Goal: Transaction & Acquisition: Purchase product/service

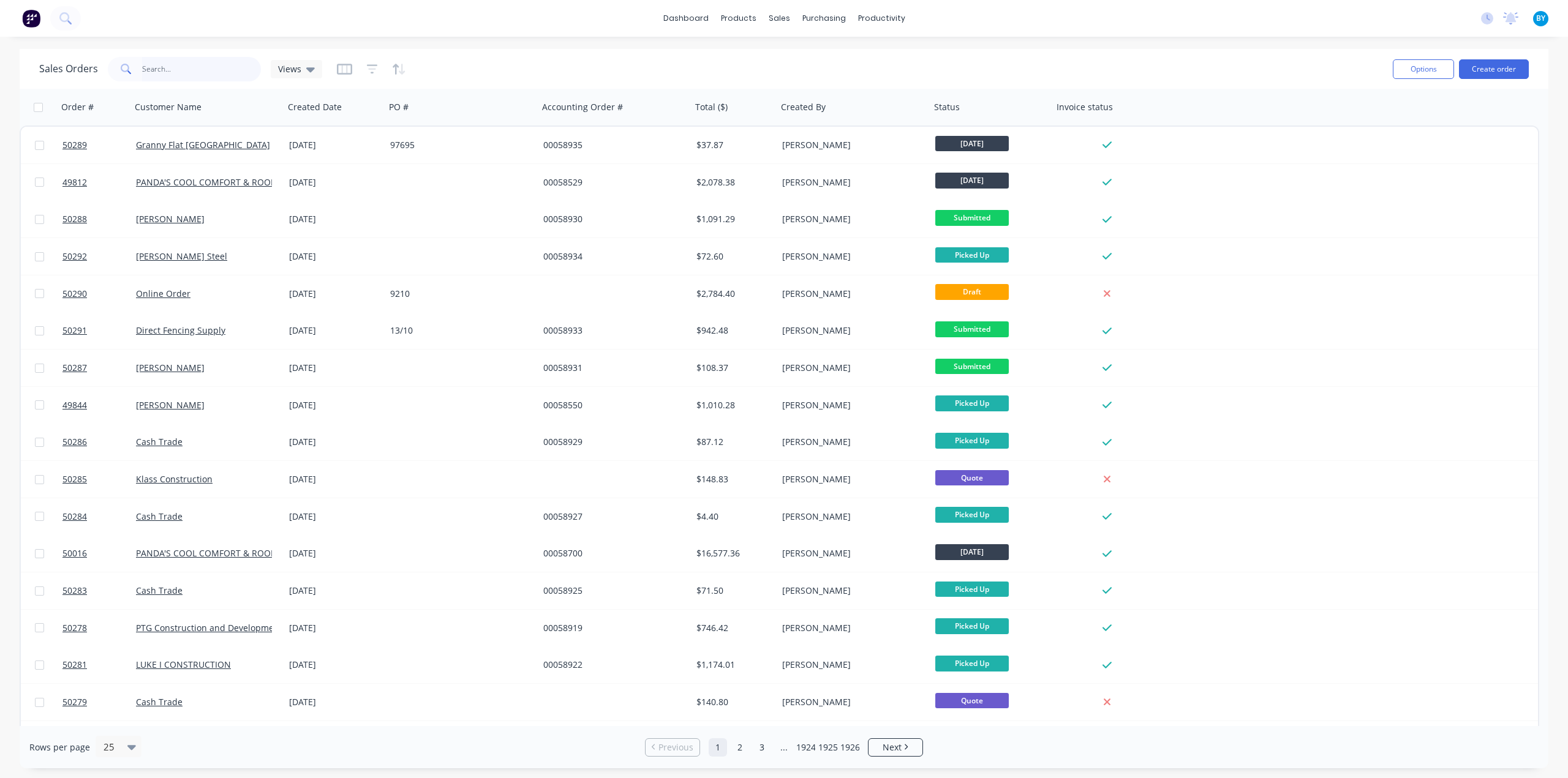
click at [211, 73] on input "text" at bounding box center [202, 69] width 120 height 24
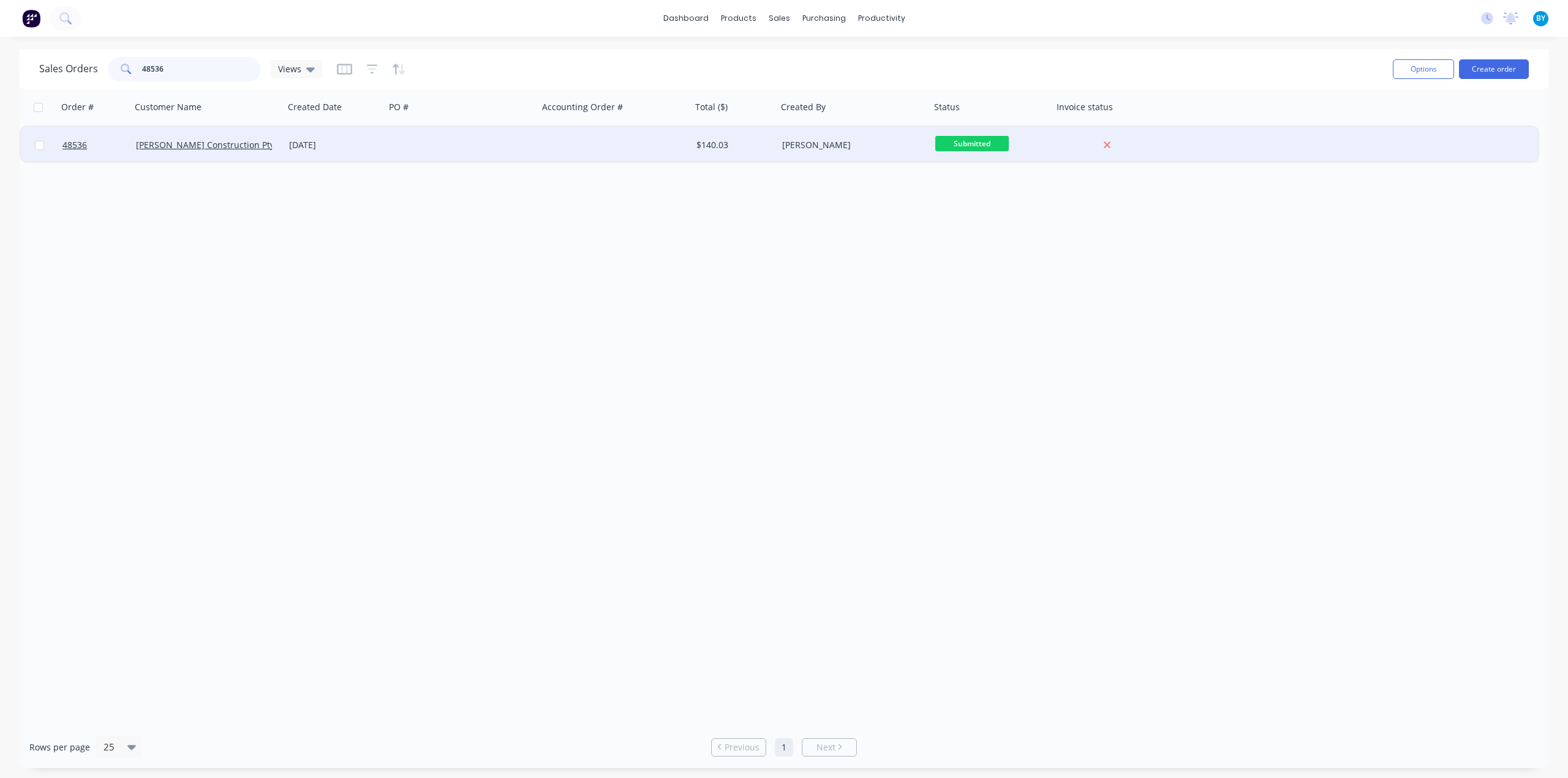
type input "48536"
click at [423, 144] on div at bounding box center [462, 145] width 153 height 37
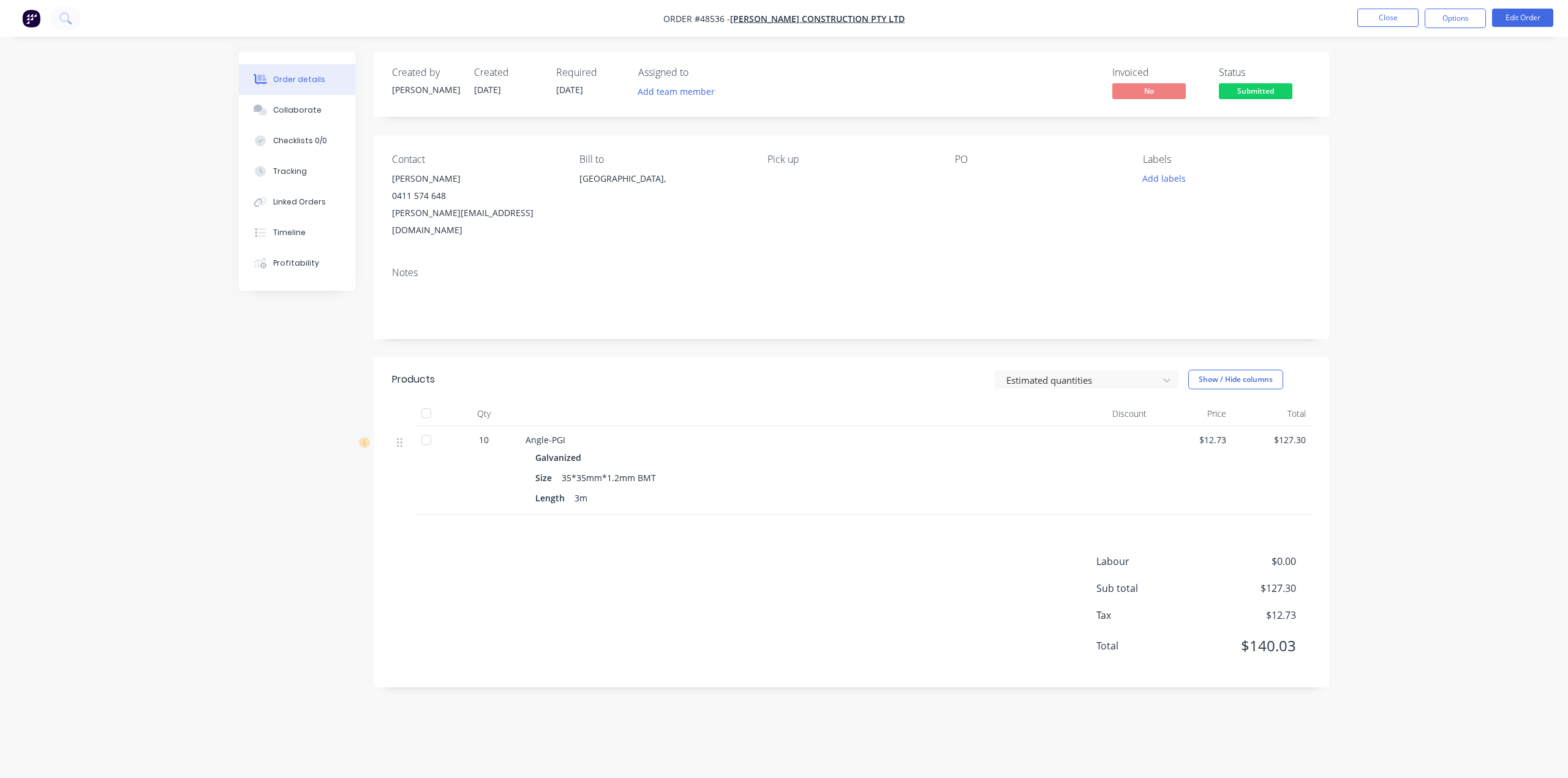
click at [765, 370] on div "Estimated quantities Show / Hide columns" at bounding box center [948, 380] width 723 height 20
click at [149, 325] on div "Order details Collaborate Checklists 0/0 Tracking Linked Orders Timeline Profit…" at bounding box center [784, 389] width 1568 height 778
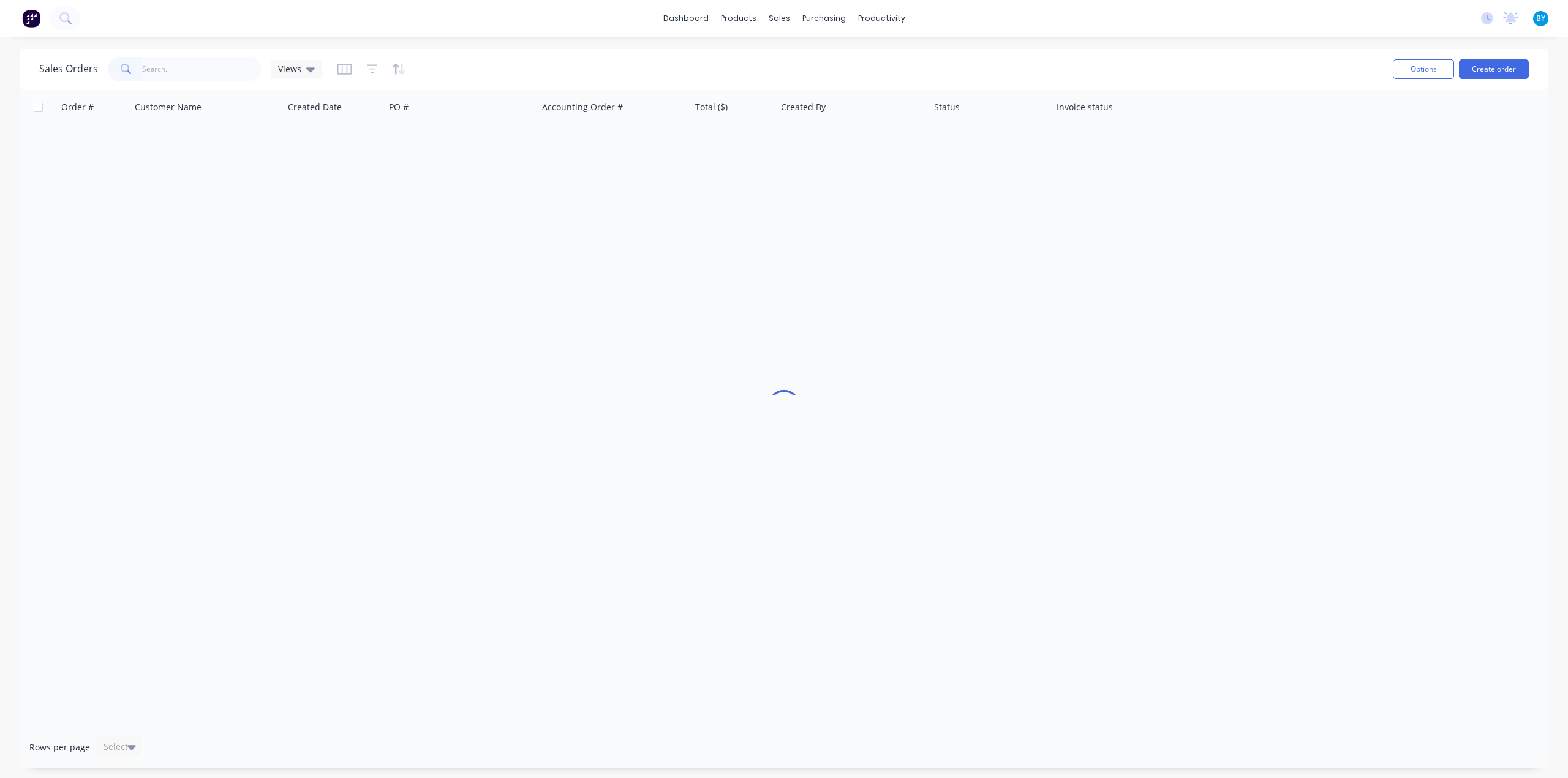
click at [179, 71] on input "text" at bounding box center [202, 69] width 120 height 24
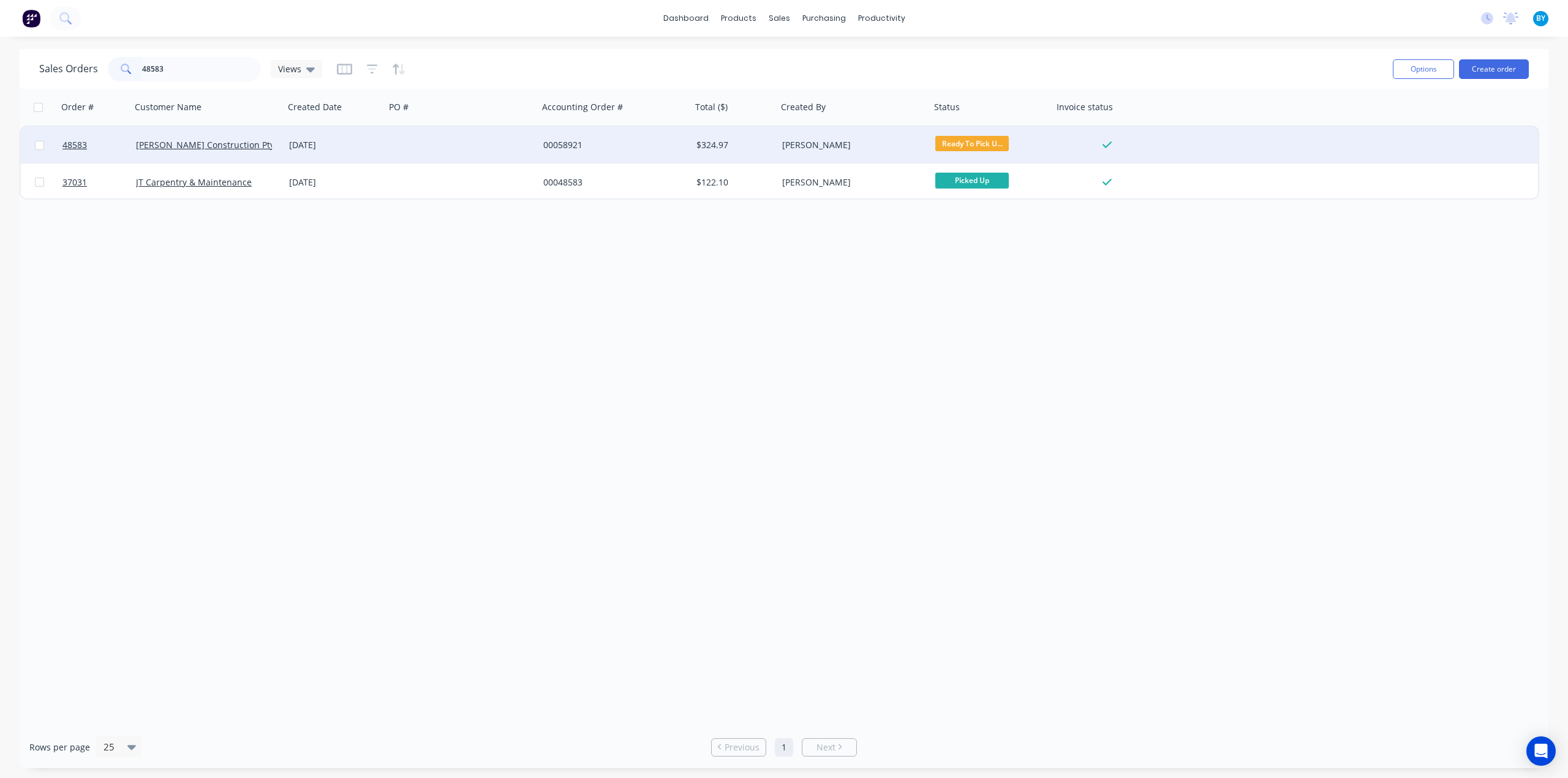
type input "48583"
click at [473, 141] on div at bounding box center [462, 145] width 153 height 37
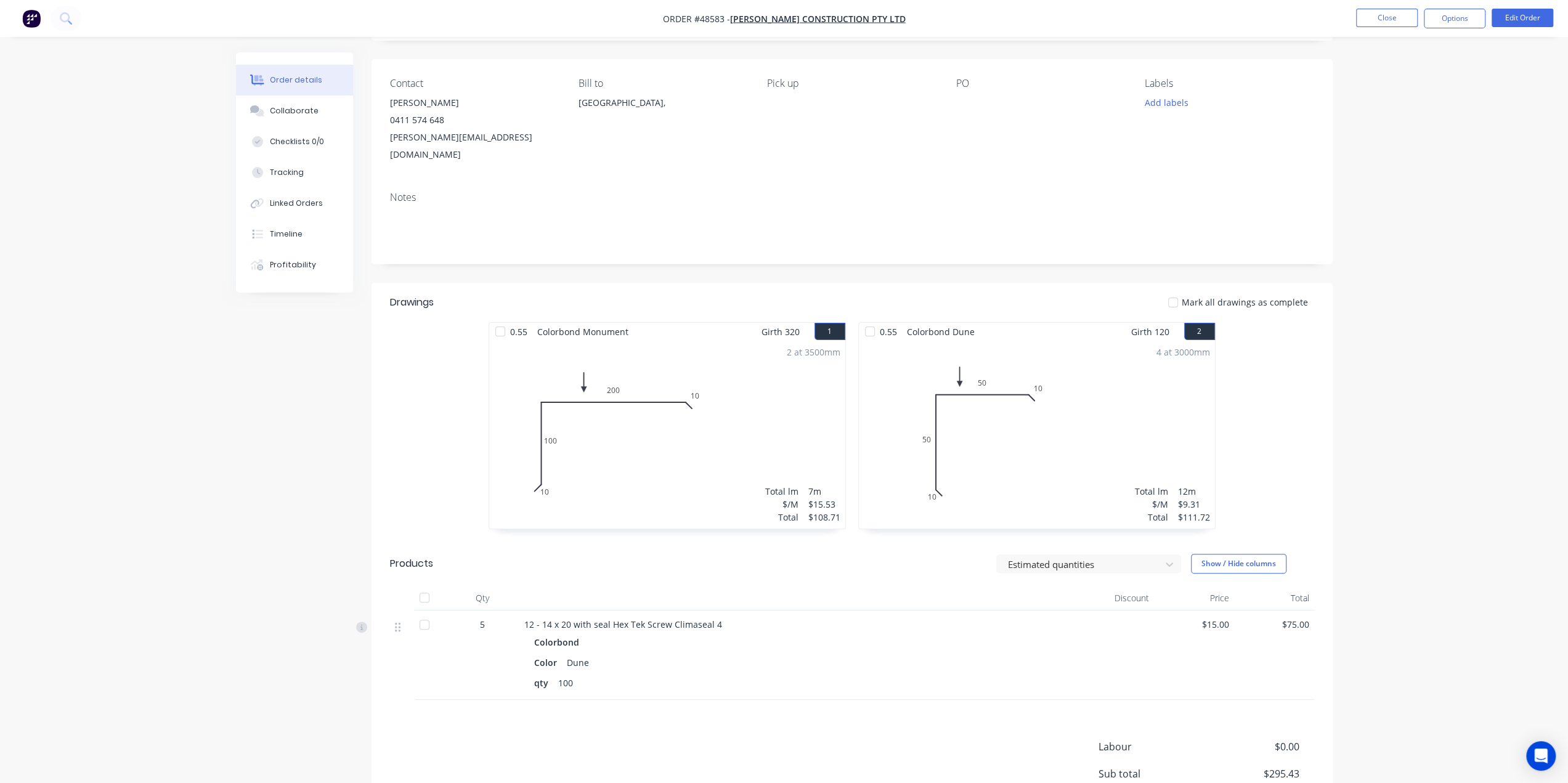
scroll to position [169, 0]
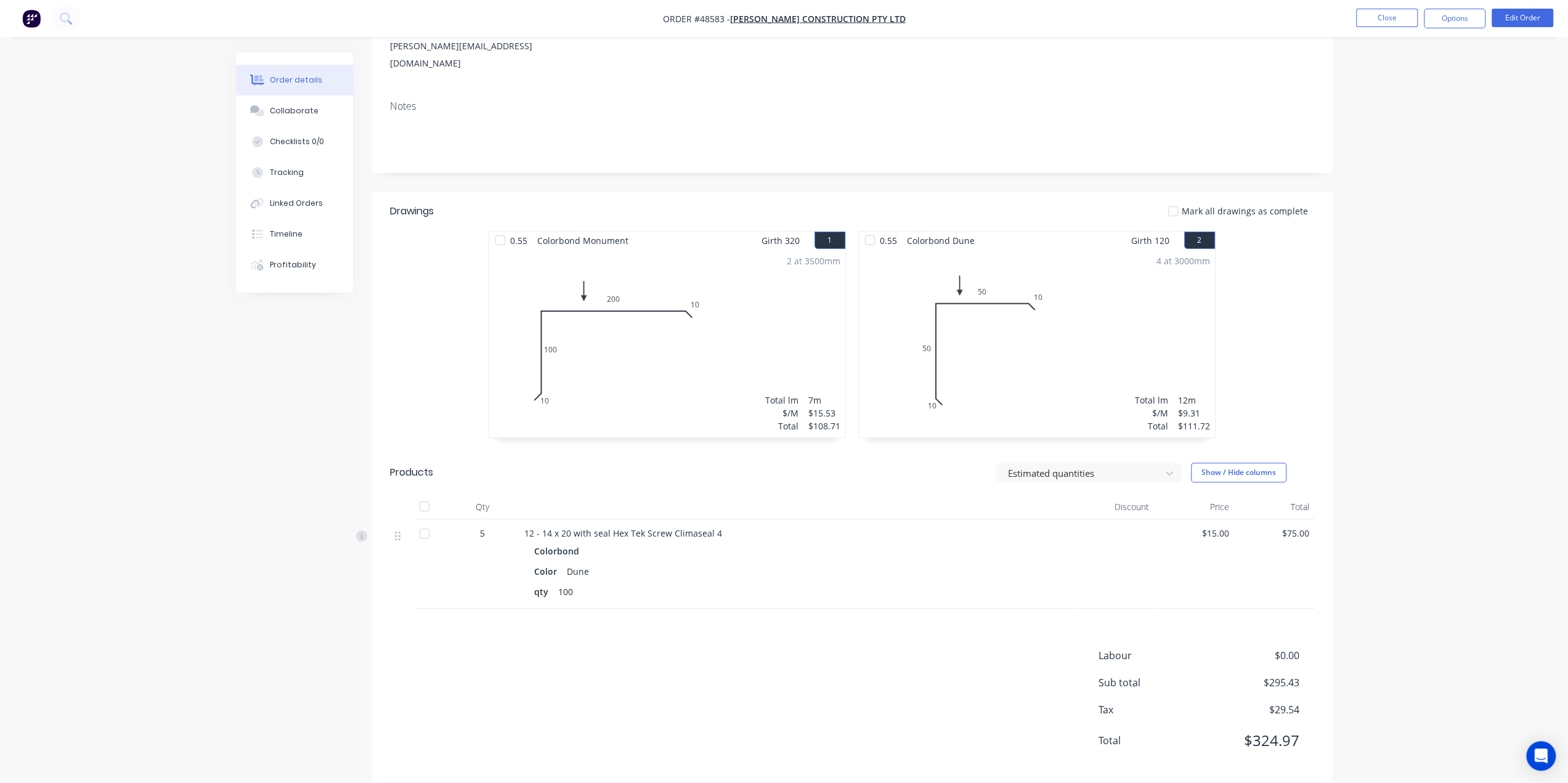
click at [797, 657] on div "Labour $0.00 Sub total $295.43 Tax $29.54 Total $324.97" at bounding box center [852, 706] width 924 height 116
drag, startPoint x: 343, startPoint y: 469, endPoint x: 441, endPoint y: 439, distance: 102.5
click at [343, 470] on div "Created by Bob Created 28/08/25 Required 04/09/25 Assigned to Add team member M…" at bounding box center [784, 342] width 1097 height 916
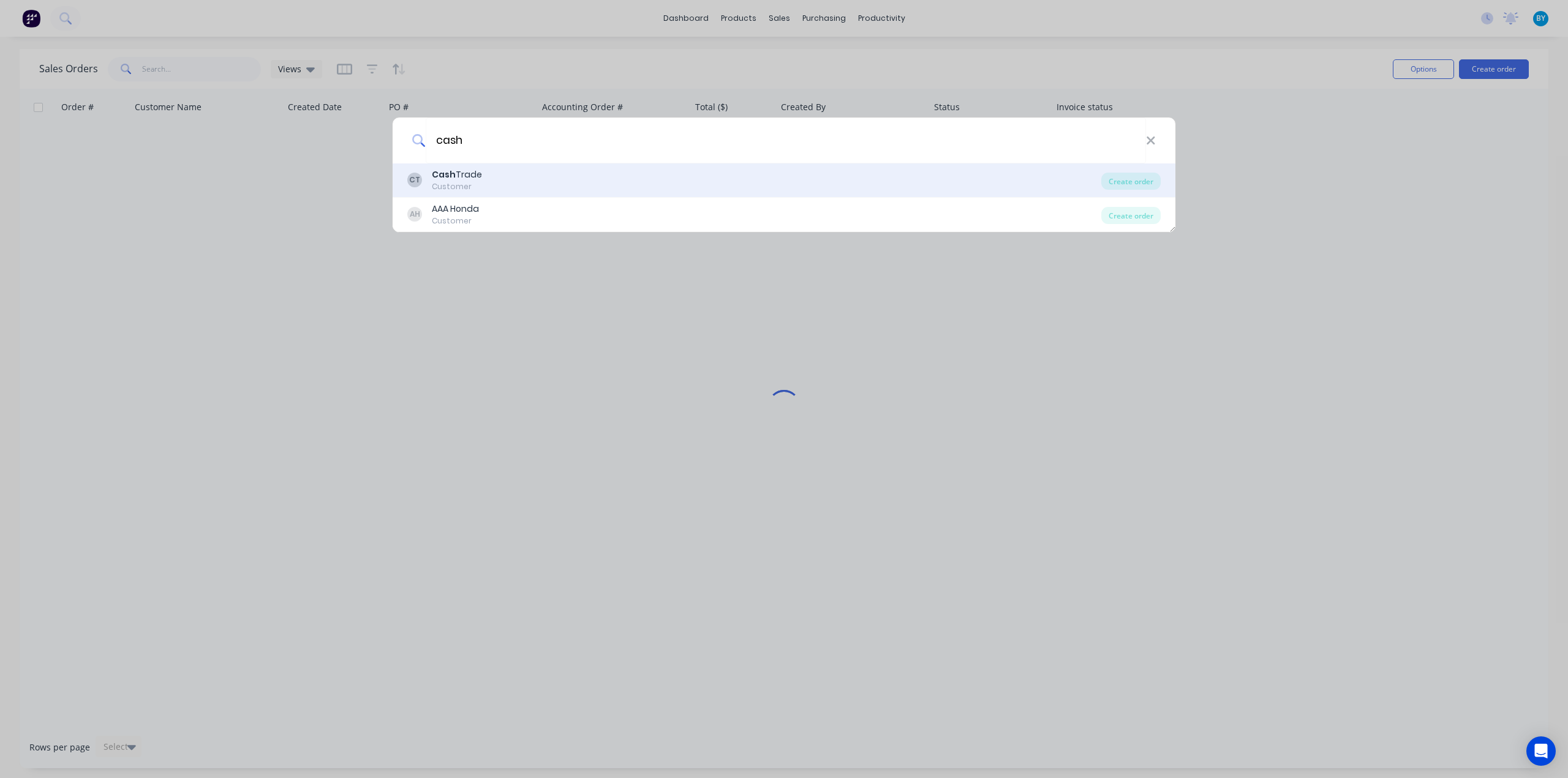
type input "cash"
click at [487, 182] on div "CT Cash Trade Customer" at bounding box center [754, 180] width 694 height 24
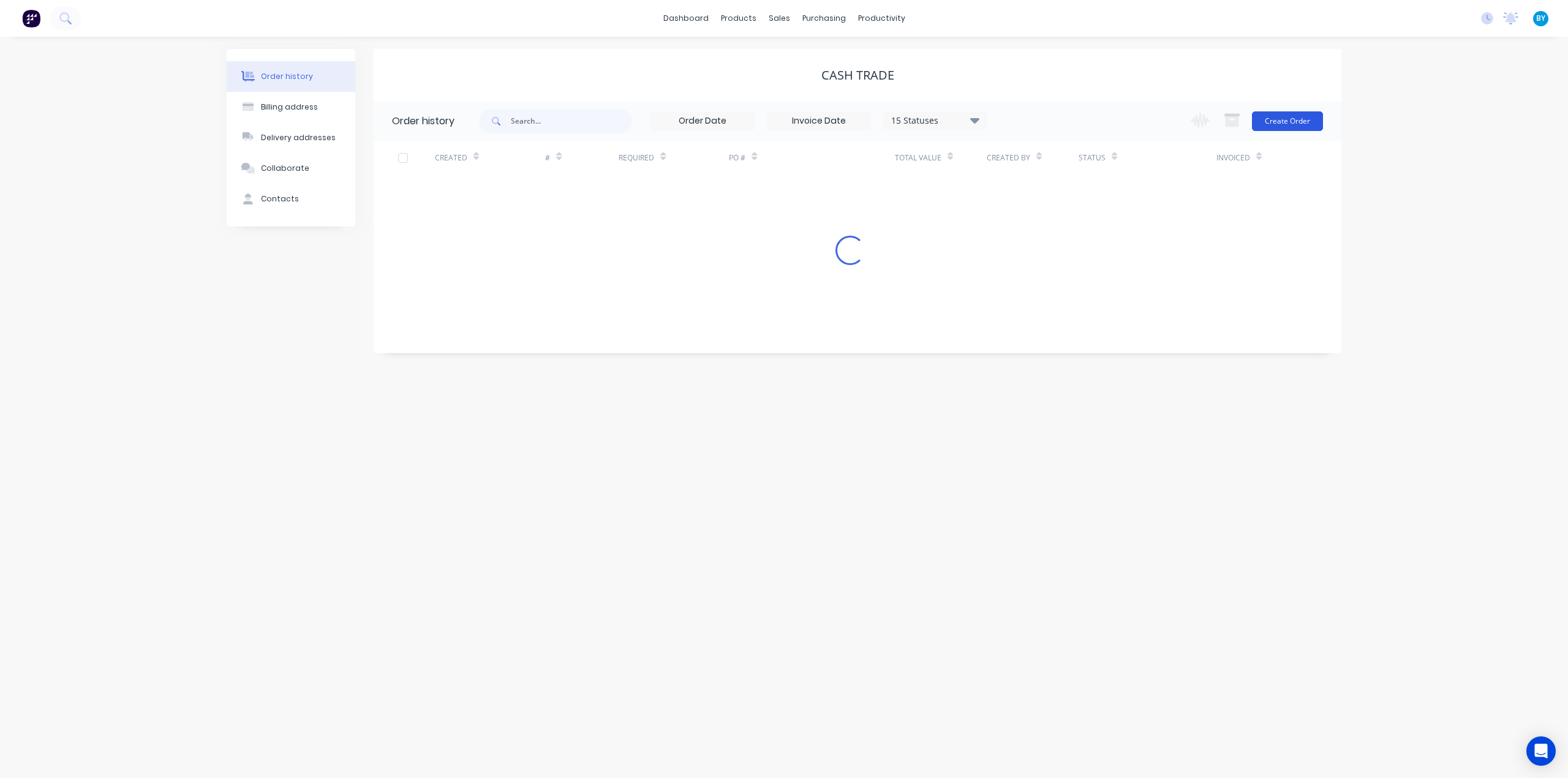
click at [1293, 120] on button "Create Order" at bounding box center [1287, 121] width 71 height 20
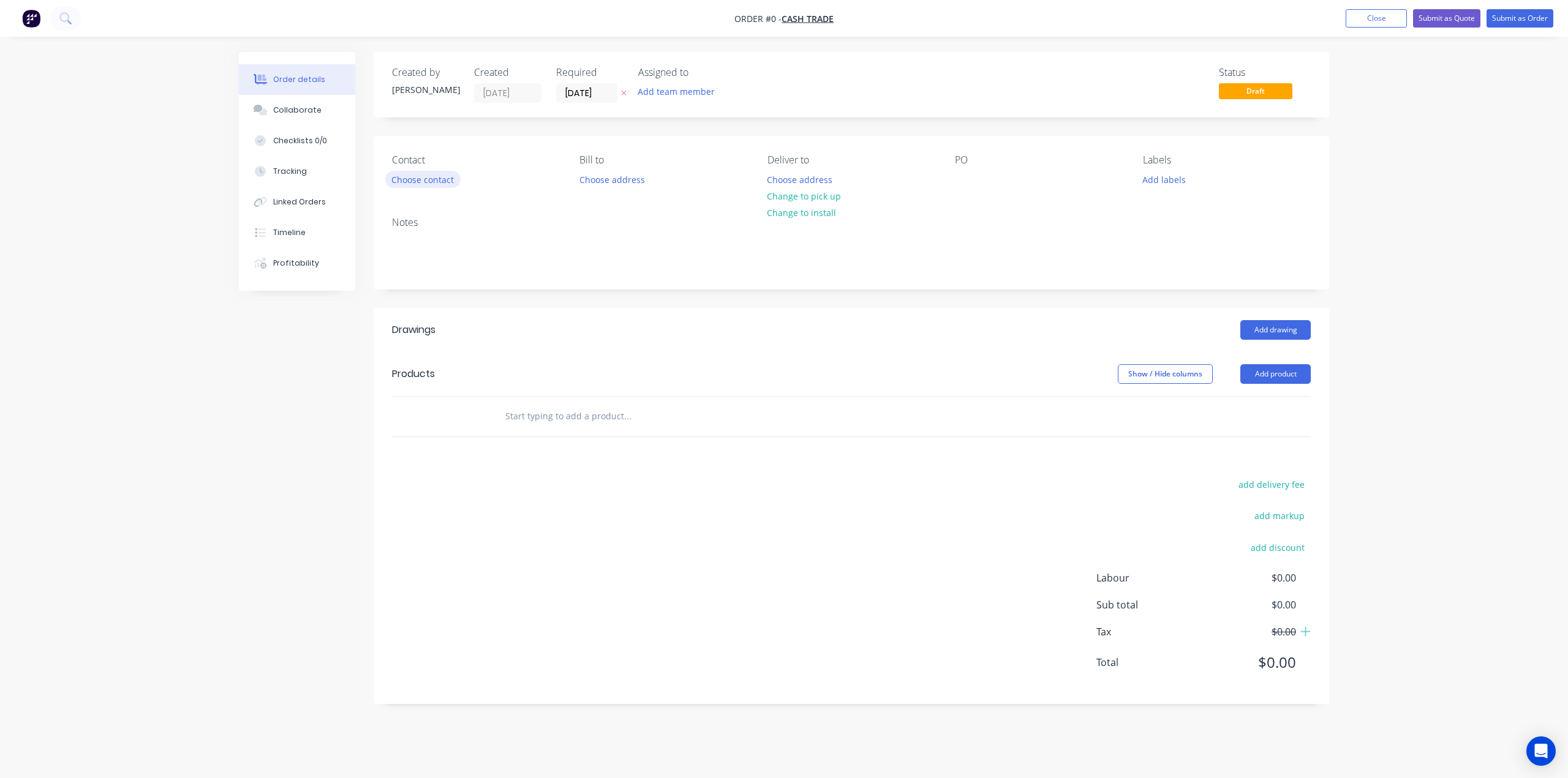
click at [435, 177] on button "Choose contact" at bounding box center [423, 179] width 76 height 16
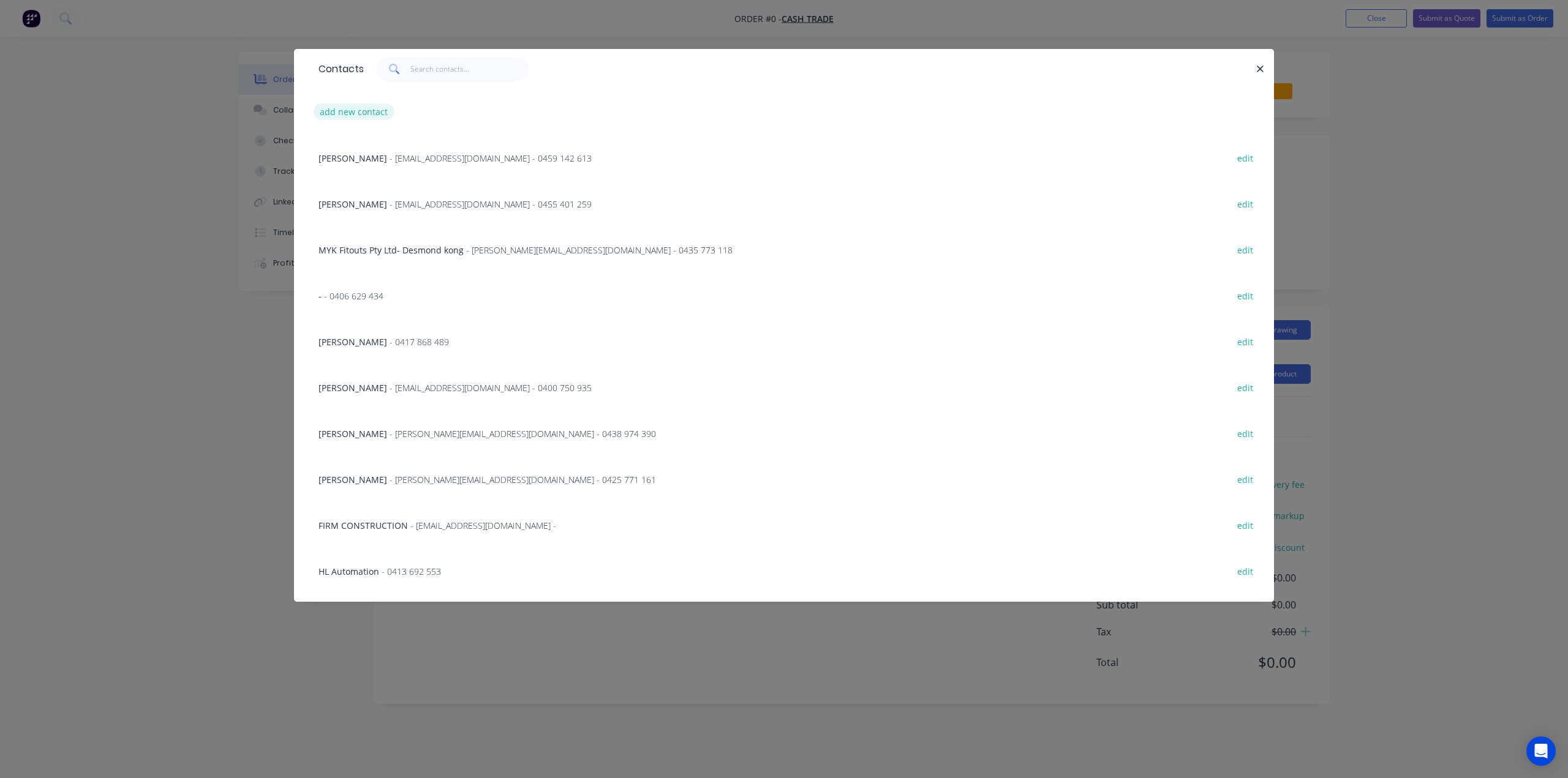
click at [360, 111] on button "add new contact" at bounding box center [354, 111] width 81 height 16
select select "AU"
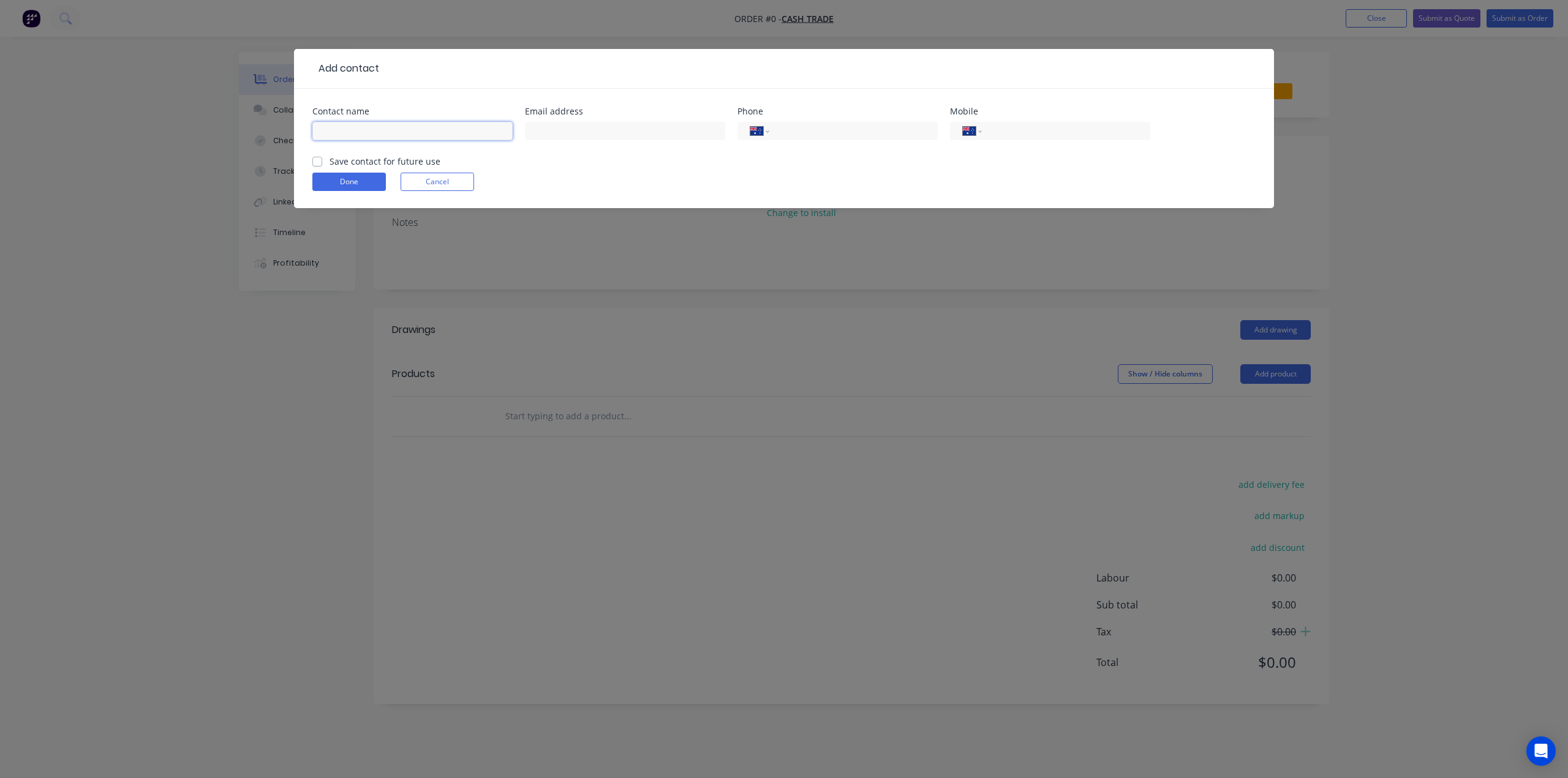
click at [412, 133] on input "text" at bounding box center [412, 131] width 200 height 19
type input "Qingtao Li"
click at [577, 131] on input "text" at bounding box center [625, 131] width 200 height 19
paste input ""Qingtao li" <prohandymanlee@gmail.com>"
drag, startPoint x: 561, startPoint y: 129, endPoint x: 427, endPoint y: 133, distance: 134.1
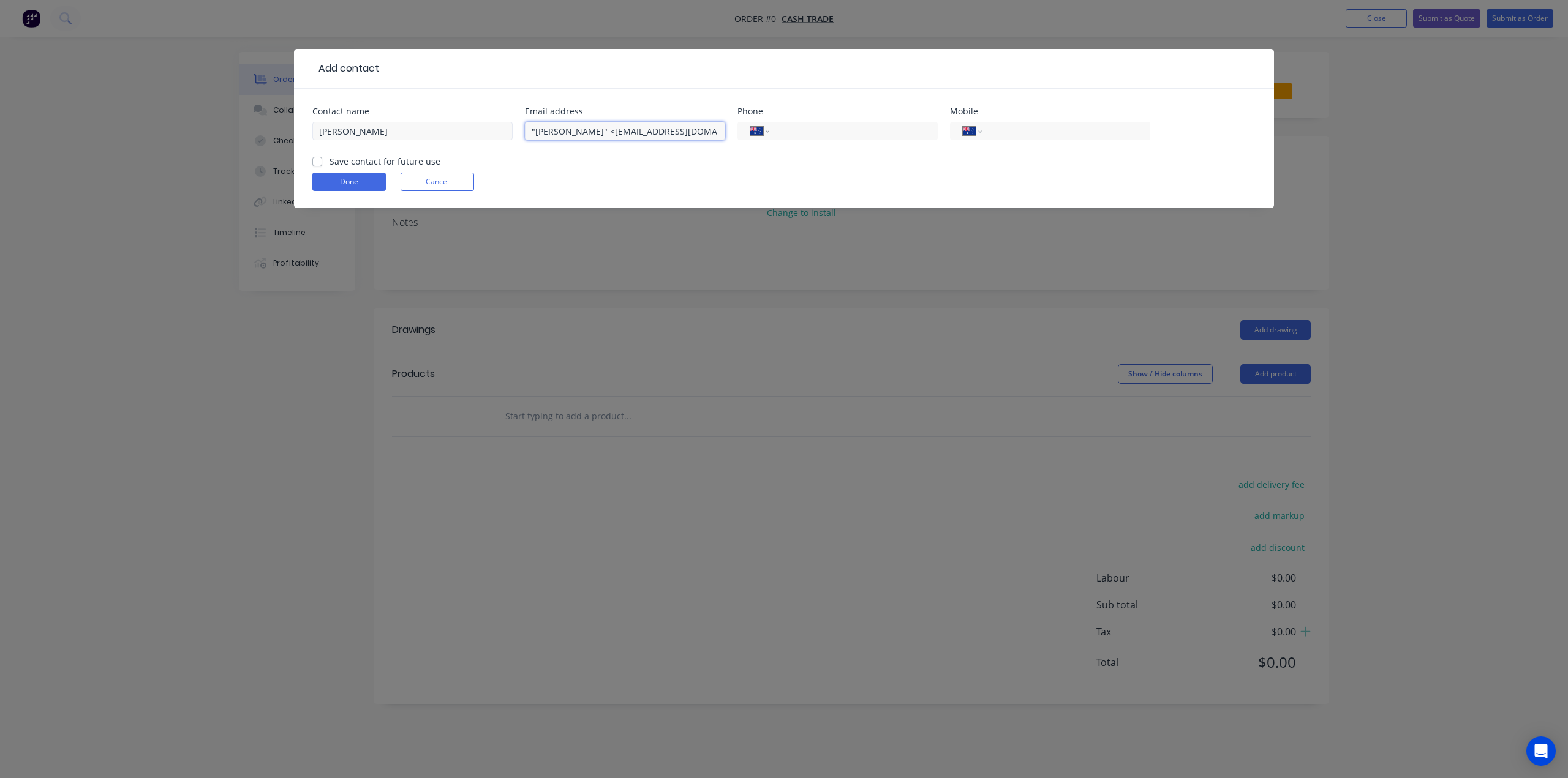
click at [344, 127] on div "Contact name Qingtao Li Email address "Qingtao li" <prohandymanlee@gmail.com> P…" at bounding box center [784, 131] width 943 height 48
click at [664, 133] on input "prohandymanlee@gmail.com>" at bounding box center [625, 131] width 200 height 19
type input "prohandymanlee@gmail.com"
click at [857, 133] on input "tel" at bounding box center [851, 131] width 147 height 14
click at [1075, 133] on input "tel" at bounding box center [1064, 131] width 147 height 14
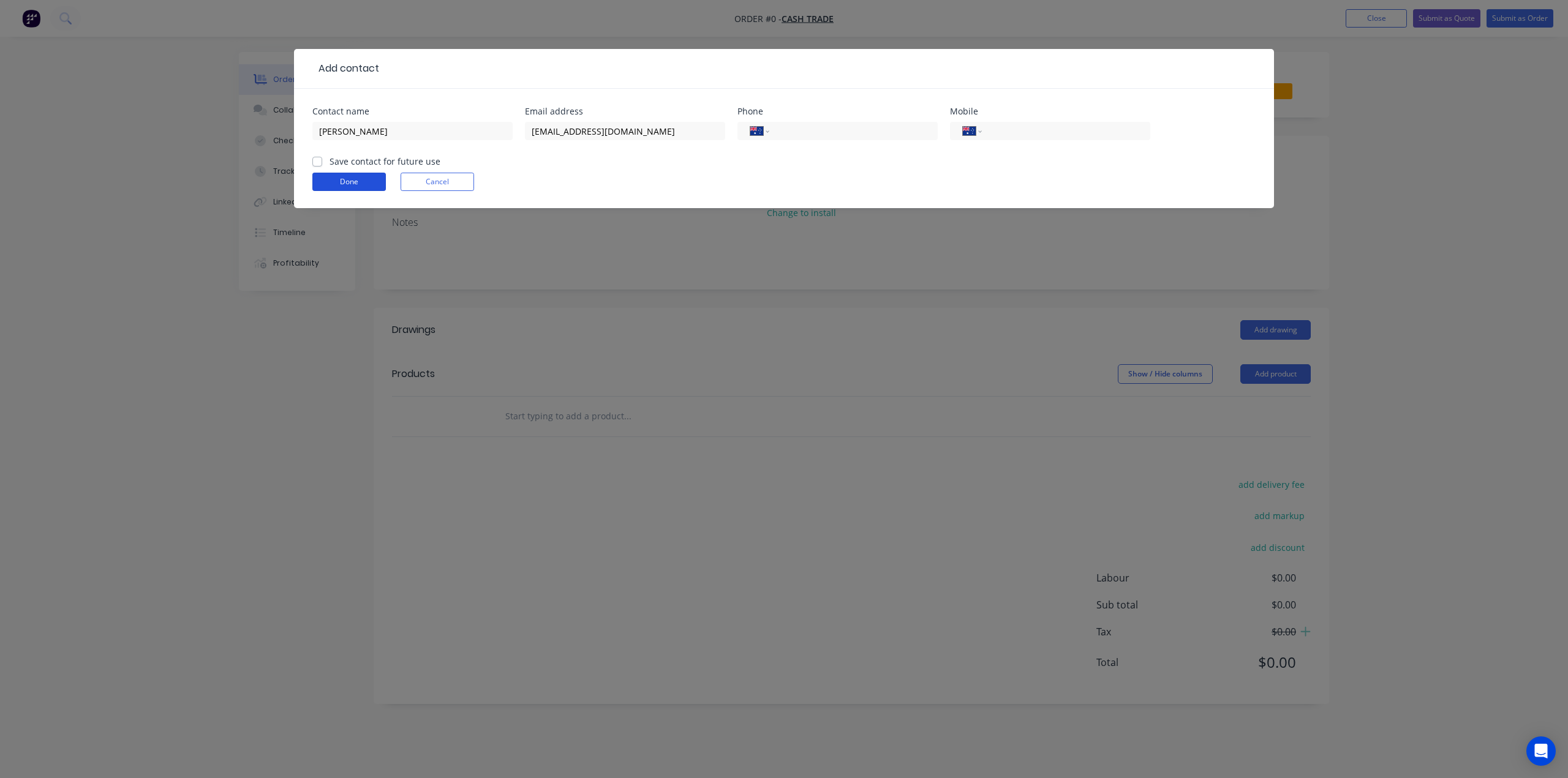
drag, startPoint x: 339, startPoint y: 180, endPoint x: 347, endPoint y: 182, distance: 8.2
click at [341, 180] on button "Done" at bounding box center [349, 181] width 73 height 19
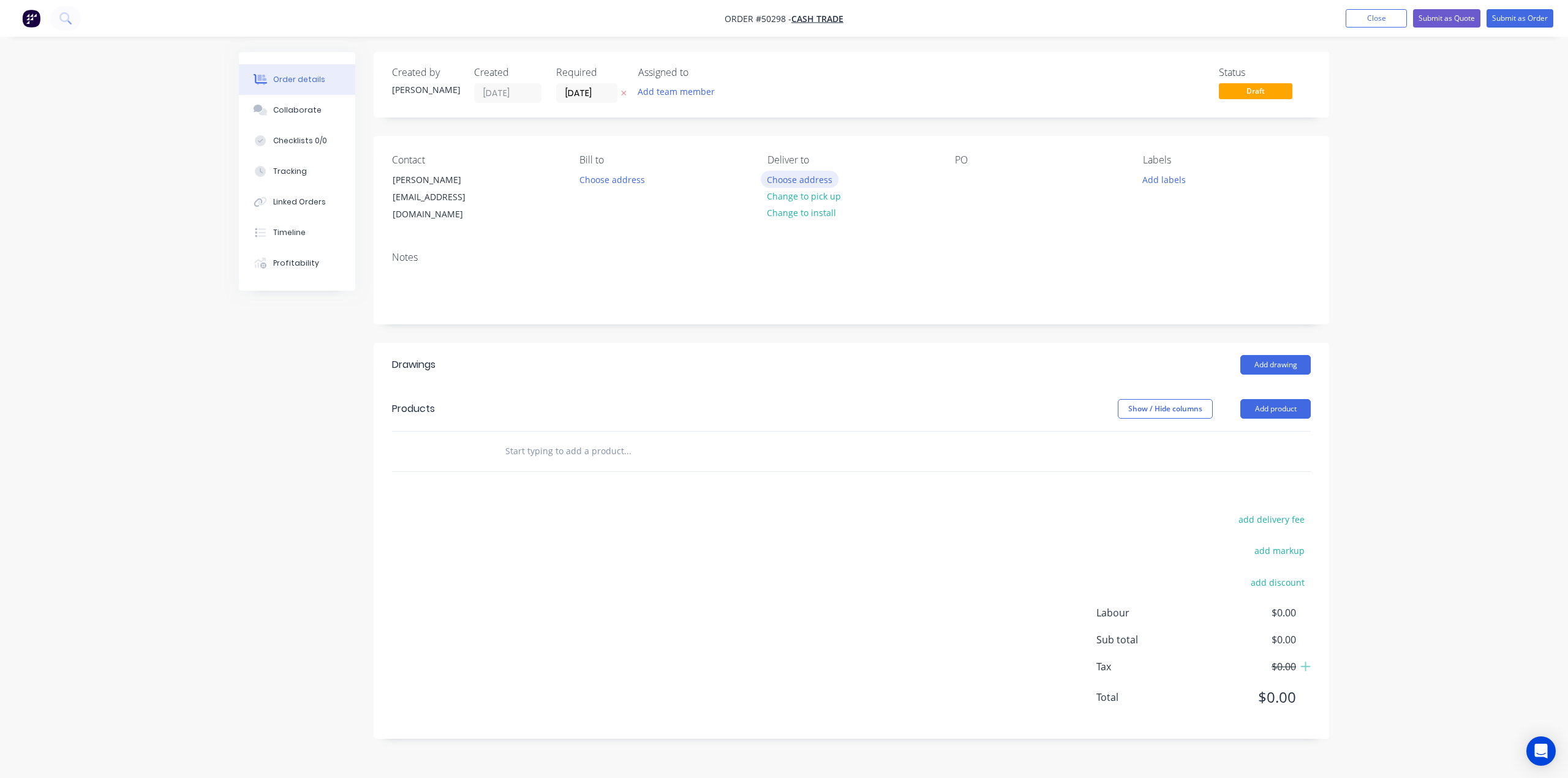
click at [825, 177] on button "Choose address" at bounding box center [799, 179] width 78 height 16
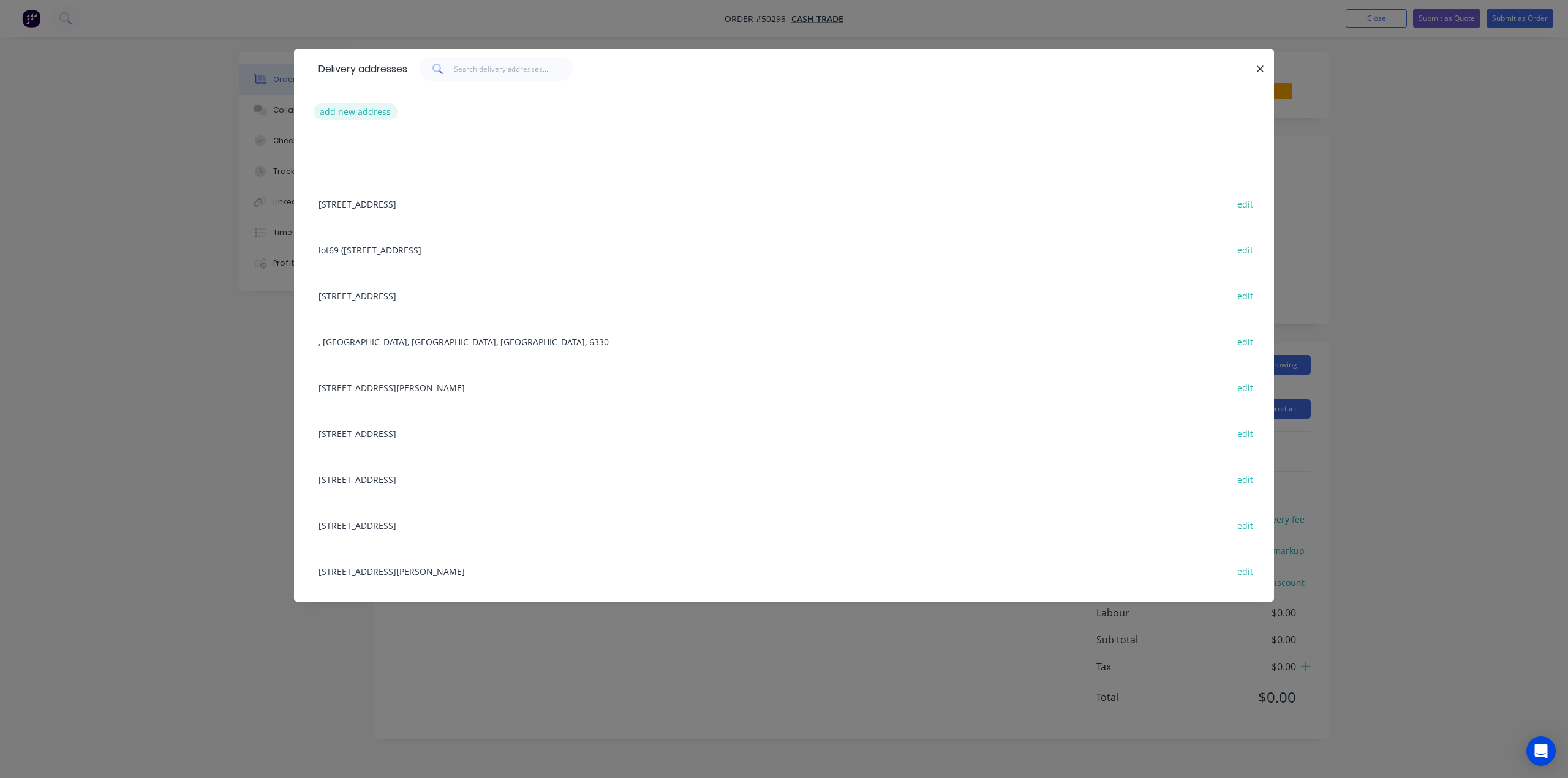
click at [351, 109] on button "add new address" at bounding box center [355, 111] width 84 height 16
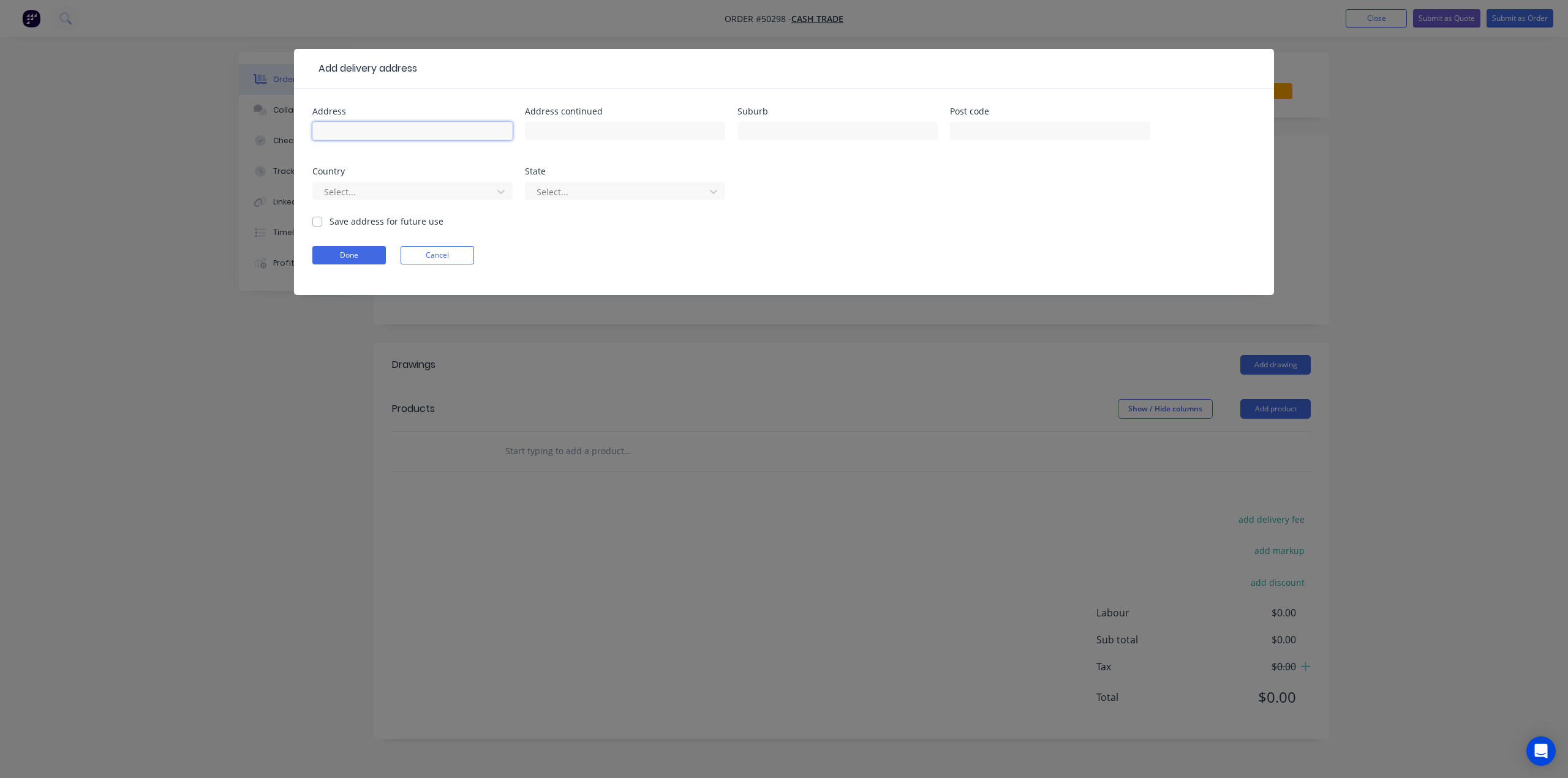
click at [394, 133] on input "text" at bounding box center [412, 131] width 200 height 19
paste input "189 Kenwick Rd, Kenwick WA 6107"
type input "189 Kenwick Rd, Kenwick WA 6107"
click at [417, 190] on div at bounding box center [404, 192] width 163 height 15
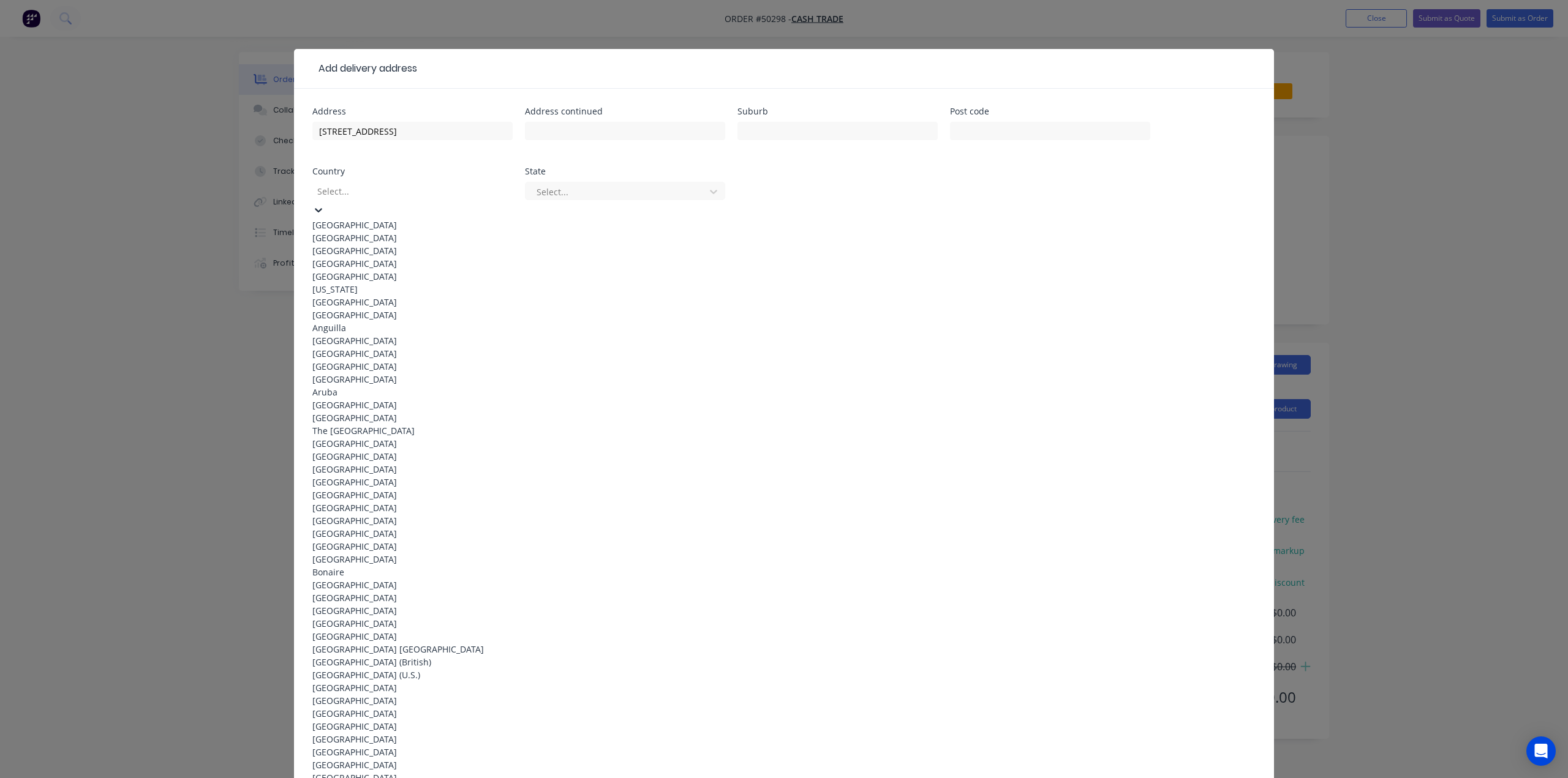
click at [349, 221] on div "Australia" at bounding box center [412, 225] width 200 height 13
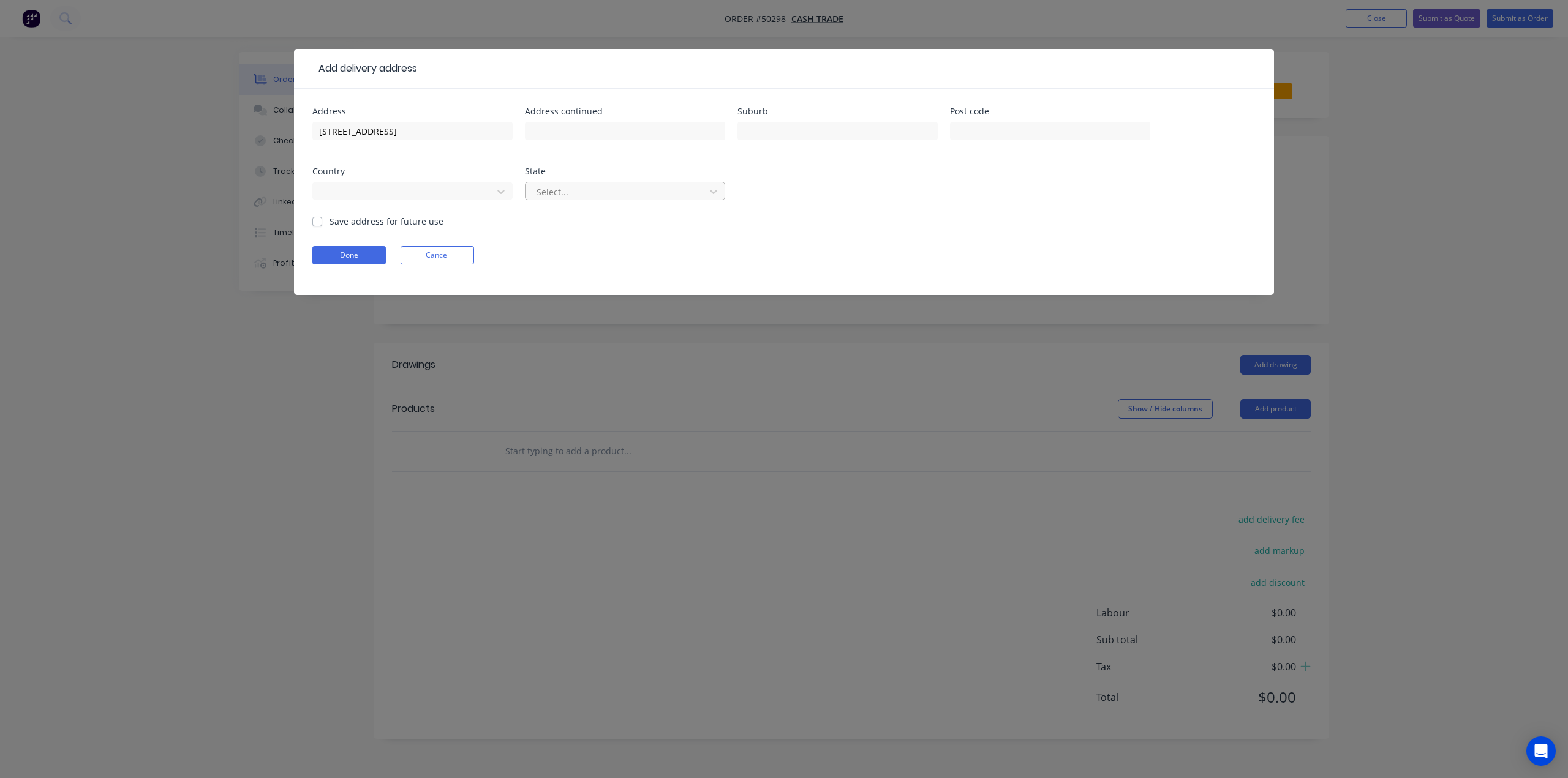
click at [581, 193] on div at bounding box center [616, 192] width 163 height 15
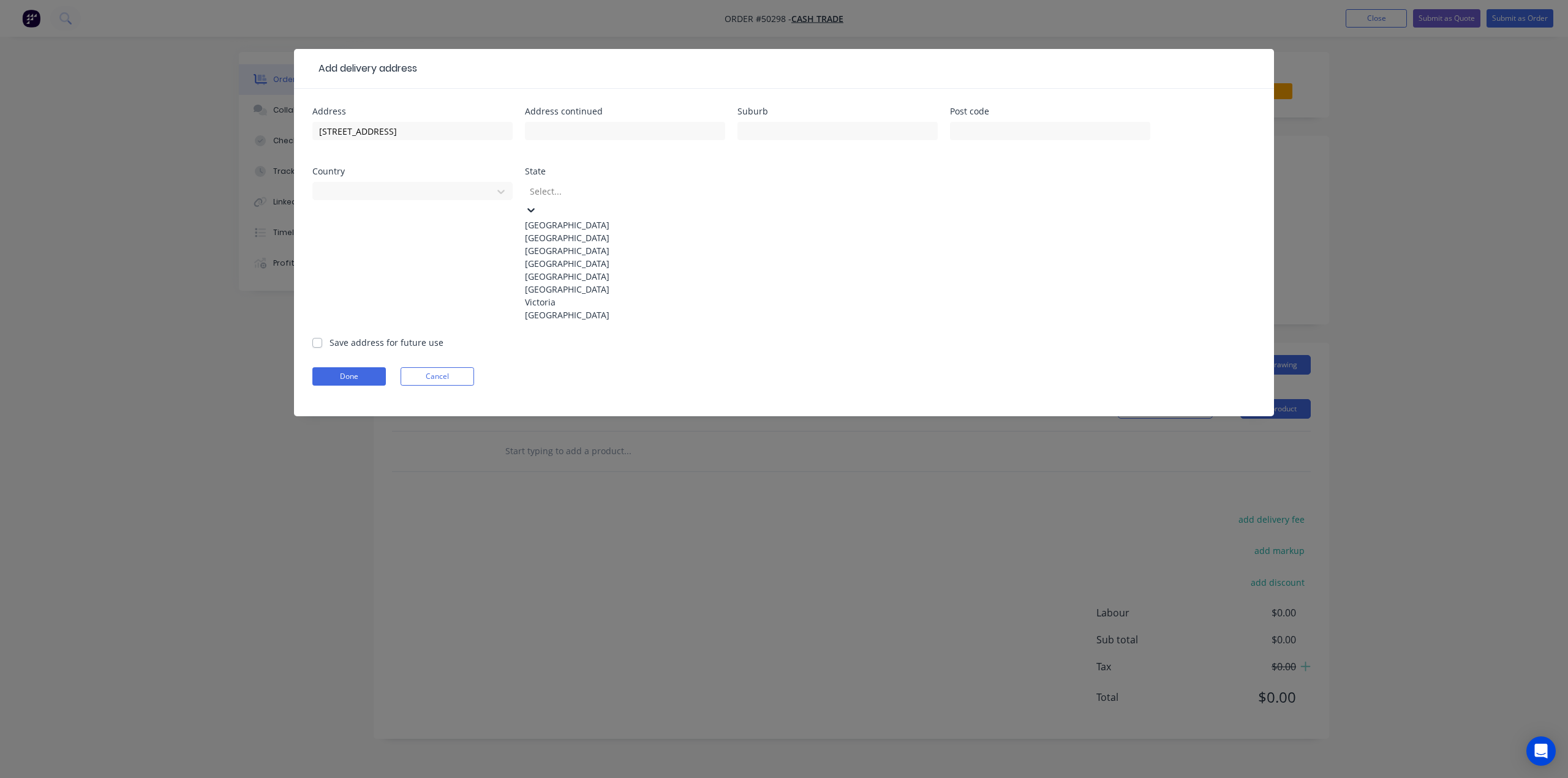
click at [557, 321] on div "Western Australia" at bounding box center [625, 315] width 200 height 13
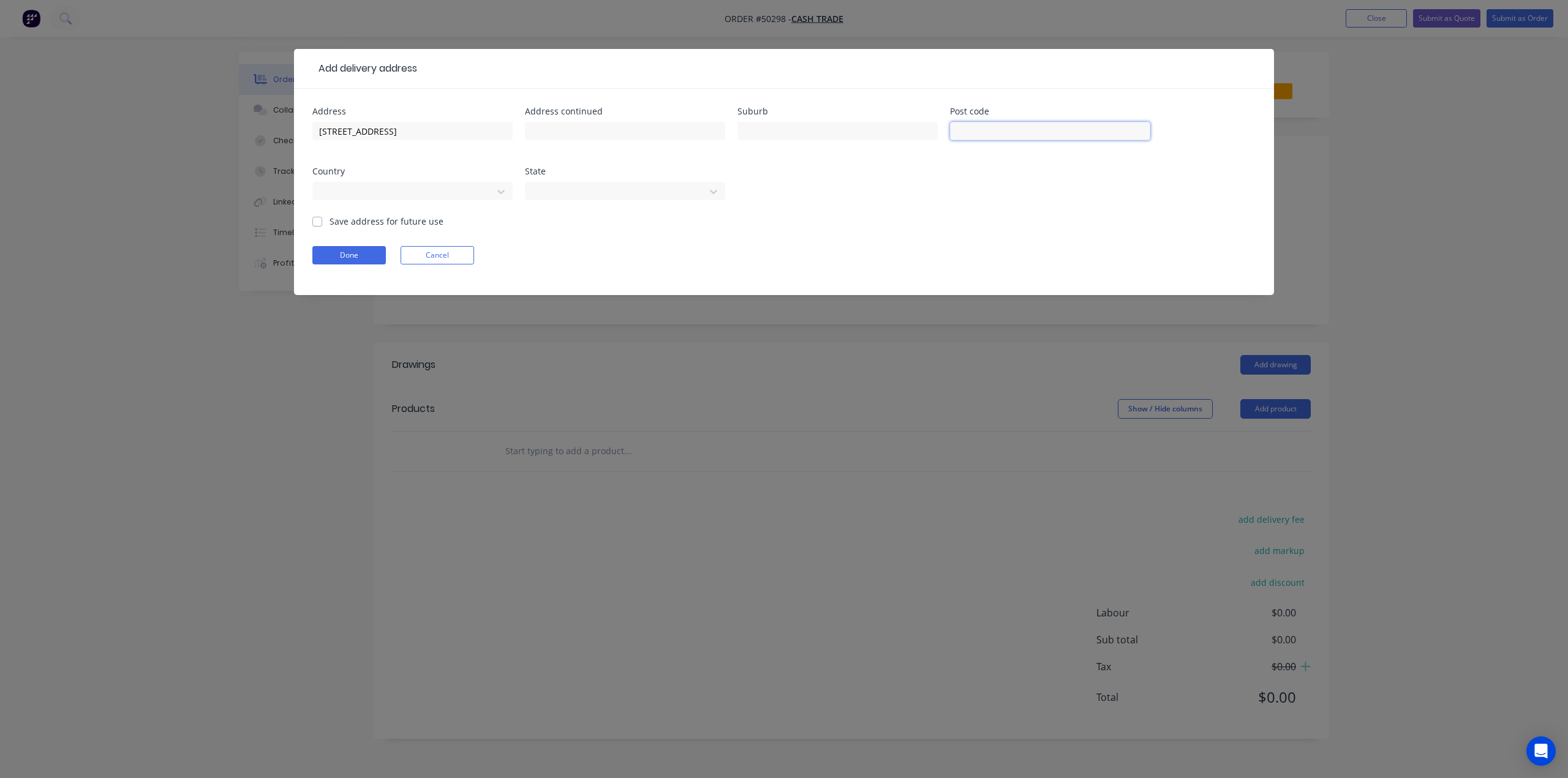
click at [1000, 128] on input "text" at bounding box center [1050, 131] width 200 height 19
type input "6107"
drag, startPoint x: 469, startPoint y: 133, endPoint x: 418, endPoint y: 143, distance: 52.0
click at [418, 143] on div "189 Kenwick Rd, Kenwick WA 6107" at bounding box center [412, 137] width 200 height 36
drag, startPoint x: 429, startPoint y: 128, endPoint x: 385, endPoint y: 131, distance: 44.1
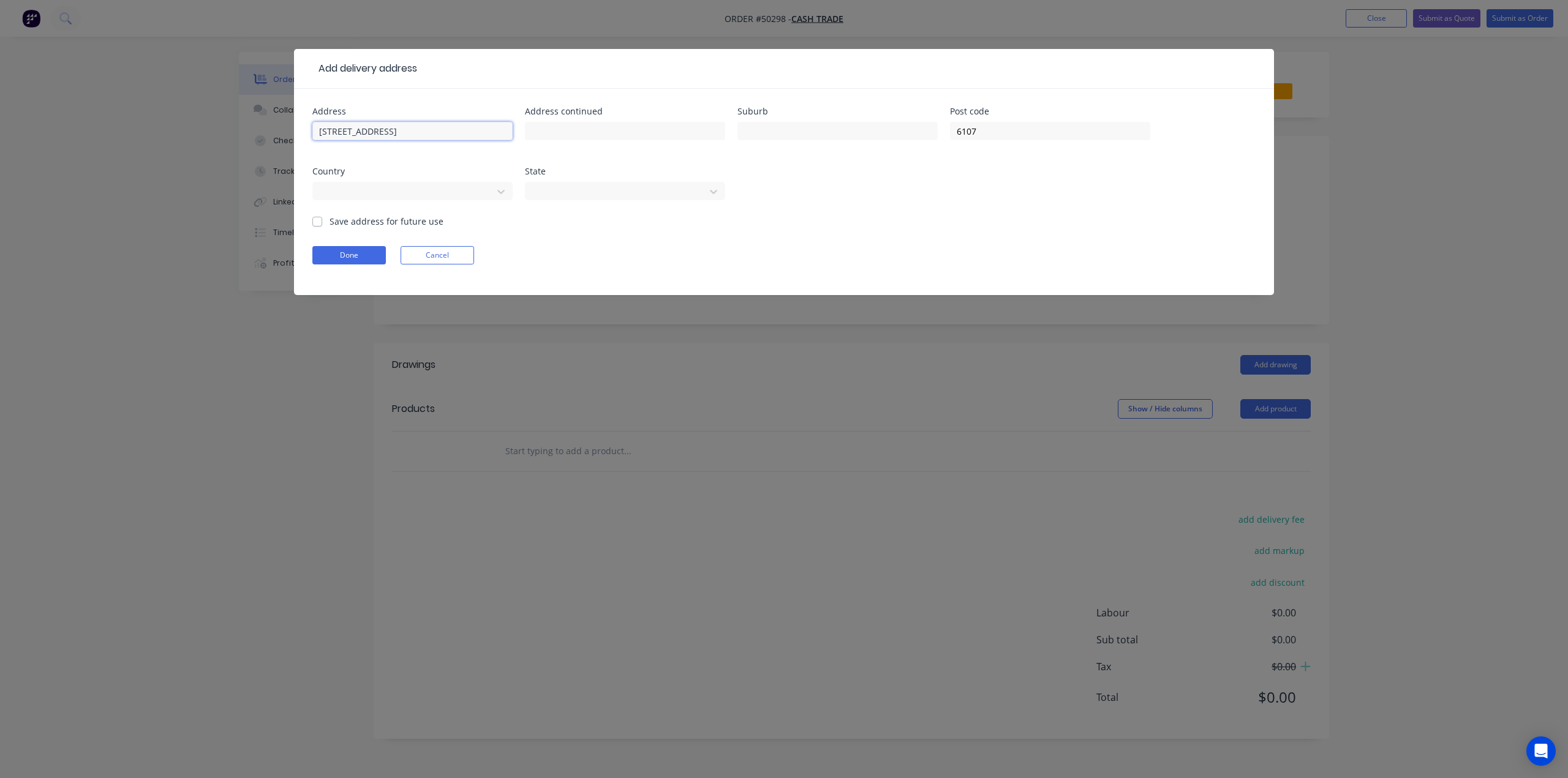
click at [385, 130] on input "189 Kenwick Rd, Kenwick" at bounding box center [412, 131] width 200 height 19
type input "189 Kenwick Rd,"
click at [811, 133] on input "text" at bounding box center [838, 131] width 200 height 19
paste input "Kenwick"
type input "Kenwick"
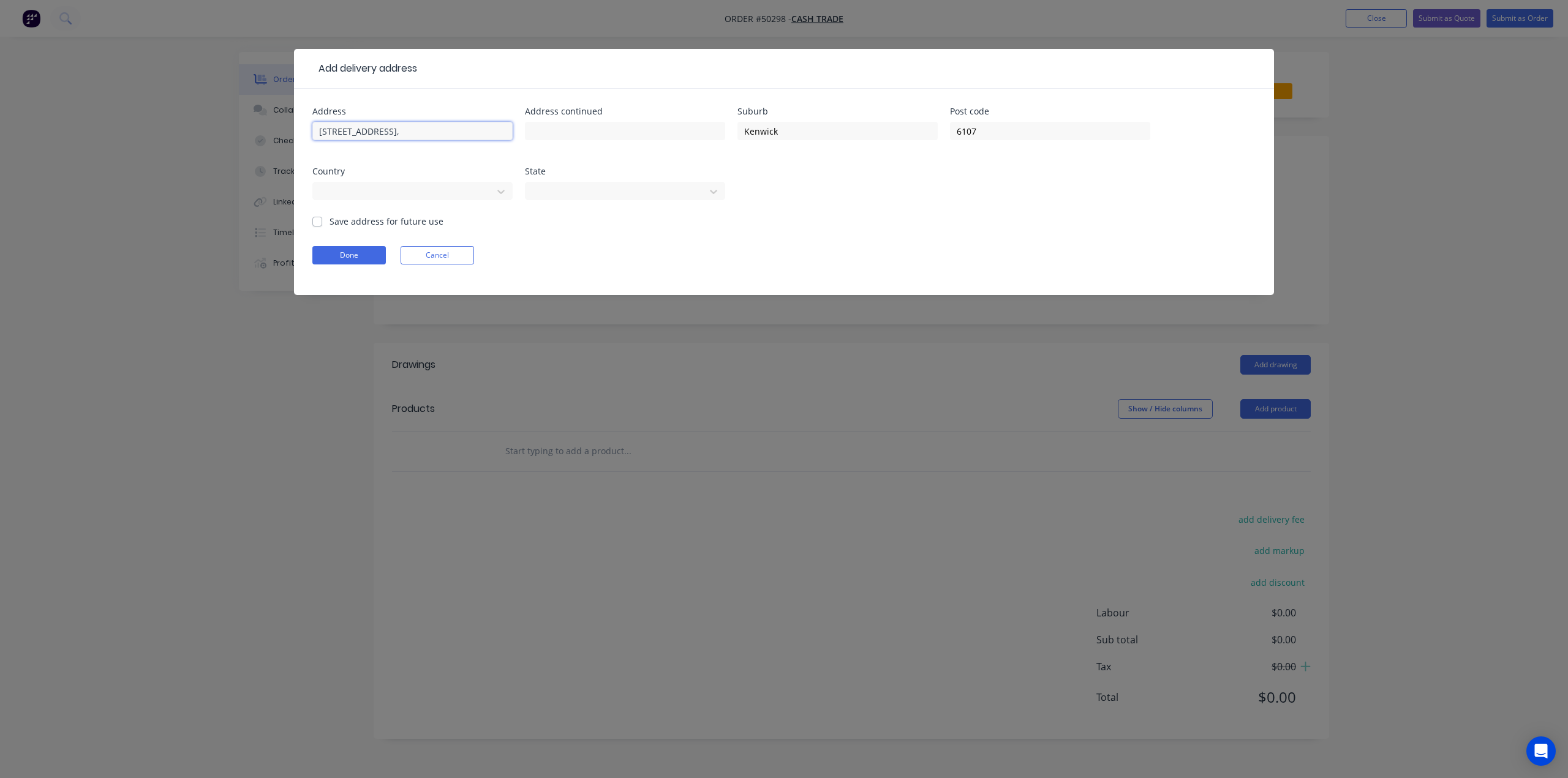
click at [414, 128] on input "189 Kenwick Rd," at bounding box center [412, 131] width 200 height 19
type input "189 Kenwick Rd"
click at [370, 255] on button "Done" at bounding box center [349, 255] width 73 height 19
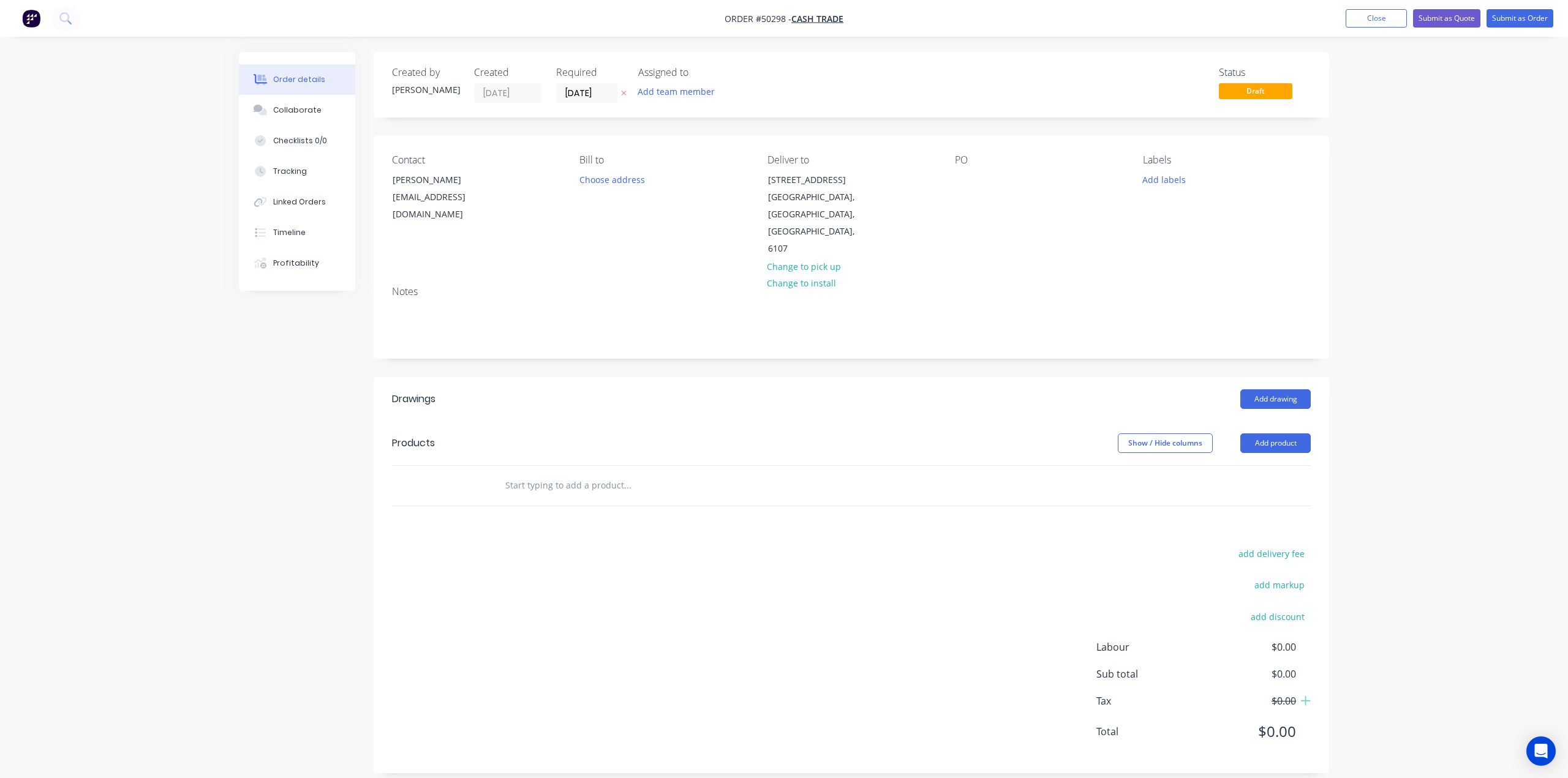
drag, startPoint x: 948, startPoint y: 363, endPoint x: 1049, endPoint y: 371, distance: 101.3
click at [950, 389] on div "Add drawing" at bounding box center [948, 399] width 723 height 20
click at [802, 433] on div "Show / Hide columns Add product" at bounding box center [948, 443] width 723 height 20
click at [1271, 433] on button "Add product" at bounding box center [1275, 443] width 71 height 20
drag, startPoint x: 1271, startPoint y: 422, endPoint x: 1265, endPoint y: 442, distance: 20.9
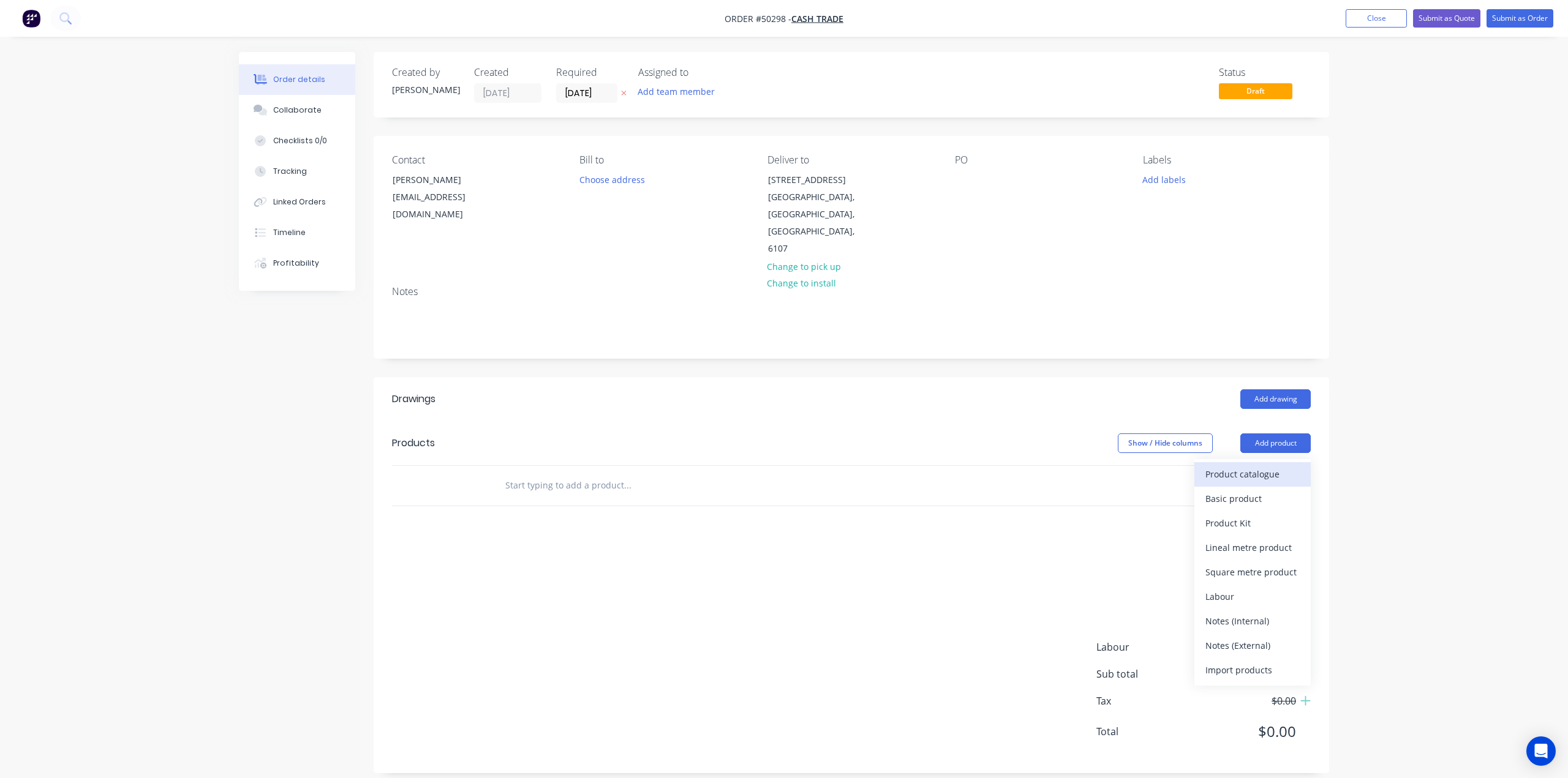
click at [1265, 465] on div "Product catalogue" at bounding box center [1252, 474] width 94 height 18
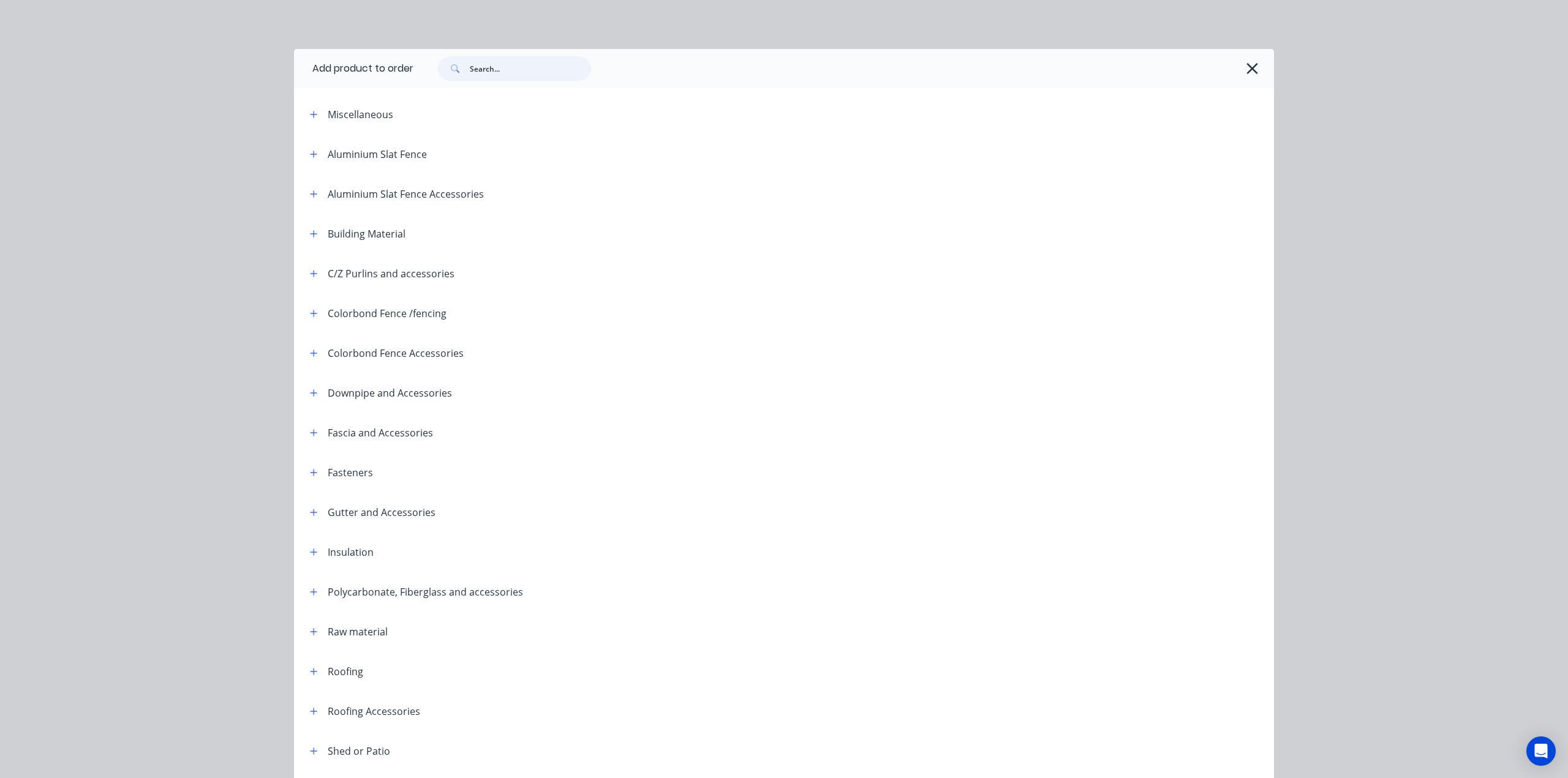
click at [470, 75] on input "text" at bounding box center [530, 68] width 121 height 24
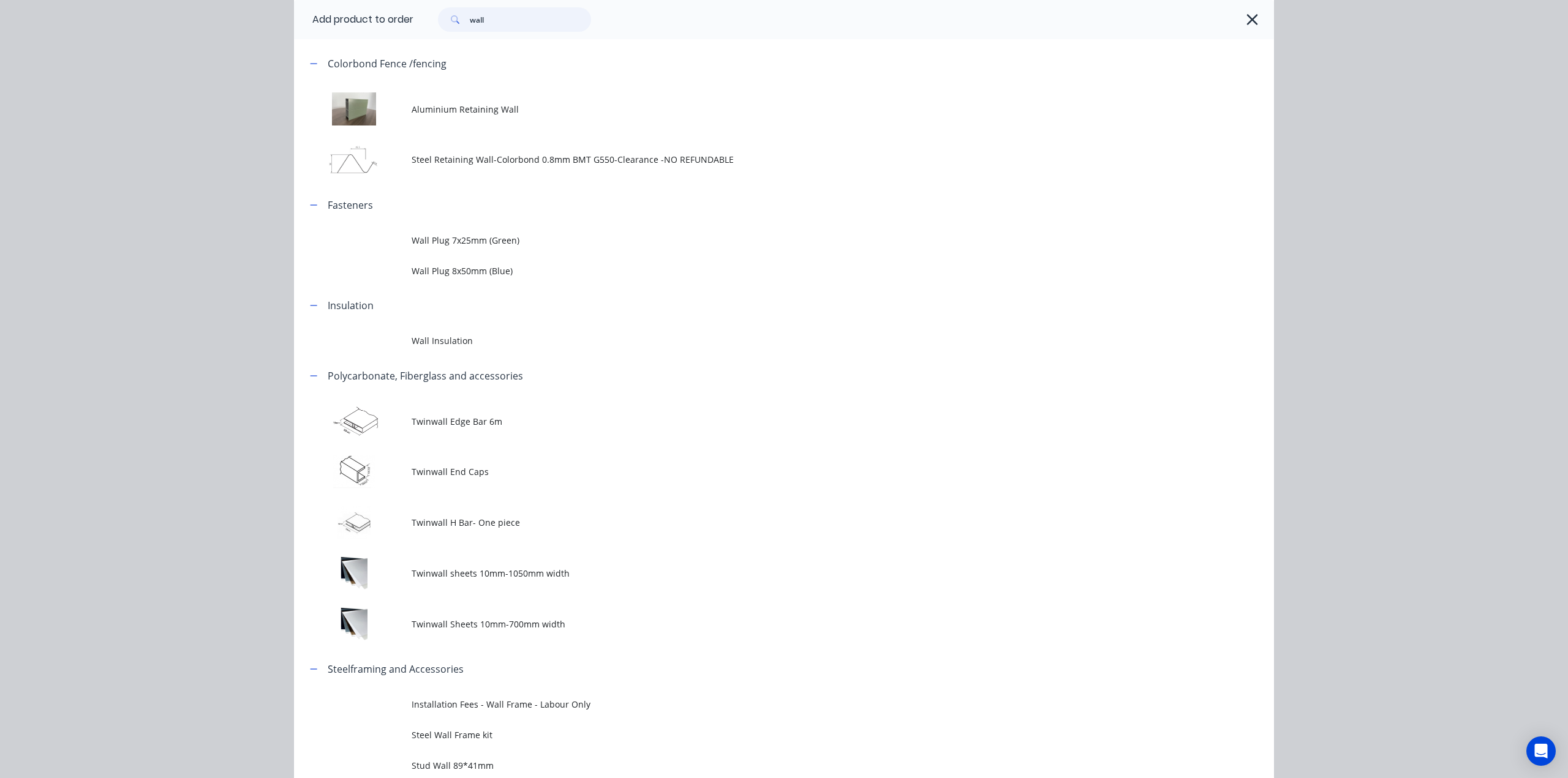
scroll to position [176, 0]
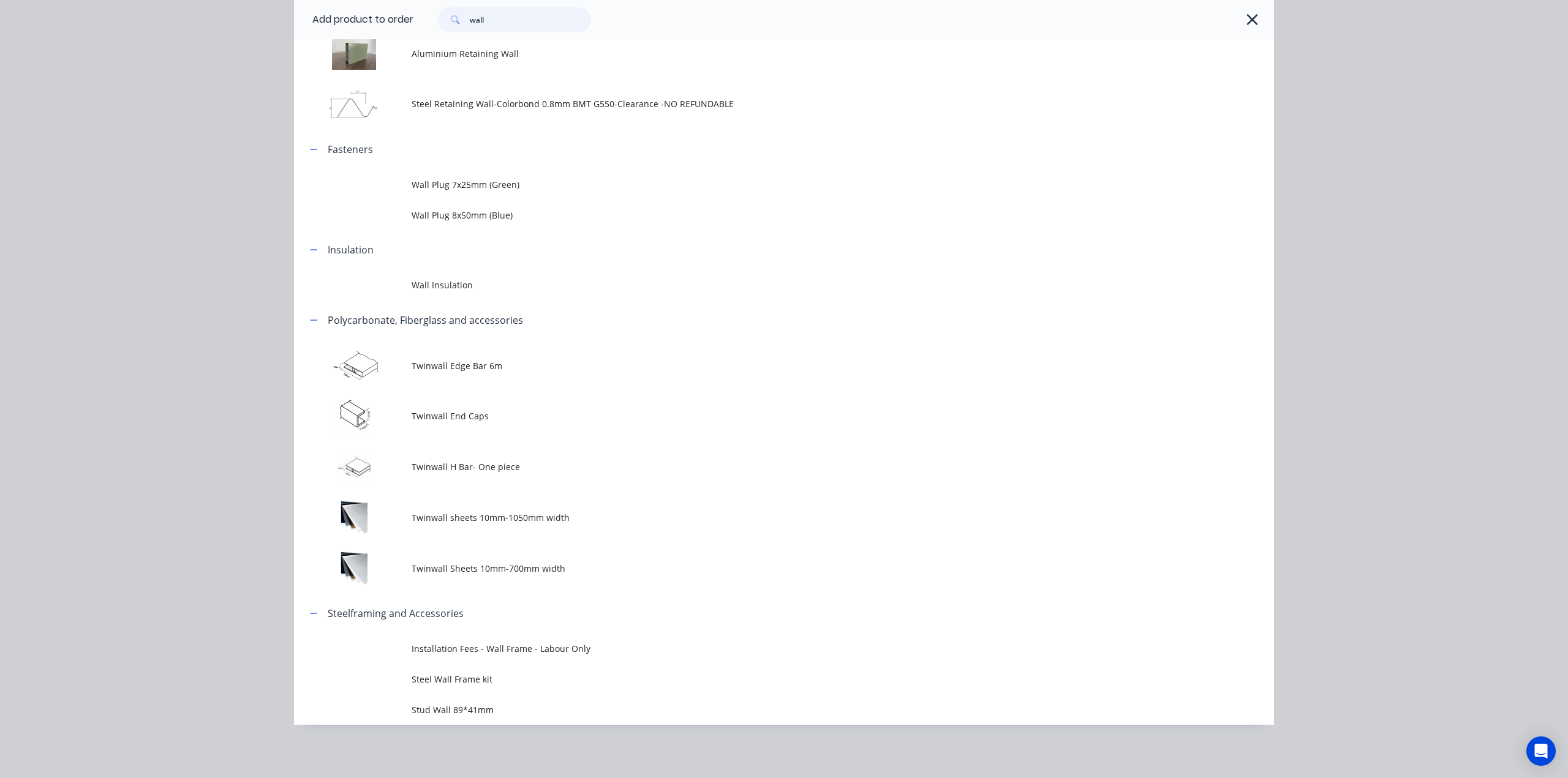
type input "wall"
click at [527, 672] on td "Steel Wall Frame kit" at bounding box center [843, 679] width 862 height 31
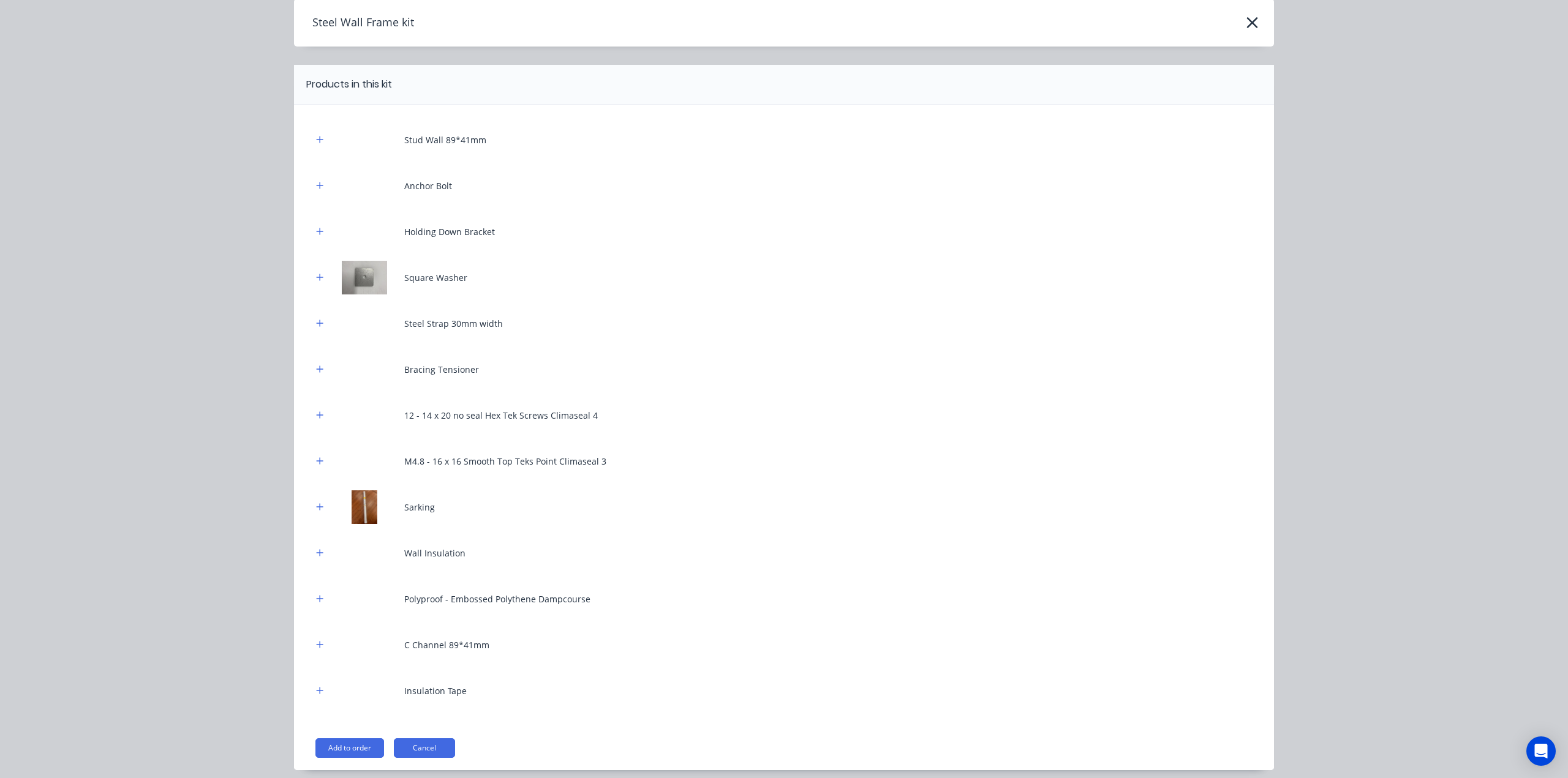
scroll to position [95, 0]
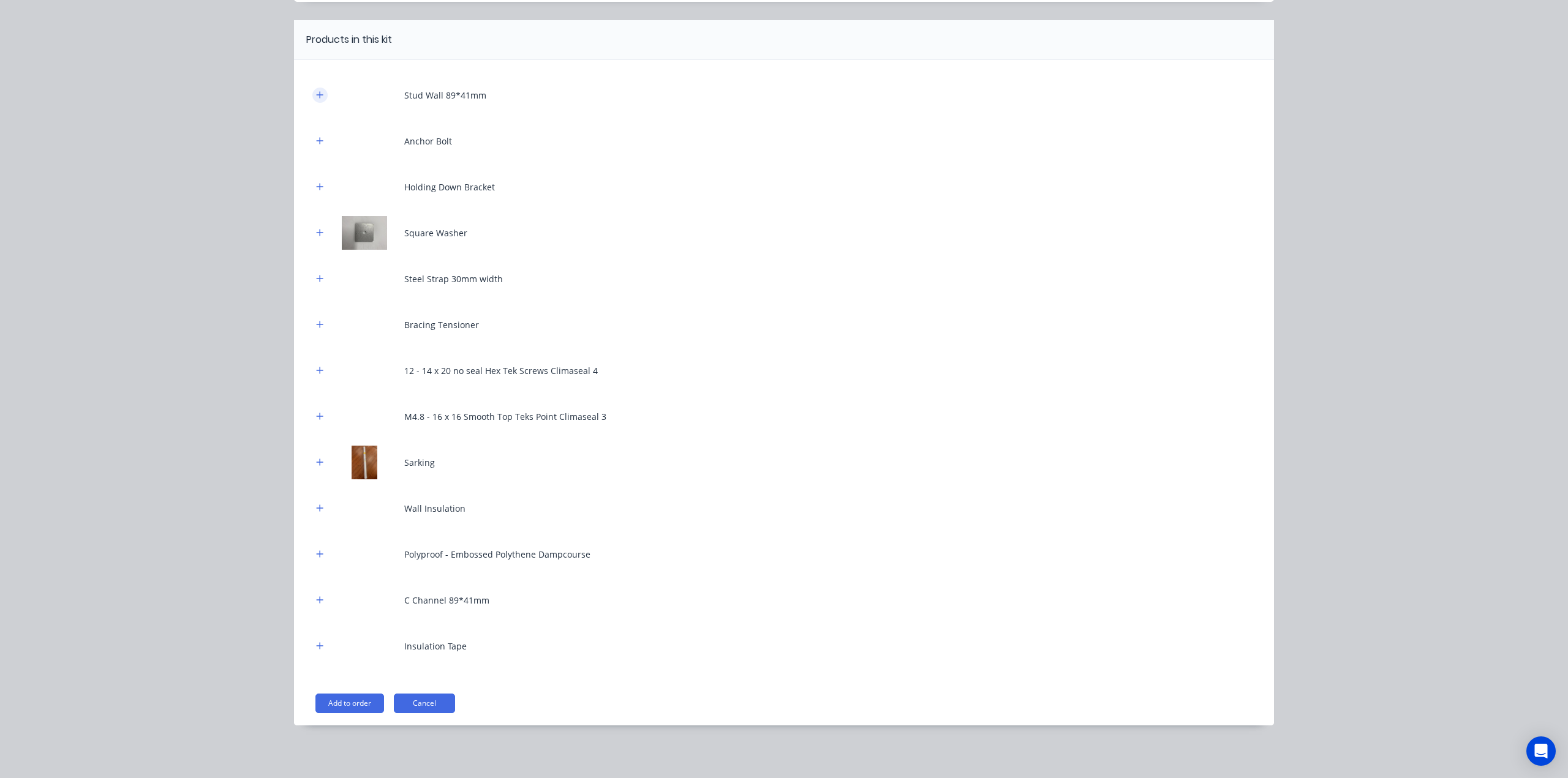
drag, startPoint x: 316, startPoint y: 93, endPoint x: 331, endPoint y: 115, distance: 26.6
click at [316, 93] on icon "button" at bounding box center [320, 94] width 7 height 9
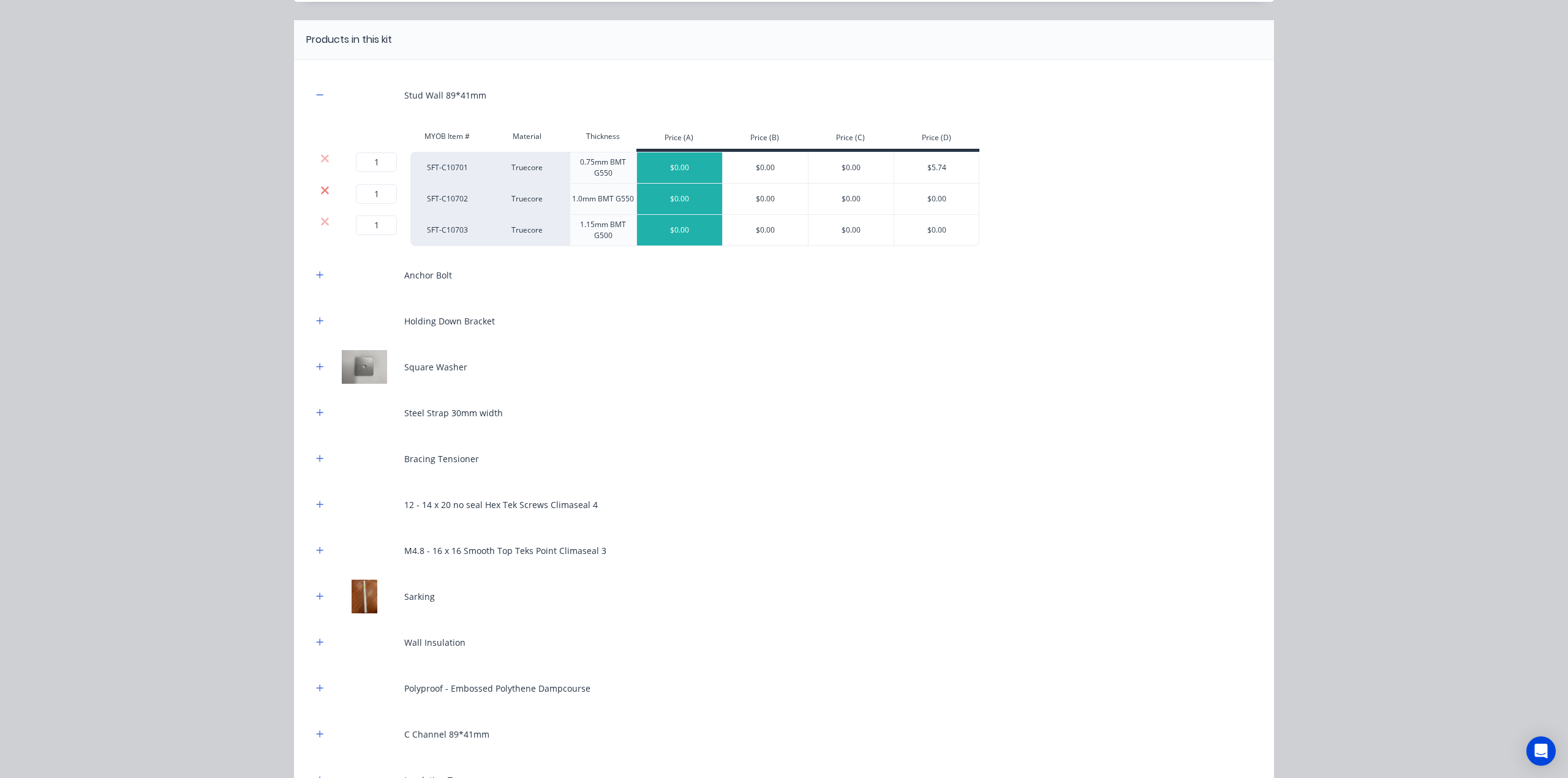
click at [321, 192] on icon at bounding box center [325, 190] width 8 height 8
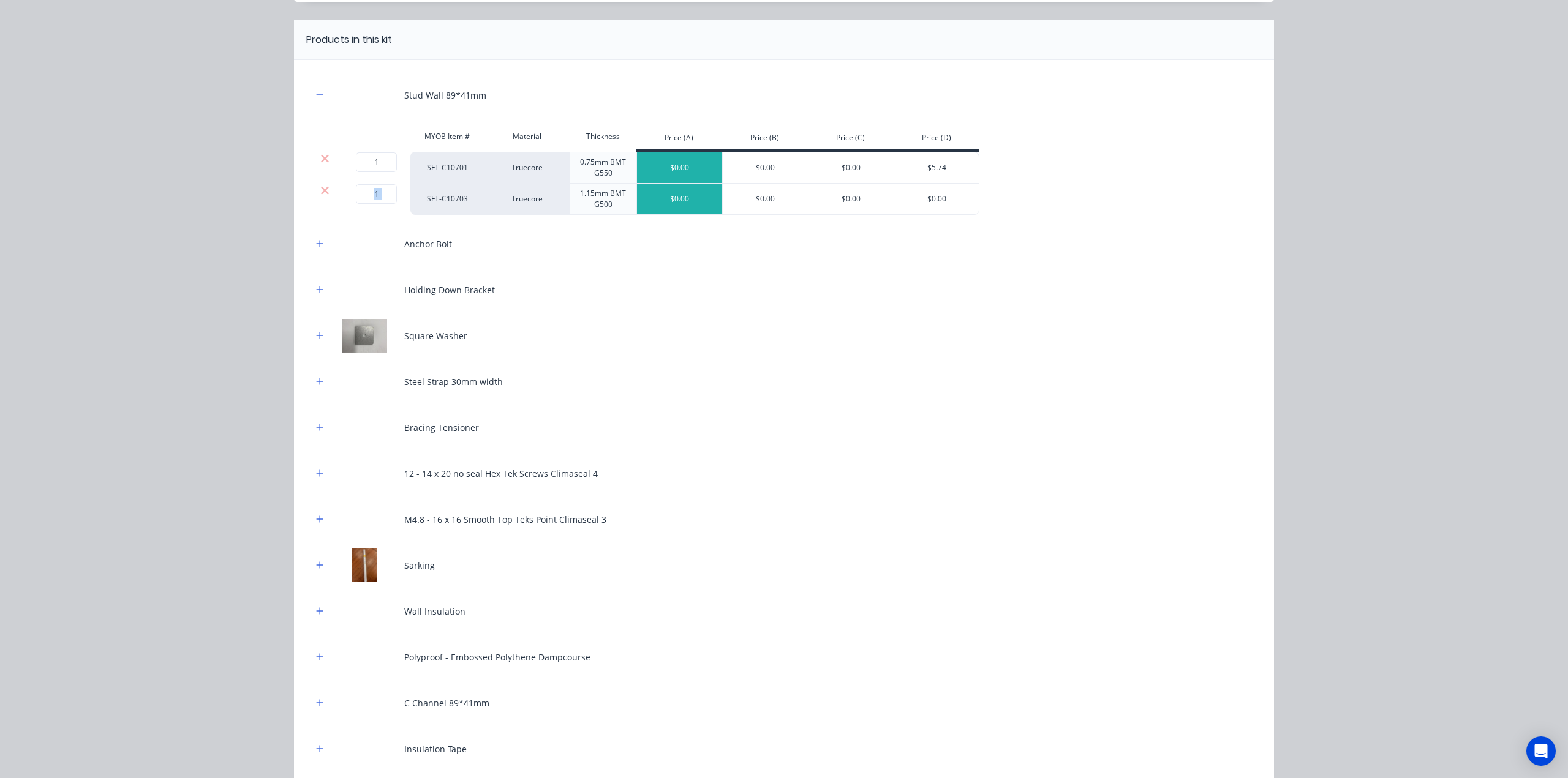
click at [321, 192] on icon at bounding box center [325, 190] width 8 height 8
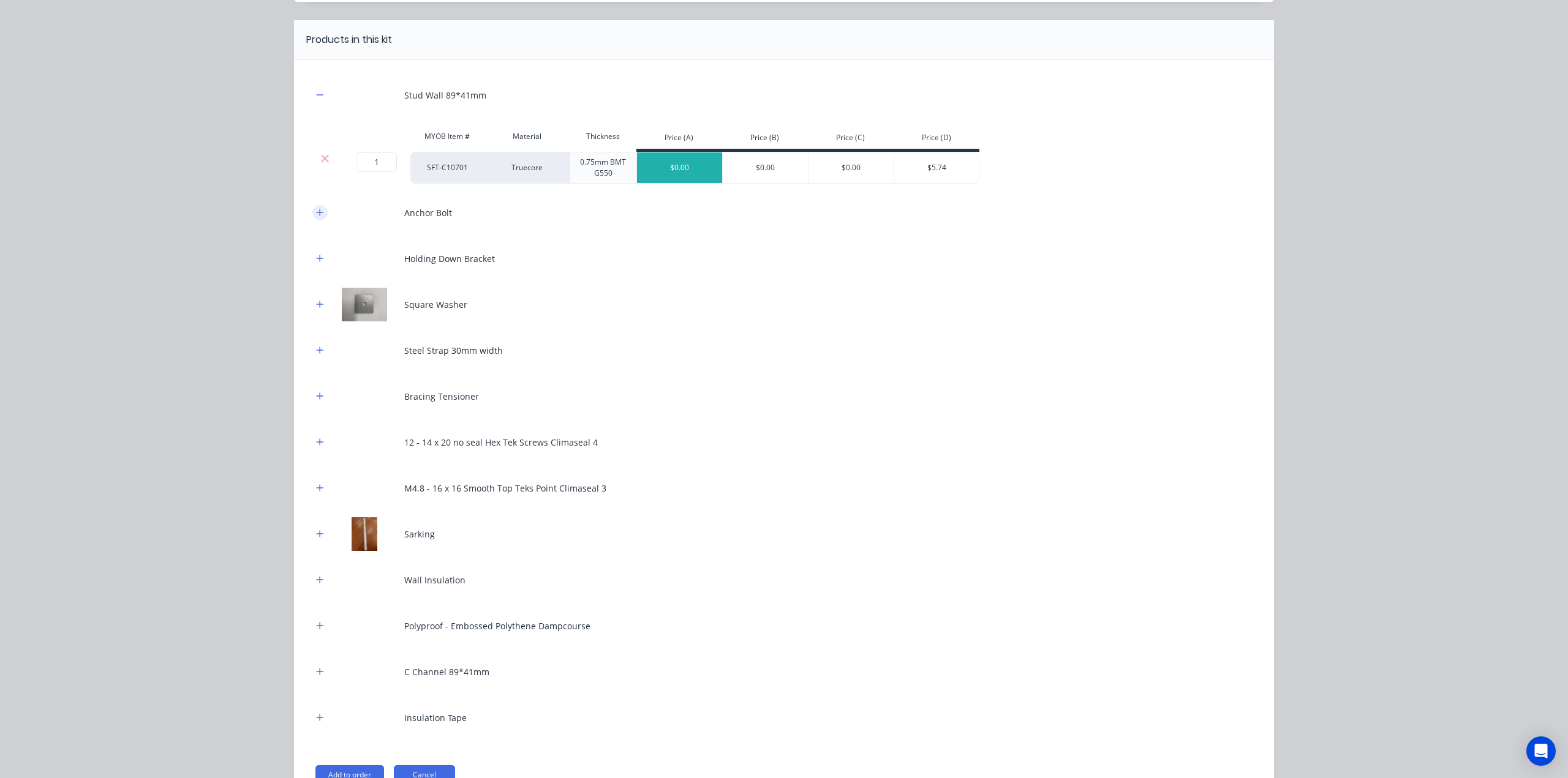
click at [319, 212] on button "button" at bounding box center [320, 212] width 15 height 15
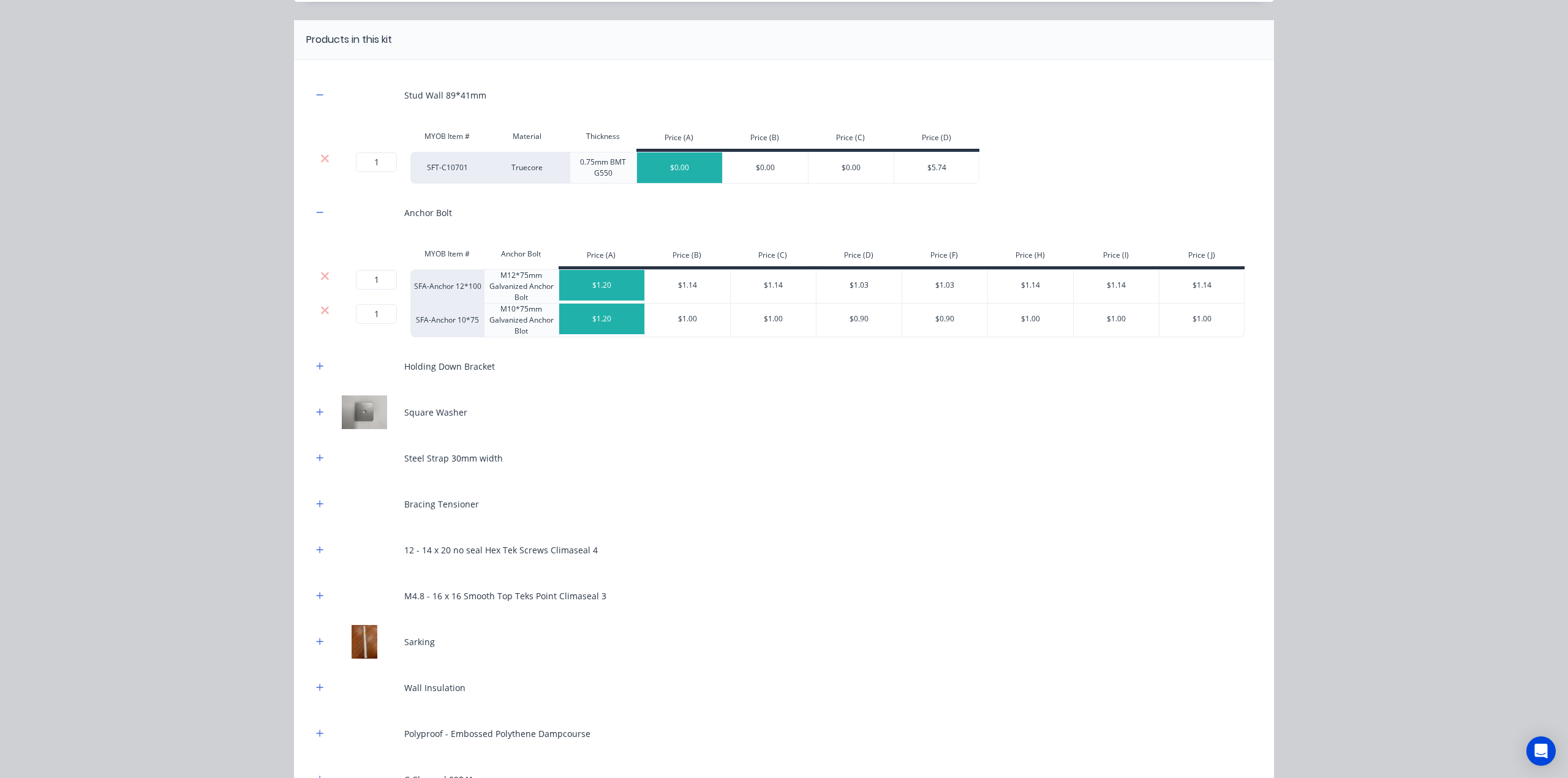
click at [321, 309] on icon at bounding box center [325, 310] width 8 height 8
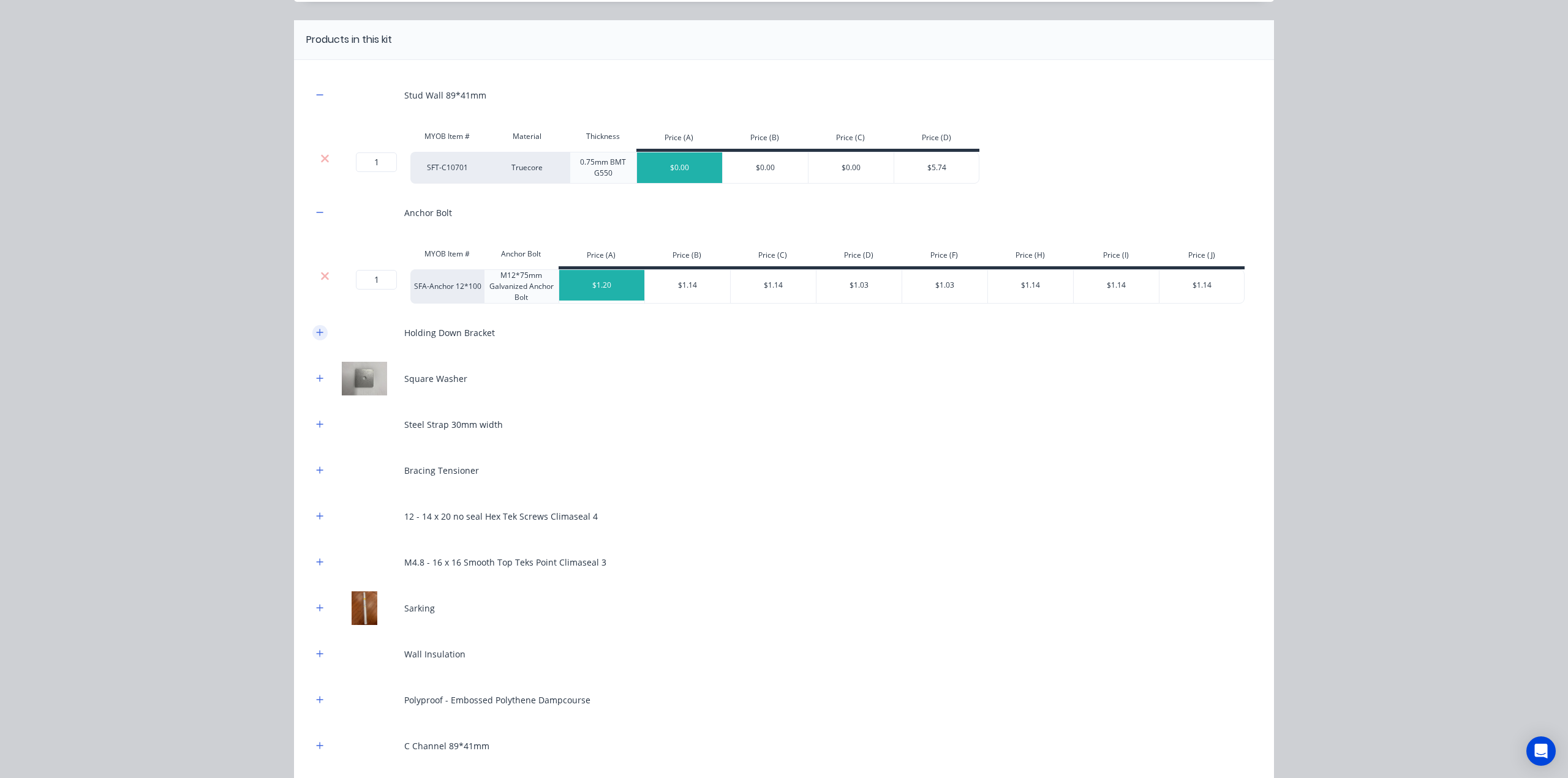
click at [316, 333] on icon "button" at bounding box center [320, 332] width 7 height 9
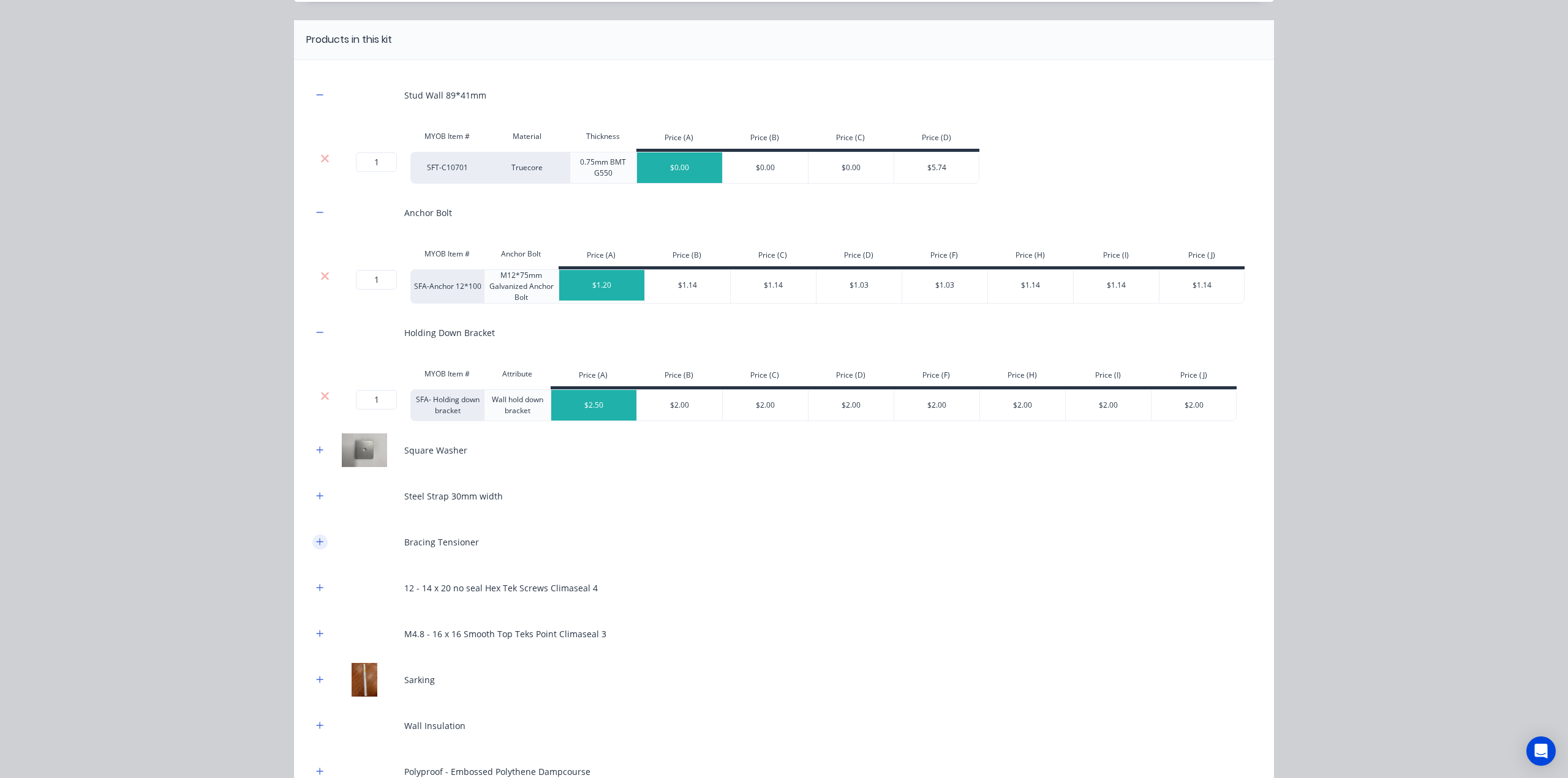
scroll to position [298, 0]
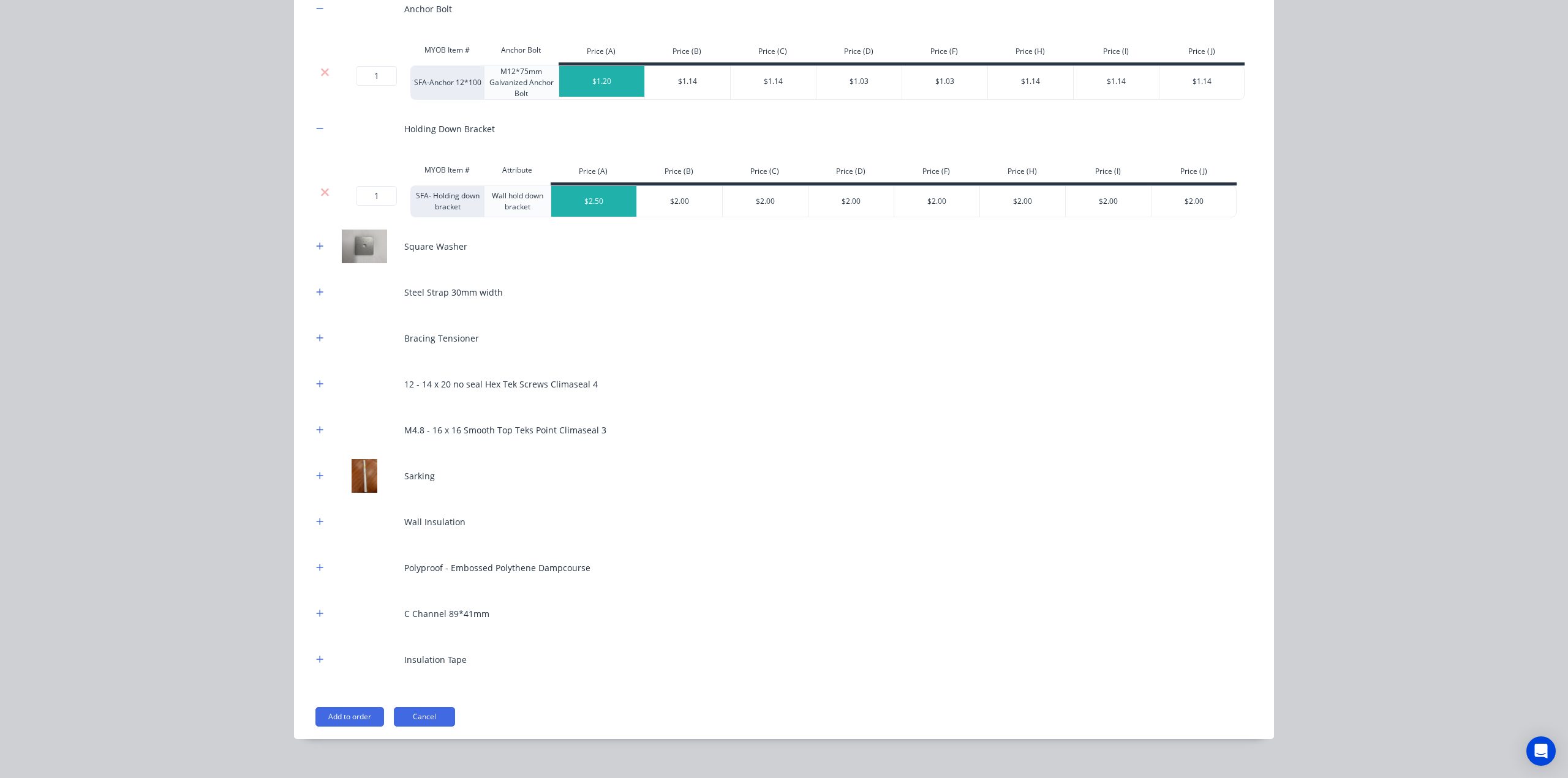
drag, startPoint x: 320, startPoint y: 237, endPoint x: 344, endPoint y: 321, distance: 87.4
click at [320, 239] on div at bounding box center [320, 246] width 15 height 15
click at [312, 285] on button "button" at bounding box center [320, 292] width 15 height 15
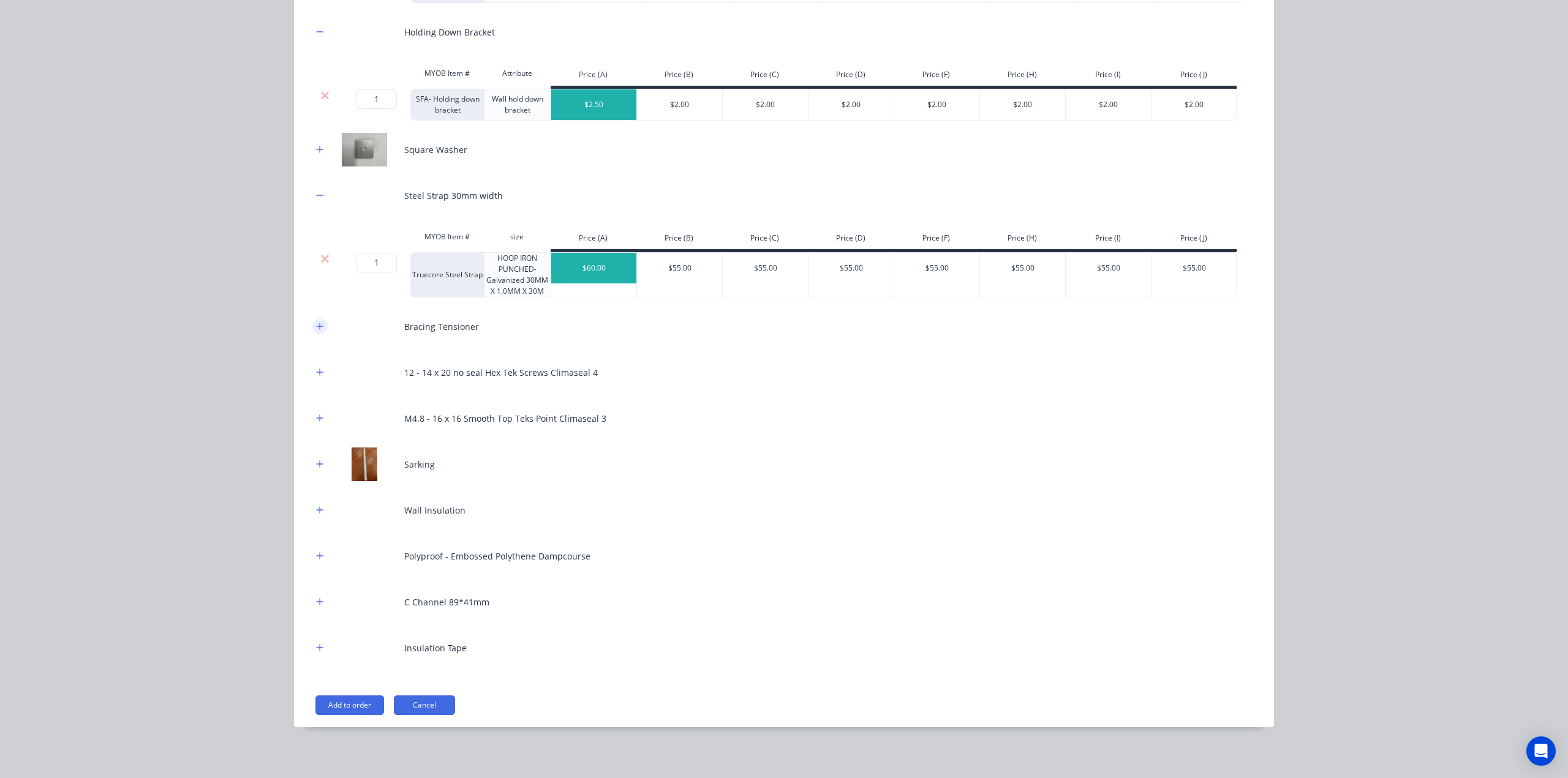
click at [317, 324] on icon "button" at bounding box center [320, 326] width 7 height 7
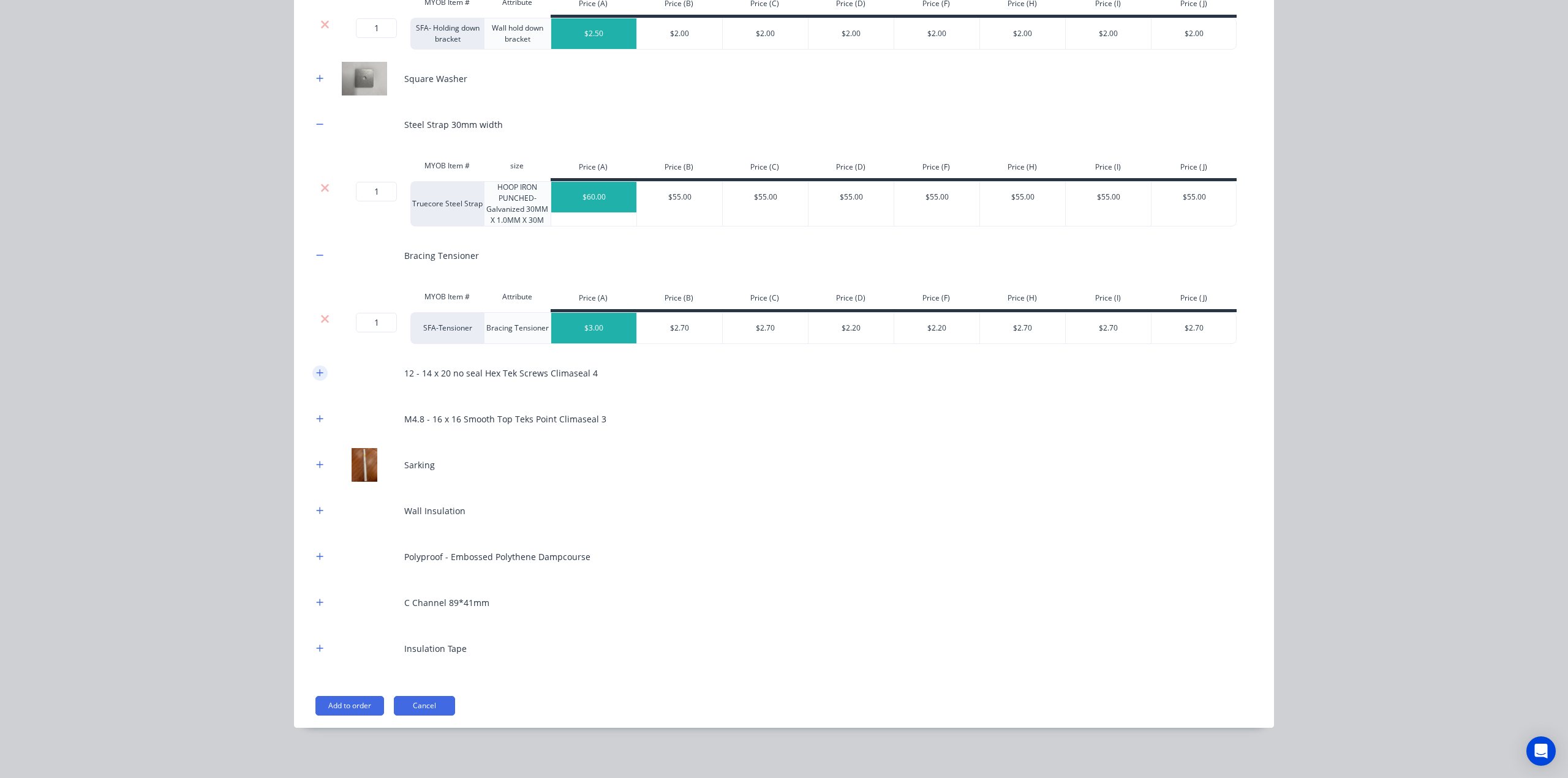
click at [312, 369] on button "button" at bounding box center [320, 373] width 15 height 15
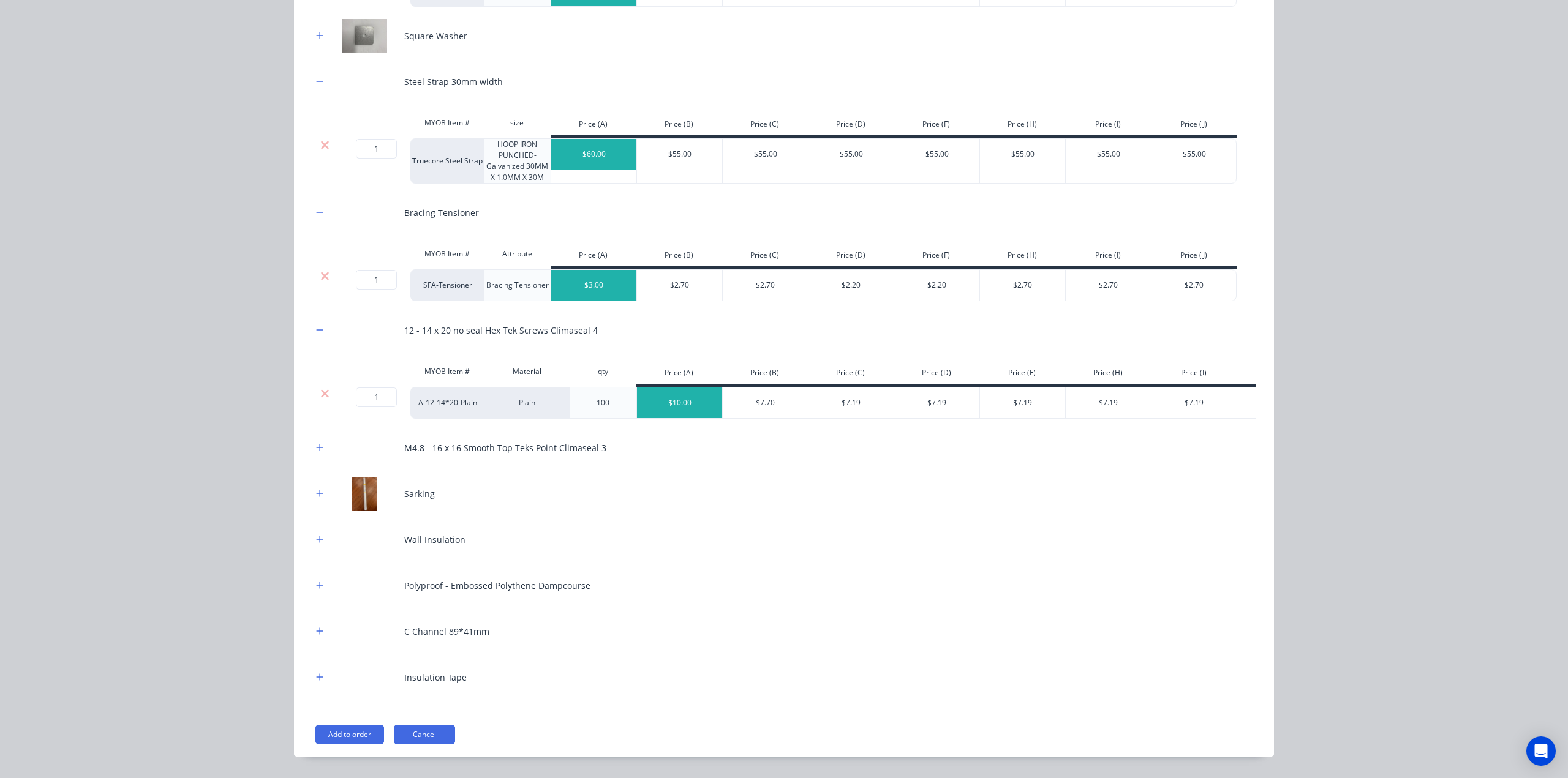
scroll to position [547, 0]
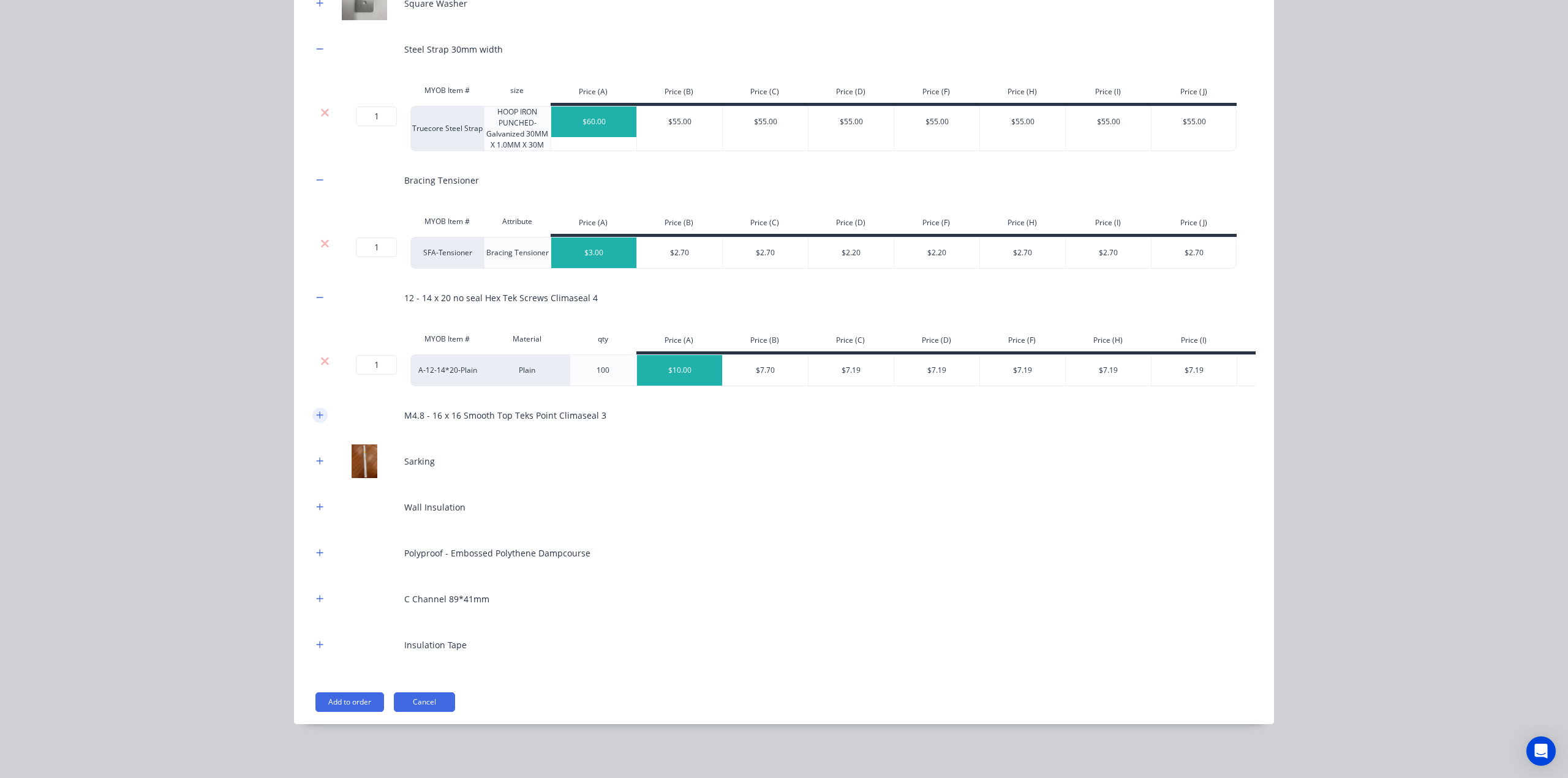
click at [312, 415] on button "button" at bounding box center [320, 415] width 15 height 15
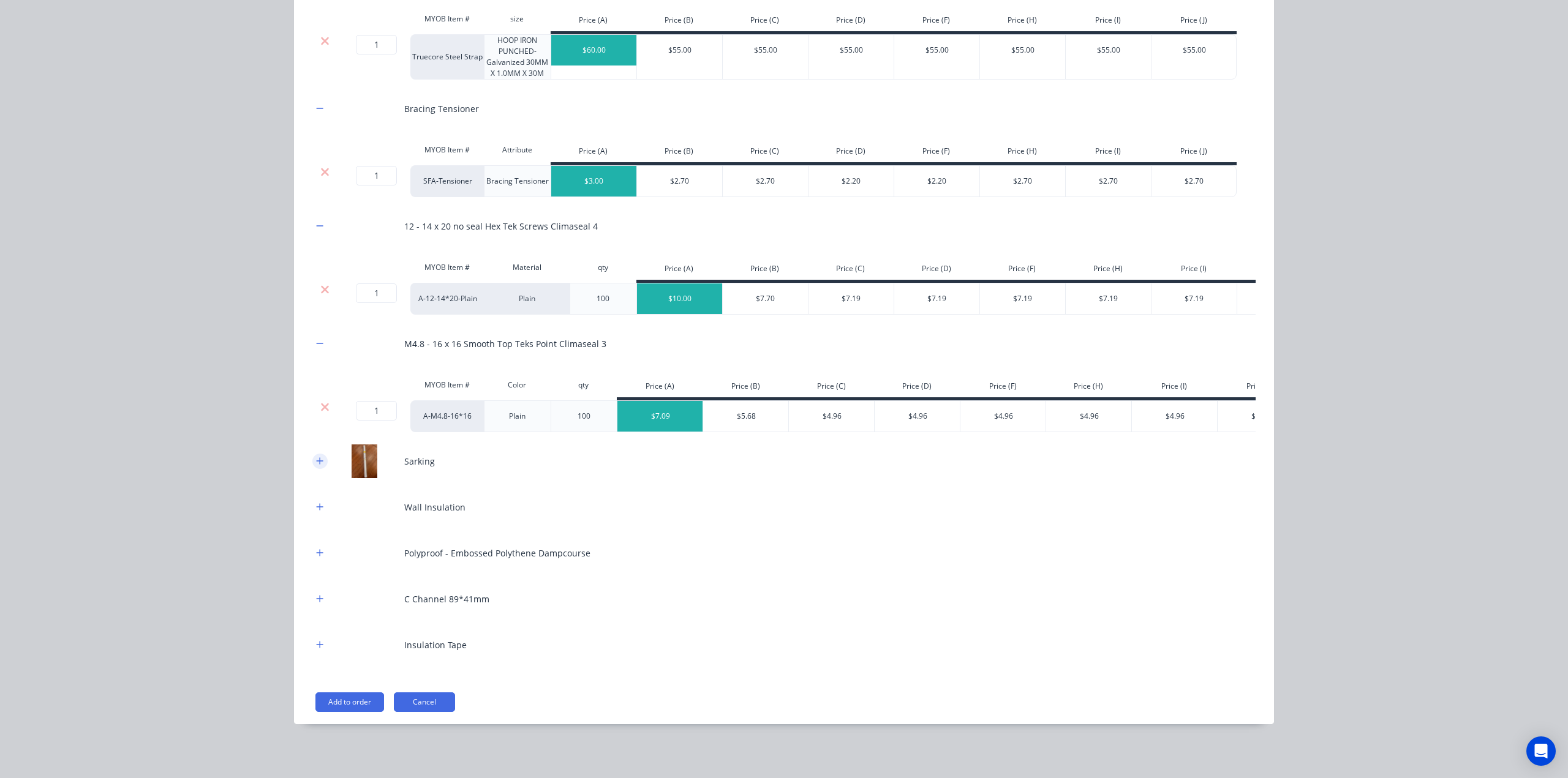
drag, startPoint x: 312, startPoint y: 468, endPoint x: 316, endPoint y: 463, distance: 6.4
click at [315, 466] on button "button" at bounding box center [320, 461] width 15 height 15
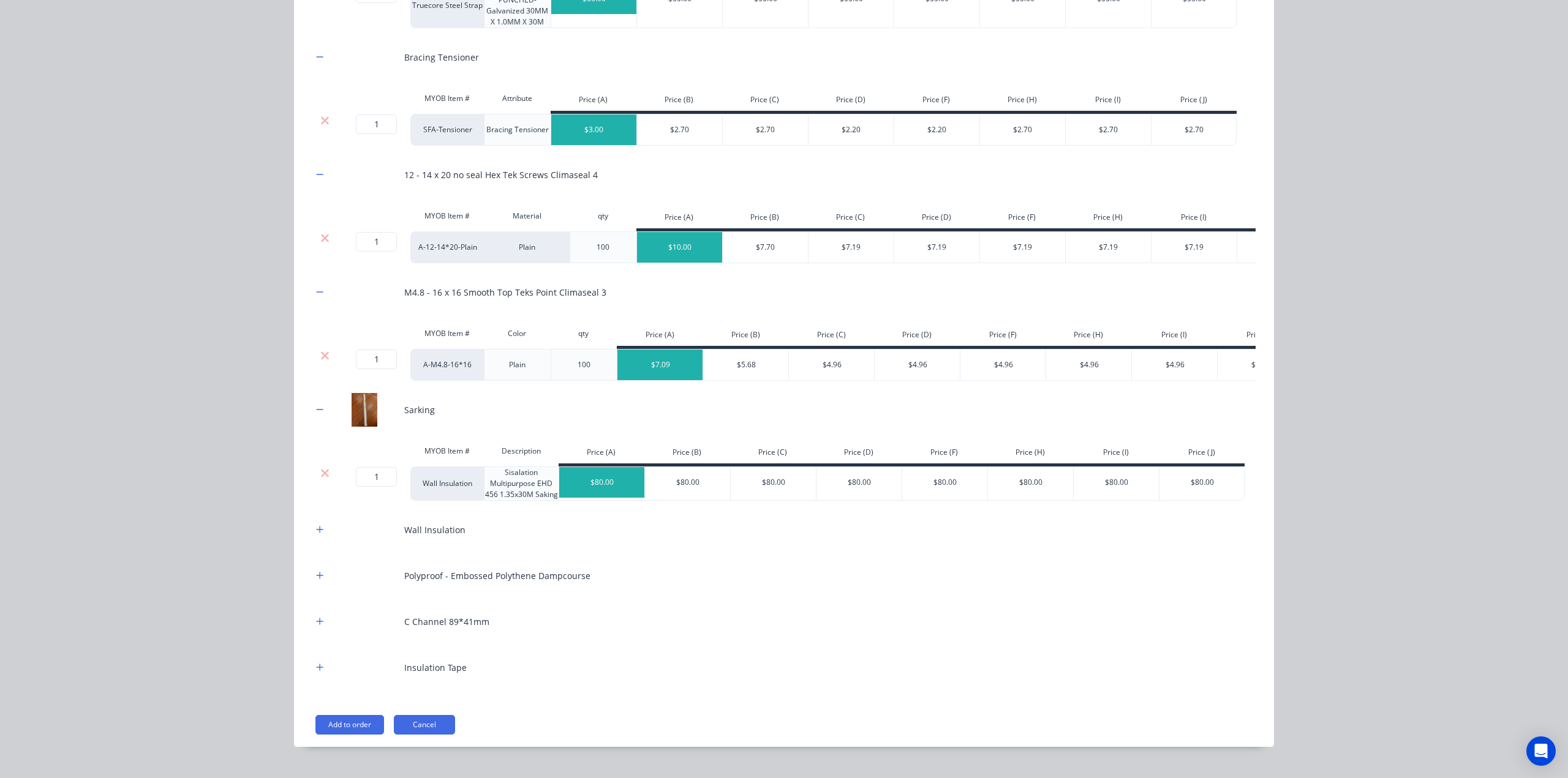
scroll to position [702, 0]
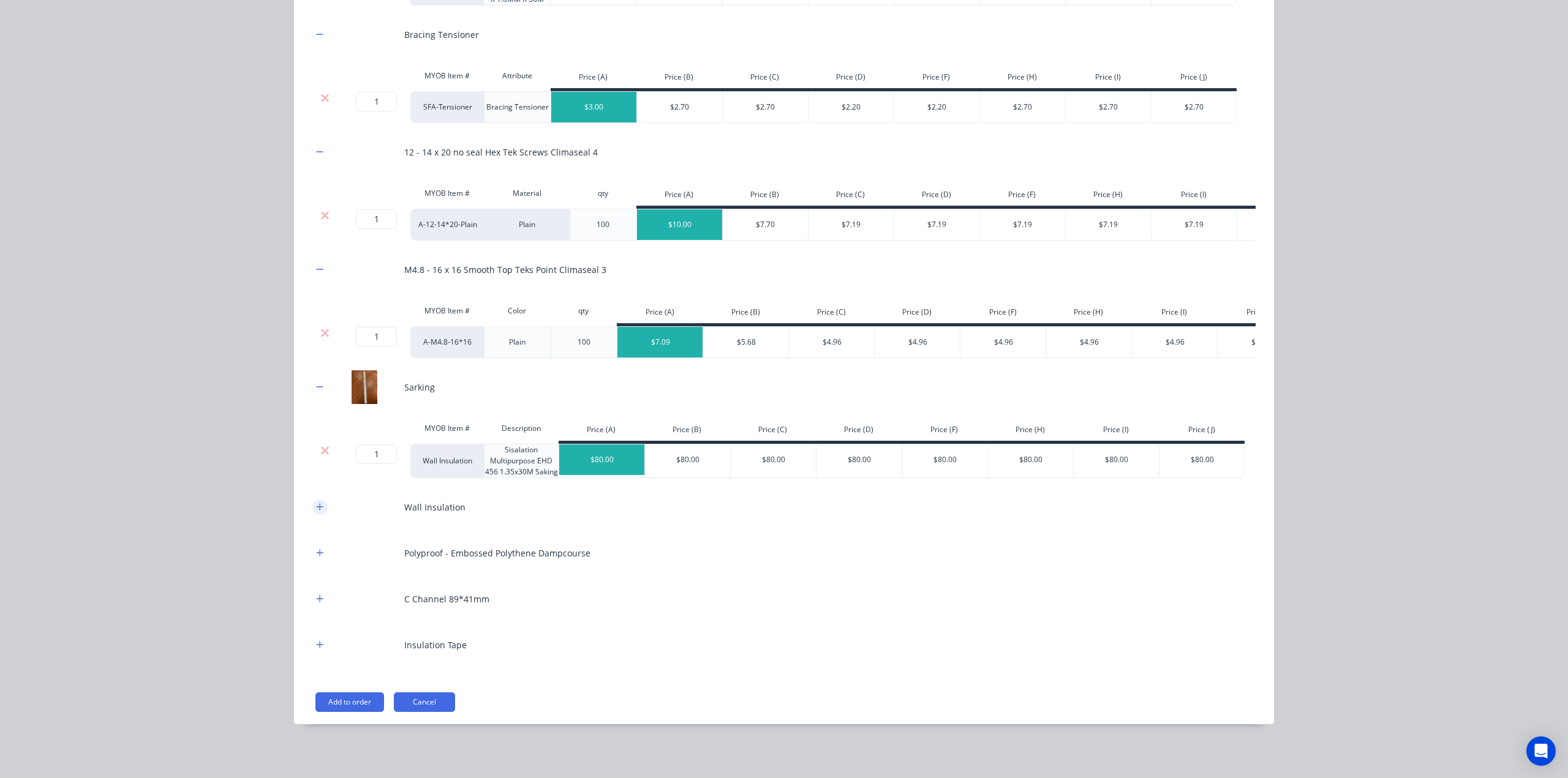
click at [316, 509] on icon "button" at bounding box center [320, 506] width 7 height 9
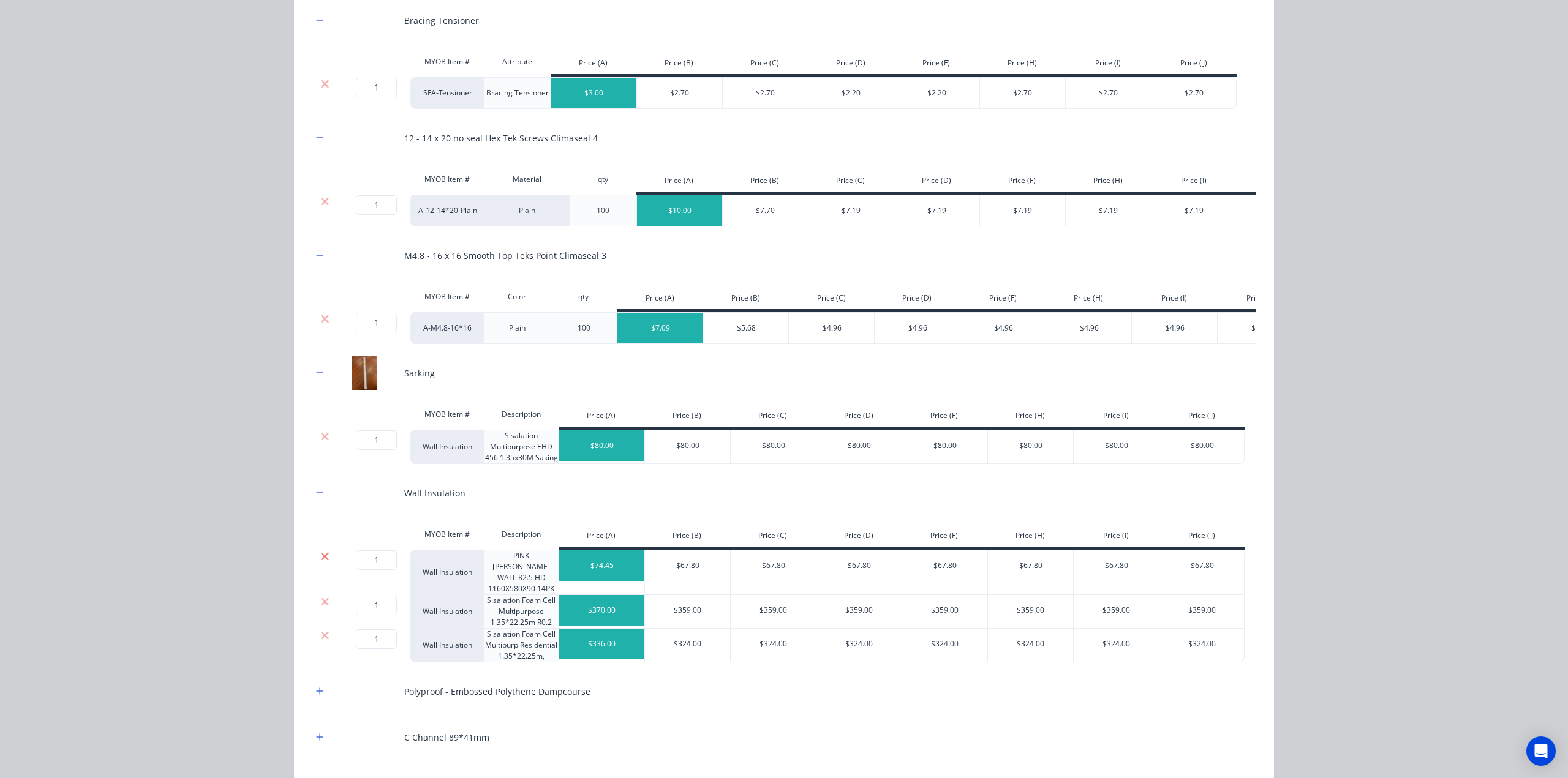
click at [321, 560] on icon at bounding box center [325, 556] width 8 height 8
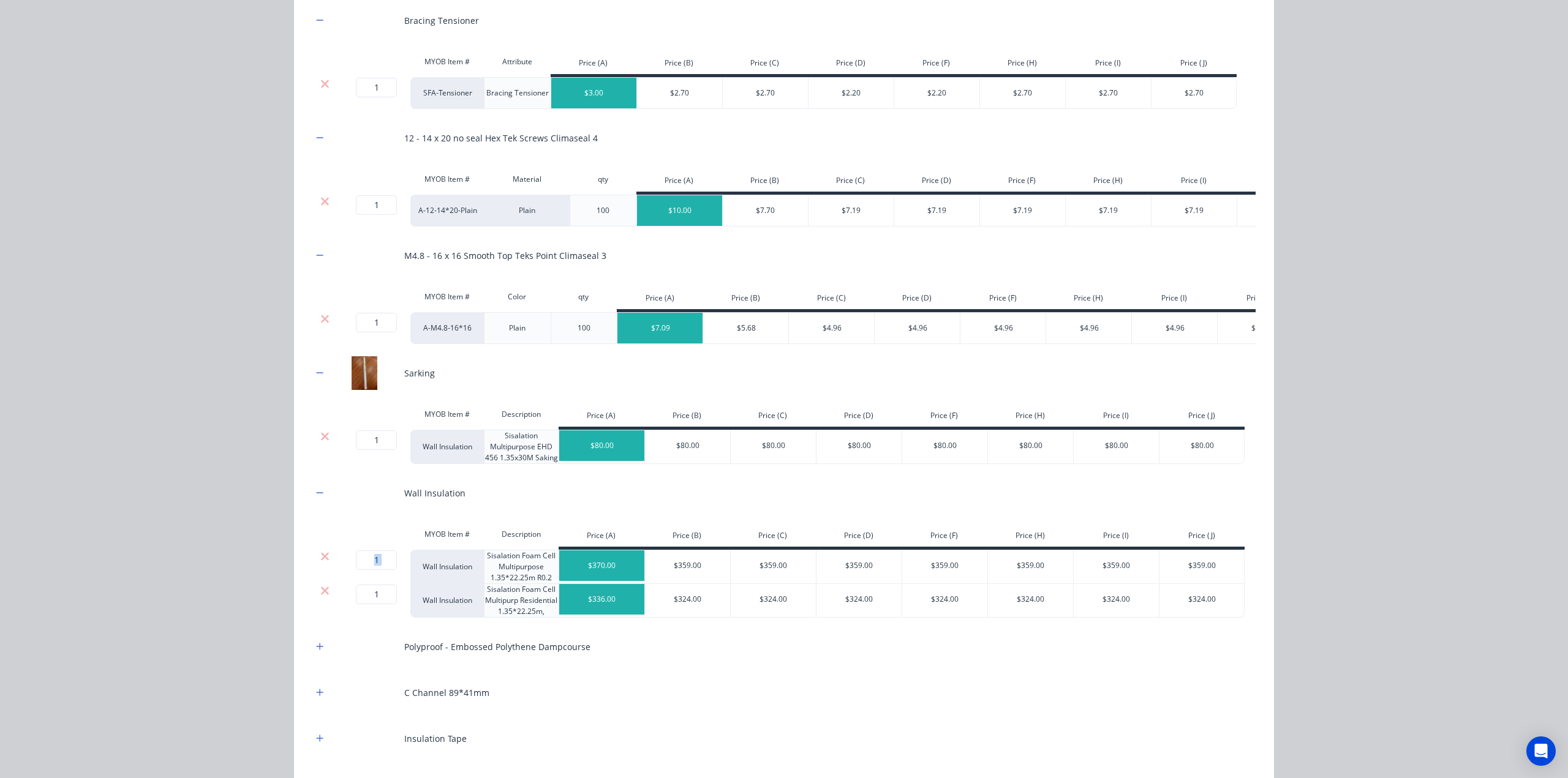
click at [321, 560] on icon at bounding box center [325, 556] width 8 height 8
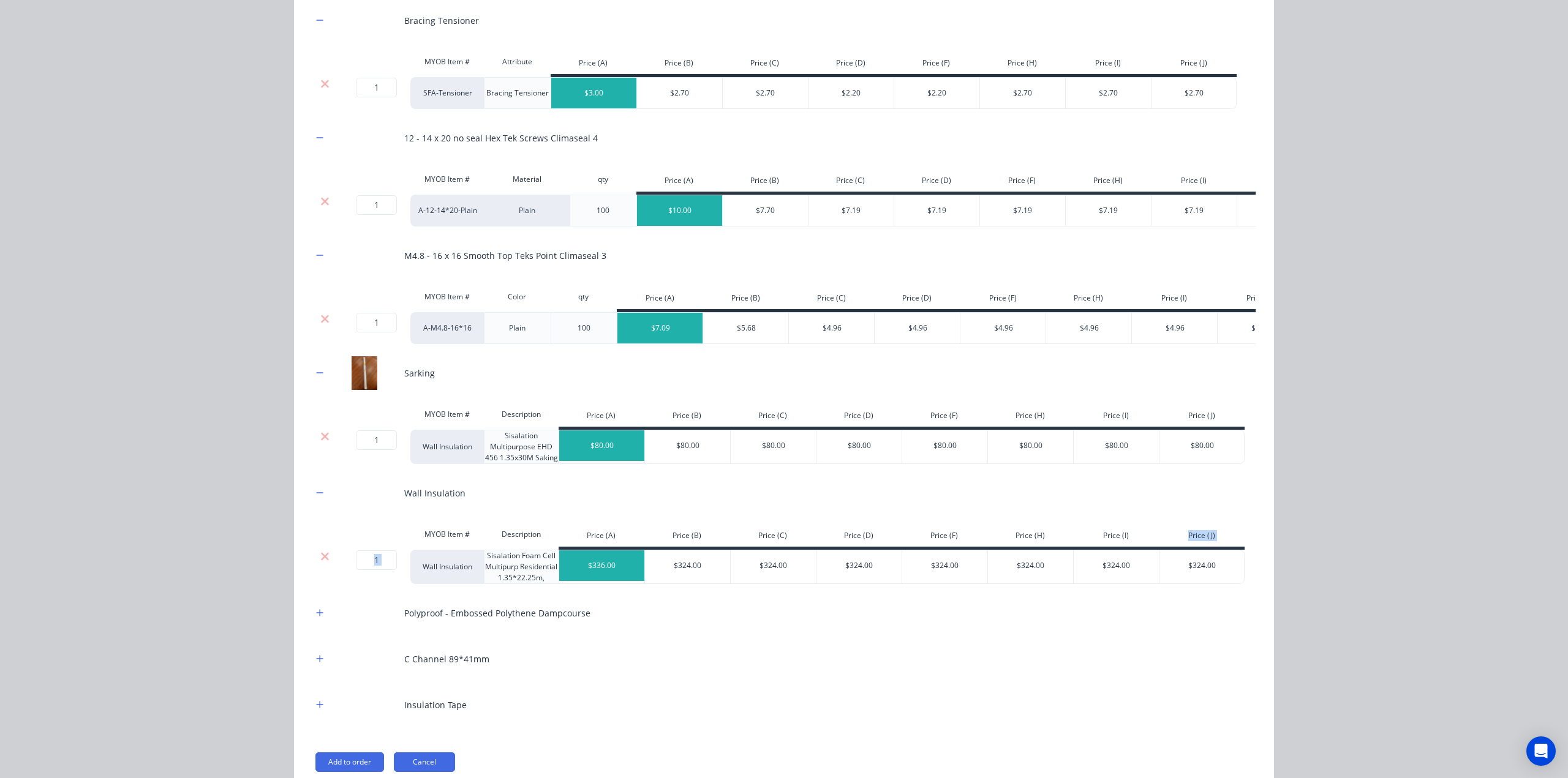
click at [321, 560] on icon at bounding box center [325, 556] width 8 height 8
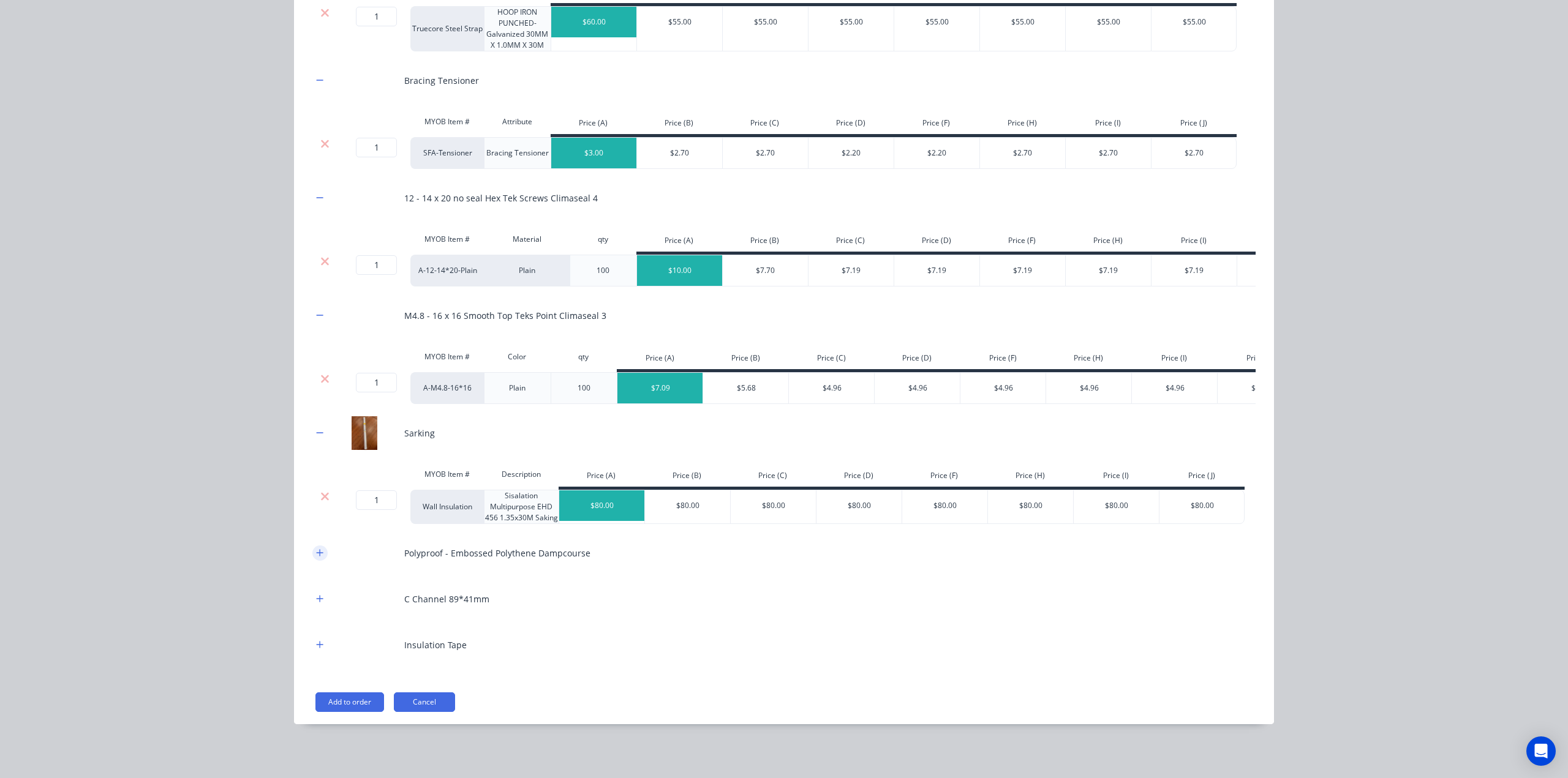
click at [316, 551] on icon "button" at bounding box center [320, 553] width 7 height 9
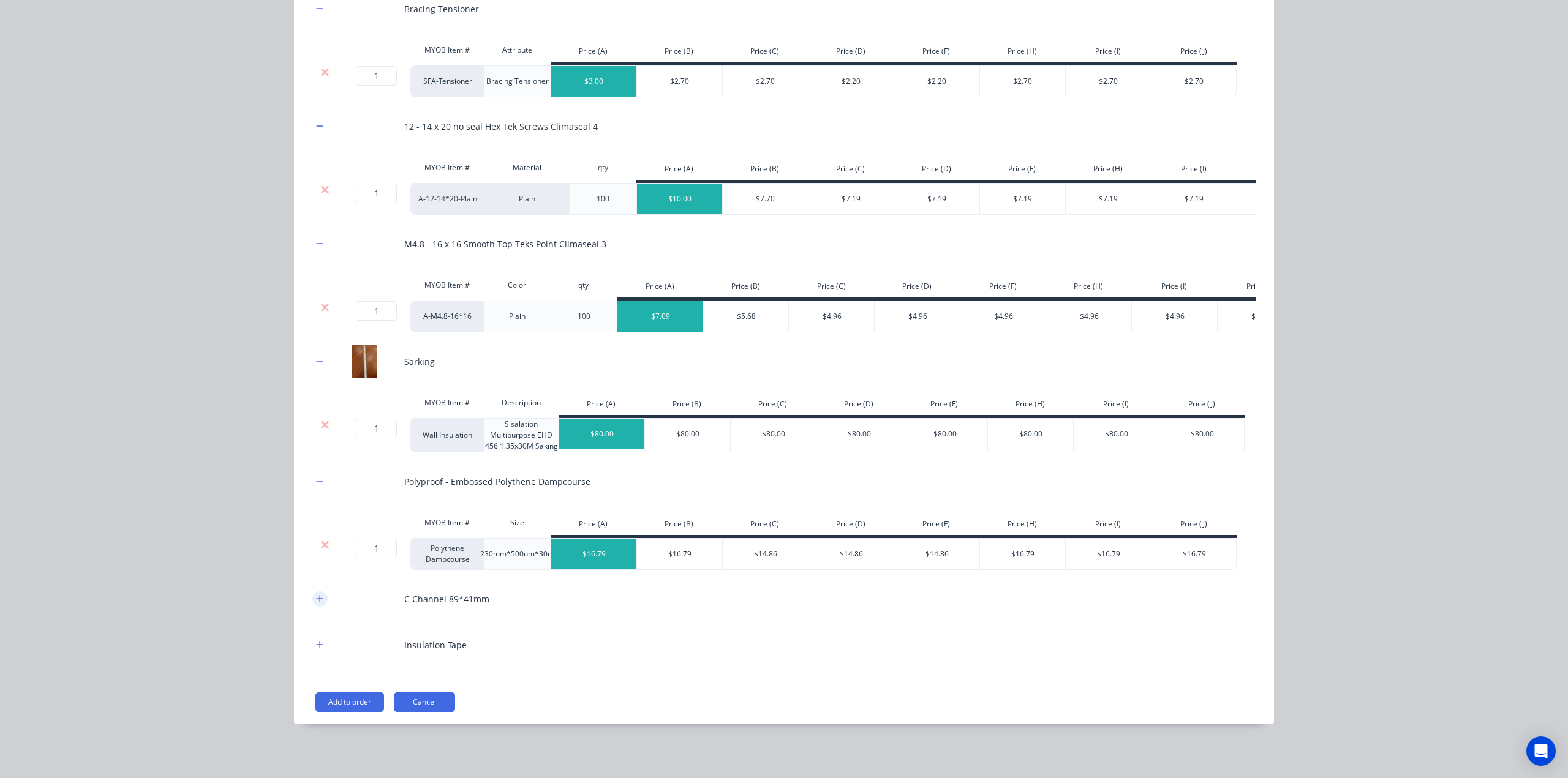
click at [316, 601] on icon "button" at bounding box center [320, 598] width 7 height 9
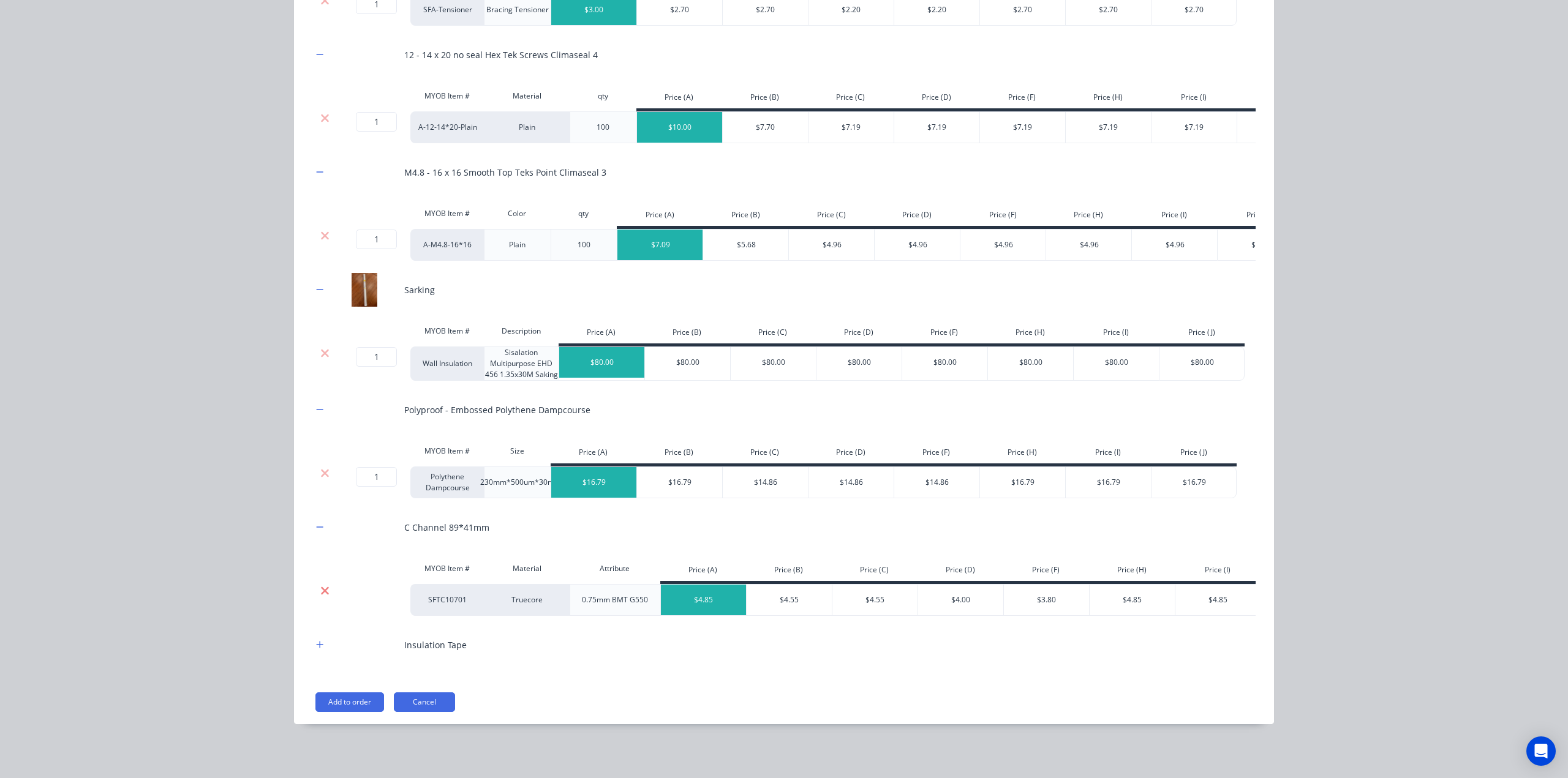
click at [320, 586] on icon at bounding box center [324, 590] width 9 height 12
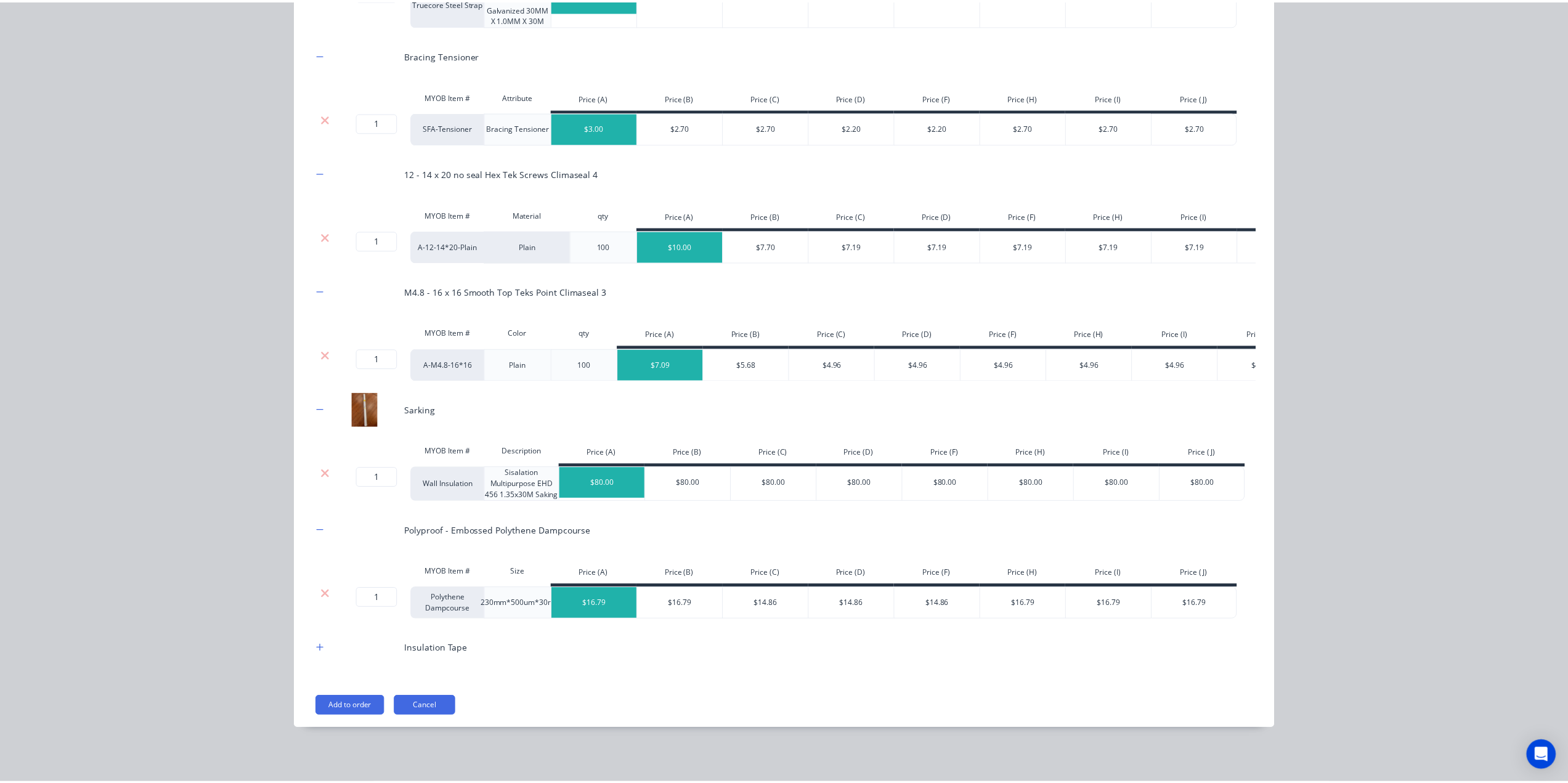
scroll to position [685, 0]
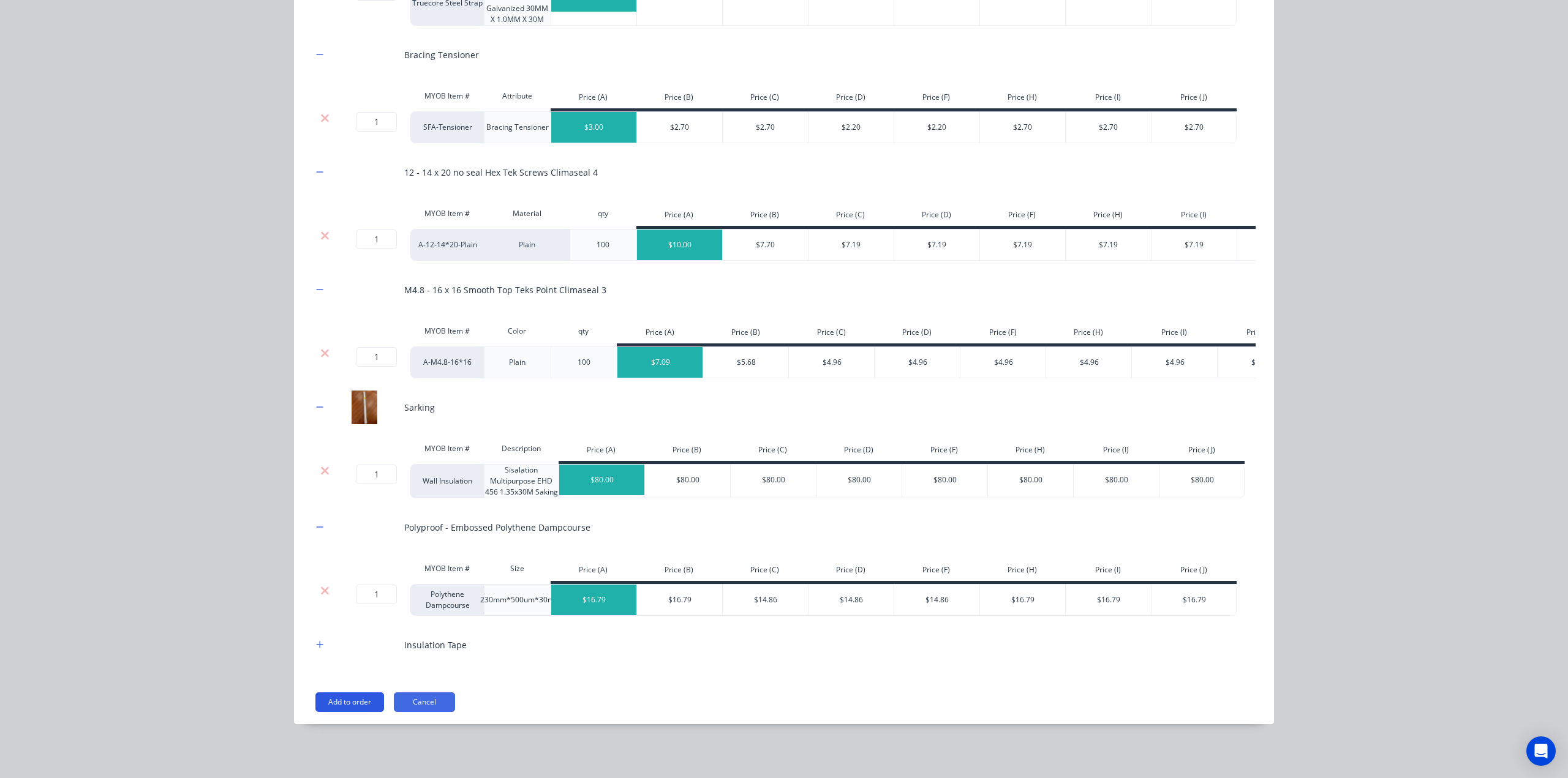
click at [341, 696] on button "Add to order" at bounding box center [350, 702] width 68 height 20
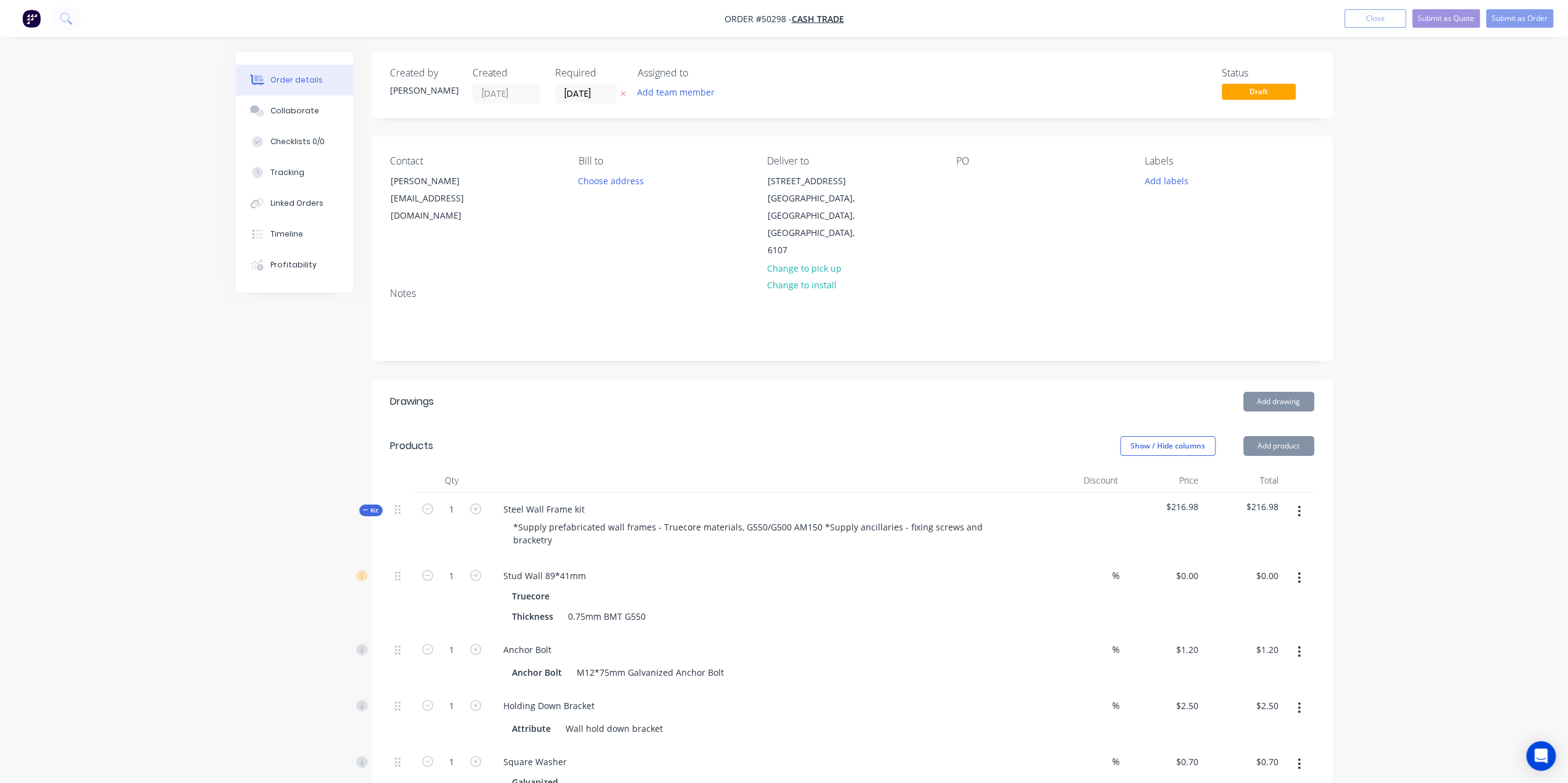
drag, startPoint x: 1563, startPoint y: 440, endPoint x: 1527, endPoint y: 417, distance: 42.7
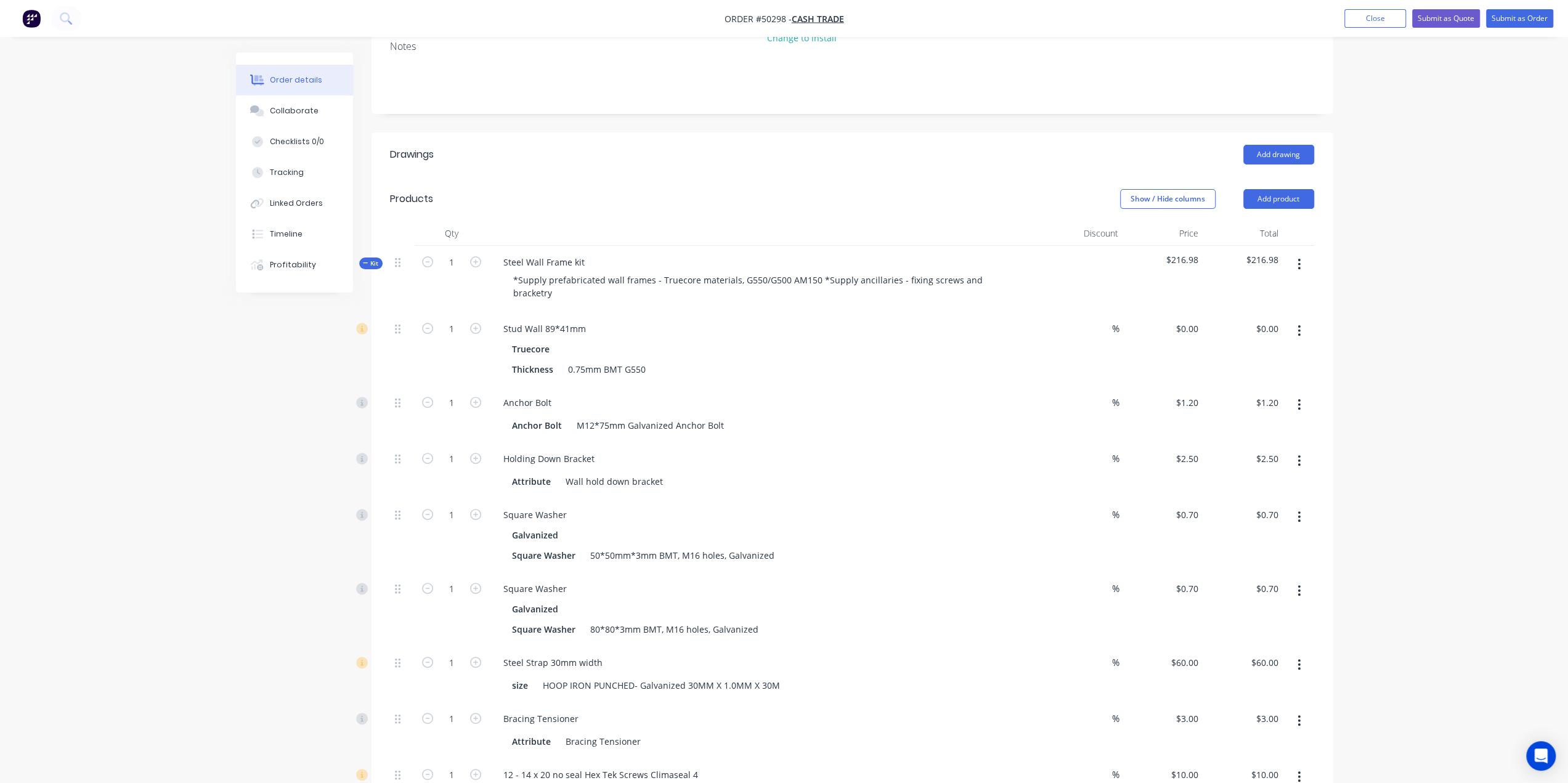
scroll to position [246, 0]
click at [1240, 313] on div "$0.00 $0.00" at bounding box center [1244, 350] width 80 height 74
click at [1263, 321] on input "0.00" at bounding box center [1269, 330] width 29 height 18
type input "2965.2"
type input "$2,965.20"
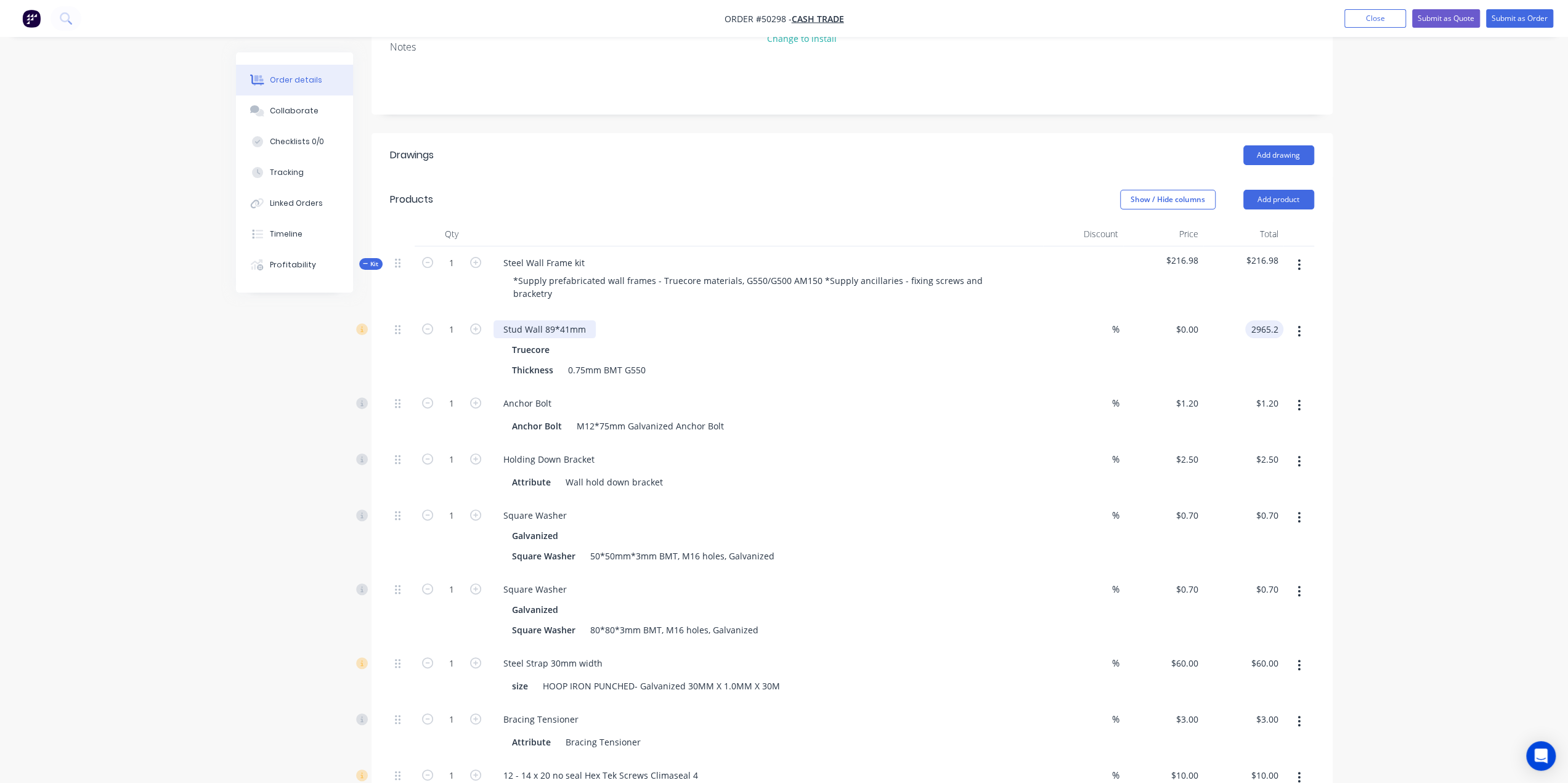
type input "$2,965.20"
click at [583, 321] on div "Stud Wall 89*41mm" at bounding box center [544, 330] width 102 height 18
click at [854, 361] on div "Thickness 0.75mm BMT G550" at bounding box center [764, 370] width 512 height 18
click at [1298, 325] on icon "button" at bounding box center [1300, 331] width 3 height 14
click at [1288, 355] on div "Duplicate" at bounding box center [1256, 364] width 95 height 18
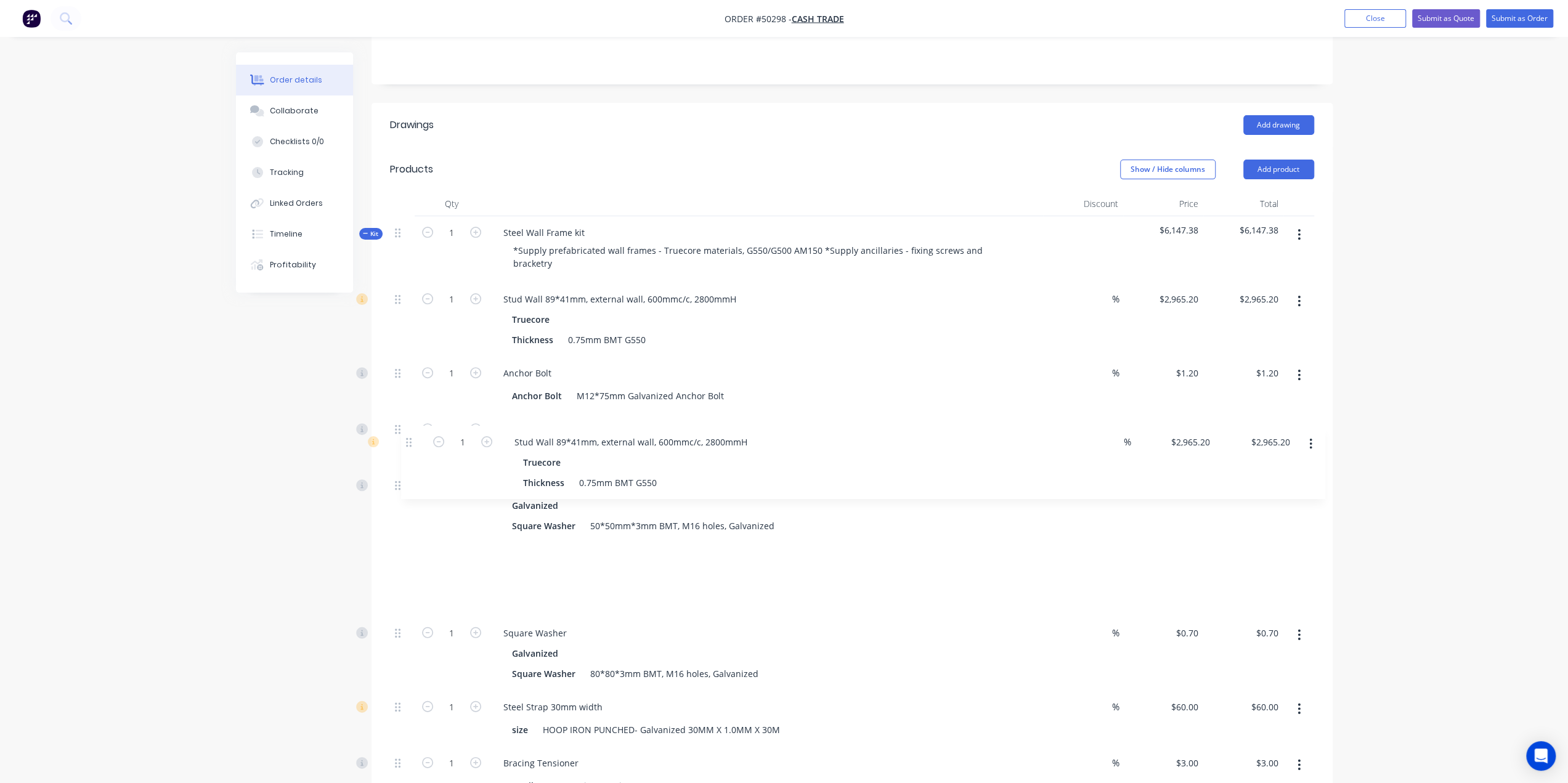
scroll to position [258, 0]
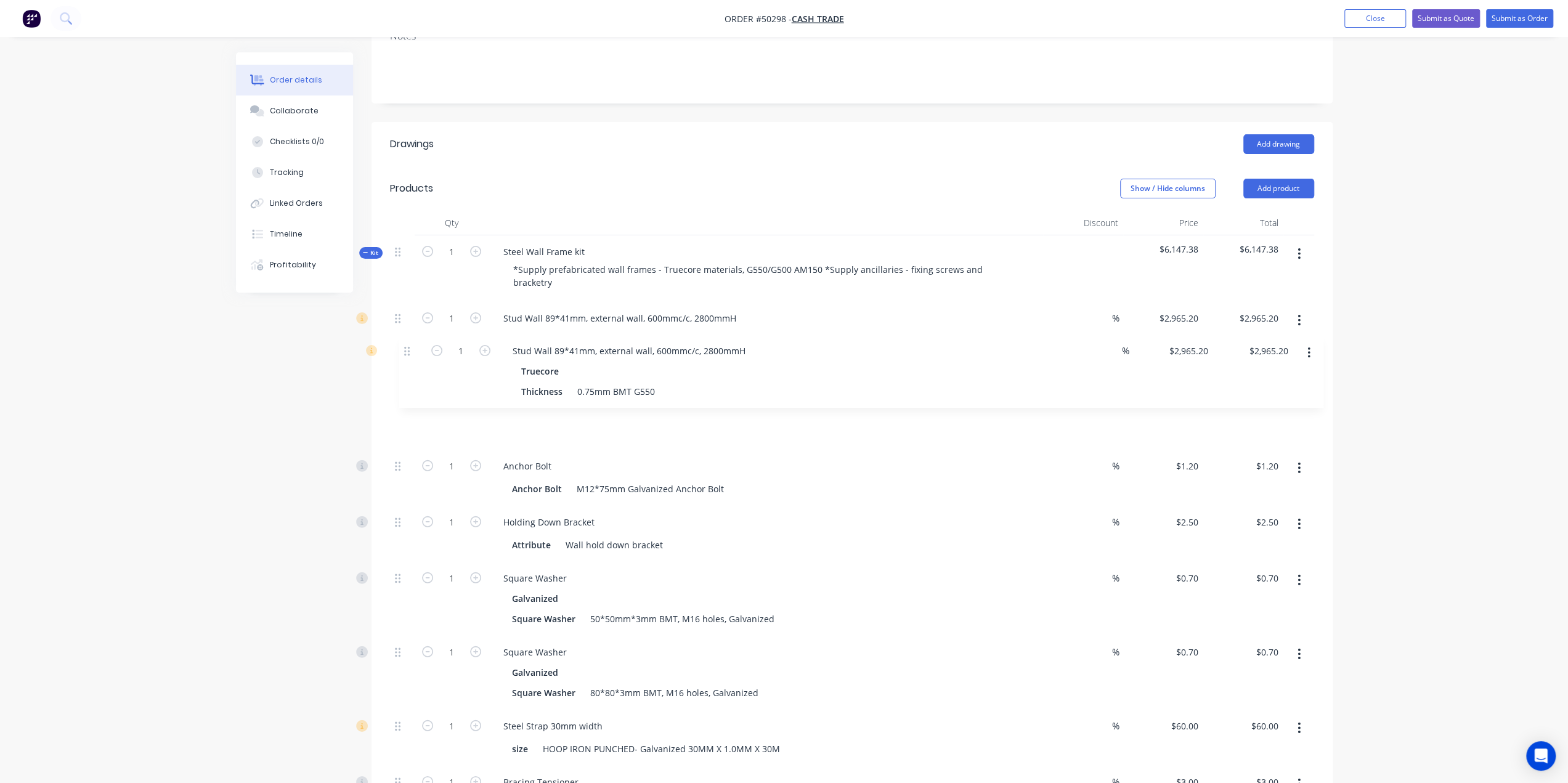
drag, startPoint x: 395, startPoint y: 388, endPoint x: 405, endPoint y: 353, distance: 36.4
click at [405, 353] on div "1 Stud Wall 89*41mm, external wall, 600mmc/c, 2800mmH Truecore Thickness 0.75mm…" at bounding box center [852, 721] width 924 height 839
drag, startPoint x: 589, startPoint y: 344, endPoint x: 595, endPoint y: 342, distance: 6.3
click at [595, 383] on div "Stud Wall 89*41mm, external wall, 600mmc/c, 2800mmH" at bounding box center [620, 392] width 253 height 18
click at [948, 394] on div "Stud Wall 89*41mm, internal wall, 600mmc/c, 2800mmH Truecore Thickness 0.75mm B…" at bounding box center [766, 412] width 555 height 74
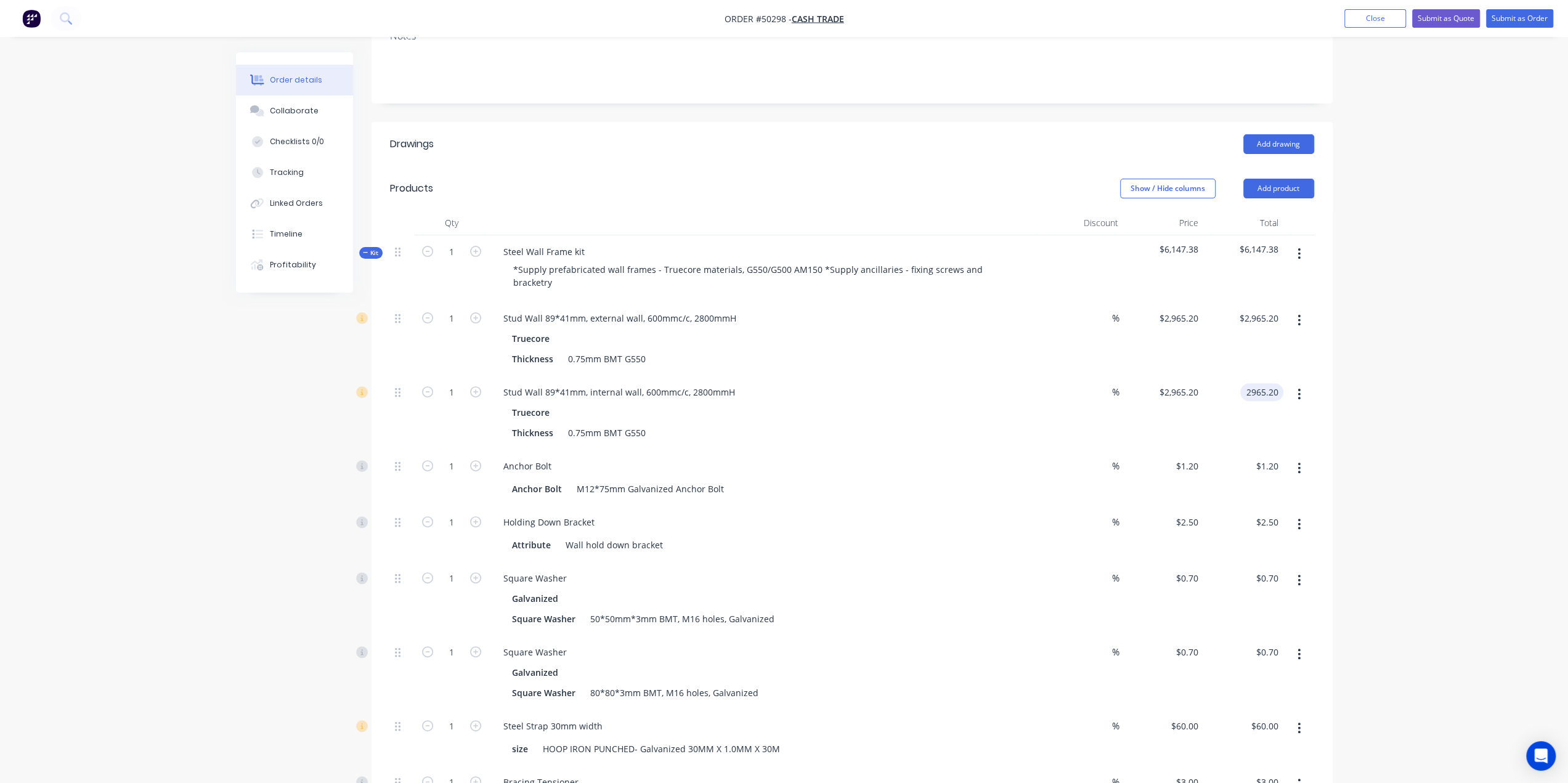
click at [1270, 383] on input "2965.20" at bounding box center [1264, 392] width 38 height 18
click at [1265, 383] on input "2965.20" at bounding box center [1260, 392] width 45 height 18
type input "2173"
type input "$2,173.00"
click at [1268, 383] on input "2173.00" at bounding box center [1264, 392] width 38 height 18
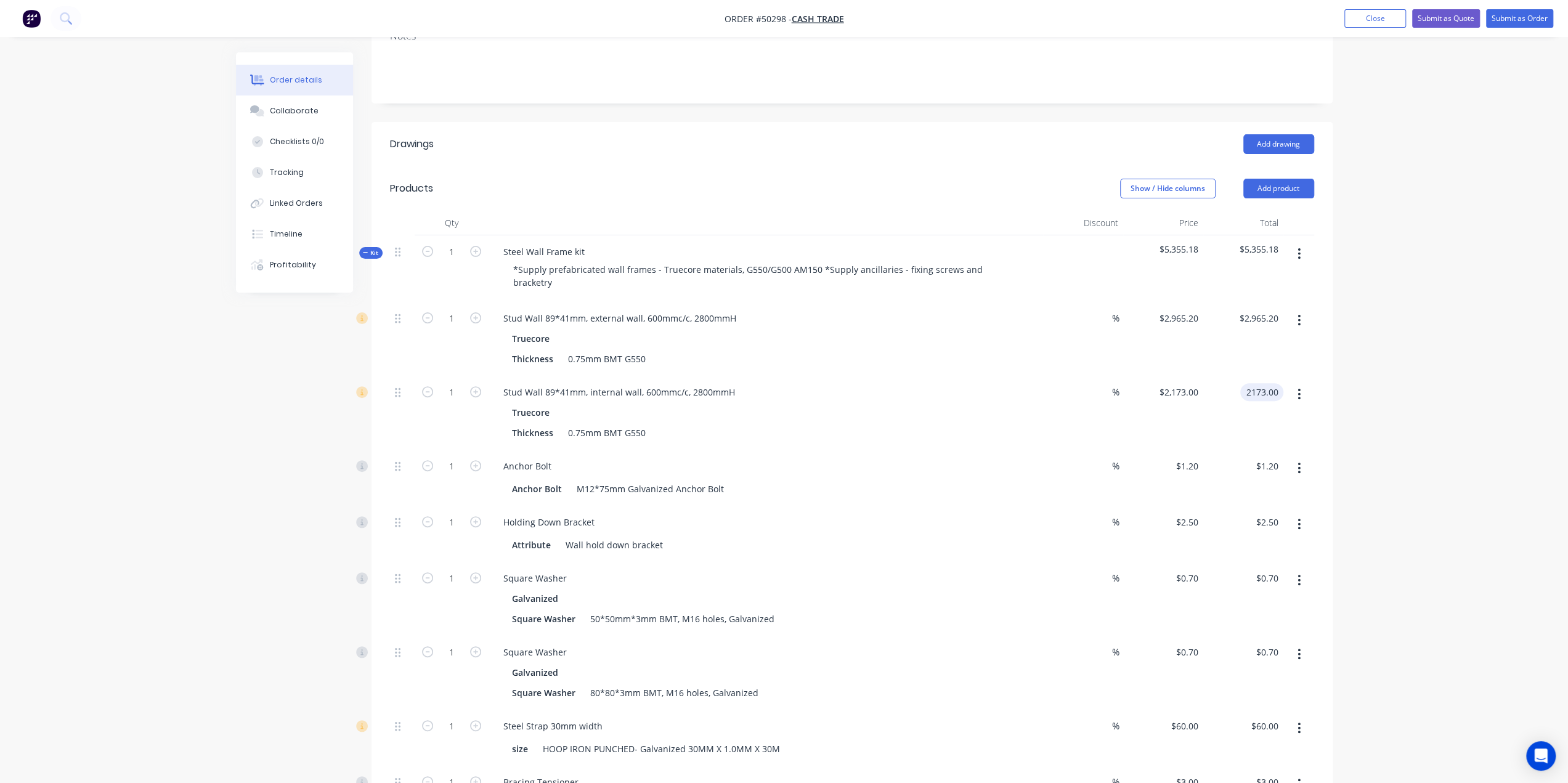
click at [1278, 383] on input "2173.00" at bounding box center [1264, 392] width 38 height 18
type input "2173.08"
type input "$2,173.08"
click at [1002, 395] on div "Stud Wall 89*41mm, internal wall, 600mmc/c, 2800mmH Truecore Thickness 0.75mm B…" at bounding box center [766, 412] width 555 height 74
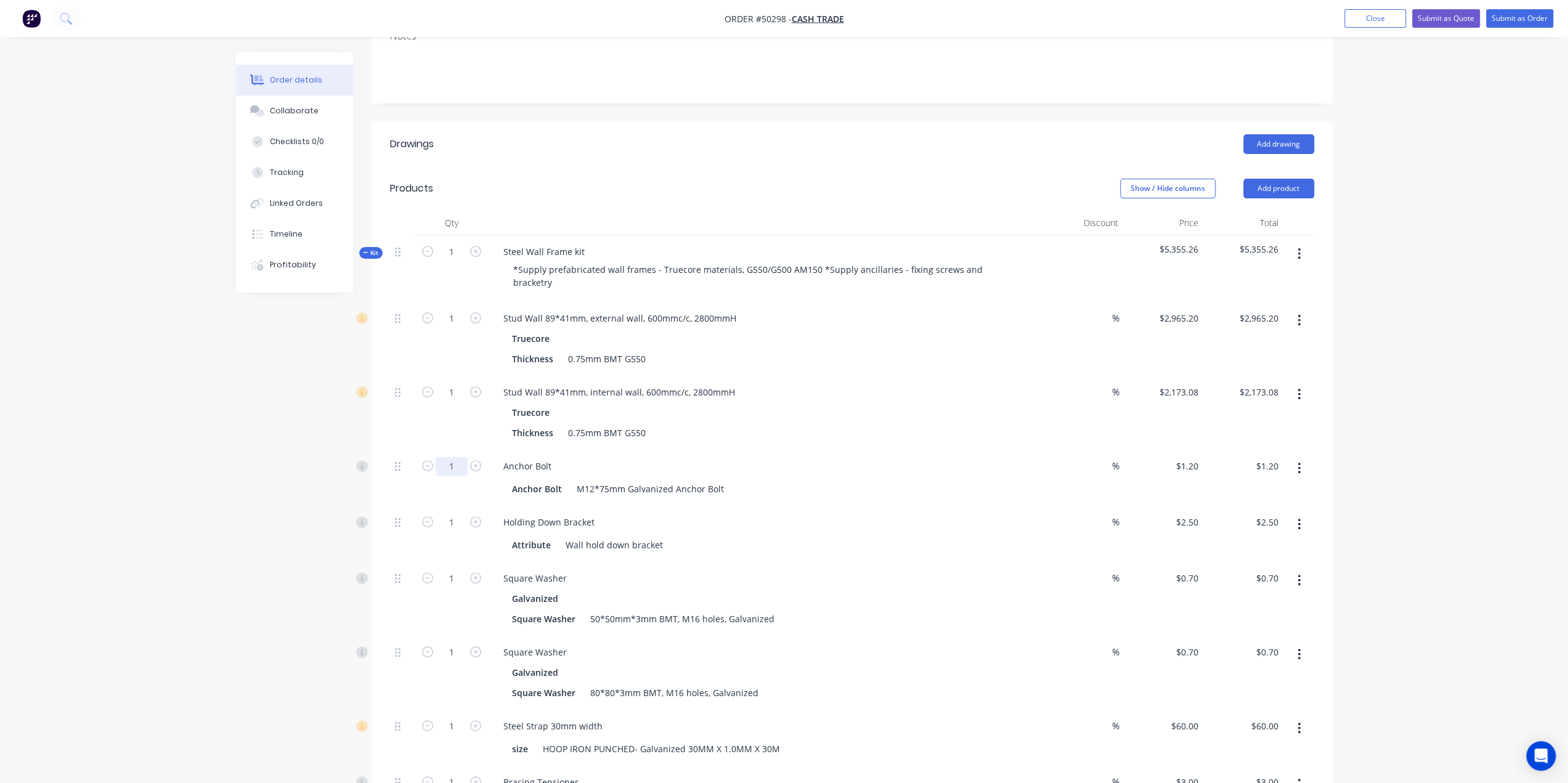
click at [458, 457] on input "1" at bounding box center [451, 466] width 32 height 19
type input "20"
type input "$24.00"
drag, startPoint x: 130, startPoint y: 452, endPoint x: 205, endPoint y: 462, distance: 75.7
click at [131, 452] on div "Order details Collaborate Checklists 0/0 Tracking Linked Orders Timeline Profit…" at bounding box center [784, 617] width 1568 height 1750
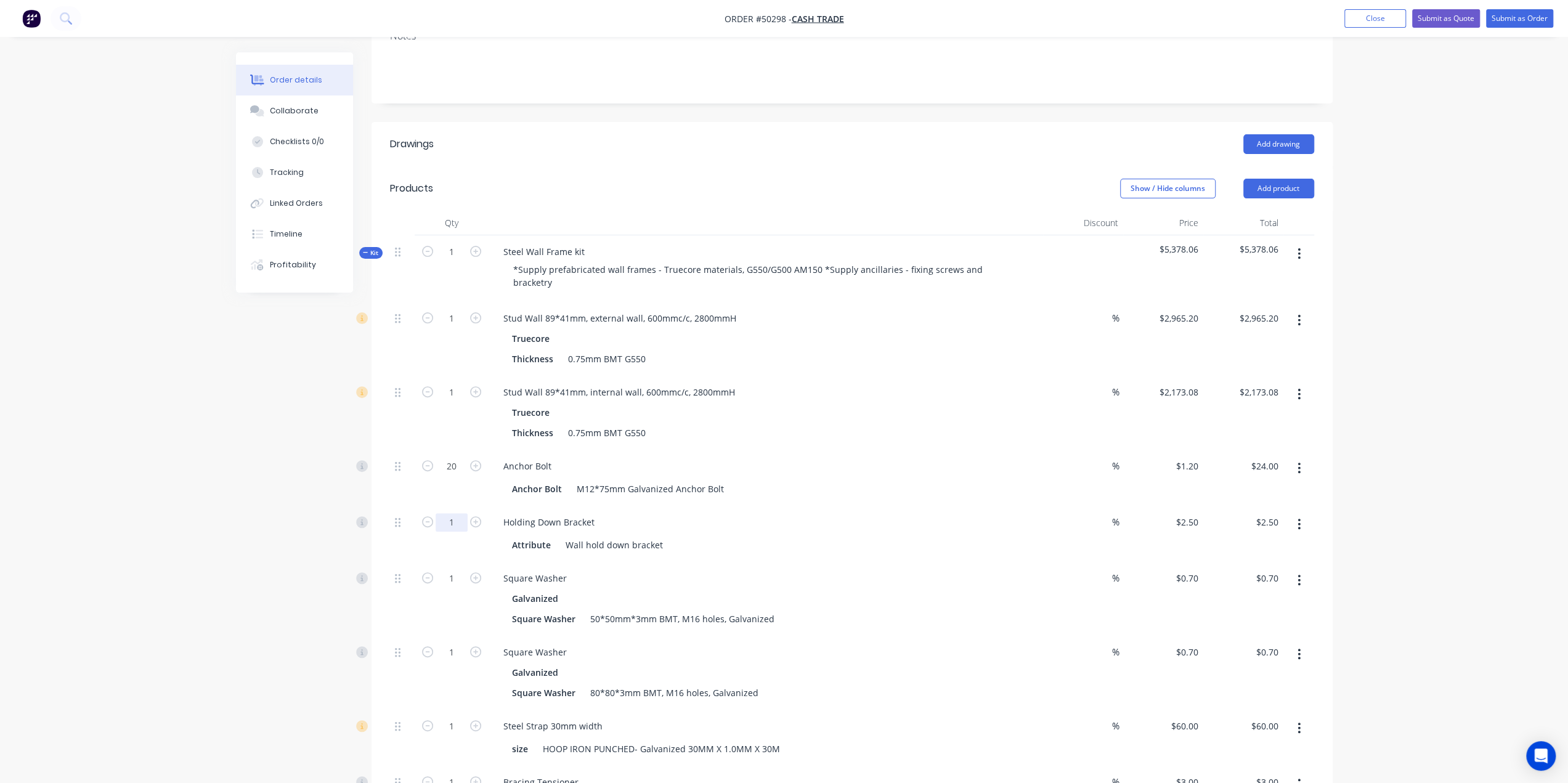
click at [444, 513] on input "1" at bounding box center [451, 522] width 32 height 19
type input "20"
type input "$50.00"
click at [83, 538] on div "Order details Collaborate Checklists 0/0 Tracking Linked Orders Timeline Profit…" at bounding box center [784, 617] width 1568 height 1750
click at [448, 569] on input "1" at bounding box center [451, 578] width 32 height 19
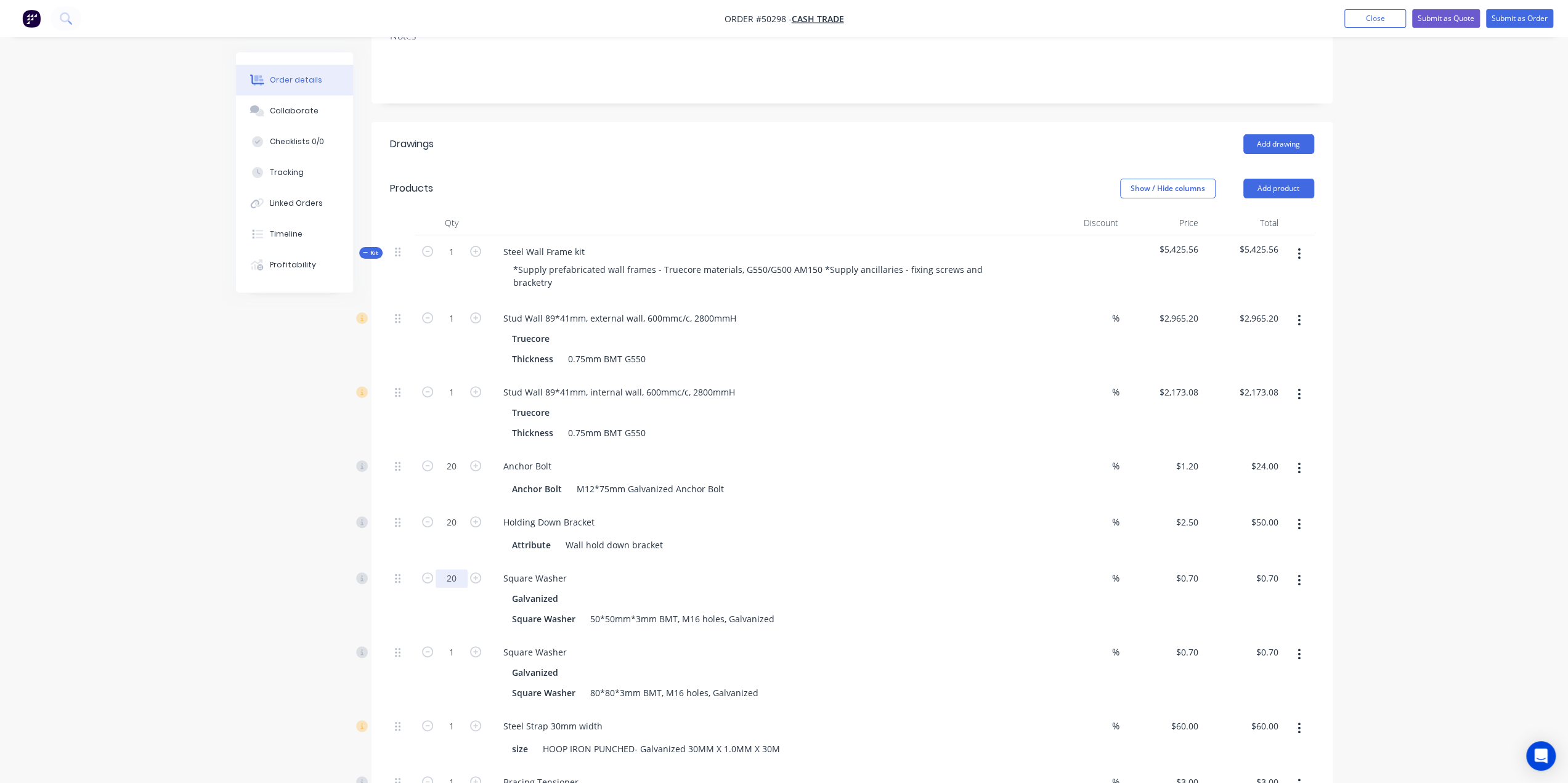
type input "20"
type input "$14.00"
drag, startPoint x: 304, startPoint y: 547, endPoint x: 872, endPoint y: 675, distance: 582.2
click at [300, 547] on div "Created by Bob Created 13/10/25 Required 13/10/25 Assigned to Add team member S…" at bounding box center [784, 643] width 1097 height 1698
type input "70"
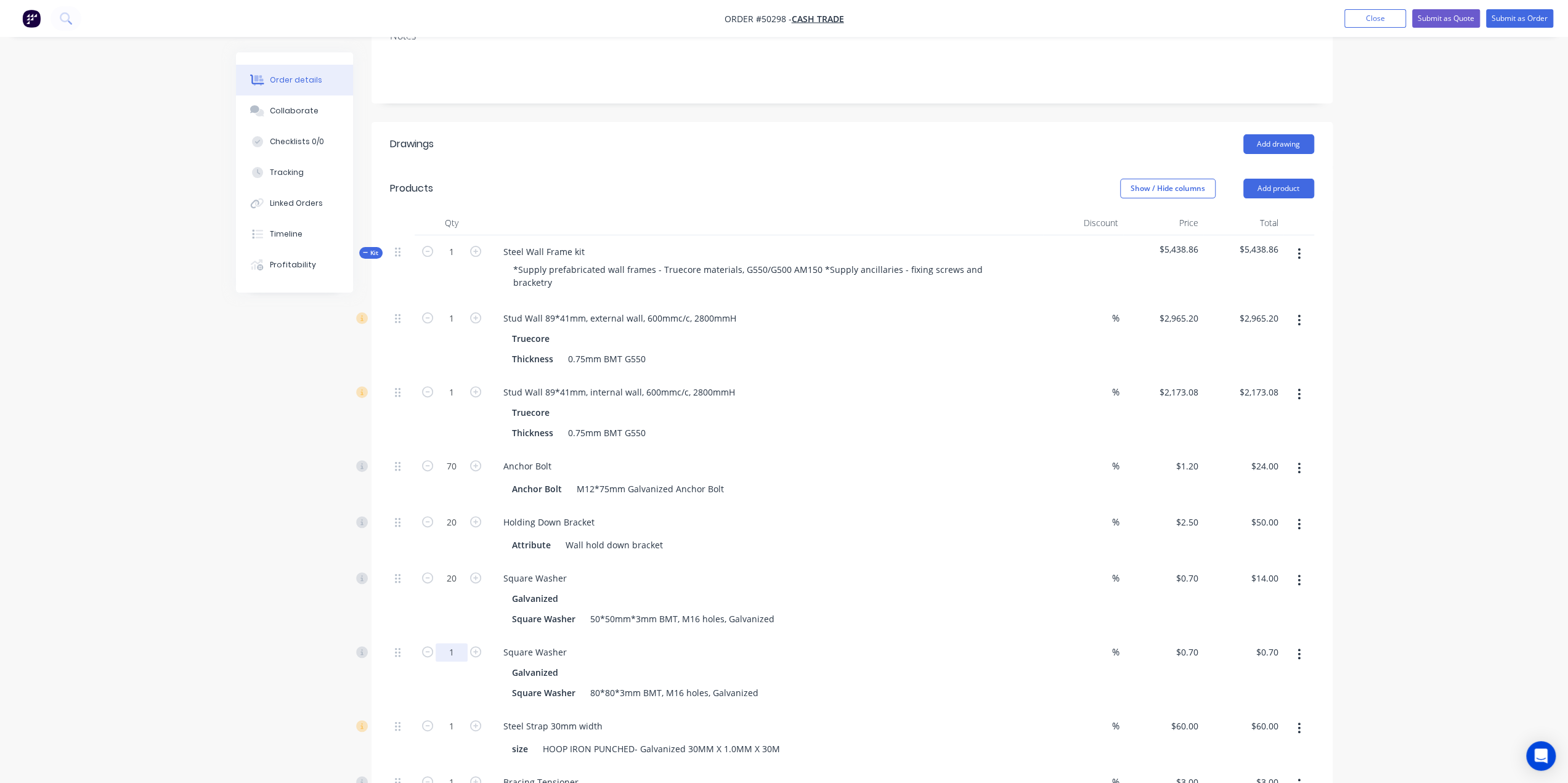
type input "$84.00"
click at [450, 643] on input "1" at bounding box center [451, 652] width 32 height 19
type input "50"
type input "$35.00"
click at [293, 626] on div "Created by Bob Created 13/10/25 Required 13/10/25 Assigned to Add team member S…" at bounding box center [784, 643] width 1097 height 1698
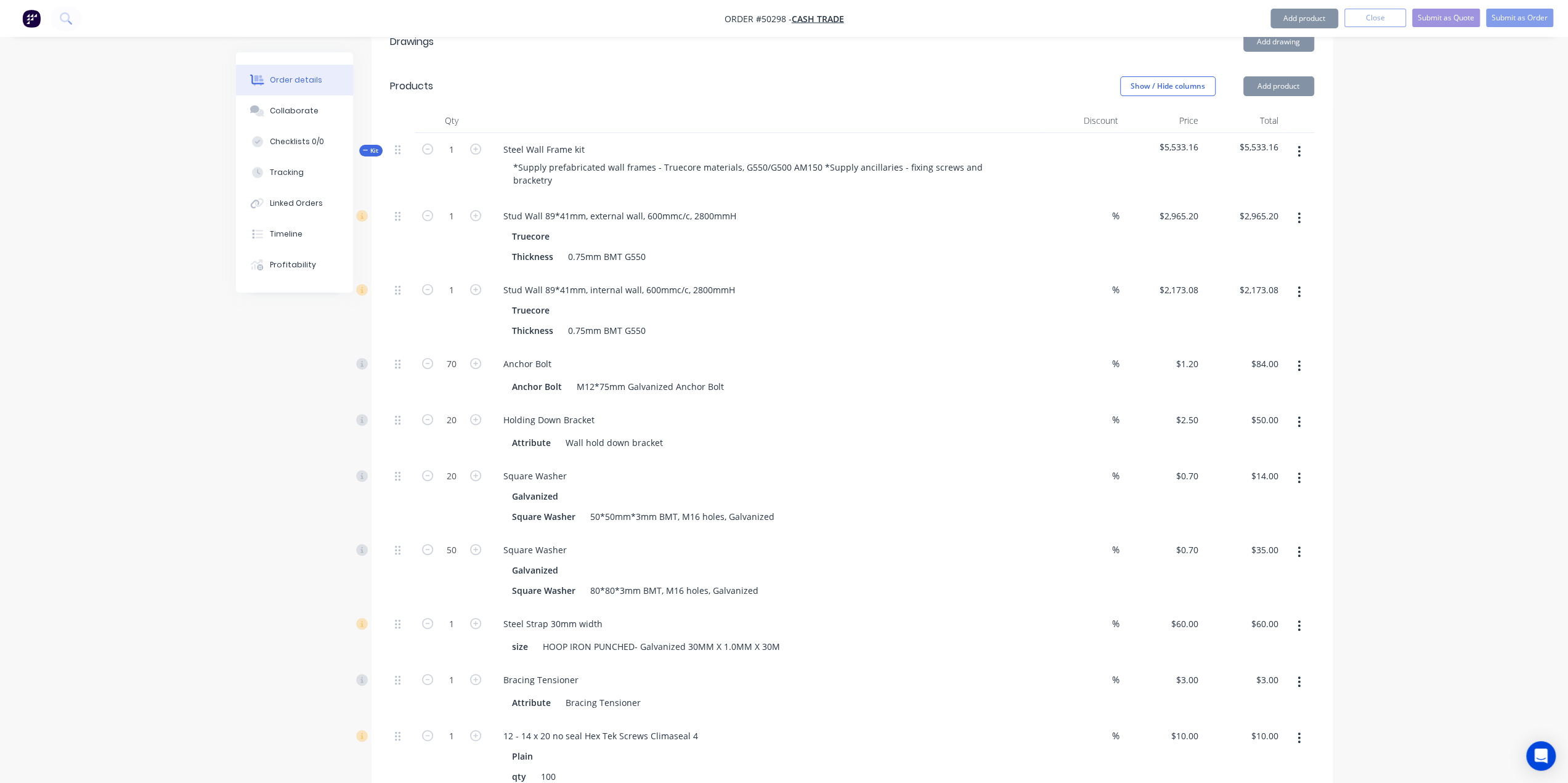
scroll to position [463, 0]
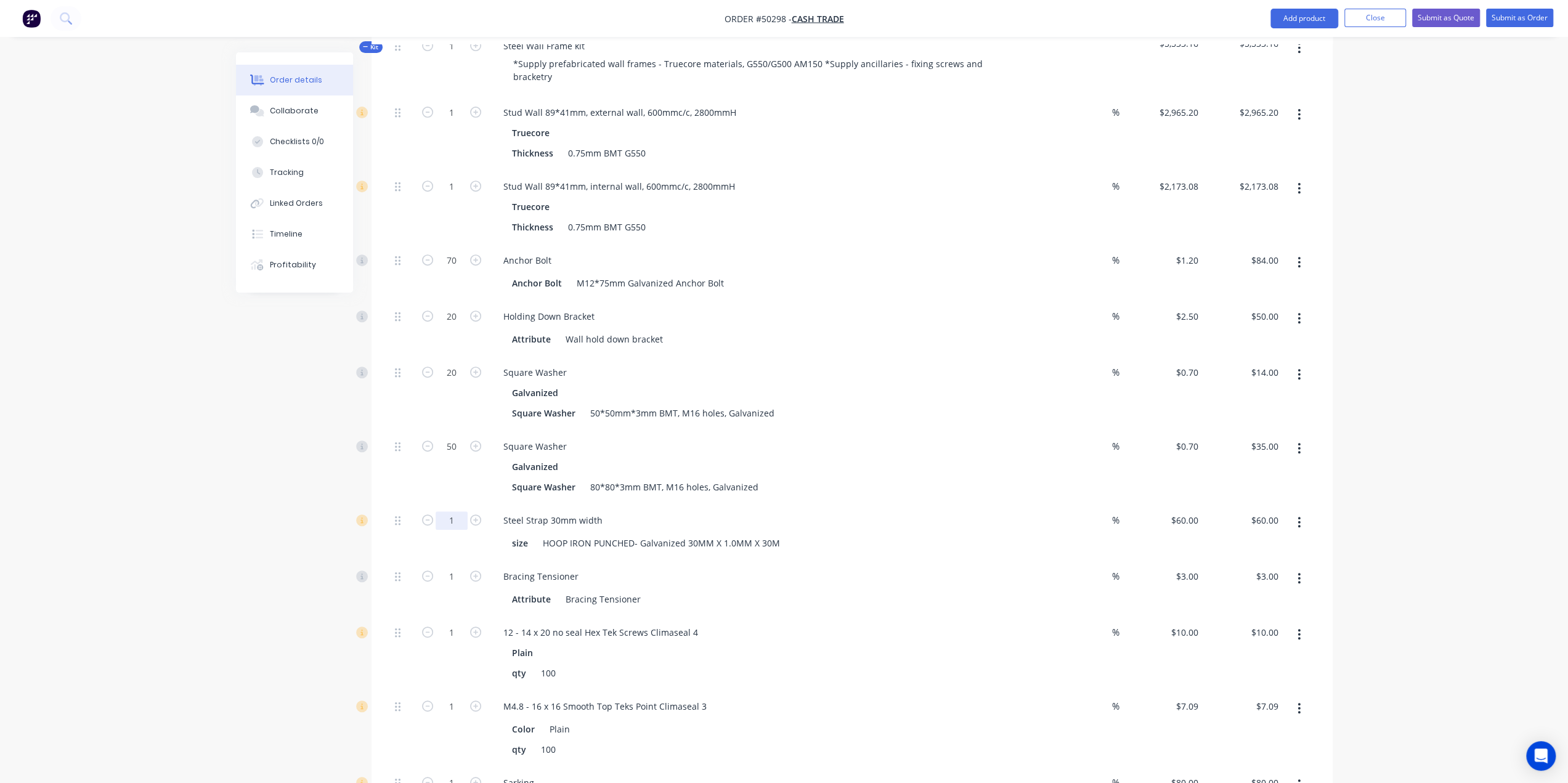
drag, startPoint x: 444, startPoint y: 470, endPoint x: 416, endPoint y: 471, distance: 28.0
click at [444, 511] on input "1" at bounding box center [451, 520] width 32 height 19
type input "2"
type input "$120.00"
click at [196, 450] on div "Order details Collaborate Checklists 0/0 Tracking Linked Orders Timeline Profit…" at bounding box center [784, 412] width 1568 height 1750
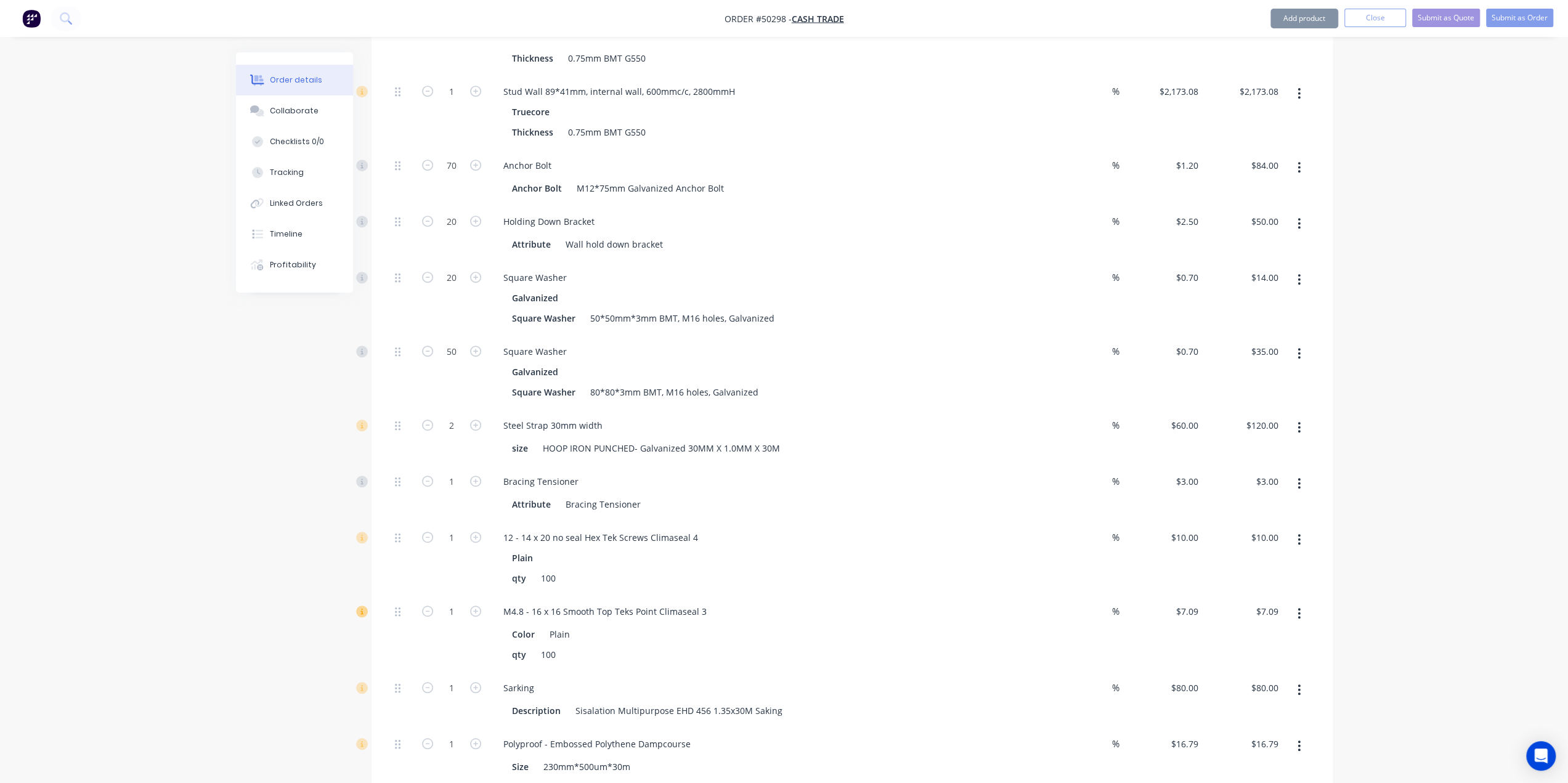
scroll to position [668, 0]
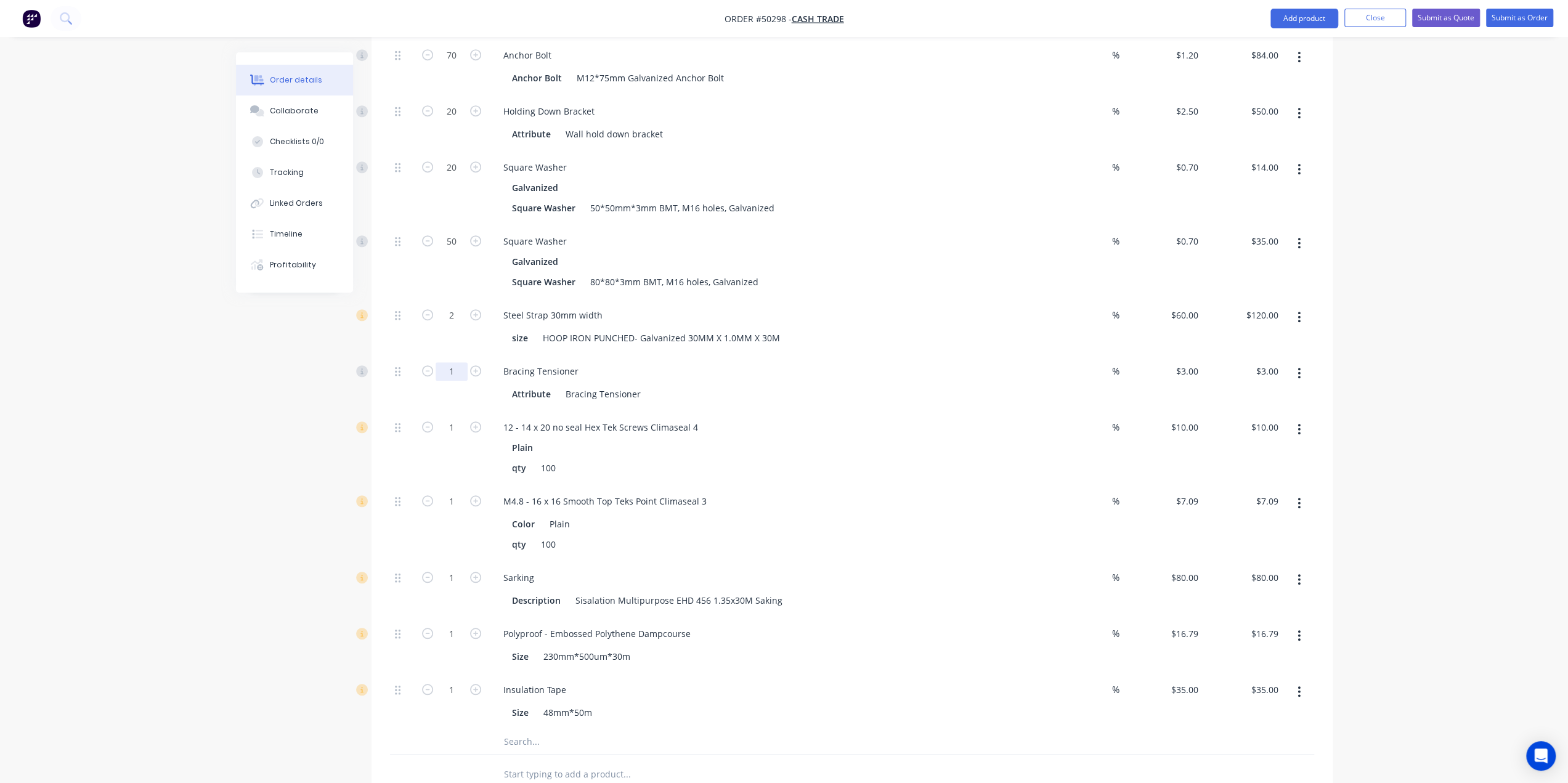
click at [456, 362] on input "1" at bounding box center [451, 371] width 32 height 19
type input "16"
type input "$48.00"
click at [197, 382] on div "Order details Collaborate Checklists 0/0 Tracking Linked Orders Timeline Profit…" at bounding box center [784, 206] width 1568 height 1750
click at [457, 418] on input "1" at bounding box center [451, 427] width 32 height 19
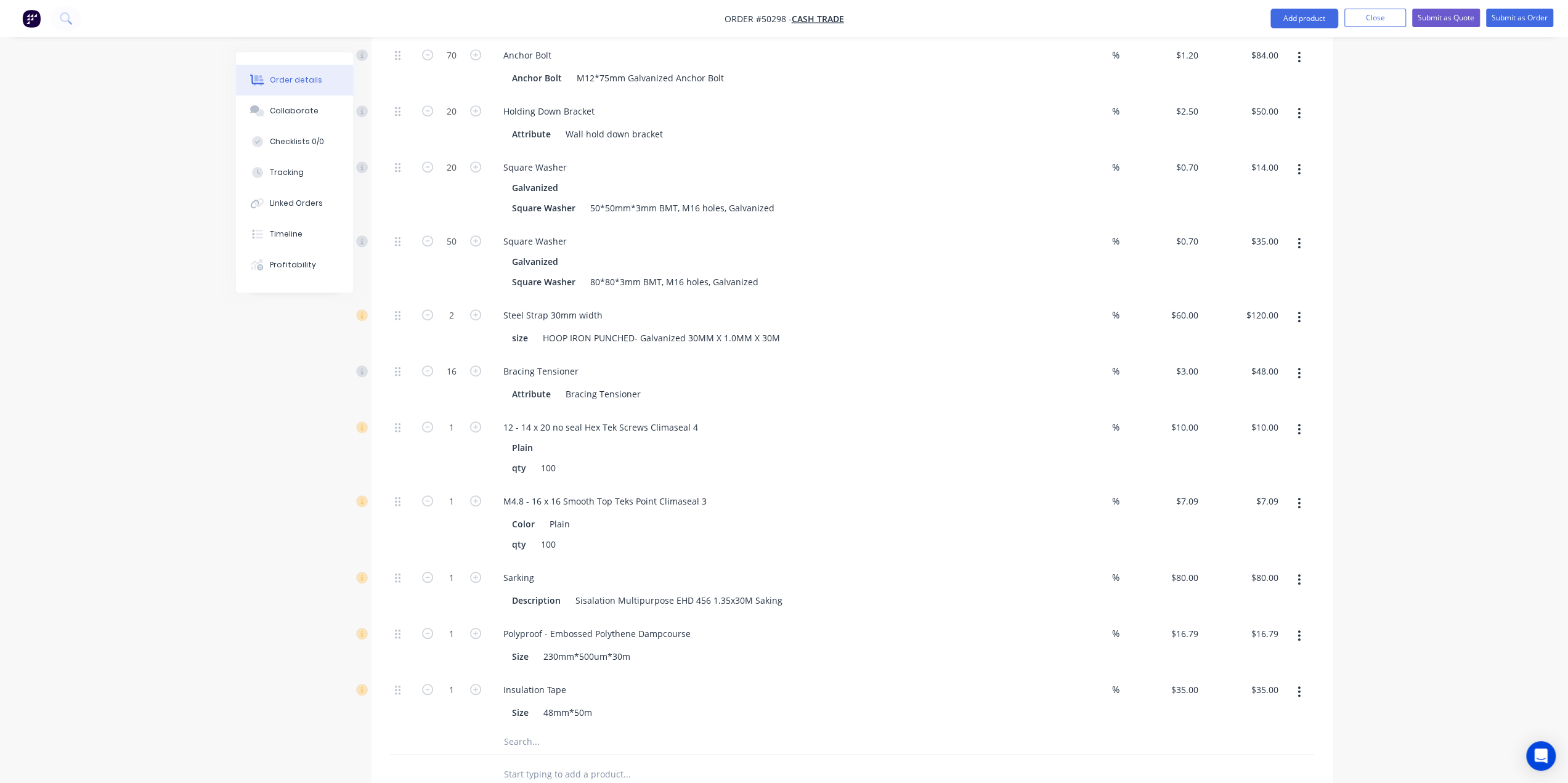
click at [250, 420] on div "Created by Bob Created 13/10/25 Required 13/10/25 Assigned to Add team member S…" at bounding box center [784, 232] width 1097 height 1698
click at [450, 569] on input "1" at bounding box center [451, 578] width 32 height 19
click at [278, 528] on div "Created by Bob Created 13/10/25 Required 13/10/25 Assigned to Add team member S…" at bounding box center [784, 232] width 1097 height 1698
click at [457, 569] on input "1" at bounding box center [451, 578] width 32 height 19
type input "3"
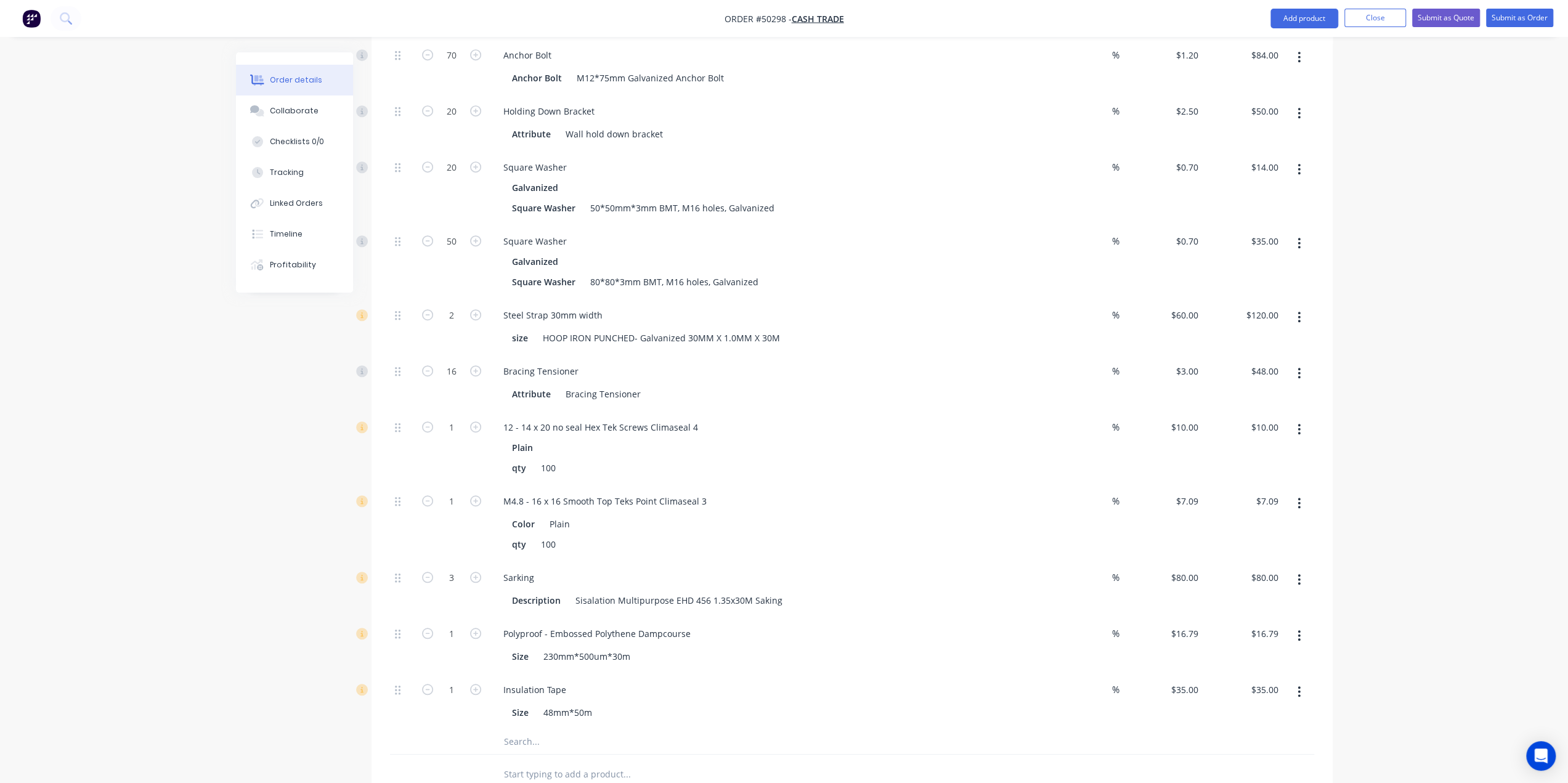
type input "$240.00"
click at [180, 540] on div "Order details Collaborate Checklists 0/0 Tracking Linked Orders Timeline Profit…" at bounding box center [784, 206] width 1568 height 1750
drag, startPoint x: 448, startPoint y: 639, endPoint x: 408, endPoint y: 640, distance: 40.0
click at [448, 681] on input "1" at bounding box center [451, 690] width 32 height 19
type input "3"
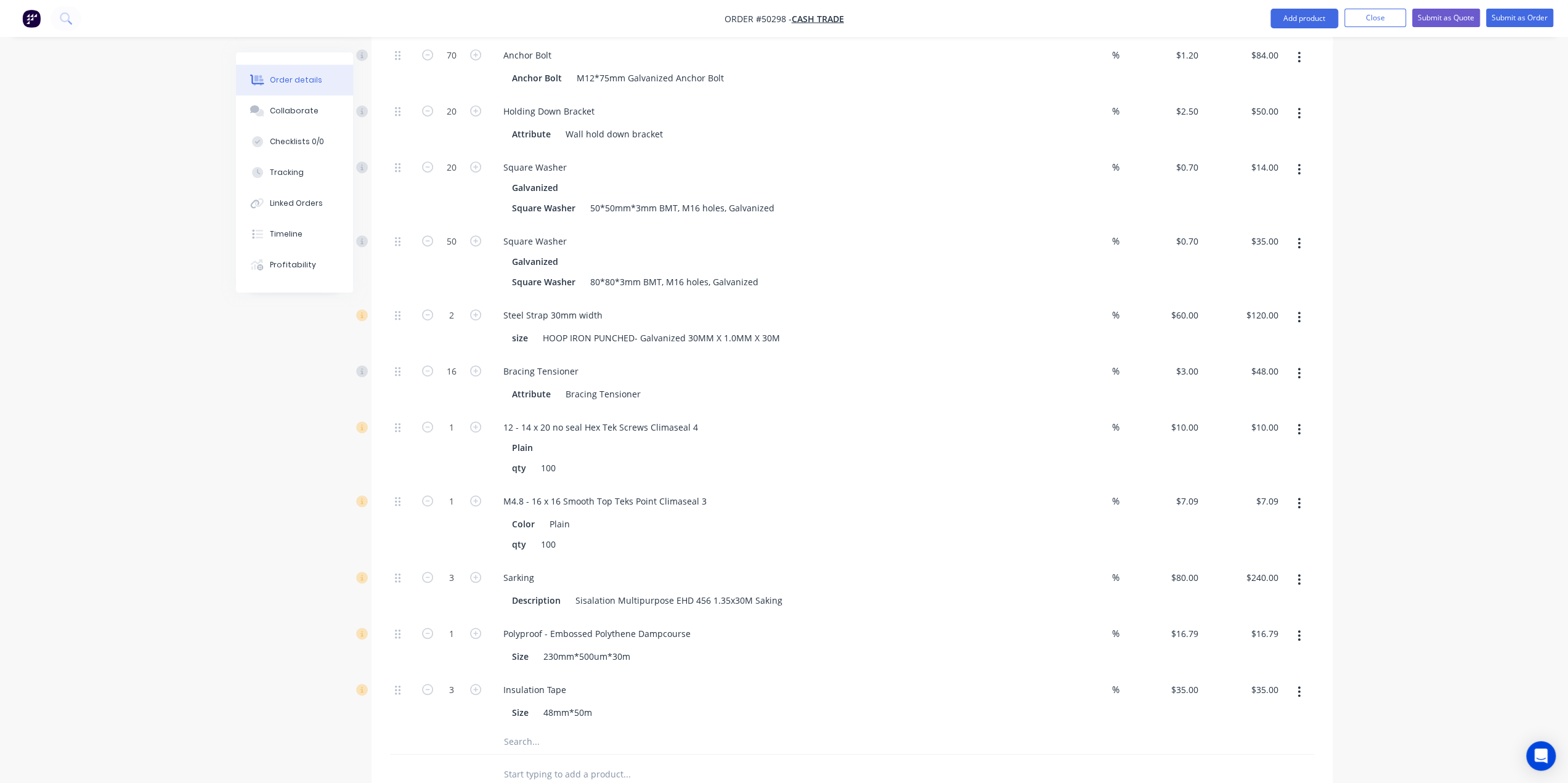
type input "$105.00"
click at [210, 613] on div "Order details Collaborate Checklists 0/0 Tracking Linked Orders Timeline Profit…" at bounding box center [784, 206] width 1568 height 1750
click at [457, 625] on input "1" at bounding box center [451, 634] width 32 height 19
type input "2"
type input "$33.58"
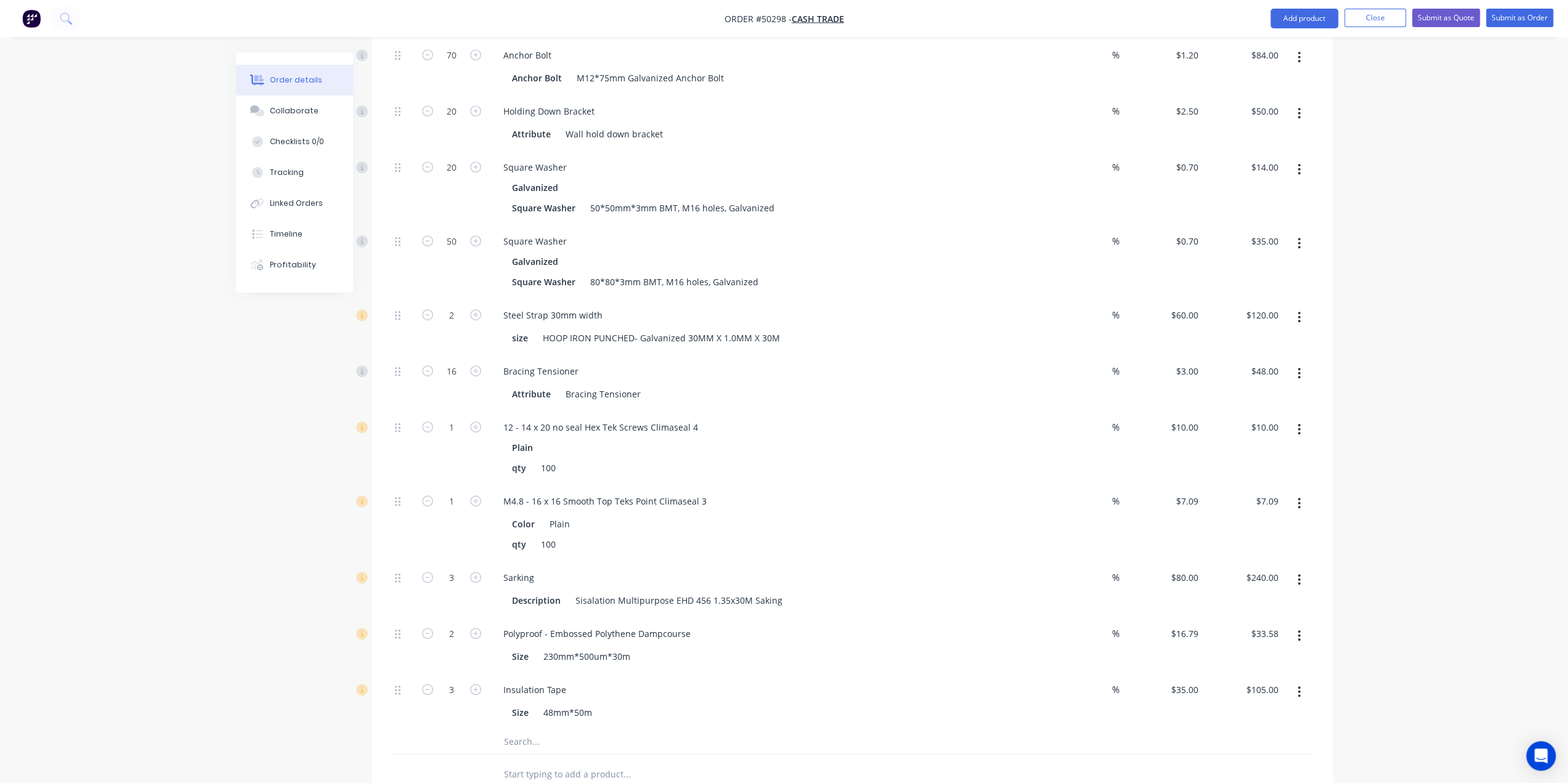
click at [212, 587] on div "Order details Collaborate Checklists 0/0 Tracking Linked Orders Timeline Profit…" at bounding box center [784, 206] width 1568 height 1750
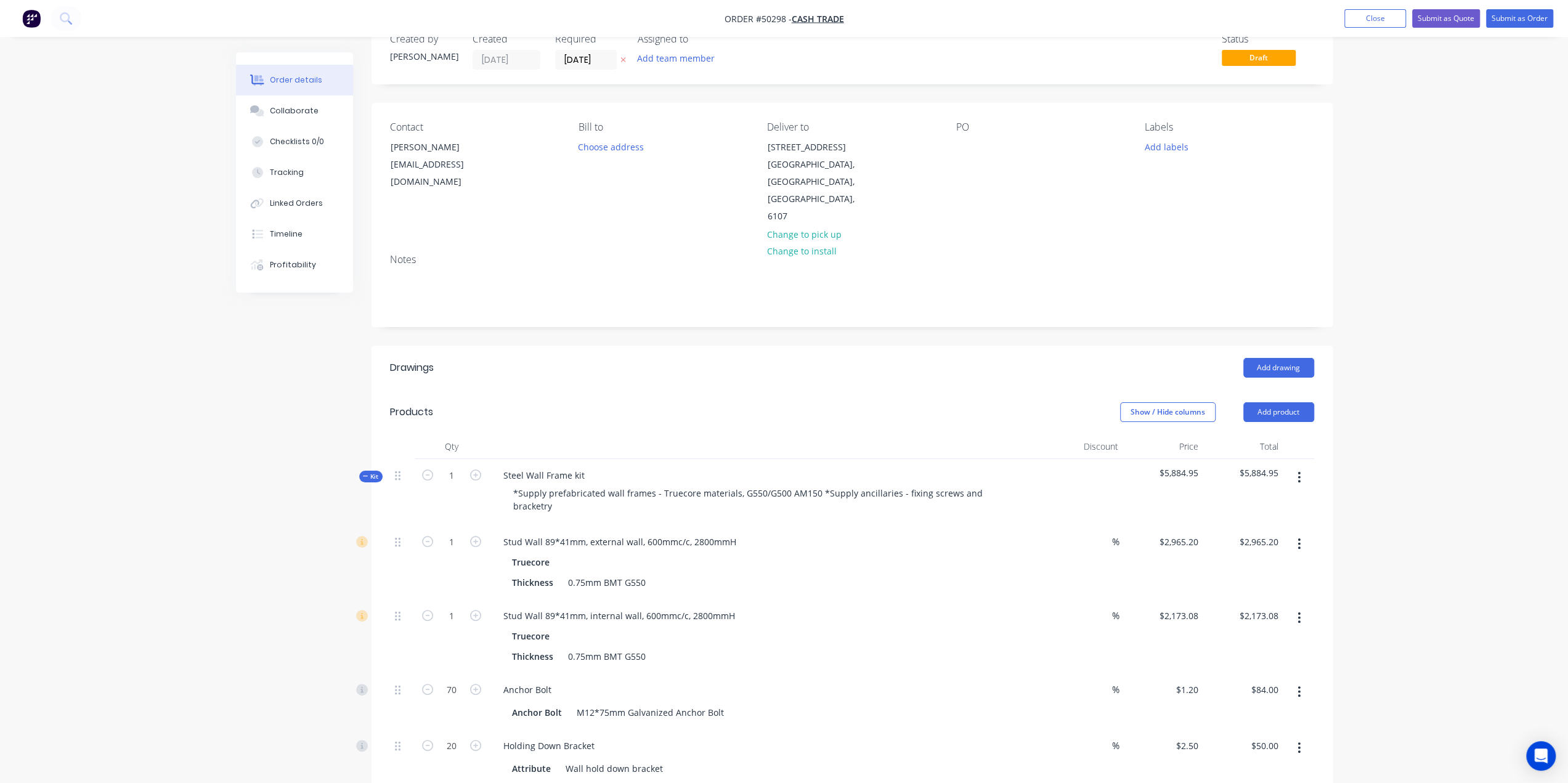
scroll to position [0, 0]
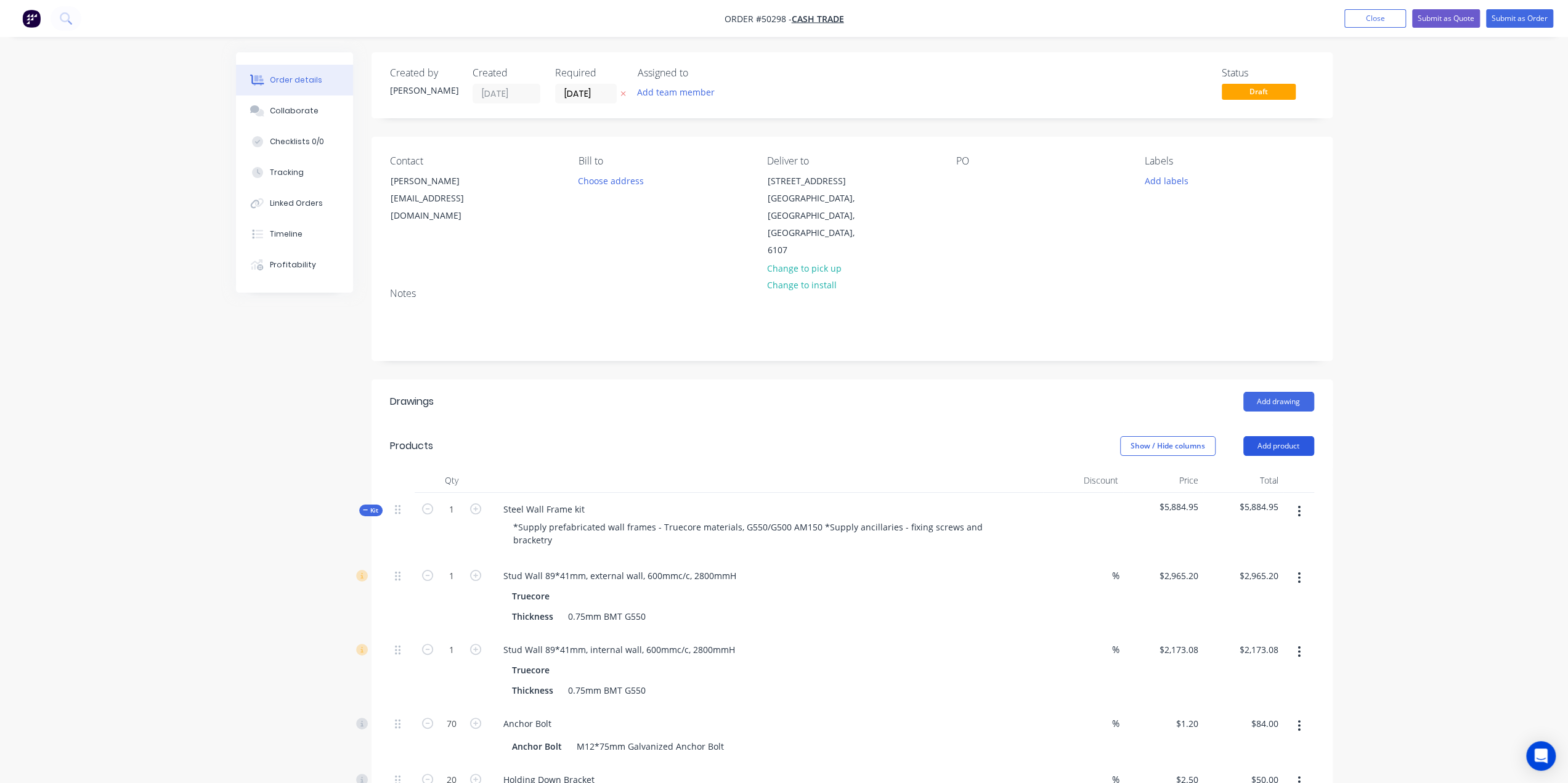
click at [1273, 436] on button "Add product" at bounding box center [1279, 446] width 71 height 20
click at [1278, 466] on button "Product catalogue" at bounding box center [1255, 478] width 117 height 25
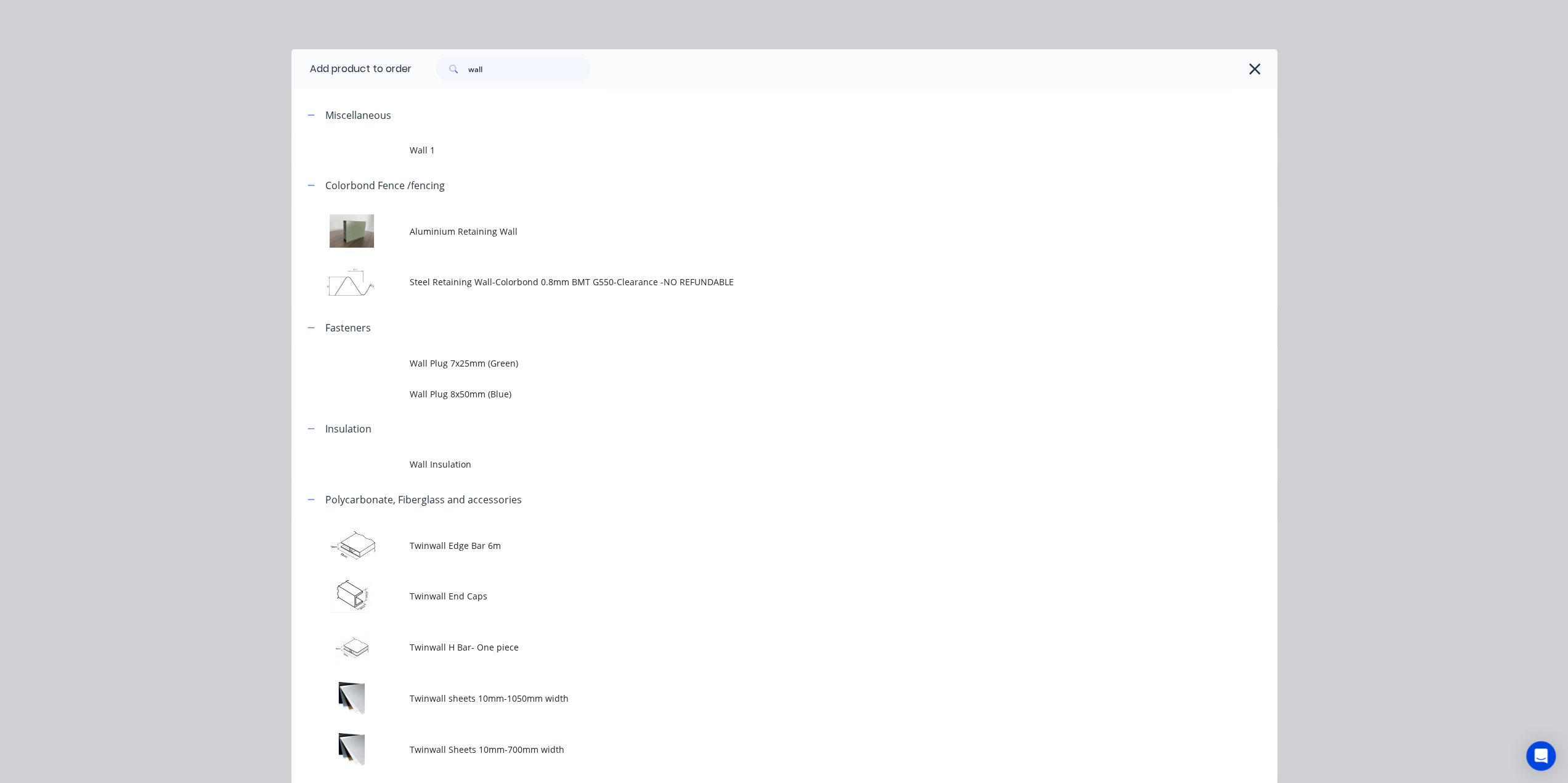
drag, startPoint x: 505, startPoint y: 85, endPoint x: 507, endPoint y: 74, distance: 11.2
click at [502, 79] on div "wall" at bounding box center [845, 69] width 866 height 39
drag, startPoint x: 511, startPoint y: 70, endPoint x: 70, endPoint y: 97, distance: 441.8
click at [235, 94] on div "Add product to order wall Miscellaneous Wall 1 Colorbond Fence /fencing Alumini…" at bounding box center [784, 391] width 1568 height 783
type input "s"
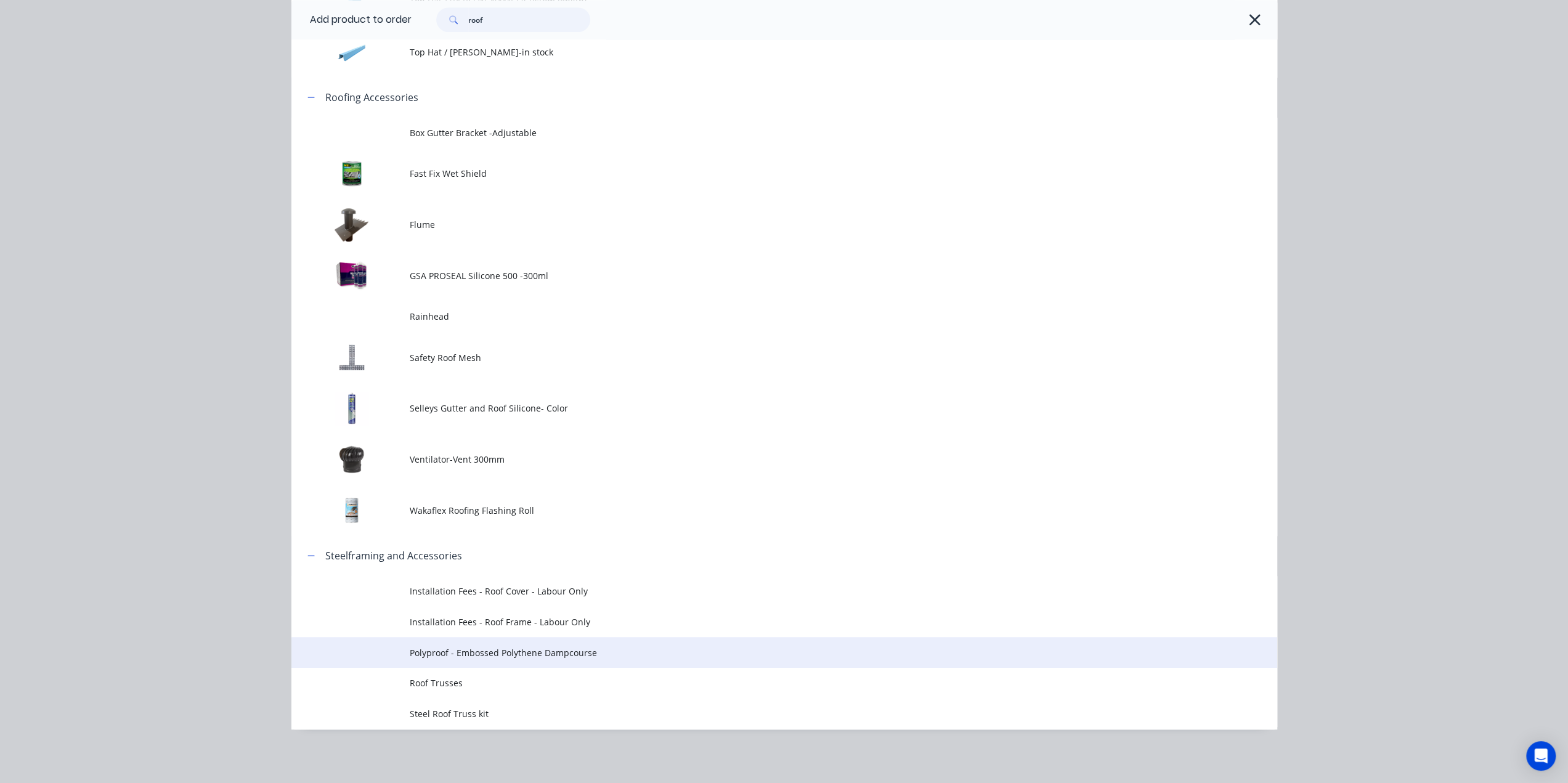
scroll to position [698, 0]
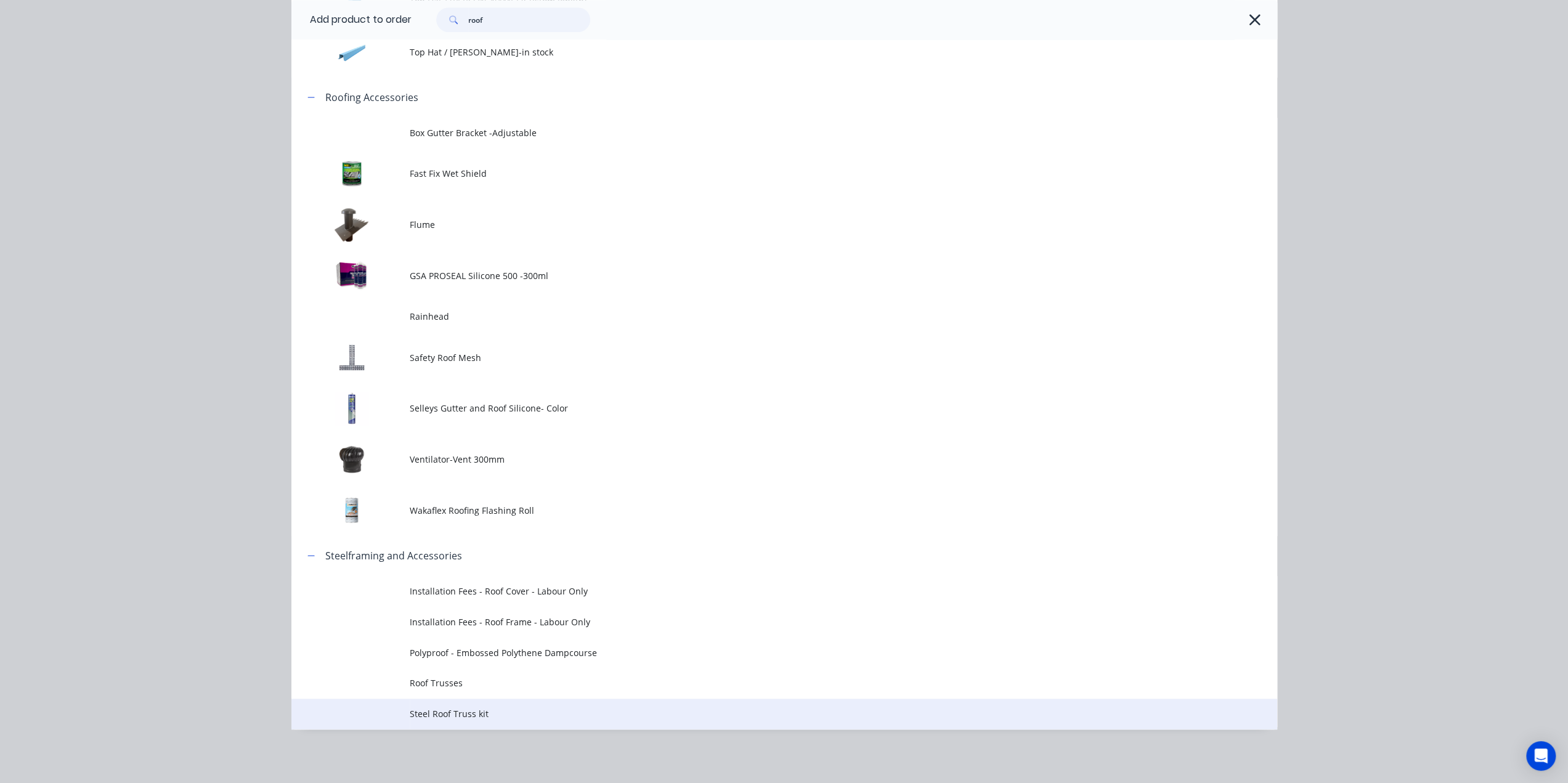
type input "roof"
click at [513, 717] on span "Steel Roof Truss kit" at bounding box center [757, 713] width 694 height 13
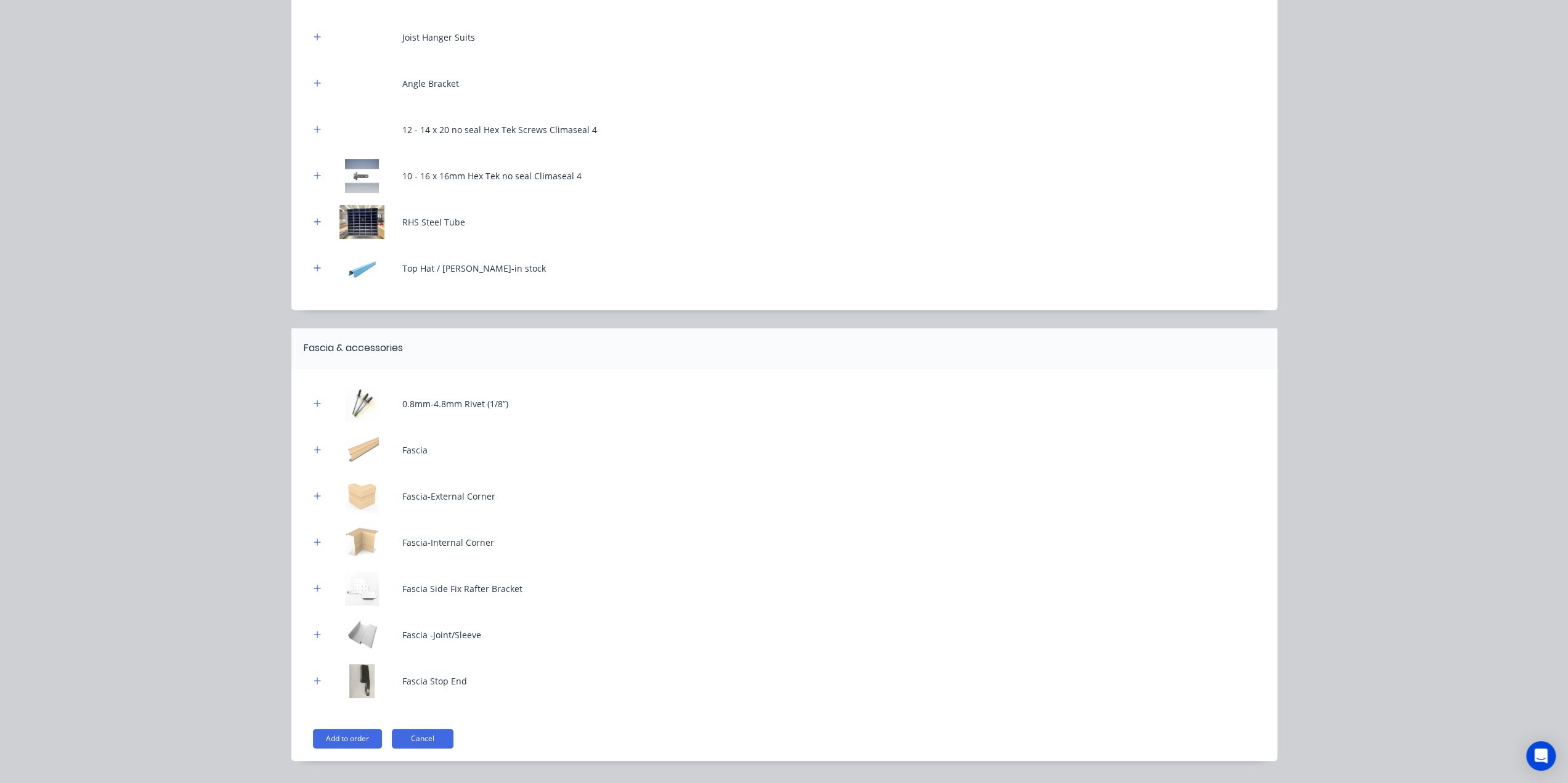
scroll to position [416, 0]
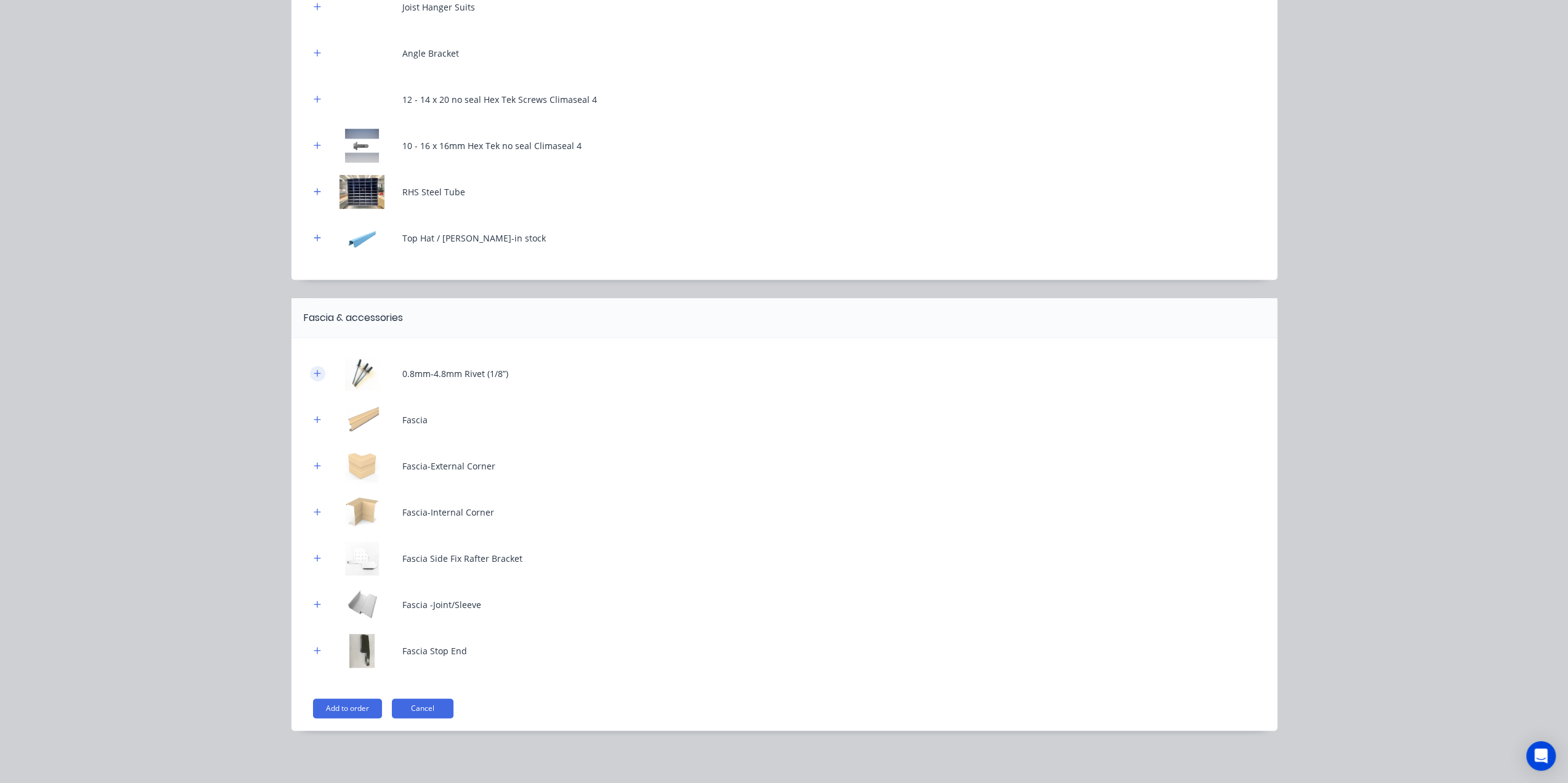
click at [310, 371] on button "button" at bounding box center [318, 373] width 16 height 16
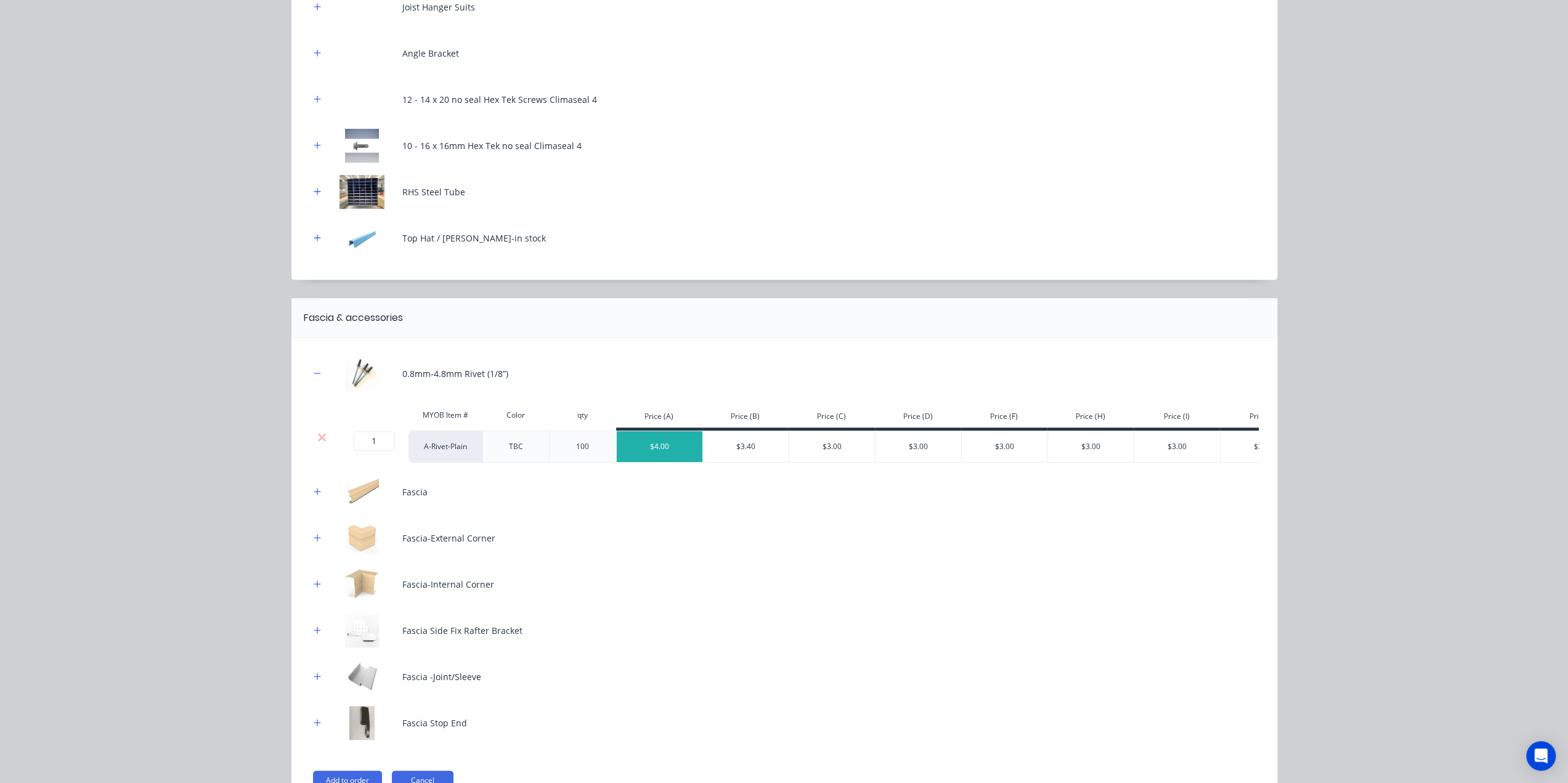
drag, startPoint x: 319, startPoint y: 433, endPoint x: 321, endPoint y: 407, distance: 26.1
click at [318, 433] on icon at bounding box center [322, 437] width 9 height 12
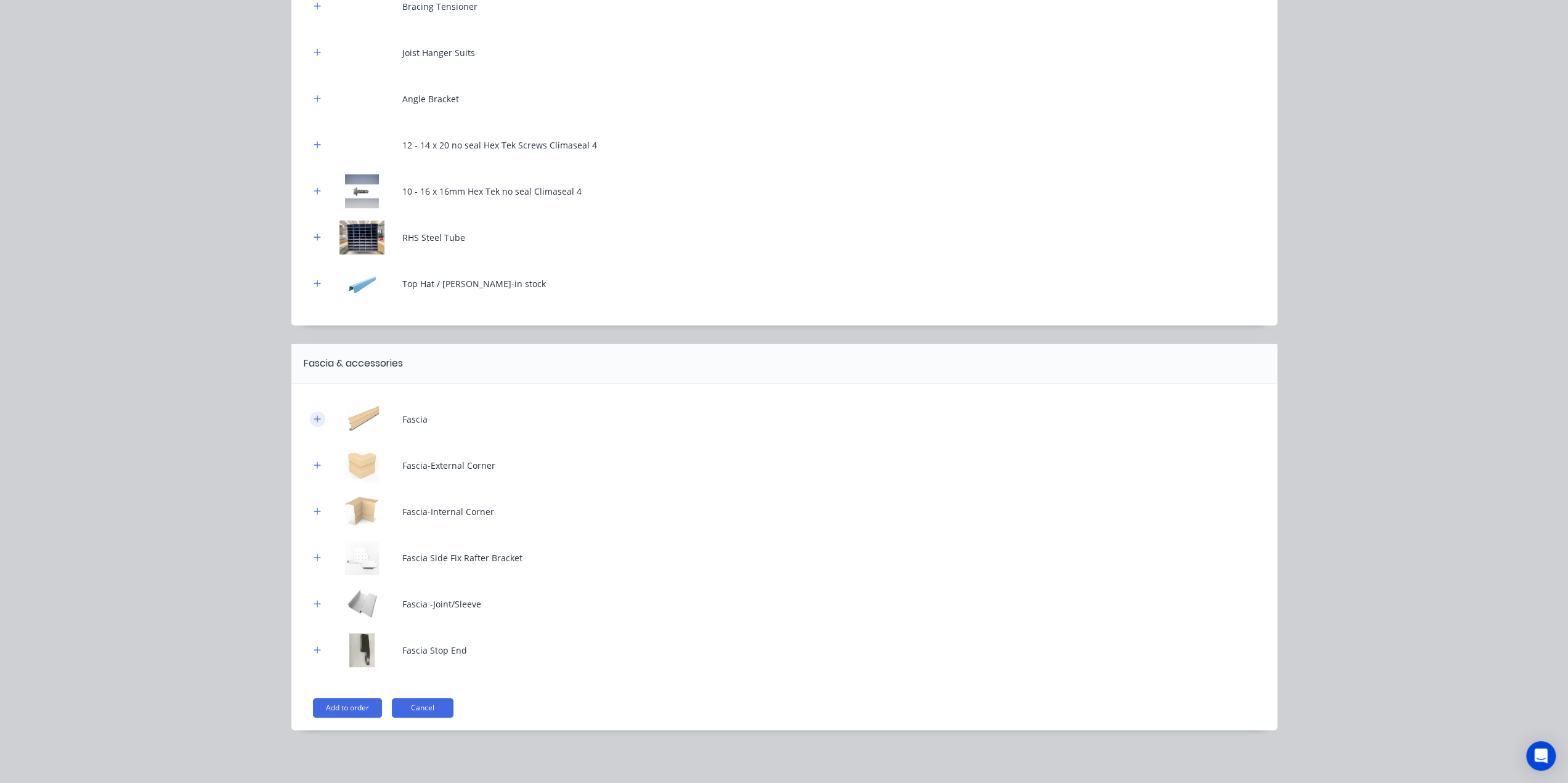
click at [313, 421] on icon "button" at bounding box center [317, 419] width 7 height 9
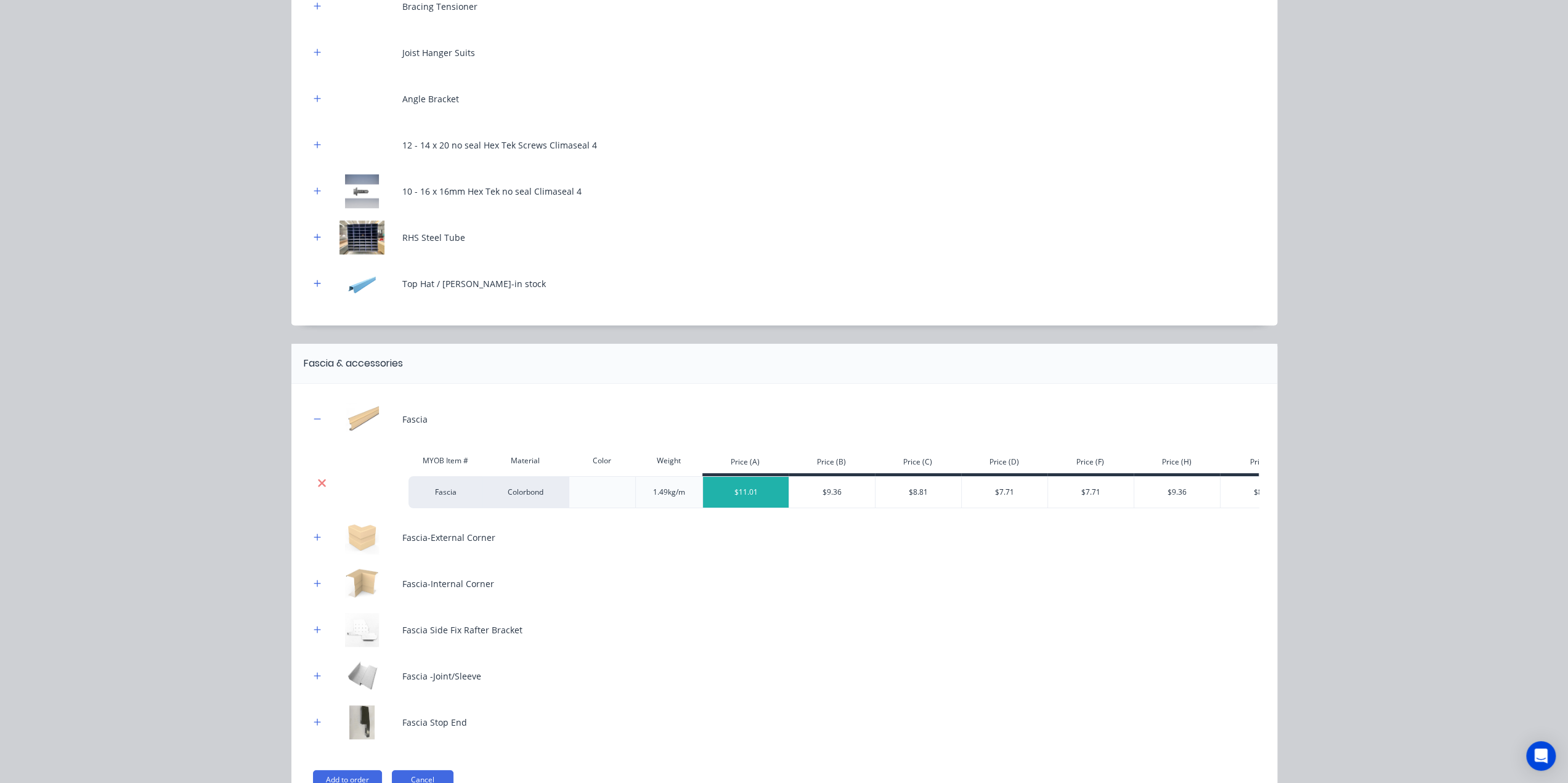
click at [318, 484] on icon at bounding box center [322, 483] width 8 height 8
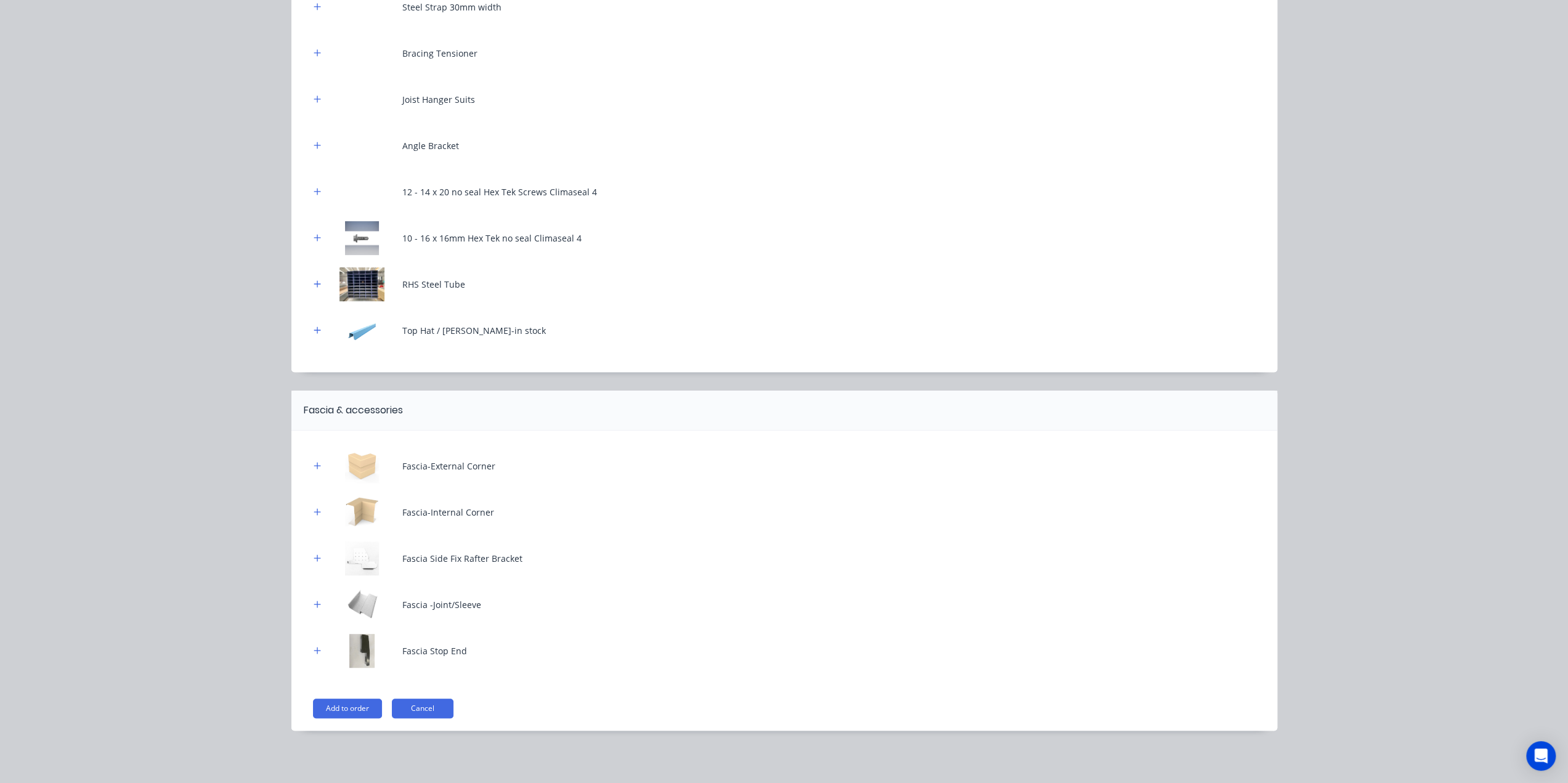
click at [313, 468] on icon "button" at bounding box center [317, 466] width 7 height 7
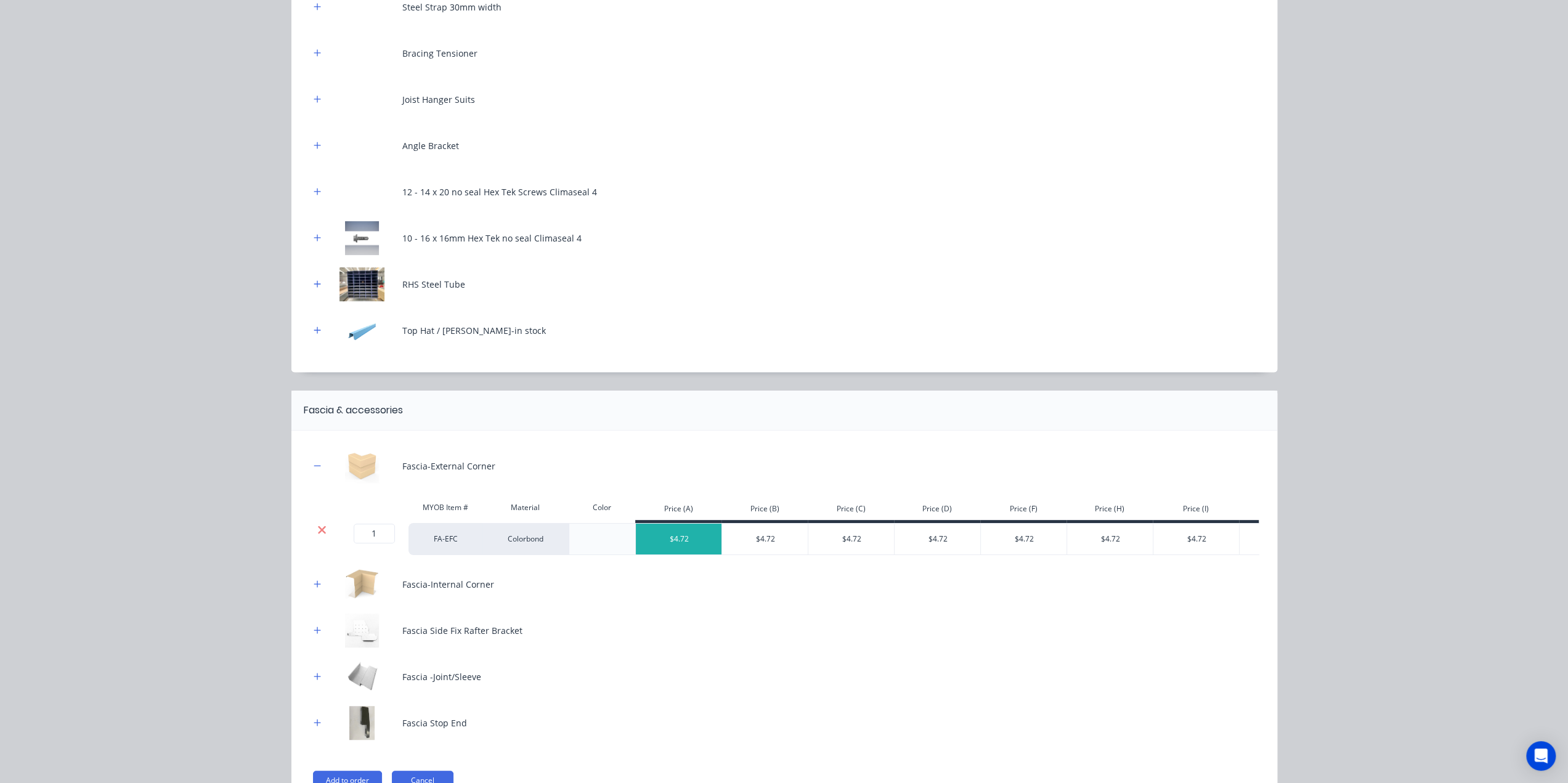
click at [318, 523] on div at bounding box center [322, 538] width 25 height 32
click at [318, 524] on icon at bounding box center [322, 529] width 9 height 12
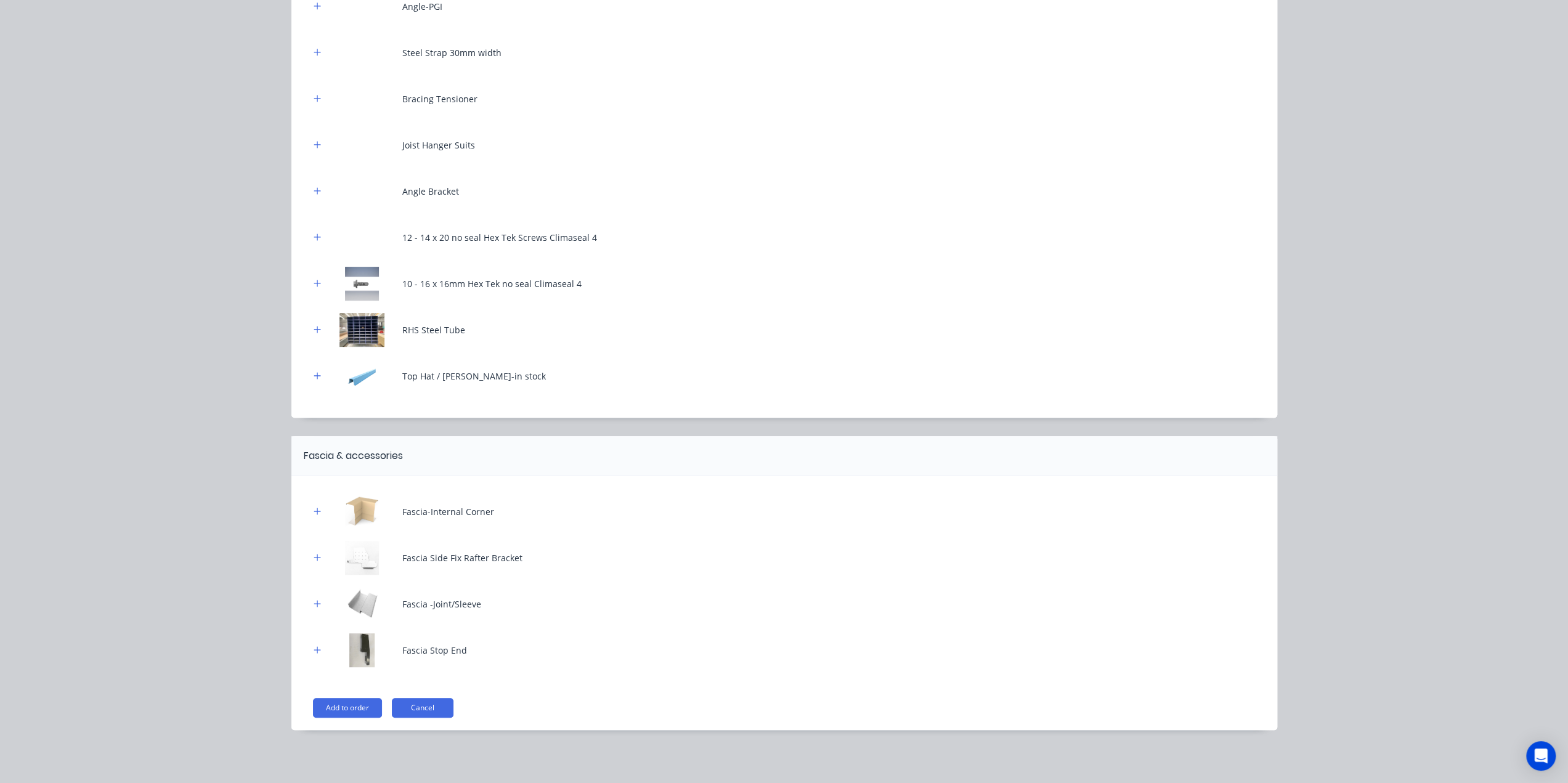
drag, startPoint x: 311, startPoint y: 505, endPoint x: 311, endPoint y: 529, distance: 24.0
click at [311, 505] on button "button" at bounding box center [318, 511] width 16 height 16
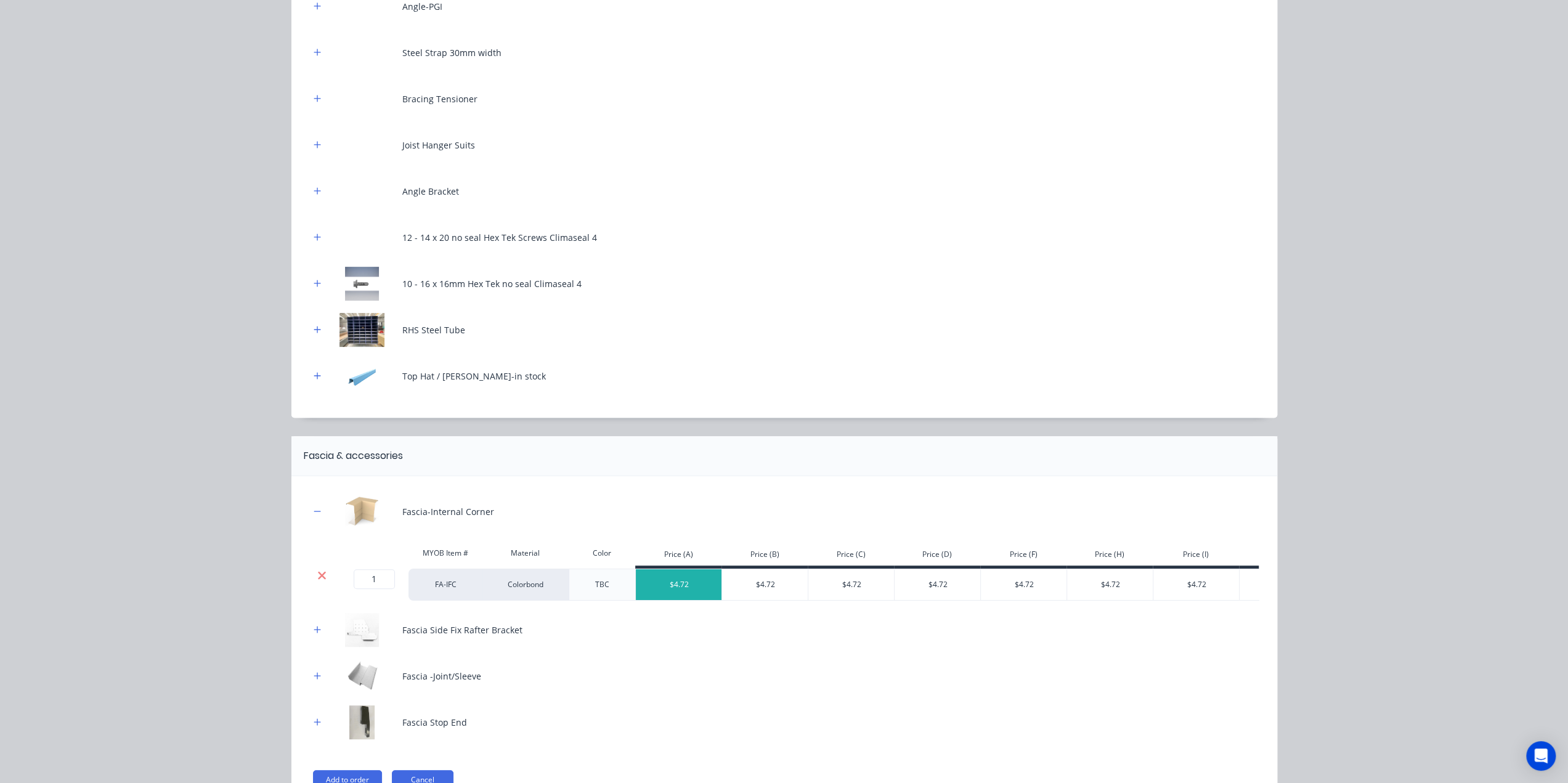
click at [318, 570] on icon at bounding box center [322, 575] width 9 height 12
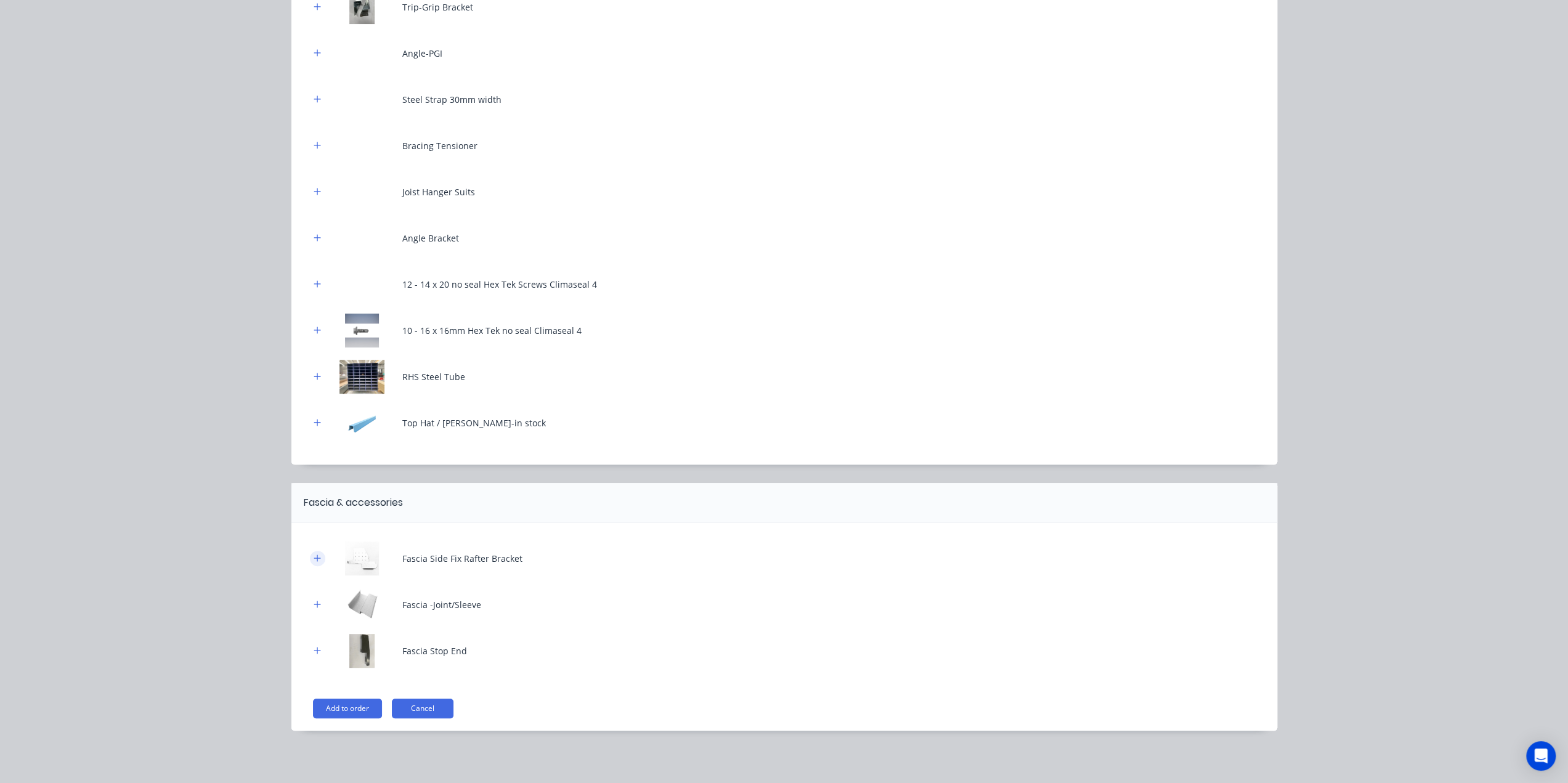
click at [313, 558] on icon "button" at bounding box center [317, 558] width 7 height 9
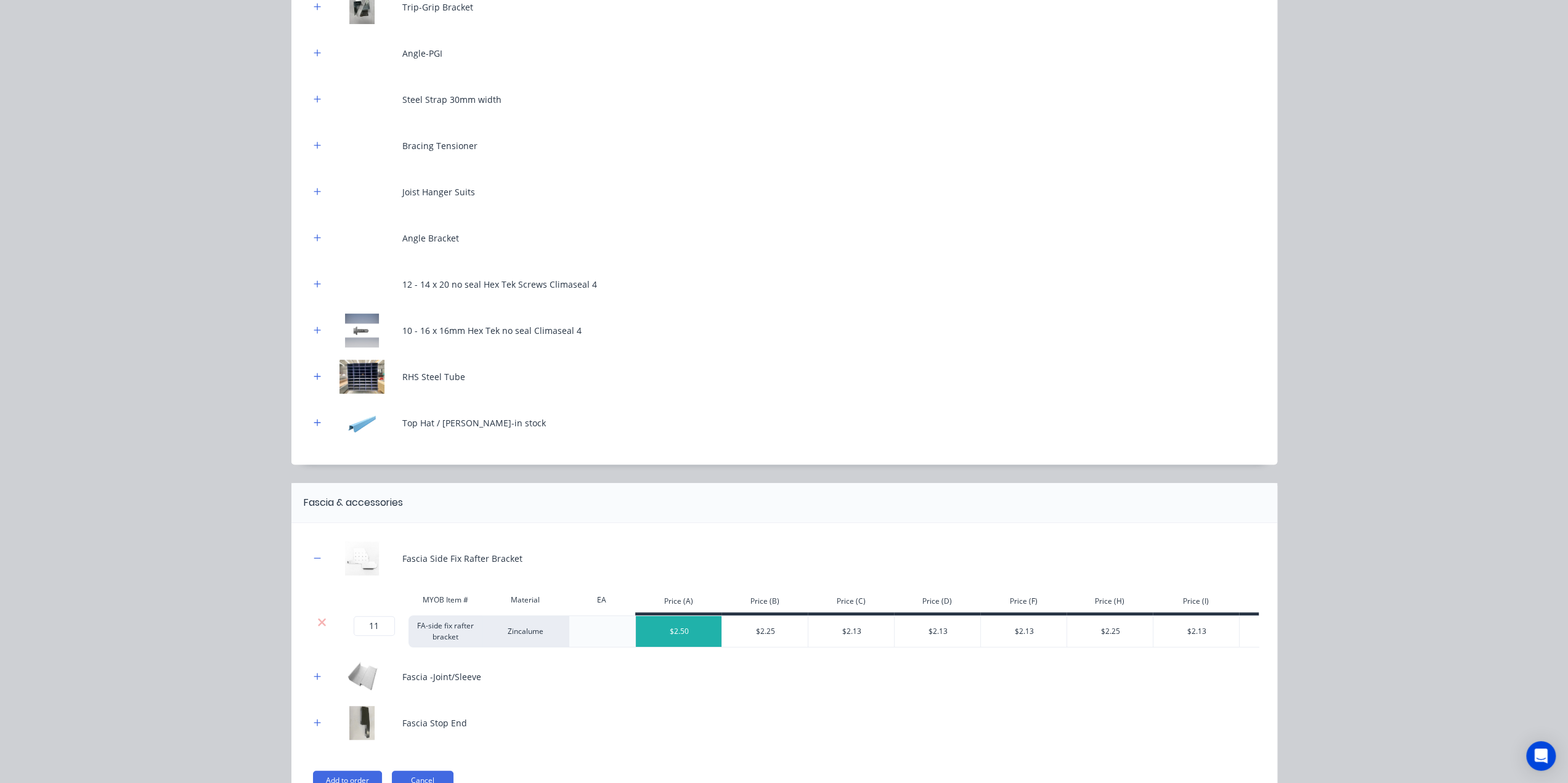
click at [318, 621] on icon at bounding box center [322, 622] width 9 height 12
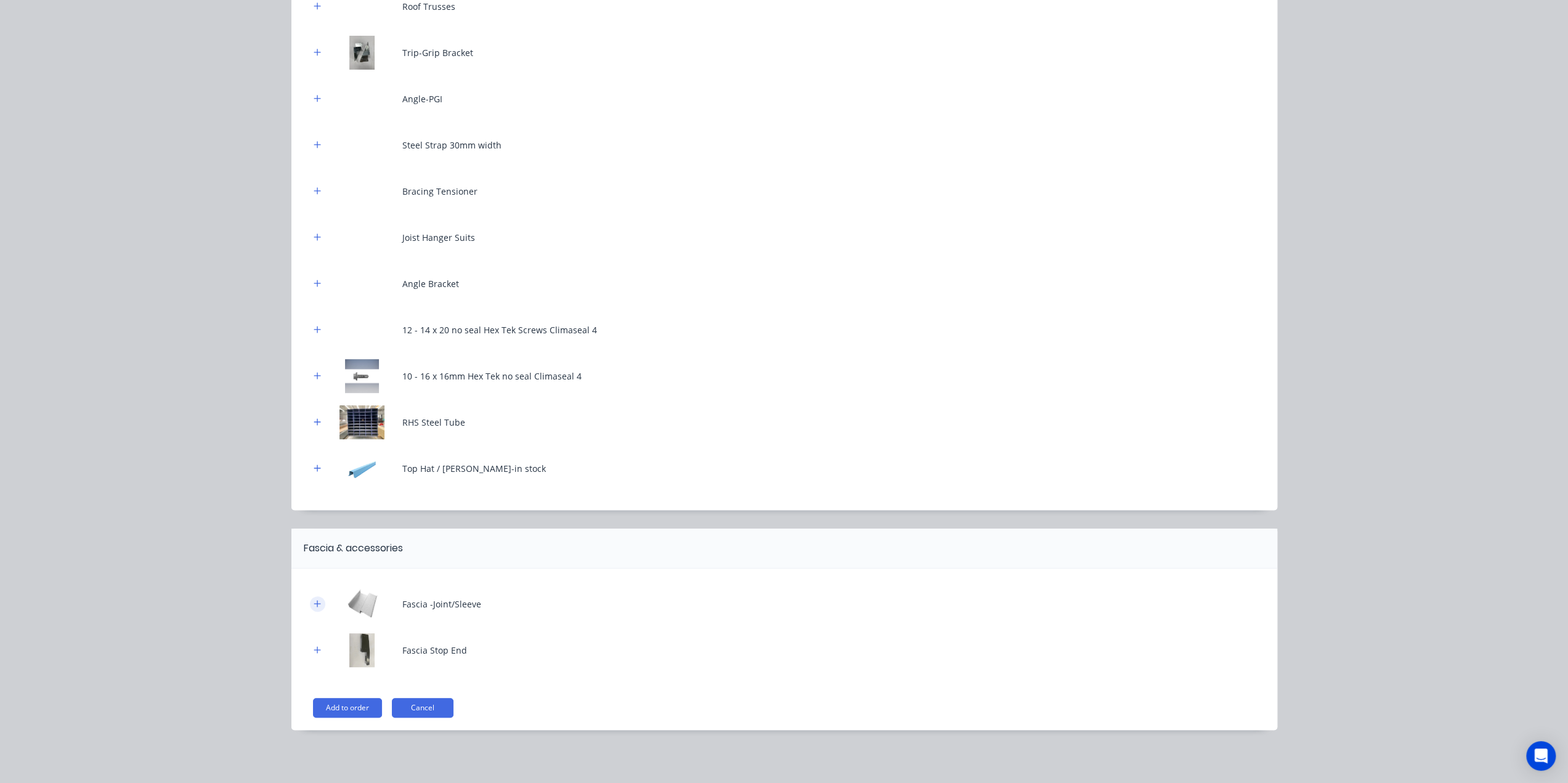
click at [313, 606] on icon "button" at bounding box center [317, 603] width 7 height 7
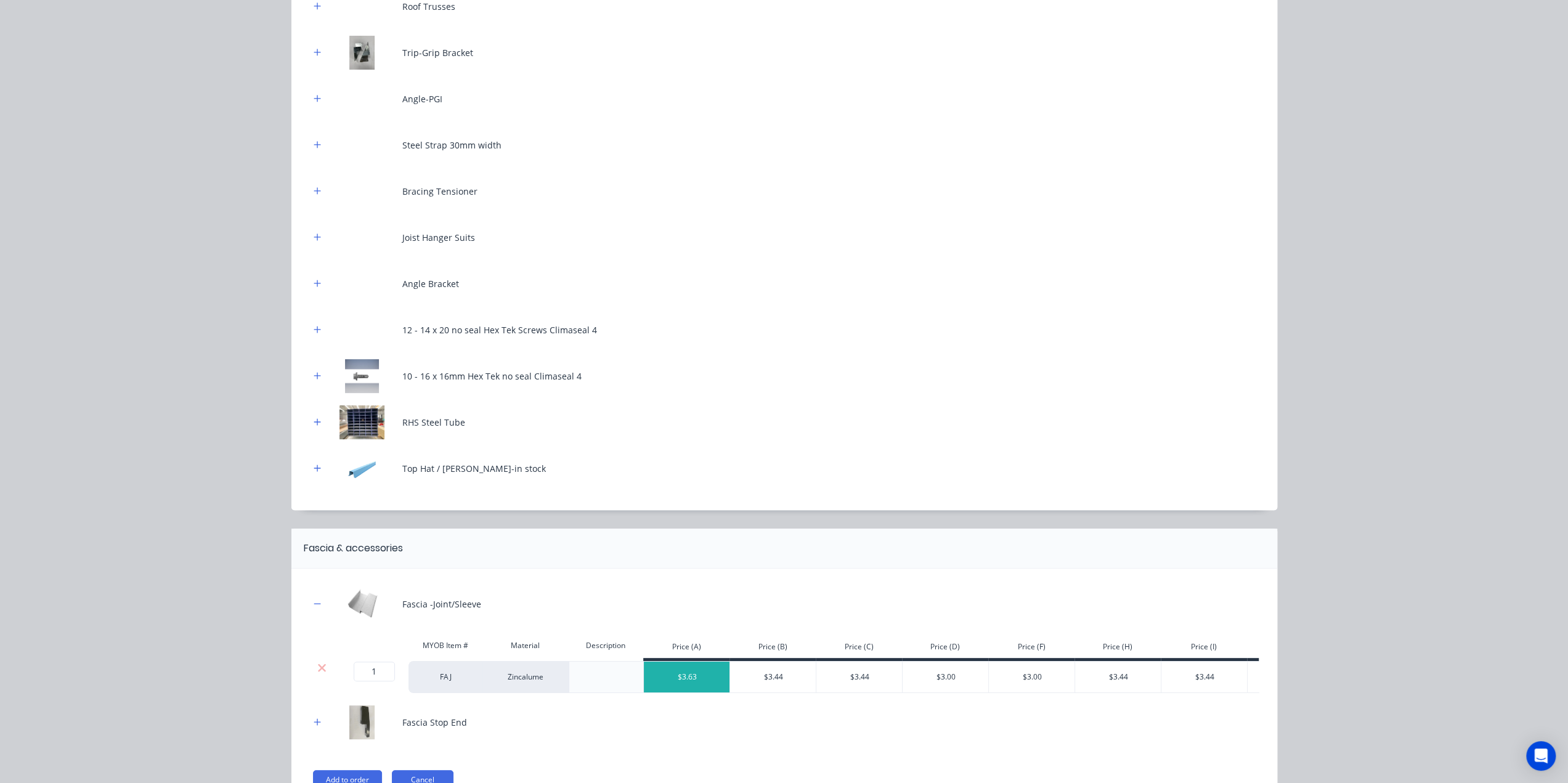
click at [318, 664] on icon at bounding box center [322, 668] width 9 height 12
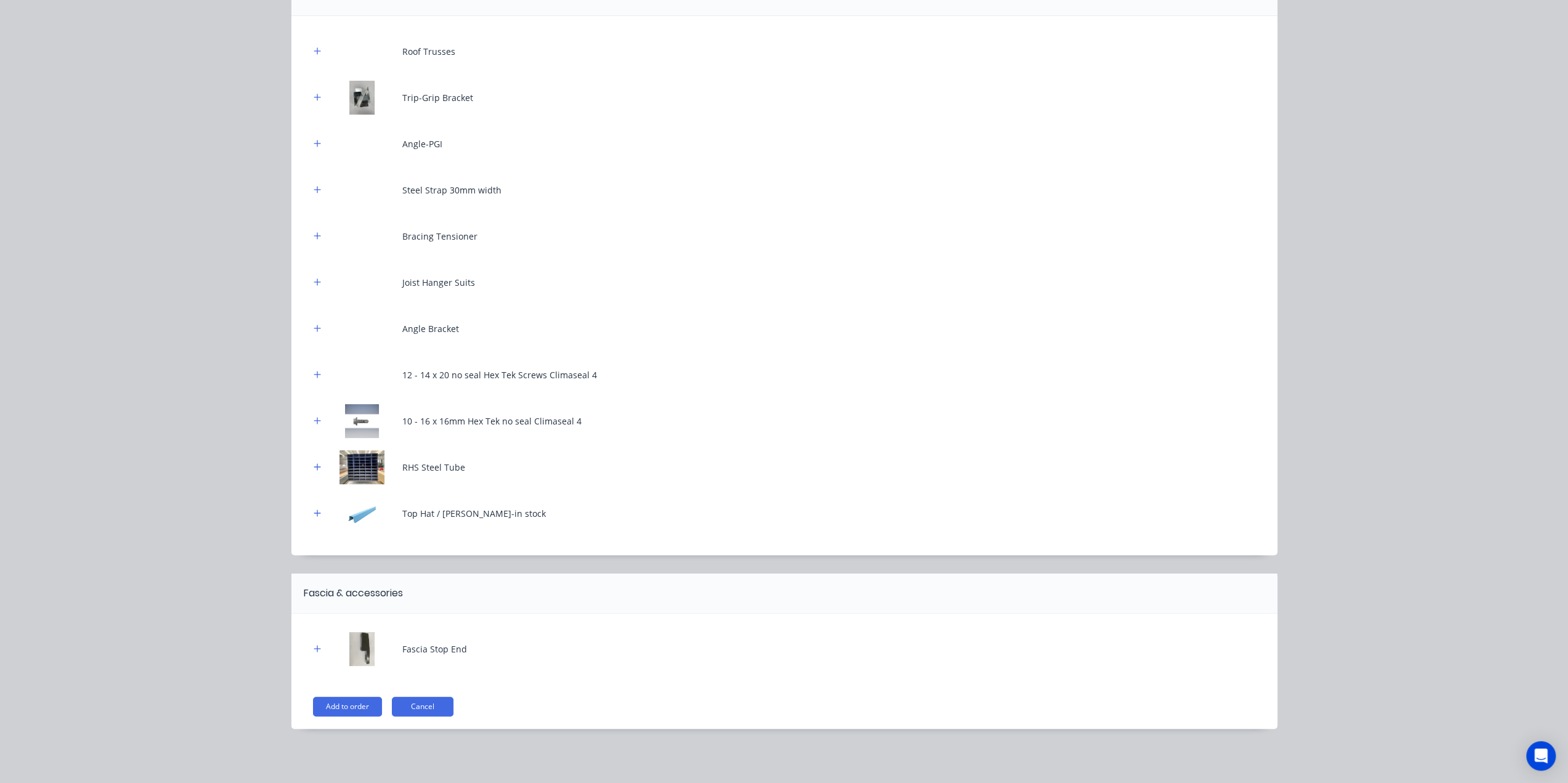
scroll to position [138, 0]
click at [313, 647] on icon "button" at bounding box center [317, 650] width 7 height 9
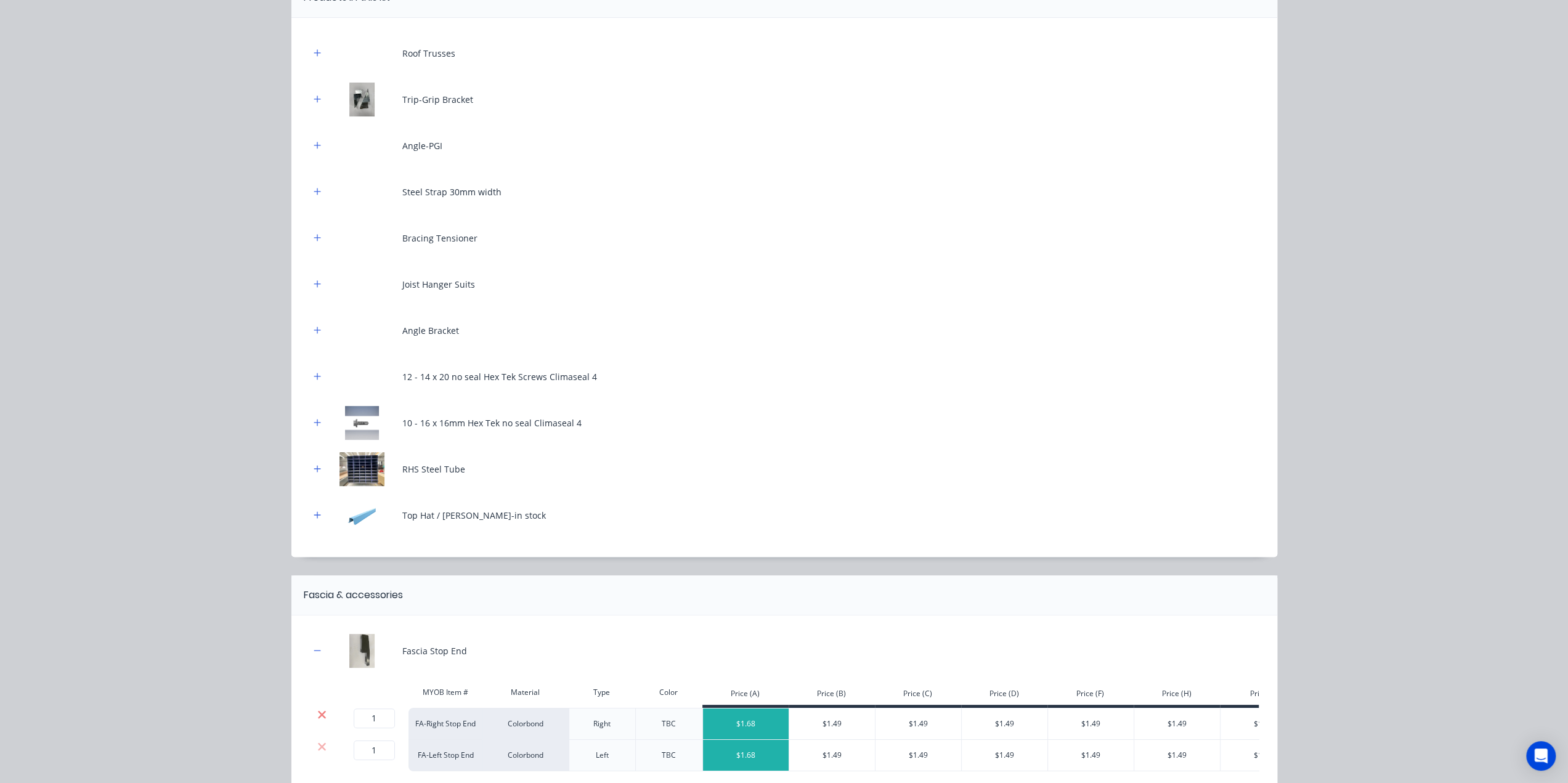
click at [318, 713] on icon at bounding box center [322, 714] width 9 height 12
drag, startPoint x: 317, startPoint y: 714, endPoint x: 324, endPoint y: 689, distance: 26.0
click at [318, 714] on icon at bounding box center [322, 714] width 9 height 12
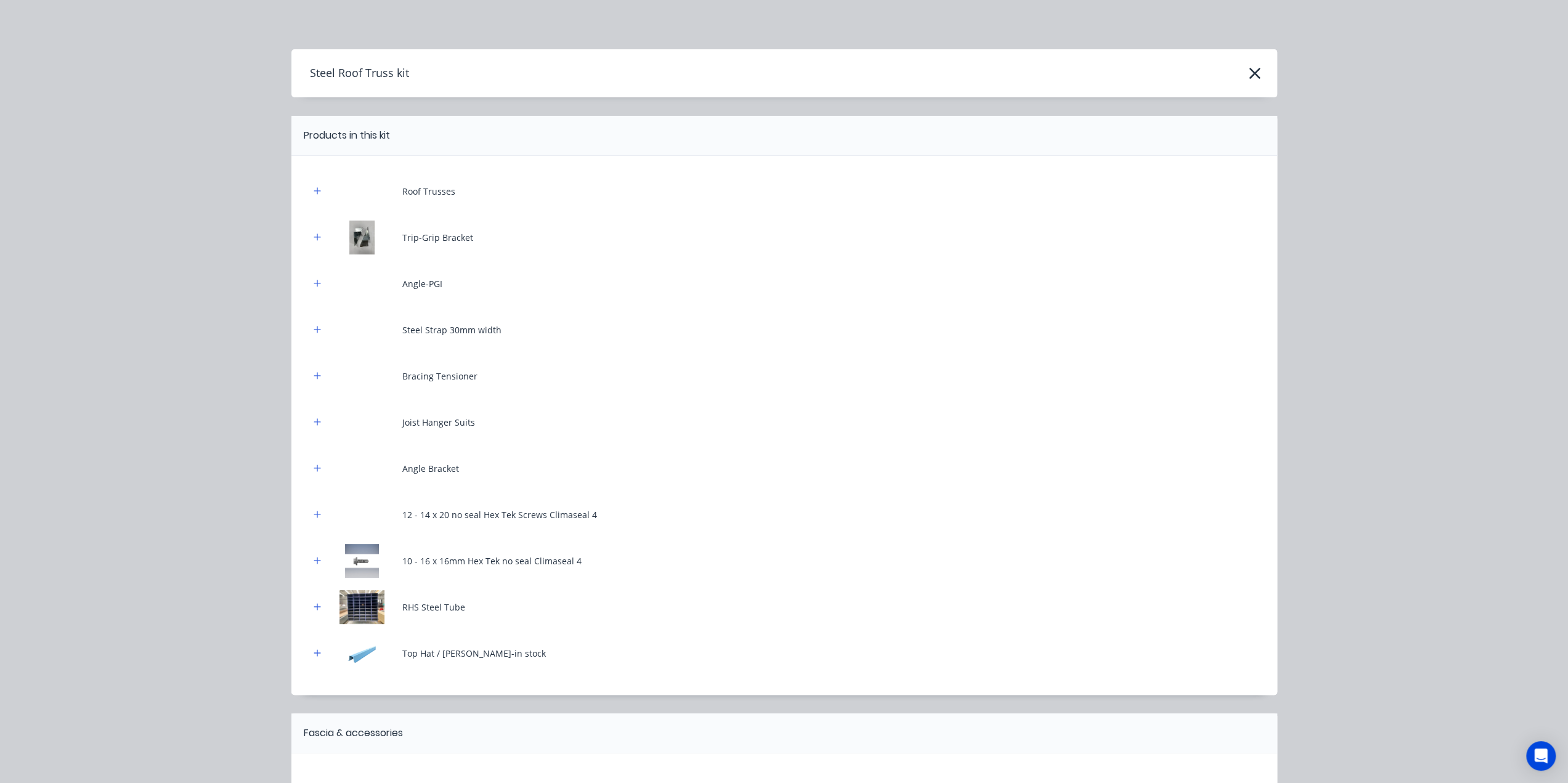
scroll to position [472, 0]
click at [313, 191] on icon "button" at bounding box center [317, 191] width 7 height 9
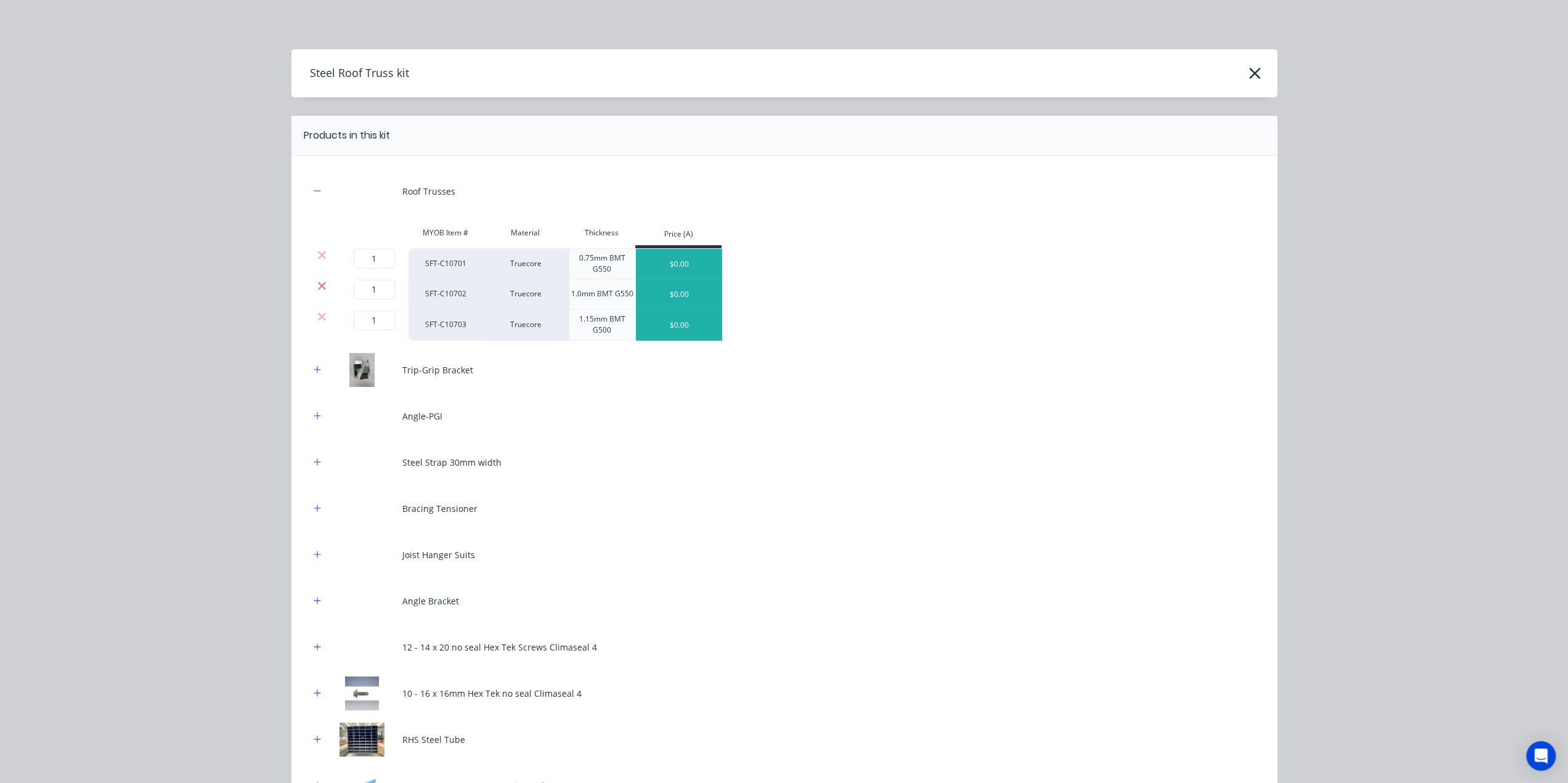
click at [318, 288] on icon at bounding box center [322, 286] width 9 height 12
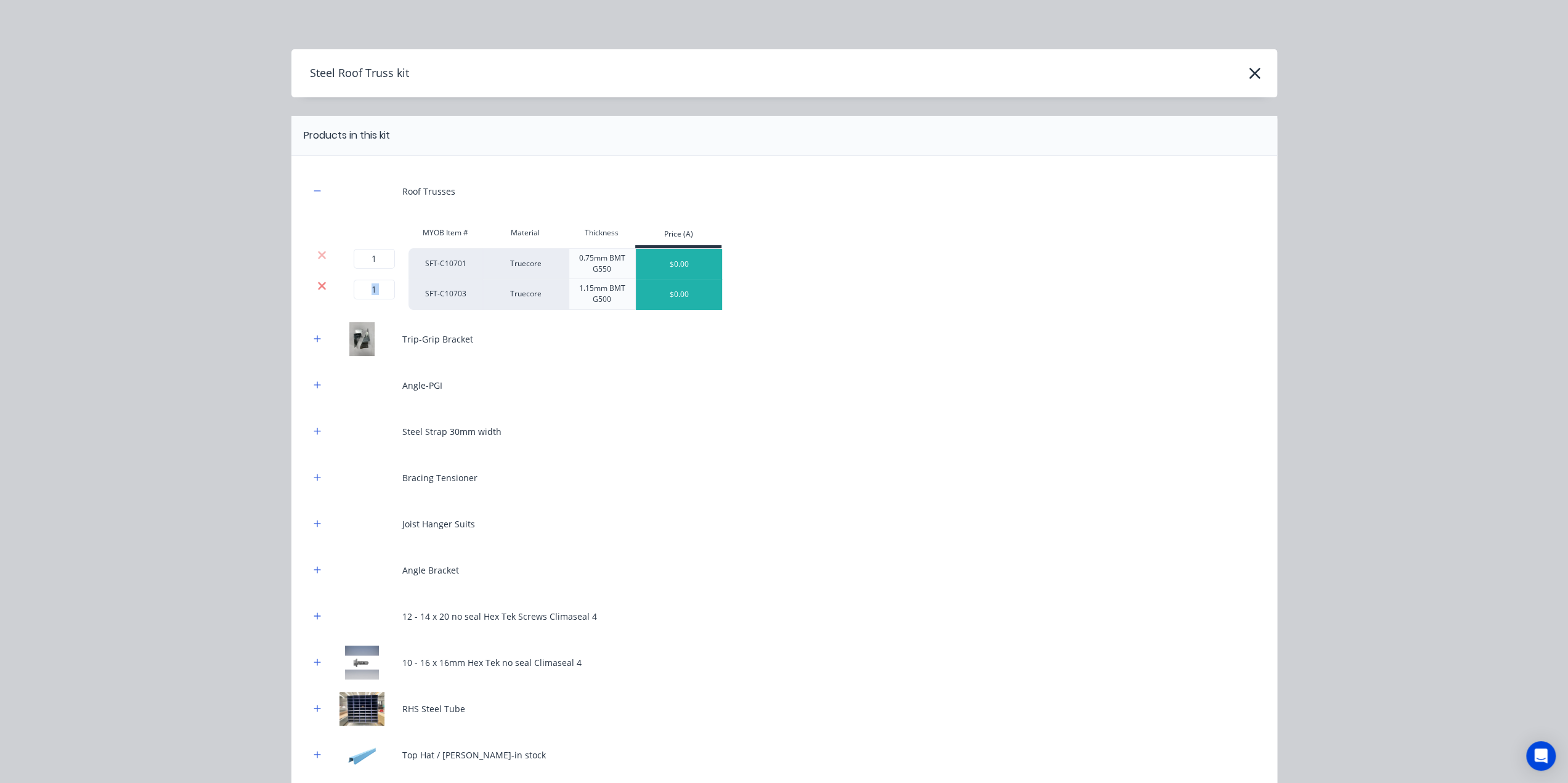
click at [318, 287] on icon at bounding box center [322, 286] width 9 height 12
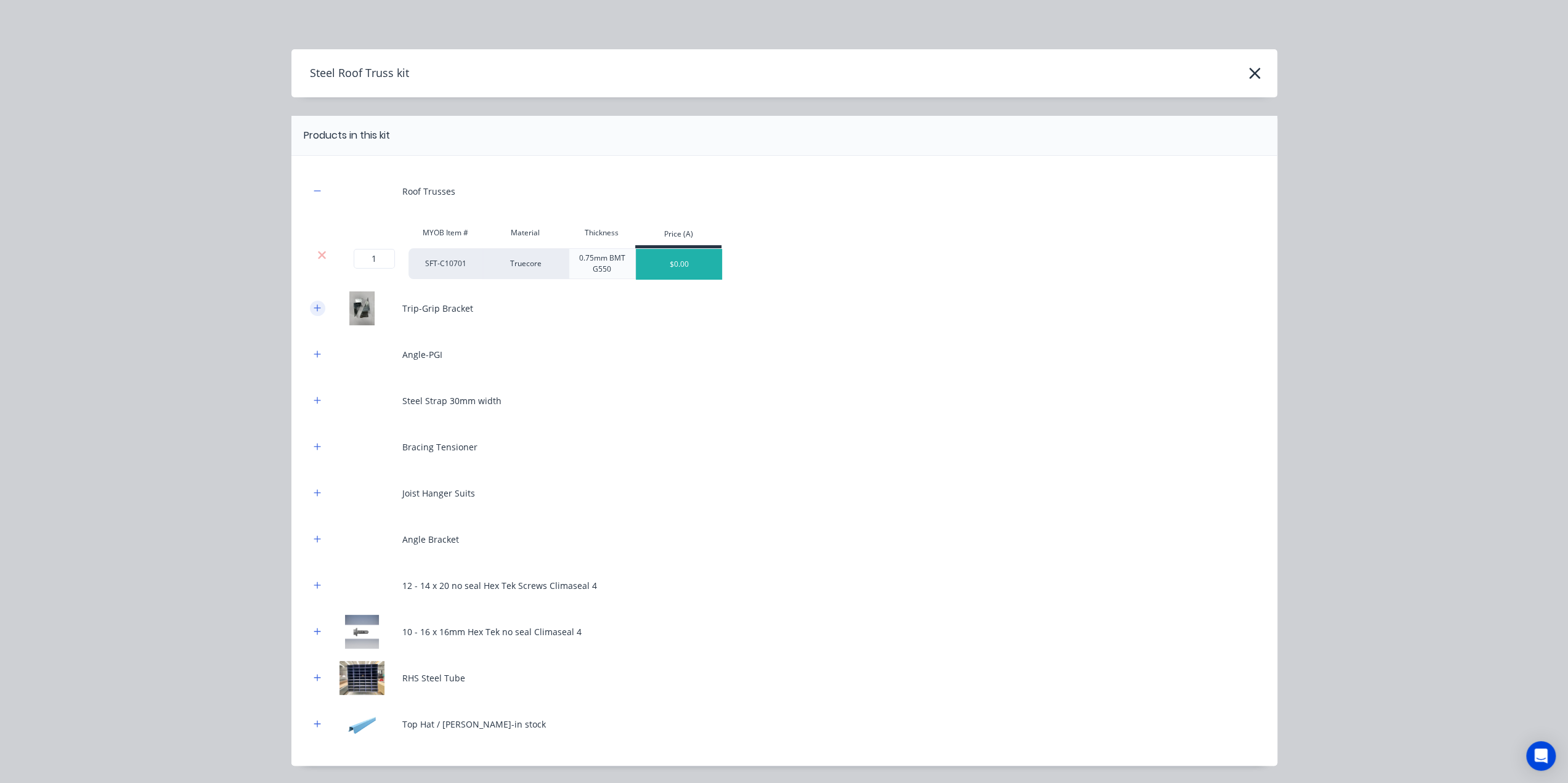
click at [314, 307] on icon "button" at bounding box center [317, 308] width 7 height 9
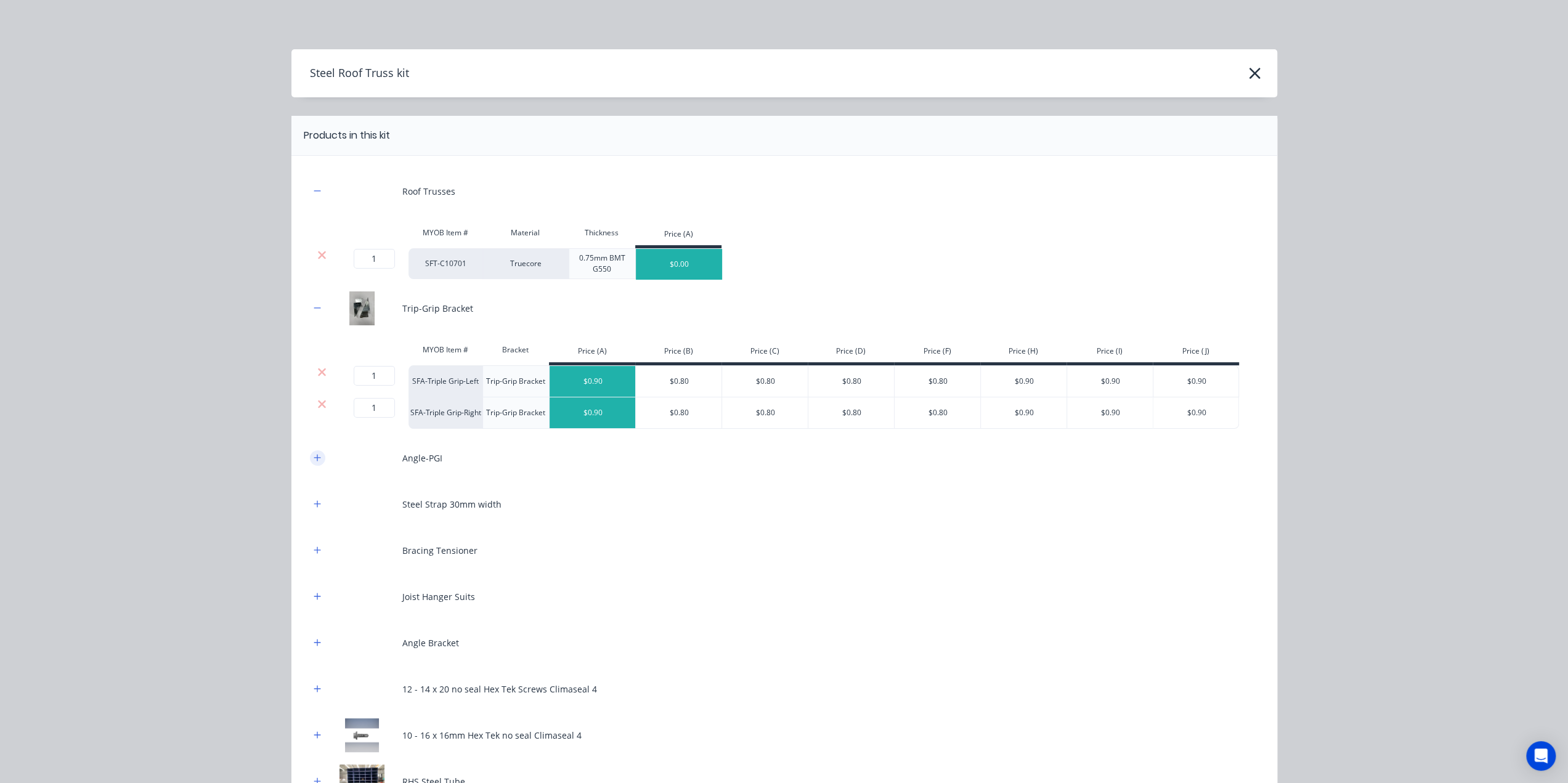
click at [317, 457] on button "button" at bounding box center [318, 457] width 16 height 16
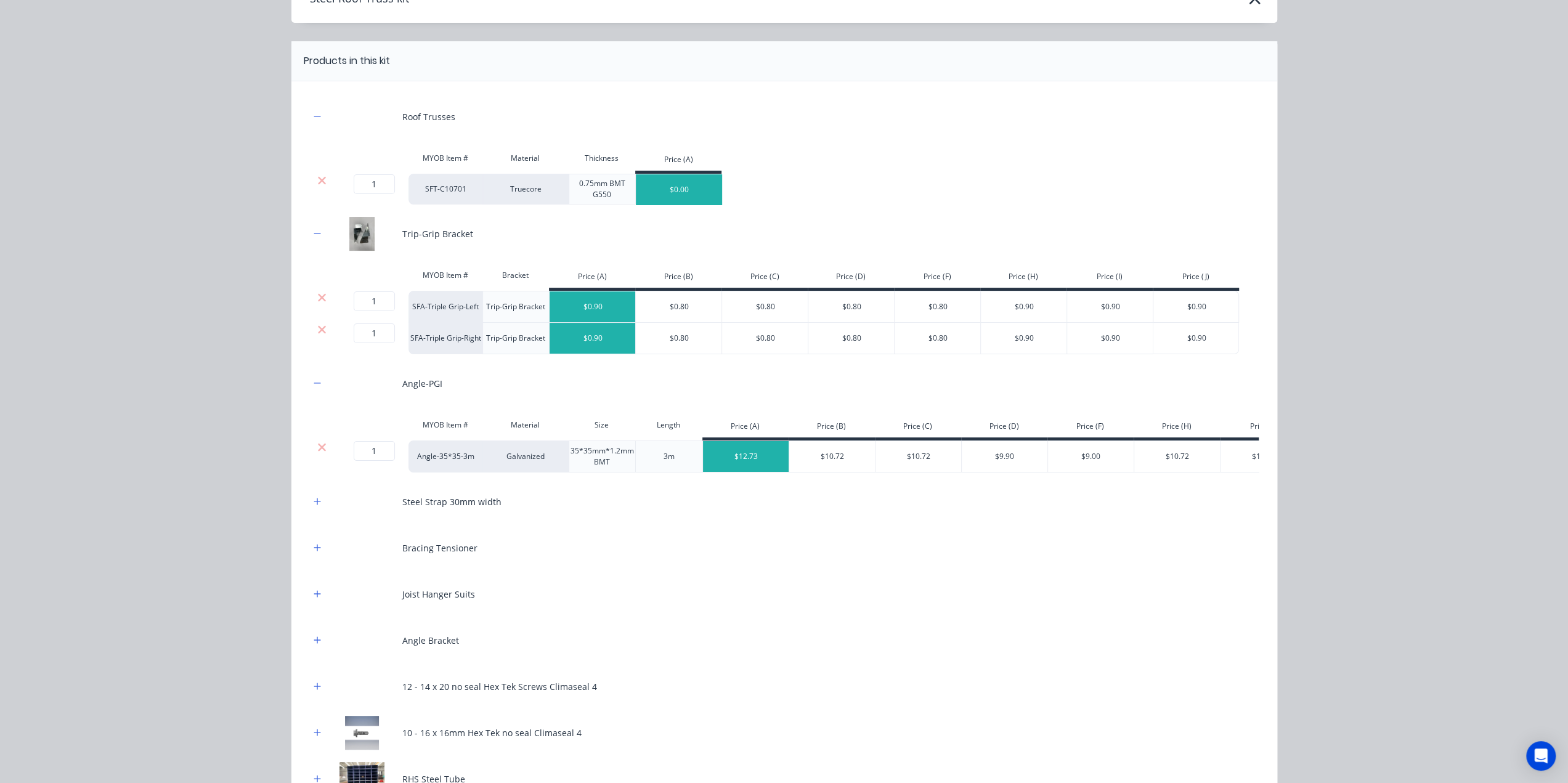
scroll to position [226, 0]
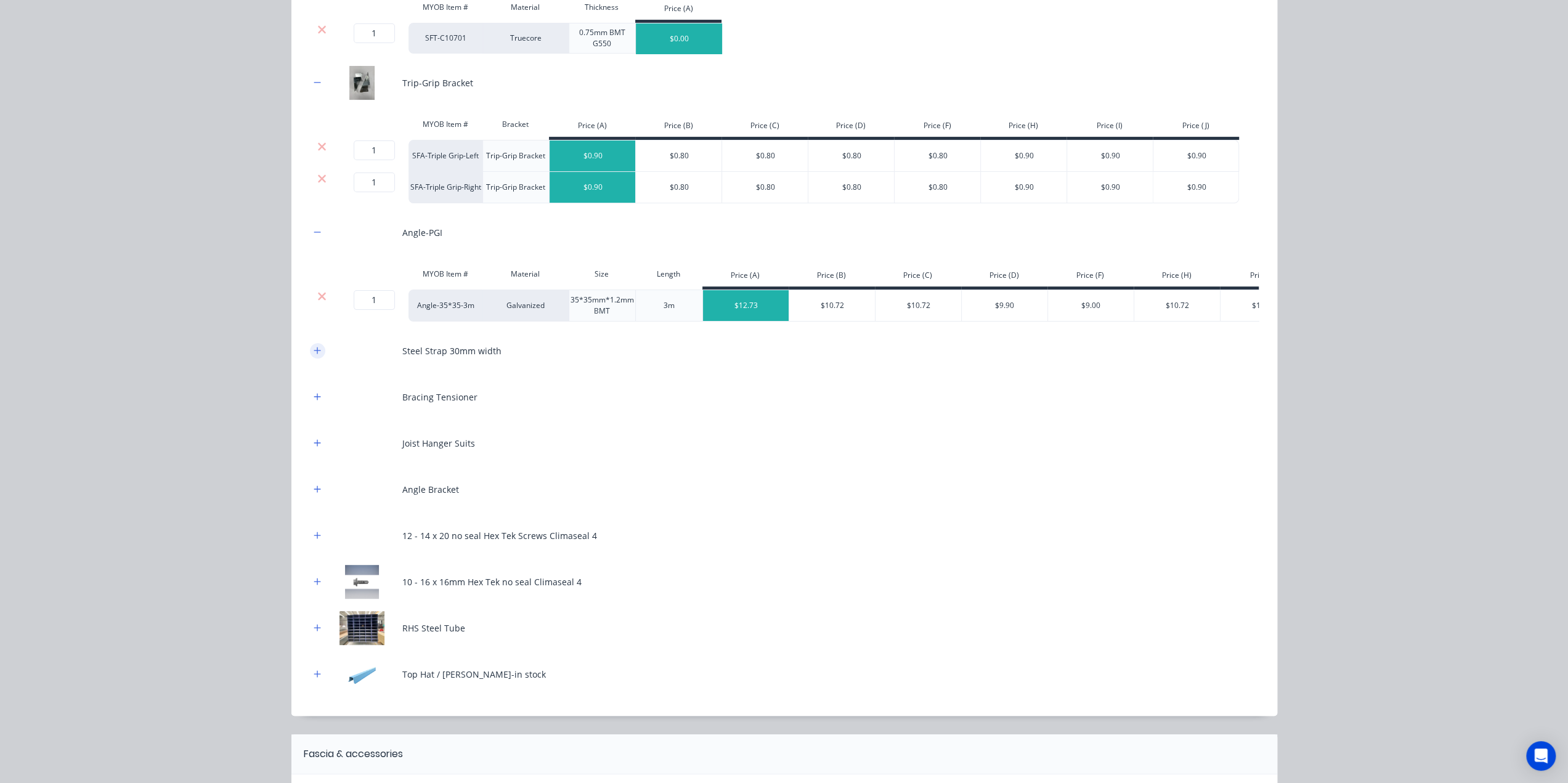
click at [313, 355] on icon "button" at bounding box center [317, 350] width 7 height 9
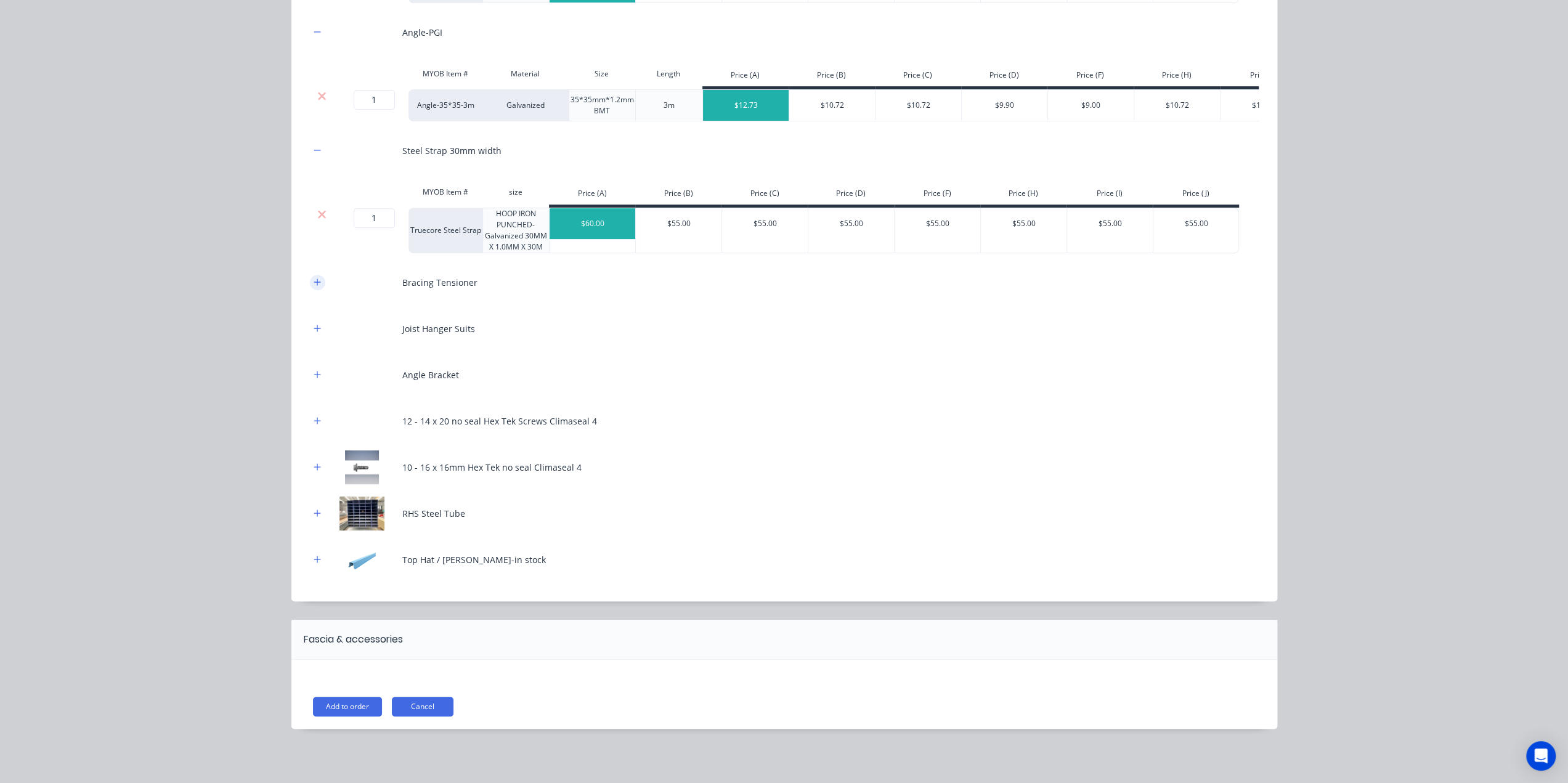
click at [313, 286] on icon "button" at bounding box center [317, 282] width 7 height 9
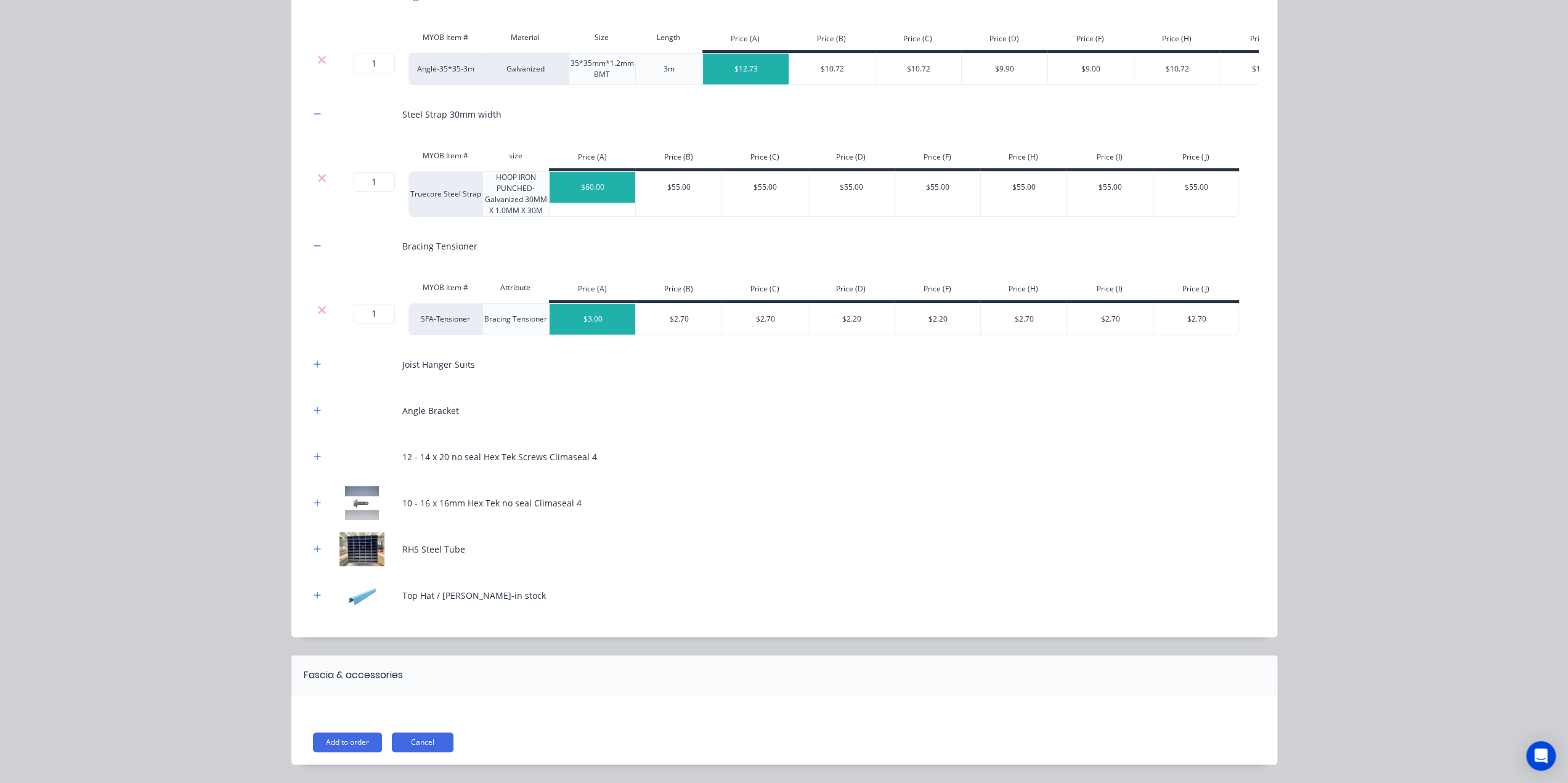
scroll to position [504, 0]
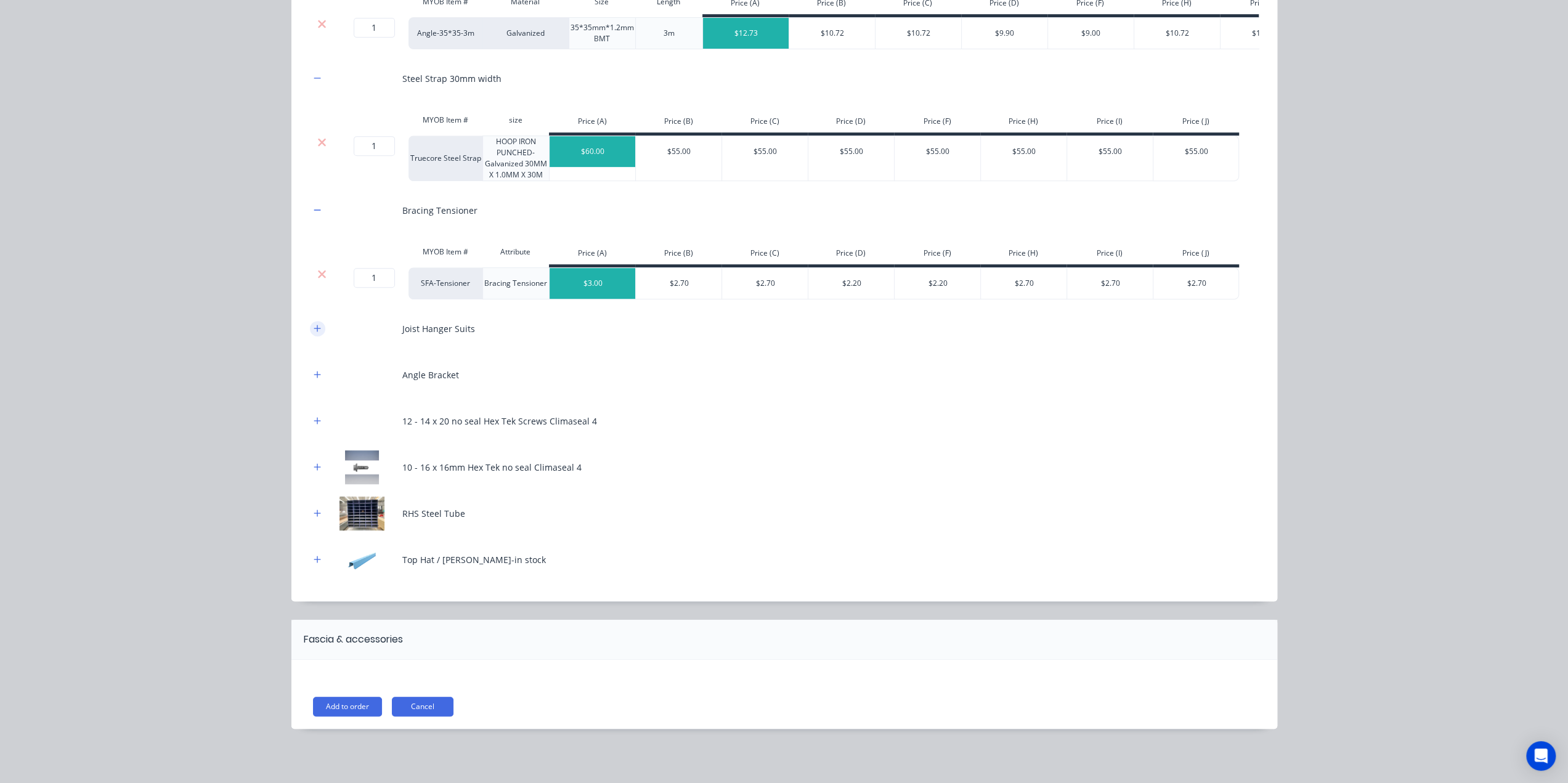
click at [315, 333] on icon "button" at bounding box center [317, 328] width 7 height 9
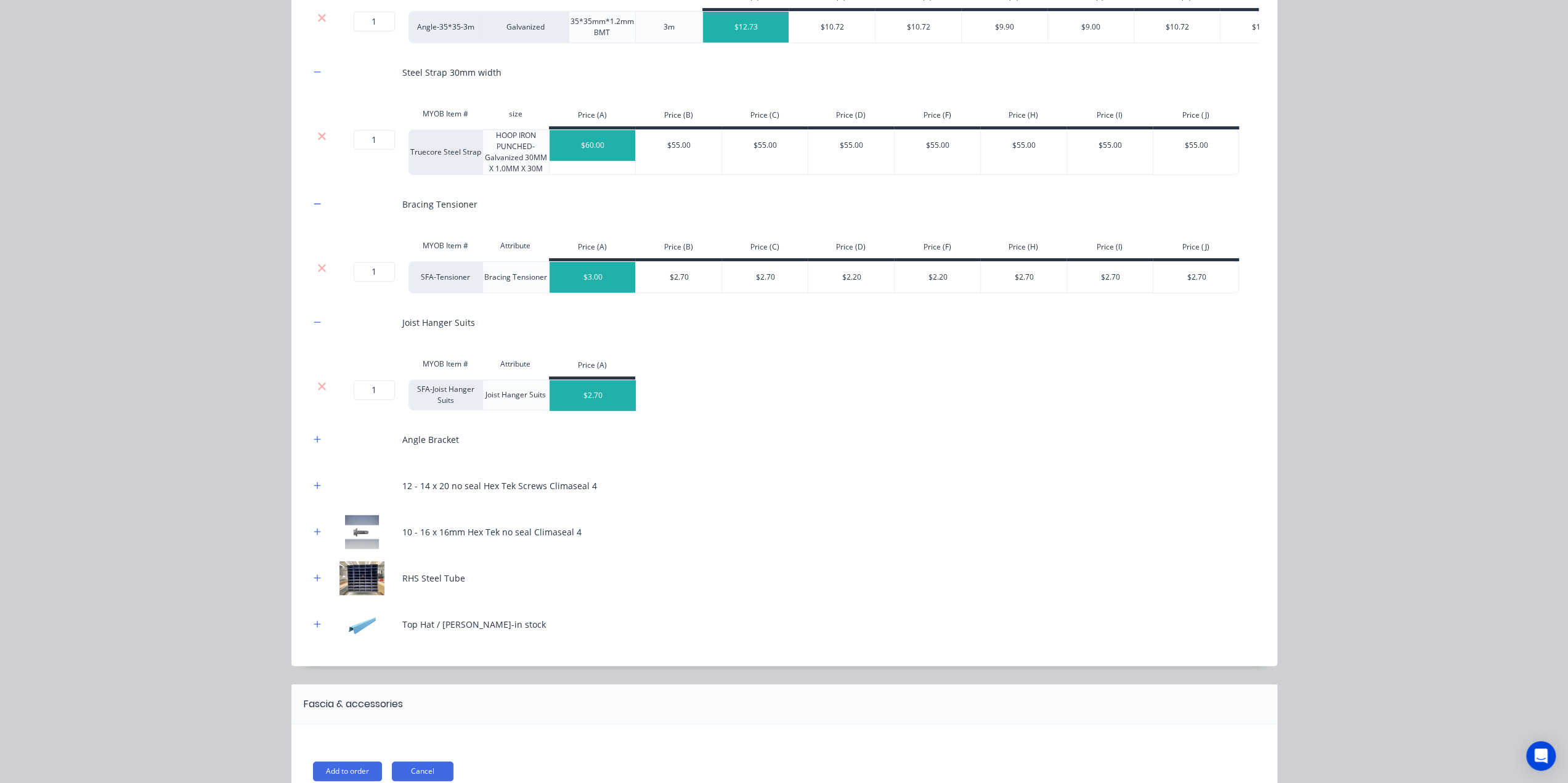
click at [312, 393] on div at bounding box center [322, 386] width 24 height 12
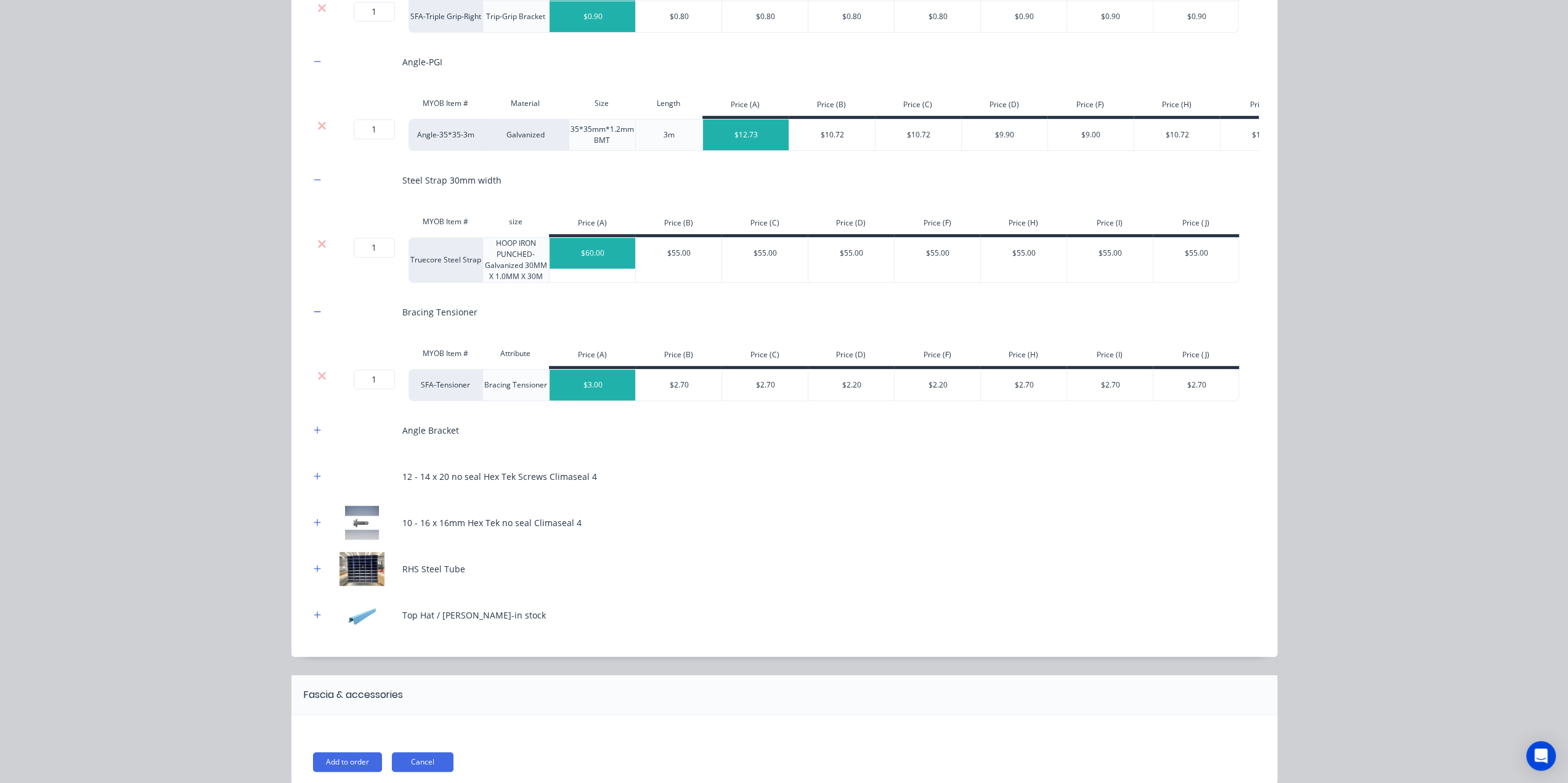
click at [318, 248] on icon at bounding box center [322, 244] width 9 height 12
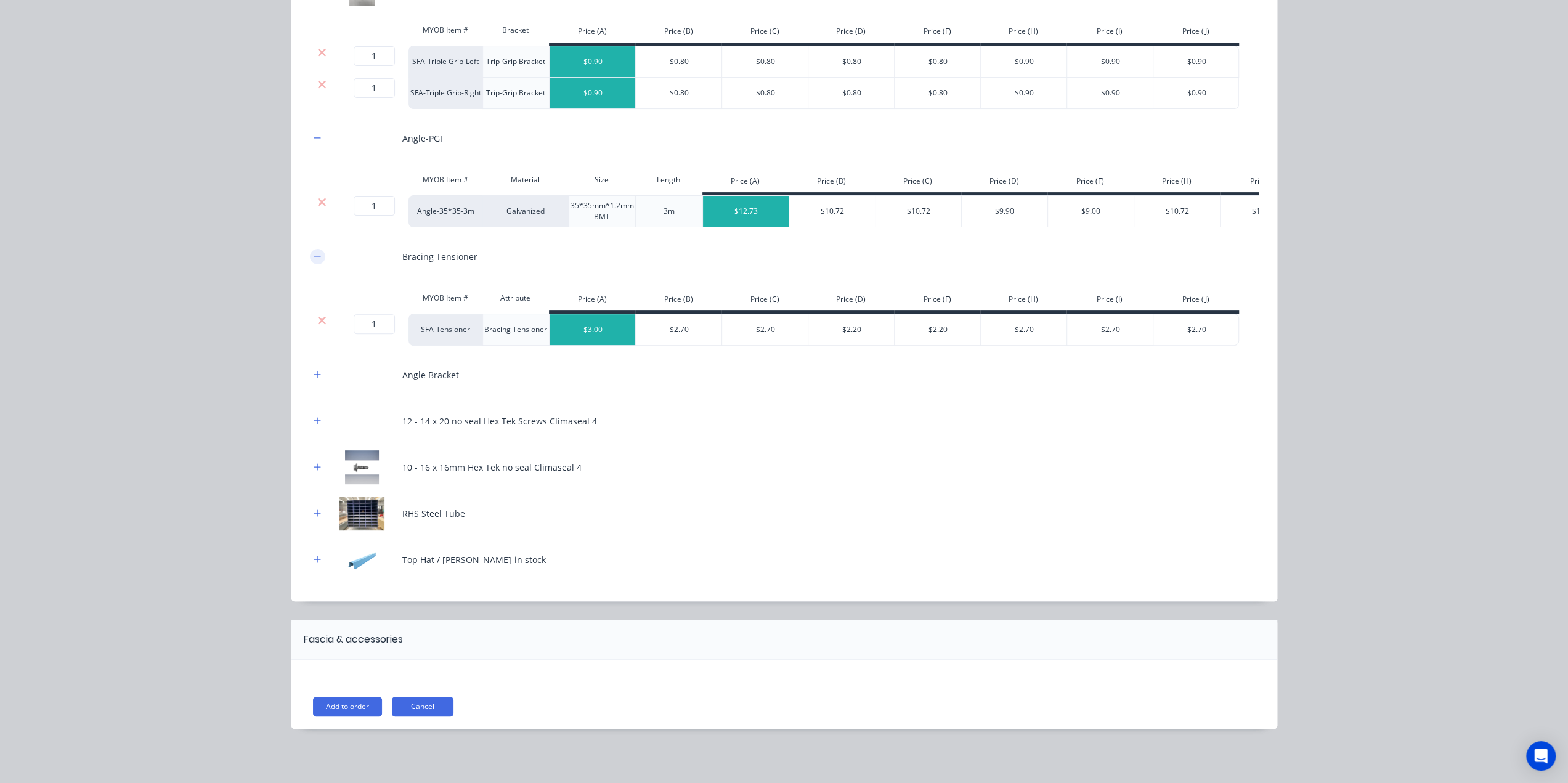
scroll to position [326, 0]
click at [313, 331] on div at bounding box center [322, 329] width 25 height 32
click at [318, 316] on icon at bounding box center [322, 320] width 9 height 12
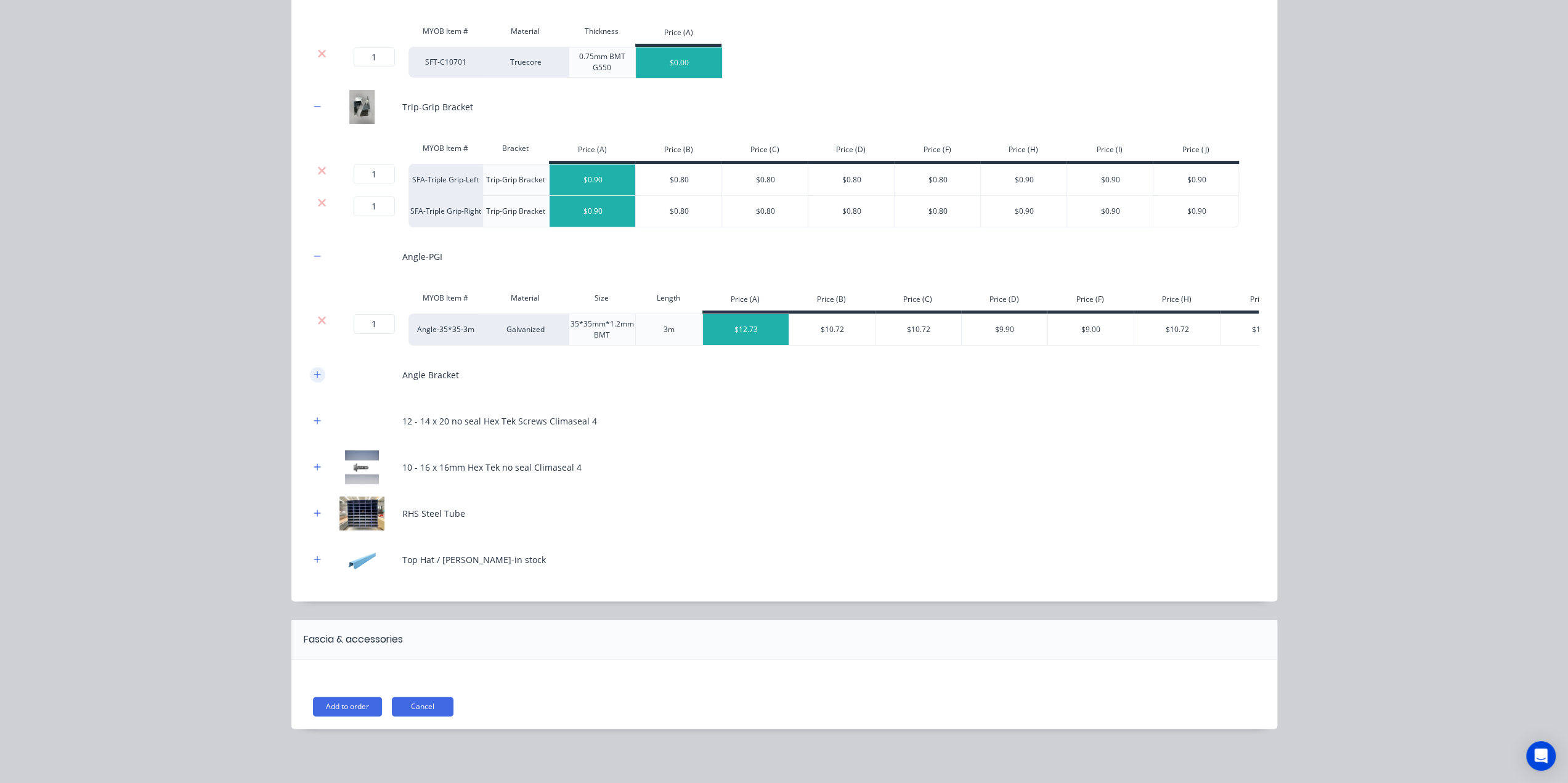
drag, startPoint x: 319, startPoint y: 380, endPoint x: 311, endPoint y: 389, distance: 12.0
click at [318, 380] on button "button" at bounding box center [318, 375] width 16 height 16
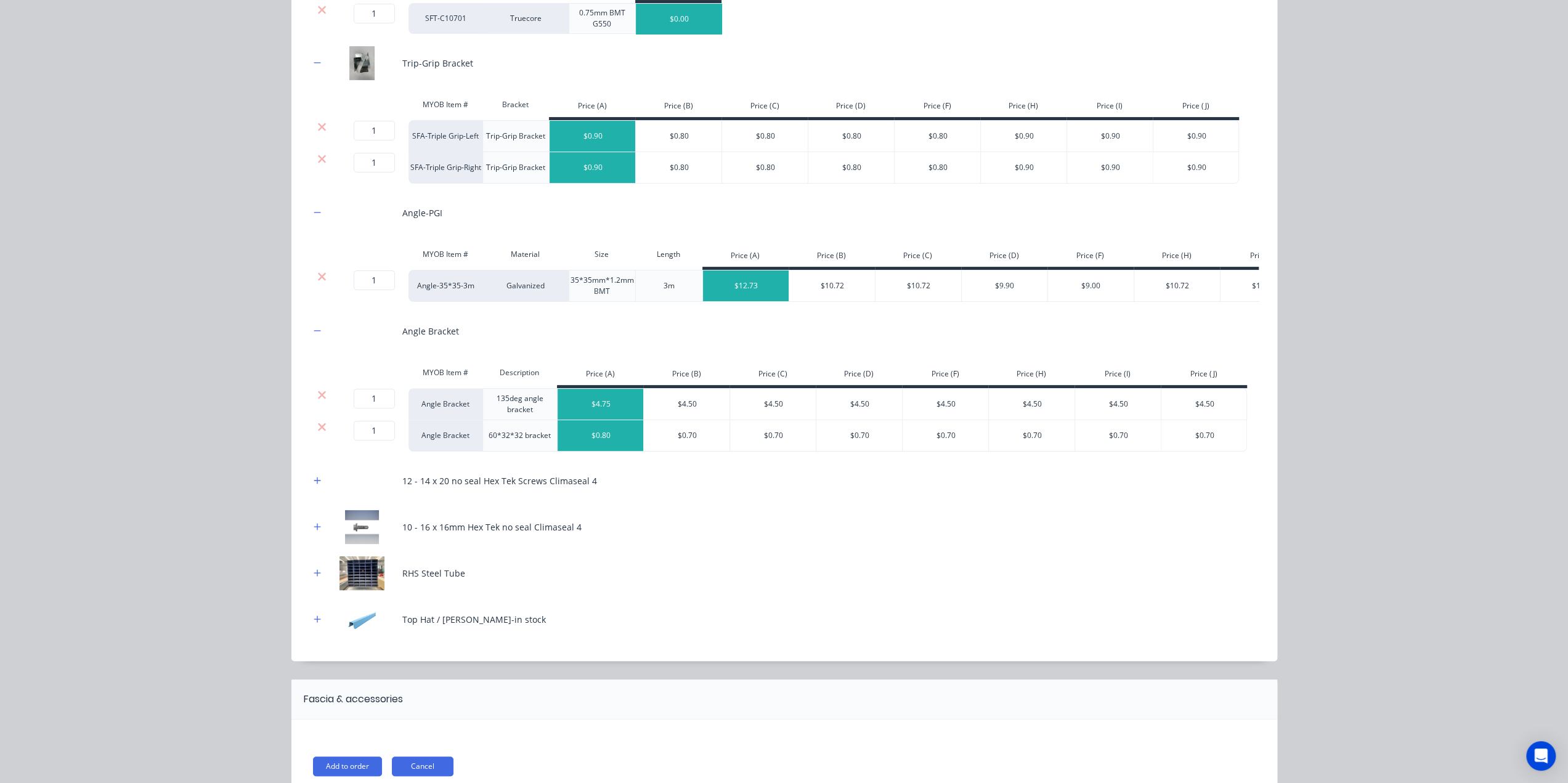
scroll to position [311, 0]
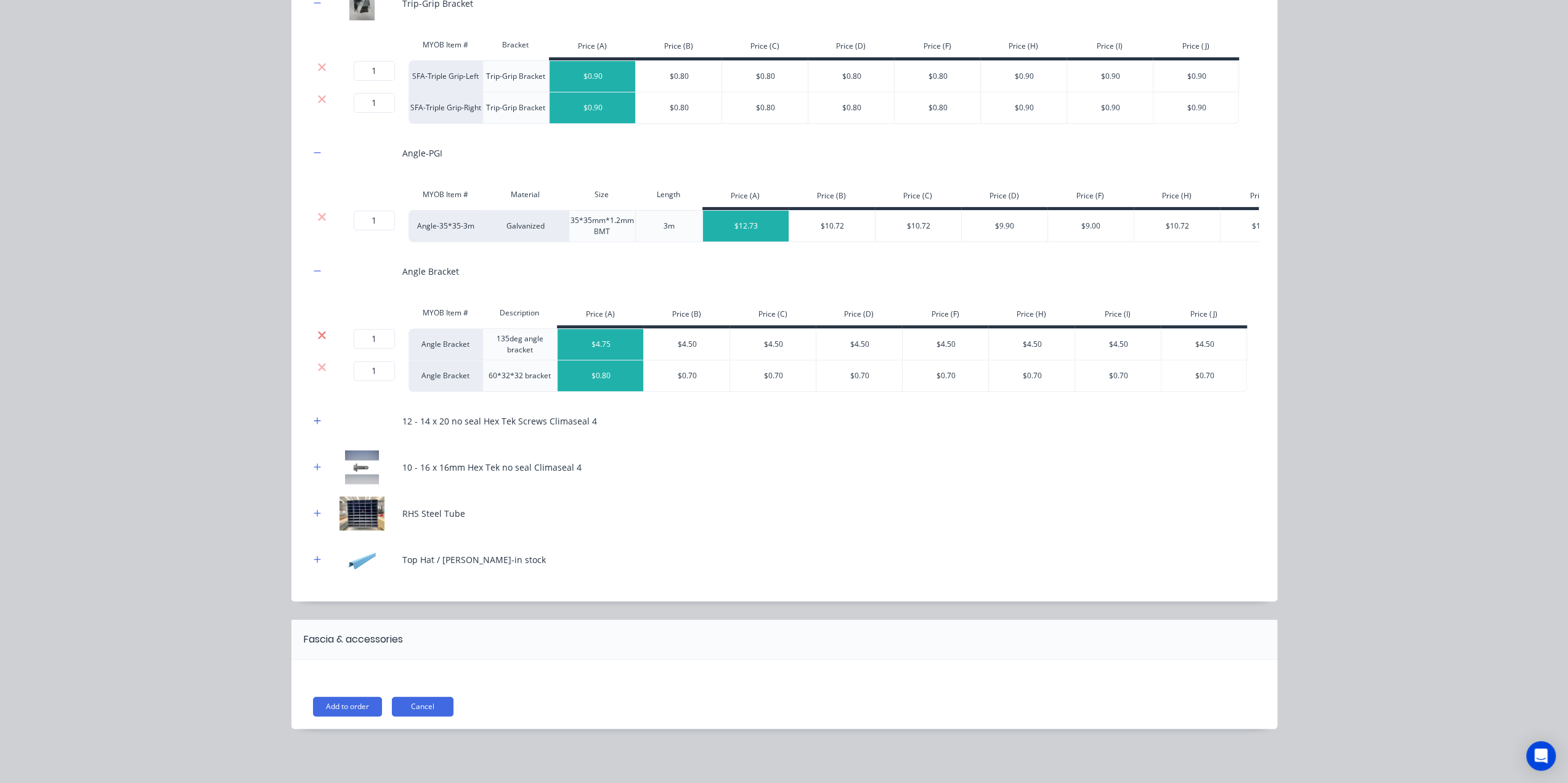
click at [318, 341] on icon at bounding box center [322, 335] width 9 height 12
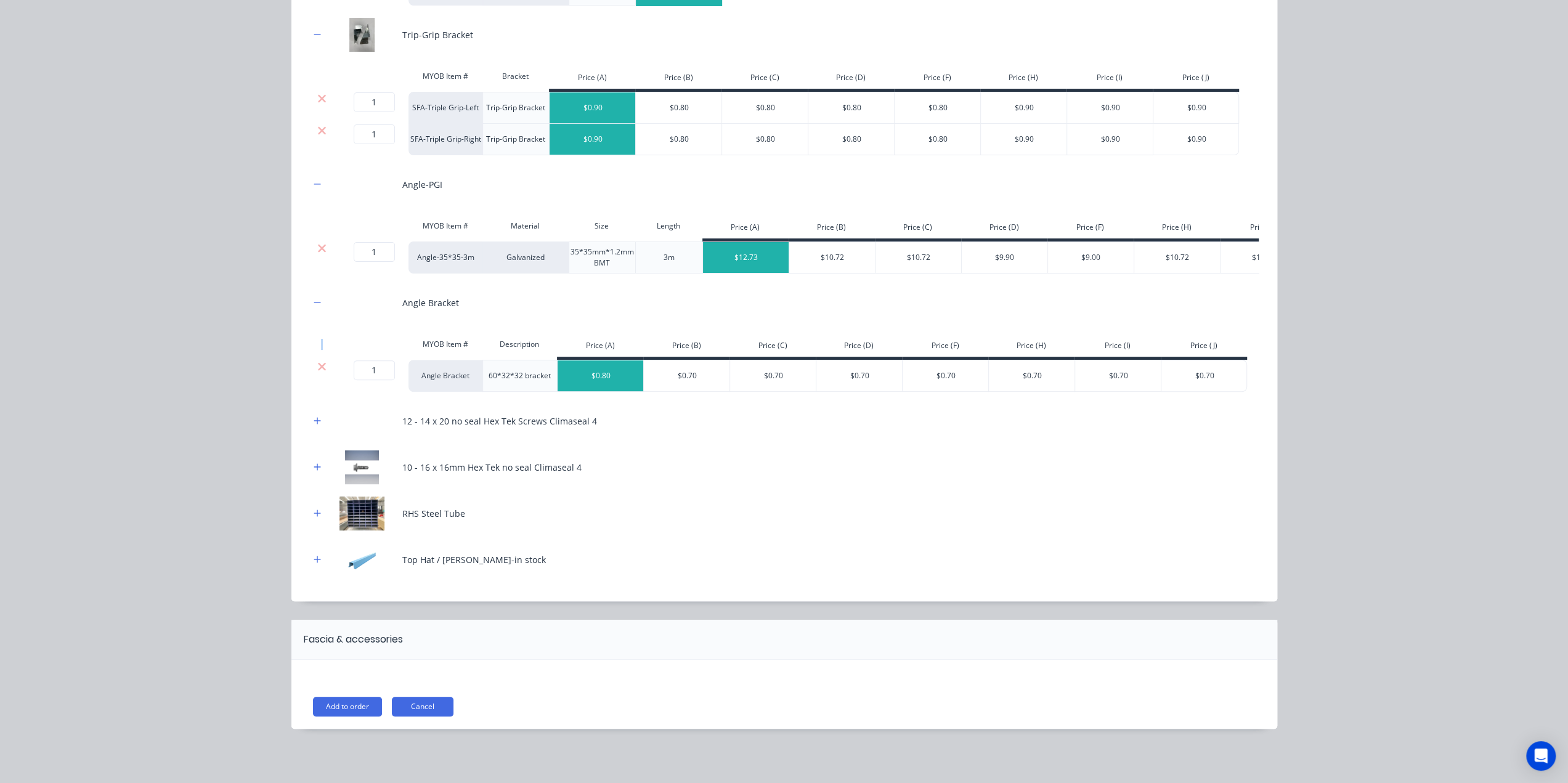
click at [313, 341] on div at bounding box center [322, 344] width 25 height 25
click at [318, 372] on icon at bounding box center [322, 366] width 9 height 12
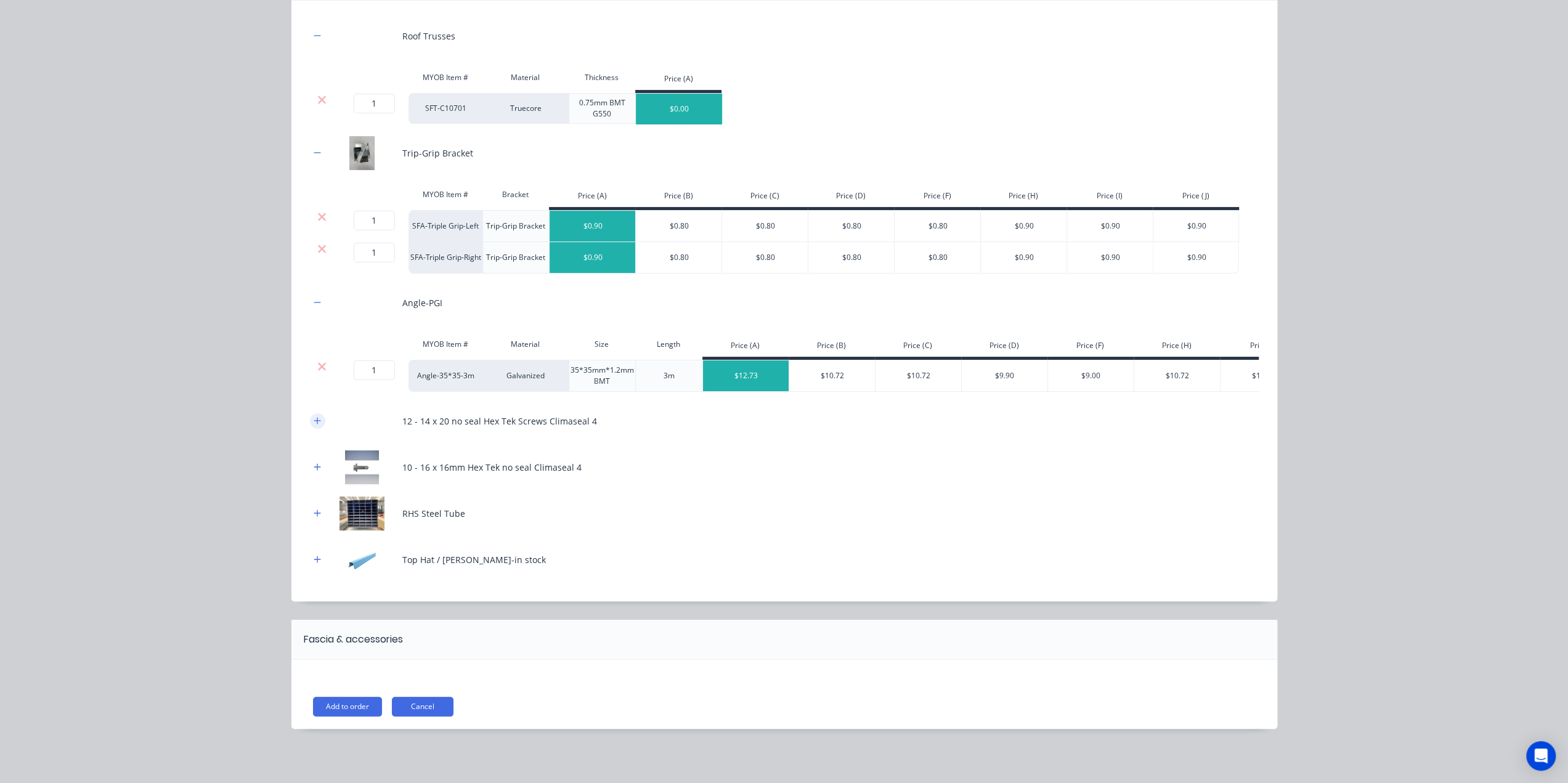
scroll to position [162, 0]
click at [310, 524] on div "RHS Steel Tube" at bounding box center [785, 513] width 949 height 34
click at [313, 510] on button "button" at bounding box center [318, 513] width 16 height 16
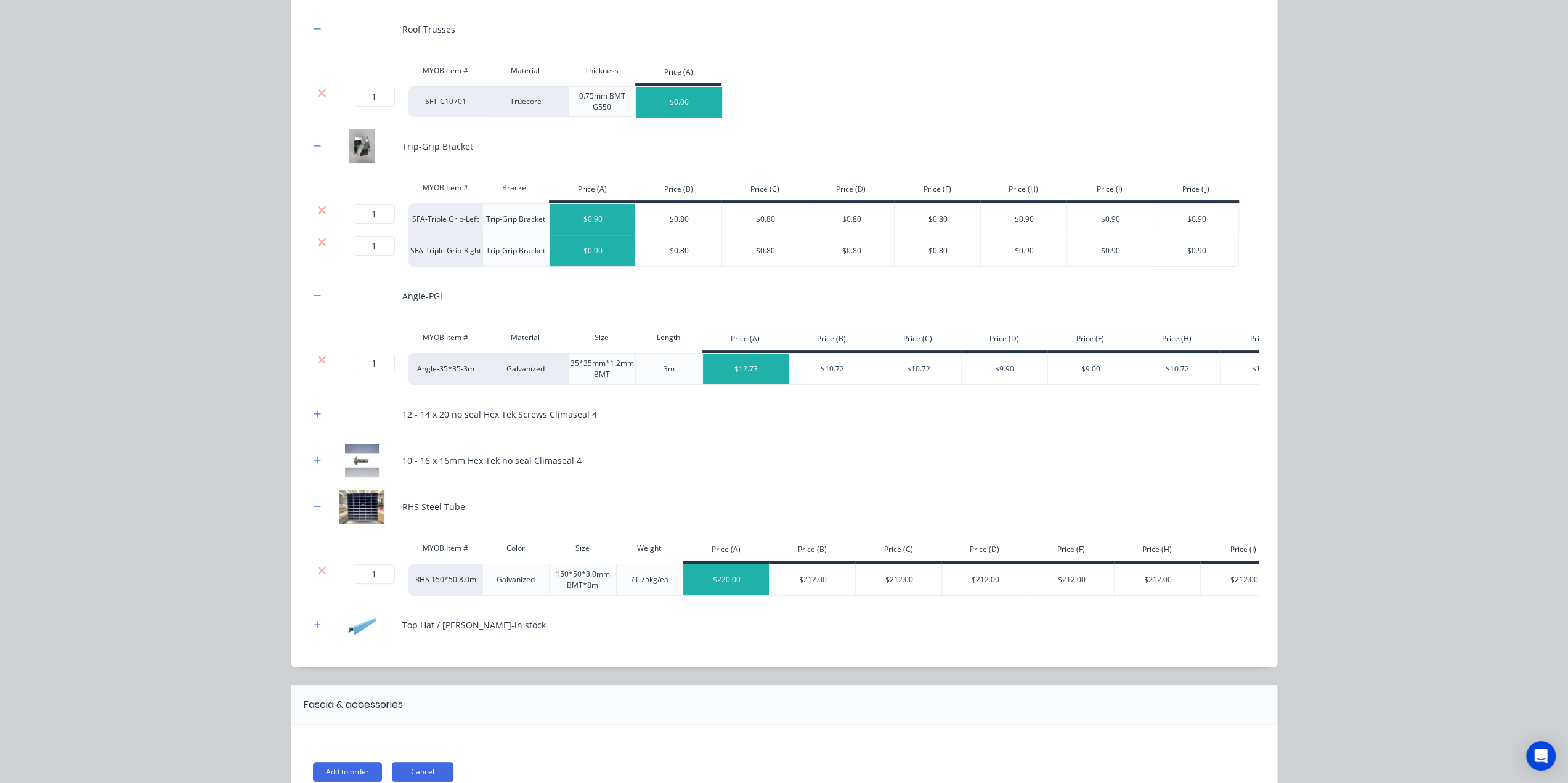
click at [318, 573] on icon at bounding box center [322, 570] width 9 height 12
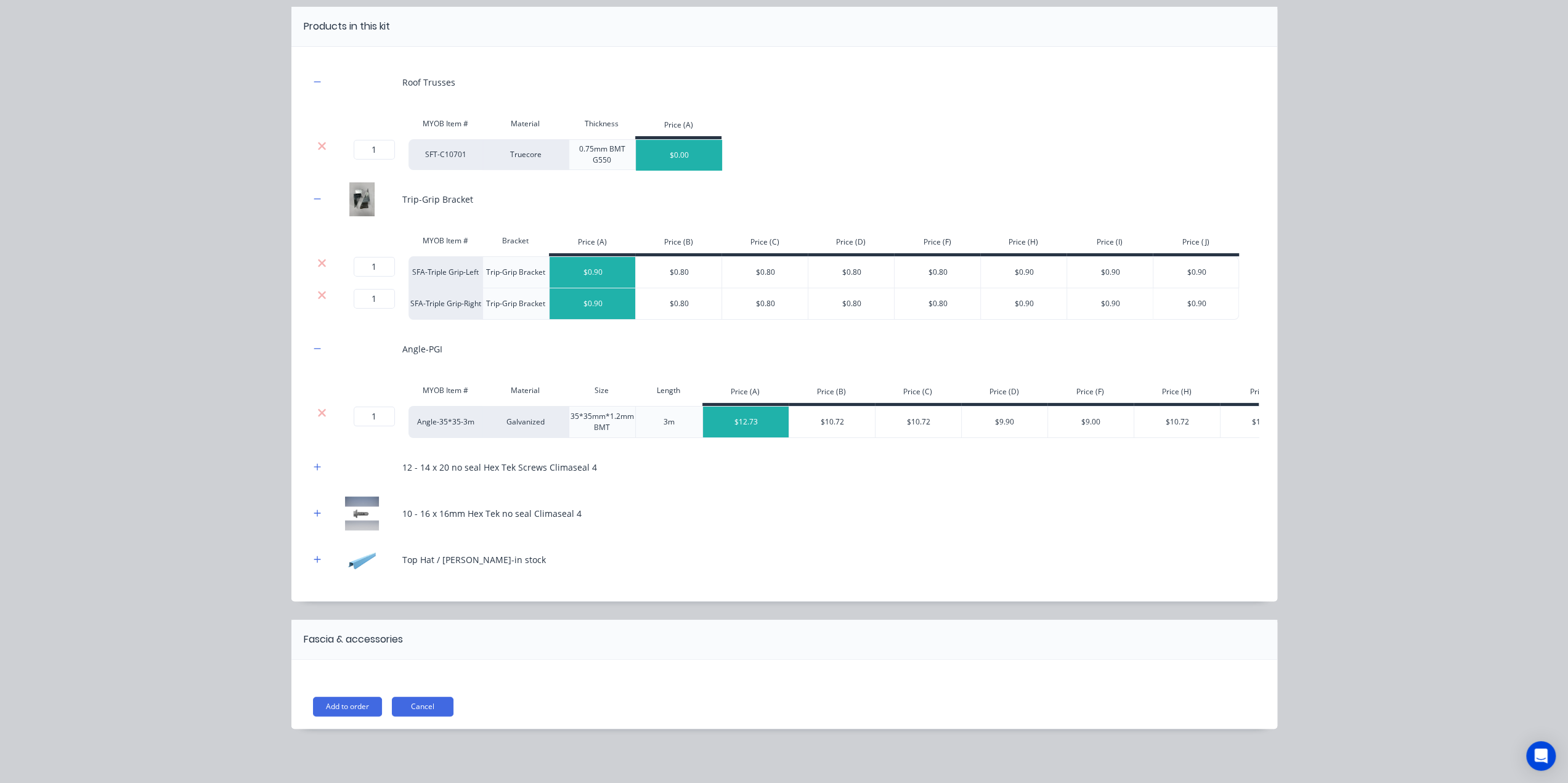
drag, startPoint x: 313, startPoint y: 560, endPoint x: 317, endPoint y: 571, distance: 11.7
click at [313, 560] on icon "button" at bounding box center [317, 559] width 7 height 7
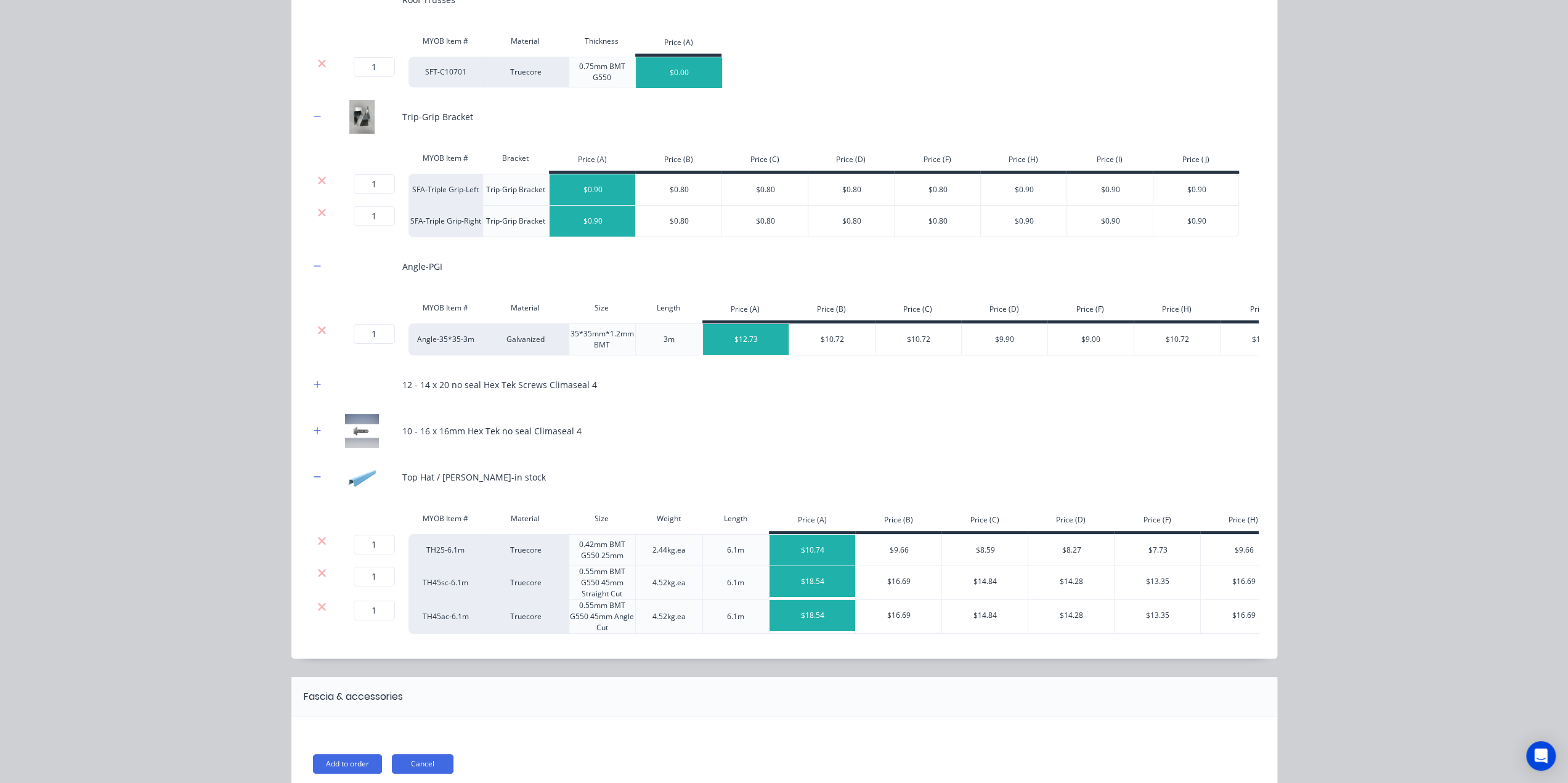
scroll to position [259, 0]
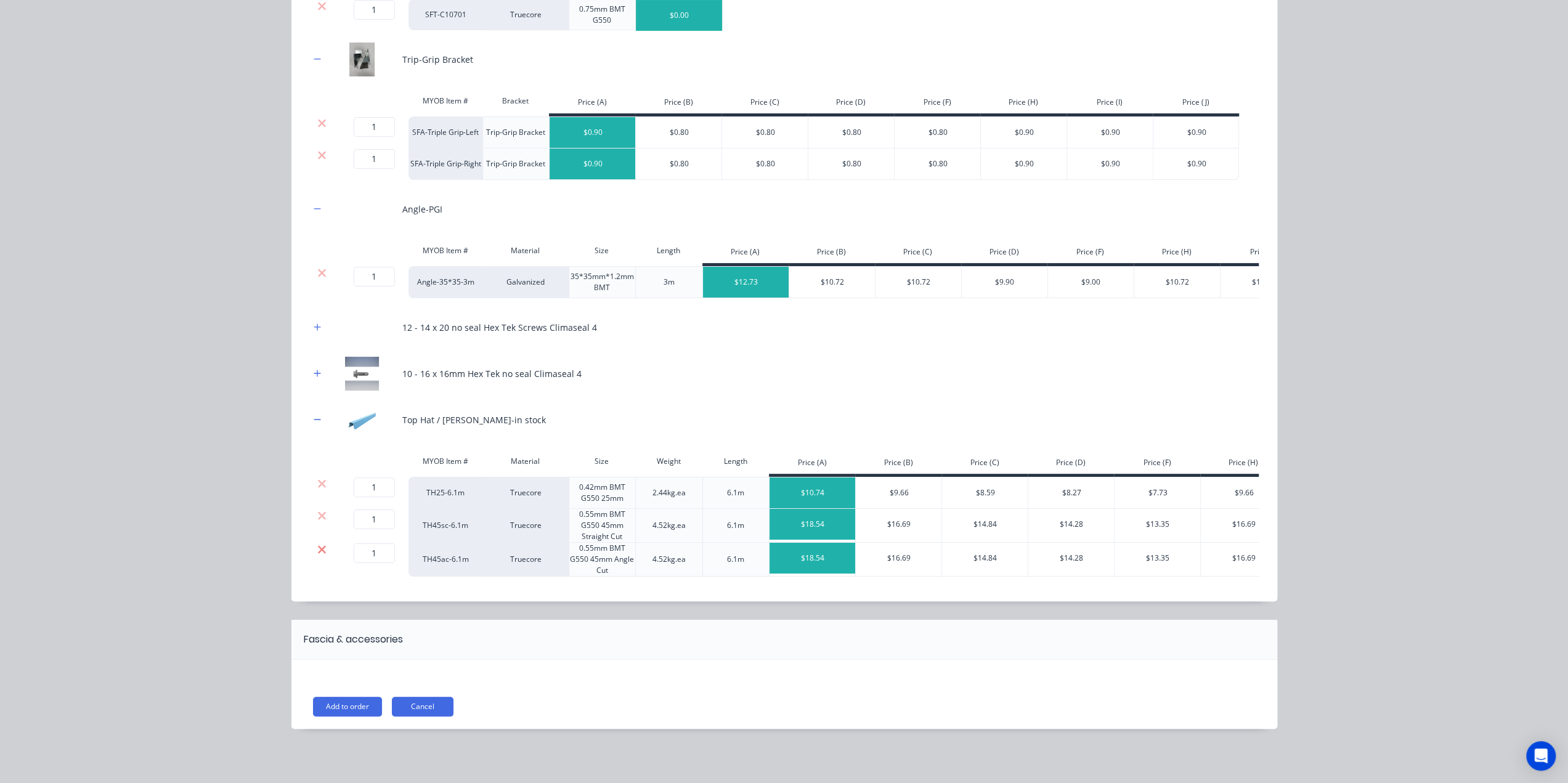
click at [318, 547] on icon at bounding box center [322, 549] width 9 height 12
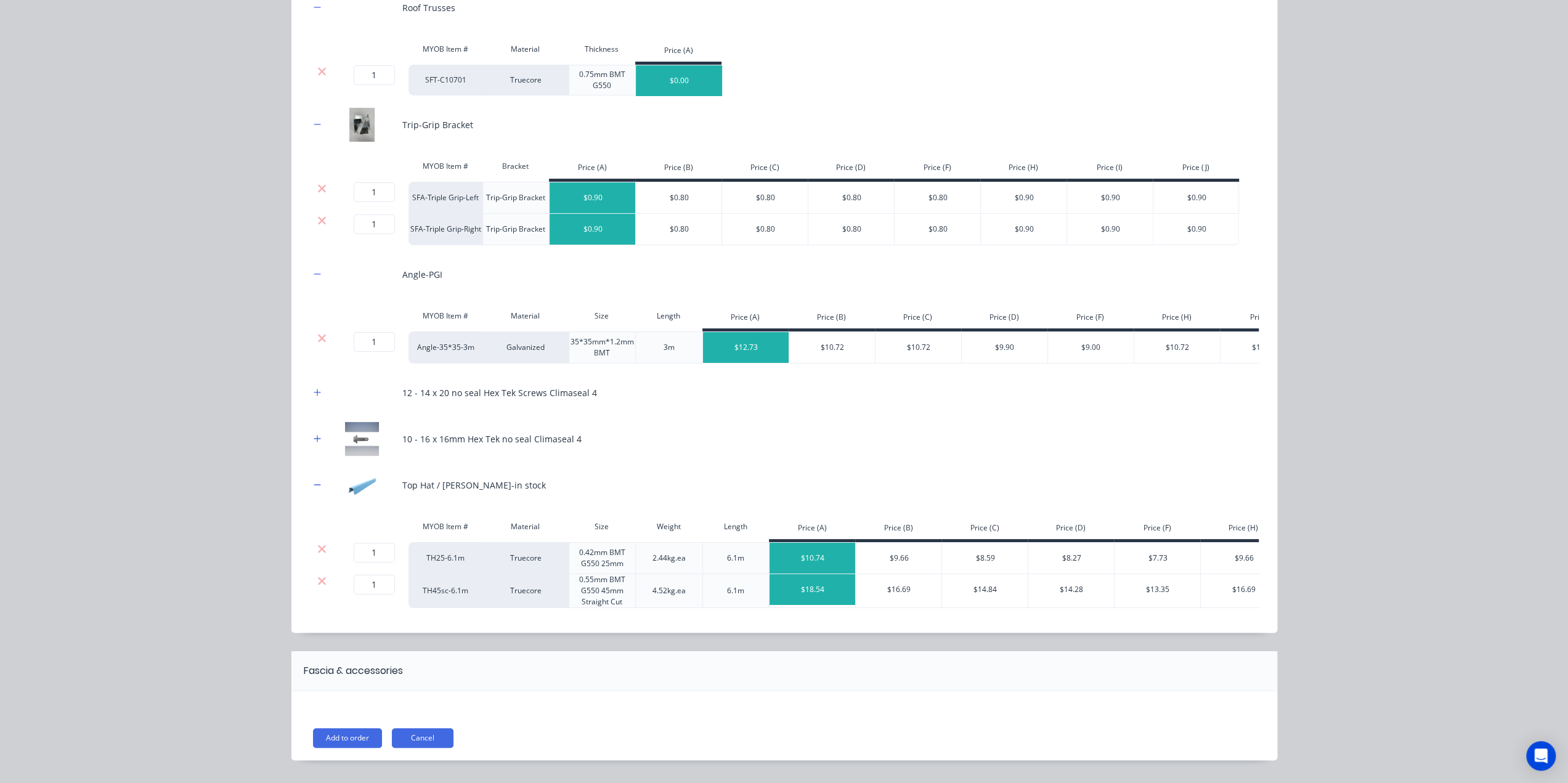
scroll to position [228, 0]
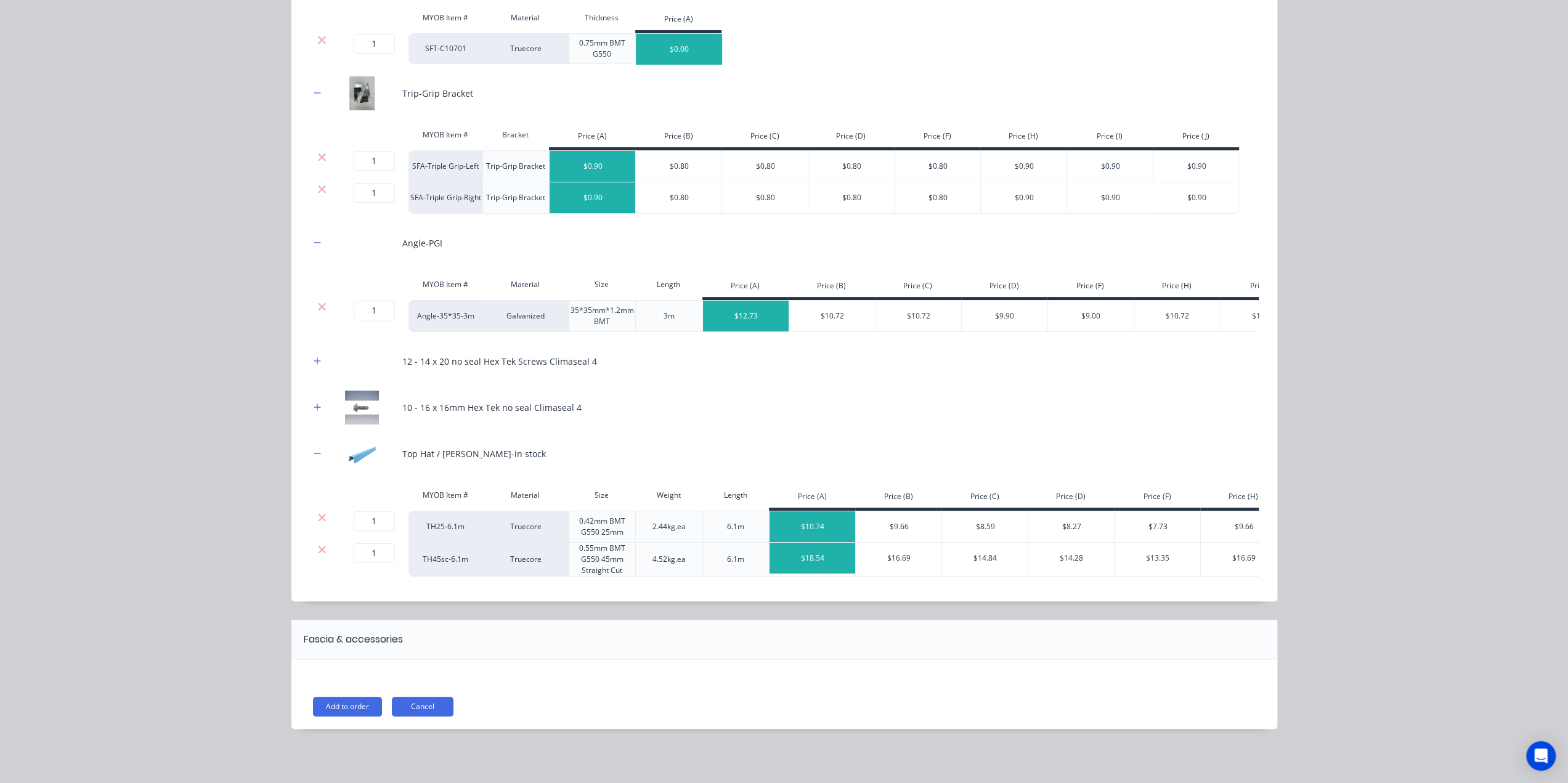
click at [340, 715] on button "Add to order" at bounding box center [348, 707] width 69 height 20
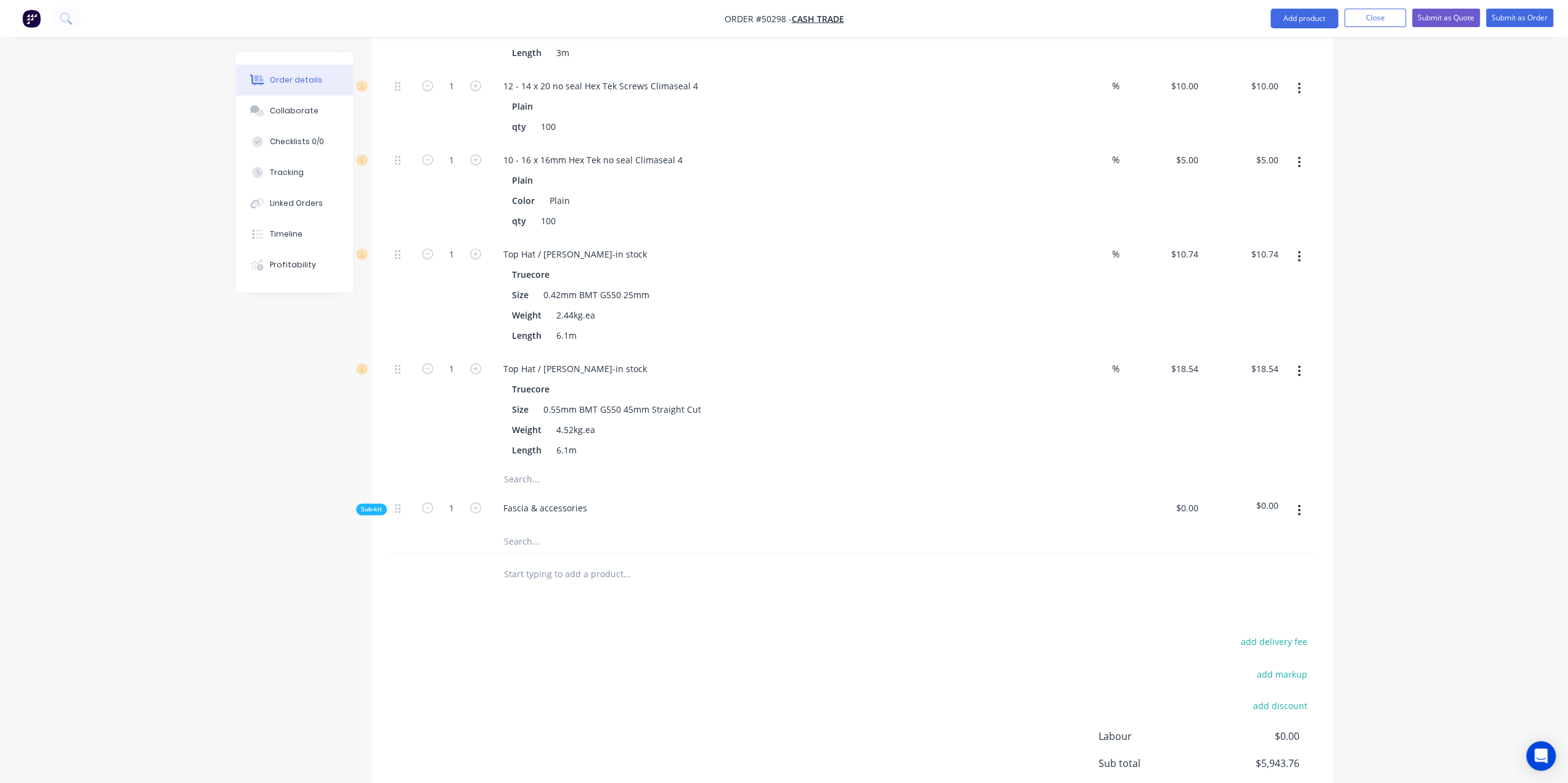
scroll to position [1744, 0]
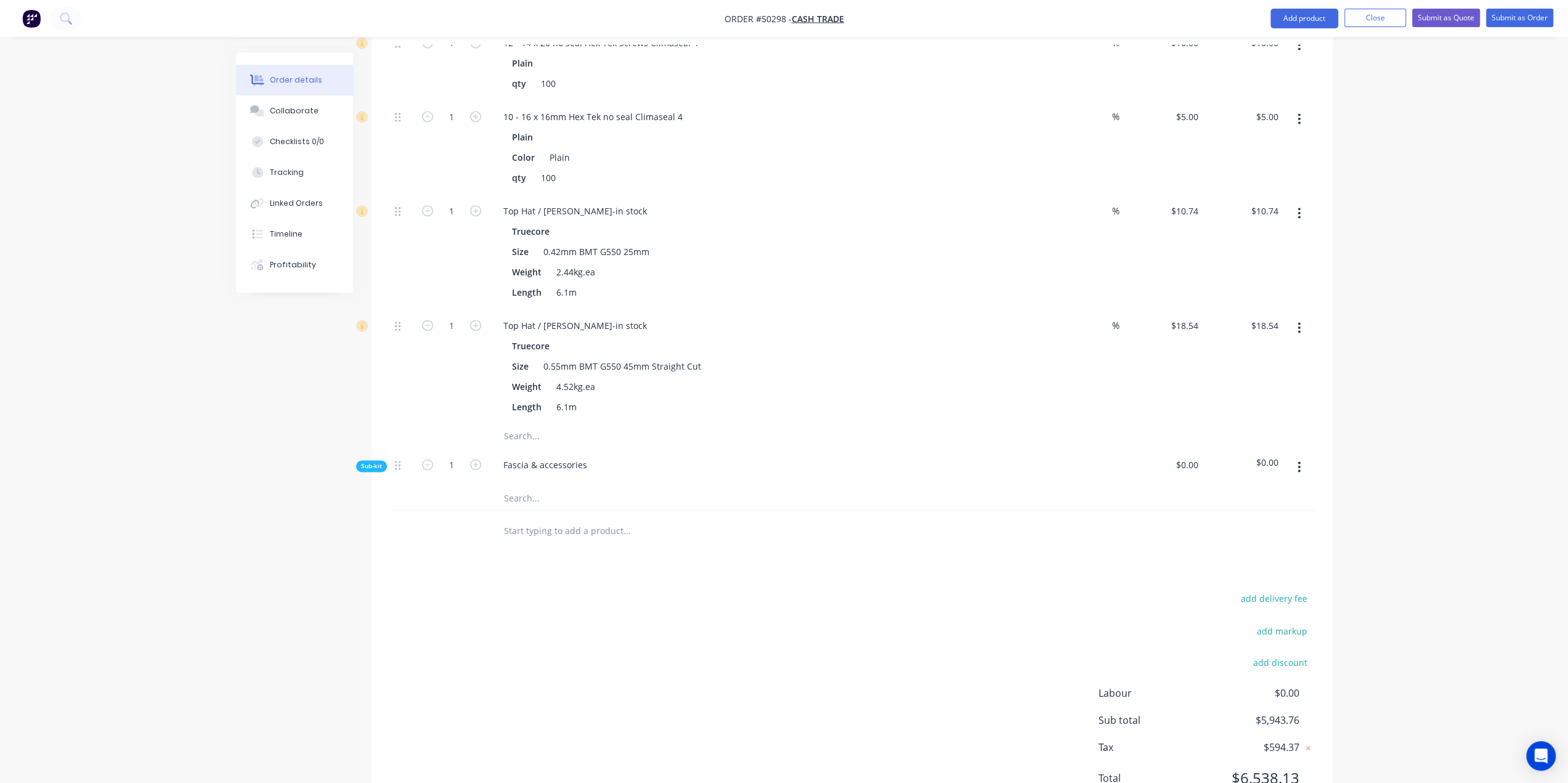
click at [1303, 456] on button "button" at bounding box center [1299, 466] width 29 height 22
click at [1264, 515] on div "Delete" at bounding box center [1256, 524] width 95 height 18
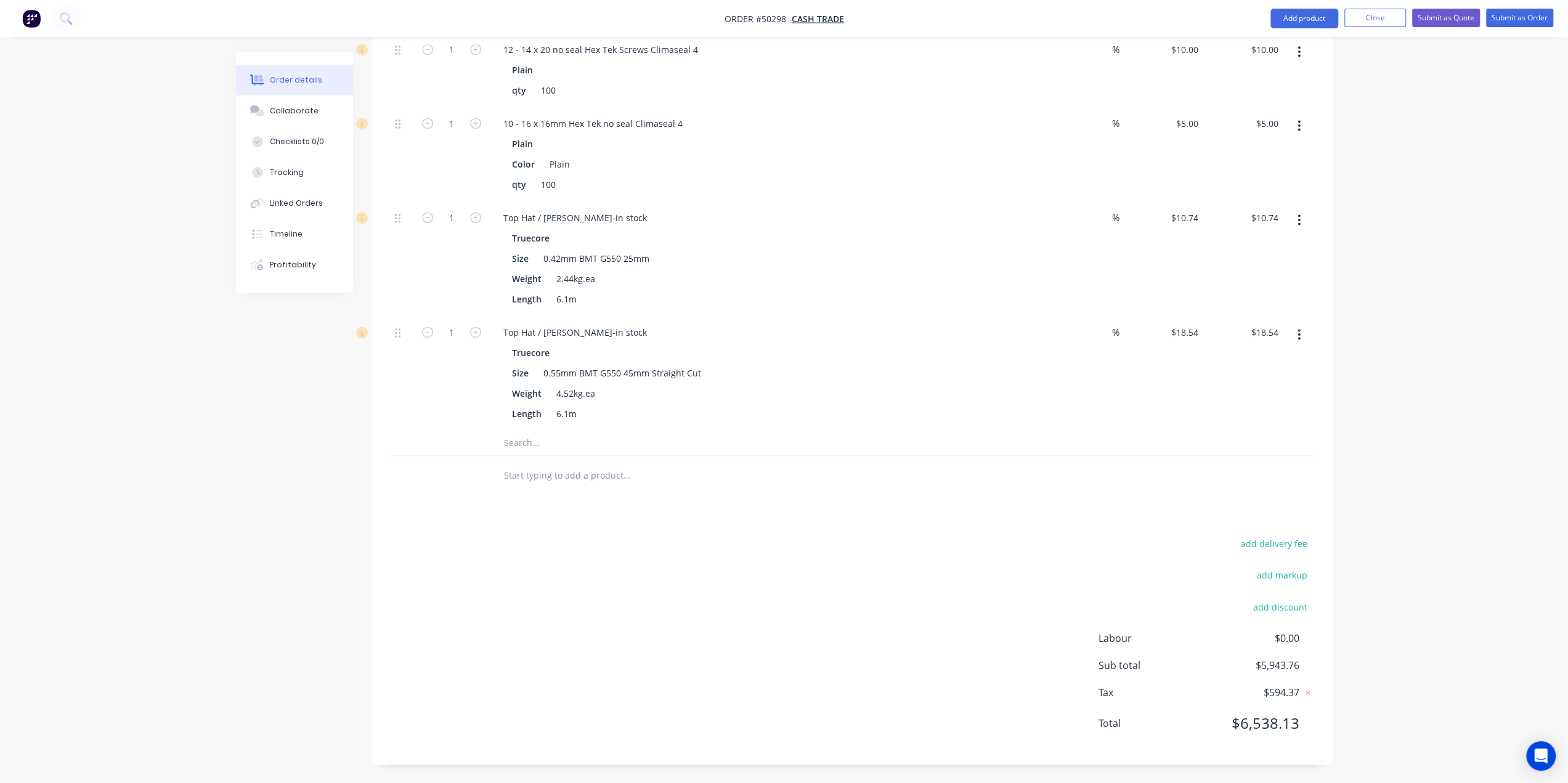
scroll to position [1682, 0]
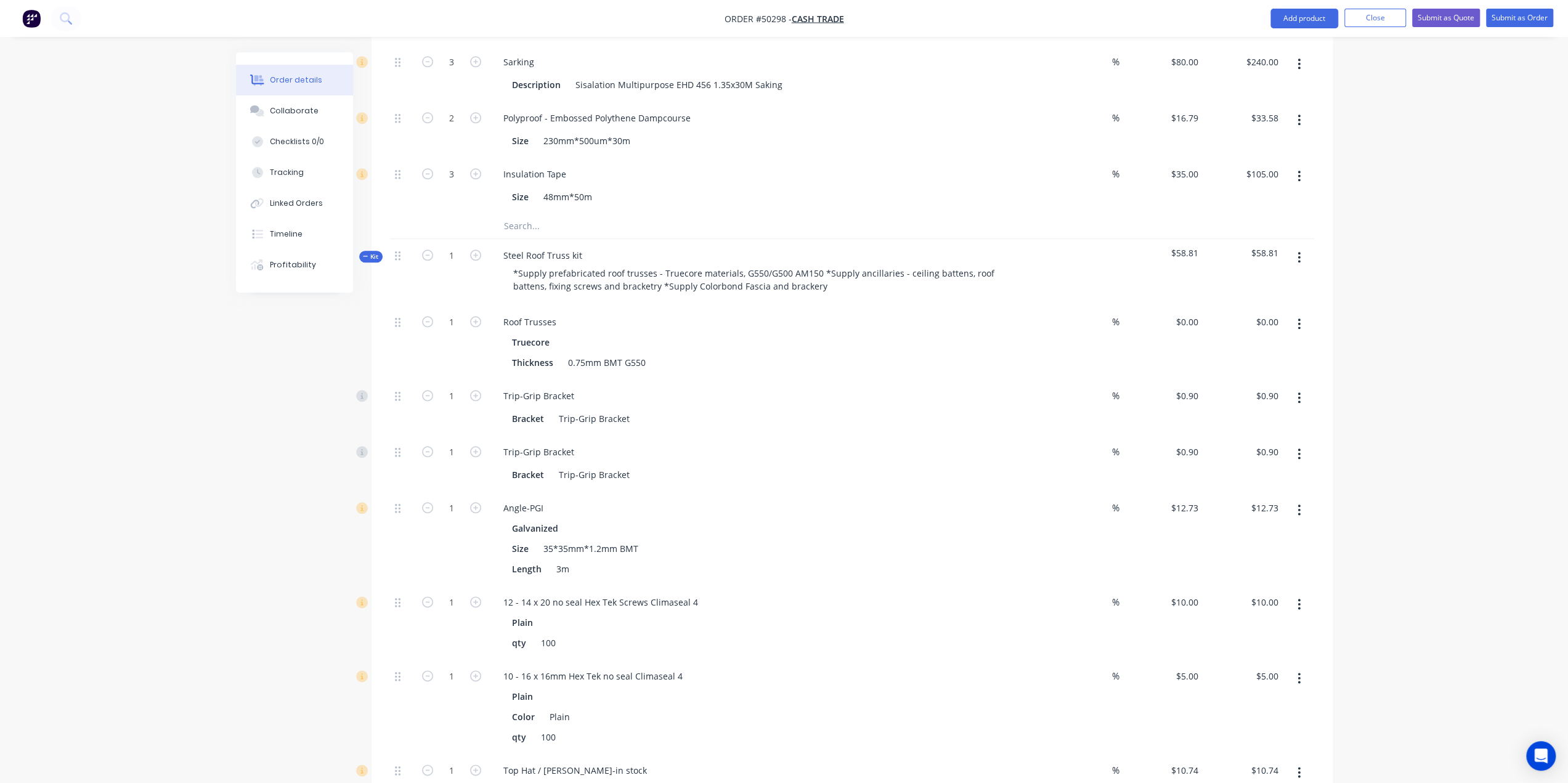
scroll to position [1087, 0]
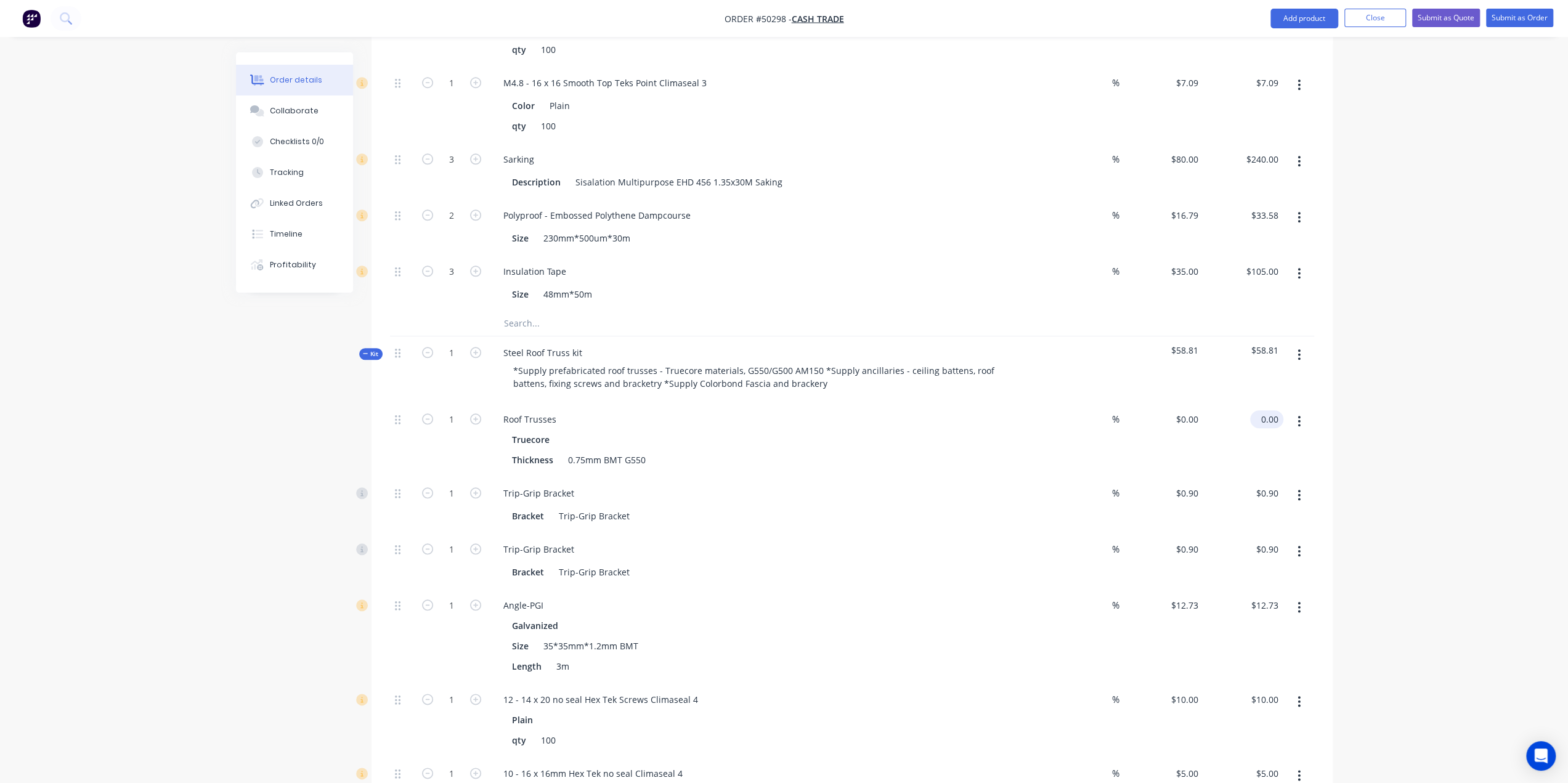
click at [1268, 410] on input "0.00" at bounding box center [1269, 419] width 29 height 18
type input "3374.88"
type input "$3,374.88"
click at [975, 423] on div "Roof Trusses Truecore Thickness 0.75mm BMT G550" at bounding box center [766, 439] width 555 height 74
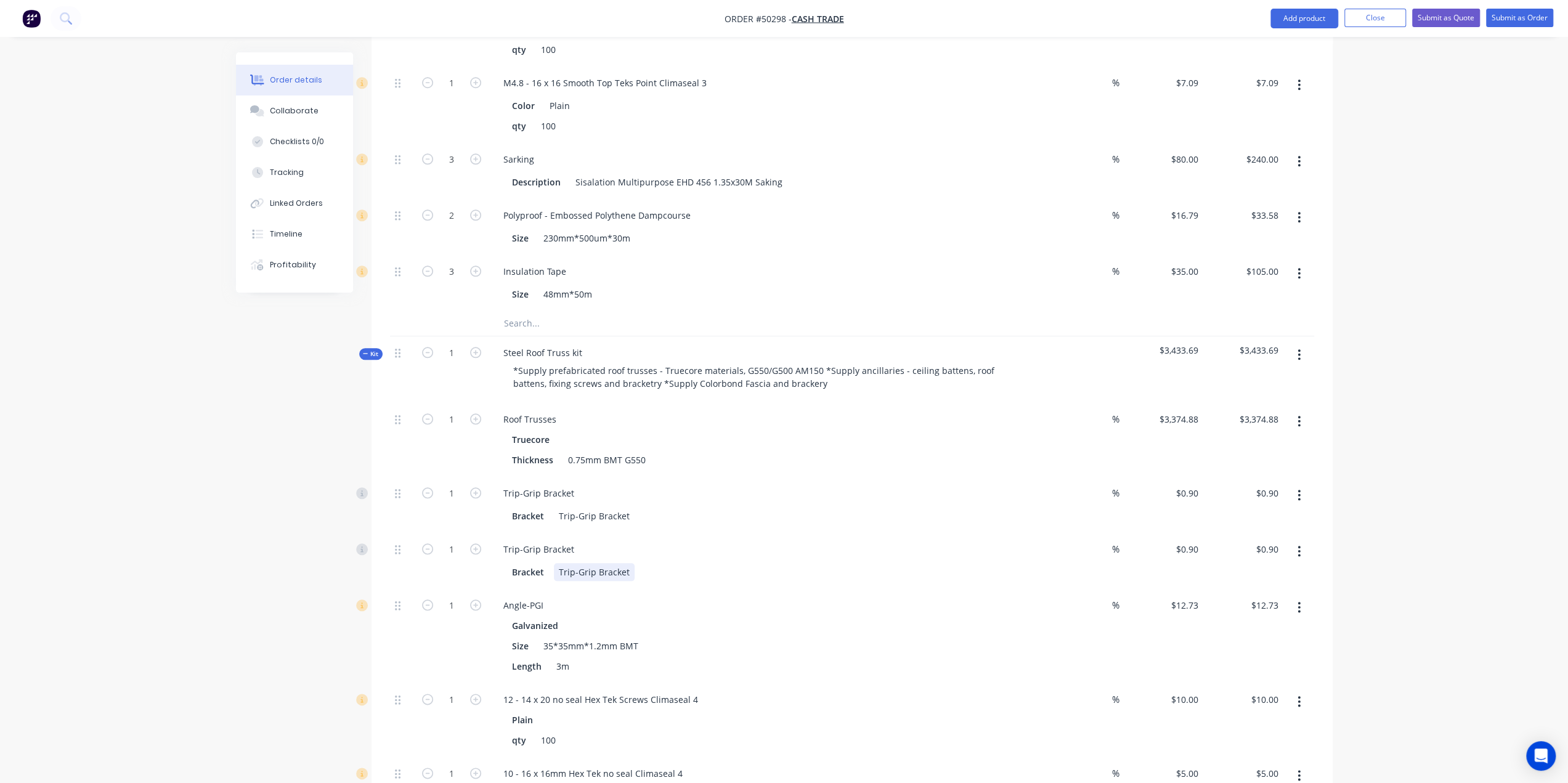
click at [882, 563] on div "Bracket Trip-Grip Bracket" at bounding box center [764, 572] width 512 height 18
click at [562, 410] on div "Roof Trusses" at bounding box center [529, 419] width 73 height 18
click at [804, 420] on div "Roof Trusses, 21deg, gable roof, 1200mm spacing Truecore Thickness 0.75mm BMT G…" at bounding box center [766, 439] width 555 height 74
click at [882, 421] on div "Roof Trusses, 21deg, gable roof, 1200mm spacing Truecore Thickness 0.75mm BMT G…" at bounding box center [766, 439] width 555 height 74
click at [926, 477] on div "Trip-Grip Bracket Bracket Trip-Grip Bracket" at bounding box center [766, 505] width 555 height 56
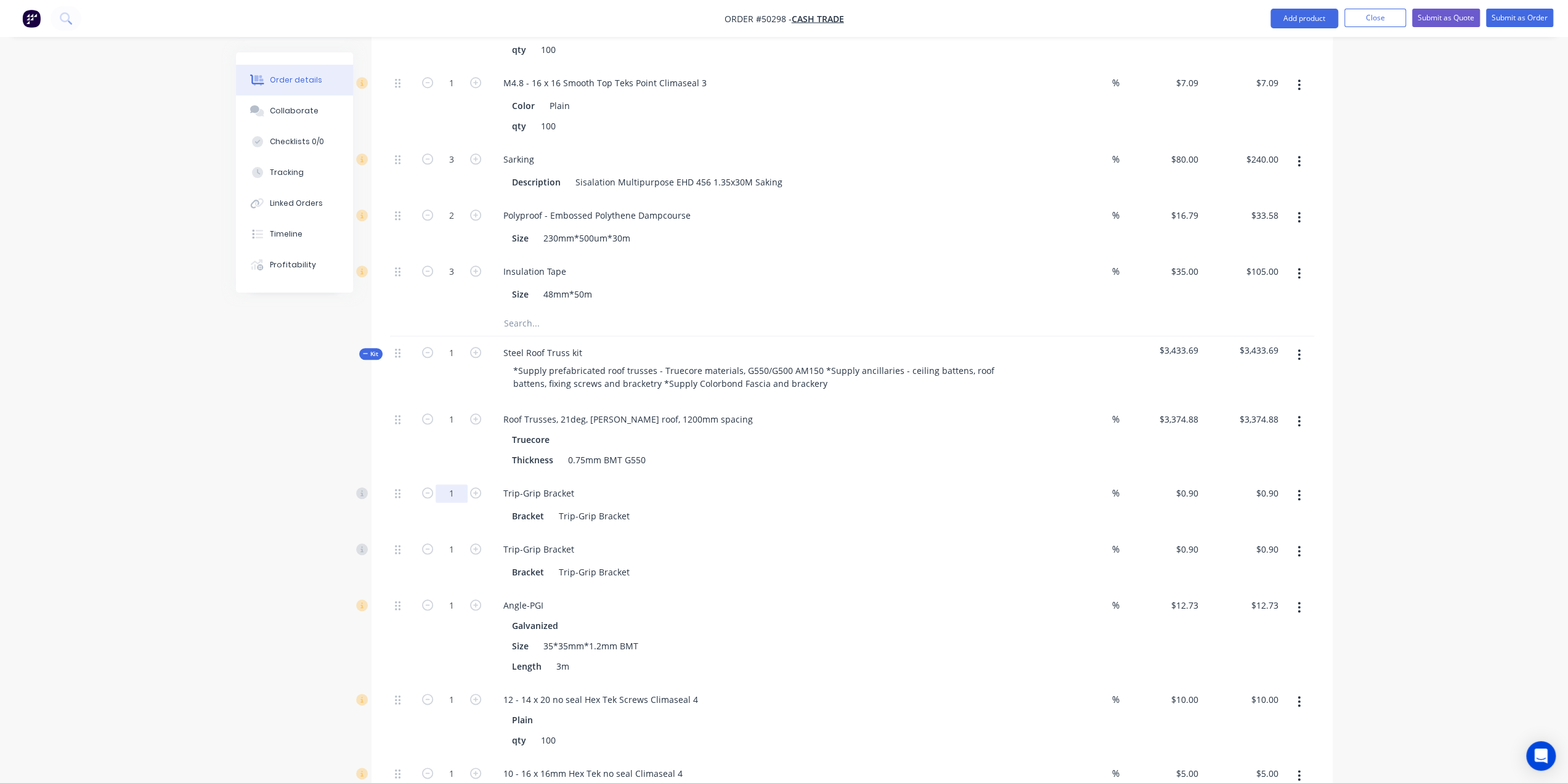
click at [457, 484] on input "1" at bounding box center [451, 493] width 32 height 19
type input "24"
type input "$21.60"
drag, startPoint x: 210, startPoint y: 485, endPoint x: 250, endPoint y: 491, distance: 40.4
click at [211, 485] on div "Order details Collaborate Checklists 0/0 Tracking Linked Orders Timeline Profit…" at bounding box center [784, 173] width 1568 height 2520
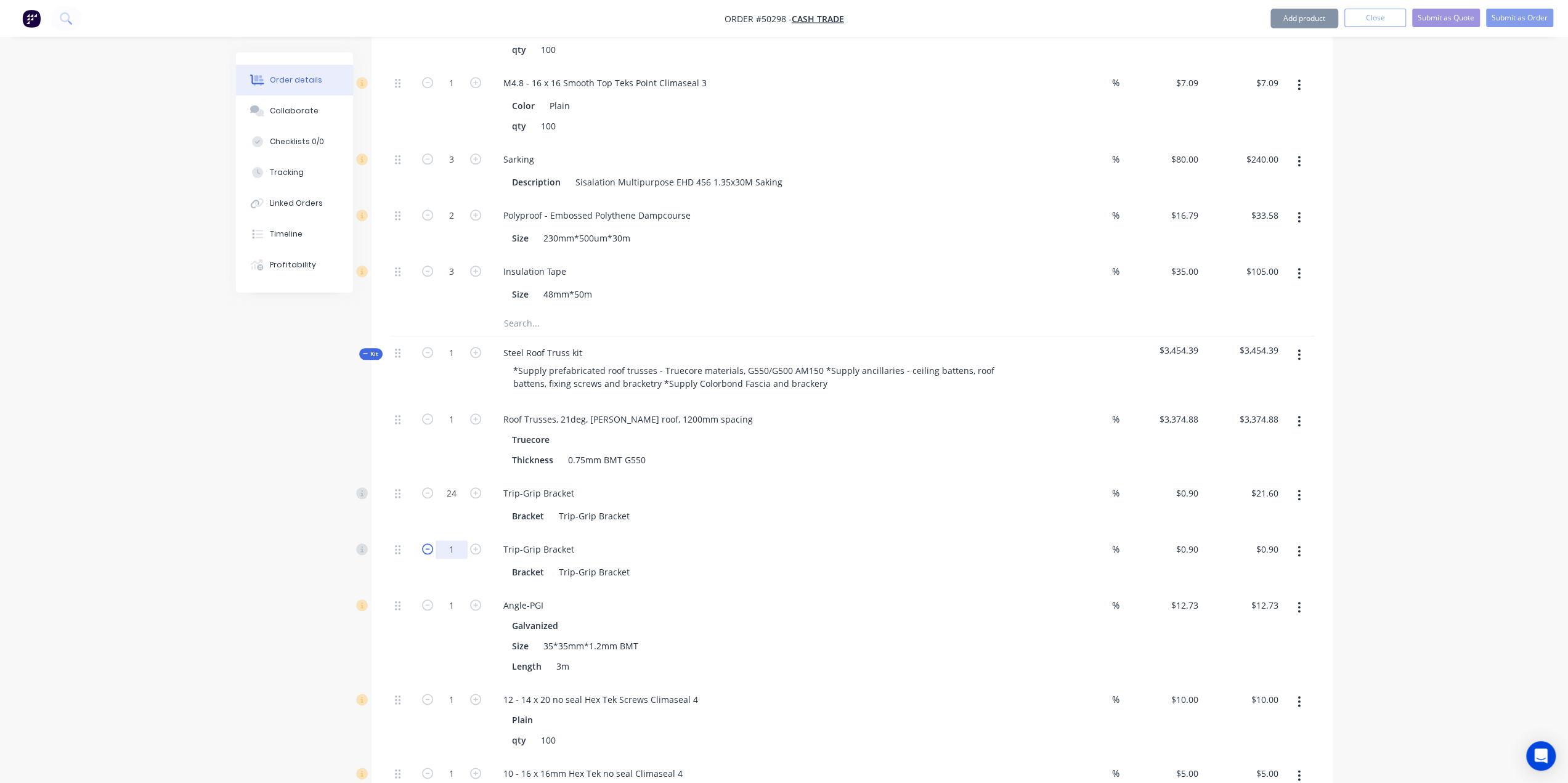
drag, startPoint x: 457, startPoint y: 497, endPoint x: 430, endPoint y: 502, distance: 27.5
click at [457, 540] on input "1" at bounding box center [451, 549] width 32 height 19
type input "24"
type input "$21.60"
drag, startPoint x: 97, startPoint y: 510, endPoint x: 131, endPoint y: 532, distance: 40.5
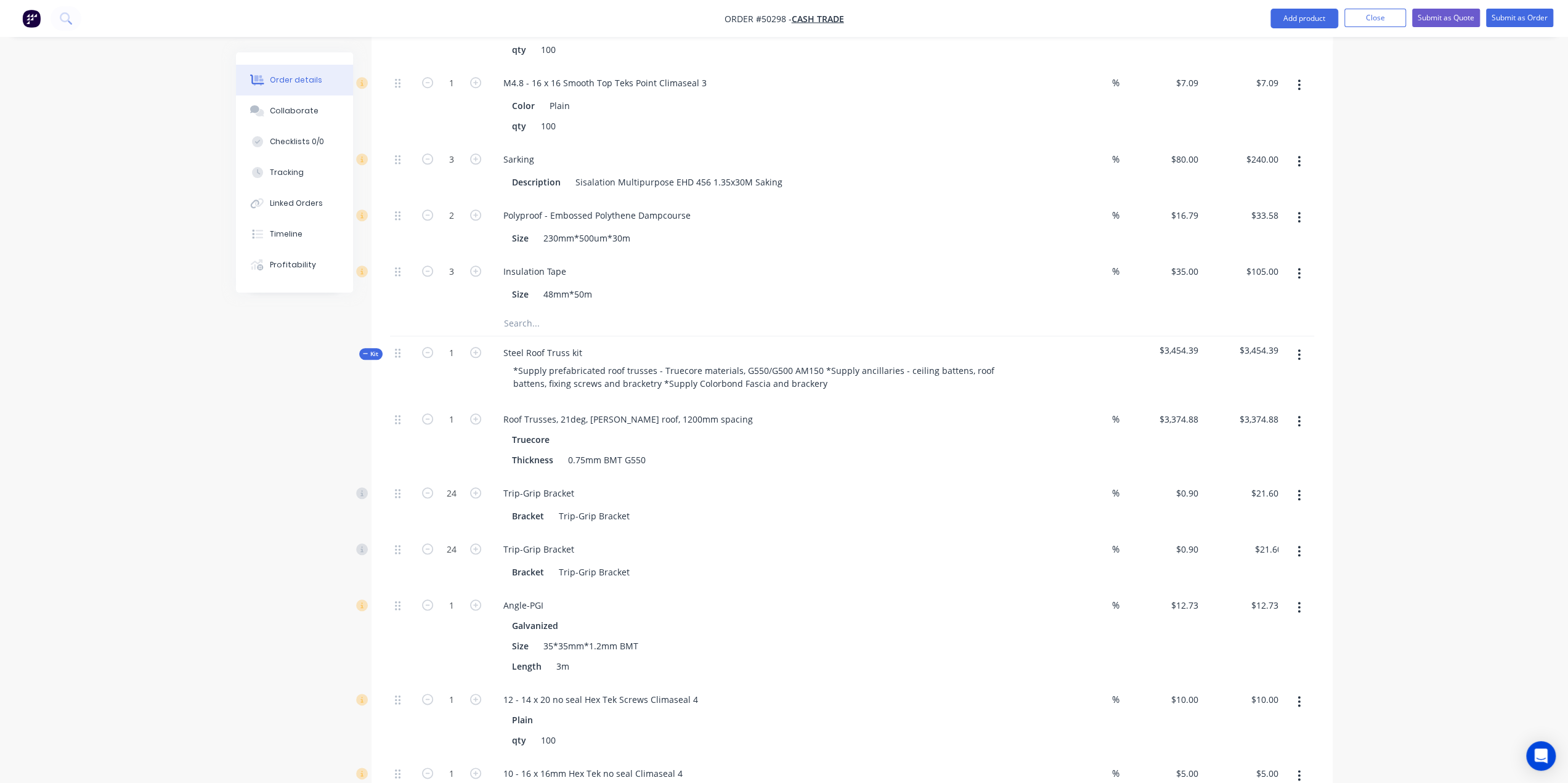
click at [98, 512] on div "Order details Collaborate Checklists 0/0 Tracking Linked Orders Timeline Profit…" at bounding box center [784, 173] width 1568 height 2520
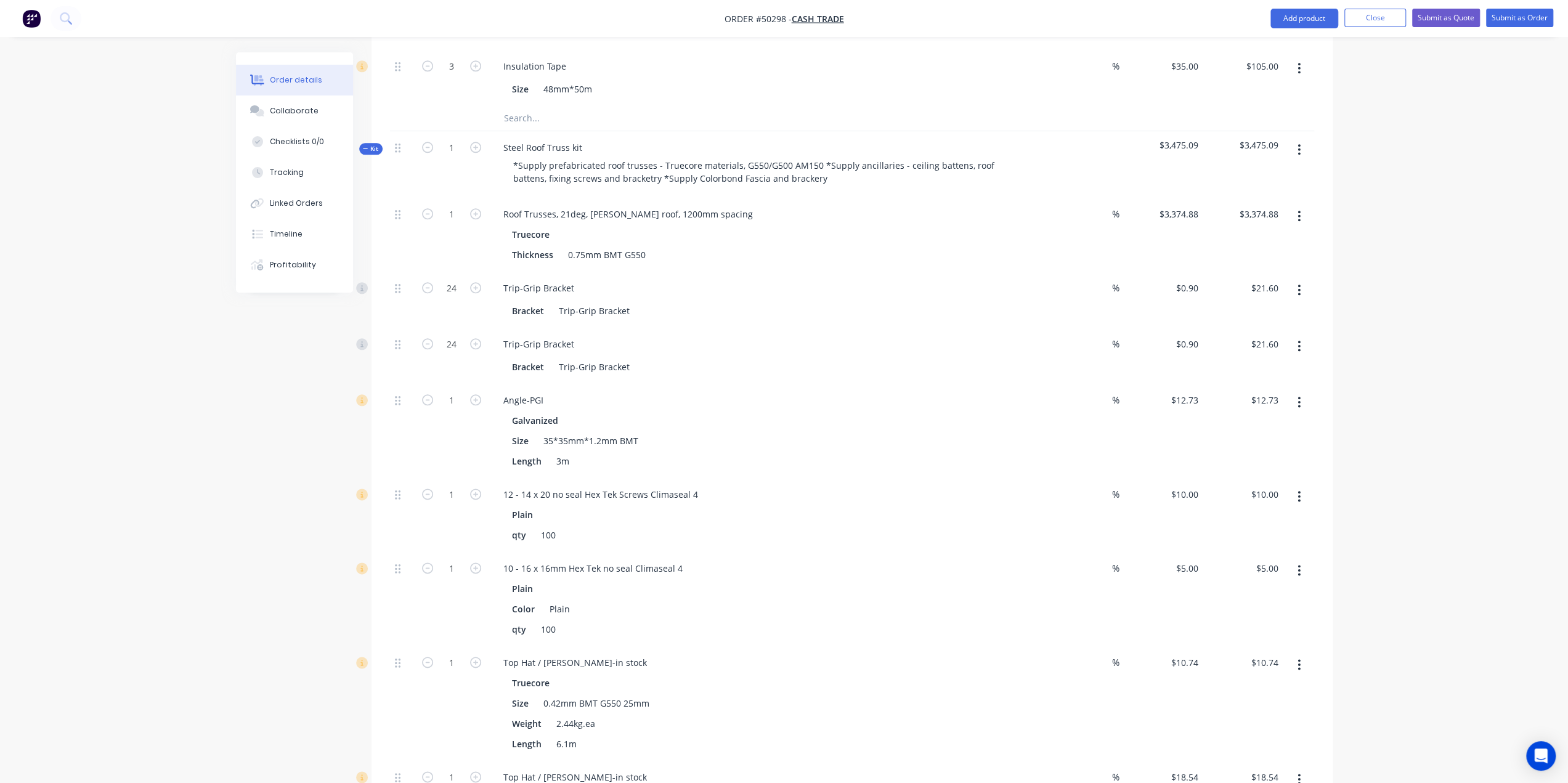
click at [460, 384] on div "1" at bounding box center [452, 430] width 74 height 94
click at [455, 391] on input "1" at bounding box center [451, 400] width 32 height 19
type input "10"
type input "$127.30"
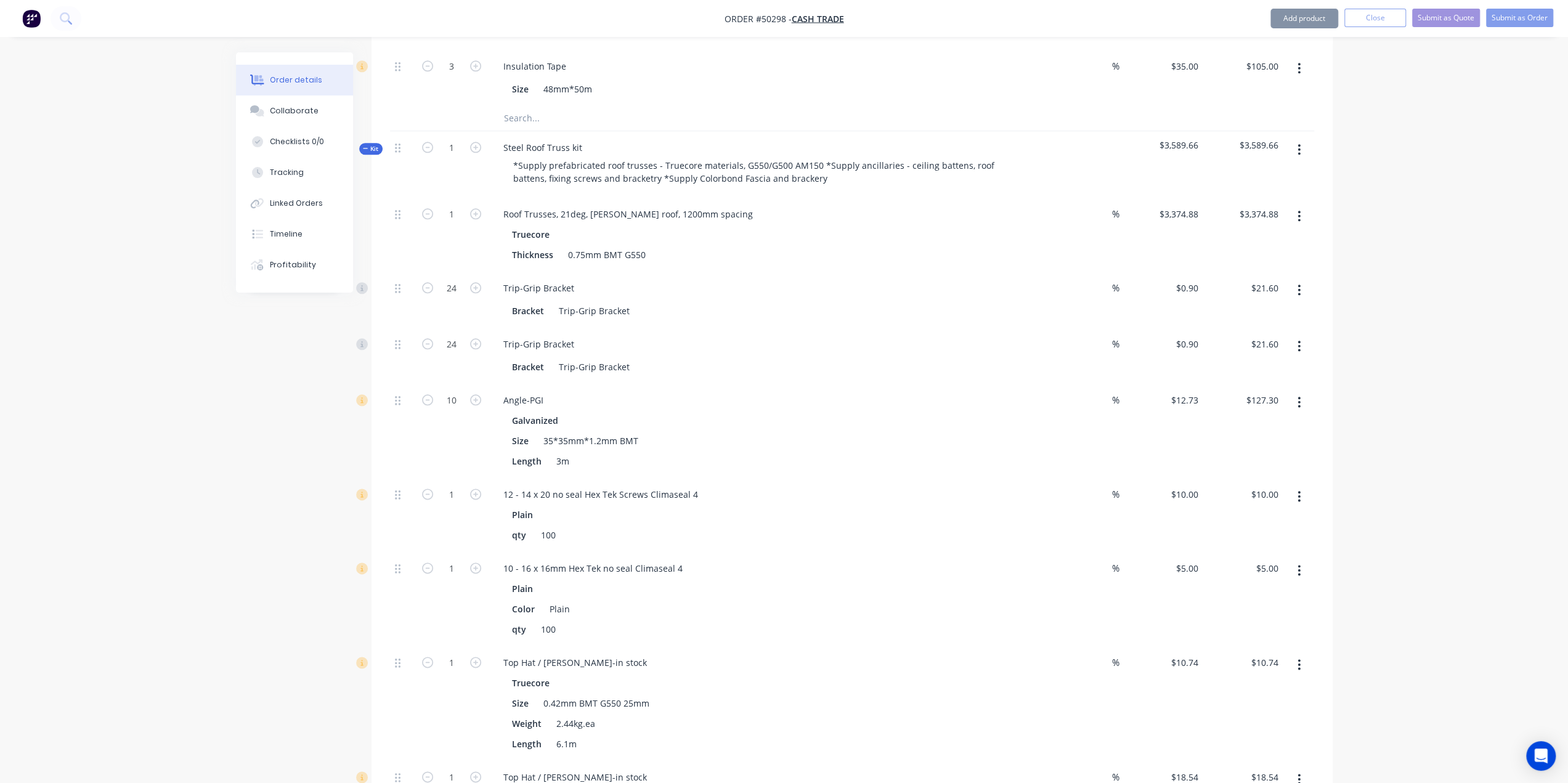
scroll to position [1518, 0]
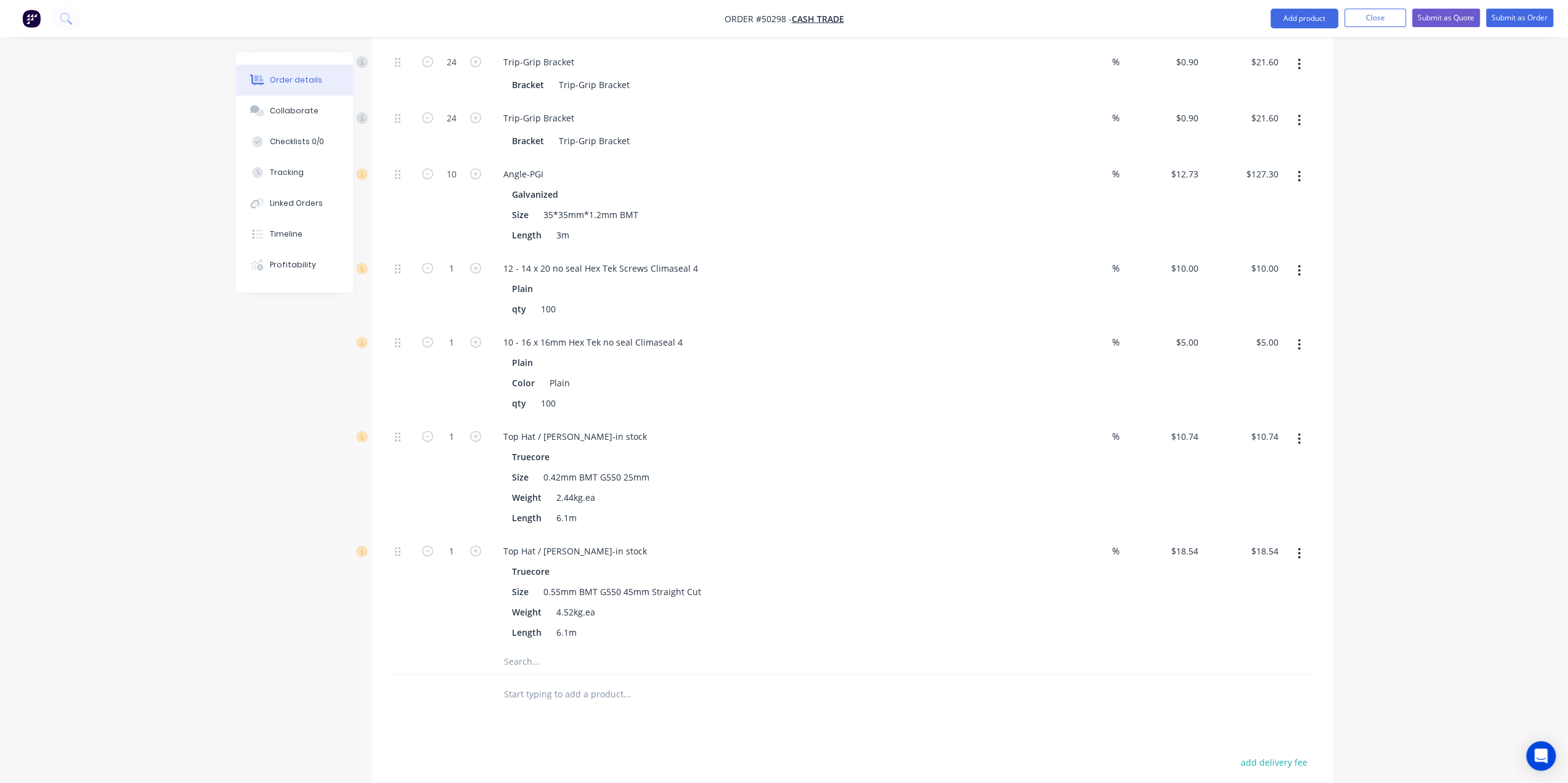
click at [445, 430] on div "1" at bounding box center [452, 478] width 74 height 115
click at [438, 542] on input "1" at bounding box center [451, 551] width 32 height 19
type input "36"
type input "$667.44"
click at [606, 542] on div "Top Hat / Batten-in stock" at bounding box center [575, 551] width 164 height 18
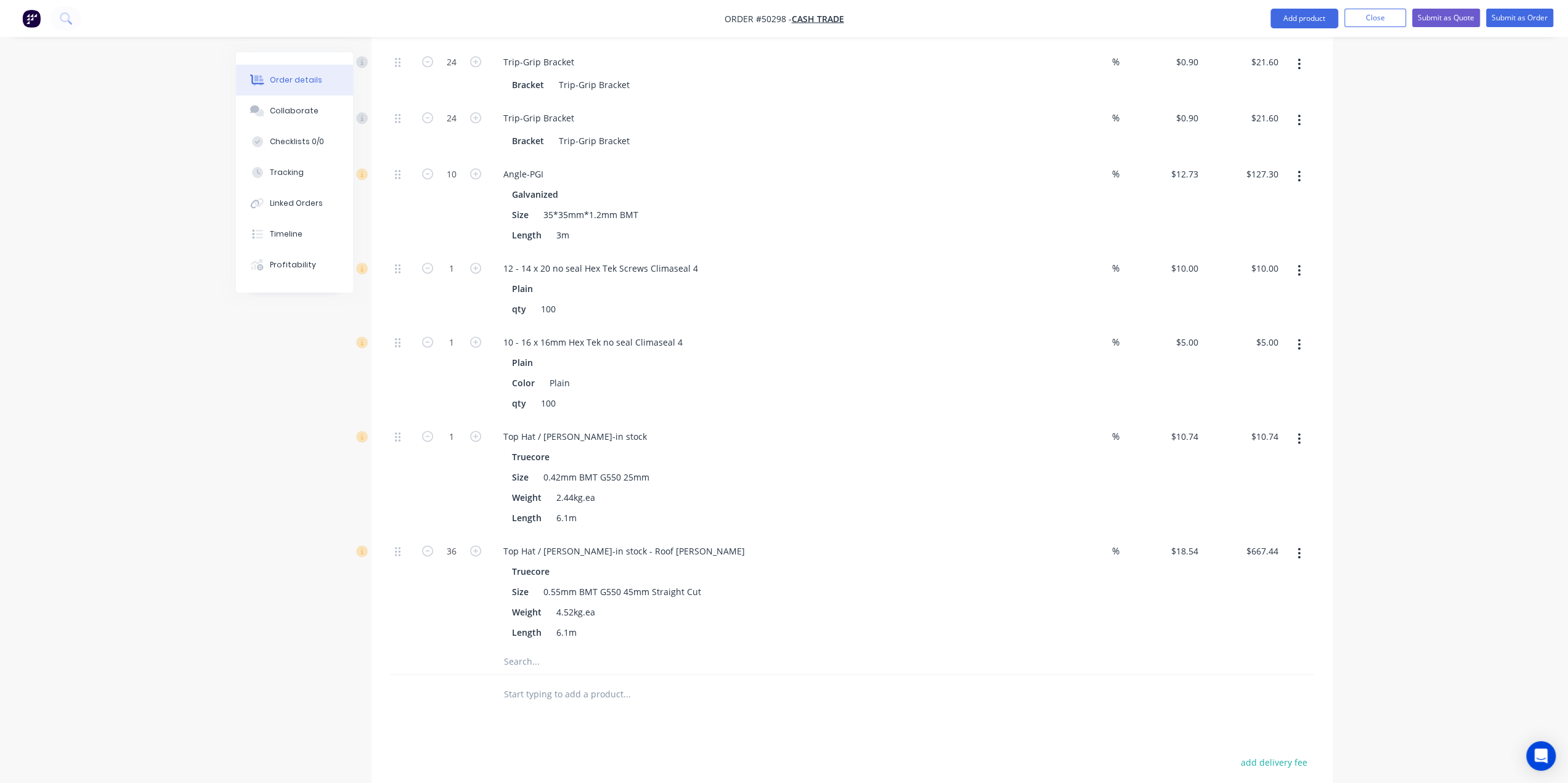
click at [870, 650] on div at bounding box center [710, 662] width 444 height 25
click at [456, 421] on div "1" at bounding box center [452, 478] width 74 height 115
click at [449, 428] on input "1" at bounding box center [451, 437] width 32 height 19
type input "26"
type input "$279.24"
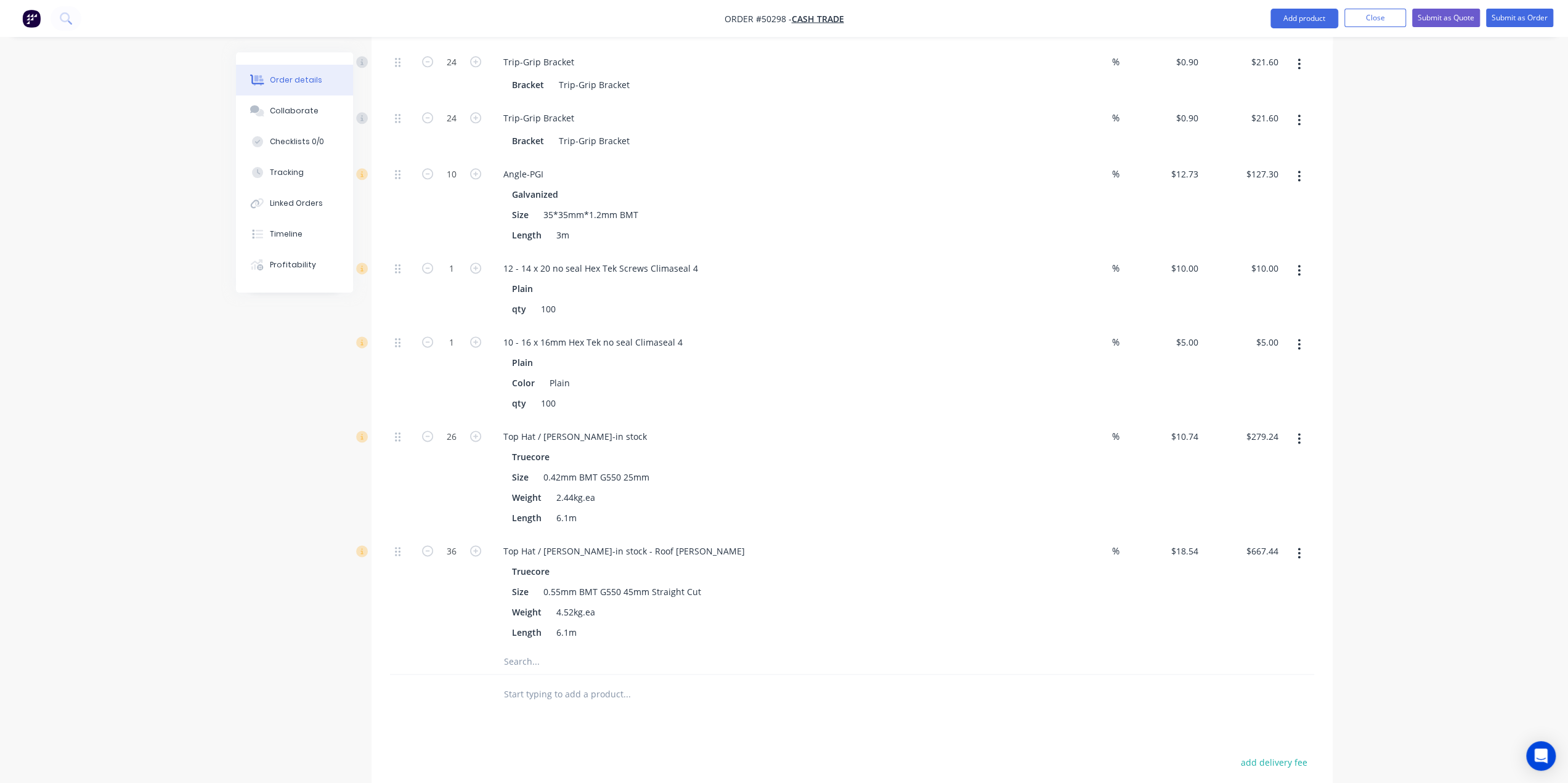
drag, startPoint x: 410, startPoint y: 641, endPoint x: 423, endPoint y: 556, distance: 86.0
click at [410, 675] on div at bounding box center [403, 695] width 25 height 40
click at [457, 542] on input "36" at bounding box center [451, 551] width 32 height 19
type input "24"
type input "$444.96"
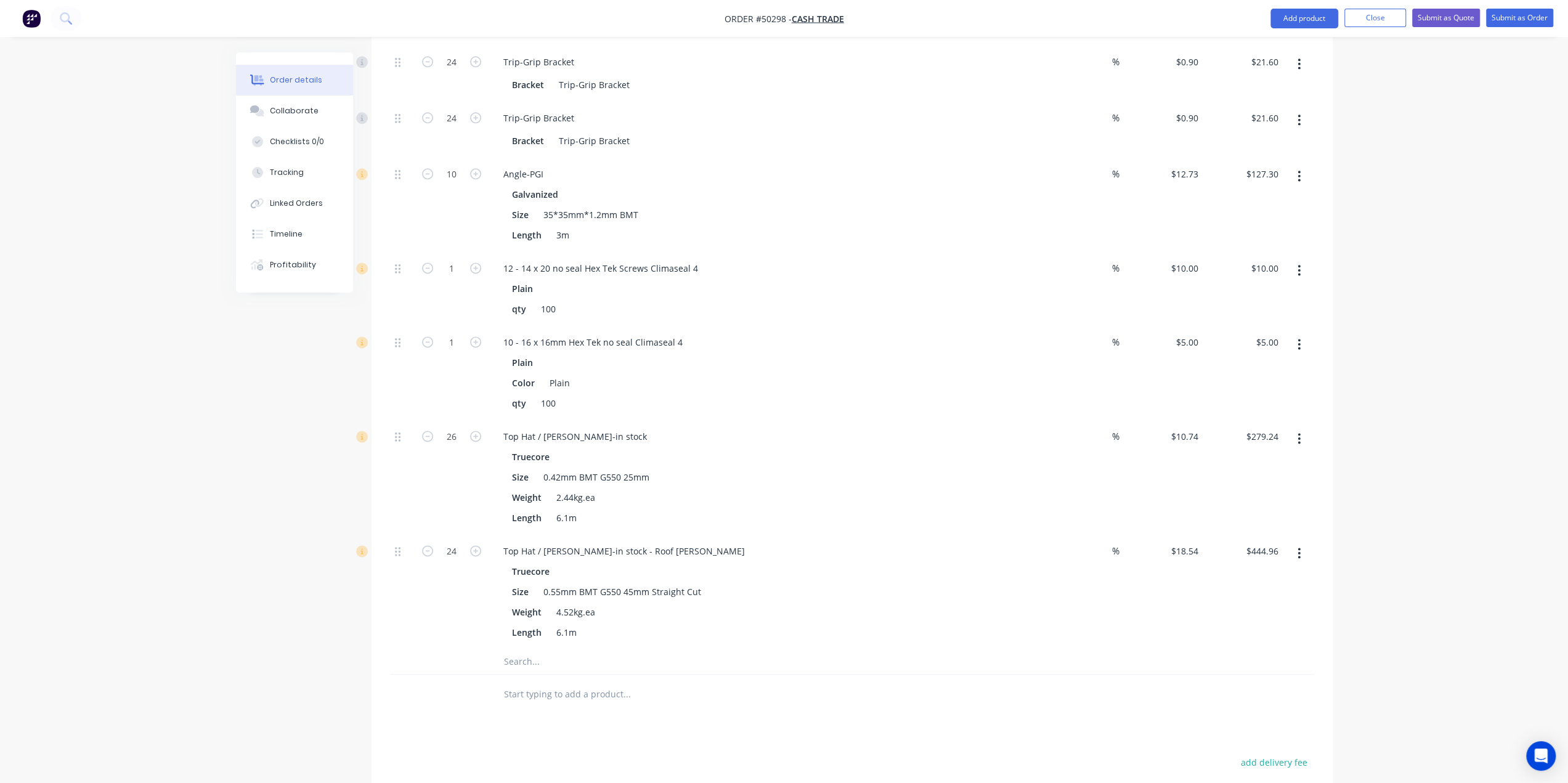
drag, startPoint x: 375, startPoint y: 610, endPoint x: 399, endPoint y: 523, distance: 90.2
click at [453, 428] on input "26" at bounding box center [451, 437] width 32 height 19
type input "36"
type input "$386.64"
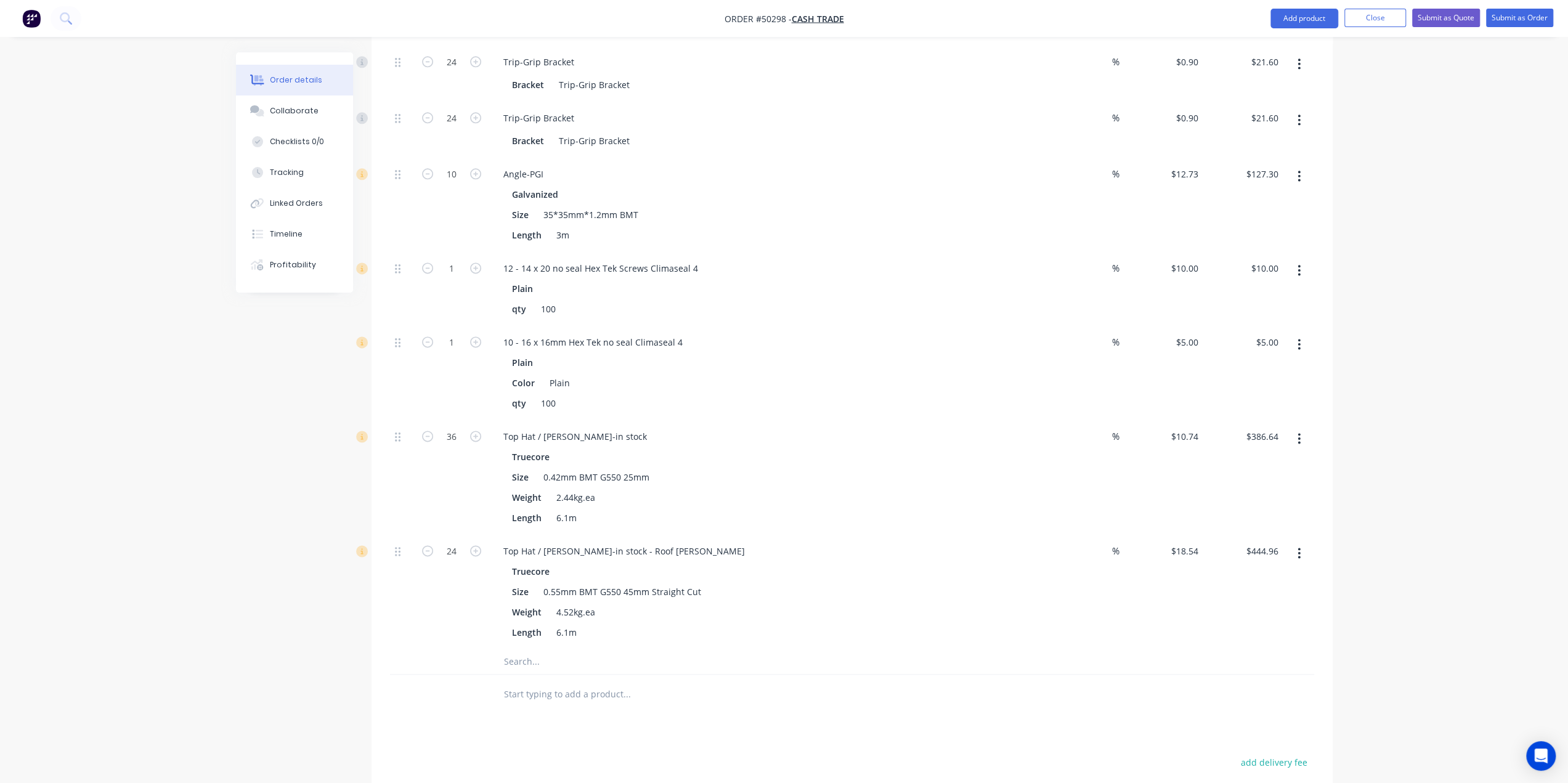
click at [605, 428] on div "Top Hat / Batten-in stock" at bounding box center [575, 437] width 164 height 18
click at [406, 457] on div at bounding box center [403, 478] width 25 height 115
drag, startPoint x: 396, startPoint y: 501, endPoint x: 241, endPoint y: 448, distance: 163.8
click at [394, 376] on div "1 Roof Trusses, 21deg, gable roof, 1200mm spacing Truecore Thickness 0.75mm BMT…" at bounding box center [852, 310] width 924 height 677
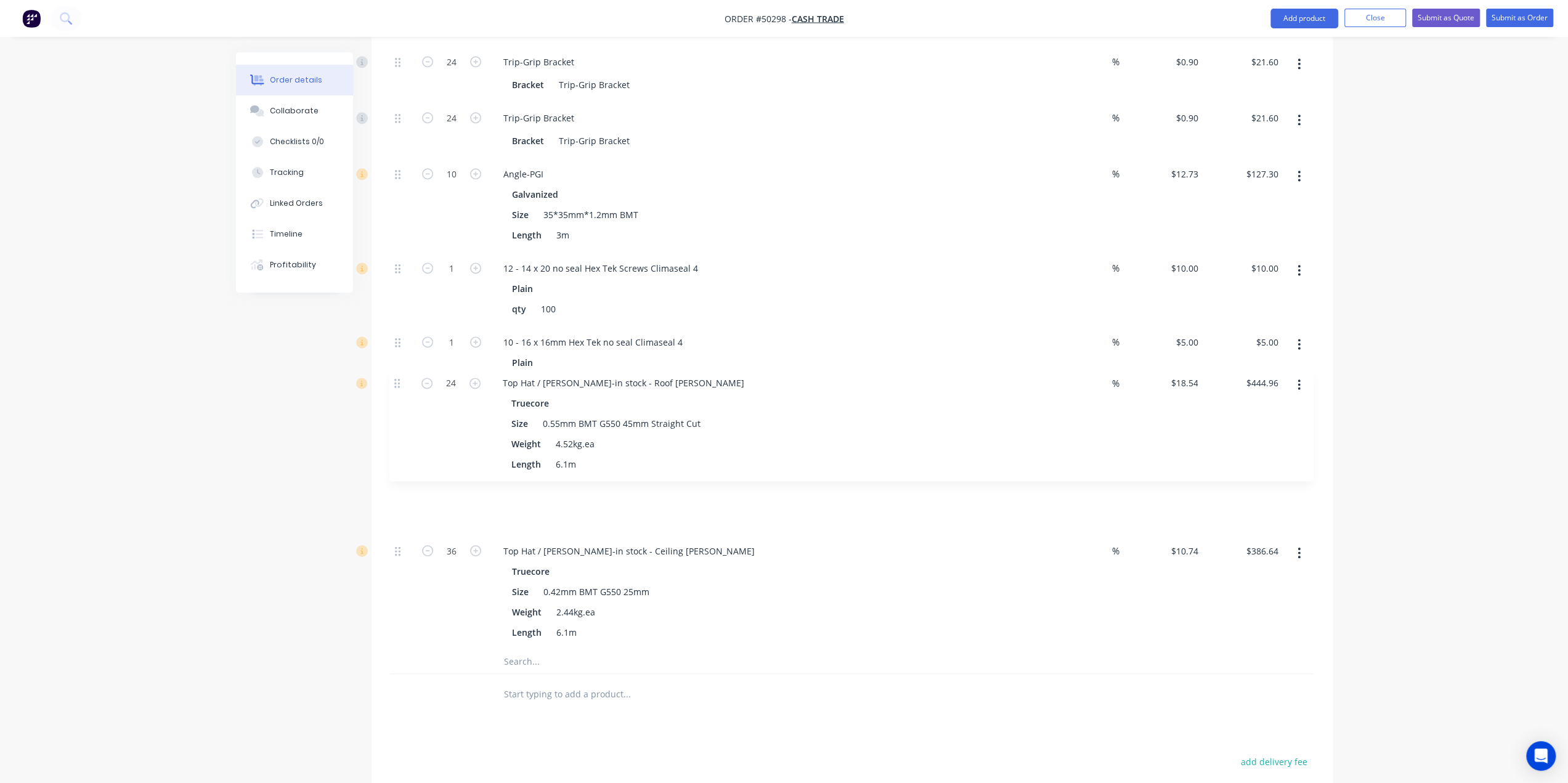
drag, startPoint x: 223, startPoint y: 454, endPoint x: 246, endPoint y: 481, distance: 35.5
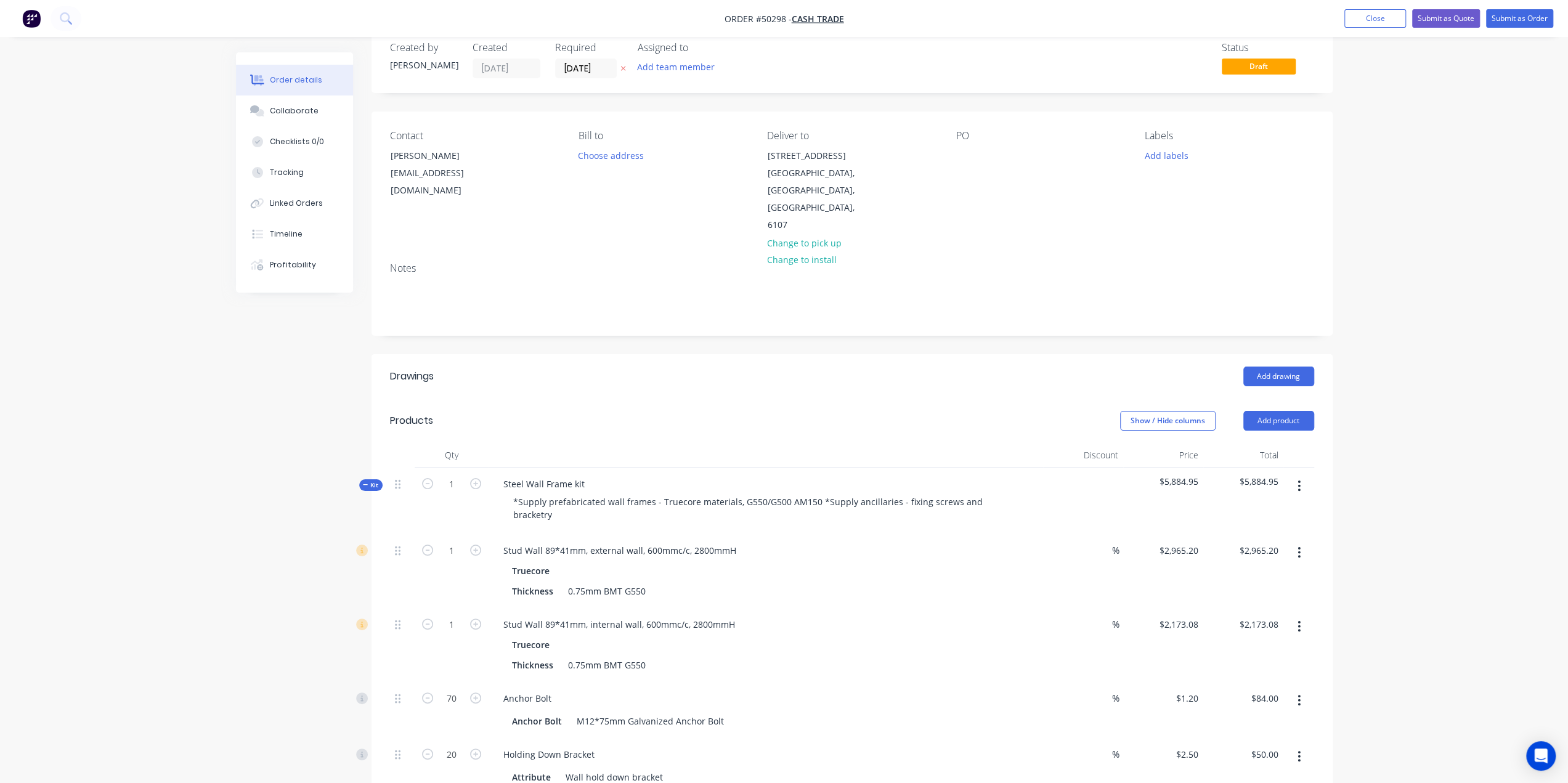
scroll to position [0, 0]
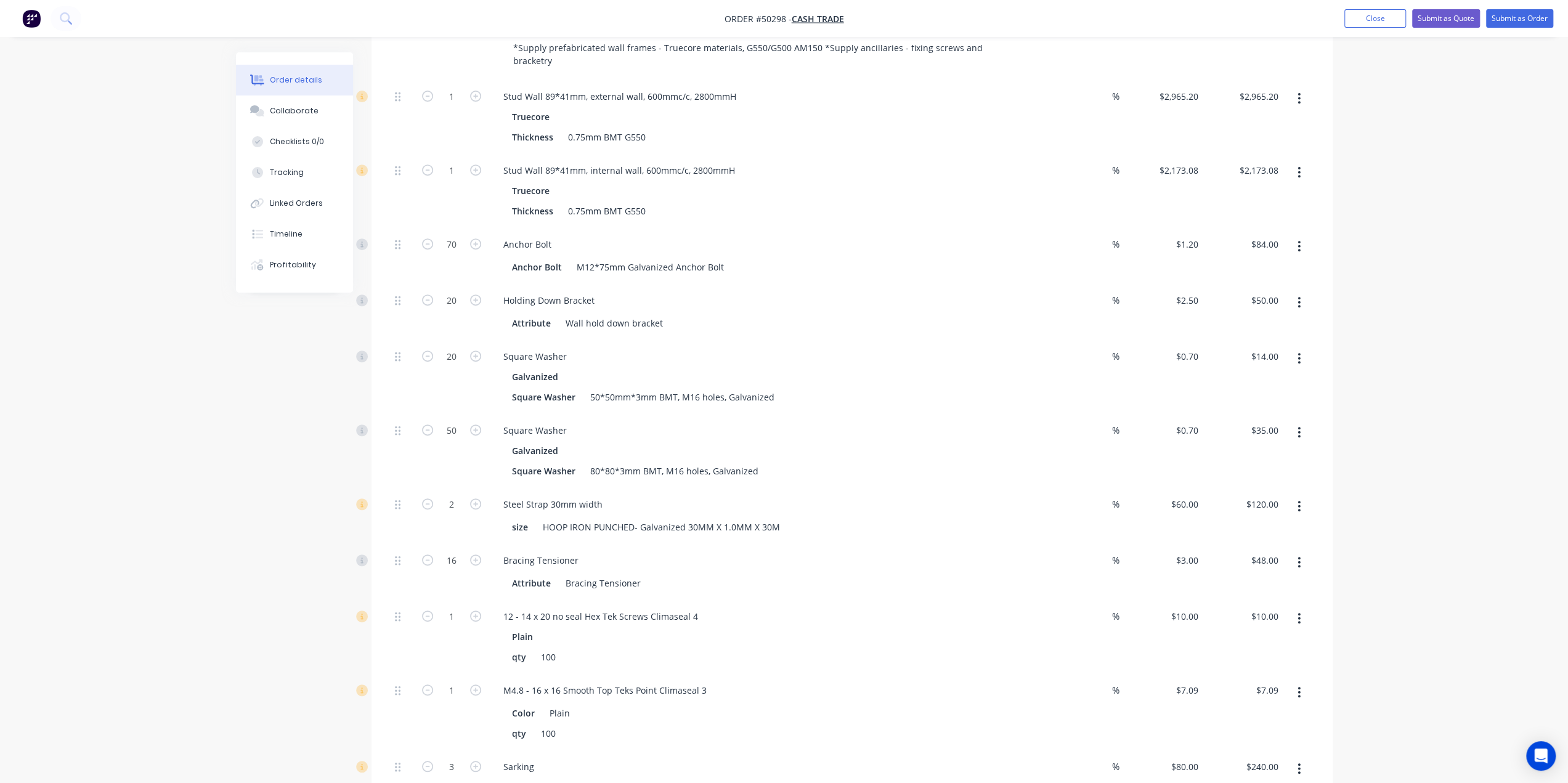
scroll to position [575, 0]
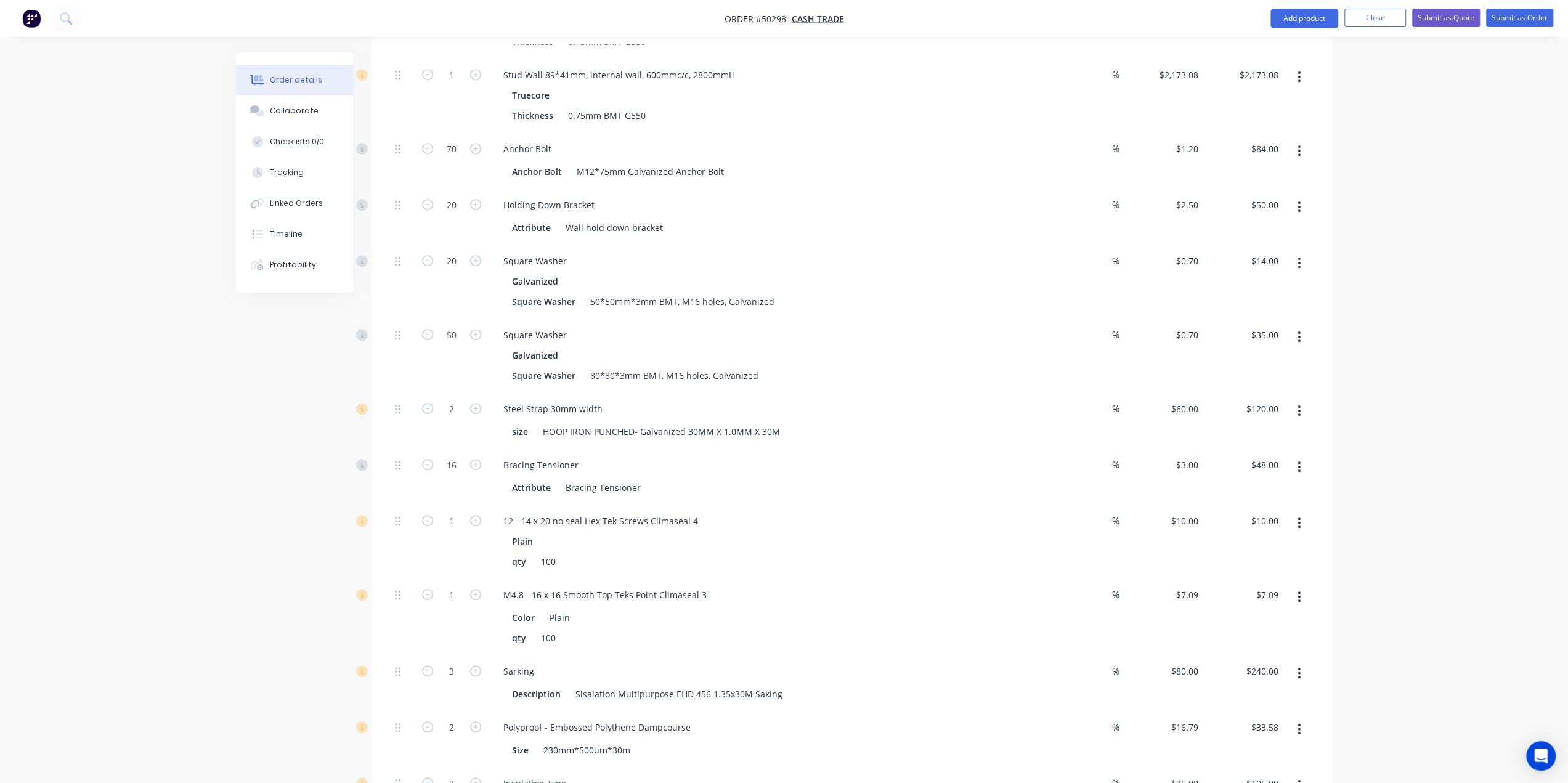
drag, startPoint x: 173, startPoint y: 427, endPoint x: 233, endPoint y: 412, distance: 61.8
click at [173, 427] on div "Order details Collaborate Checklists 0/0 Tracking Linked Orders Timeline Profit…" at bounding box center [784, 685] width 1568 height 2520
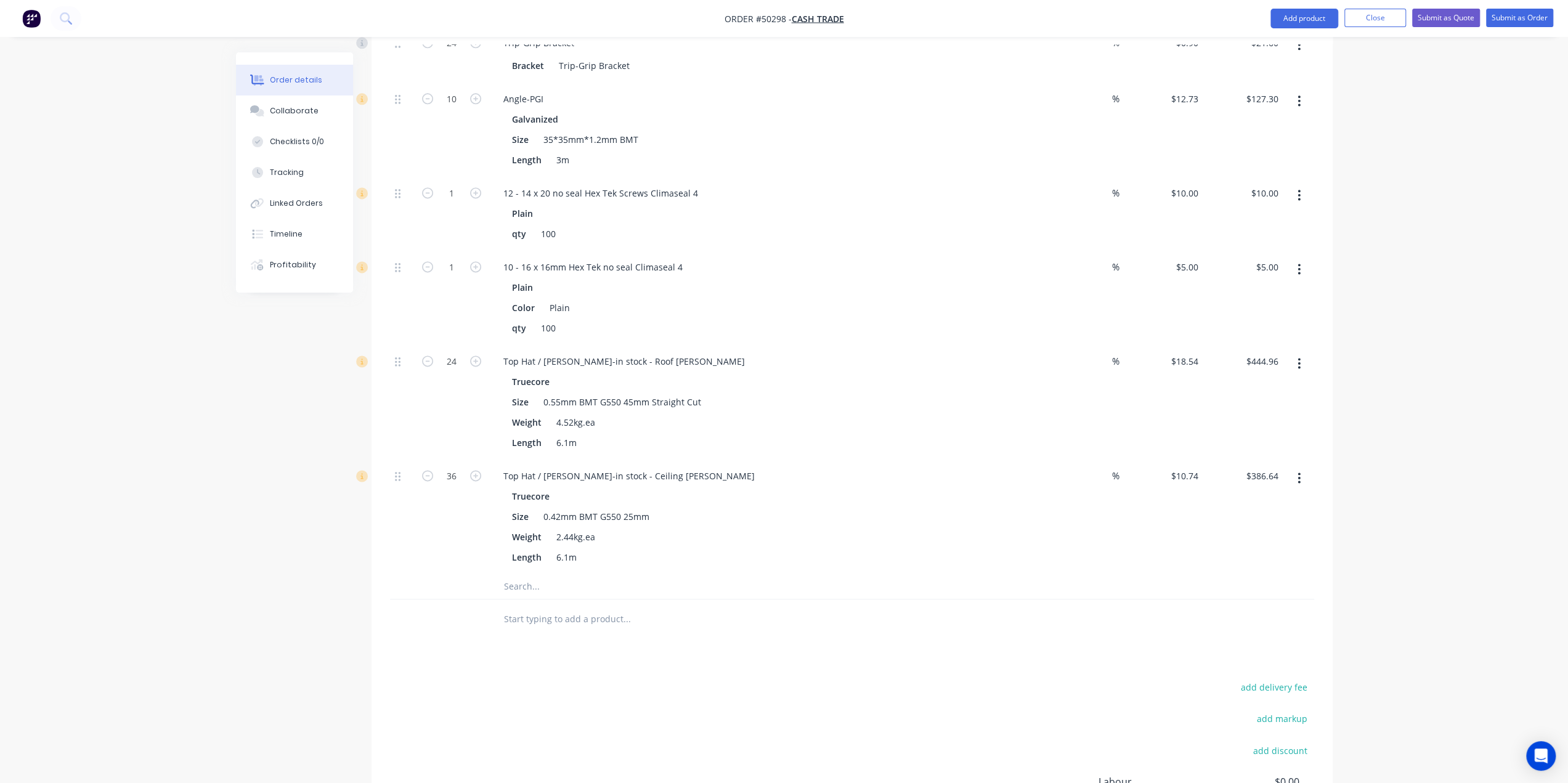
scroll to position [1682, 0]
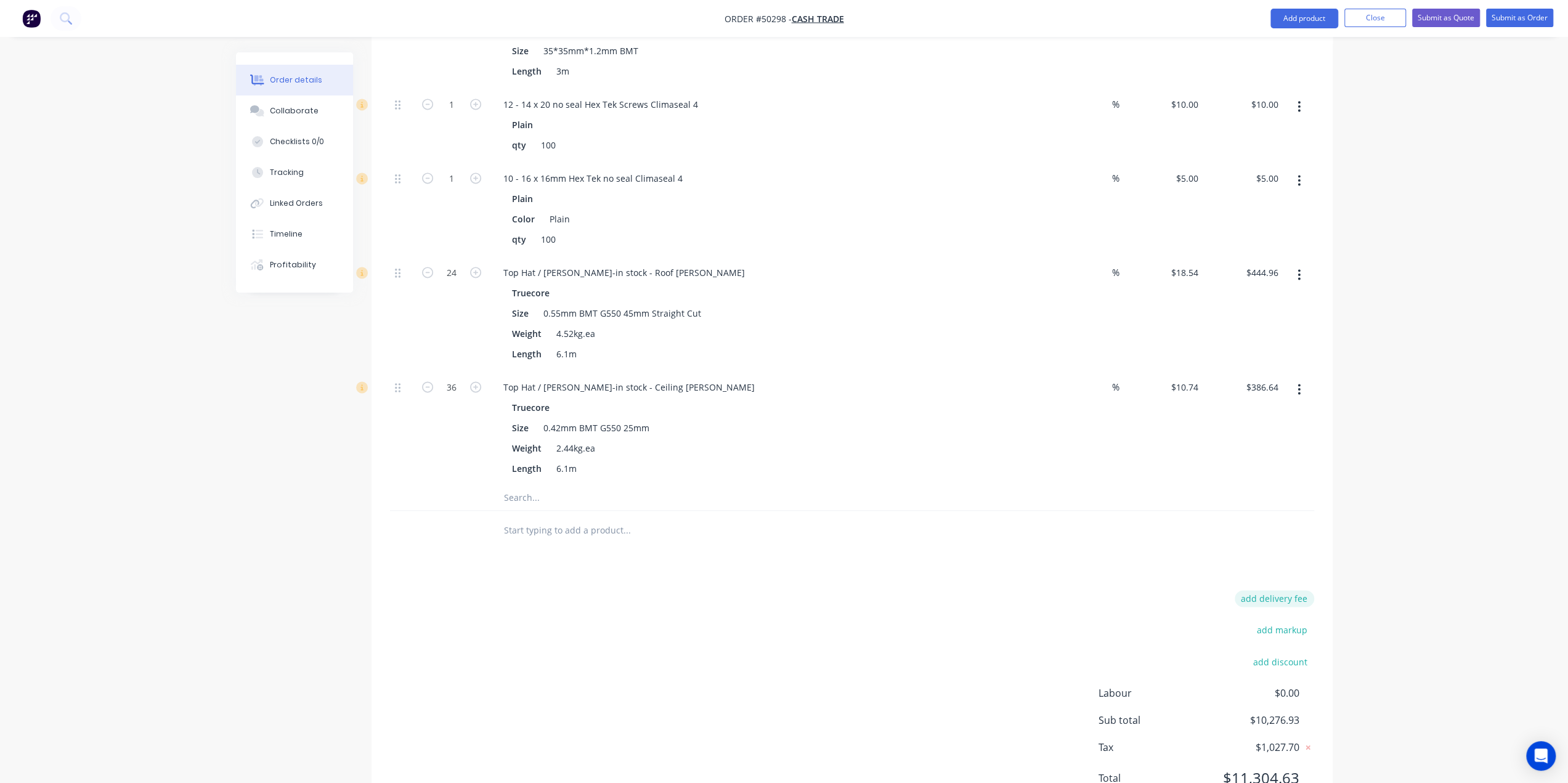
click at [1271, 590] on button "add delivery fee" at bounding box center [1274, 598] width 79 height 16
type input "580"
click input "submit" at bounding box center [0, 0] width 0 height 0
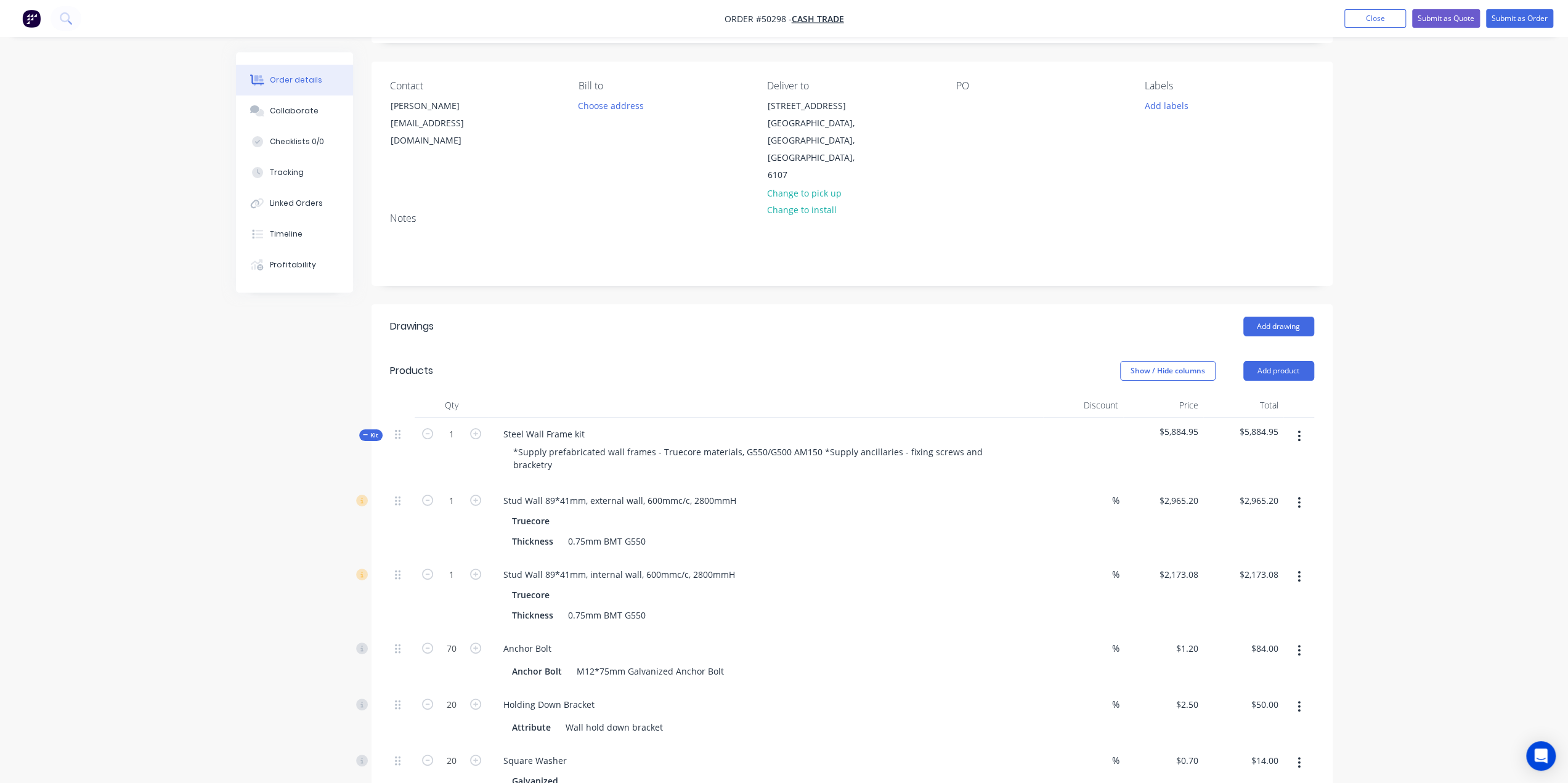
scroll to position [74, 0]
click at [1247, 493] on input "2965.20" at bounding box center [1260, 502] width 45 height 18
type input "3265.20"
type input "$3,265.20"
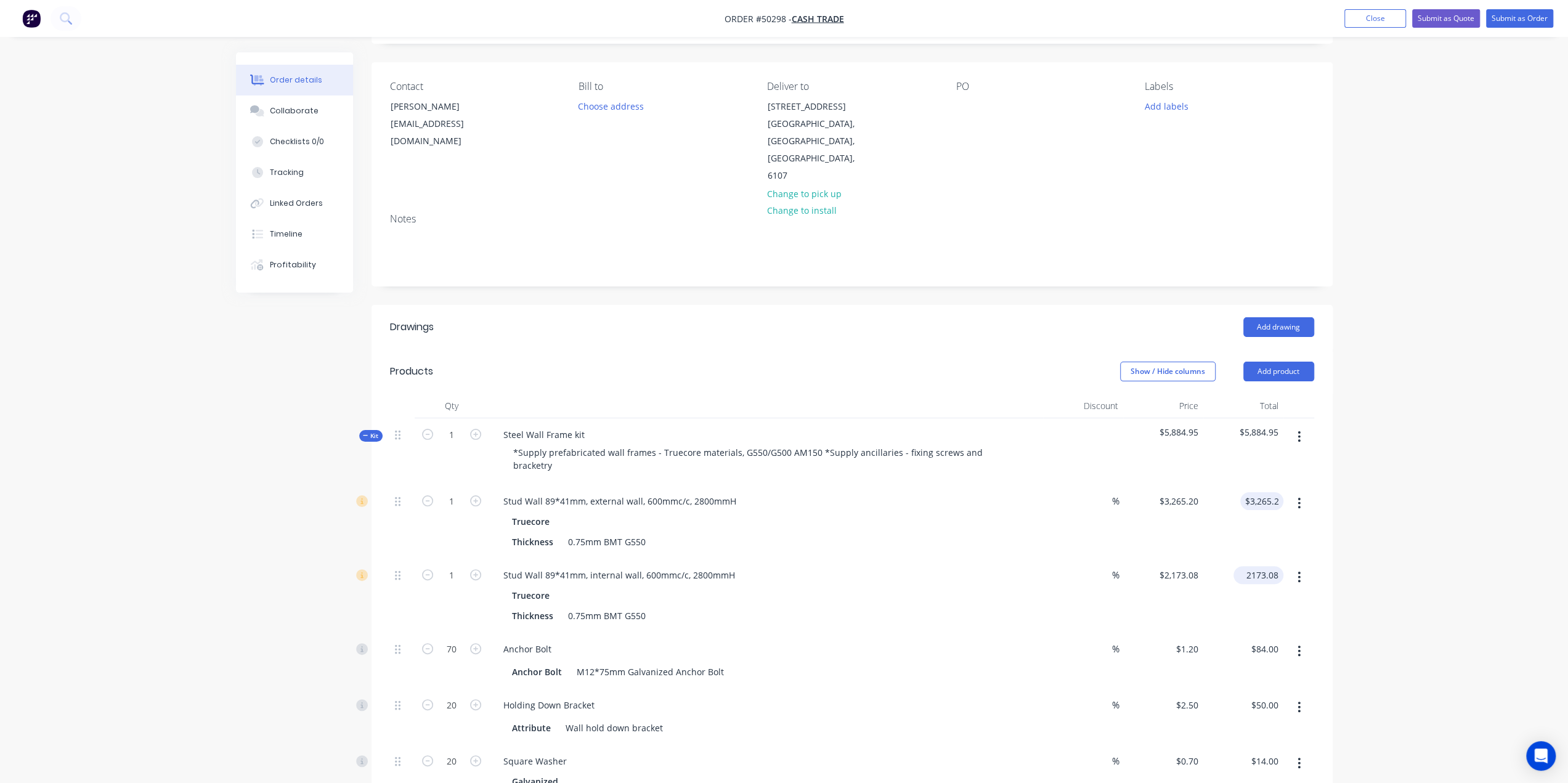
click at [1256, 566] on input "2173.08" at bounding box center [1260, 575] width 45 height 18
type input "2373.08"
type input "$2,373.08"
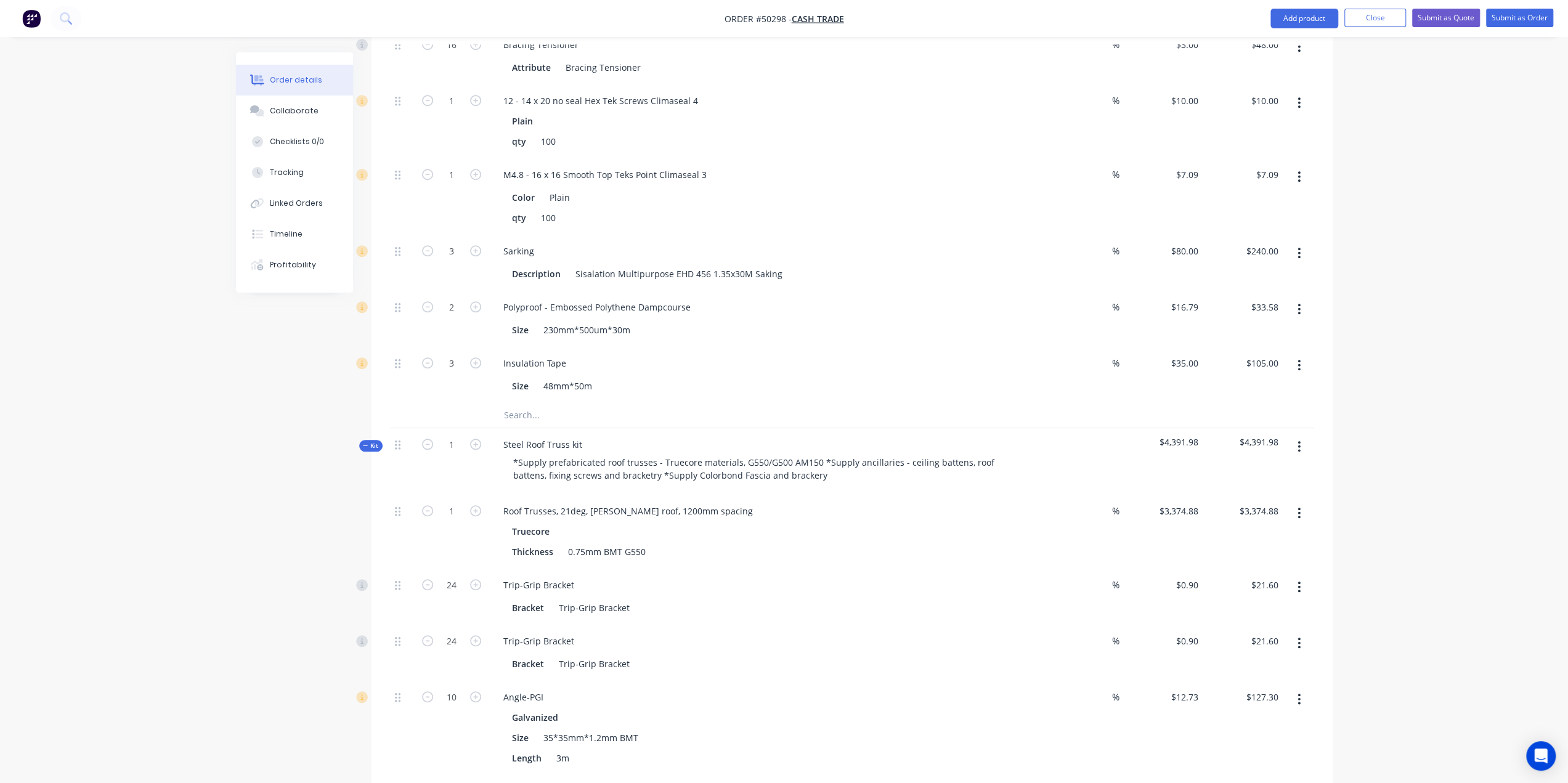
scroll to position [1163, 0]
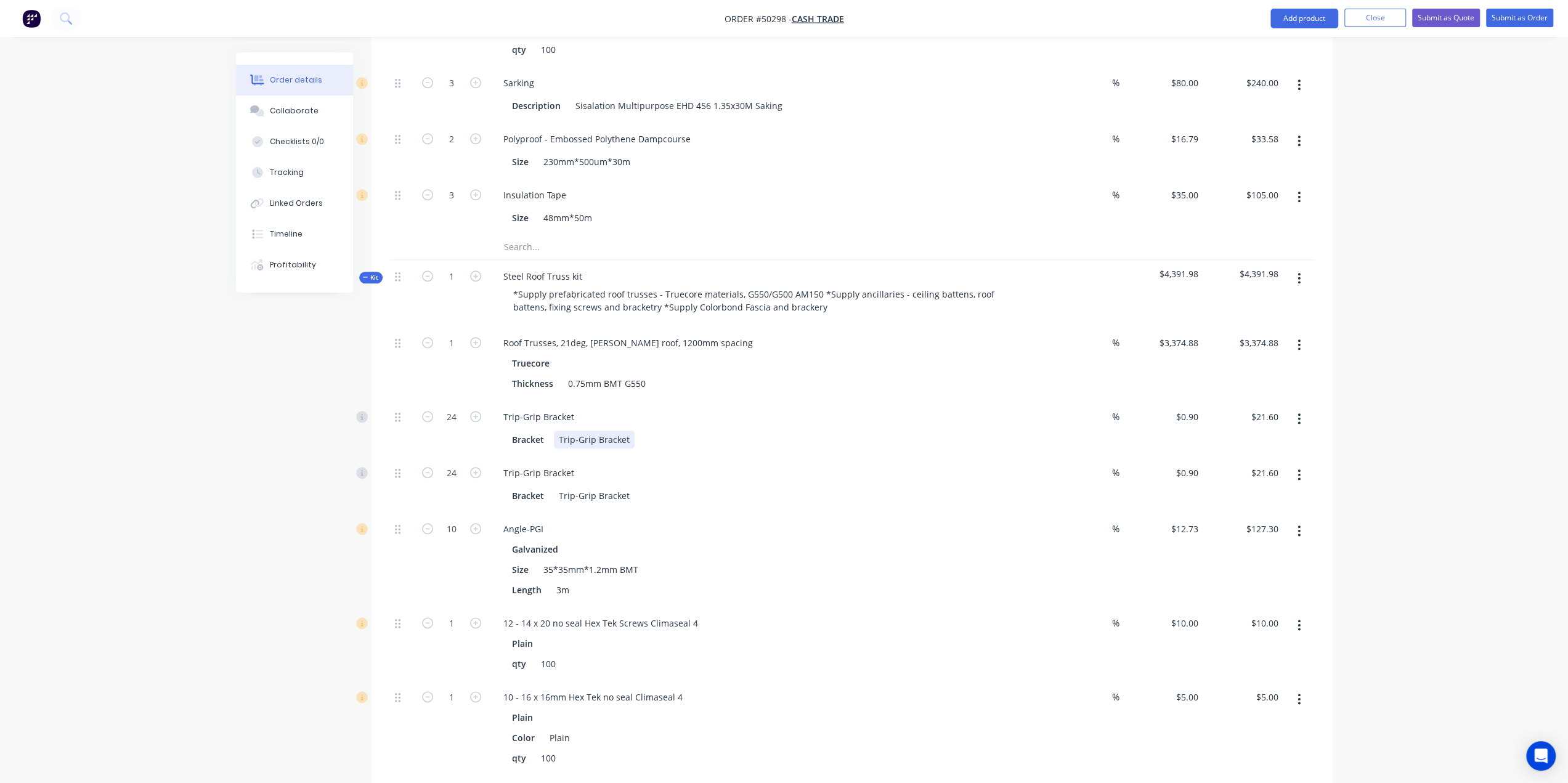
click at [833, 430] on div "Bracket Trip-Grip Bracket" at bounding box center [764, 439] width 512 height 18
click at [932, 464] on div "Trip-Grip Bracket" at bounding box center [766, 473] width 545 height 18
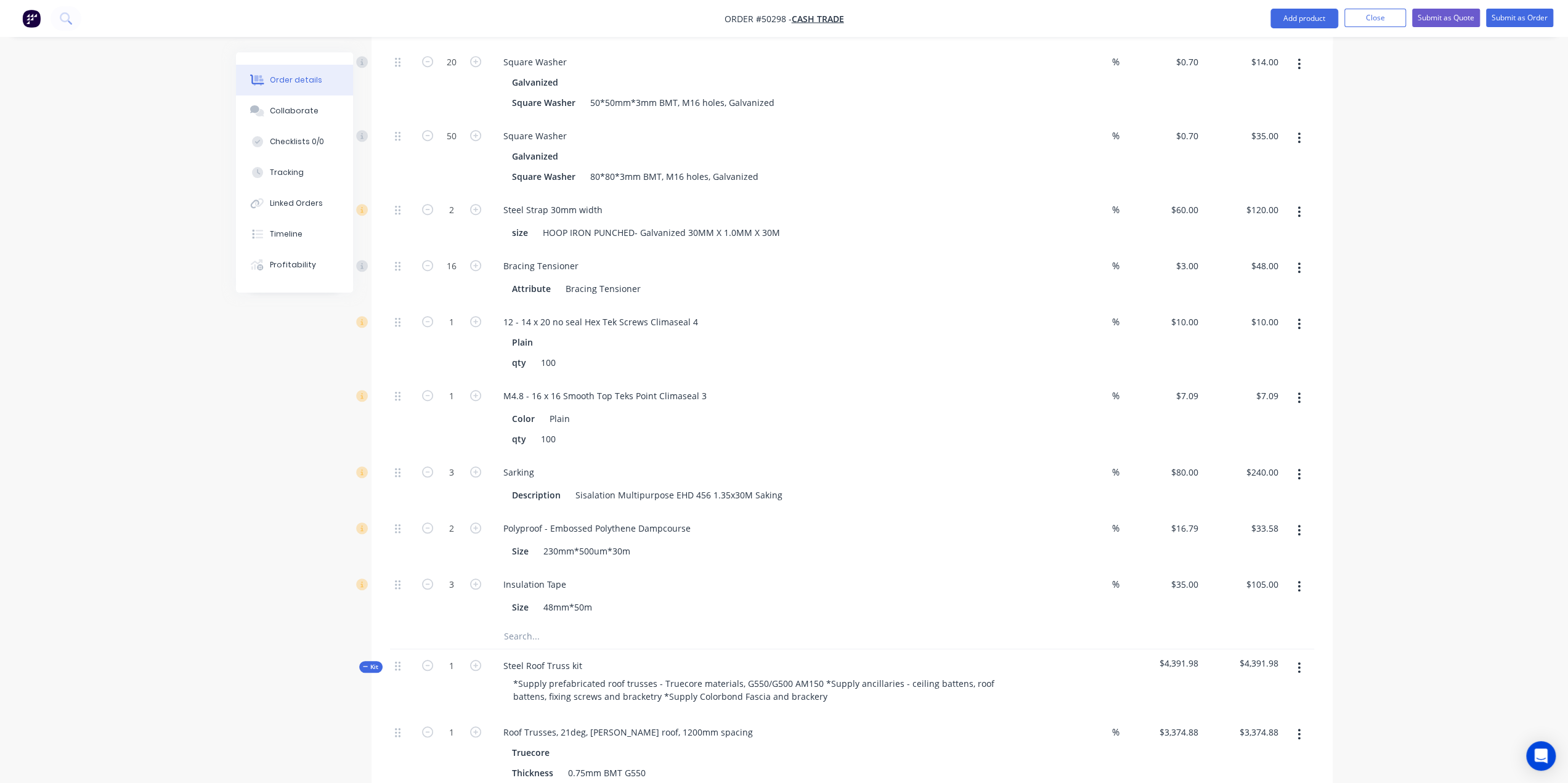
scroll to position [657, 0]
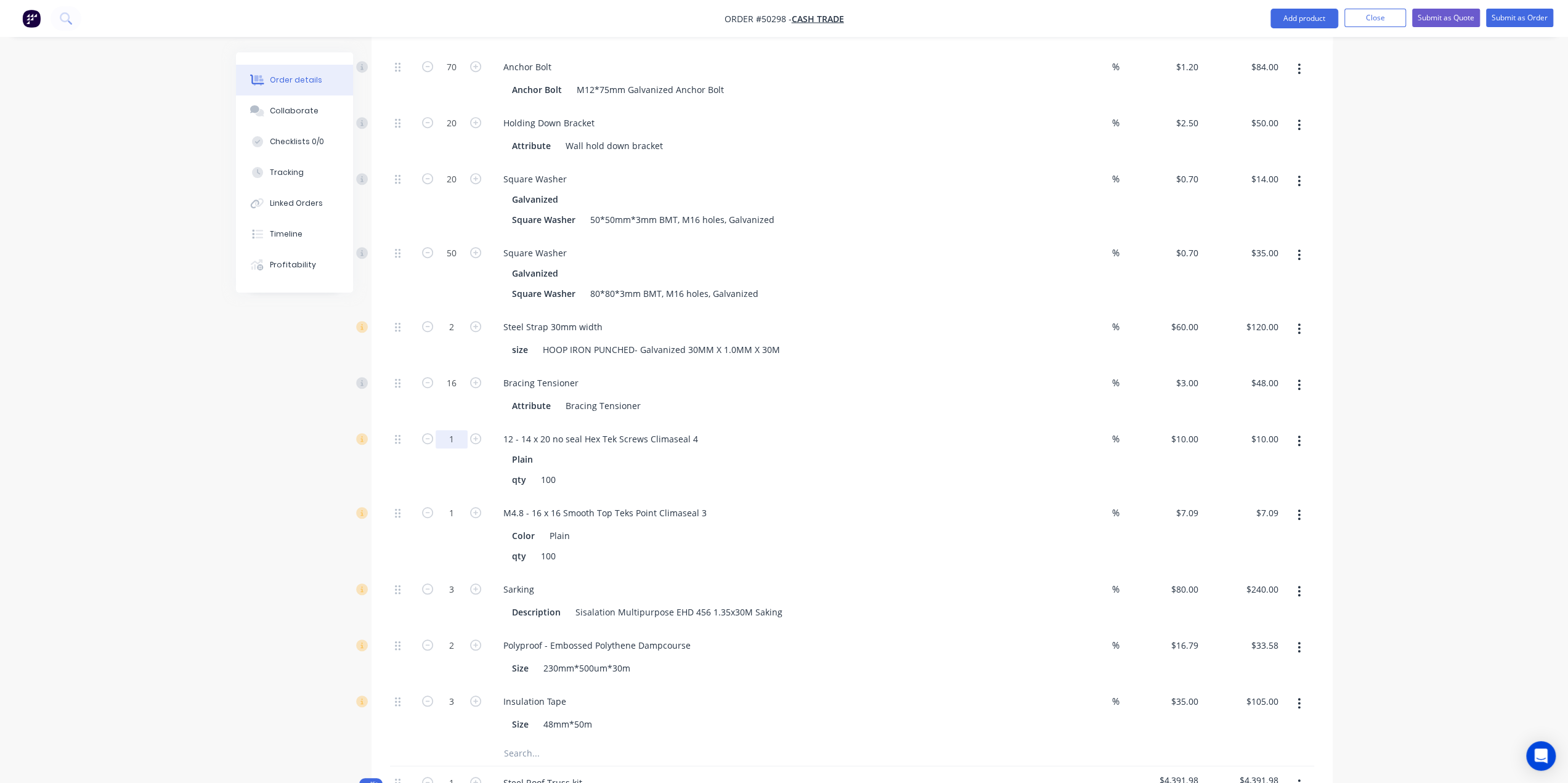
click at [451, 430] on input "1" at bounding box center [451, 439] width 32 height 19
type input "5"
type input "$50.00"
click at [813, 440] on div "12 - 14 x 20 no seal Hex Tek Screws Climaseal 4 Plain qty 100" at bounding box center [766, 460] width 555 height 74
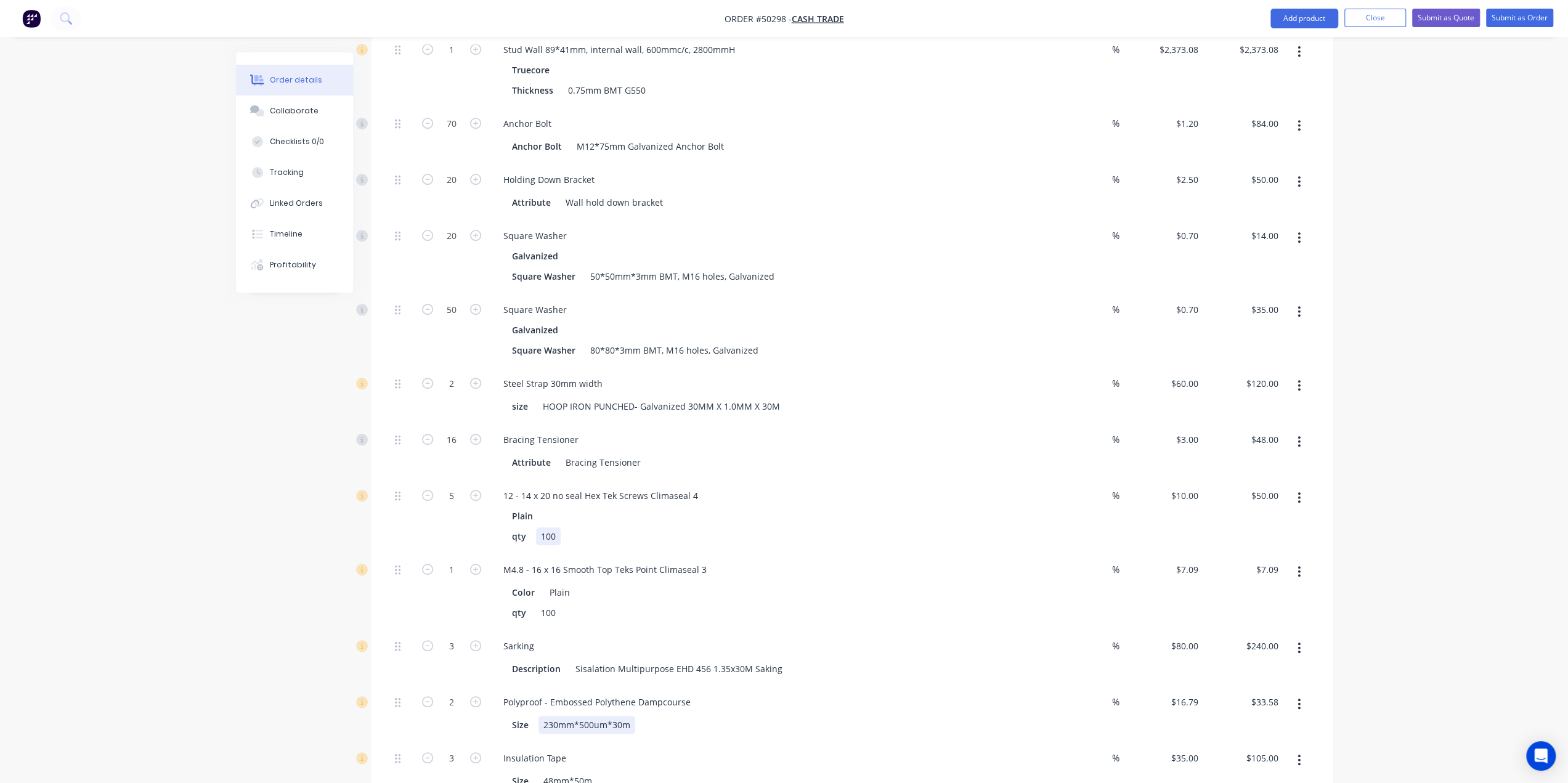
scroll to position [677, 0]
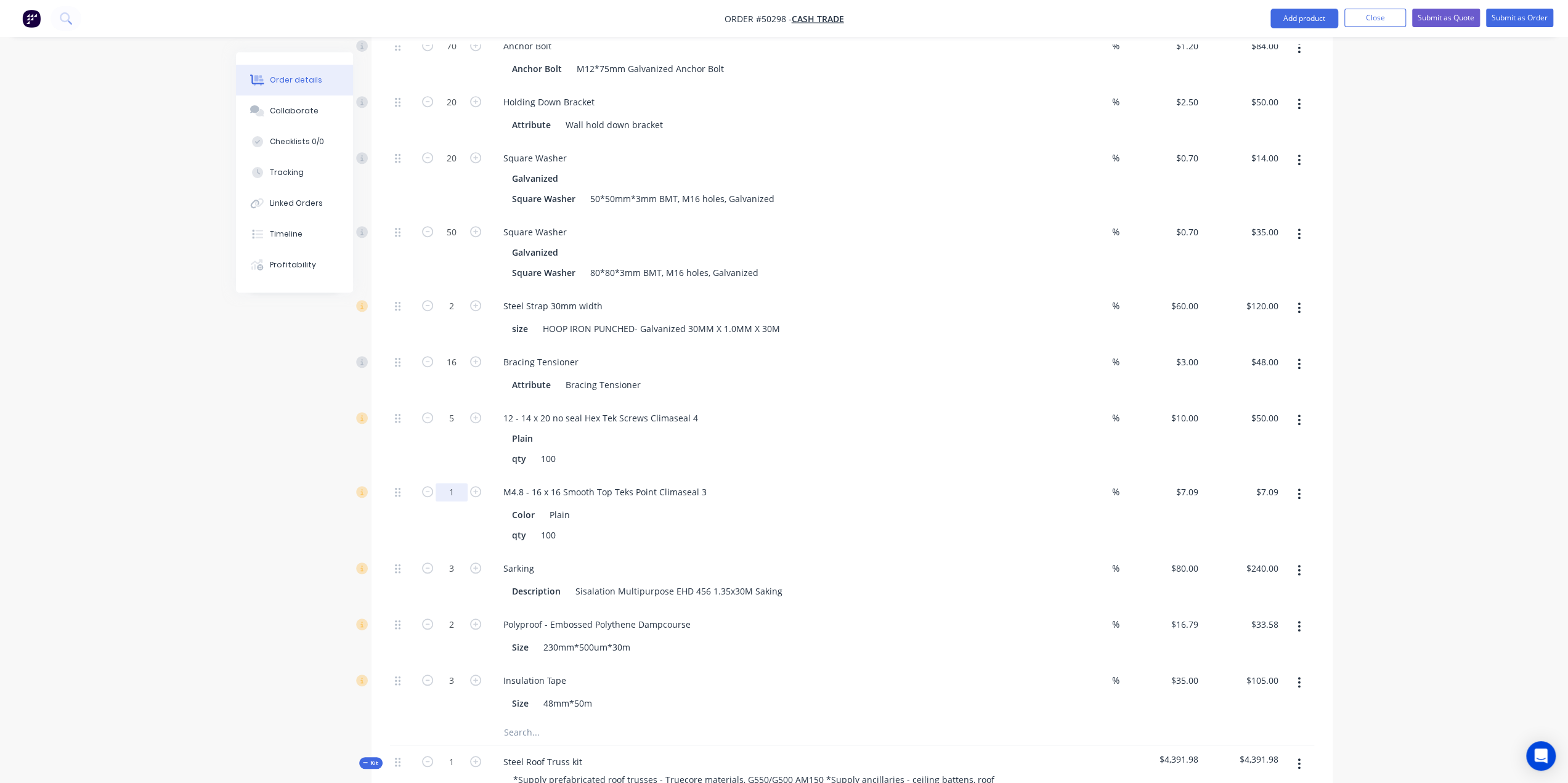
click at [454, 483] on input "1" at bounding box center [451, 492] width 32 height 19
type input "5"
type input "$35.45"
click at [836, 583] on div "Description Sisalation Multipurpose EHD 456 1.35x30M Saking" at bounding box center [764, 592] width 512 height 18
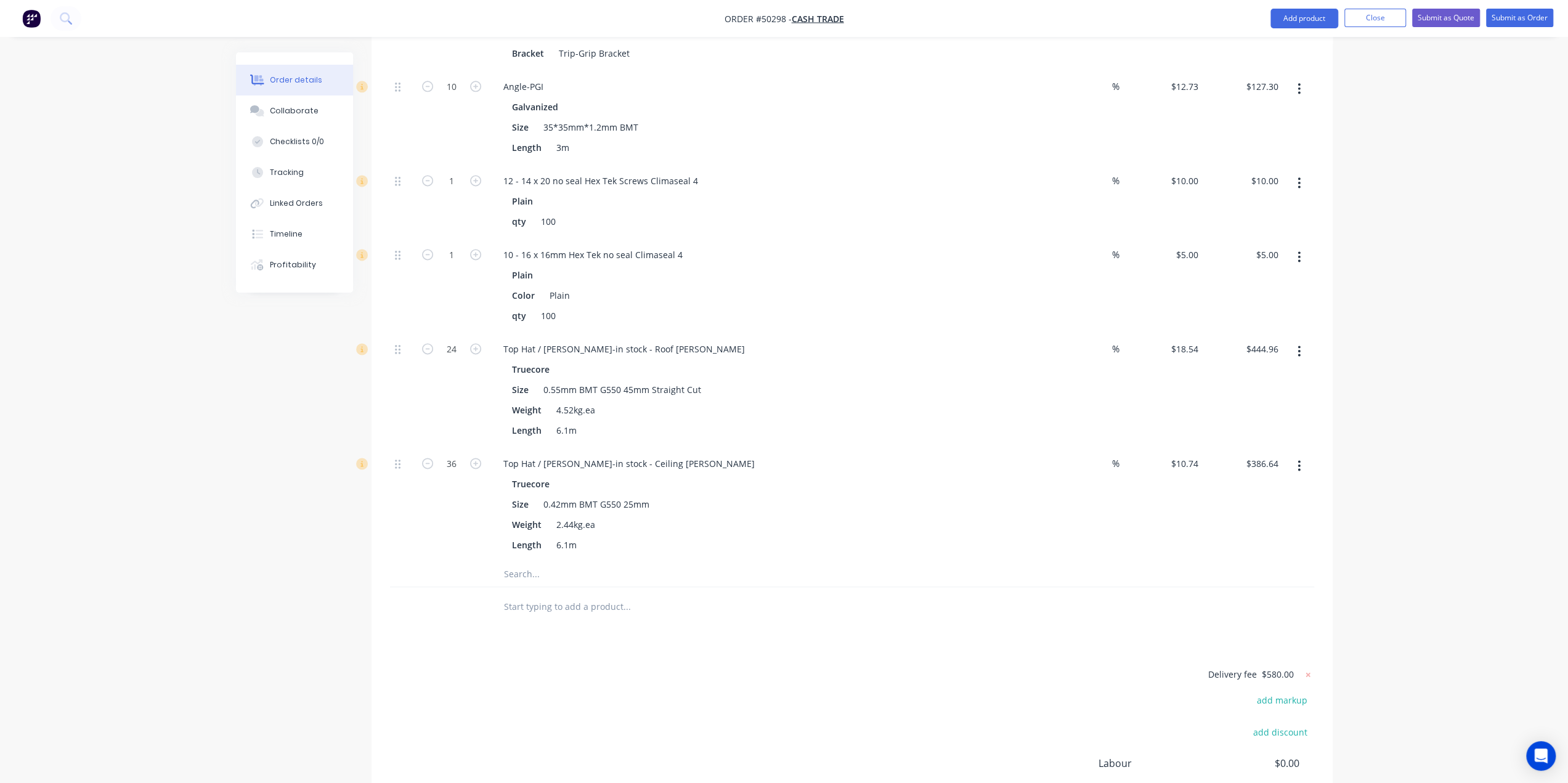
scroll to position [1519, 0]
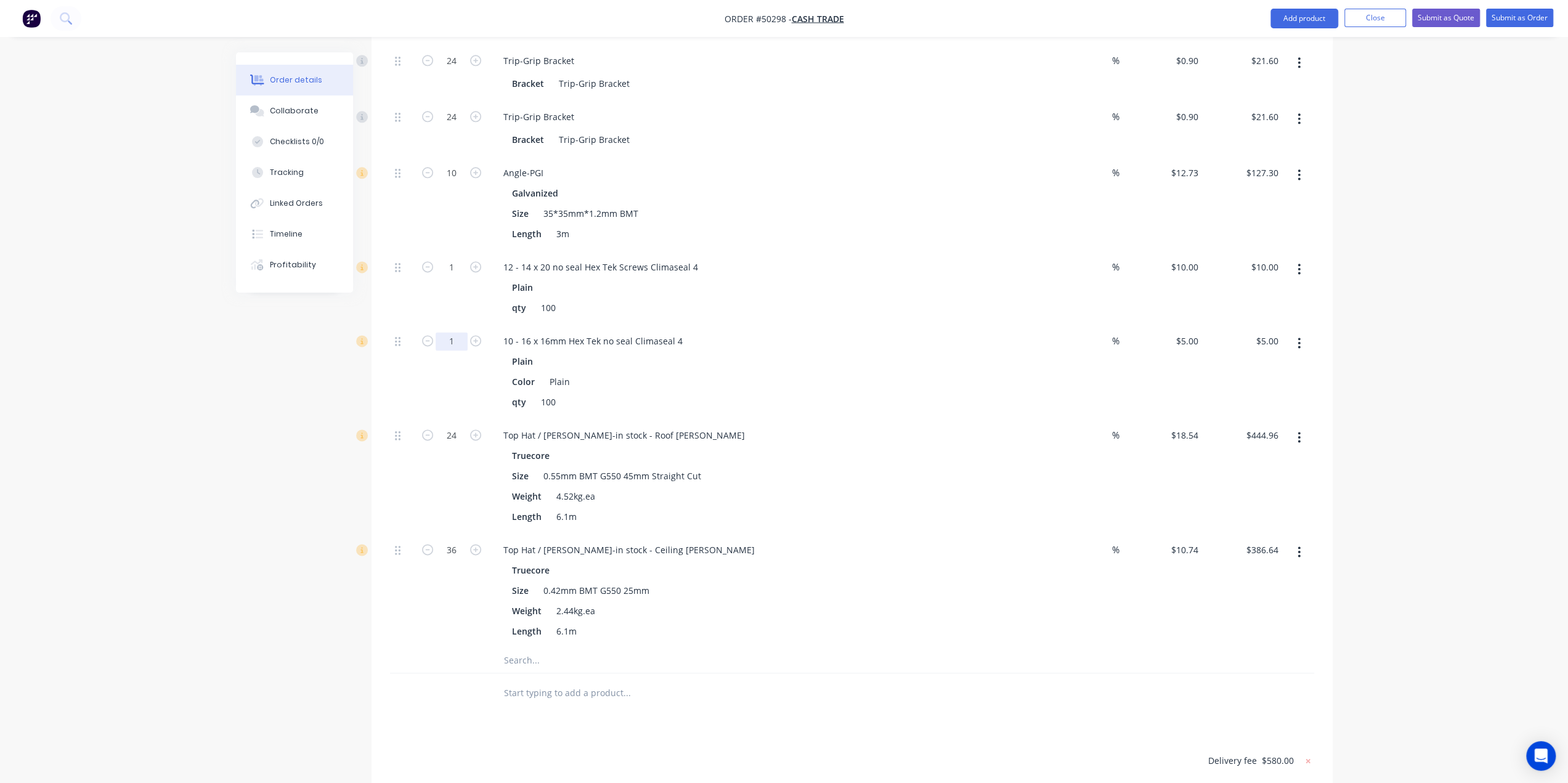
click at [444, 332] on input "1" at bounding box center [451, 341] width 32 height 19
type input "10"
type input "$50.00"
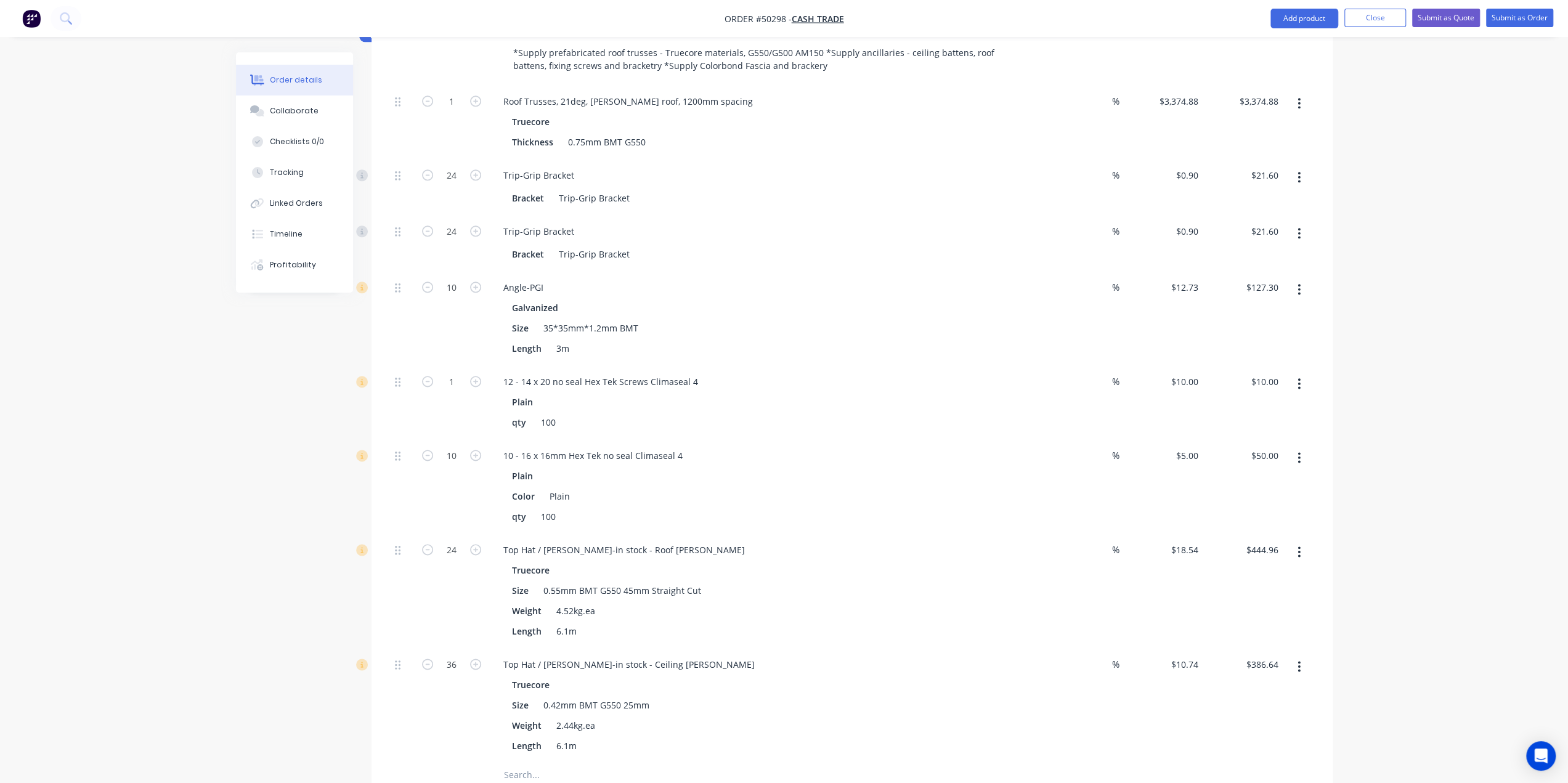
scroll to position [1396, 0]
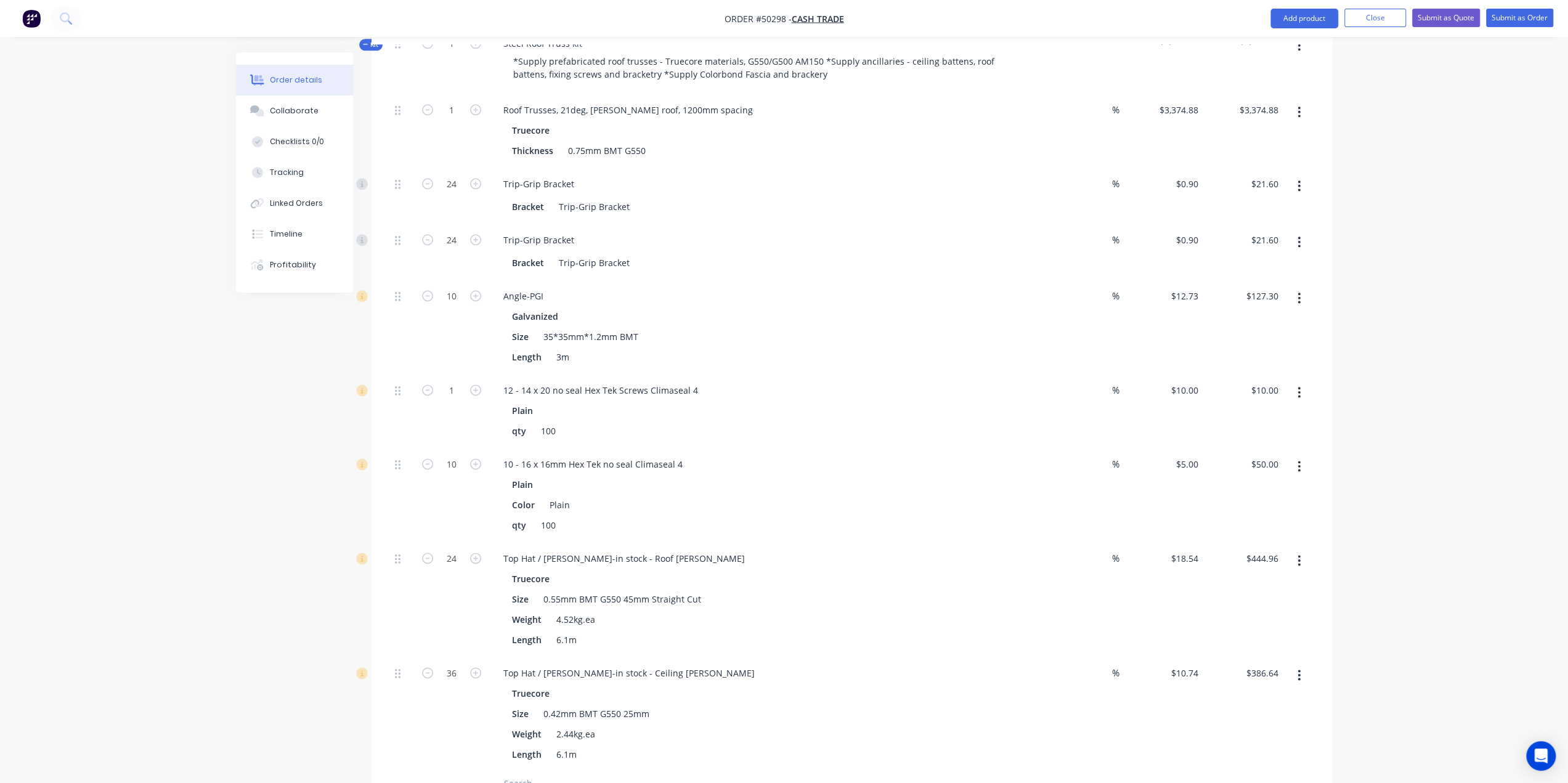
click at [457, 381] on input "1" at bounding box center [451, 390] width 32 height 19
type input "5"
type input "$50.00"
drag, startPoint x: 363, startPoint y: 369, endPoint x: 398, endPoint y: 386, distance: 38.9
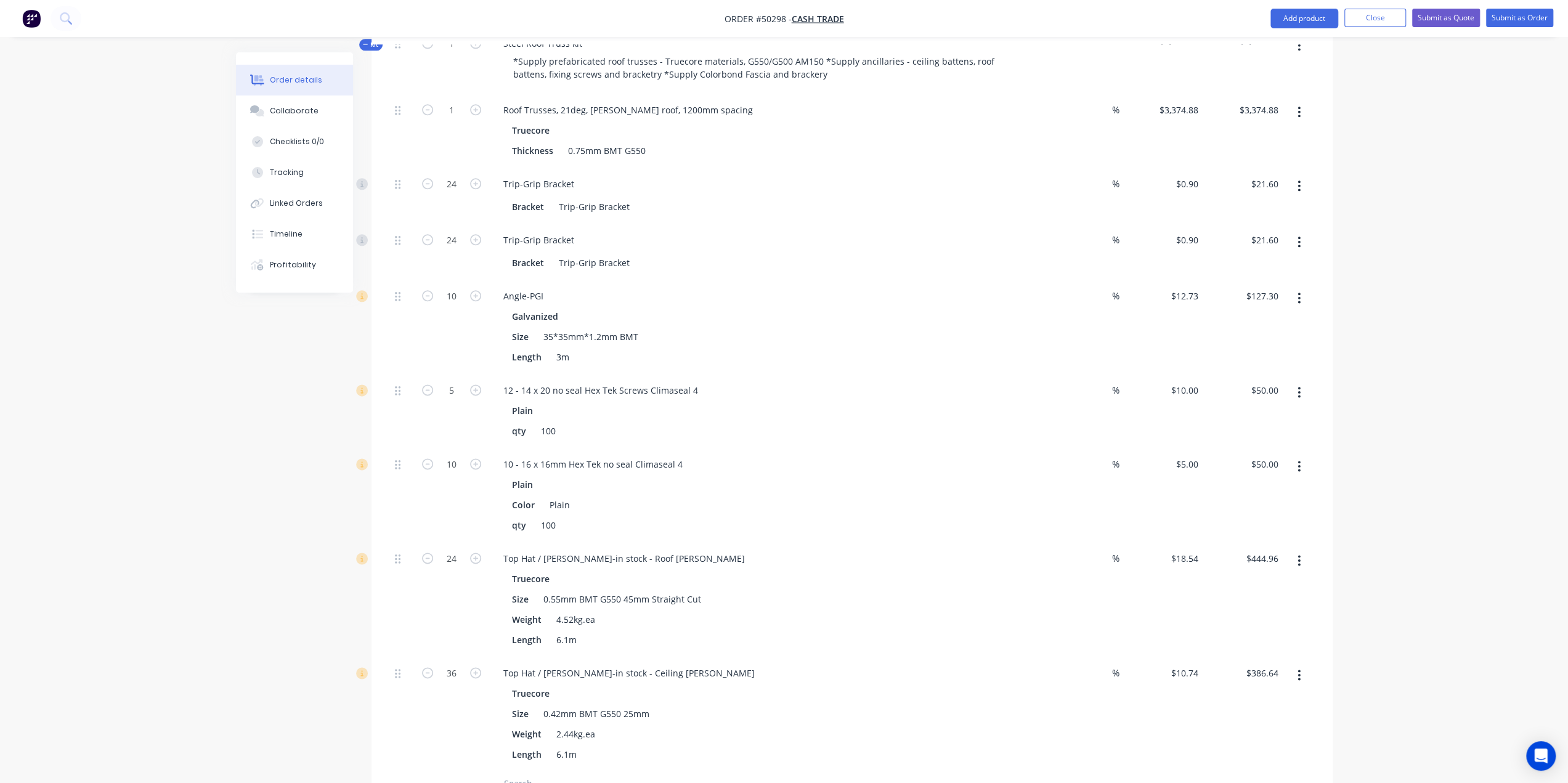
click at [459, 455] on input "10" at bounding box center [451, 464] width 32 height 19
type input "15"
type input "$75.00"
click at [1006, 475] on div "Plain" at bounding box center [766, 484] width 507 height 18
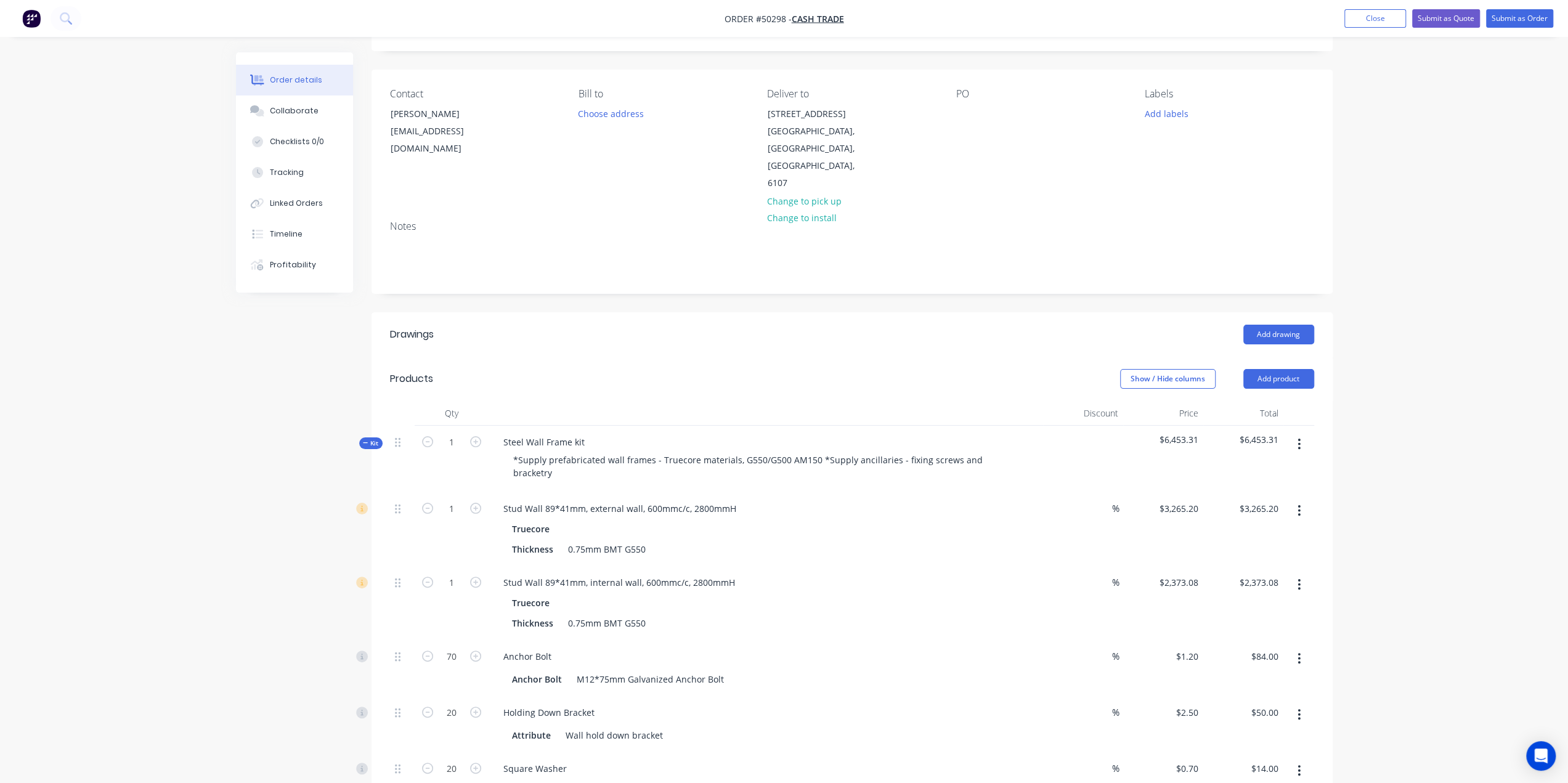
scroll to position [0, 0]
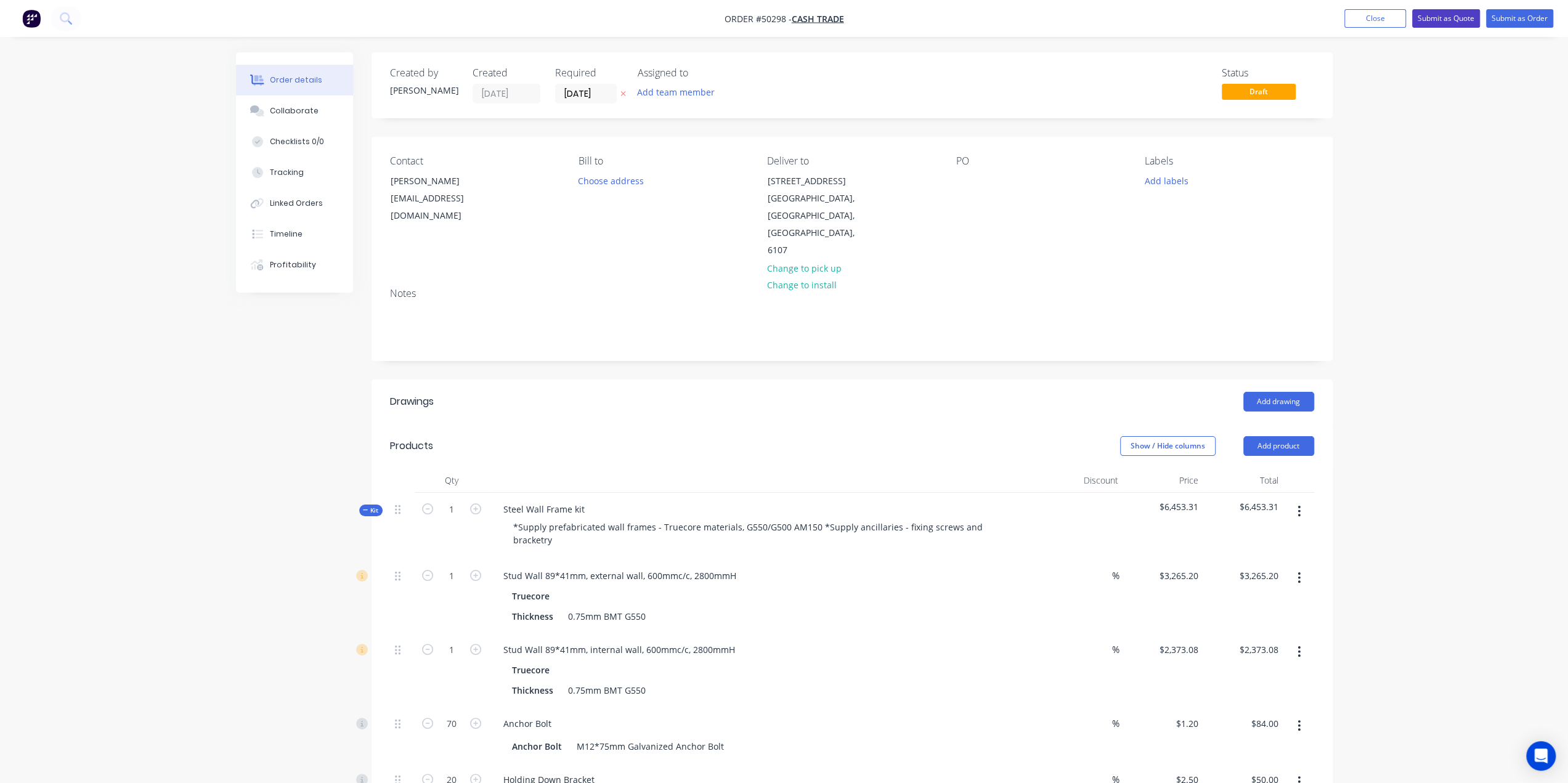
click at [1433, 20] on button "Submit as Quote" at bounding box center [1446, 18] width 68 height 19
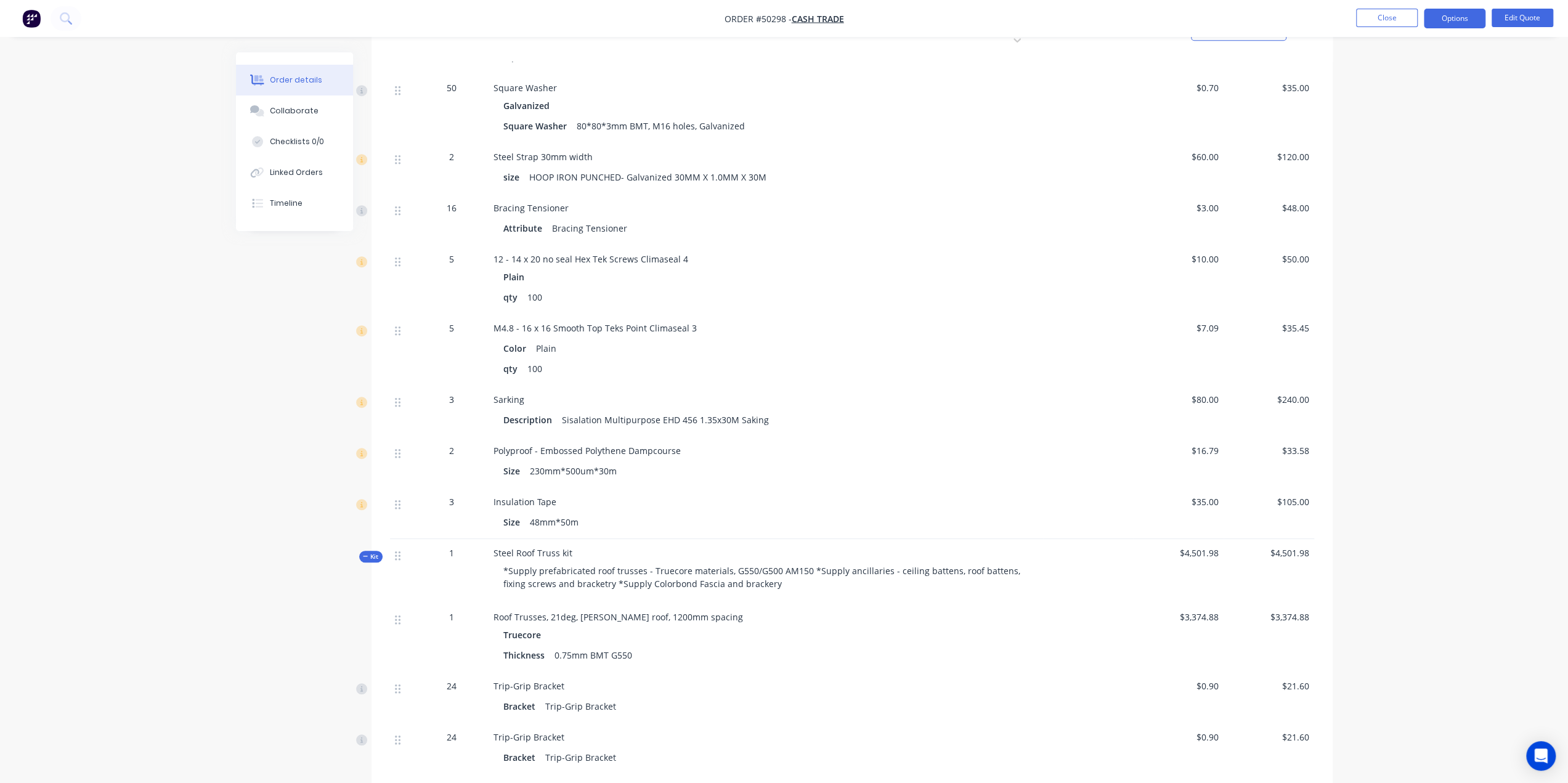
scroll to position [652, 0]
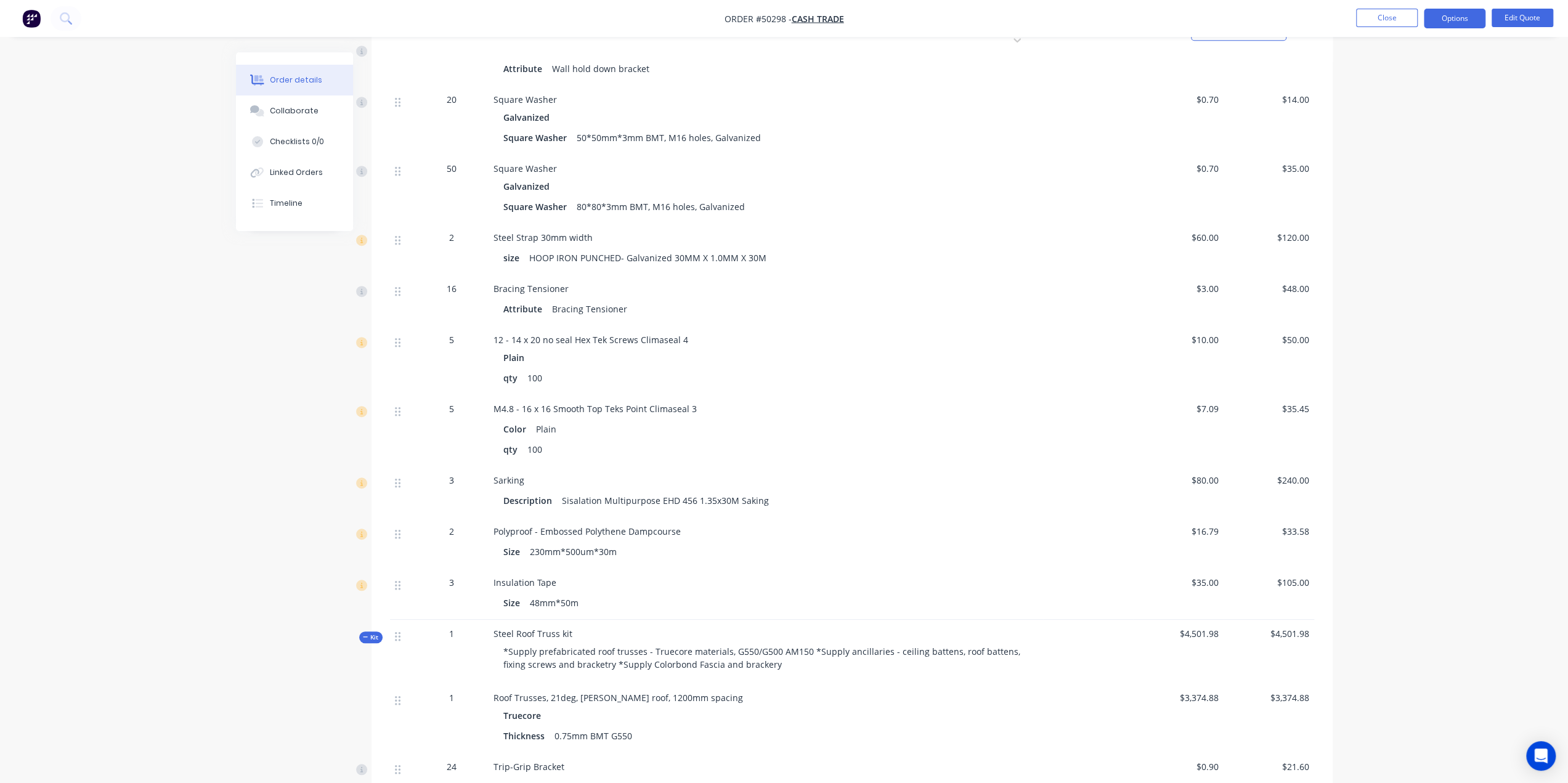
drag, startPoint x: 1476, startPoint y: 432, endPoint x: 1461, endPoint y: 430, distance: 15.1
click at [1476, 431] on div "Order details Collaborate Checklists 0/0 Linked Orders Timeline Order details C…" at bounding box center [784, 444] width 1568 height 2194
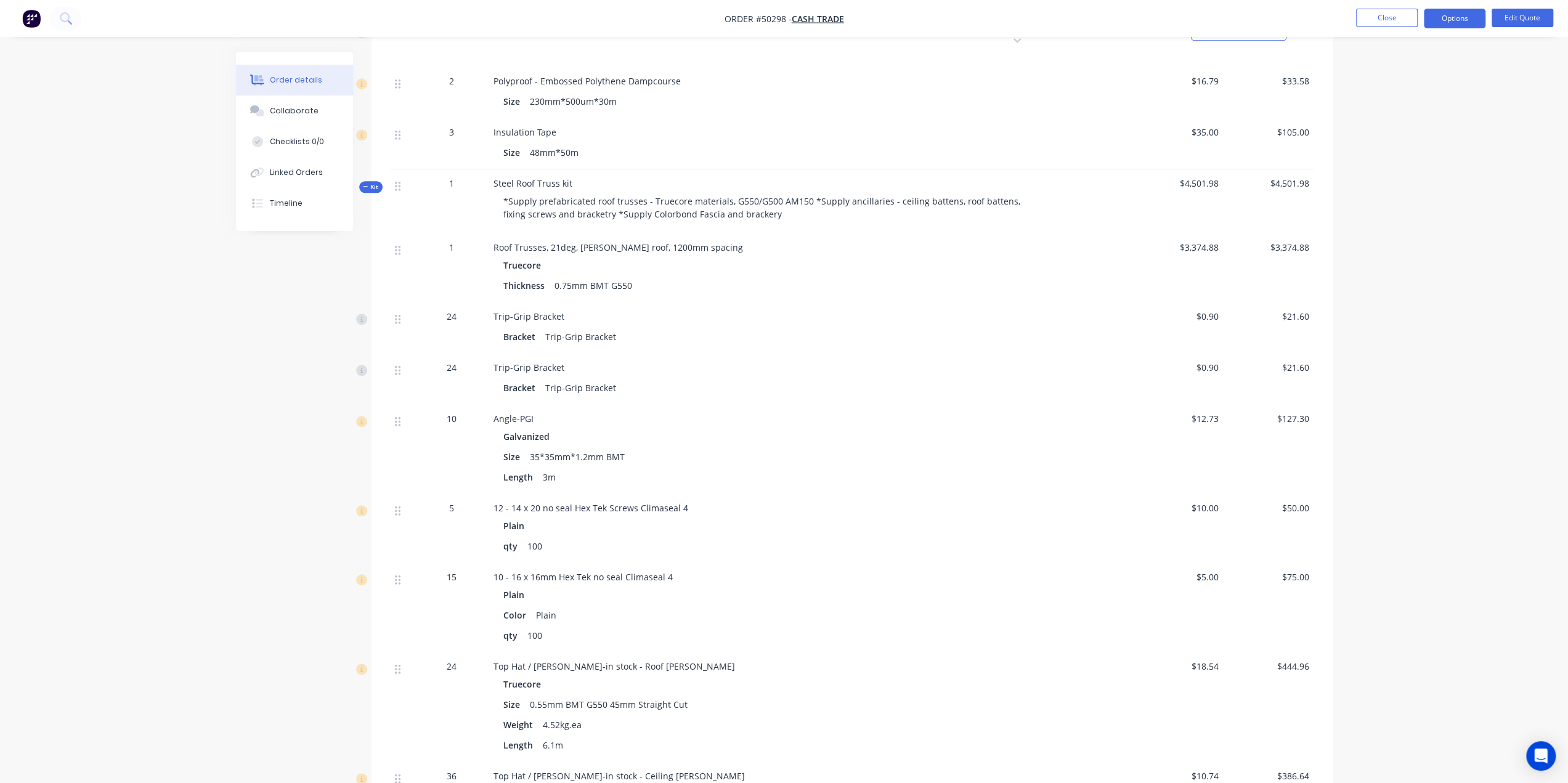
scroll to position [1248, 0]
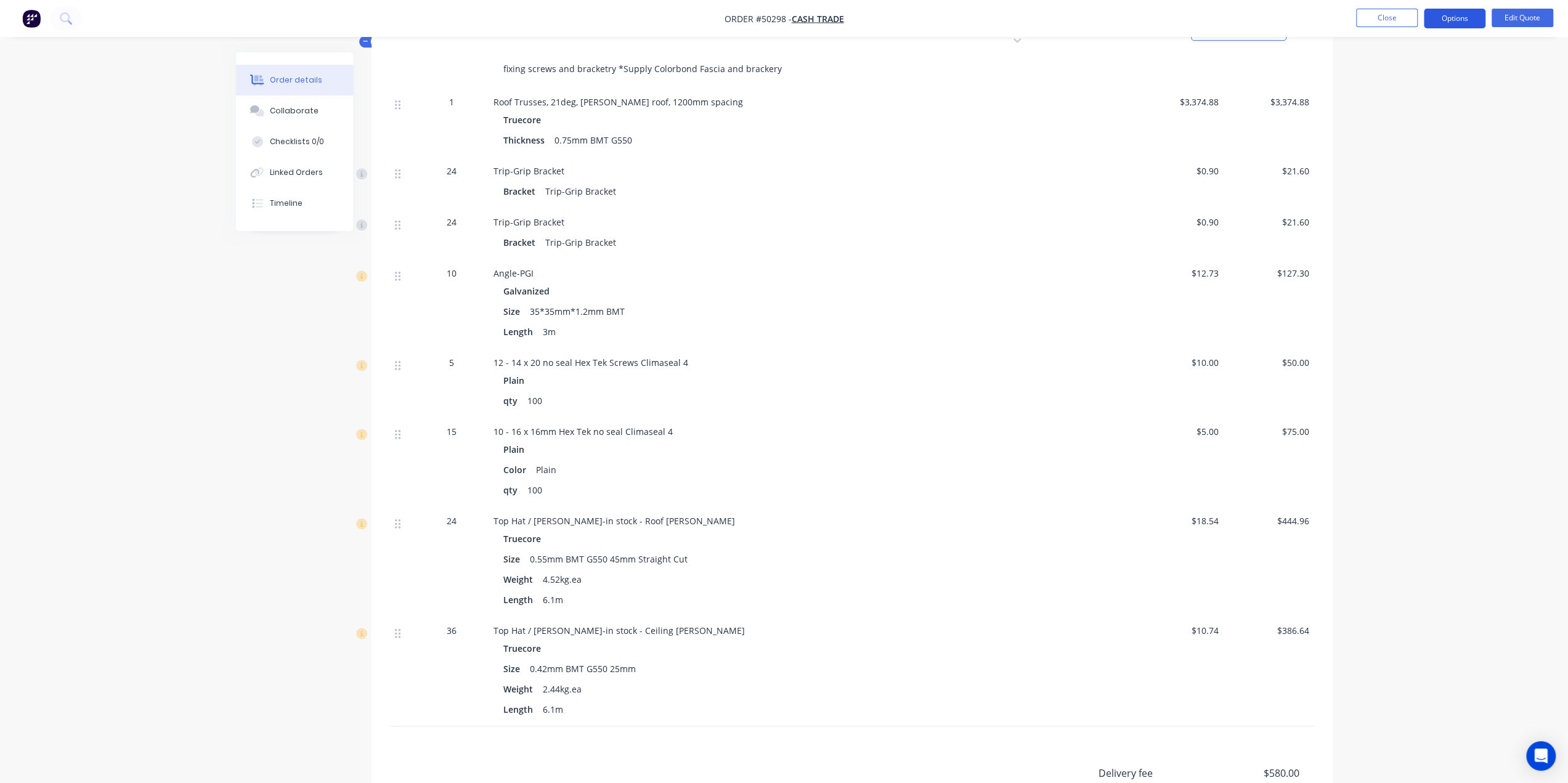
click at [1467, 17] on button "Options" at bounding box center [1454, 19] width 61 height 20
click at [1408, 76] on div "Quote" at bounding box center [1417, 75] width 114 height 18
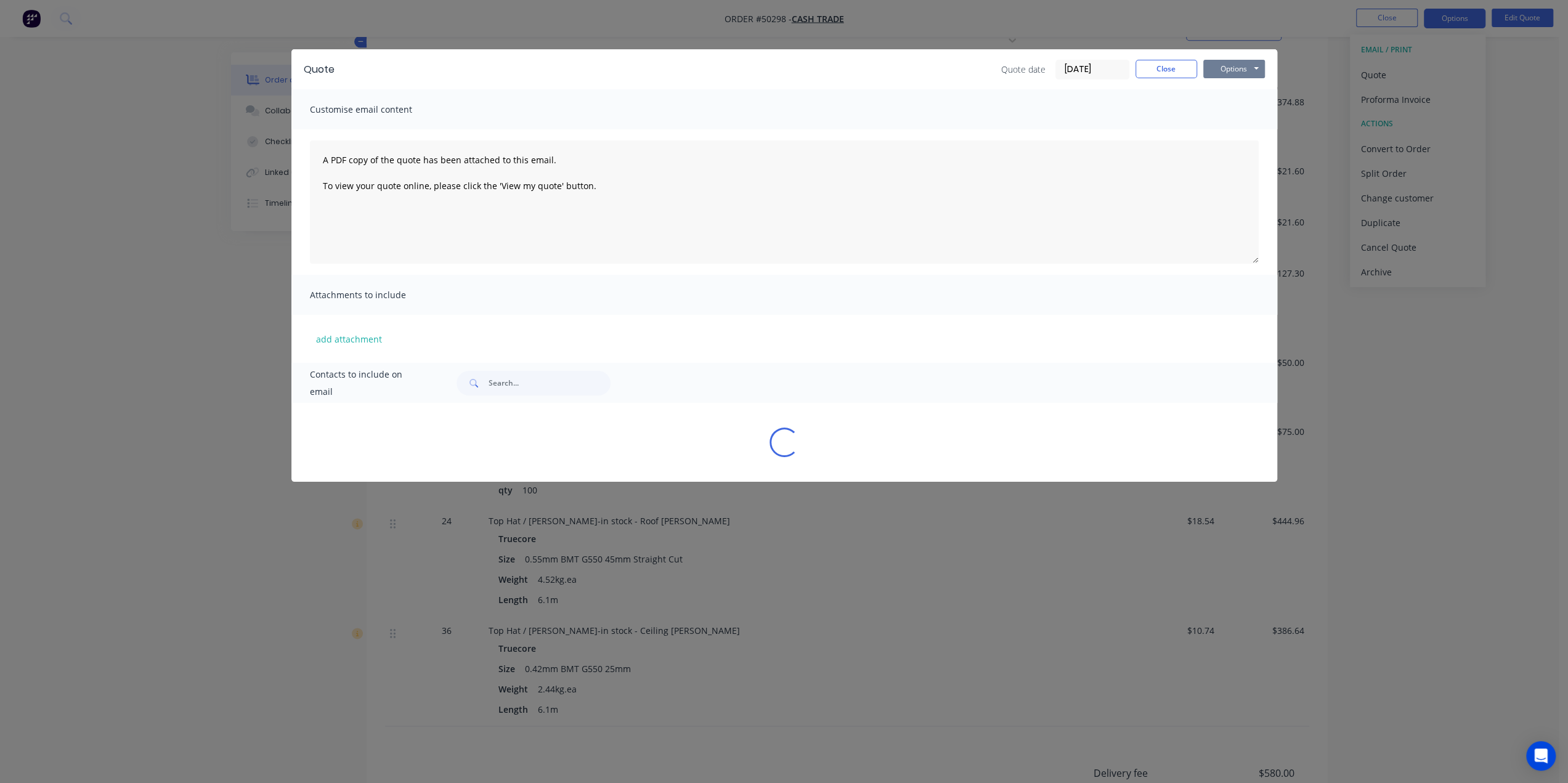
click at [1219, 67] on button "Options" at bounding box center [1234, 69] width 61 height 19
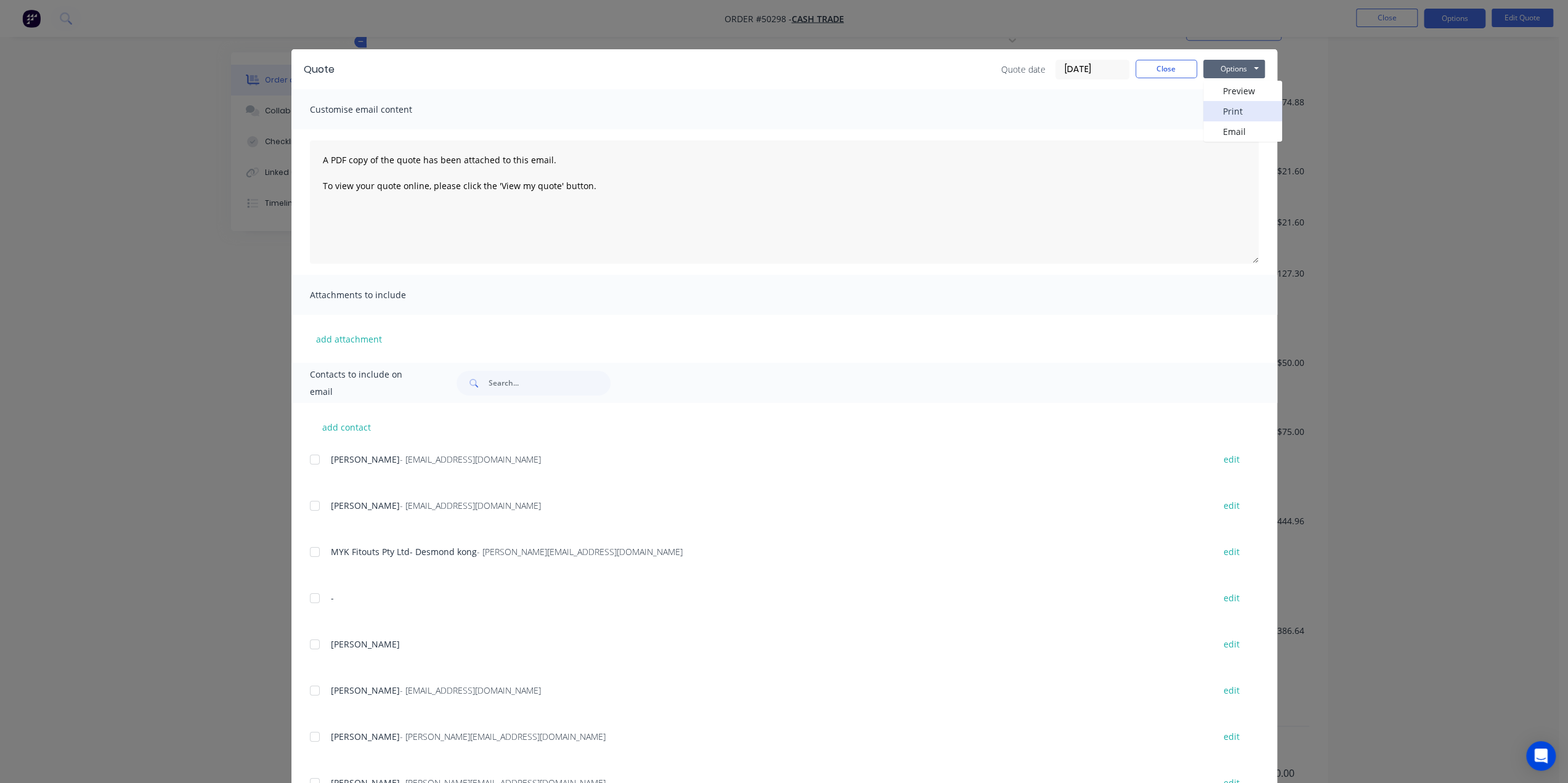
click at [1217, 119] on button "Print" at bounding box center [1243, 110] width 79 height 20
drag, startPoint x: 1463, startPoint y: 119, endPoint x: 1451, endPoint y: 45, distance: 75.0
click at [1464, 118] on div "Quote Quote date 13/10/25 Close Options Preview Print Email Customise email con…" at bounding box center [784, 391] width 1568 height 783
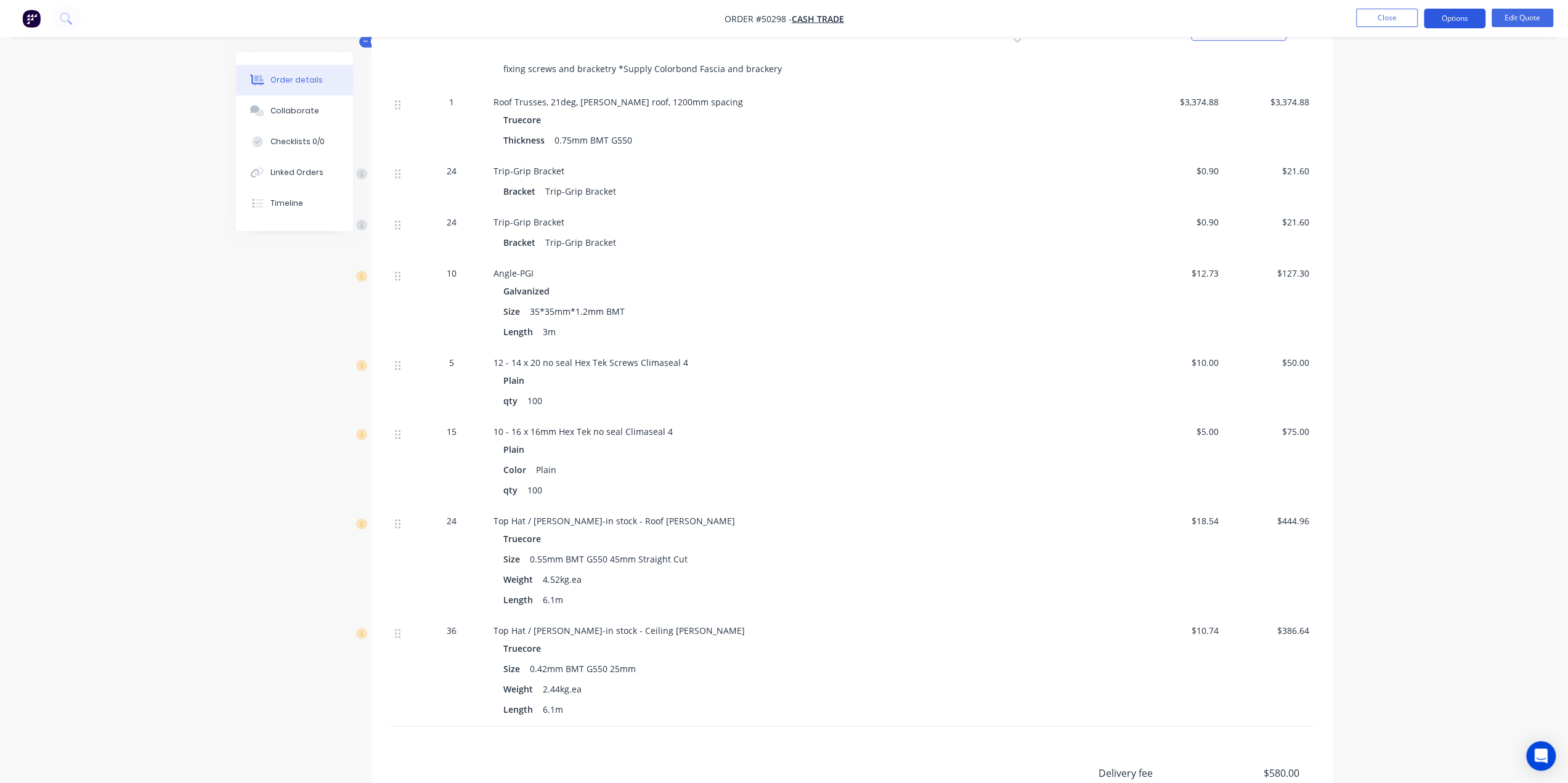
click at [1444, 9] on nav "Order #50298 - Cash Trade Close Options Edit Quote" at bounding box center [784, 18] width 1568 height 37
click at [1464, 16] on button "Options" at bounding box center [1454, 19] width 61 height 20
click at [1395, 146] on div "Convert to Order" at bounding box center [1417, 149] width 114 height 18
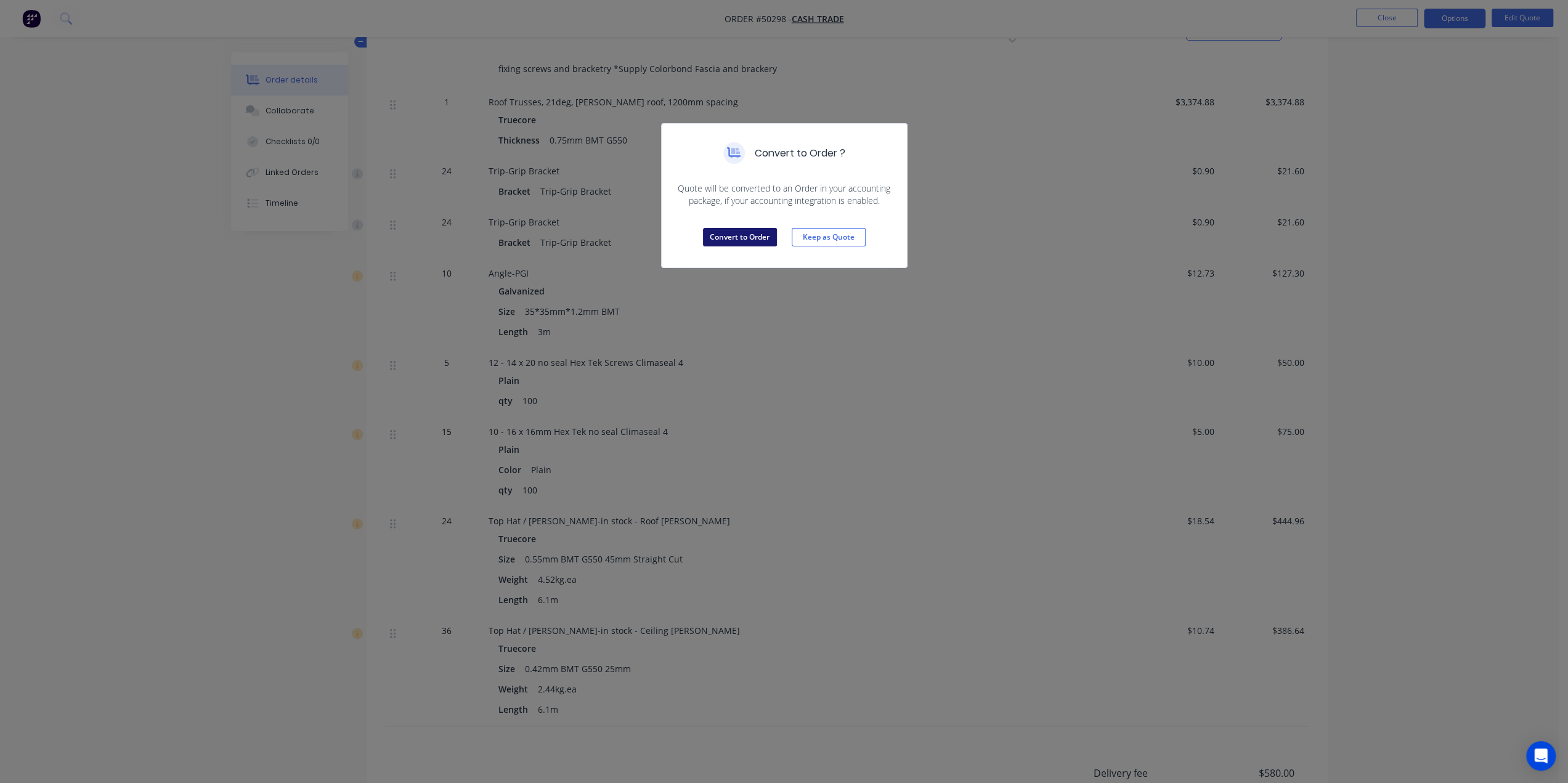
click at [734, 236] on button "Convert to Order" at bounding box center [740, 237] width 74 height 19
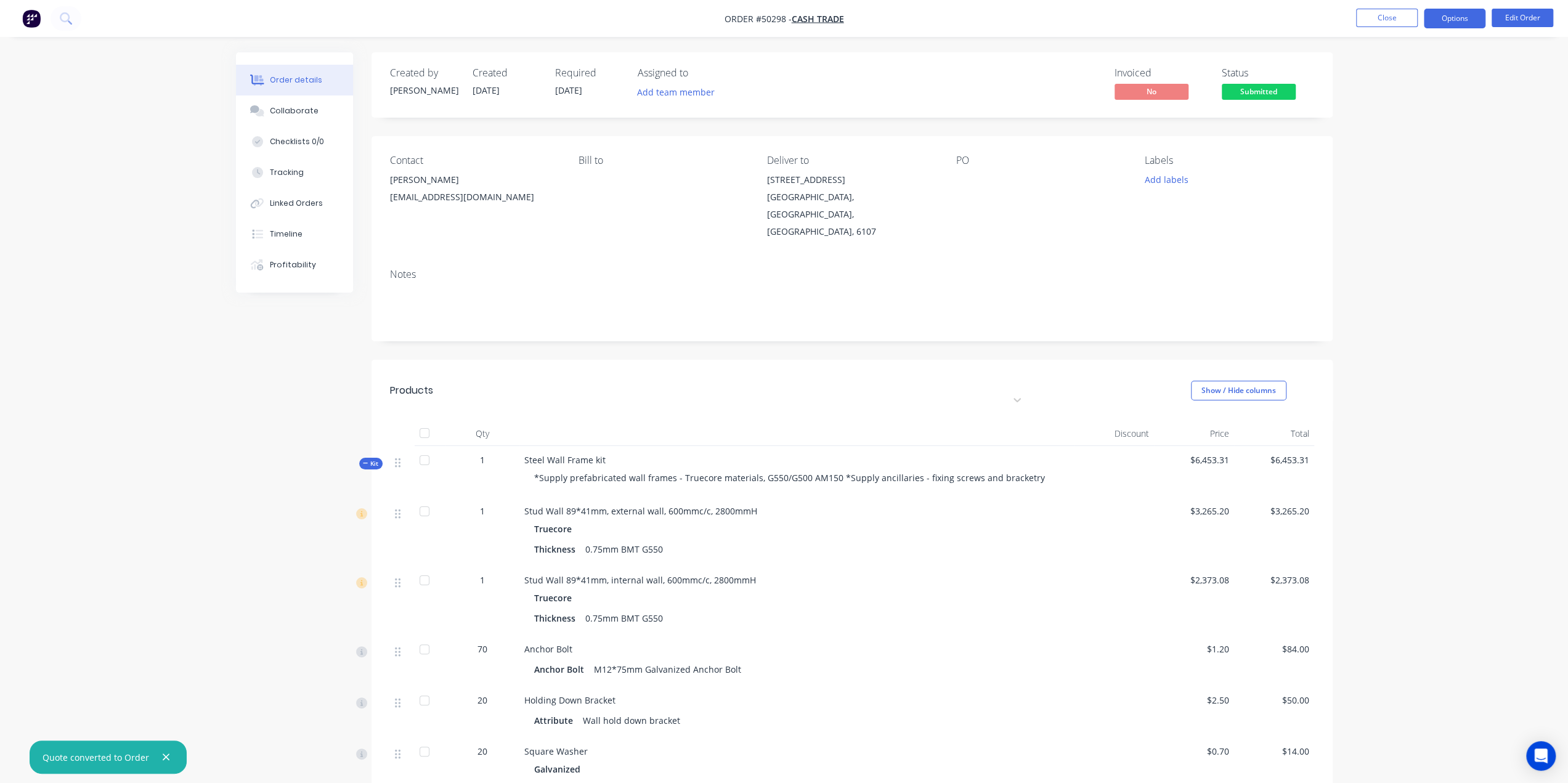
click at [1457, 19] on button "Options" at bounding box center [1454, 19] width 61 height 20
click at [1411, 176] on div "Delivery Docket" at bounding box center [1417, 173] width 114 height 18
click at [1381, 150] on div "Custom" at bounding box center [1417, 149] width 114 height 18
click at [1405, 124] on div "Without pricing" at bounding box center [1417, 124] width 114 height 18
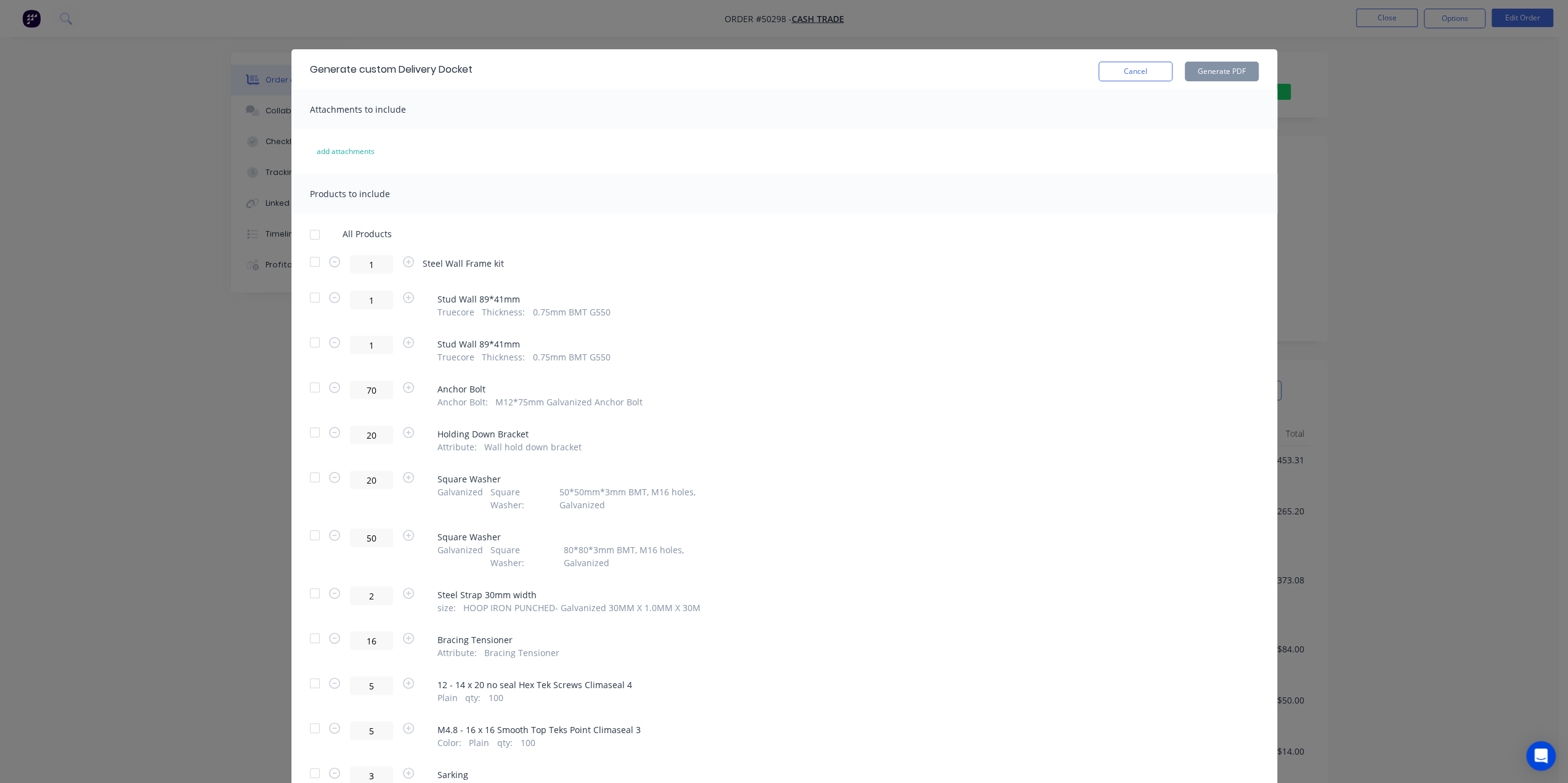
click at [1557, 122] on div "Generate custom Delivery Docket Cancel Generate PDF Attachments to include add …" at bounding box center [784, 391] width 1568 height 783
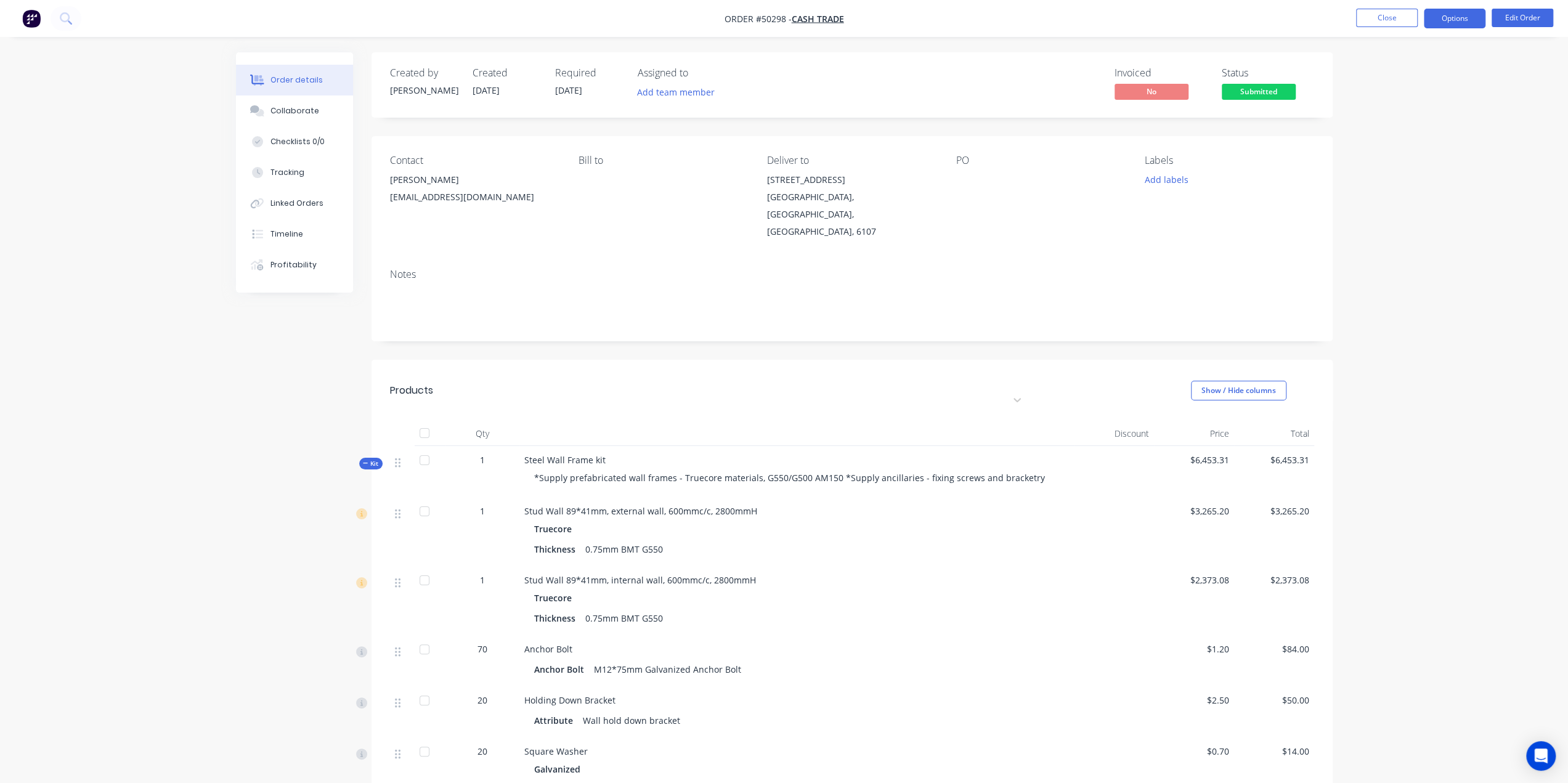
click at [1460, 19] on button "Options" at bounding box center [1454, 19] width 61 height 20
click at [1420, 169] on div "Delivery Docket" at bounding box center [1417, 173] width 114 height 18
click at [1395, 124] on div "Without pricing" at bounding box center [1417, 124] width 114 height 18
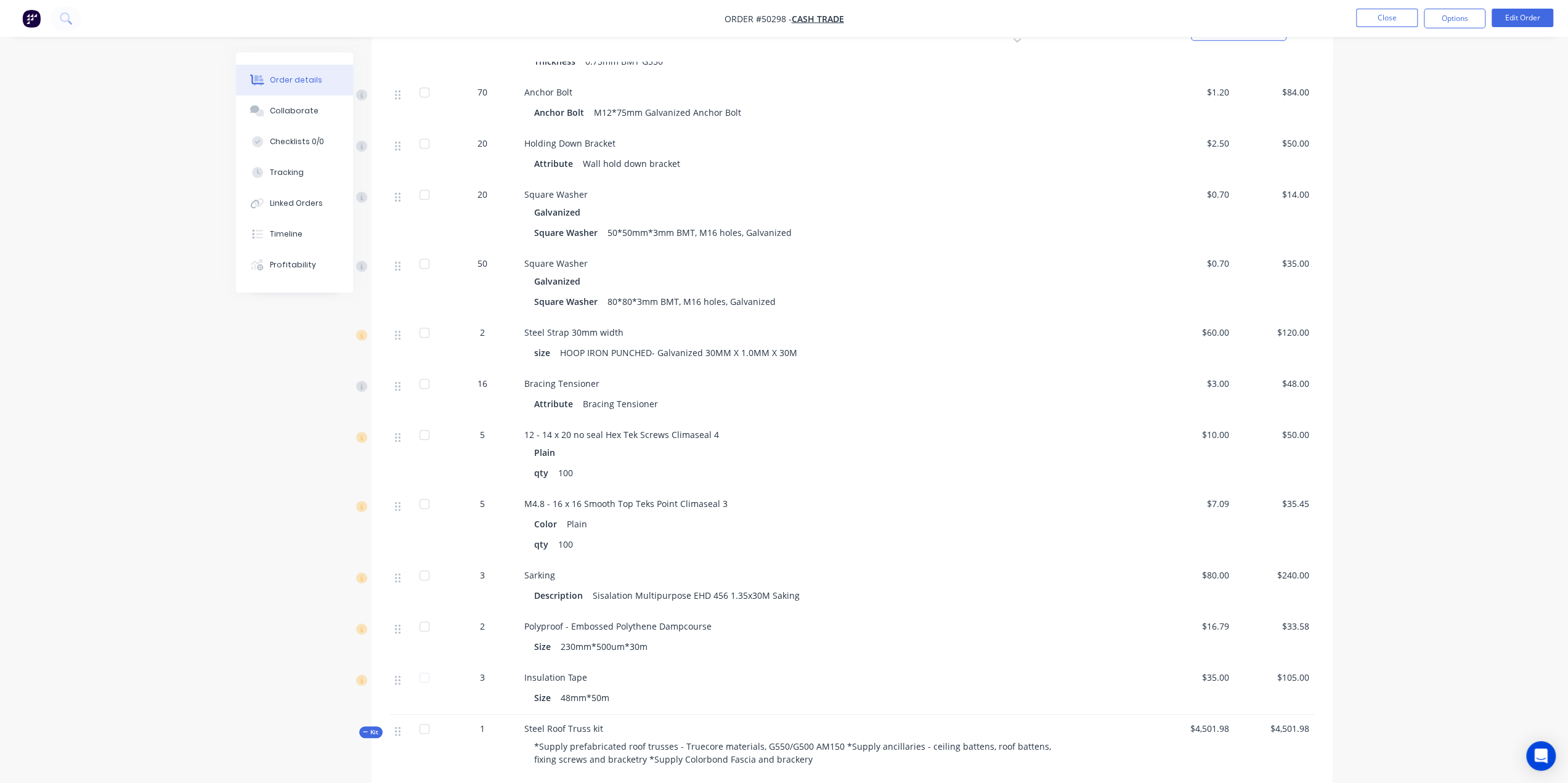
scroll to position [410, 0]
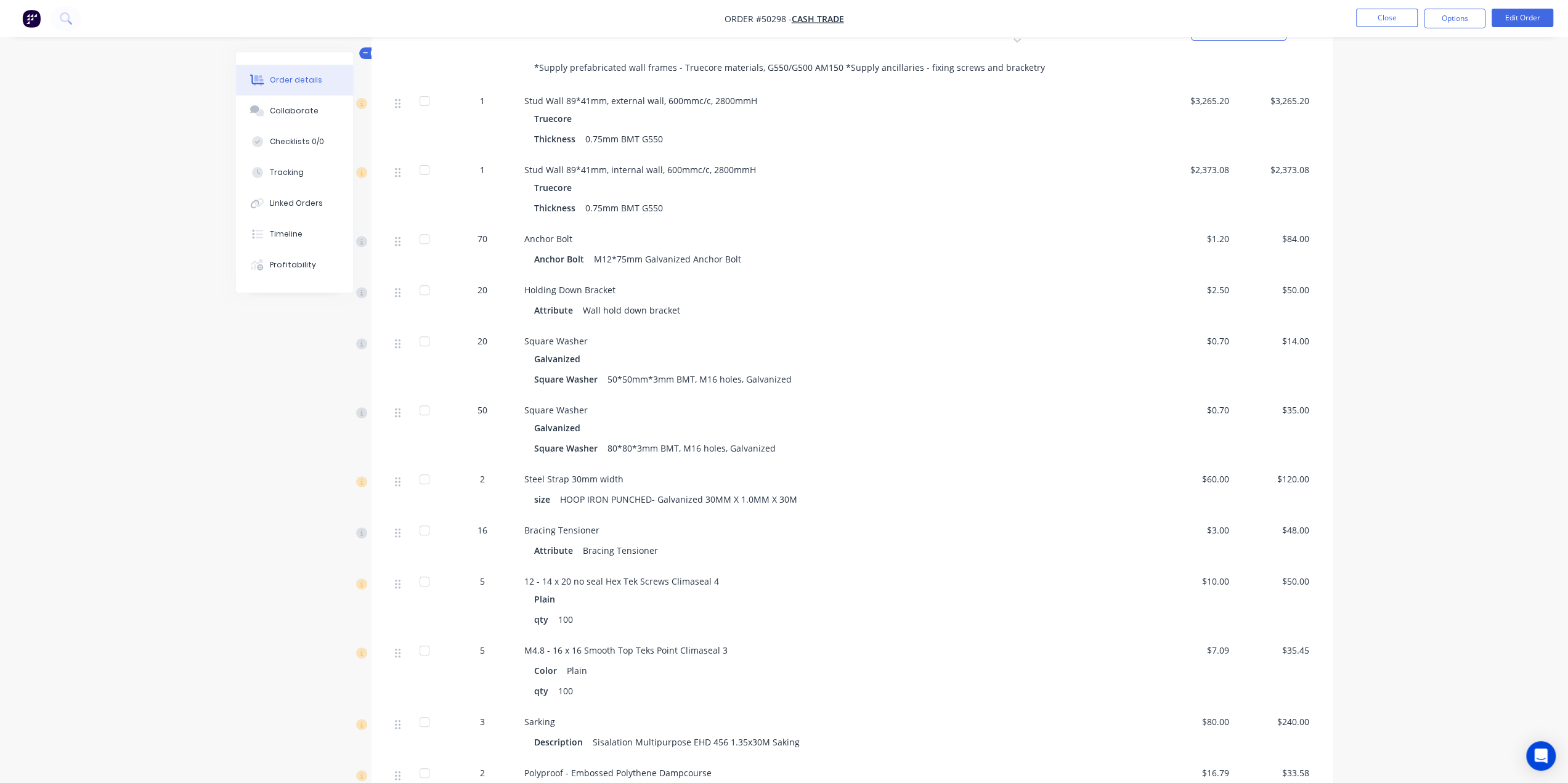
click at [1473, 381] on div "Order details Collaborate Checklists 0/0 Tracking Linked Orders Timeline Profit…" at bounding box center [784, 686] width 1568 height 2194
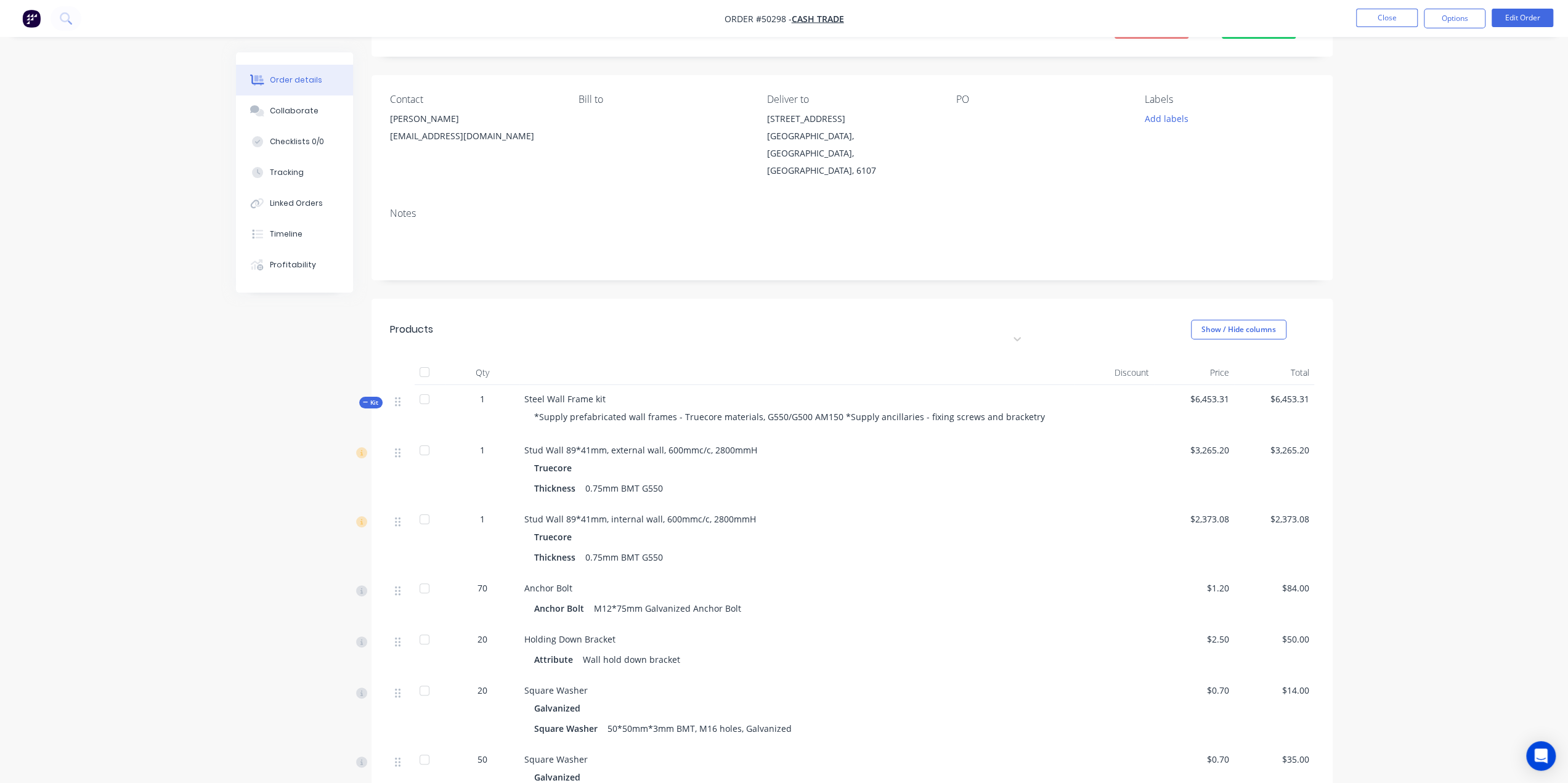
scroll to position [0, 0]
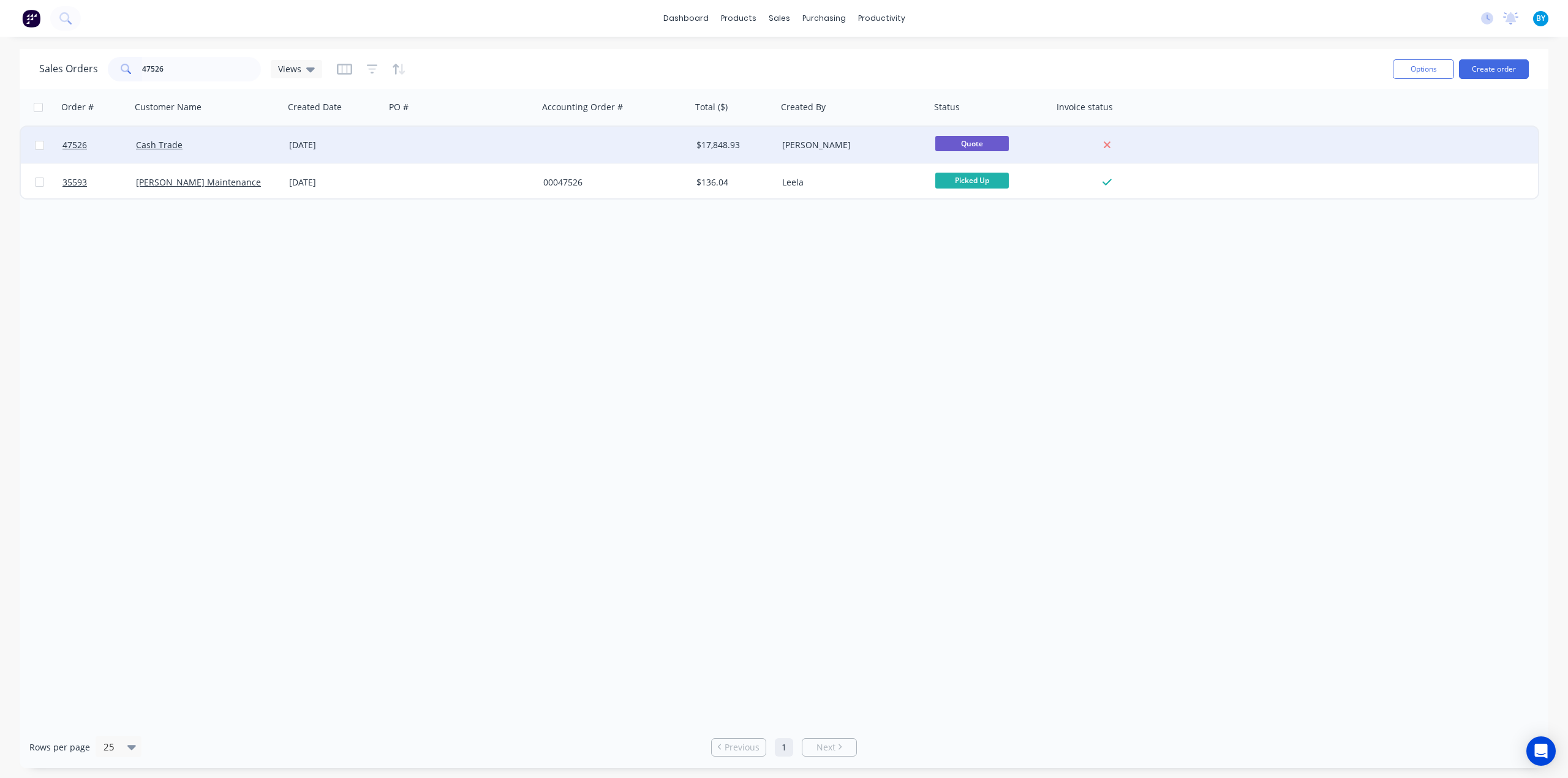
type input "47526"
click at [242, 155] on div "Cash Trade" at bounding box center [207, 145] width 153 height 37
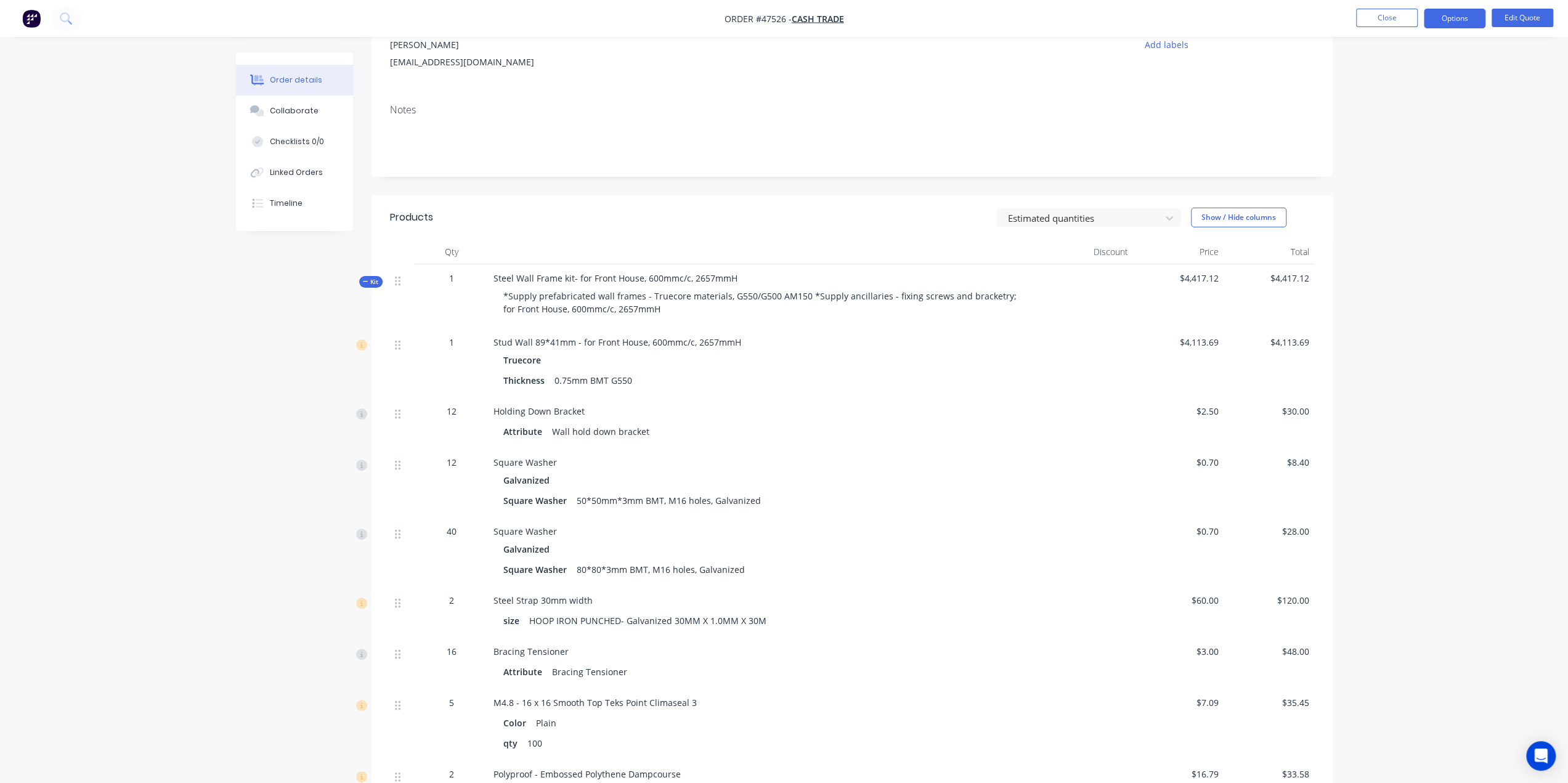
scroll to position [185, 0]
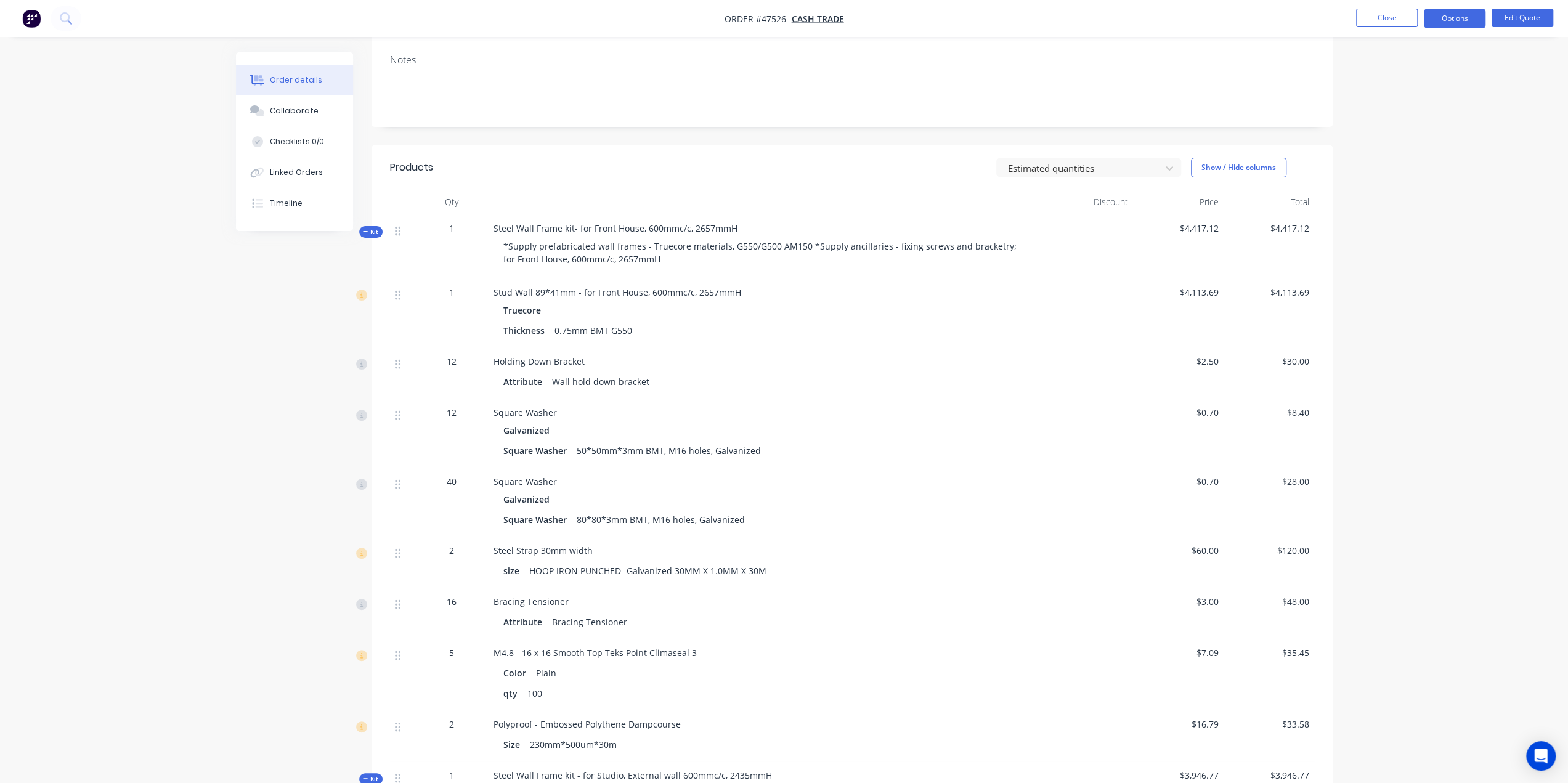
click at [675, 266] on div "*Supply prefabricated wall frames - Truecore materials, G550/G500 AM150 *Supply…" at bounding box center [766, 253] width 545 height 36
drag, startPoint x: 555, startPoint y: 328, endPoint x: 612, endPoint y: 327, distance: 57.0
click at [612, 327] on div "0.75mm BMT G550" at bounding box center [593, 331] width 88 height 18
click at [800, 363] on div "Holding Down Bracket" at bounding box center [766, 362] width 545 height 13
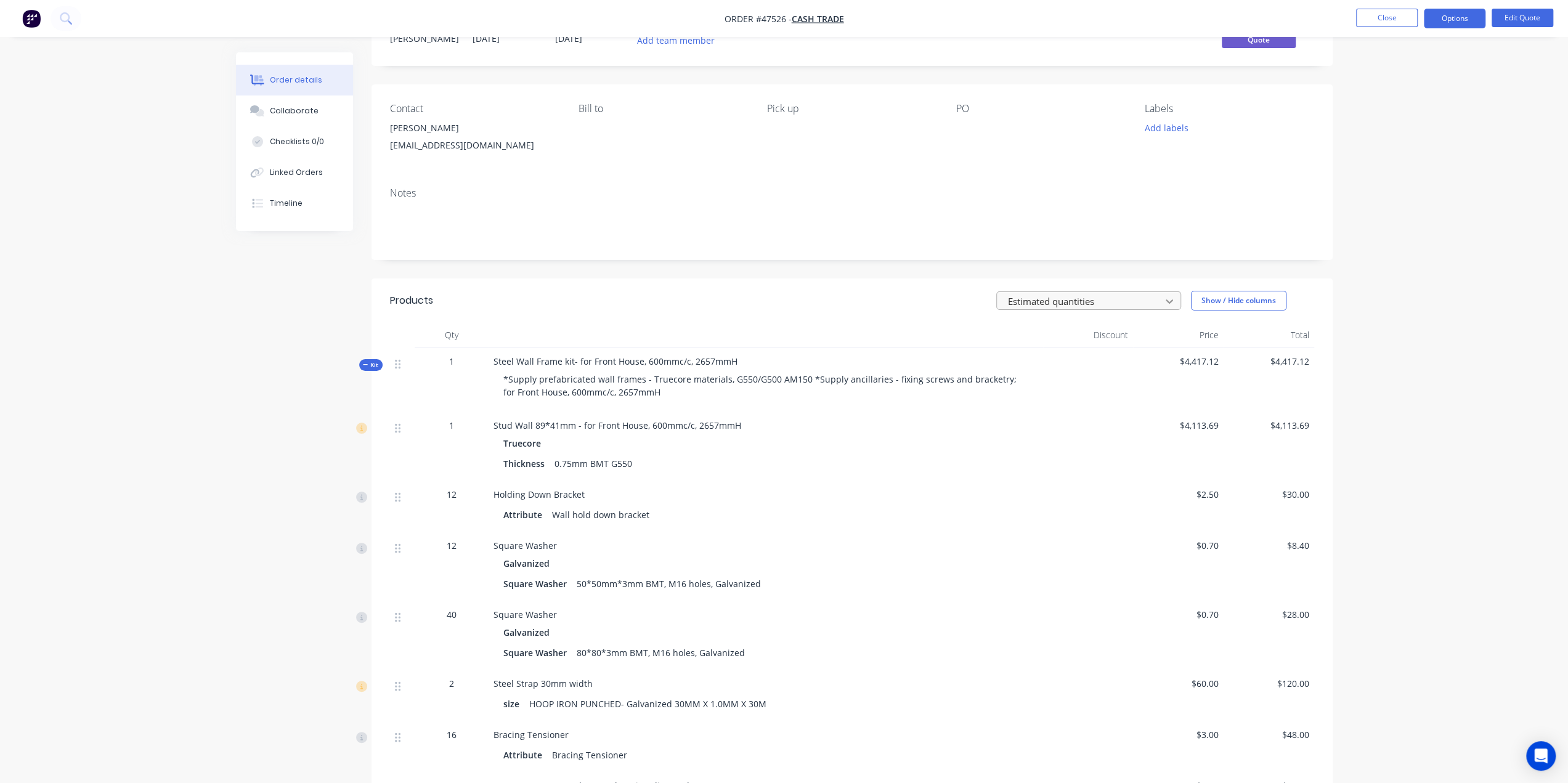
scroll to position [0, 0]
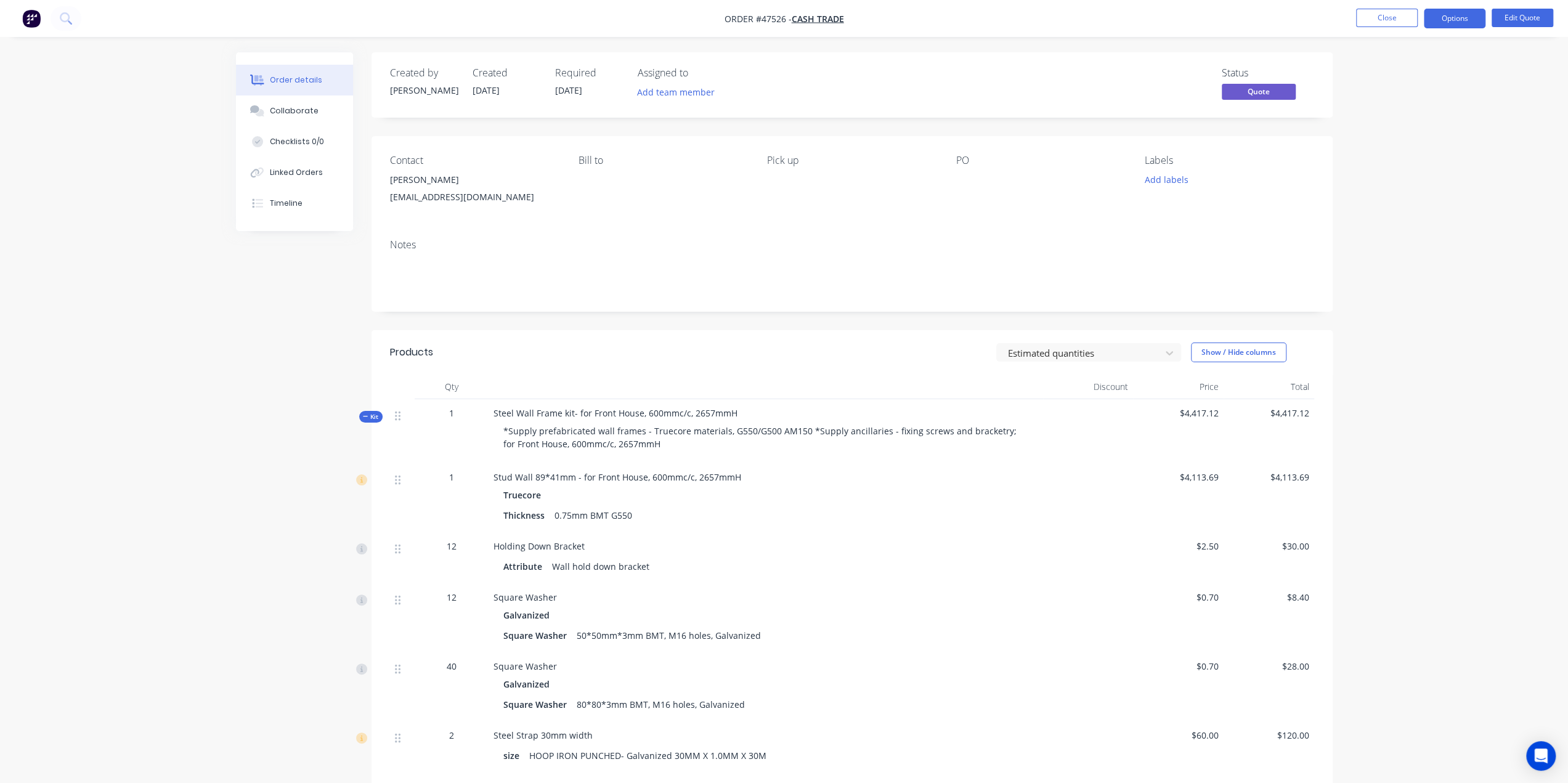
drag, startPoint x: 1133, startPoint y: 340, endPoint x: 1133, endPoint y: 323, distance: 17.0
click at [1133, 340] on header "Products Estimated quantities Show / Hide columns" at bounding box center [852, 353] width 962 height 44
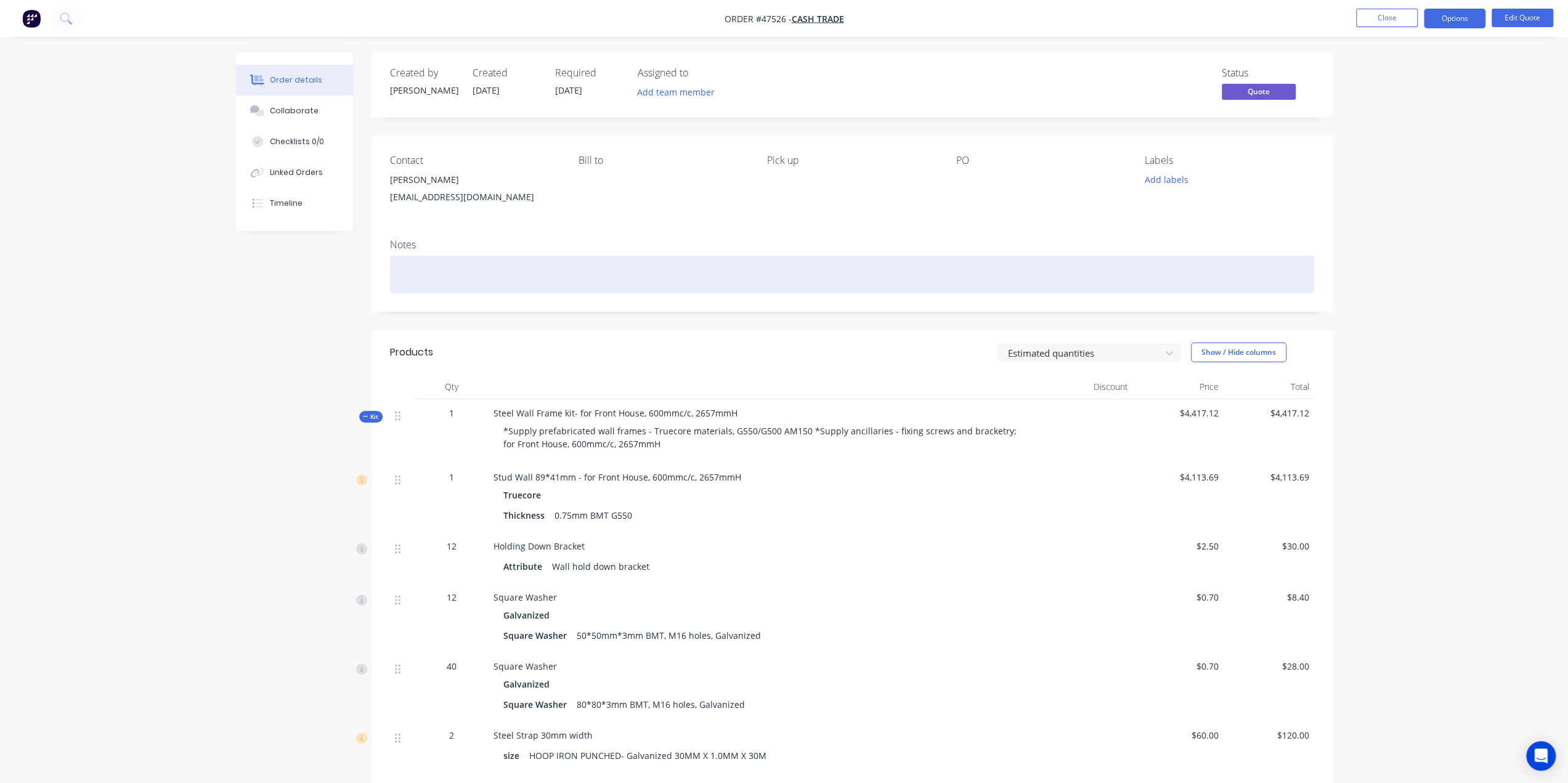
drag, startPoint x: 1169, startPoint y: 259, endPoint x: 1189, endPoint y: 241, distance: 26.9
click at [1169, 255] on div "Notes" at bounding box center [852, 270] width 962 height 83
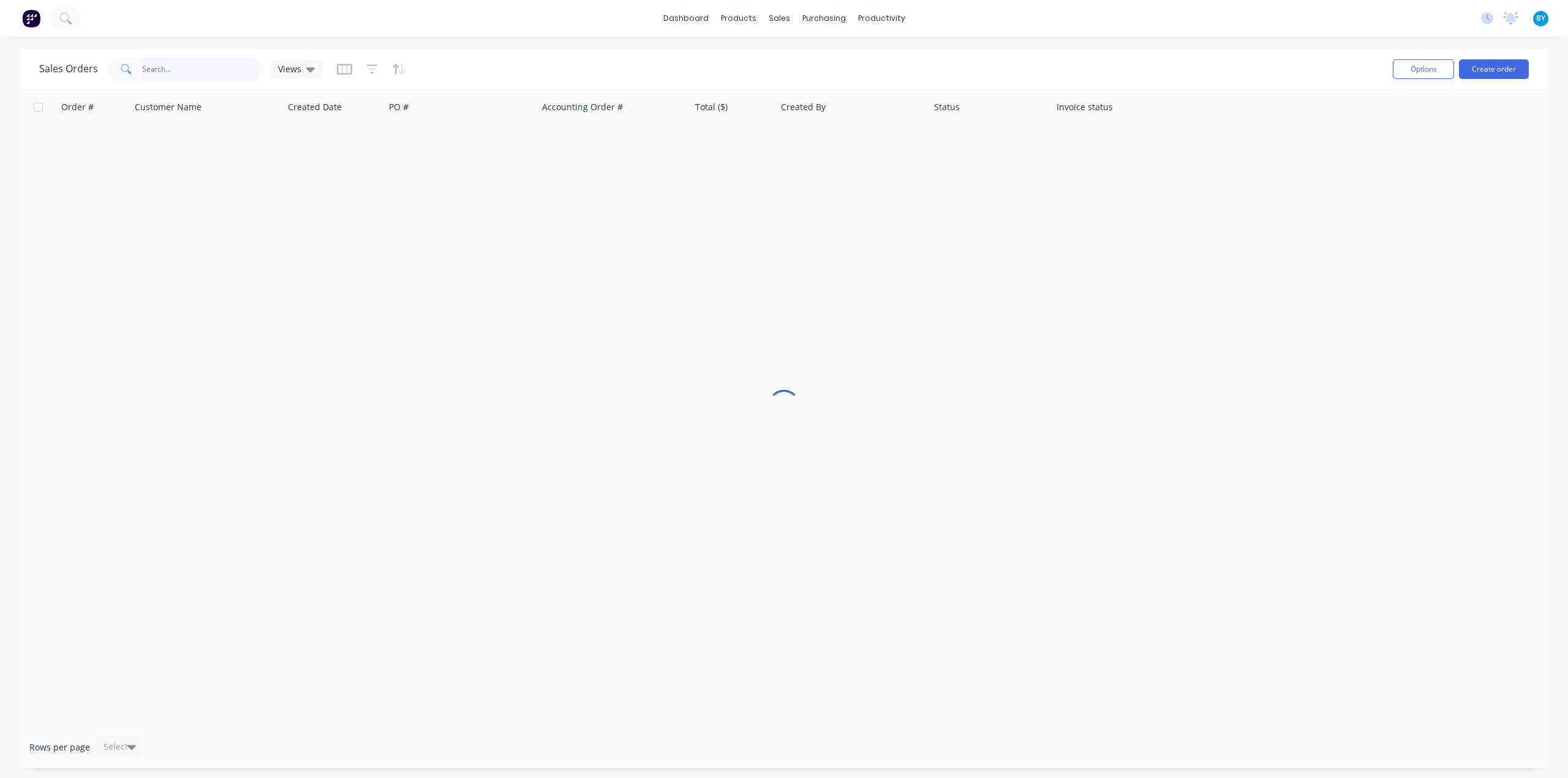
click at [217, 69] on input "text" at bounding box center [202, 69] width 120 height 24
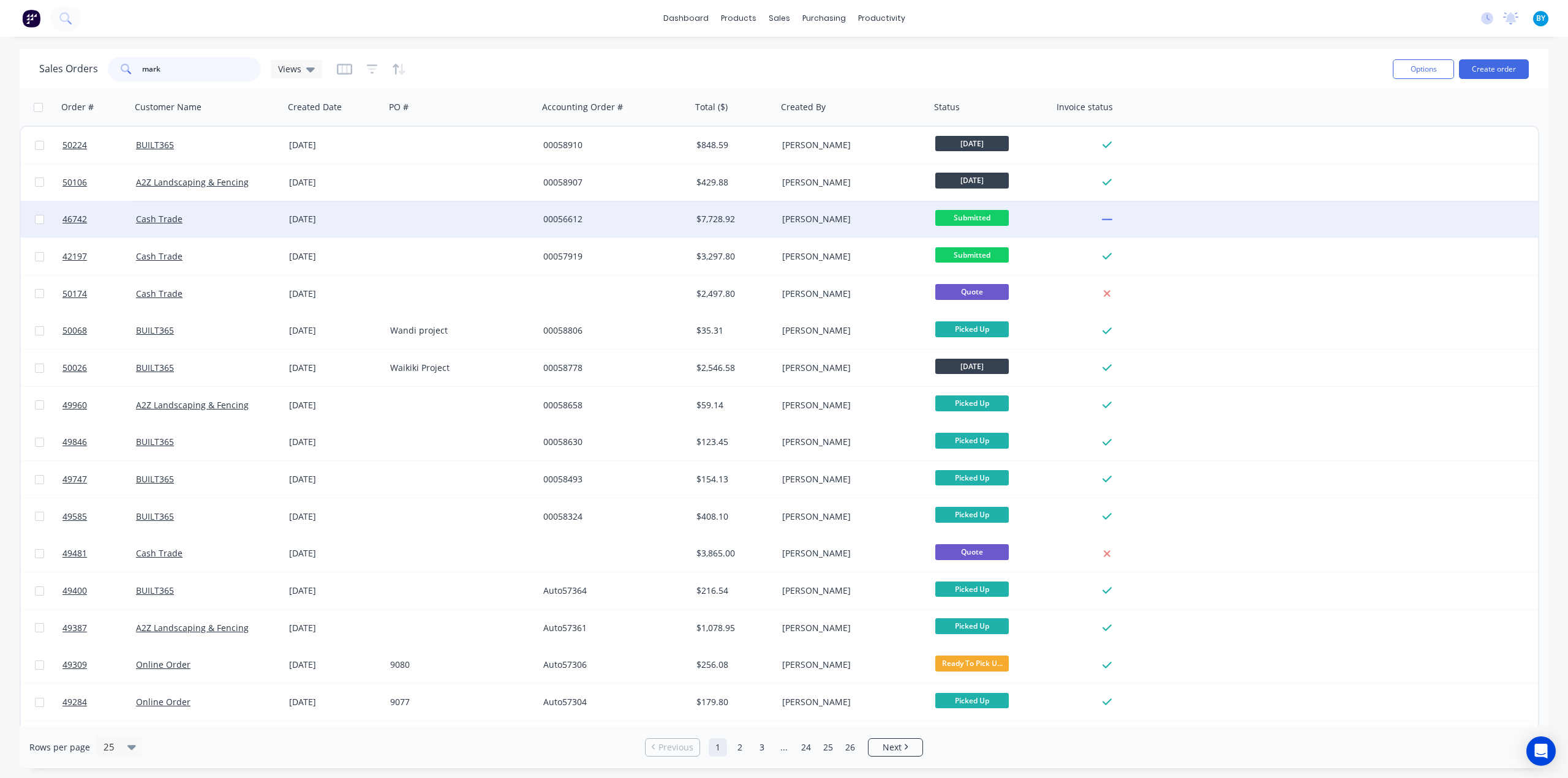
type input "mark"
click at [238, 227] on div "Cash Trade" at bounding box center [207, 219] width 153 height 37
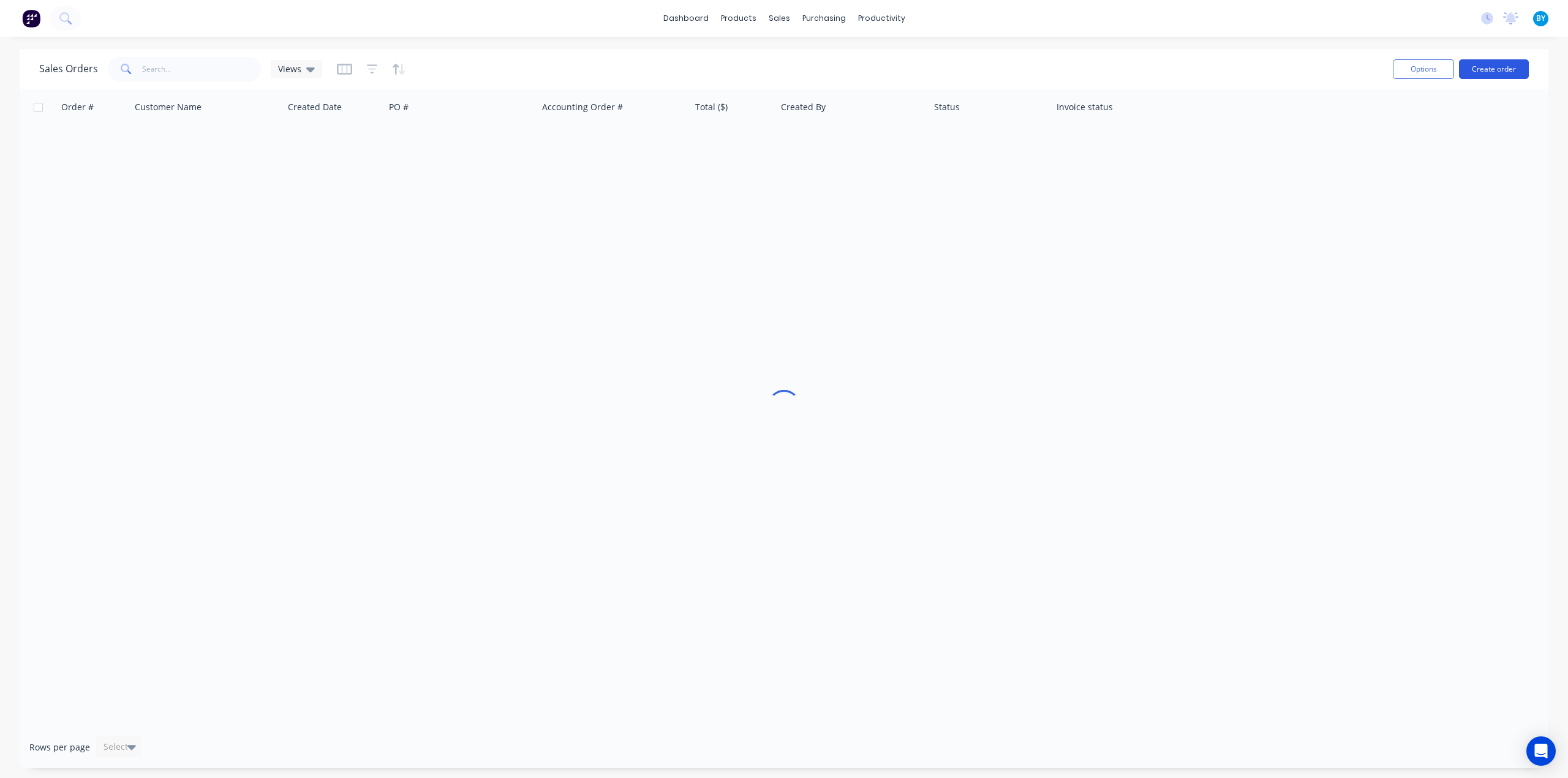
click at [1494, 65] on button "Create order" at bounding box center [1494, 69] width 70 height 20
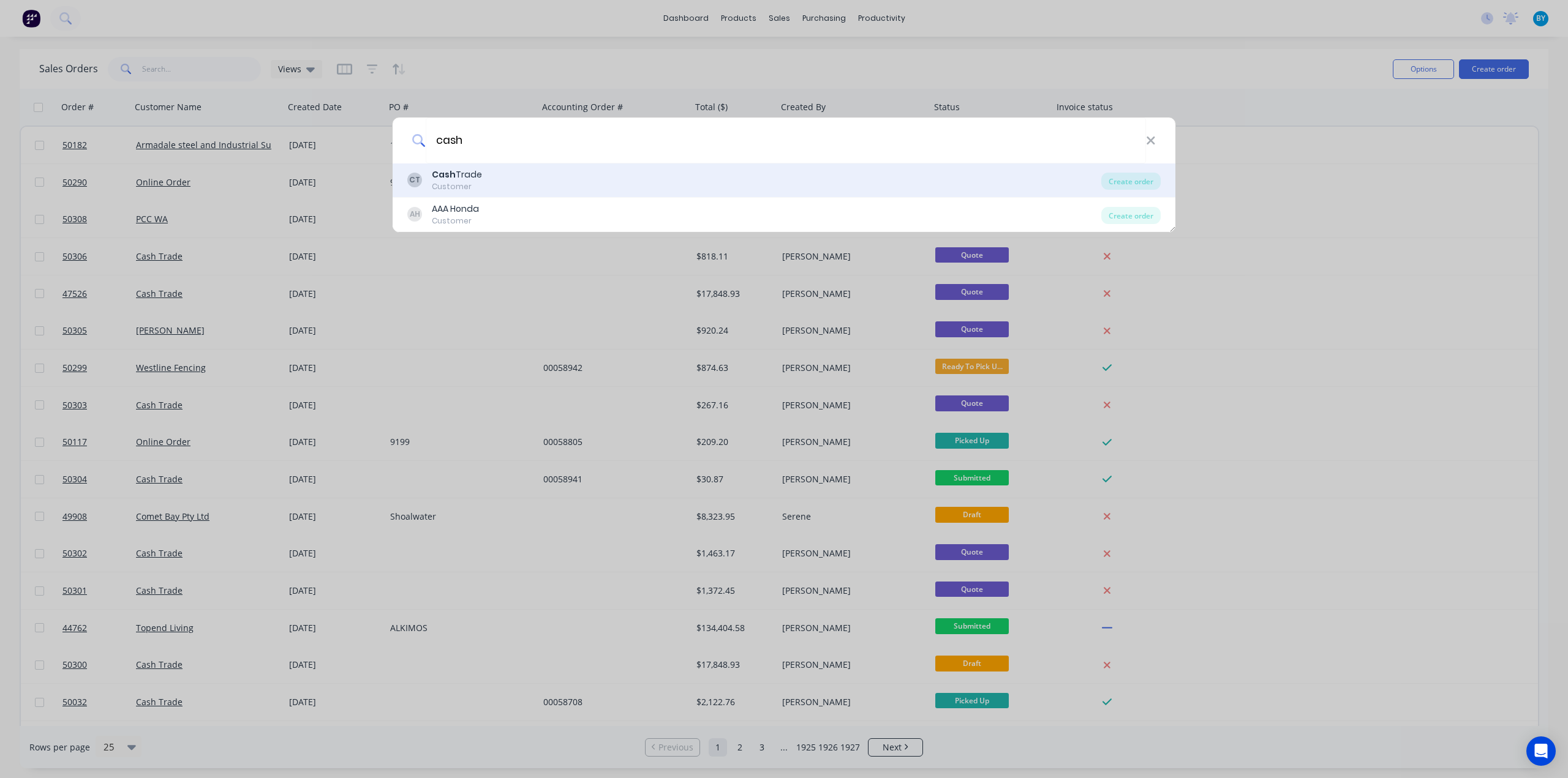
type input "cash"
click at [477, 180] on div "Cash Trade" at bounding box center [457, 175] width 50 height 13
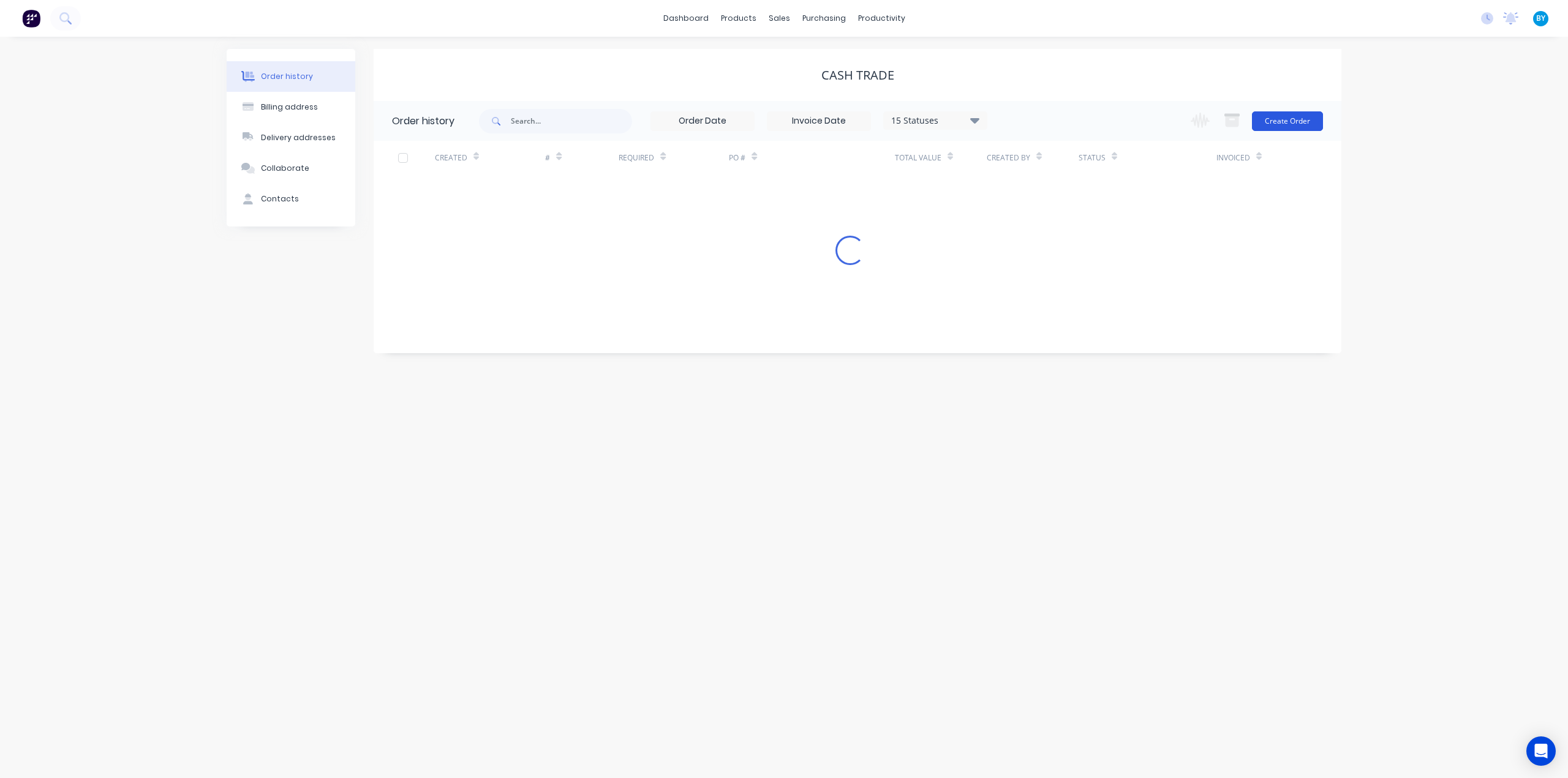
click at [1274, 120] on button "Create Order" at bounding box center [1287, 121] width 71 height 20
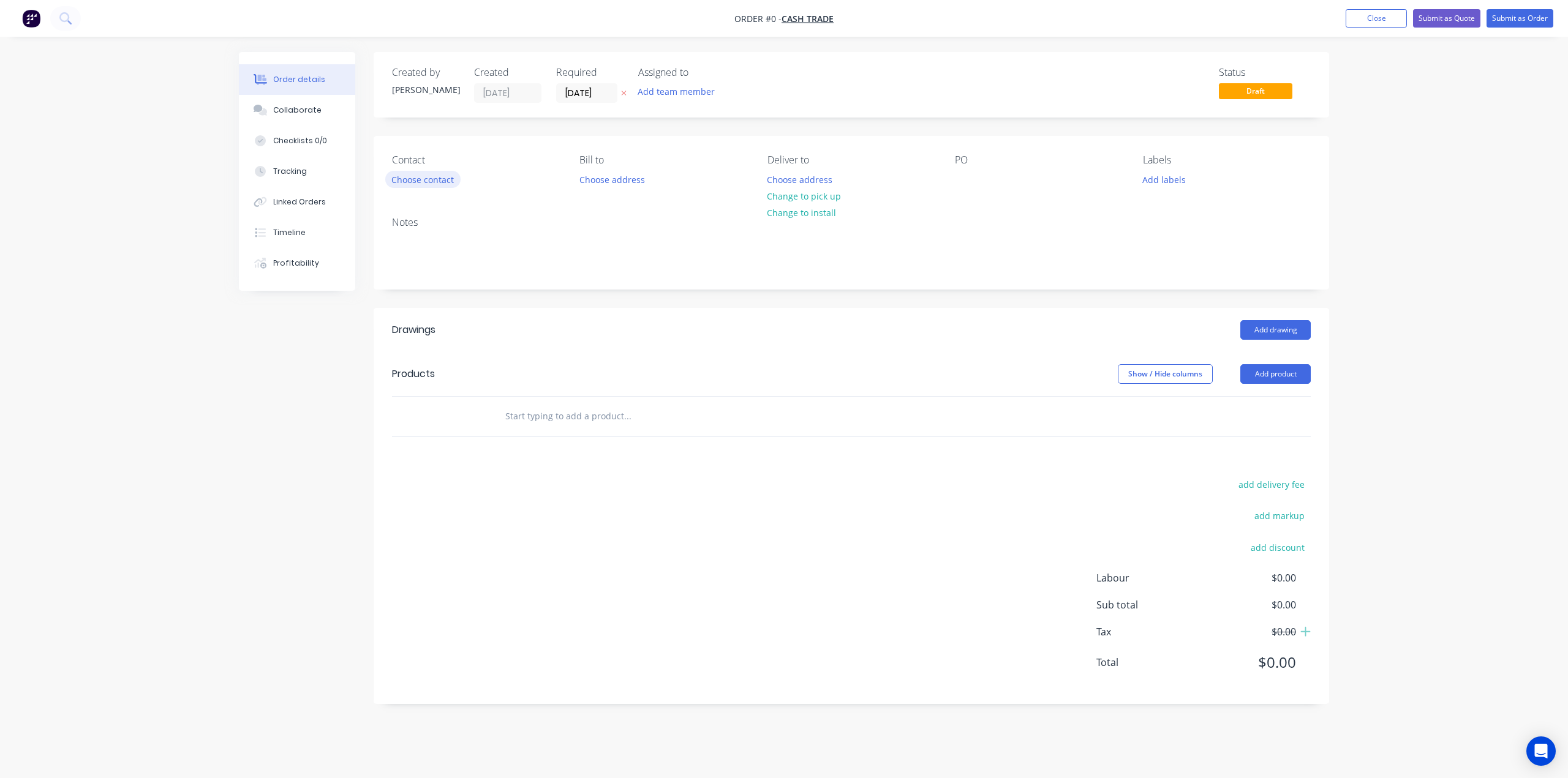
click at [420, 180] on button "Choose contact" at bounding box center [423, 179] width 76 height 16
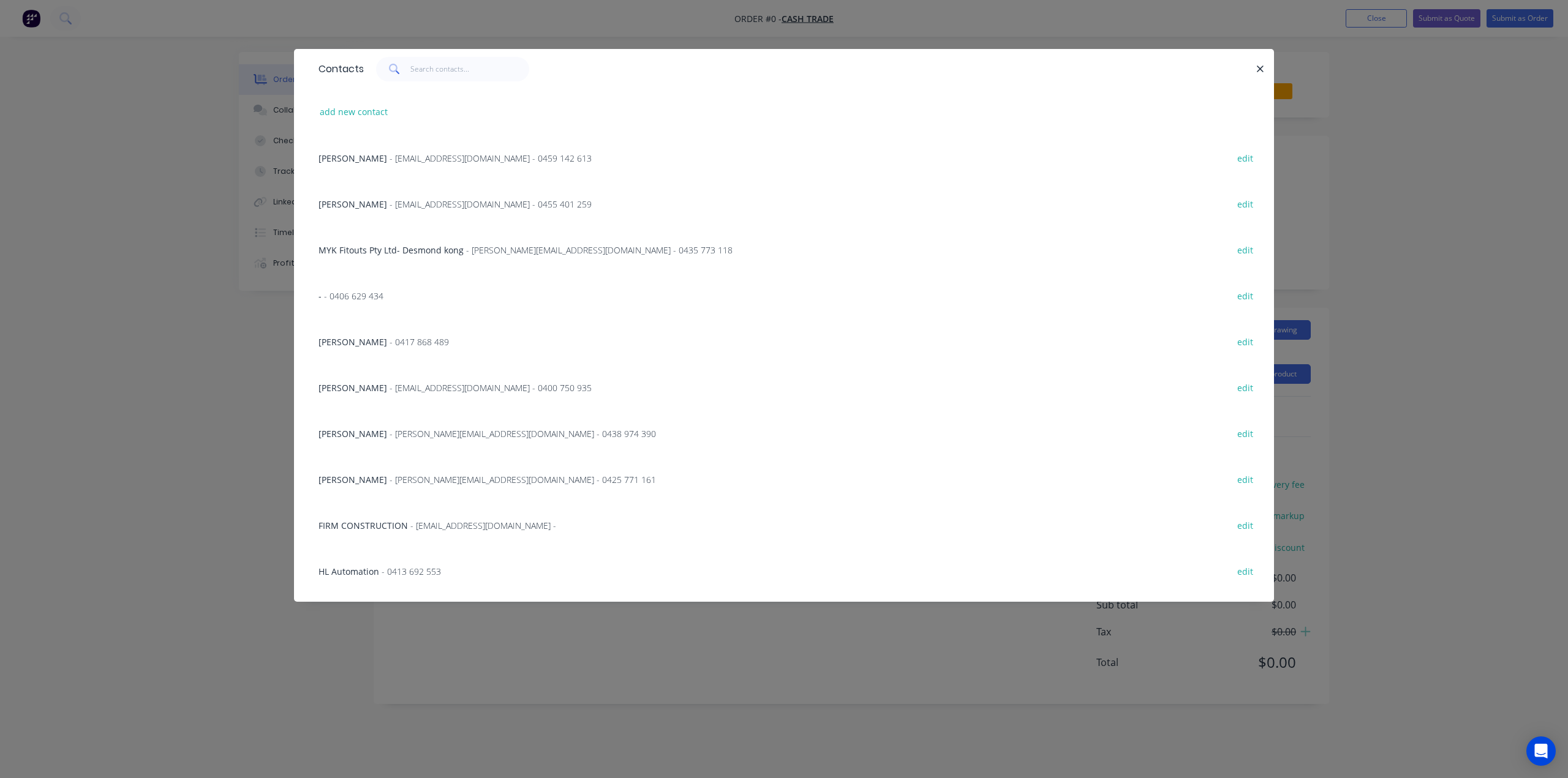
click at [351, 109] on button "add new contact" at bounding box center [354, 111] width 81 height 16
select select "AU"
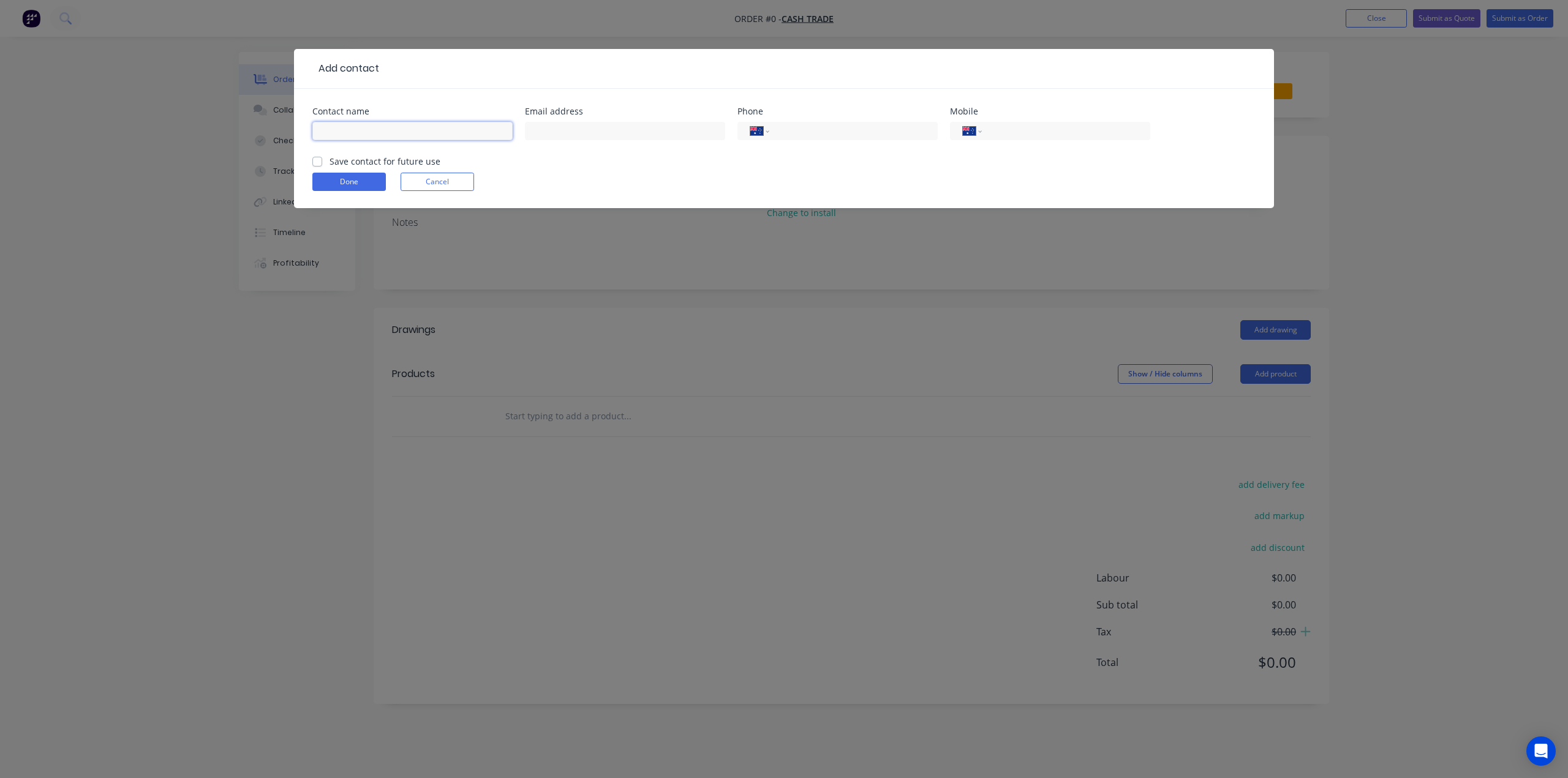
click at [363, 128] on input "text" at bounding box center [412, 131] width 200 height 19
type input "Apple"
drag, startPoint x: 612, startPoint y: 134, endPoint x: 606, endPoint y: 133, distance: 6.1
click at [612, 134] on input "text" at bounding box center [625, 131] width 200 height 19
paste input "apple@sunsetconstruction.com.au>"
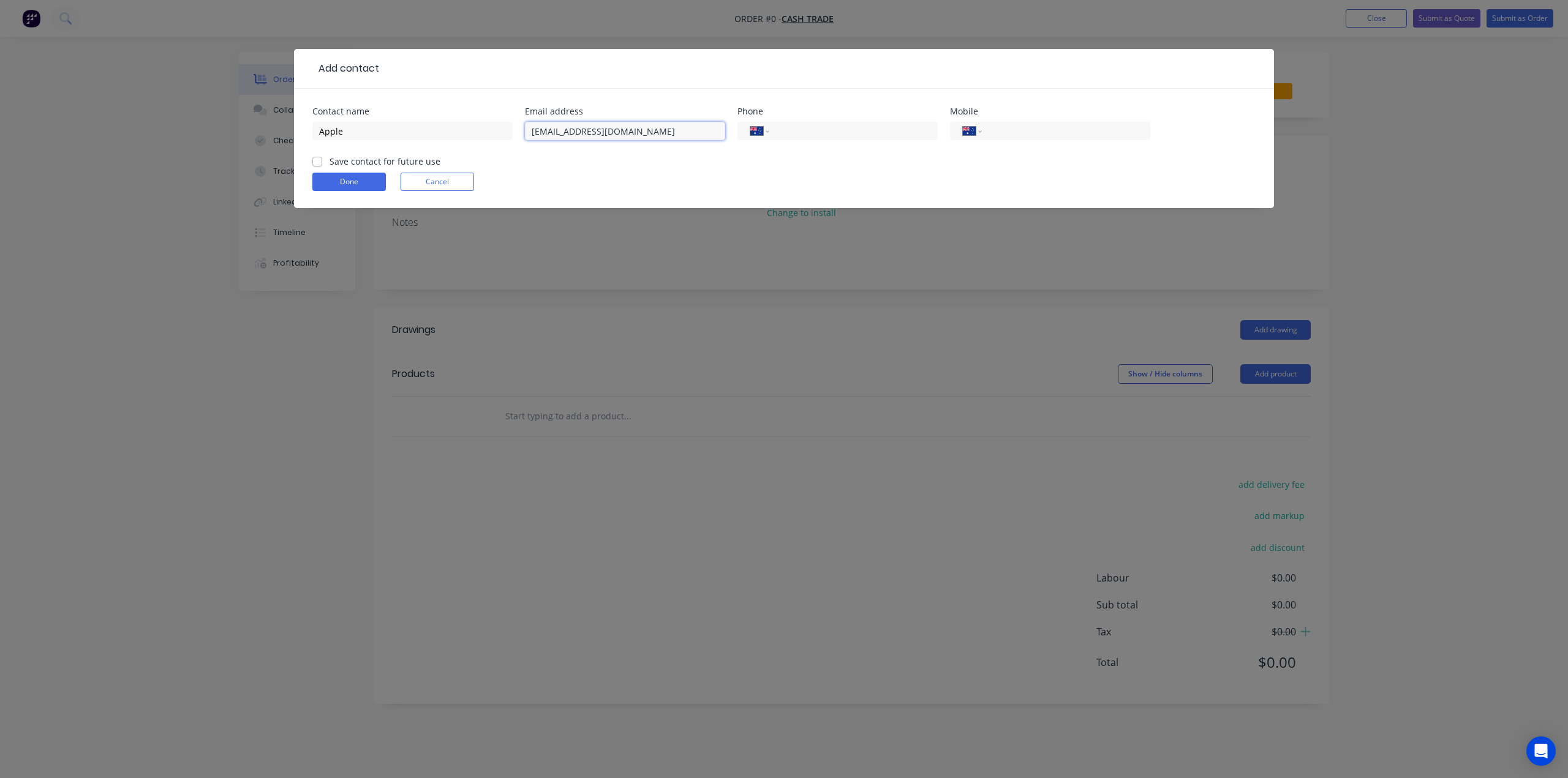
type input "apple@sunsetconstruction.com.au"
click at [832, 135] on input "tel" at bounding box center [851, 131] width 147 height 14
type input "(08) 6256 2720"
click button "Done" at bounding box center [349, 181] width 73 height 19
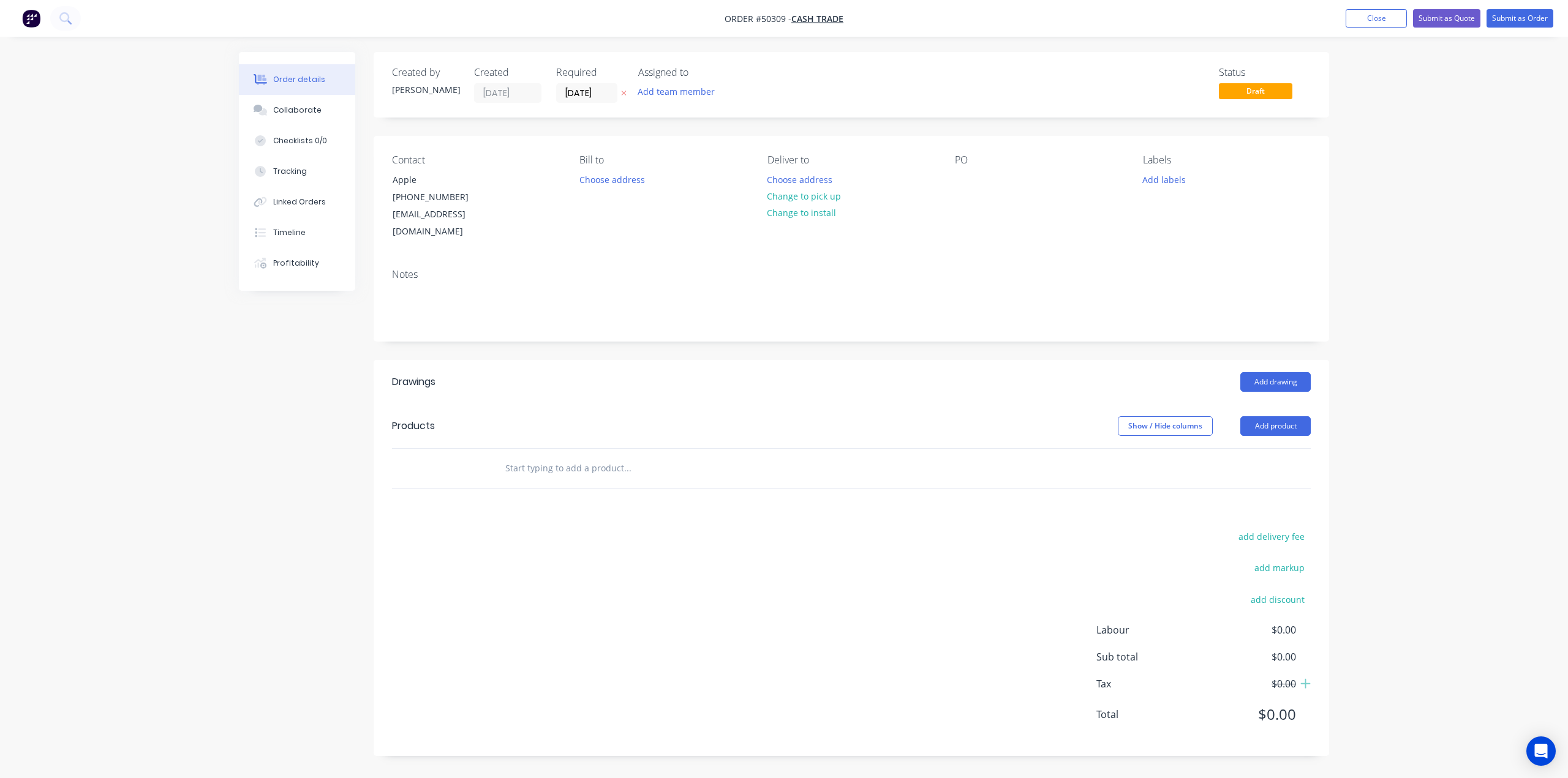
drag, startPoint x: 634, startPoint y: 249, endPoint x: 871, endPoint y: 227, distance: 238.0
click at [634, 259] on div "Notes" at bounding box center [851, 300] width 956 height 82
click at [808, 180] on button "Choose address" at bounding box center [799, 179] width 78 height 16
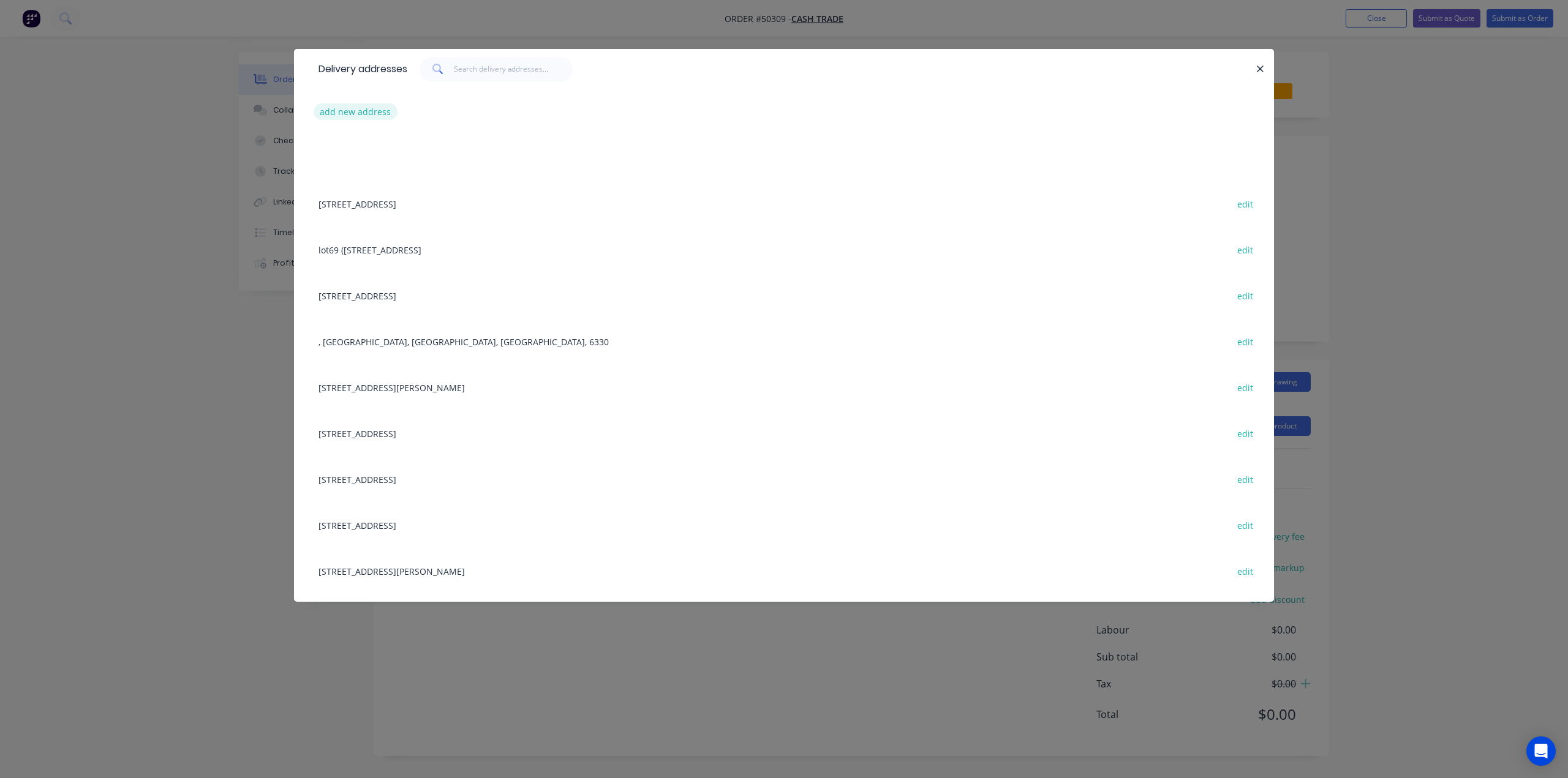
click at [348, 111] on button "add new address" at bounding box center [355, 111] width 84 height 16
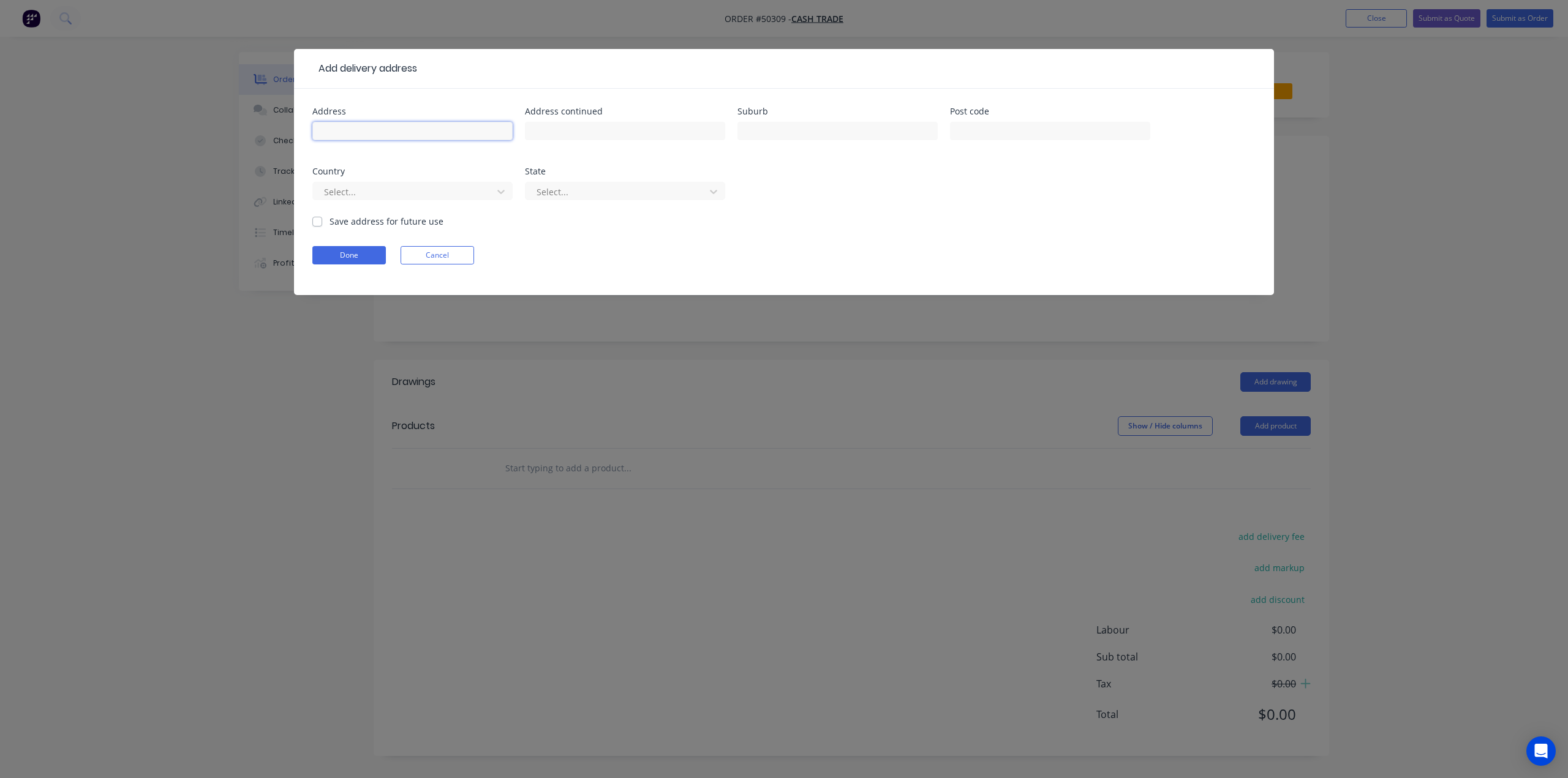
drag, startPoint x: 342, startPoint y: 133, endPoint x: 335, endPoint y: 109, distance: 25.0
click at [342, 133] on input "text" at bounding box center [412, 131] width 200 height 19
paste input "22 Hemingway Dr, Camillo WA 6111"
drag, startPoint x: 477, startPoint y: 128, endPoint x: 452, endPoint y: 172, distance: 50.6
click at [455, 136] on input "22 Hemingway Dr, Camillo WA 6111" at bounding box center [412, 131] width 200 height 19
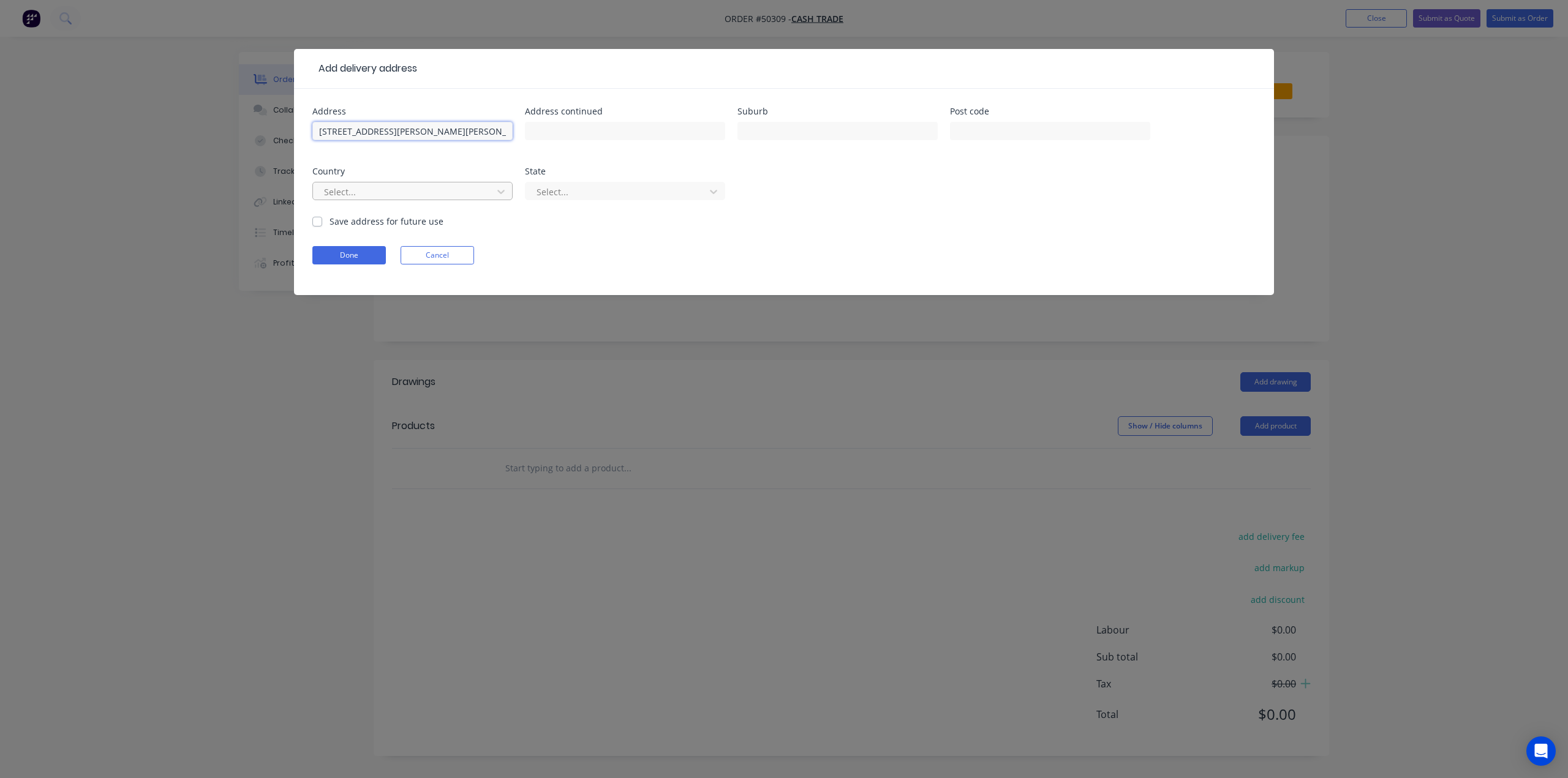
type input "22 Hemingway Dr, Camillo WA 6111"
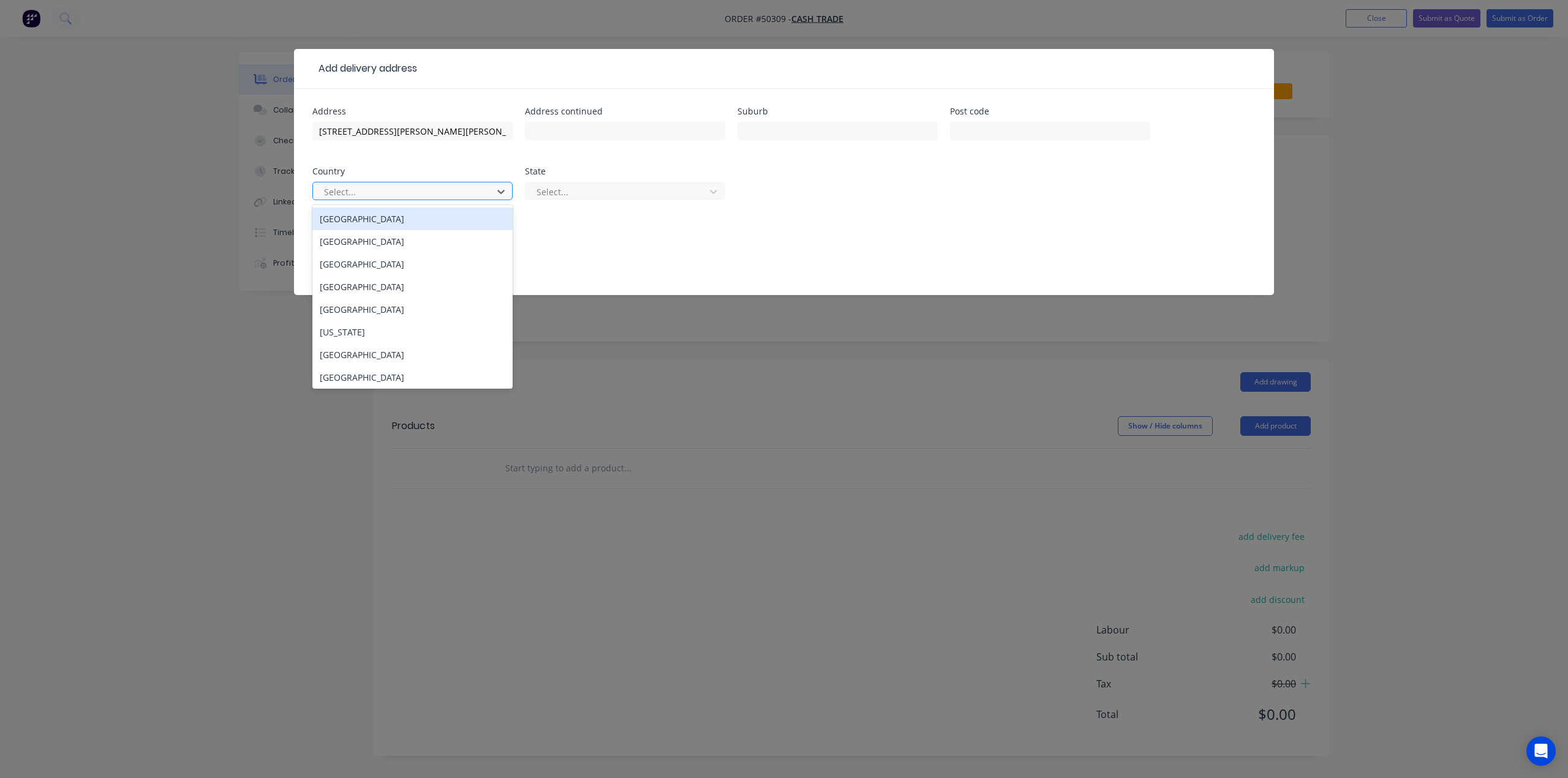
click at [430, 189] on div at bounding box center [404, 192] width 163 height 15
click at [403, 221] on div "Australia" at bounding box center [412, 219] width 200 height 23
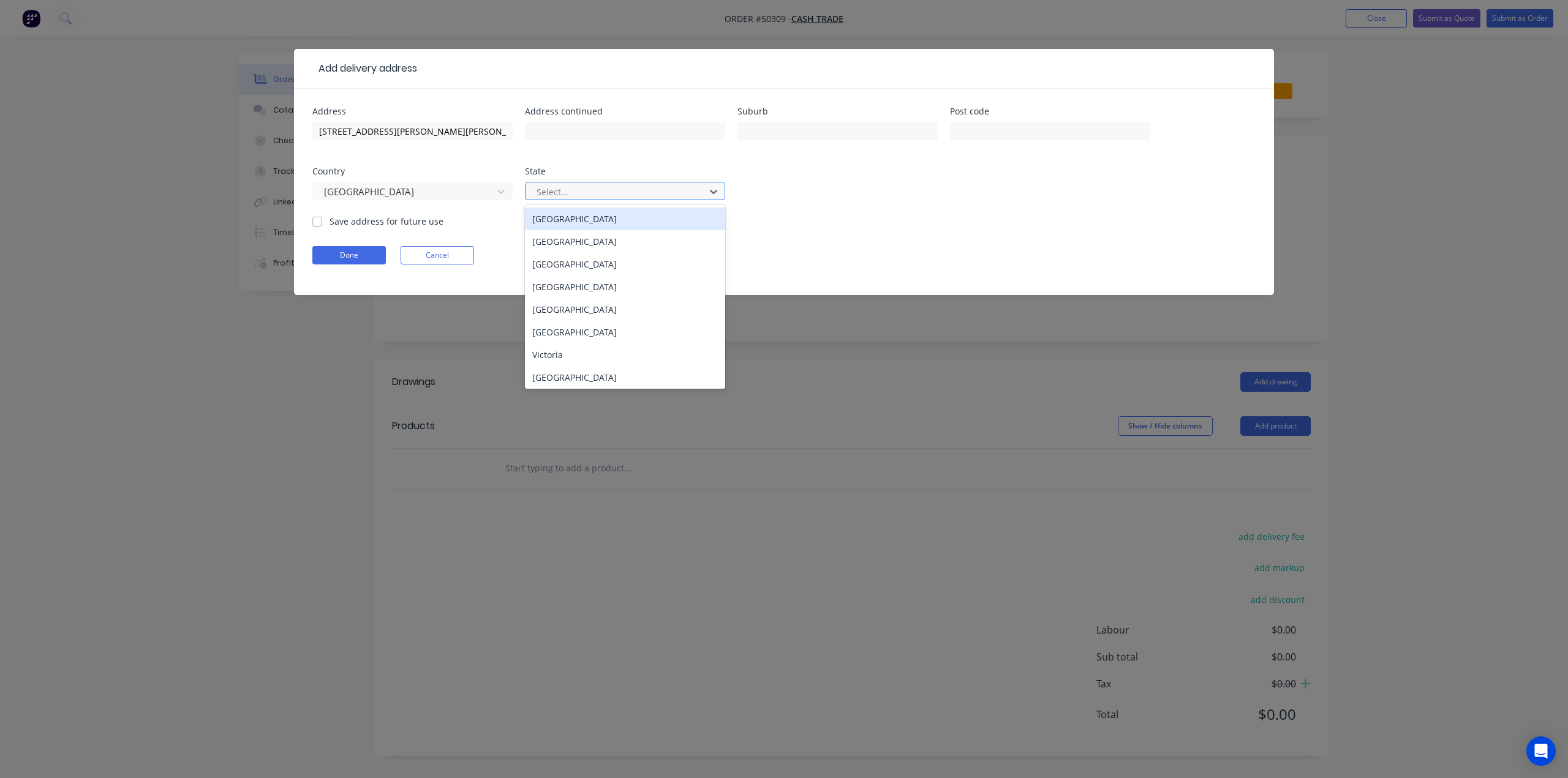
click at [611, 196] on div at bounding box center [616, 192] width 163 height 15
click at [567, 386] on div "Western Australia" at bounding box center [625, 377] width 200 height 23
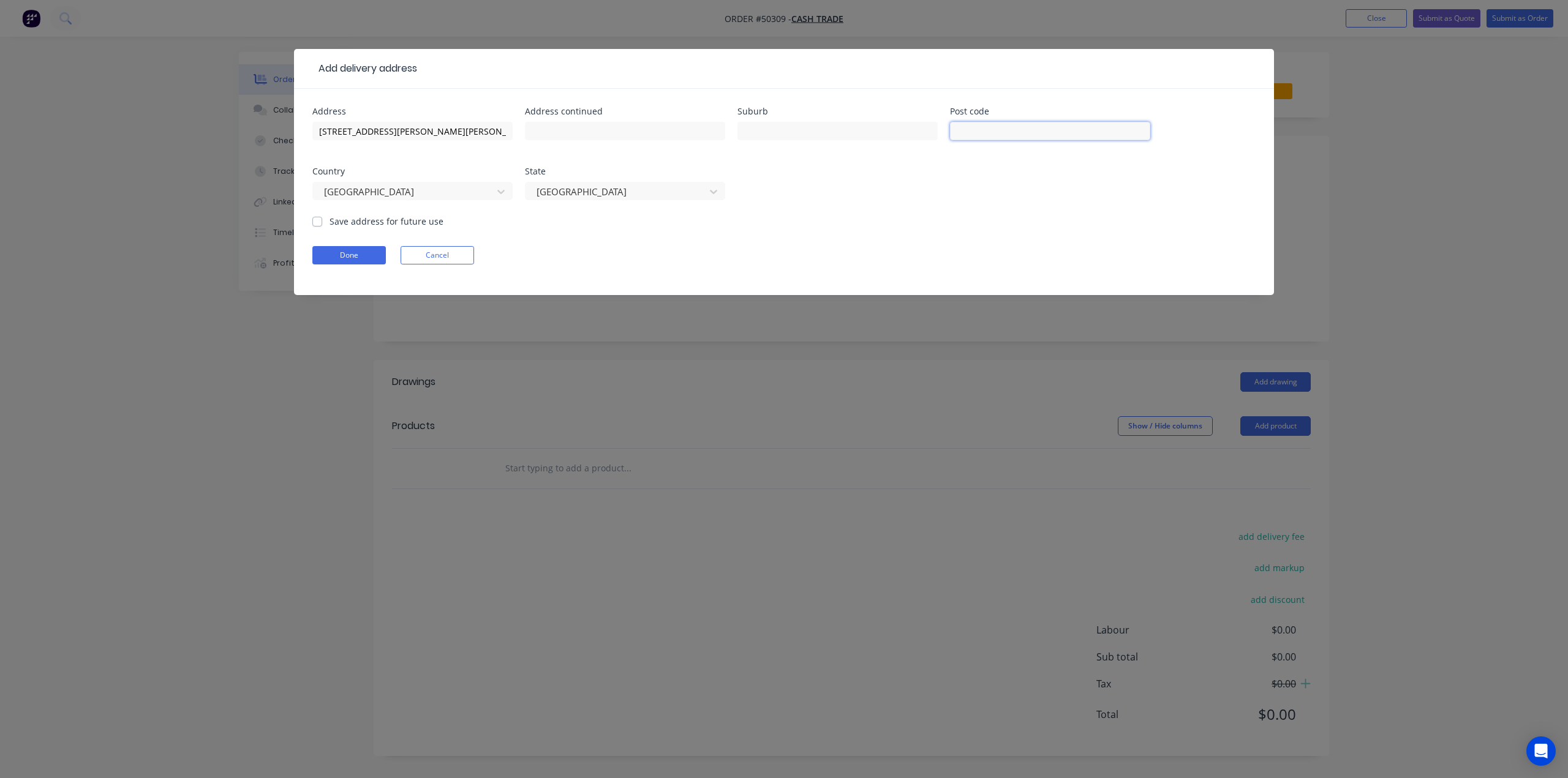
click at [973, 125] on input "text" at bounding box center [1050, 131] width 200 height 19
type input "6111"
click at [648, 129] on input "text" at bounding box center [625, 131] width 200 height 19
click at [773, 125] on input "text" at bounding box center [838, 131] width 200 height 19
drag, startPoint x: 423, startPoint y: 128, endPoint x: 397, endPoint y: 133, distance: 26.5
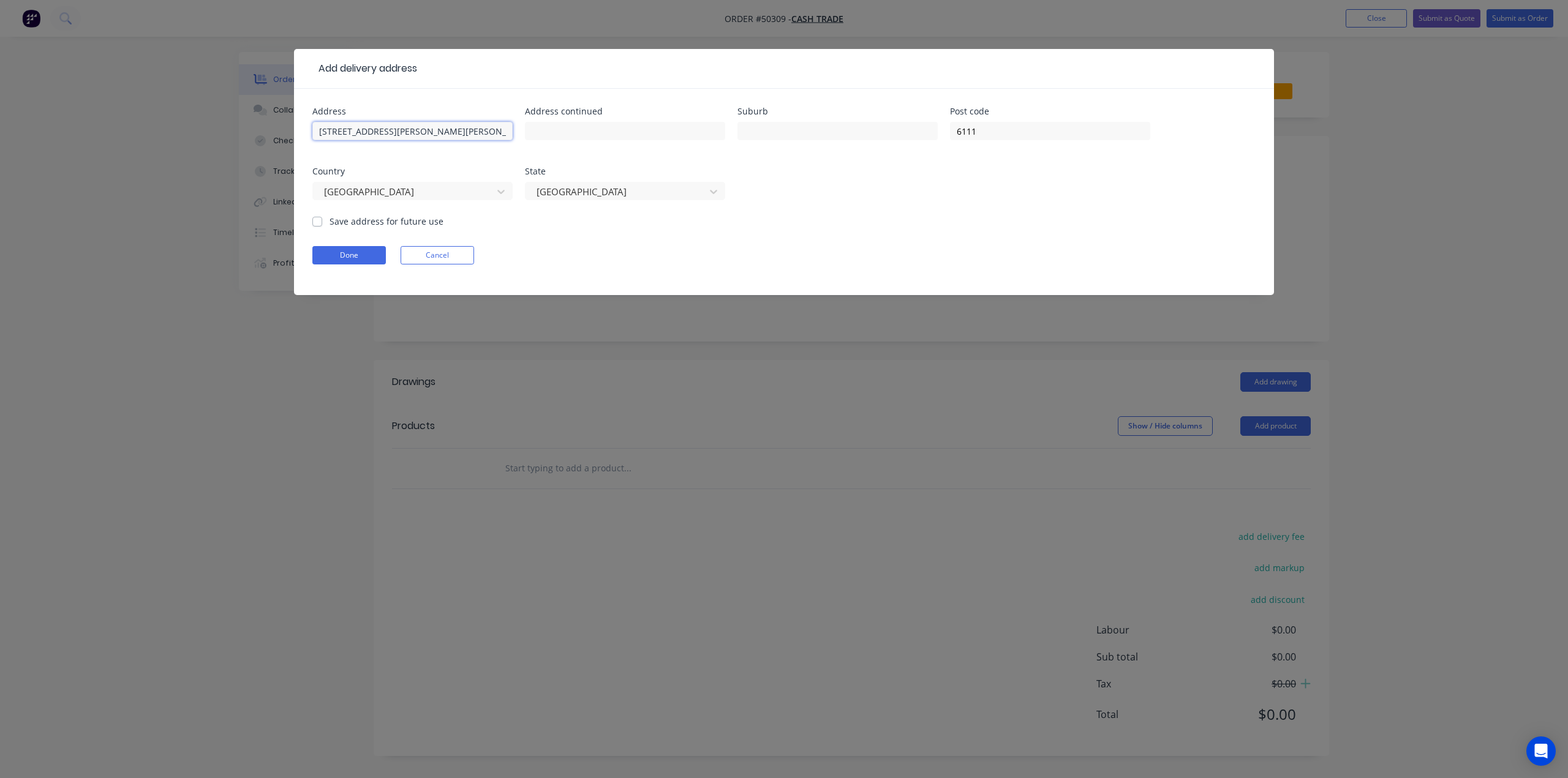
click at [397, 133] on input "22 Hemingway Dr, Camillo WA 6111" at bounding box center [412, 131] width 200 height 19
type input "22 Hemingway Dr, WA 6111"
click at [862, 134] on input "text" at bounding box center [838, 131] width 200 height 19
paste input "Camillo"
type input "Camillo"
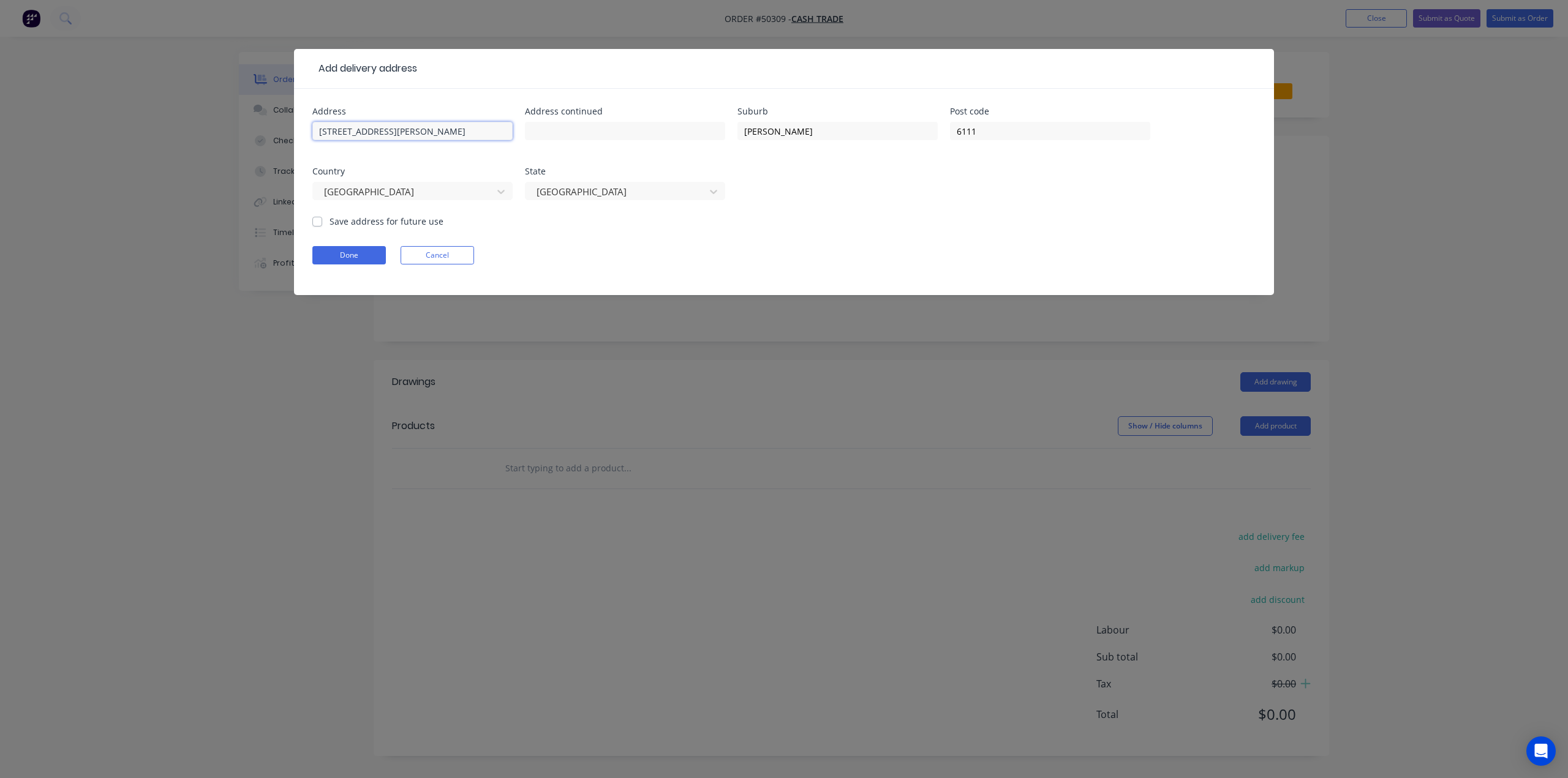
drag, startPoint x: 423, startPoint y: 140, endPoint x: 390, endPoint y: 140, distance: 33.0
click at [390, 140] on div "22 Hemingway Dr, WA 6111" at bounding box center [412, 137] width 200 height 36
type input "22 Hemingway Dr"
click at [374, 253] on button "Done" at bounding box center [349, 255] width 73 height 19
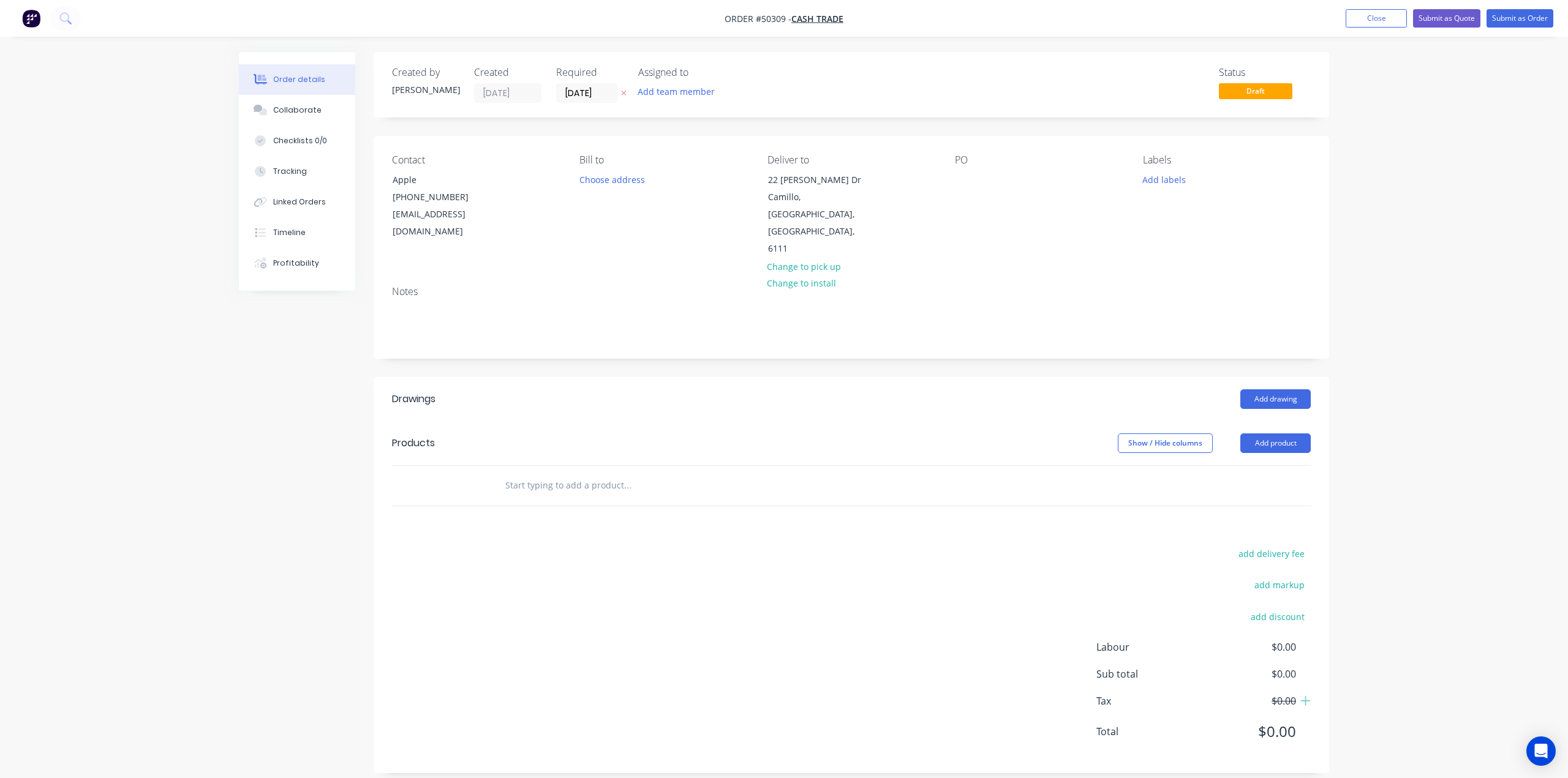
drag, startPoint x: 859, startPoint y: 524, endPoint x: 1019, endPoint y: 489, distance: 163.8
click at [857, 545] on div "add delivery fee add markup add discount Labour $0.00 Sub total $0.00 Tax $0.00…" at bounding box center [851, 650] width 918 height 210
click at [1266, 433] on button "Add product" at bounding box center [1275, 443] width 71 height 20
click at [1261, 465] on div "Product catalogue" at bounding box center [1252, 474] width 94 height 18
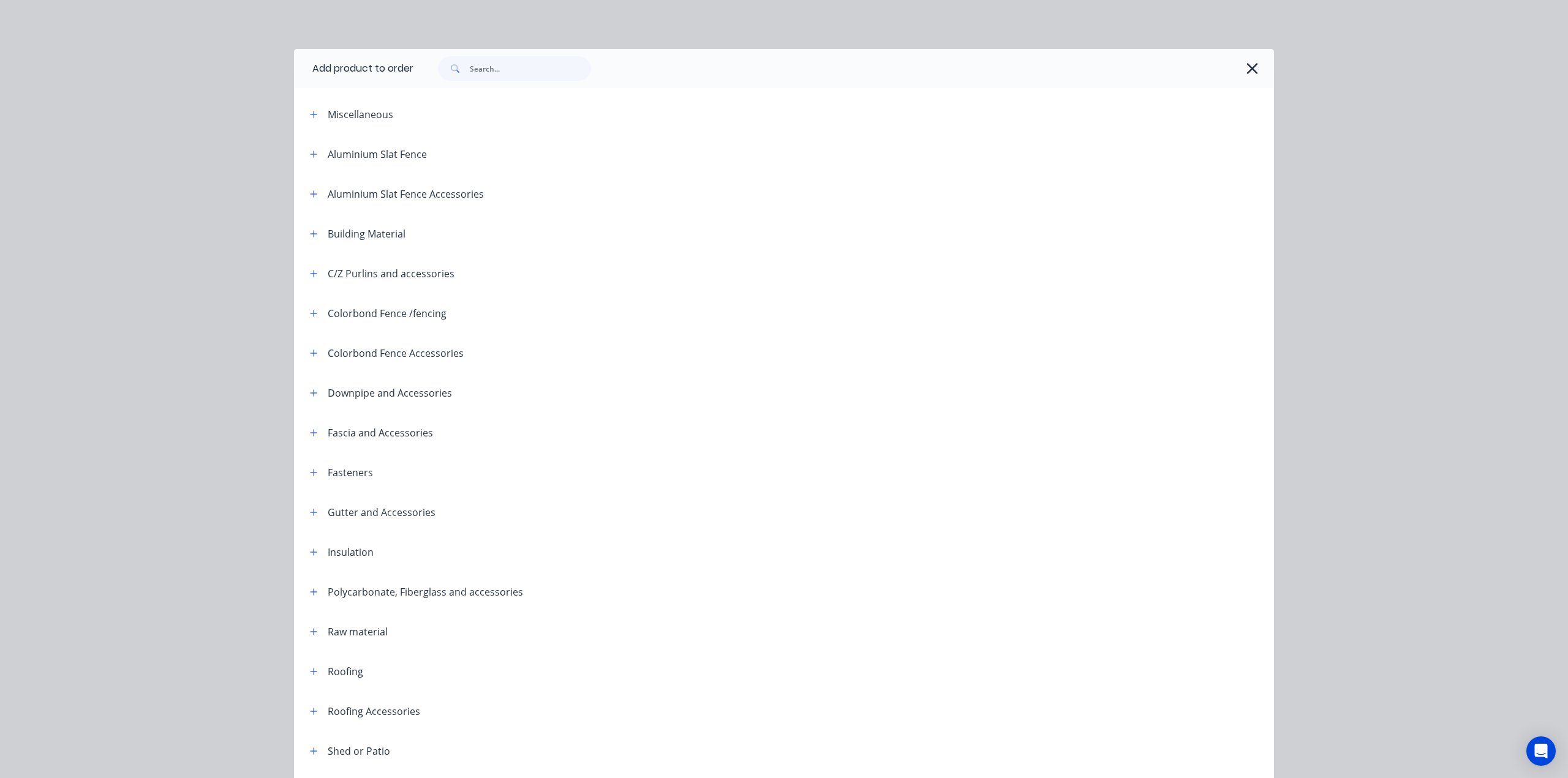
click at [542, 84] on div at bounding box center [843, 68] width 860 height 39
click at [547, 74] on input "text" at bounding box center [530, 68] width 121 height 24
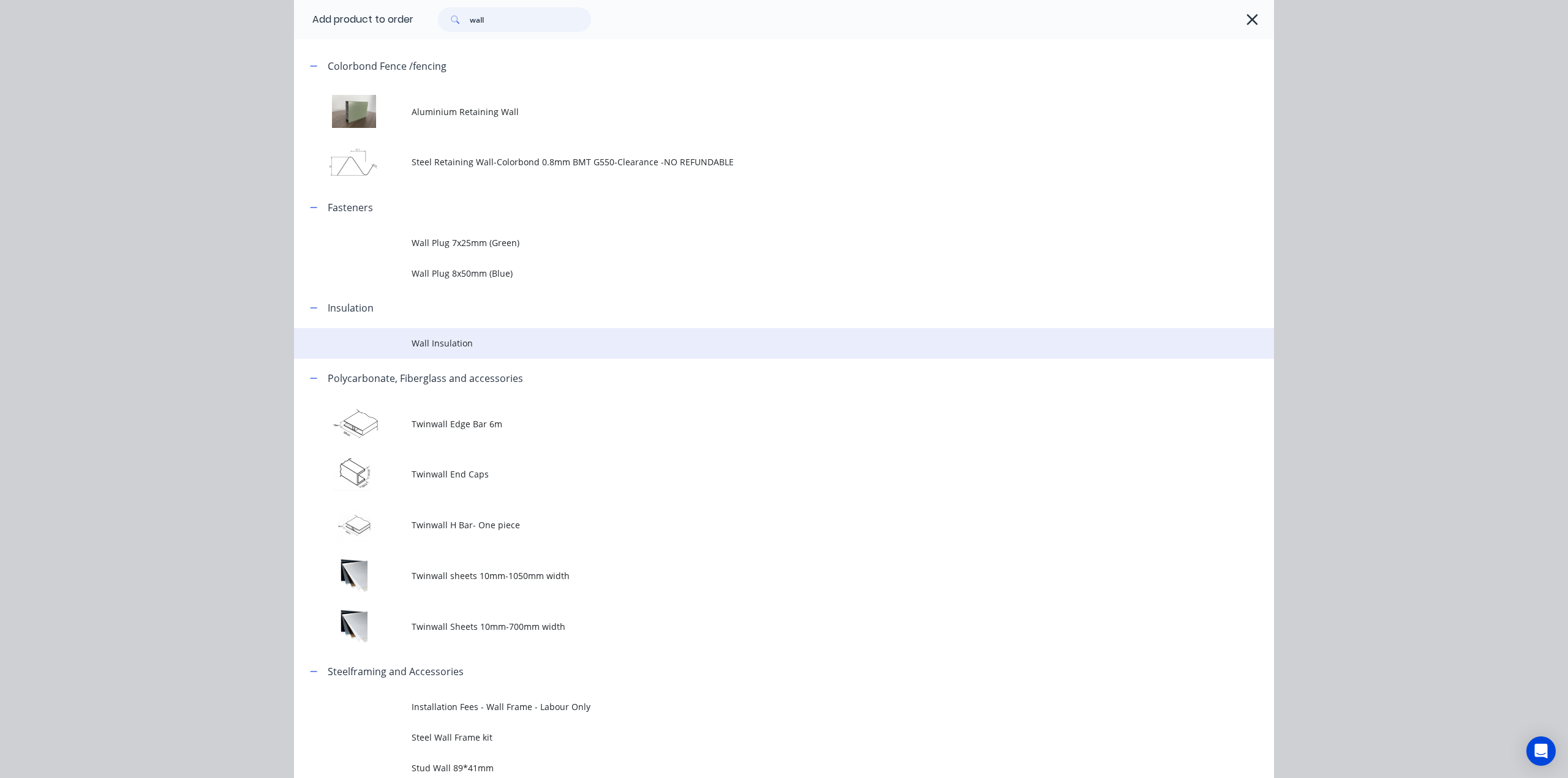
scroll to position [176, 0]
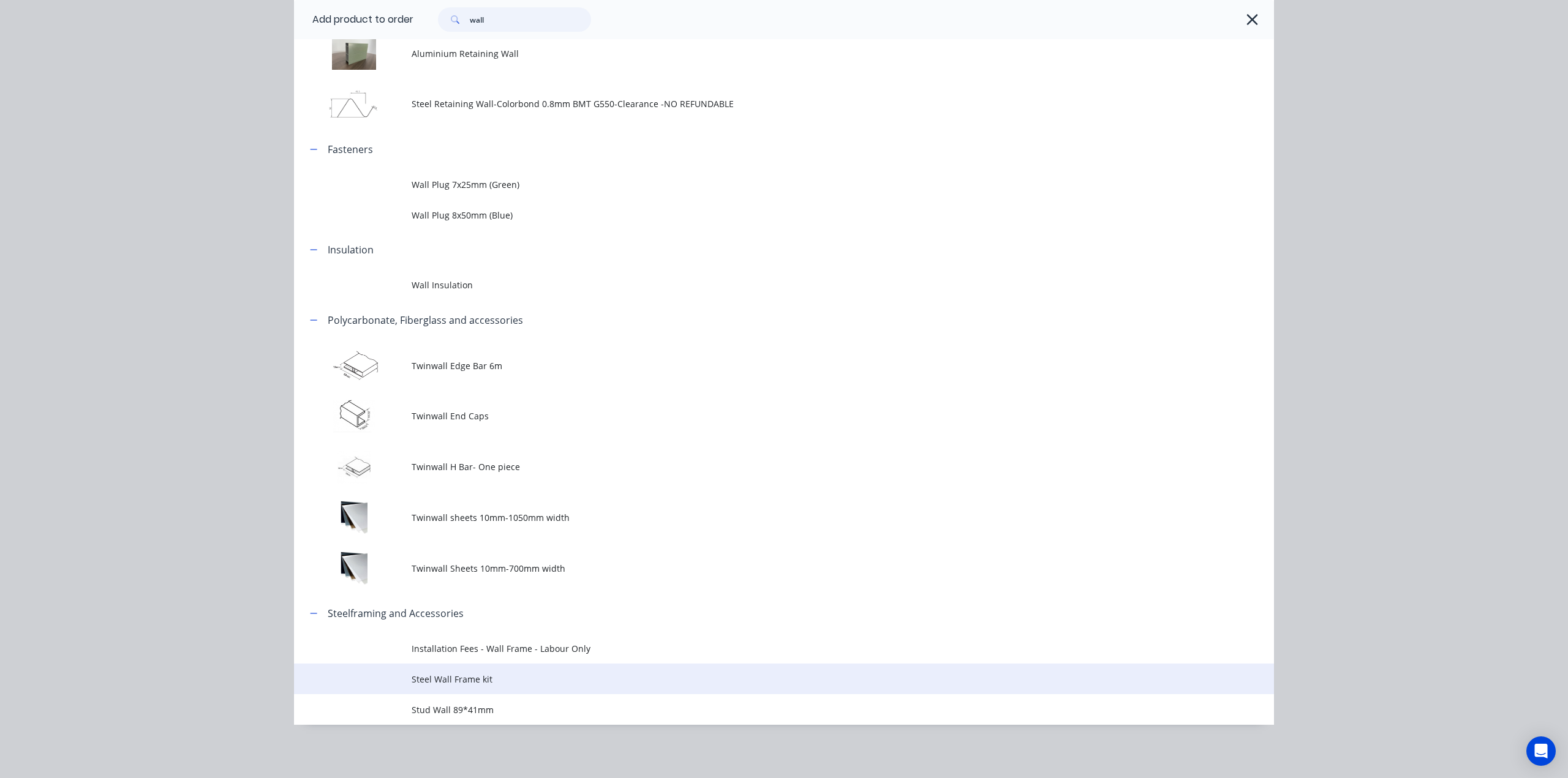
type input "wall"
click at [547, 679] on span "Steel Wall Frame kit" at bounding box center [756, 680] width 690 height 13
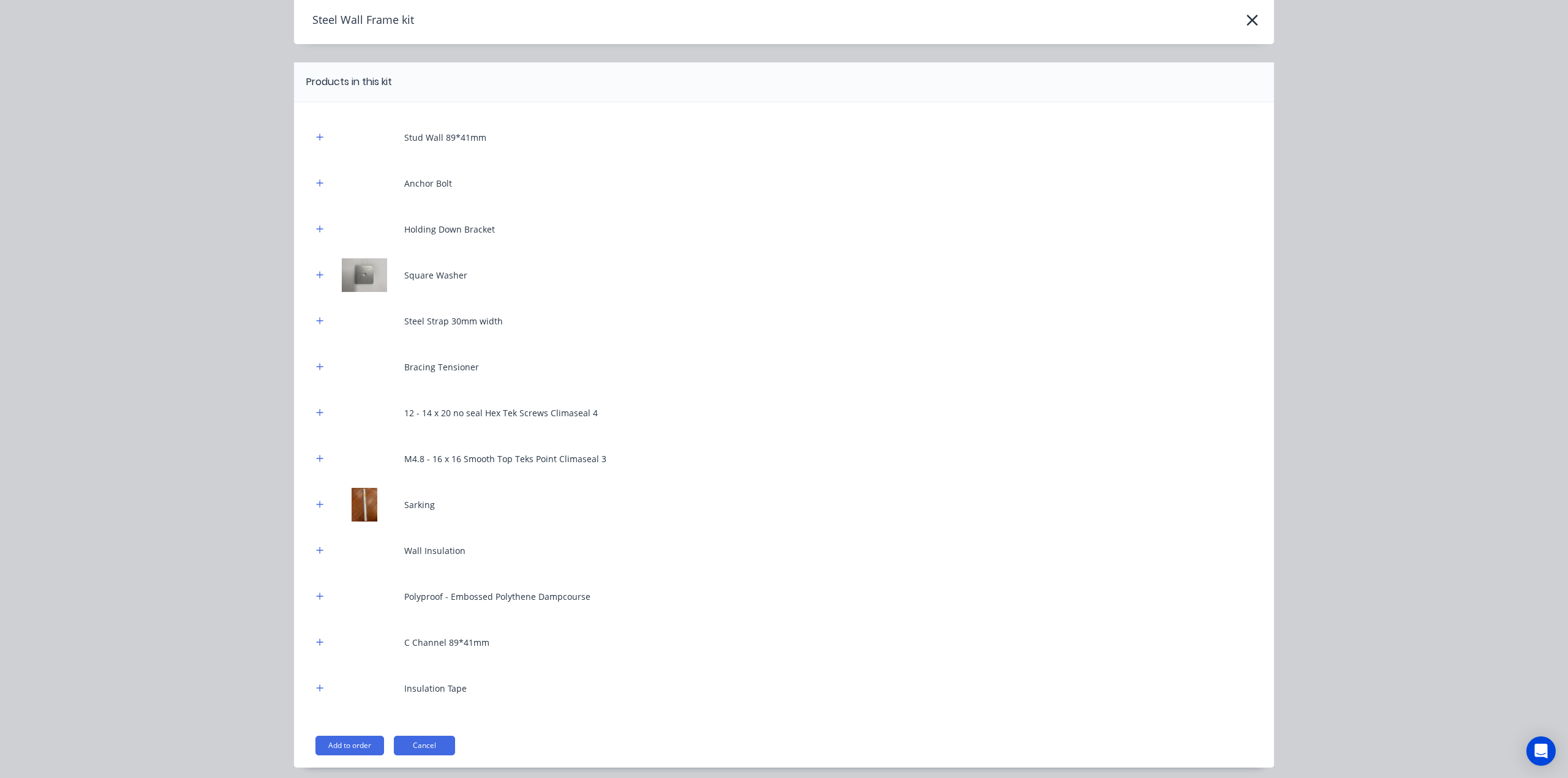
scroll to position [0, 0]
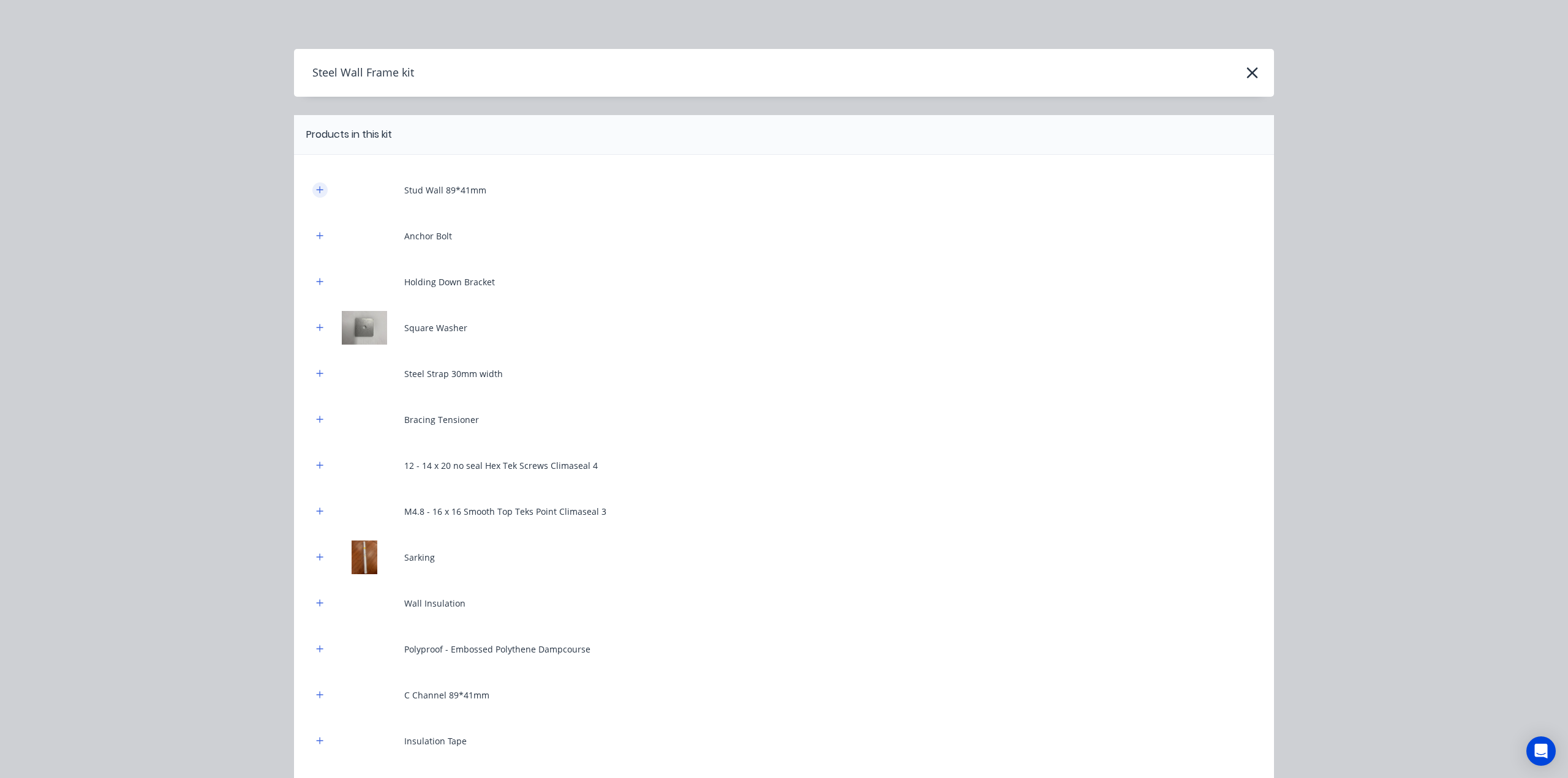
click at [316, 195] on button "button" at bounding box center [320, 189] width 15 height 15
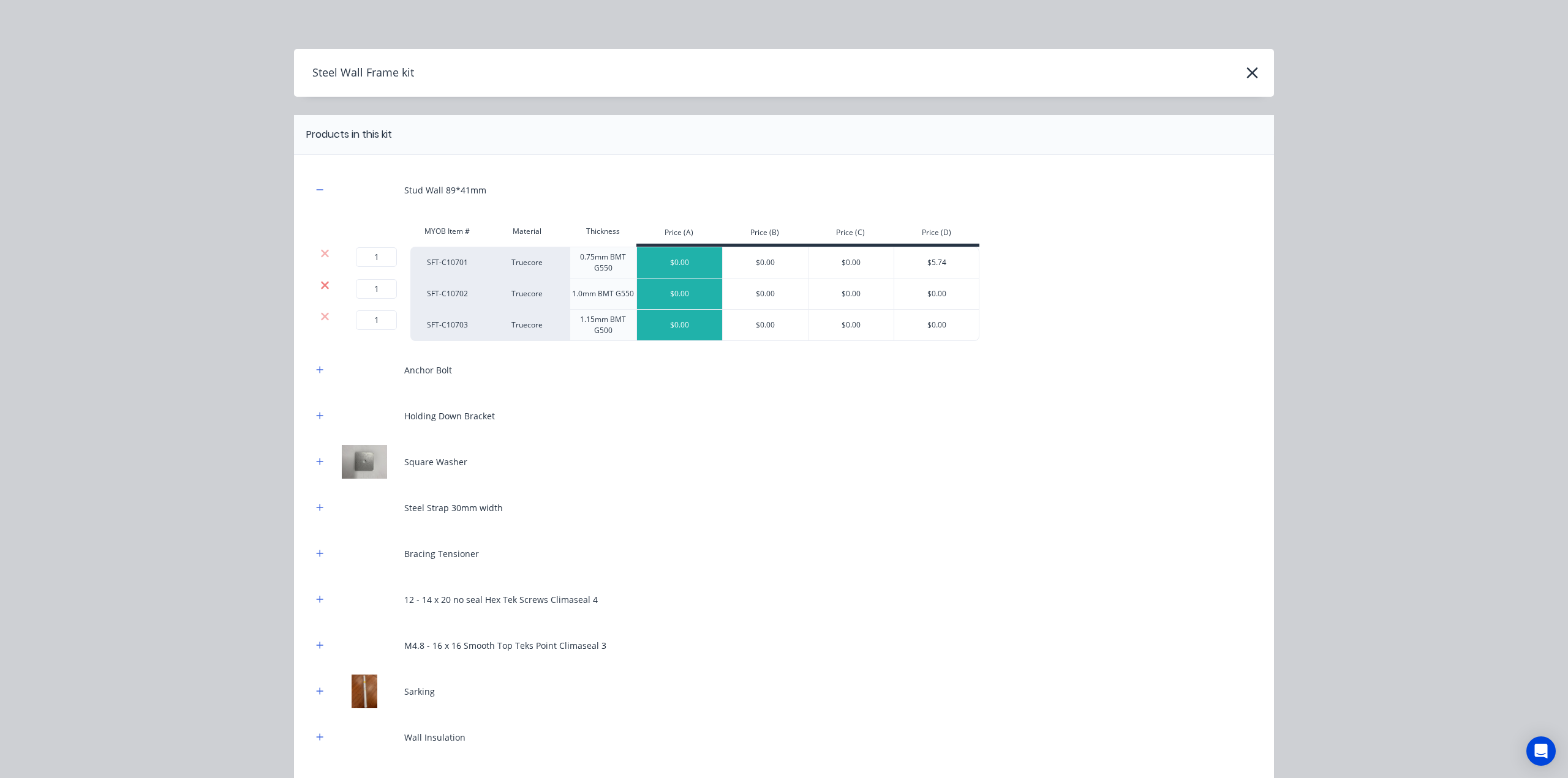
click at [320, 281] on icon at bounding box center [324, 285] width 9 height 12
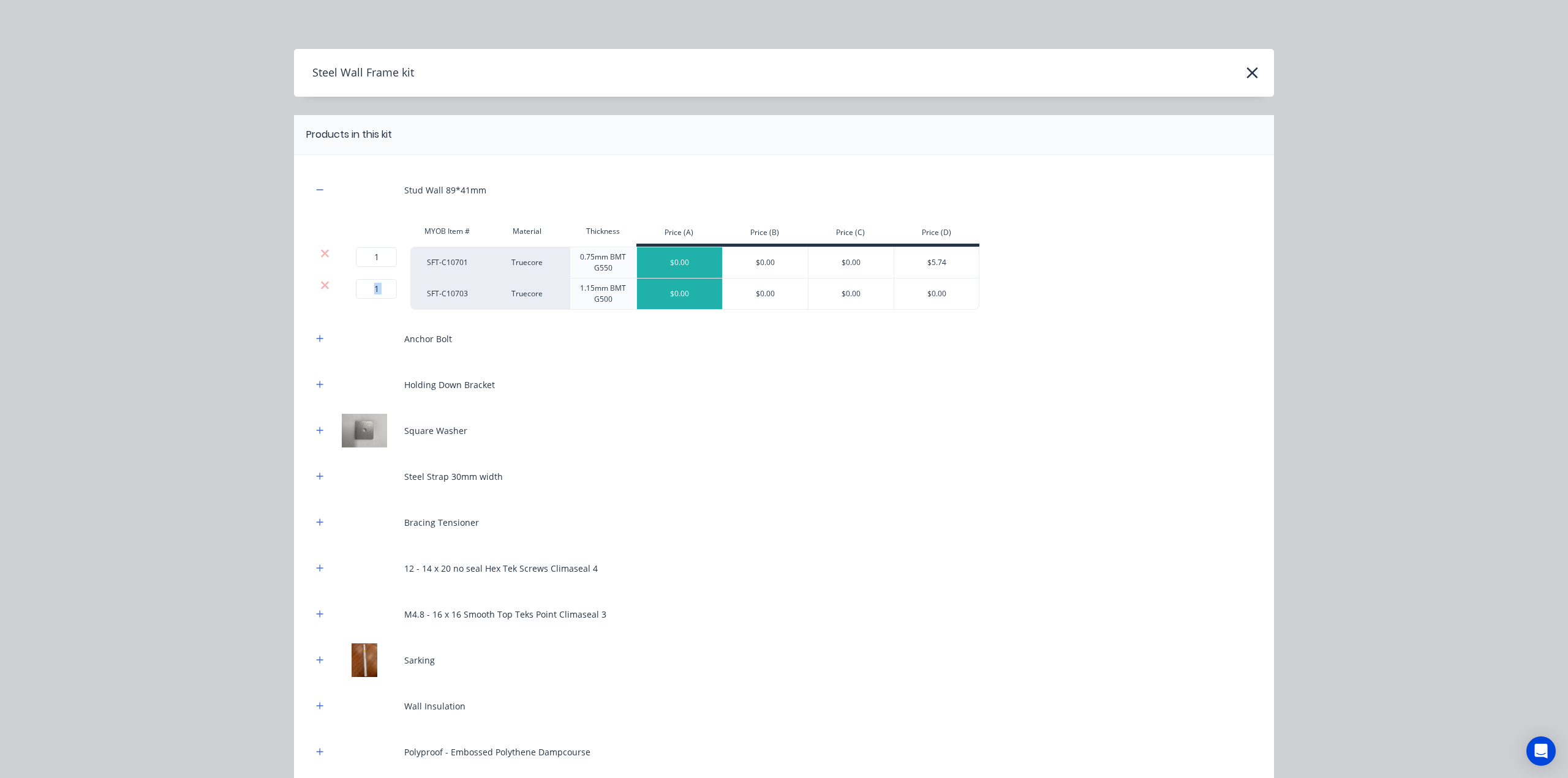
click at [320, 281] on icon at bounding box center [324, 285] width 9 height 12
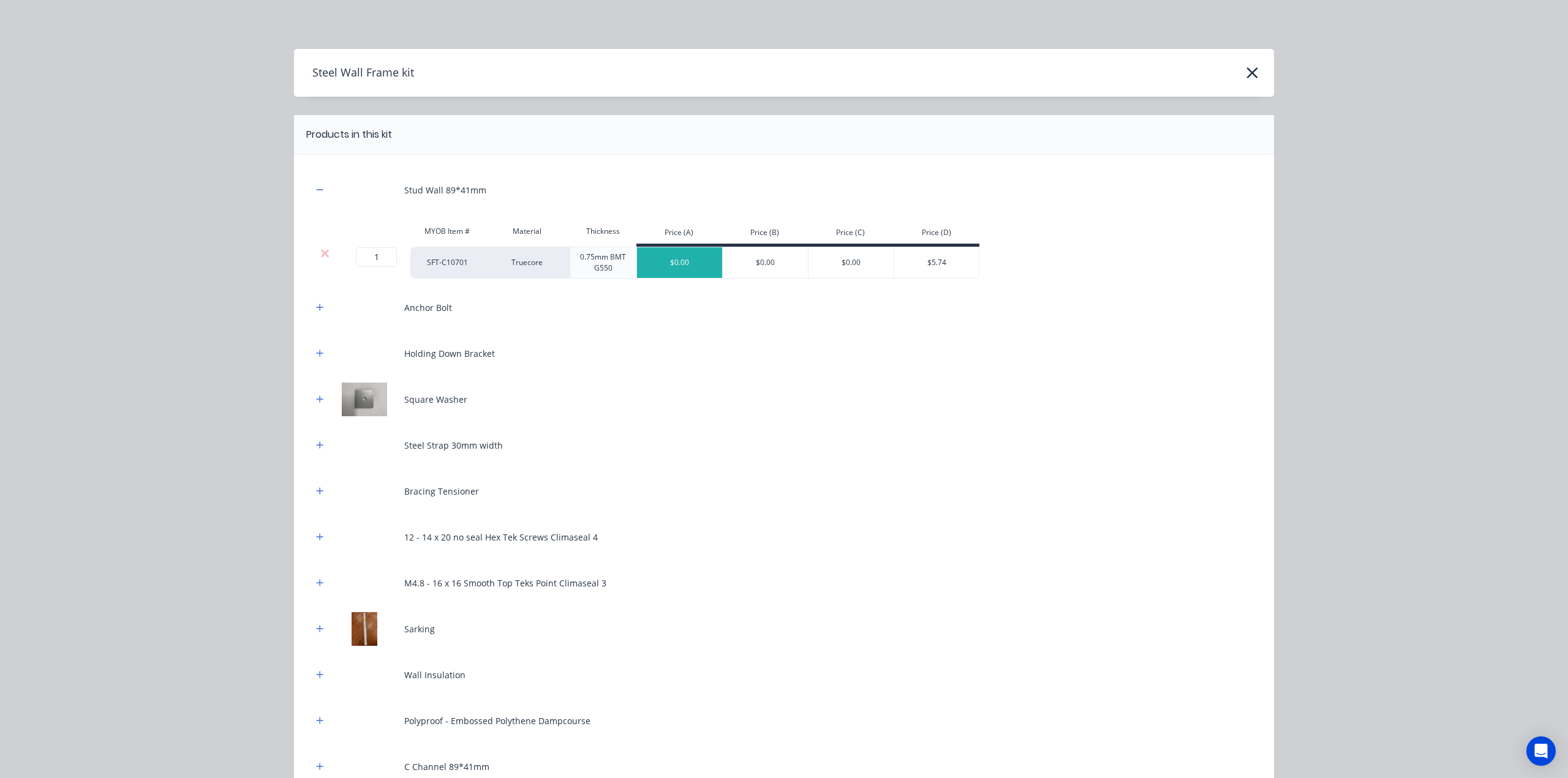
click at [321, 301] on div at bounding box center [320, 307] width 15 height 15
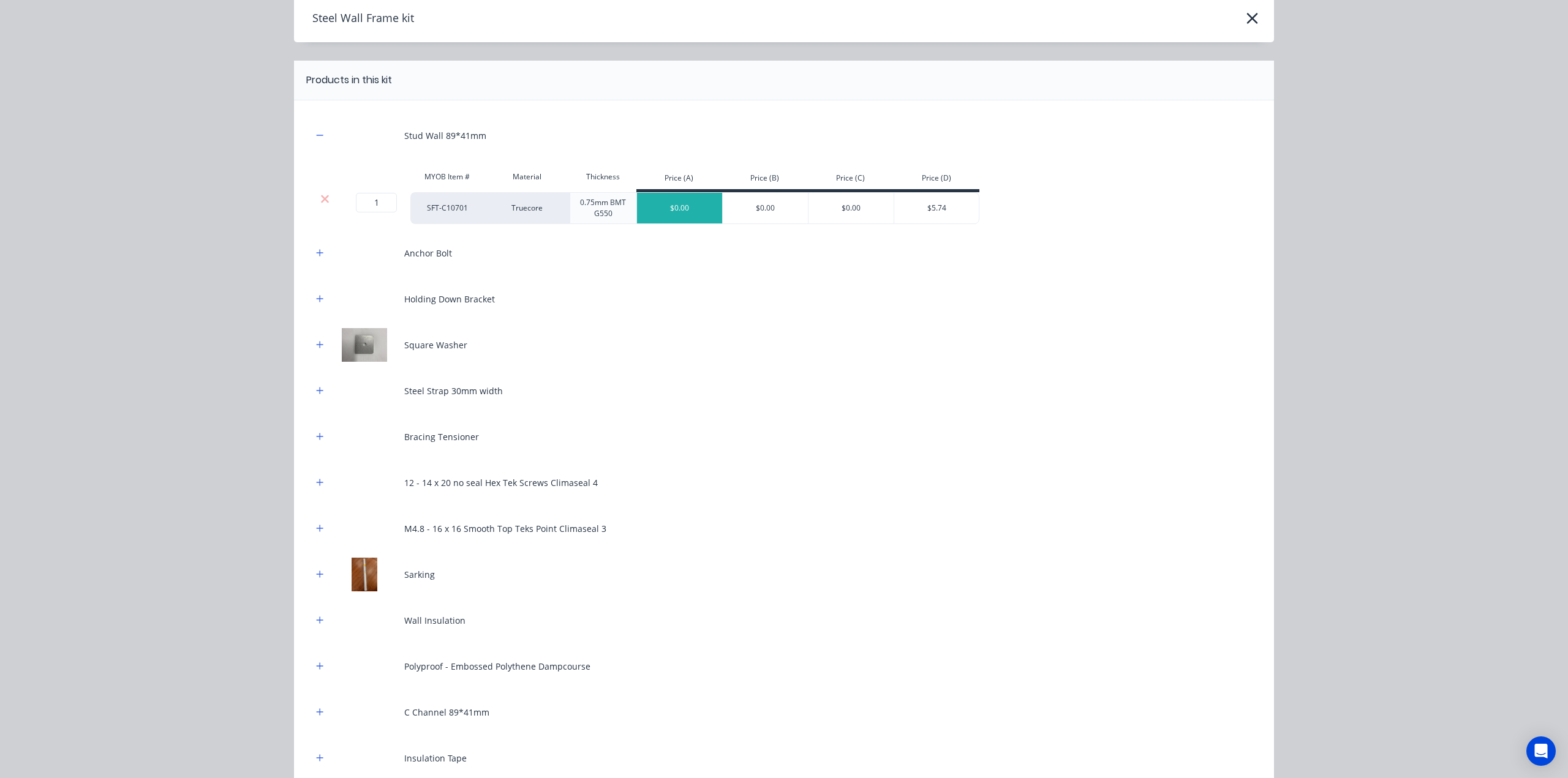
scroll to position [166, 0]
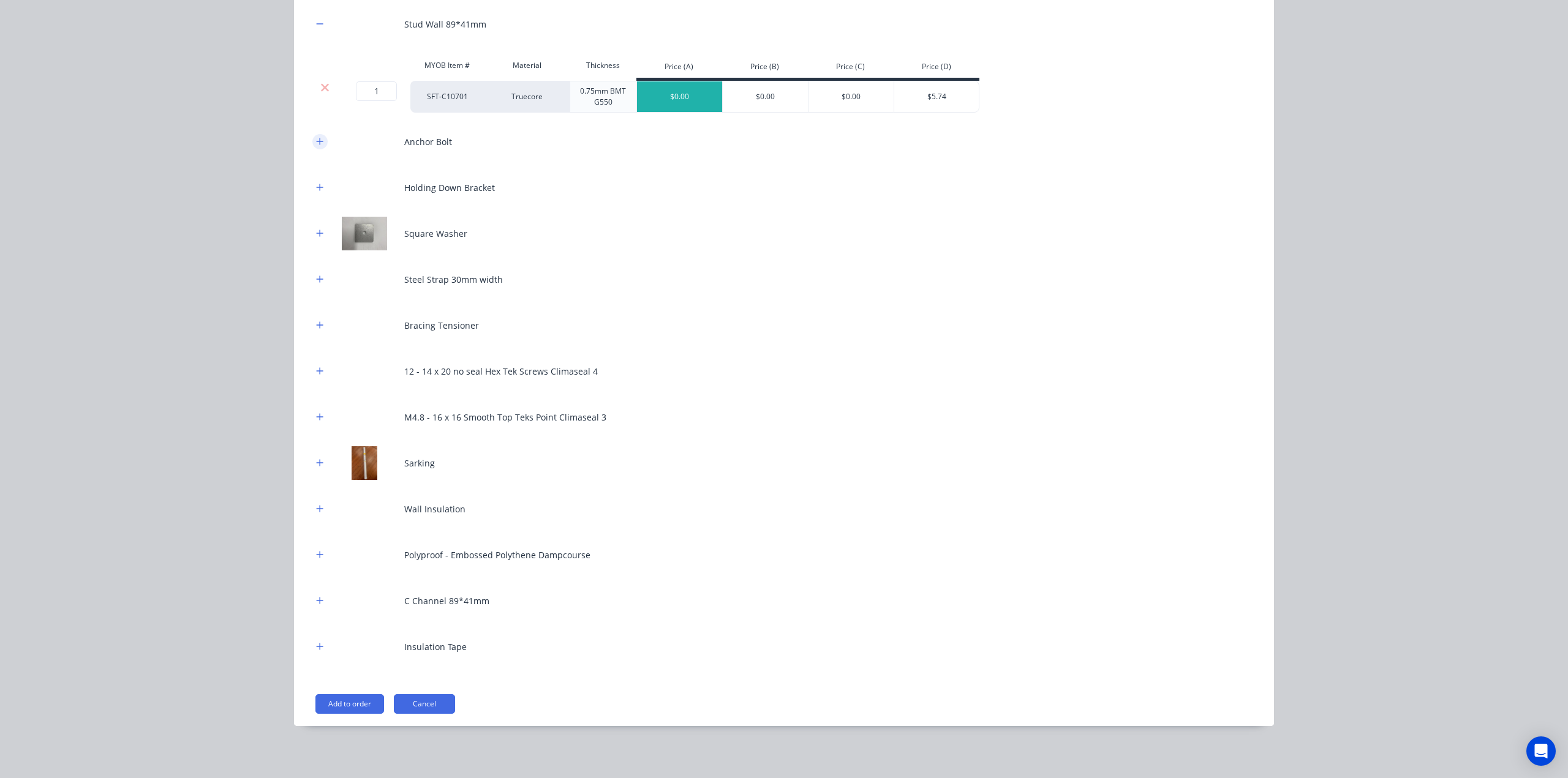
click at [317, 135] on button "button" at bounding box center [320, 141] width 15 height 15
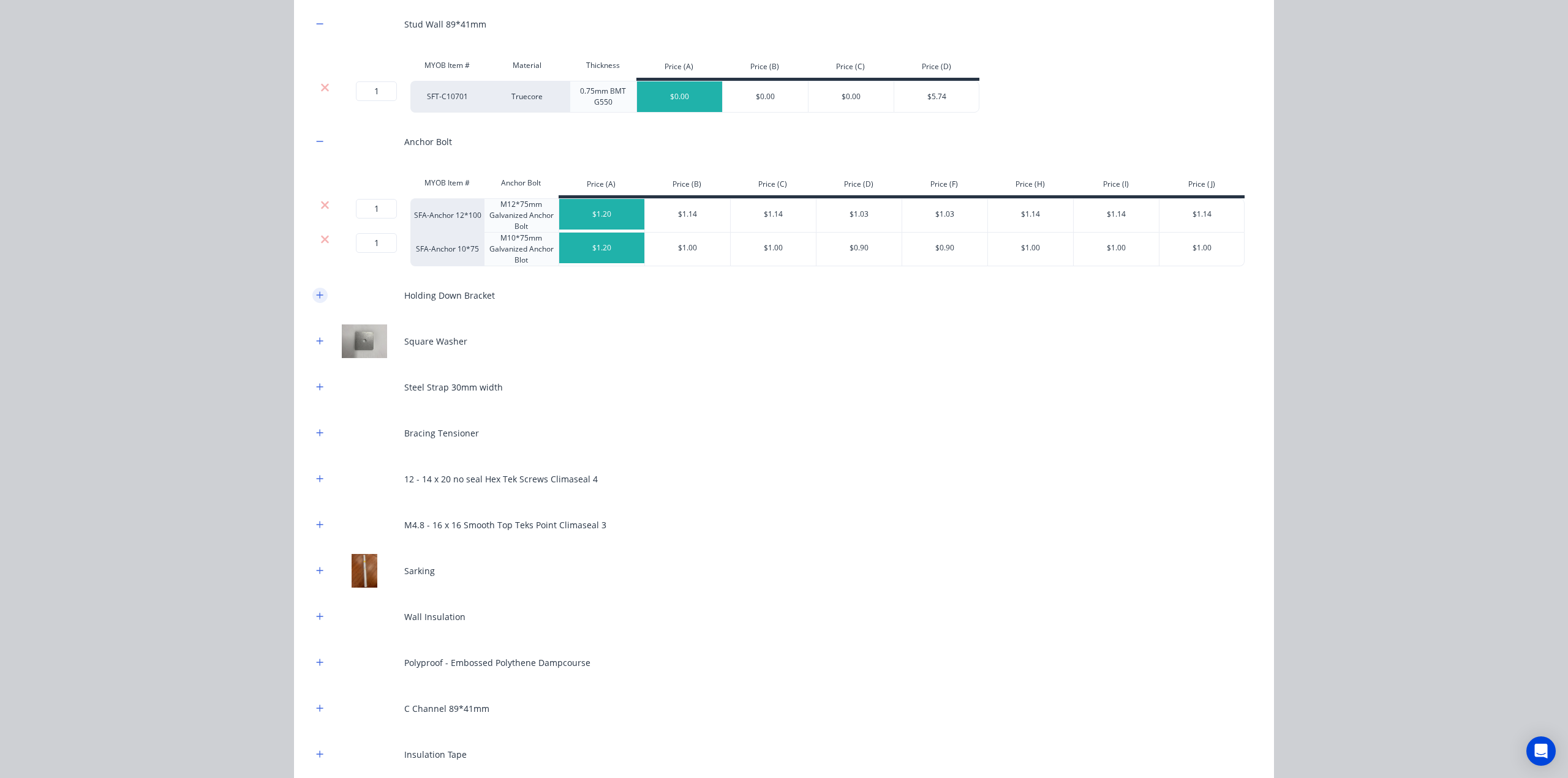
click at [320, 241] on icon at bounding box center [324, 239] width 9 height 12
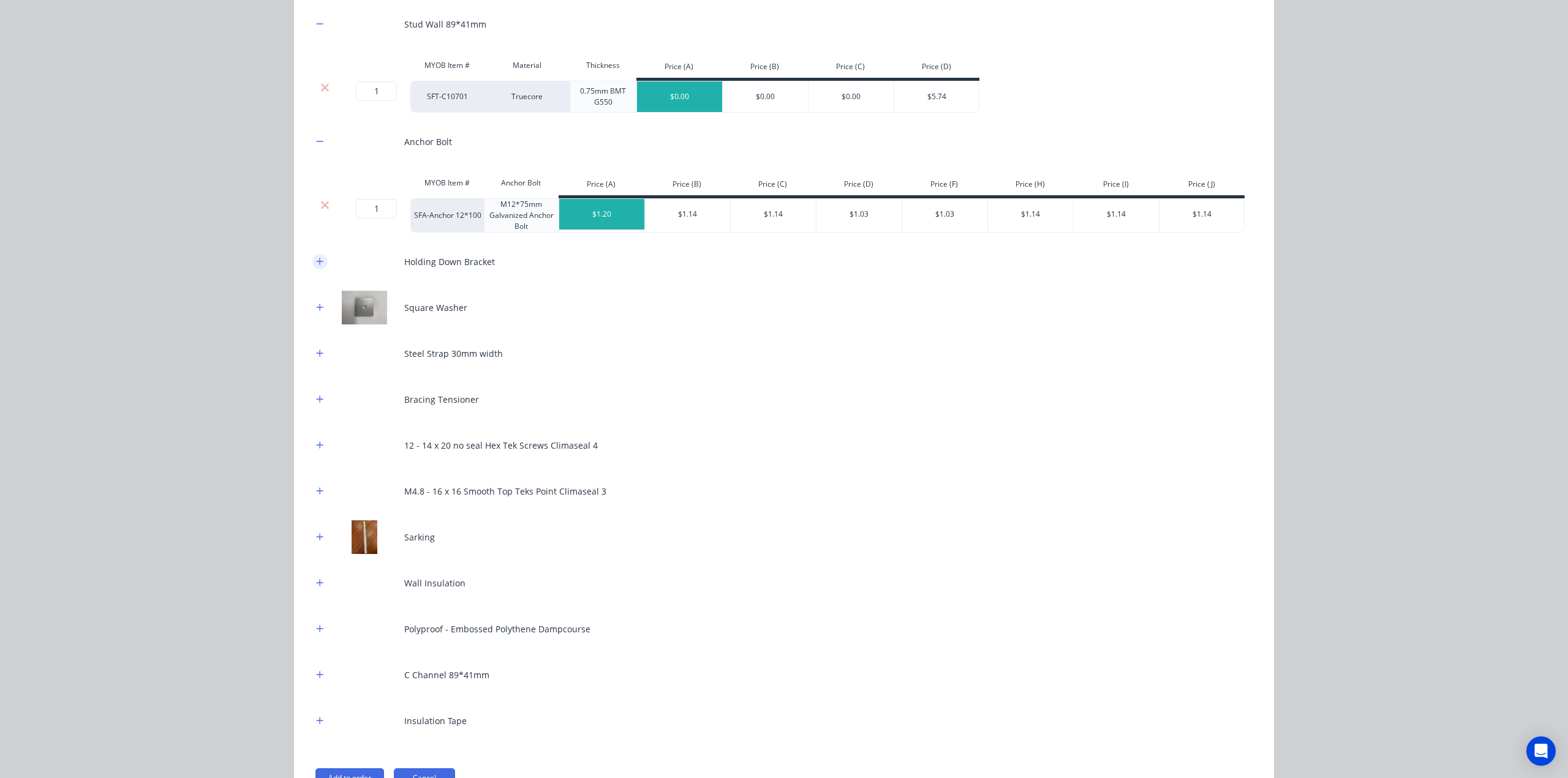
click at [316, 257] on icon "button" at bounding box center [320, 261] width 7 height 9
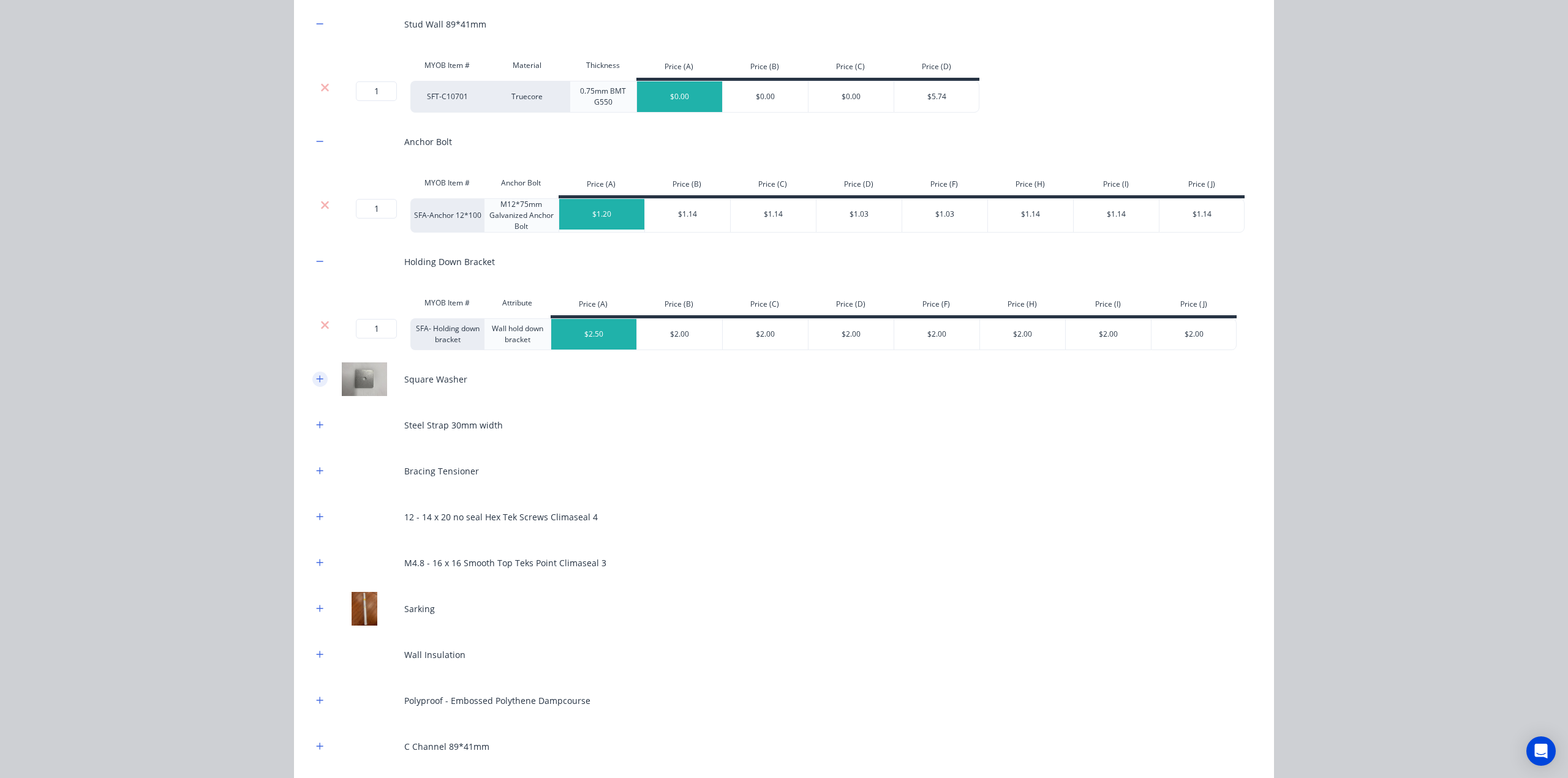
drag, startPoint x: 320, startPoint y: 378, endPoint x: 319, endPoint y: 385, distance: 7.1
click at [320, 378] on button "button" at bounding box center [320, 379] width 15 height 15
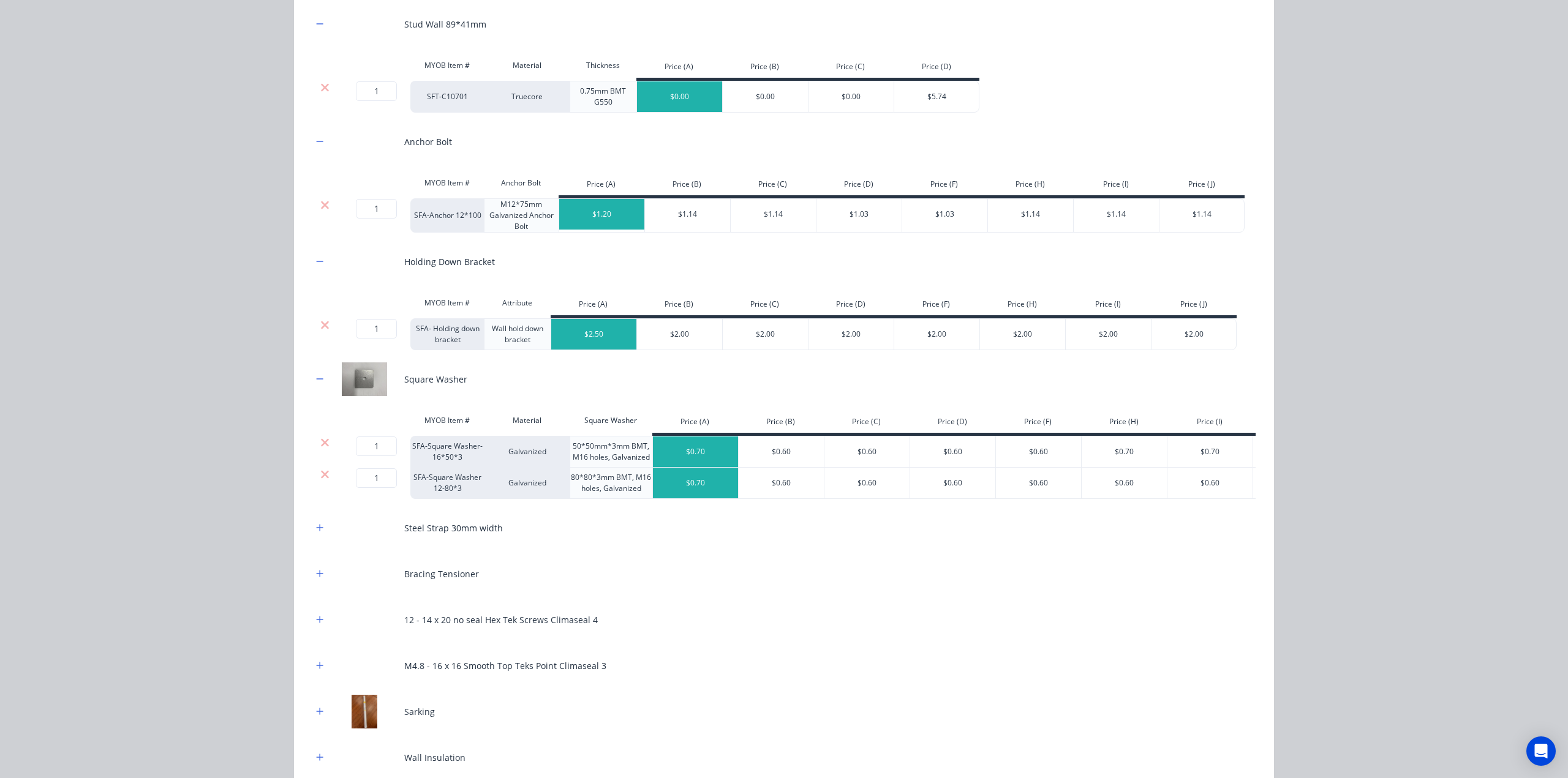
scroll to position [329, 0]
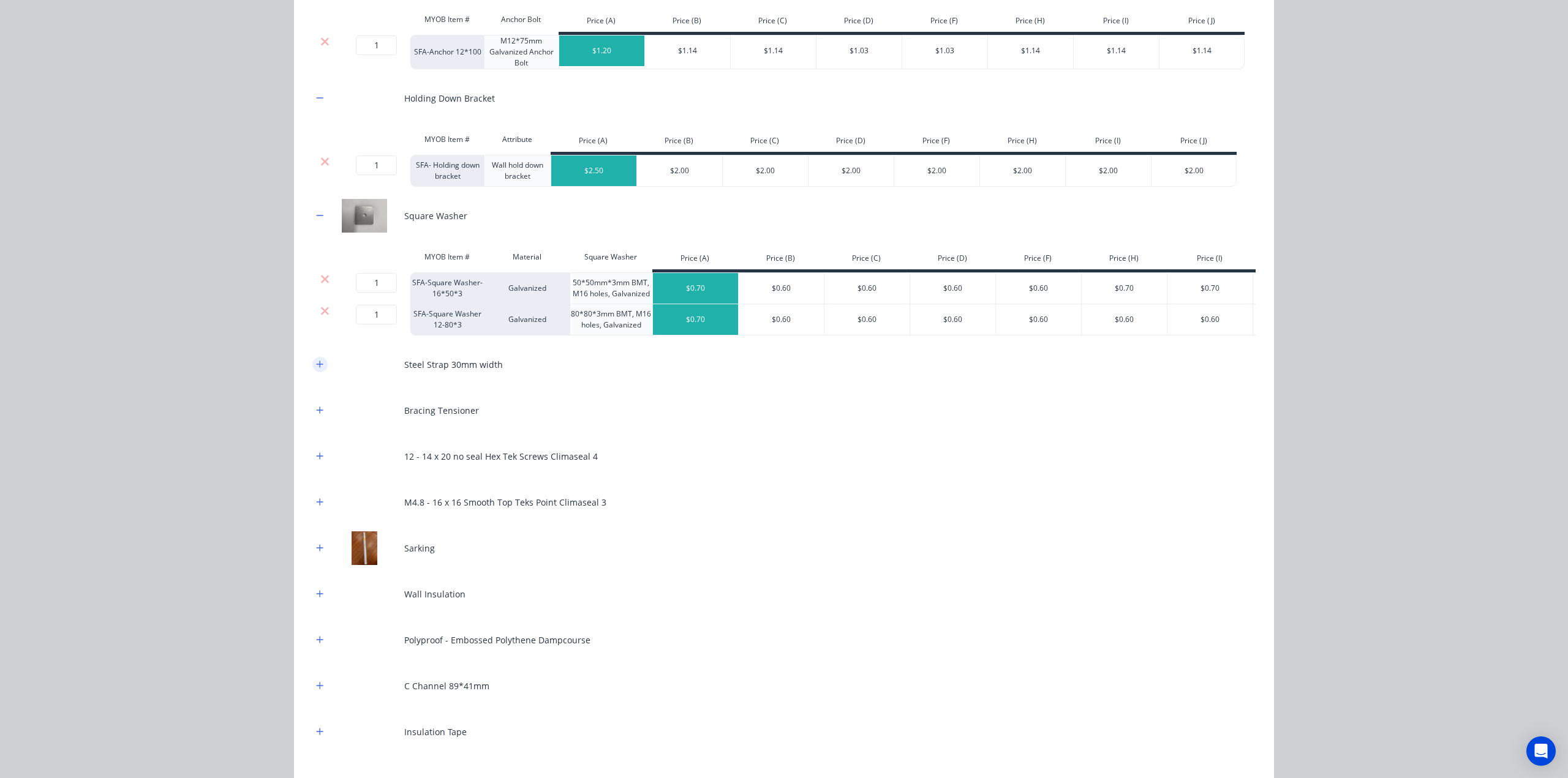
click at [316, 366] on button "button" at bounding box center [320, 364] width 15 height 15
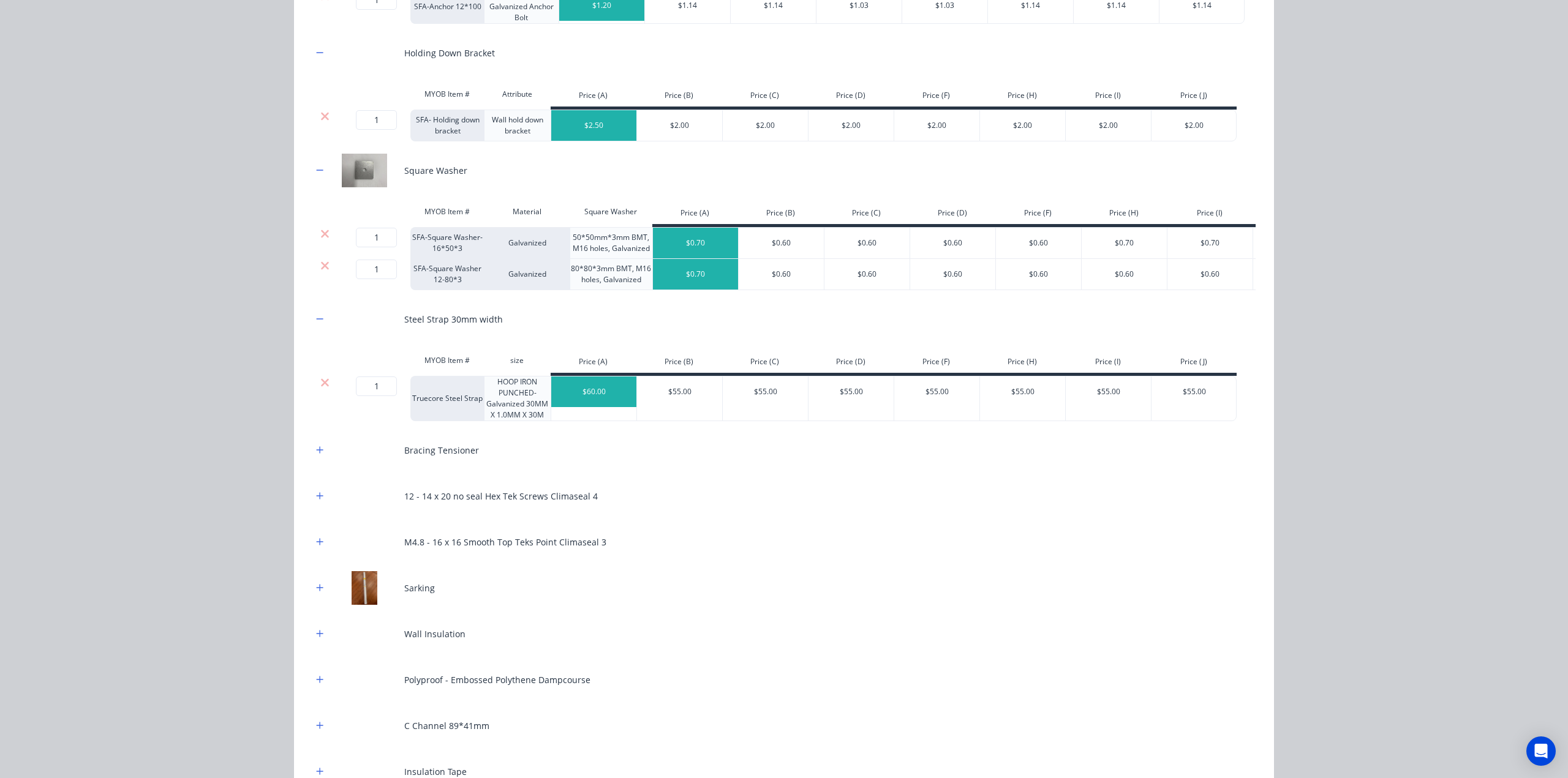
scroll to position [472, 0]
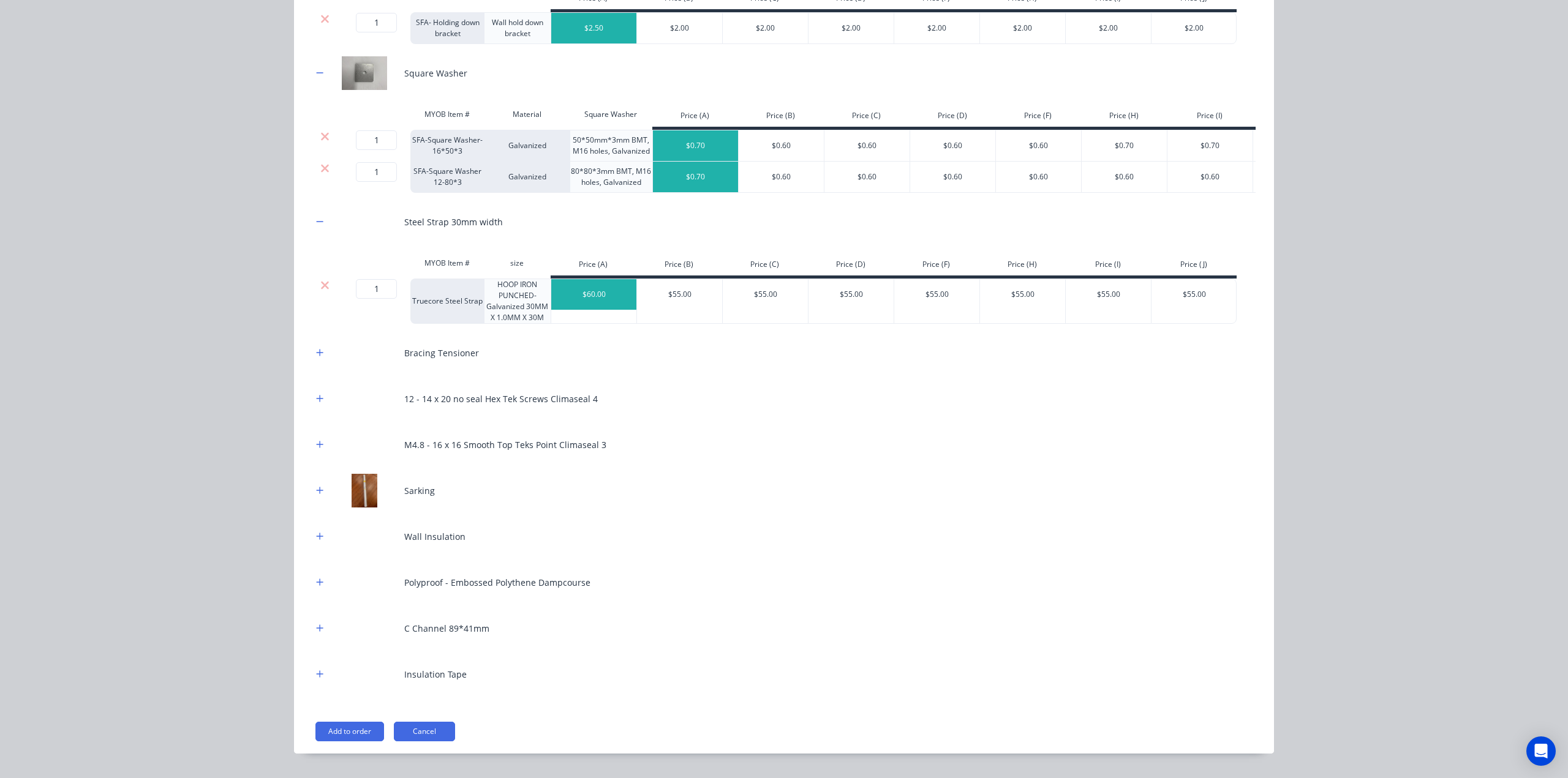
click at [306, 355] on div "Stud Wall 89*41mm MYOB Item # Material Thickness Price (A) Price (B) Price (C) …" at bounding box center [783, 218] width 980 height 1071
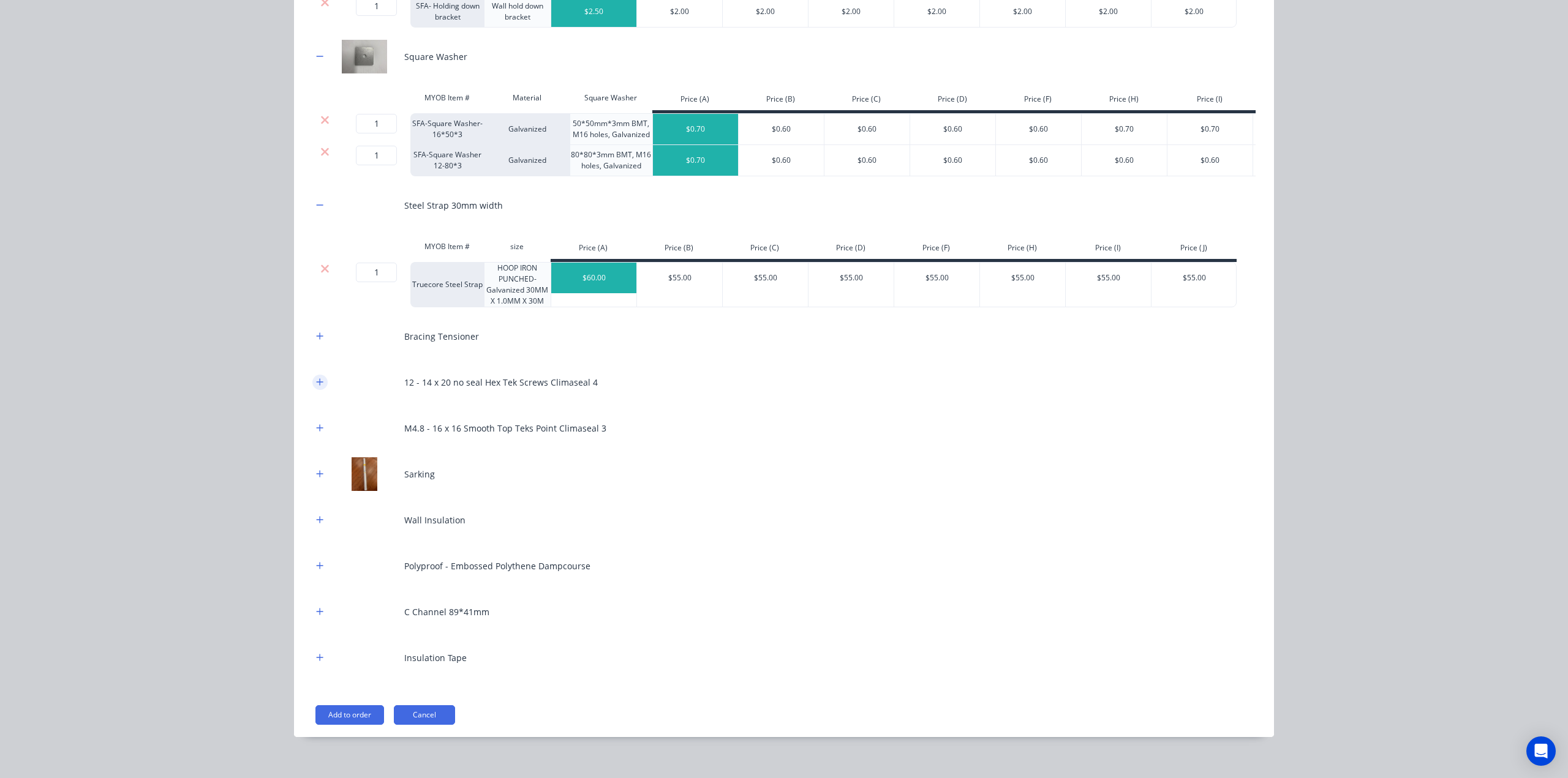
scroll to position [506, 0]
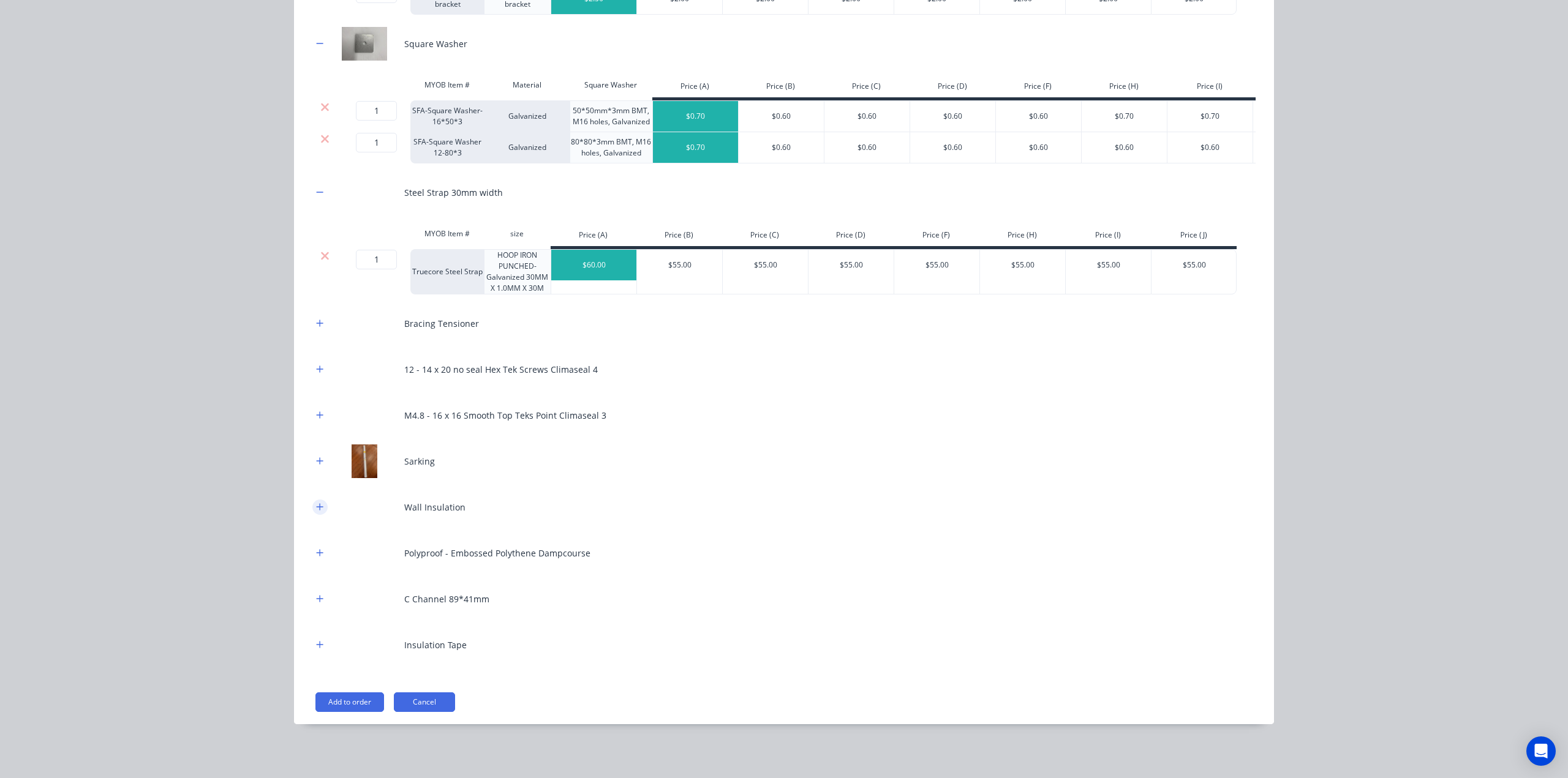
click at [316, 509] on icon "button" at bounding box center [320, 506] width 7 height 7
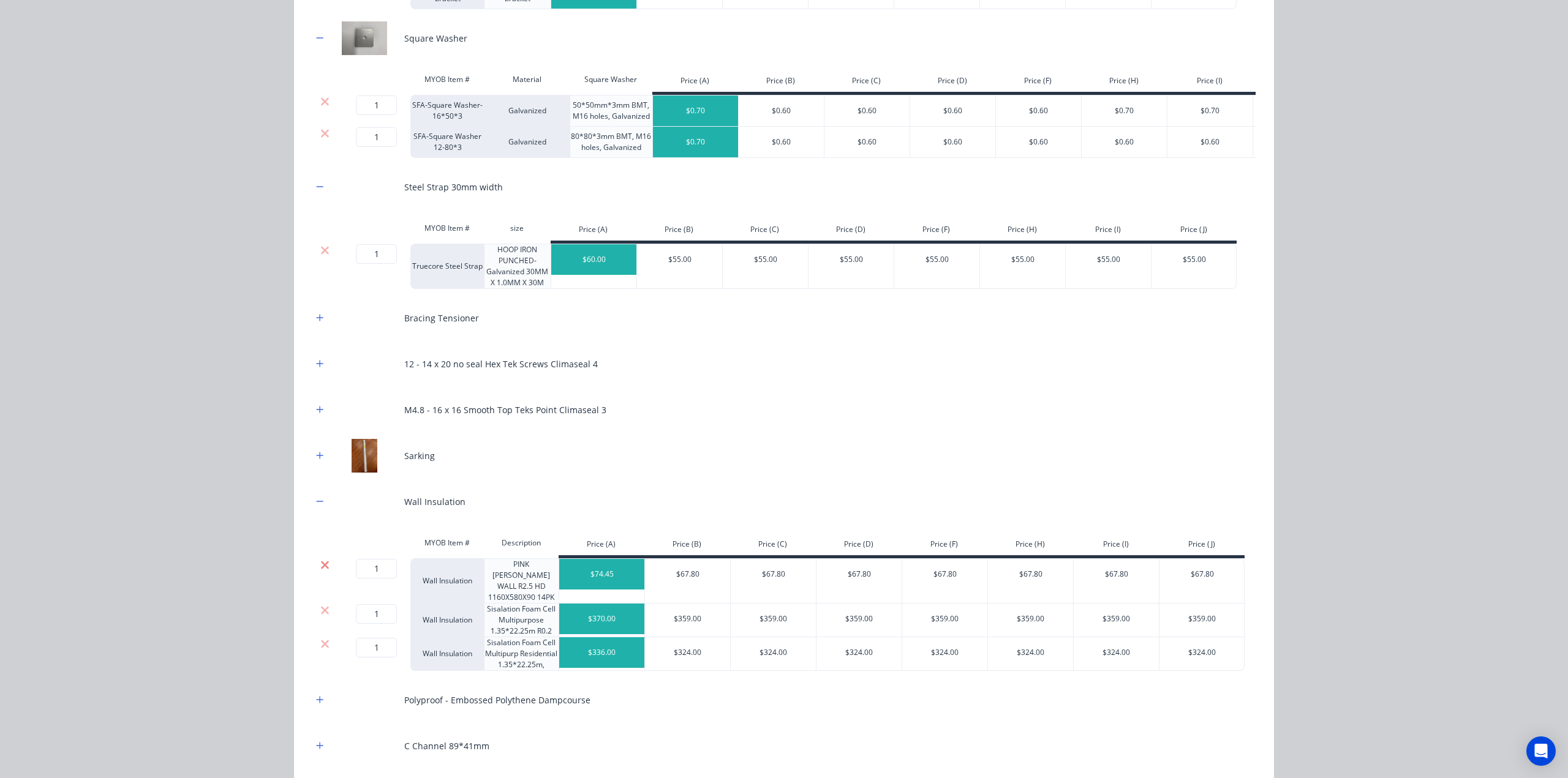
click at [320, 572] on icon at bounding box center [324, 564] width 9 height 12
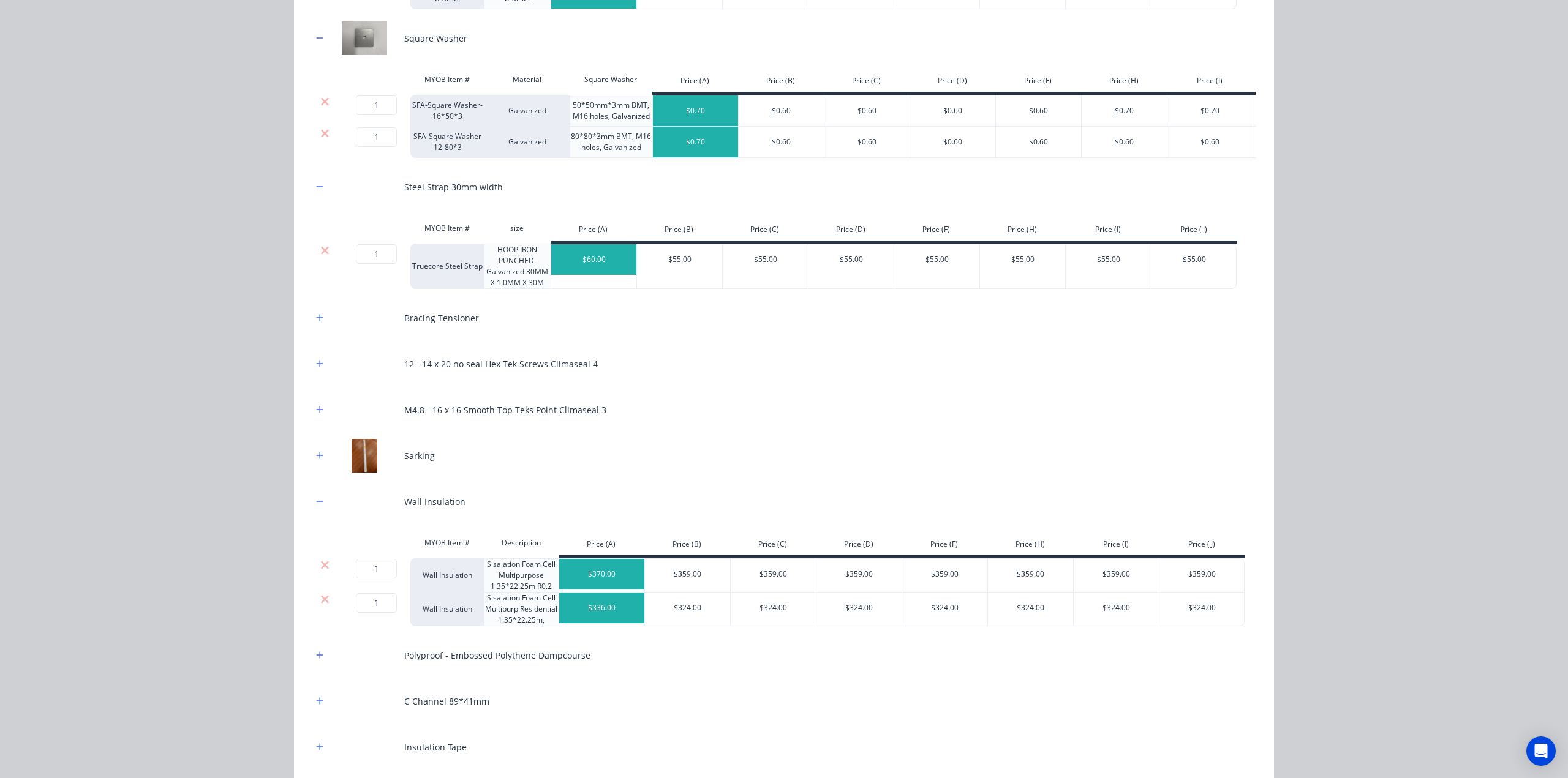
click at [321, 569] on icon at bounding box center [325, 565] width 8 height 8
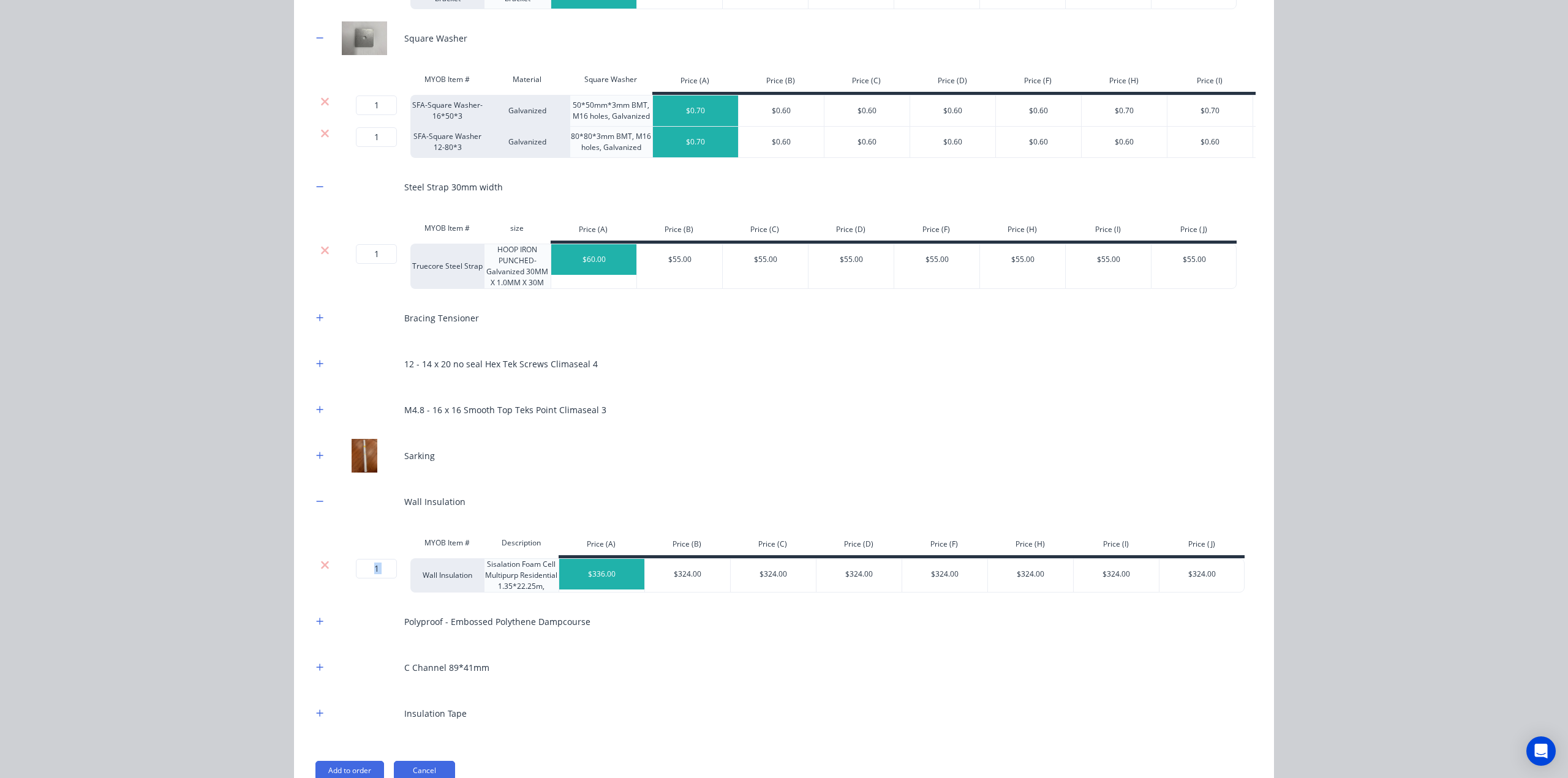
click at [321, 569] on icon at bounding box center [325, 565] width 8 height 8
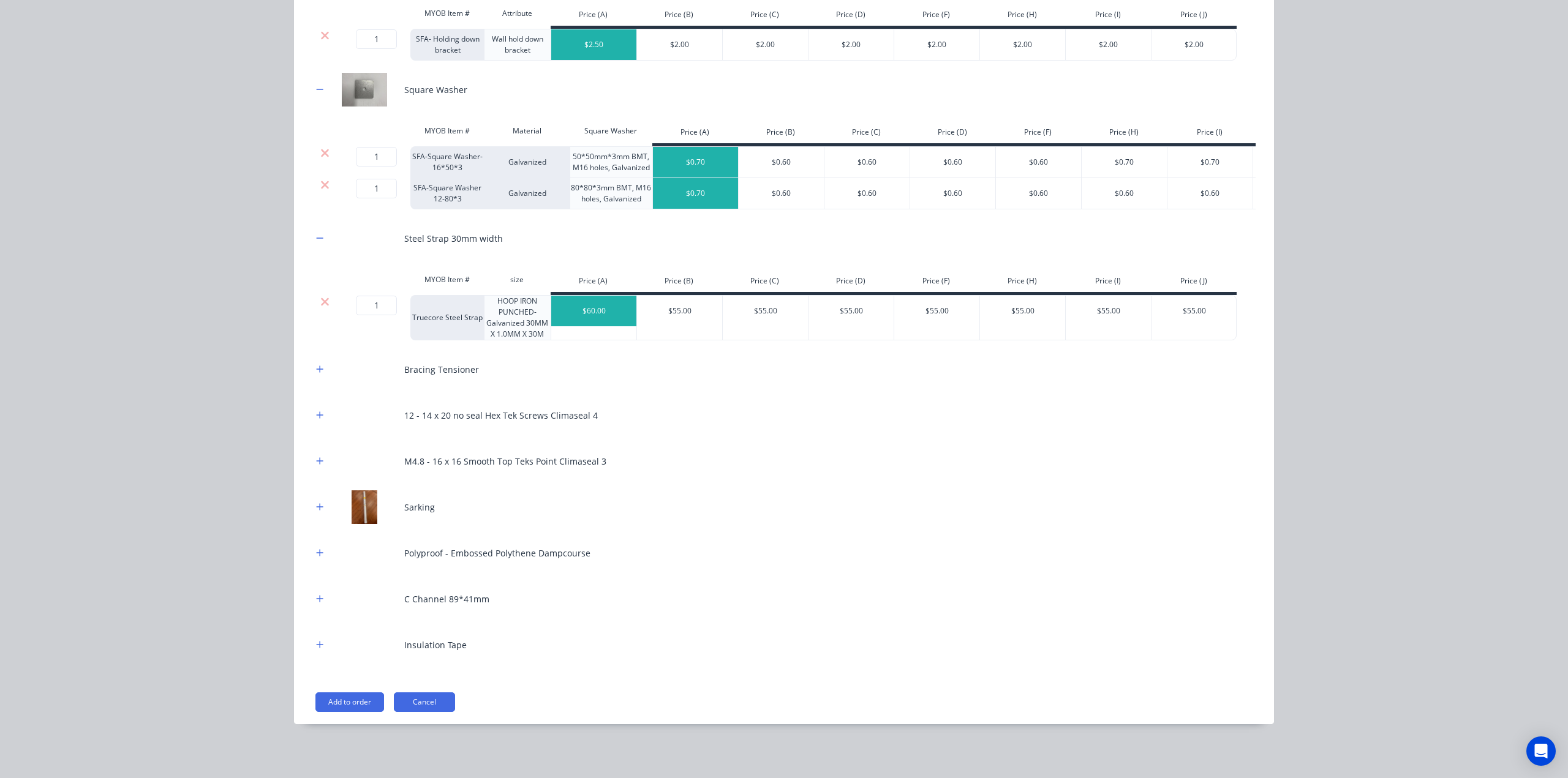
scroll to position [462, 0]
click at [316, 602] on icon "button" at bounding box center [320, 598] width 7 height 9
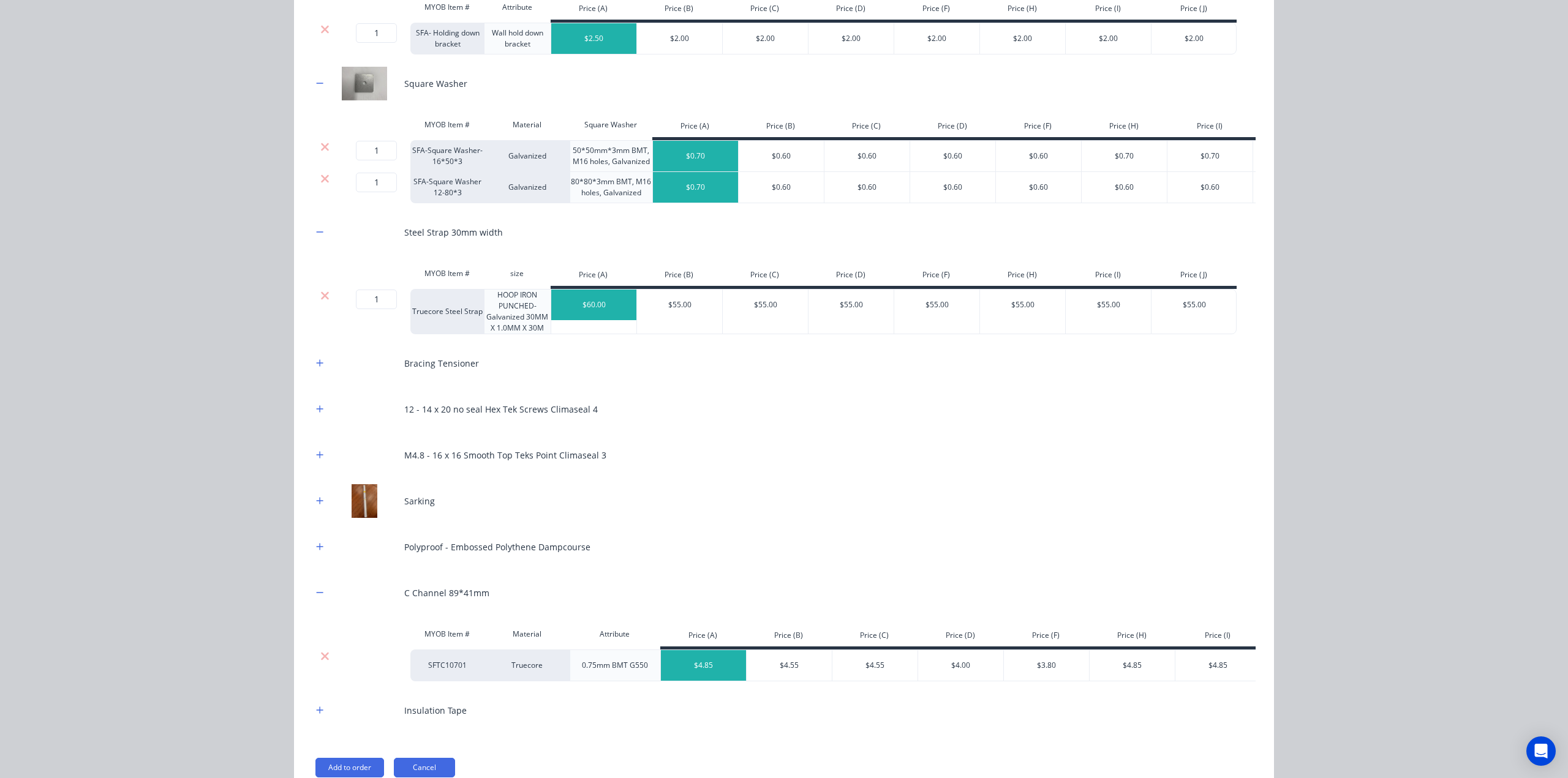
click at [324, 650] on div "MYOB Item # Material Attribute Price (A) Price (B) Price (C) Price (D) Price (F…" at bounding box center [829, 636] width 1034 height 28
click at [321, 658] on icon at bounding box center [324, 656] width 9 height 12
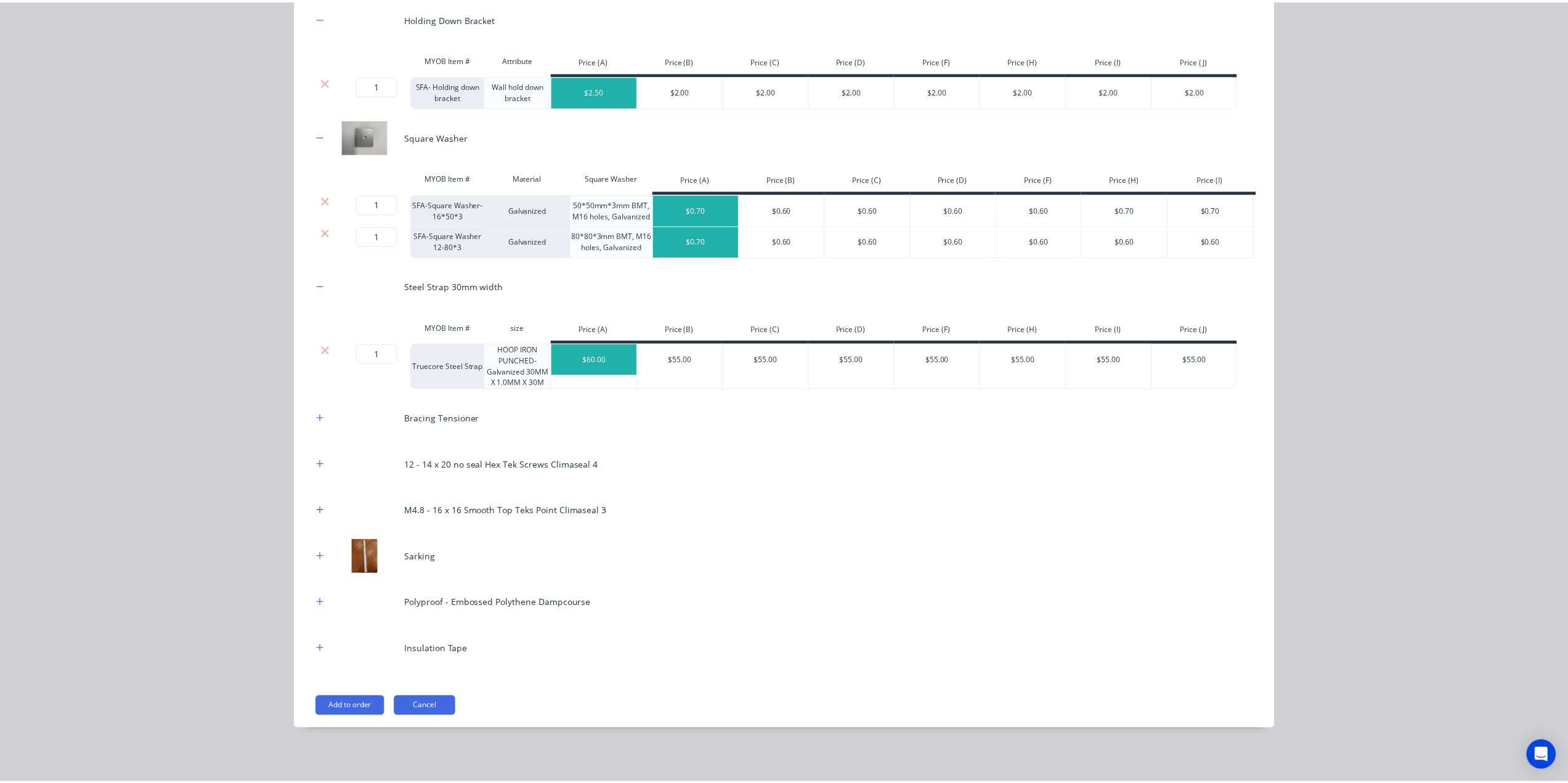
scroll to position [418, 0]
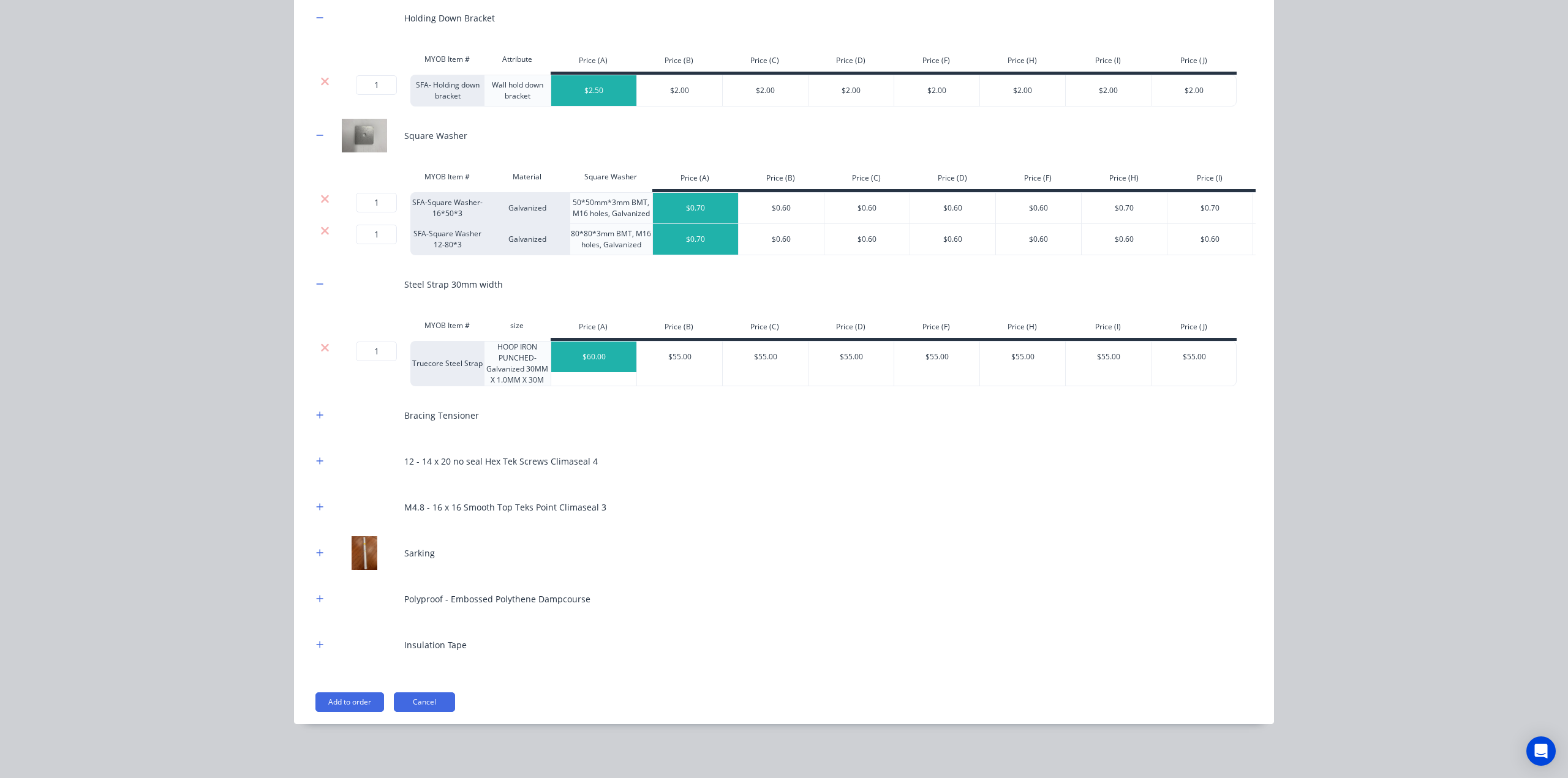
click at [339, 693] on button "Add to order" at bounding box center [350, 702] width 68 height 20
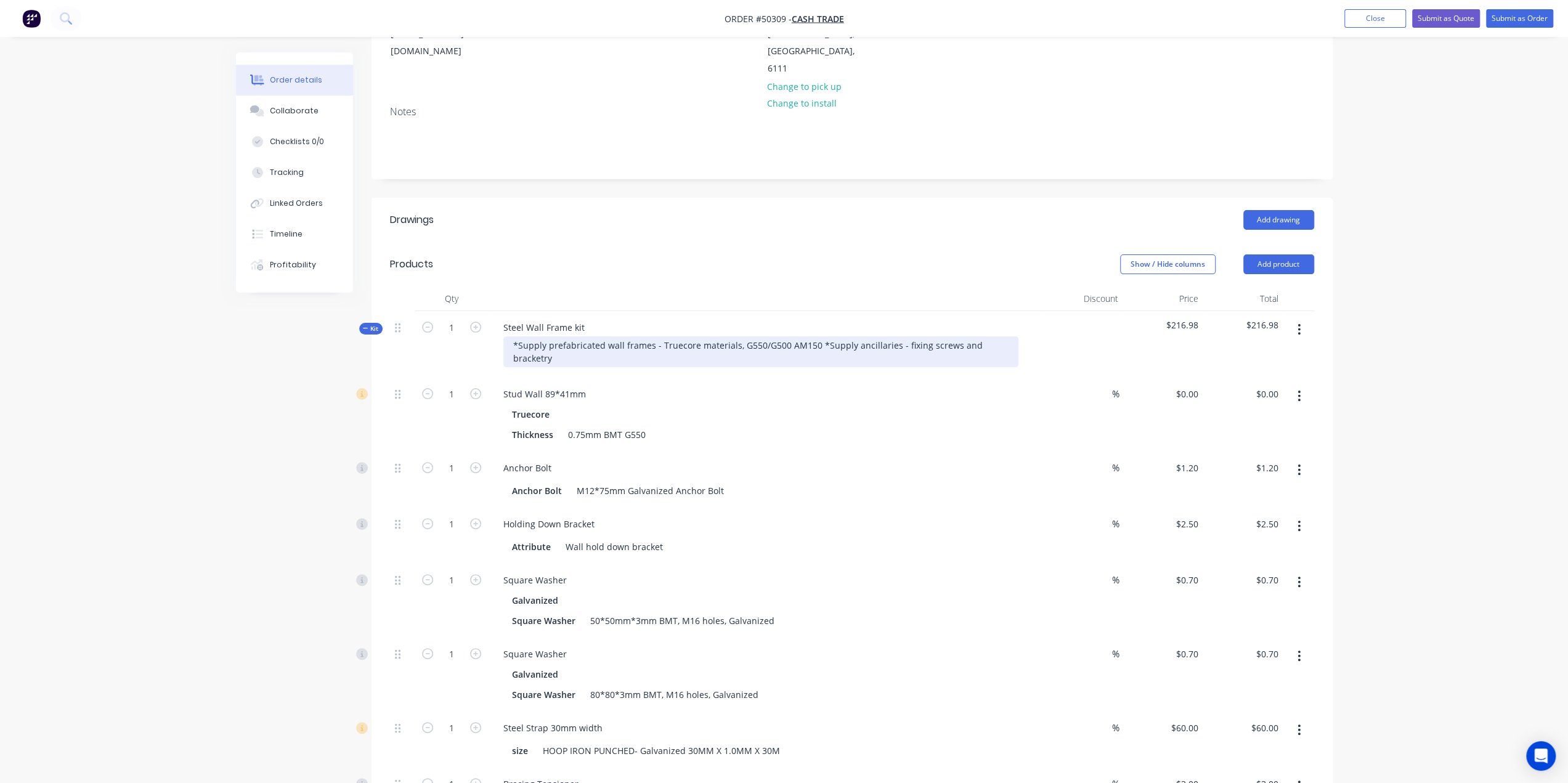
scroll to position [185, 0]
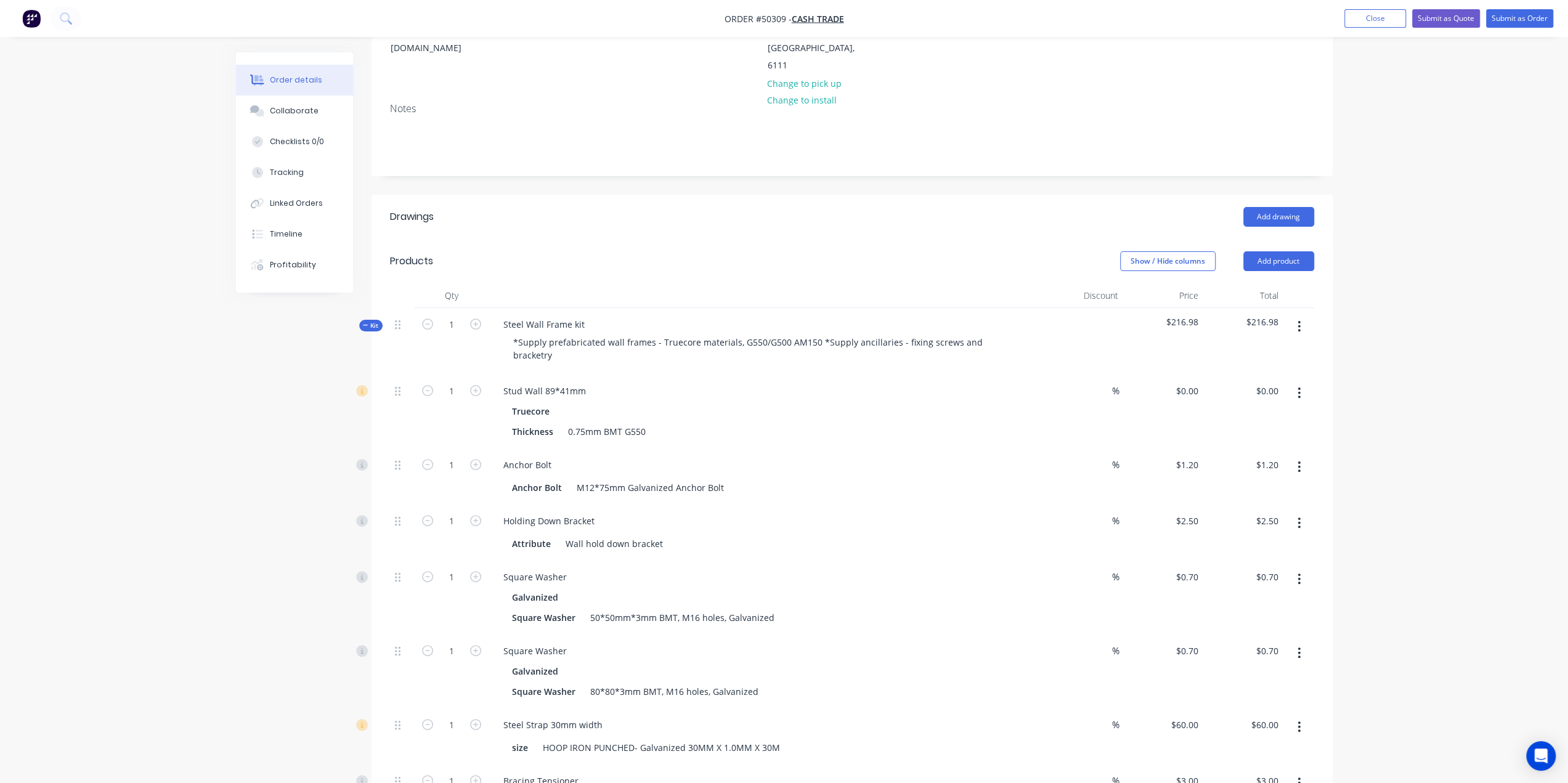
click at [1444, 402] on div "Order details Collaborate Checklists 0/0 Tracking Linked Orders Timeline Profit…" at bounding box center [784, 653] width 1568 height 1676
click at [589, 382] on div "Stud Wall 89*41mm" at bounding box center [544, 391] width 102 height 18
drag, startPoint x: 772, startPoint y: 379, endPoint x: 767, endPoint y: 375, distance: 6.4
click at [772, 423] on div "Thickness 0.75mm BMT G550" at bounding box center [764, 432] width 512 height 18
click at [696, 382] on div "Stud Wall 89*41mm, external wall, 600mmc/c" at bounding box center [766, 391] width 545 height 18
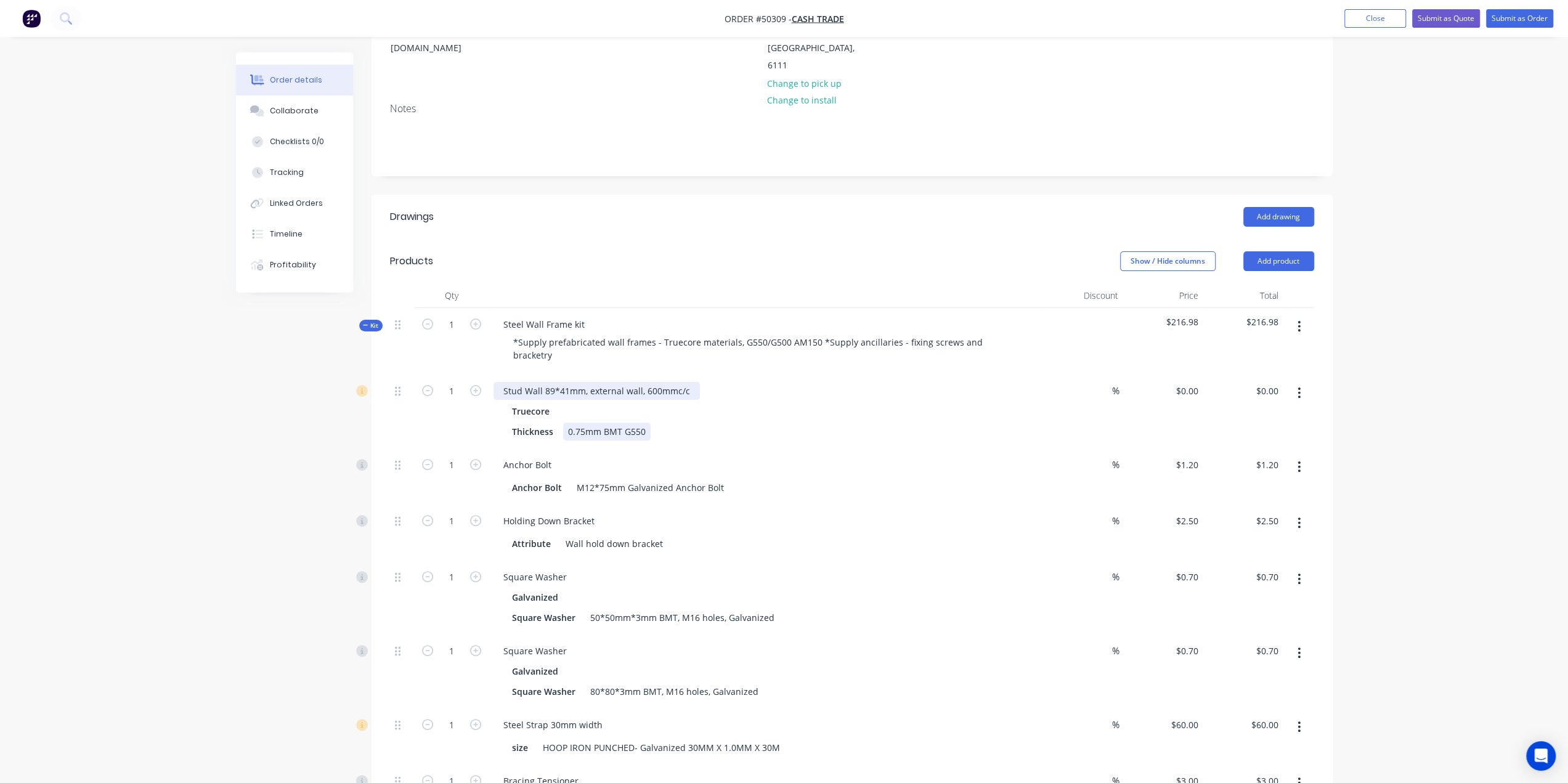
drag, startPoint x: 750, startPoint y: 375, endPoint x: 678, endPoint y: 340, distance: 80.1
click at [750, 423] on div "Thickness 0.75mm BMT G550" at bounding box center [764, 432] width 512 height 18
drag, startPoint x: 691, startPoint y: 338, endPoint x: 720, endPoint y: 348, distance: 30.7
click at [692, 382] on div "Stud Wall 89*41mm, external wall, 600mmc/c" at bounding box center [597, 391] width 206 height 18
click at [741, 423] on div "Thickness 0.75mm BMT G550" at bounding box center [764, 432] width 512 height 18
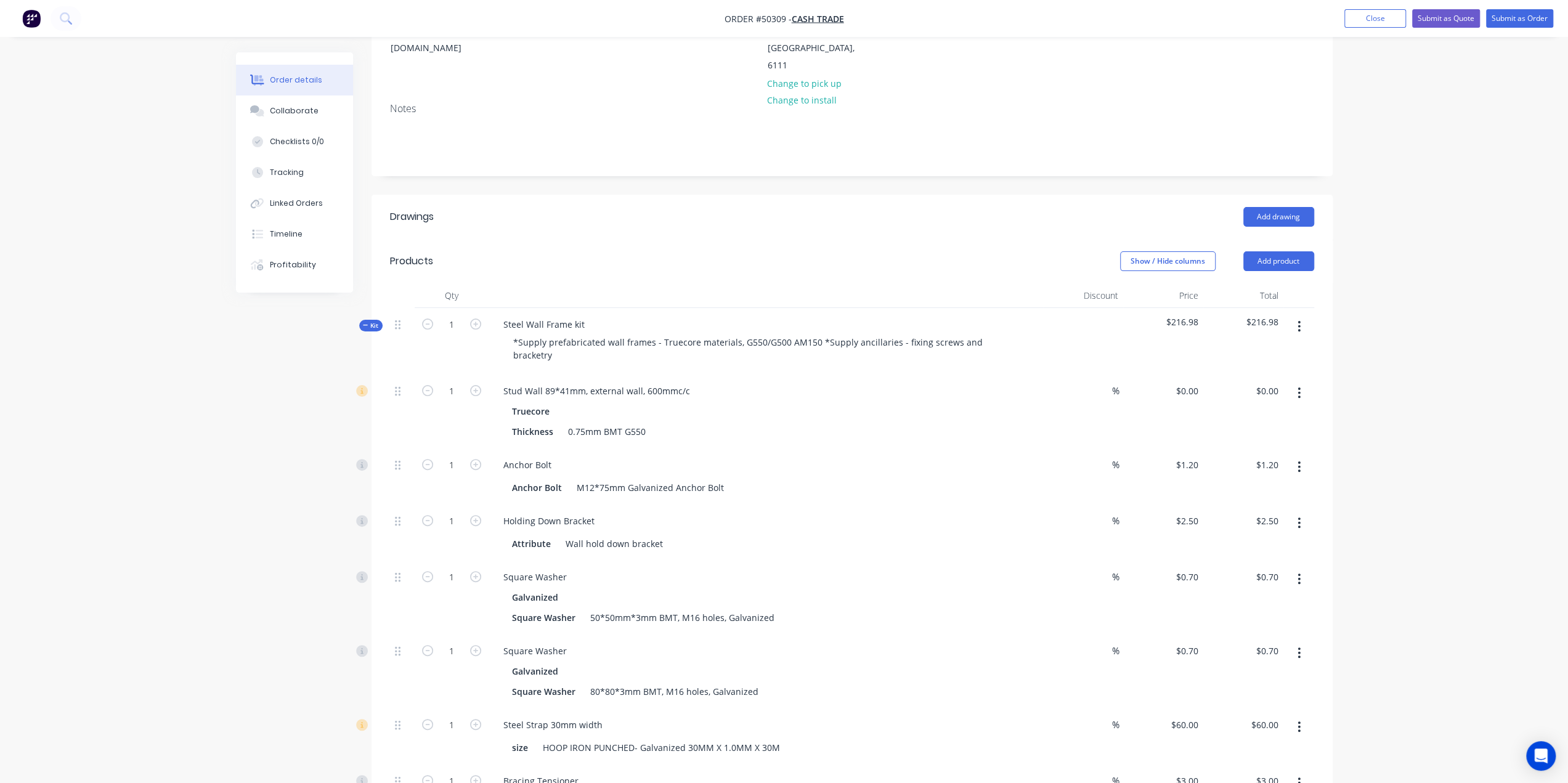
click at [940, 448] on div "Anchor Bolt Anchor Bolt M12*75mm Galvanized Anchor Bolt" at bounding box center [766, 476] width 555 height 56
click at [1272, 382] on input "0.00" at bounding box center [1269, 391] width 29 height 18
drag, startPoint x: 1035, startPoint y: 368, endPoint x: 1061, endPoint y: 367, distance: 26.0
click at [1036, 403] on div "Truecore Thickness 0.75mm BMT G550" at bounding box center [766, 421] width 545 height 38
type input "$0.00"
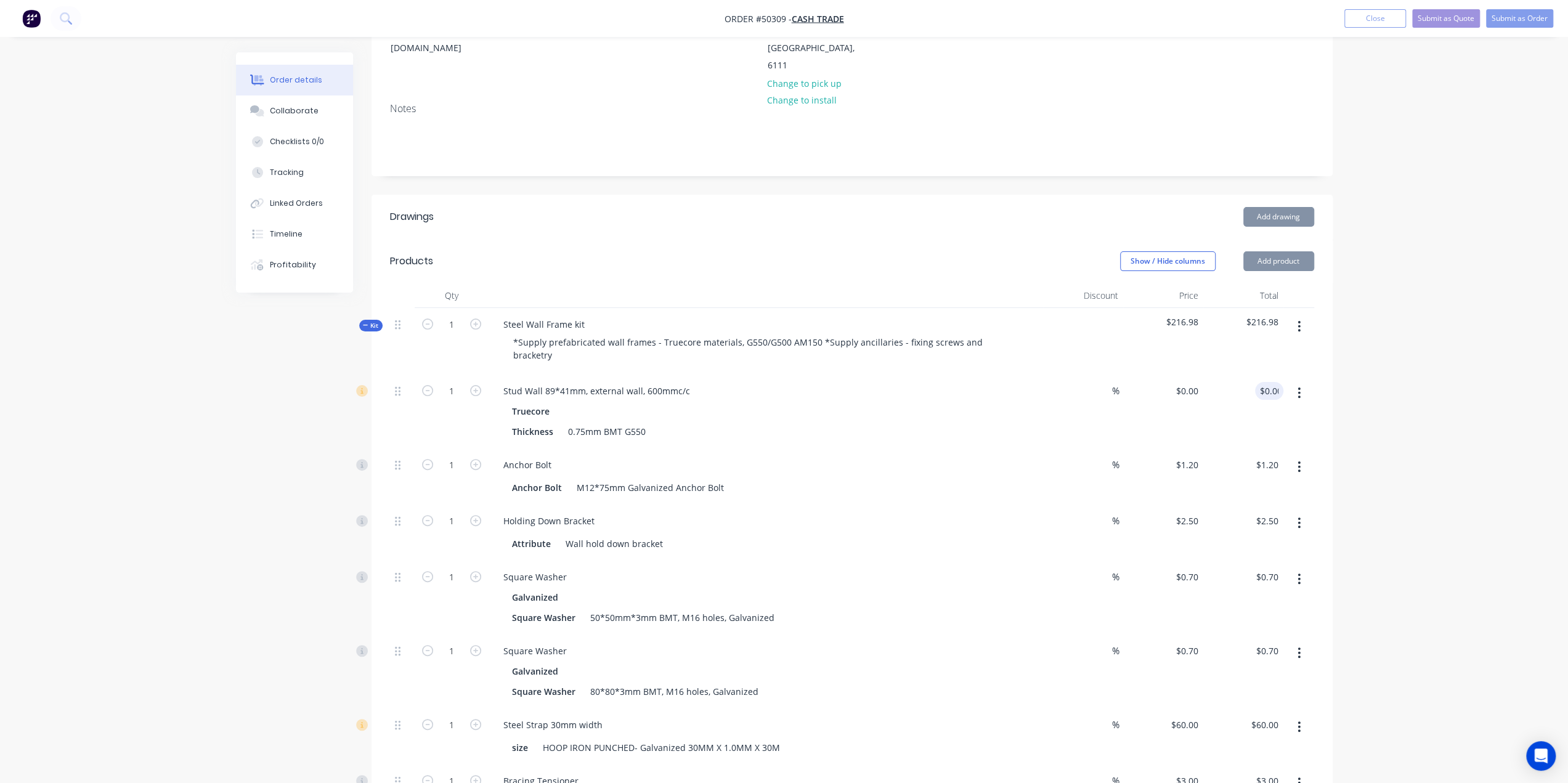
click at [1296, 382] on button "button" at bounding box center [1299, 393] width 29 height 22
click at [1240, 416] on div "Duplicate" at bounding box center [1256, 425] width 95 height 18
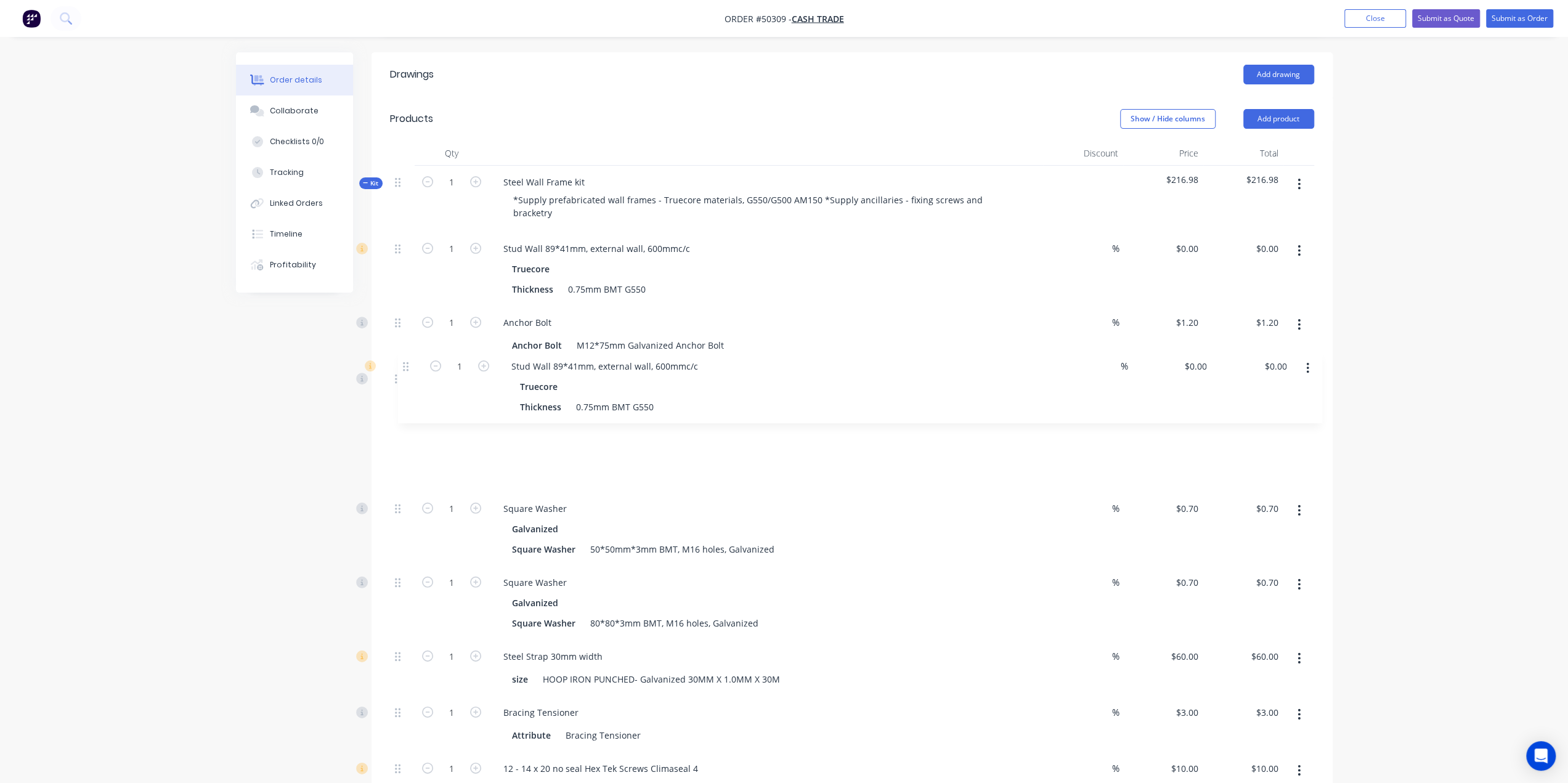
scroll to position [308, 0]
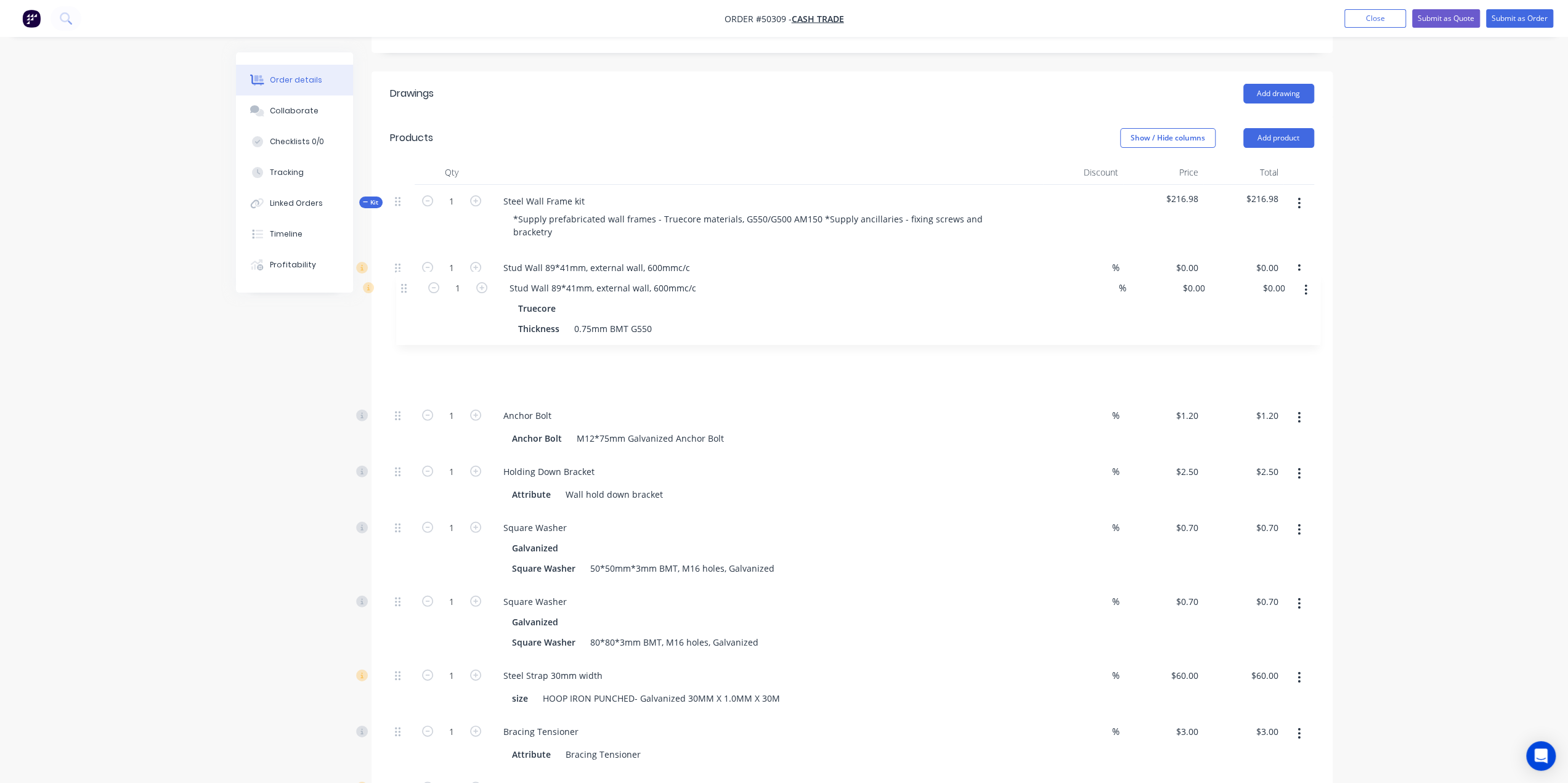
drag, startPoint x: 397, startPoint y: 388, endPoint x: 403, endPoint y: 277, distance: 111.2
click at [403, 277] on div "1 Stud Wall 89*41mm, external wall, 600mmc/c Truecore Thickness 0.75mm BMT G550…" at bounding box center [852, 670] width 924 height 839
click at [597, 333] on div "Stud Wall 89*41mm, external wall, 600mmc/c" at bounding box center [597, 342] width 206 height 18
click at [840, 347] on div "Stud Wall 89*41mm, internal wall, 600mmc/c Truecore Thickness 0.75mm BMT G550" at bounding box center [766, 362] width 555 height 74
click at [1002, 299] on div "Thickness 0.75mm BMT G550" at bounding box center [764, 308] width 512 height 18
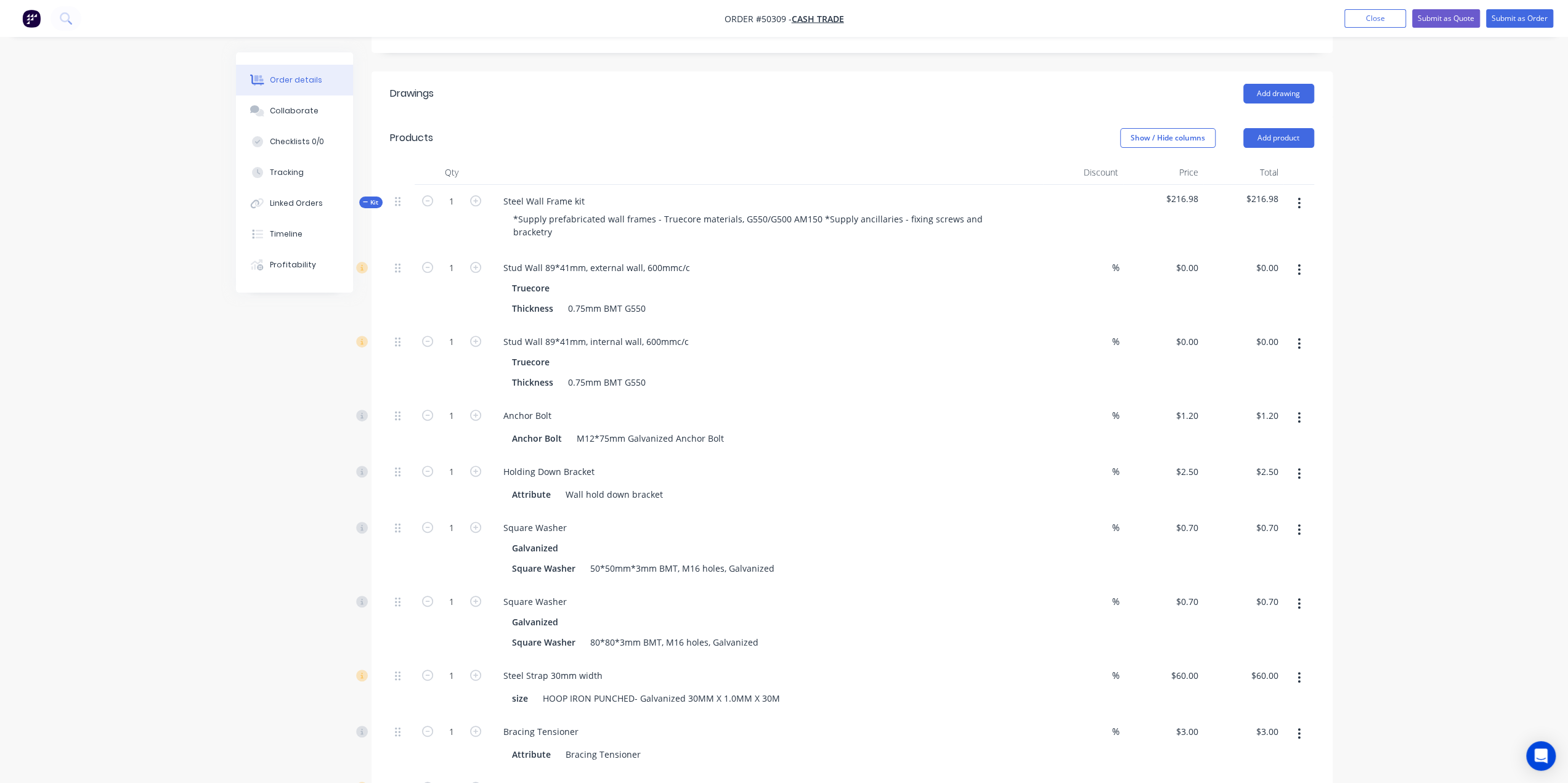
click at [870, 722] on div "Bracing Tensioner" at bounding box center [766, 731] width 545 height 18
drag, startPoint x: 1416, startPoint y: 313, endPoint x: 1346, endPoint y: 298, distance: 71.6
click at [1415, 311] on div "Order details Collaborate Checklists 0/0 Tracking Linked Orders Timeline Profit…" at bounding box center [784, 567] width 1568 height 1750
click at [1277, 259] on input "0.00" at bounding box center [1269, 268] width 29 height 18
type input "3070.74"
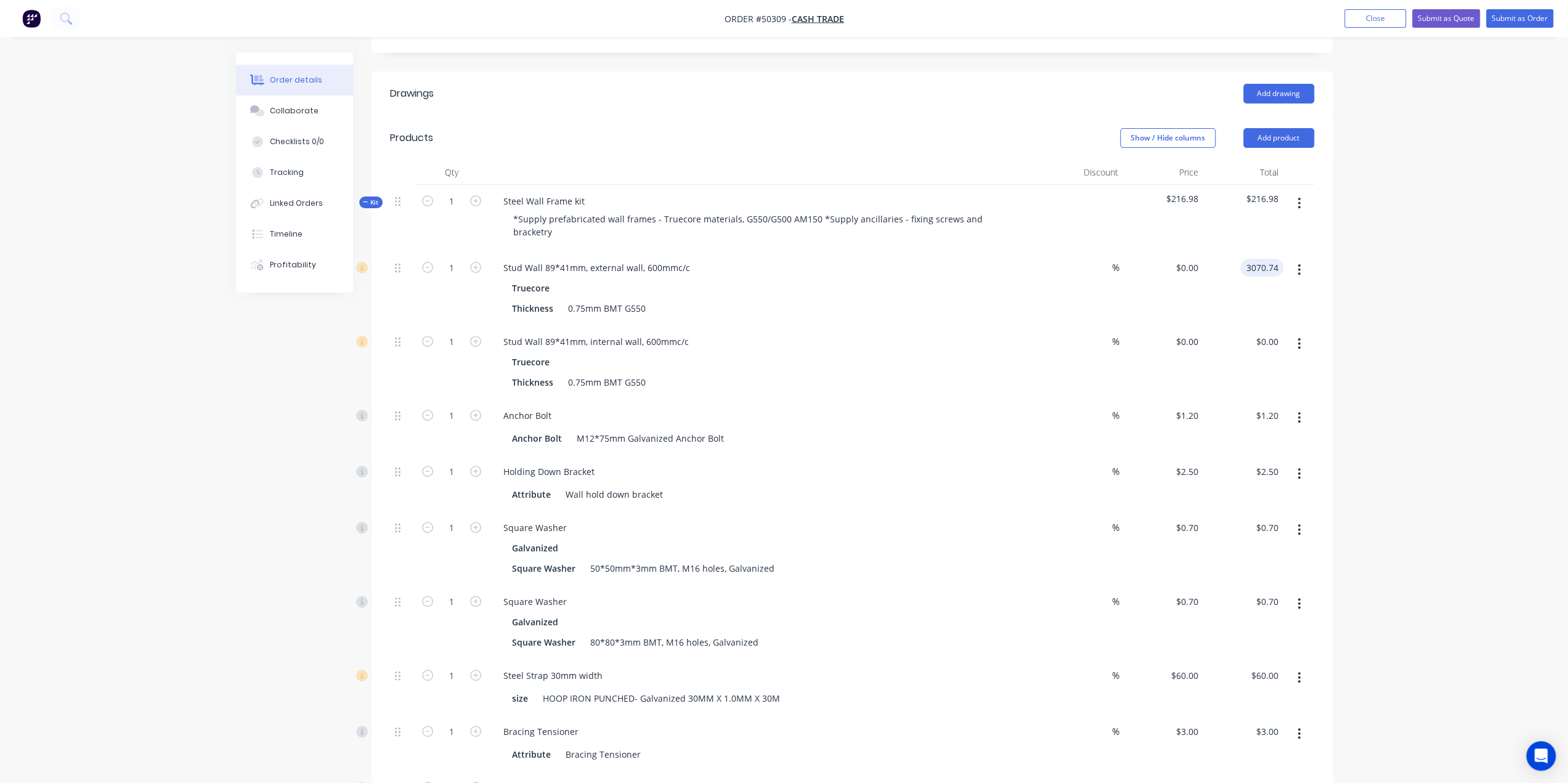
type input "$3,070.74"
click at [1433, 283] on div "Order details Collaborate Checklists 0/0 Tracking Linked Orders Timeline Profit…" at bounding box center [784, 567] width 1568 height 1750
type input "$3,070.74"
click at [1252, 326] on div "0.00 $0.00" at bounding box center [1244, 362] width 80 height 74
type input "2679.12"
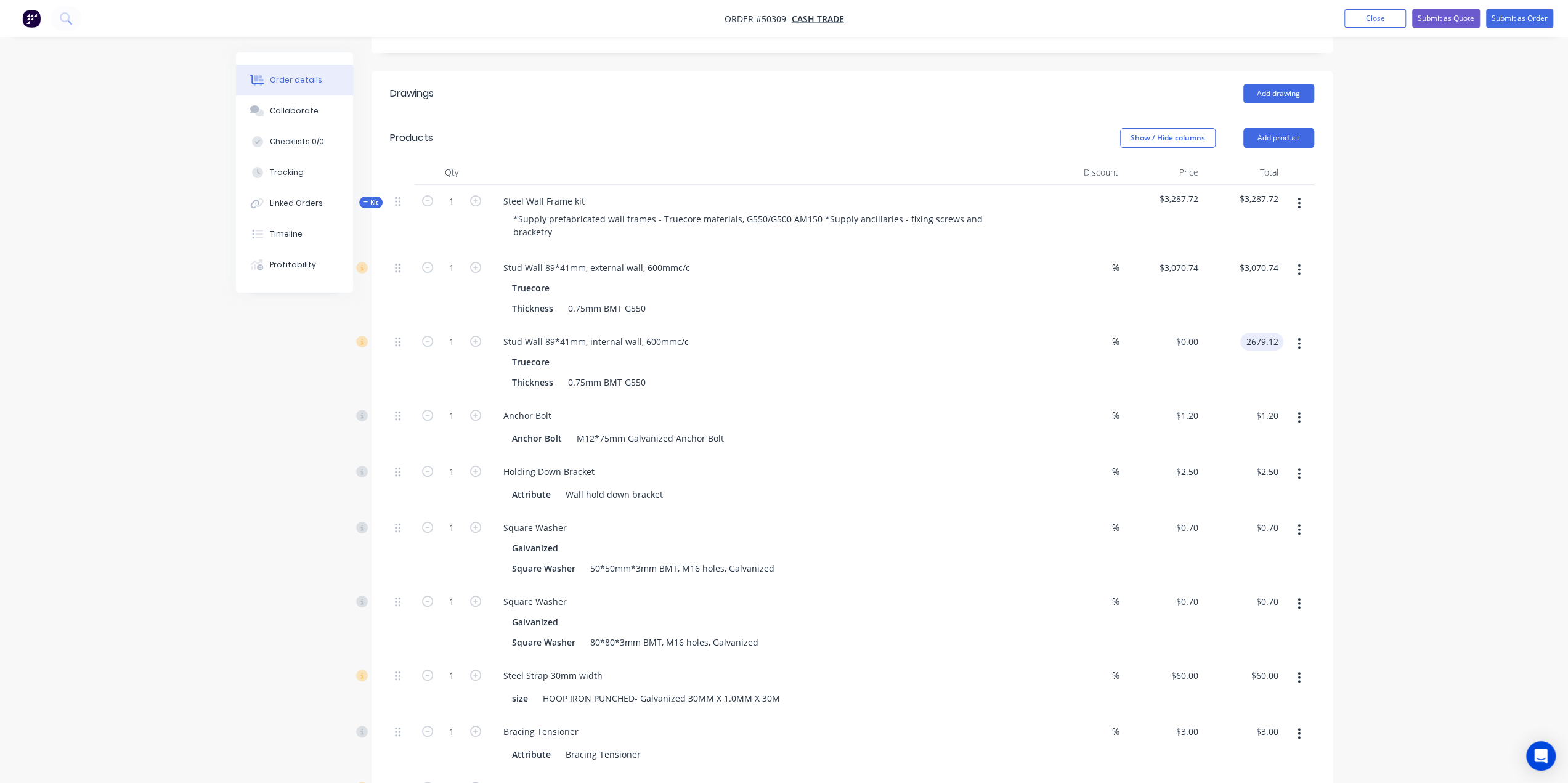
type input "$2,679.12"
drag, startPoint x: 1415, startPoint y: 309, endPoint x: 1400, endPoint y: 286, distance: 27.5
click at [1414, 311] on div "Order details Collaborate Checklists 0/0 Tracking Linked Orders Timeline Profit…" at bounding box center [784, 567] width 1568 height 1750
click at [1281, 128] on button "Add product" at bounding box center [1279, 138] width 71 height 20
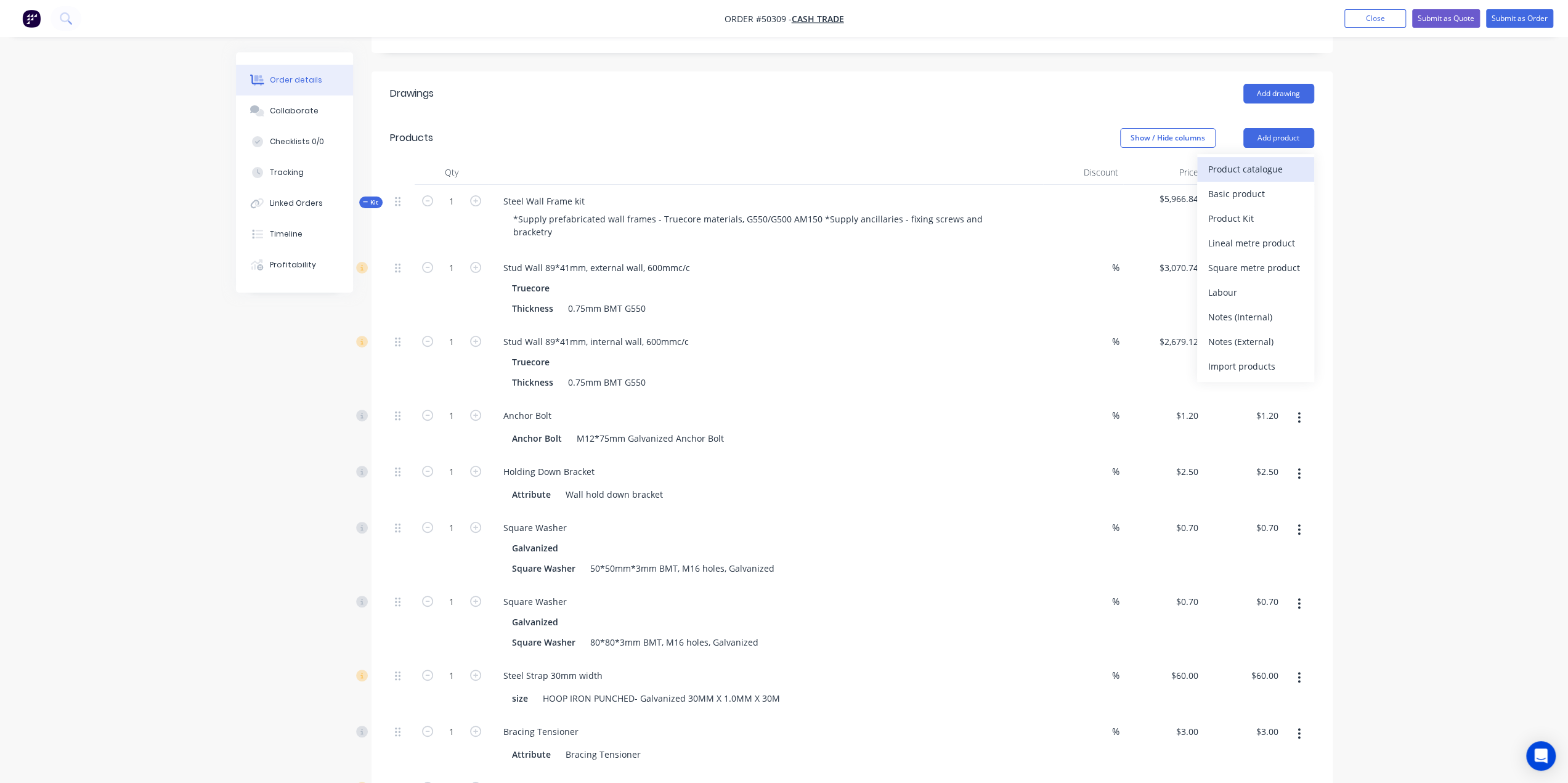
click at [1259, 160] on div "Product catalogue" at bounding box center [1256, 169] width 95 height 18
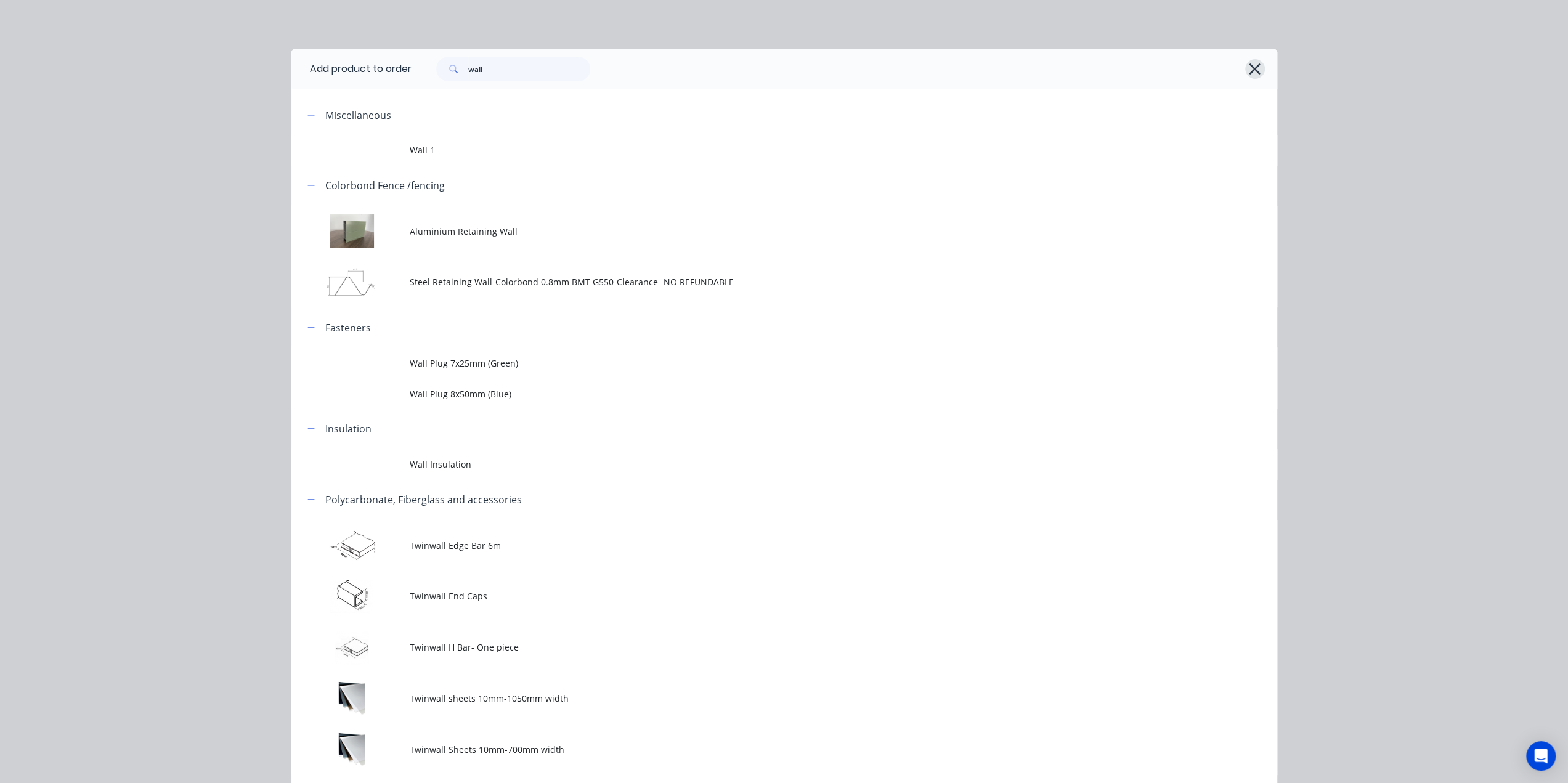
click at [1251, 68] on icon "button" at bounding box center [1255, 70] width 11 height 11
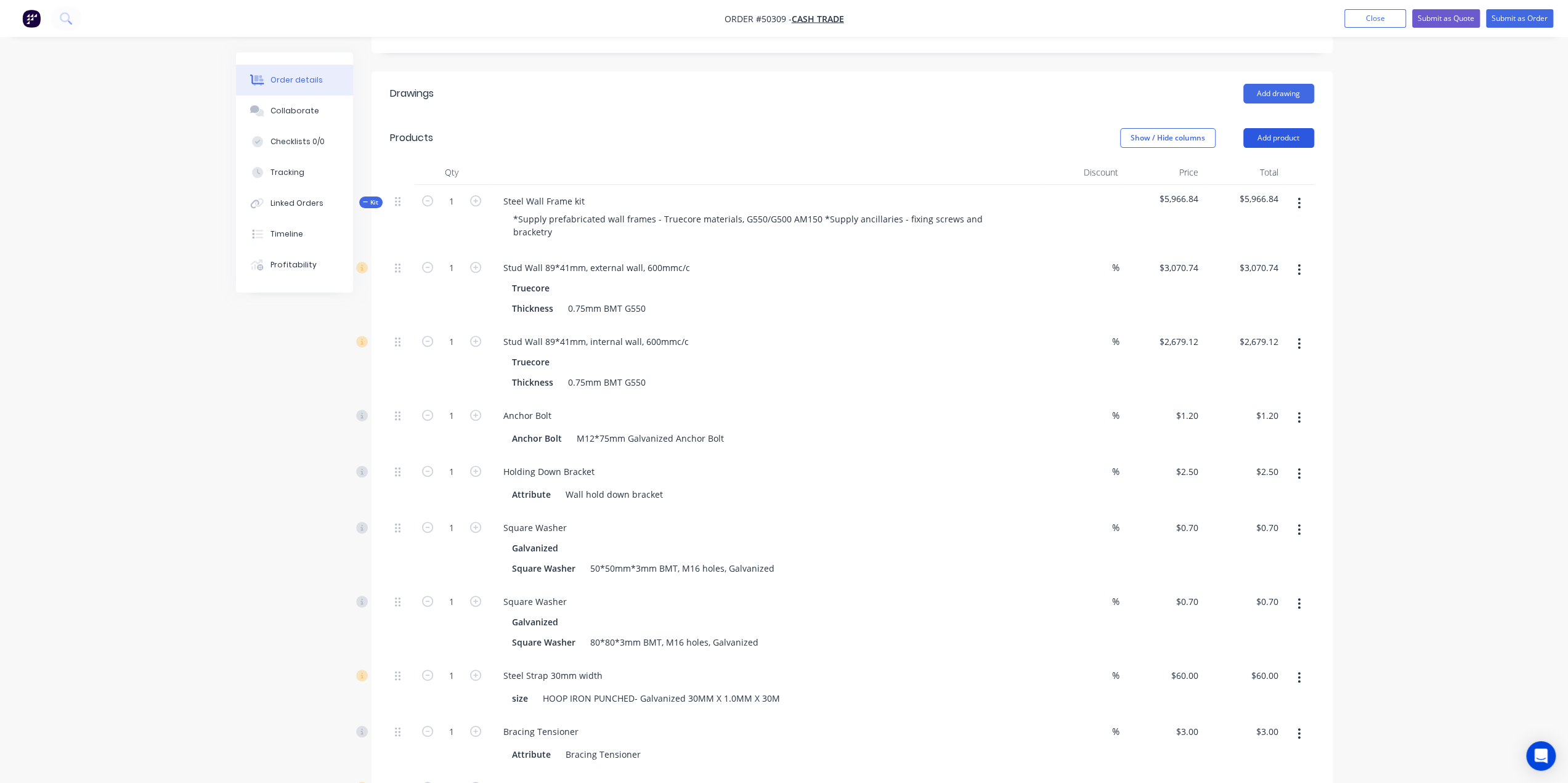
click at [1262, 128] on button "Add product" at bounding box center [1279, 138] width 71 height 20
click at [1256, 185] on div "Basic product" at bounding box center [1256, 194] width 95 height 18
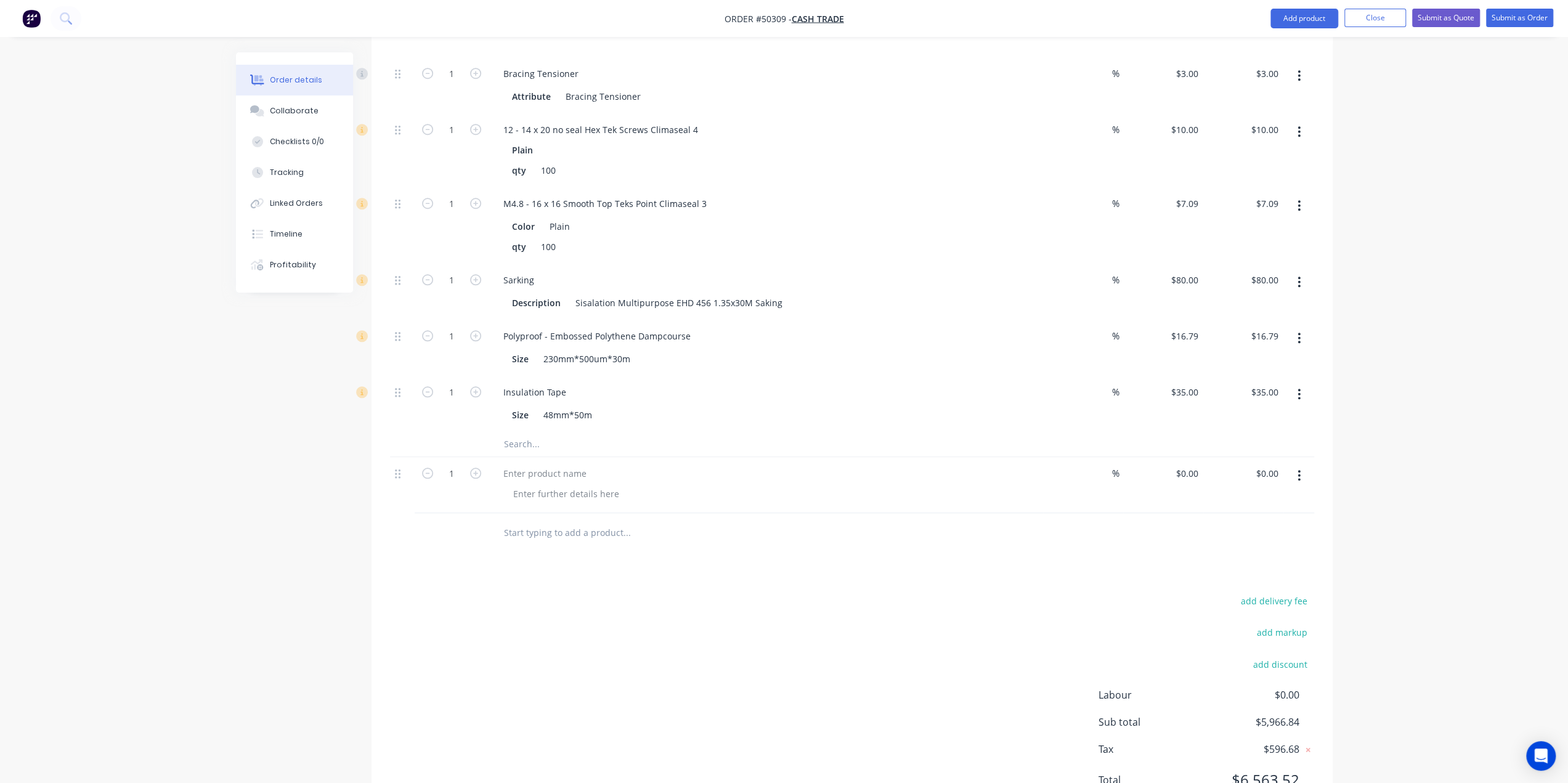
scroll to position [971, 0]
click at [520, 460] on div at bounding box center [545, 469] width 103 height 18
click at [955, 587] on div "add delivery fee add markup add discount Labour $0.00 Sub total $5,966.84 Tax $…" at bounding box center [852, 693] width 924 height 211
click at [1005, 601] on div "add delivery fee add markup add discount Labour $0.00 Sub total $5,966.84 Tax $…" at bounding box center [852, 693] width 924 height 211
click at [1268, 460] on input "0.00" at bounding box center [1272, 469] width 24 height 18
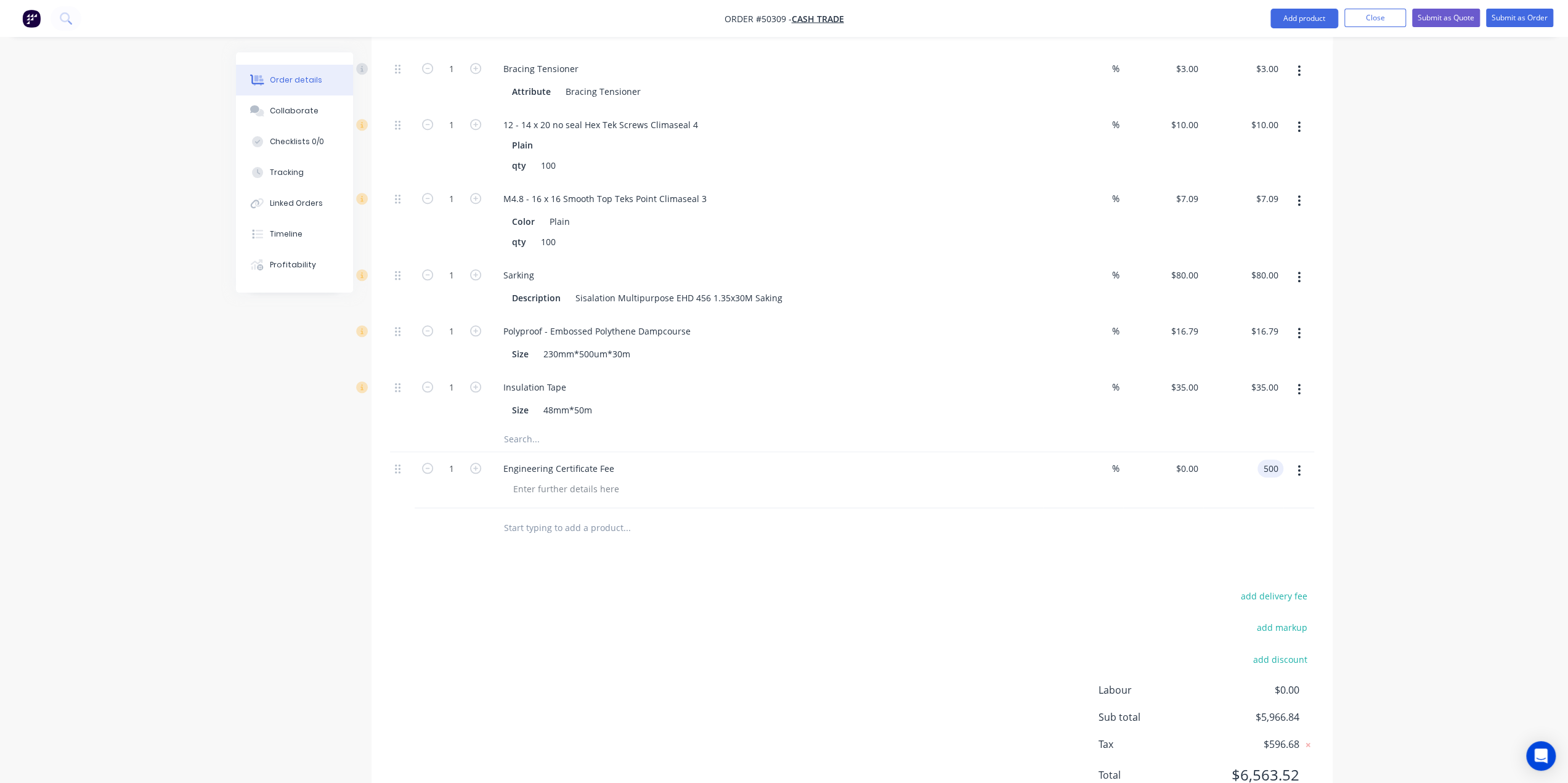
type input "500"
type input "$500.00"
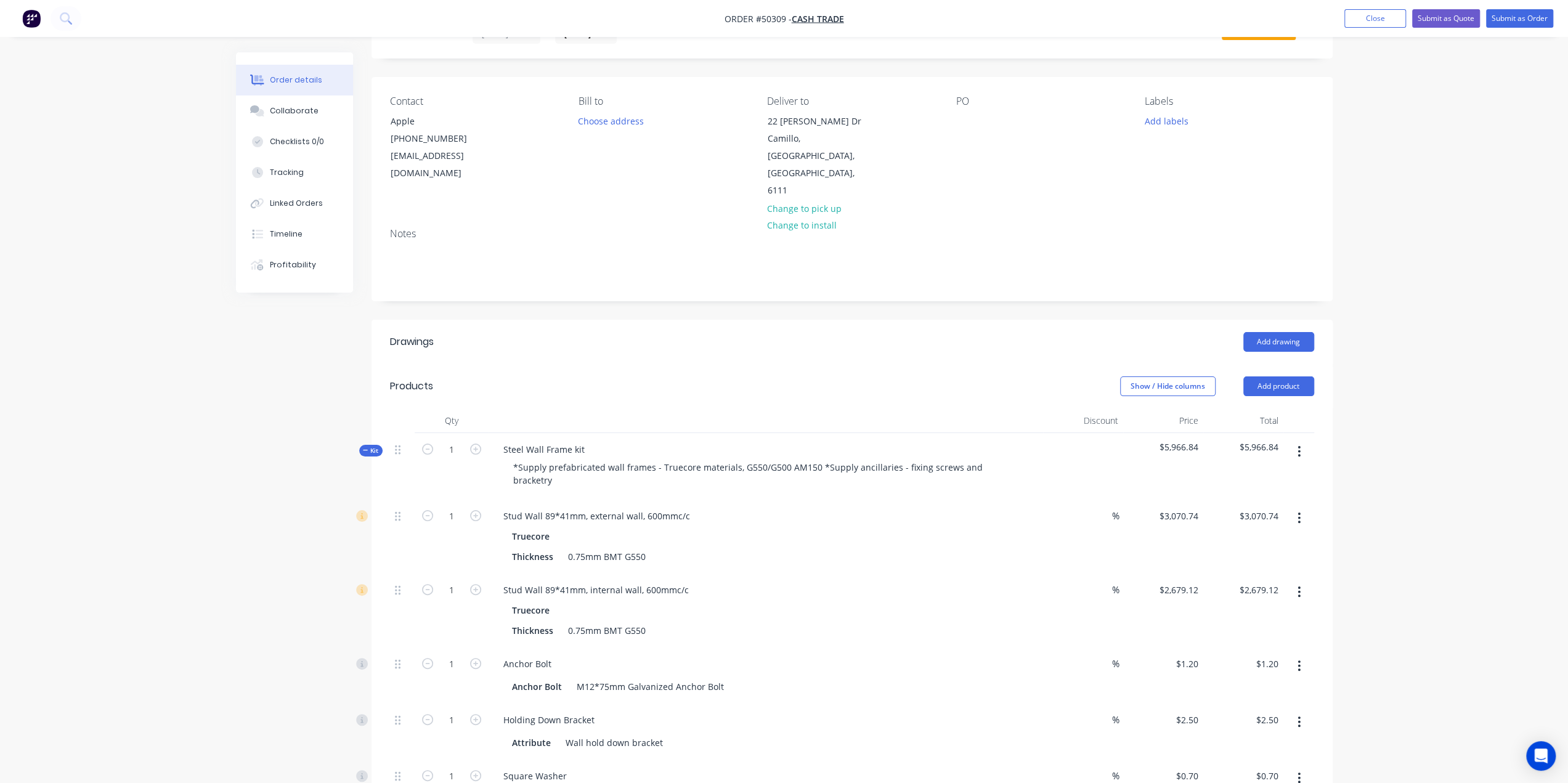
scroll to position [0, 0]
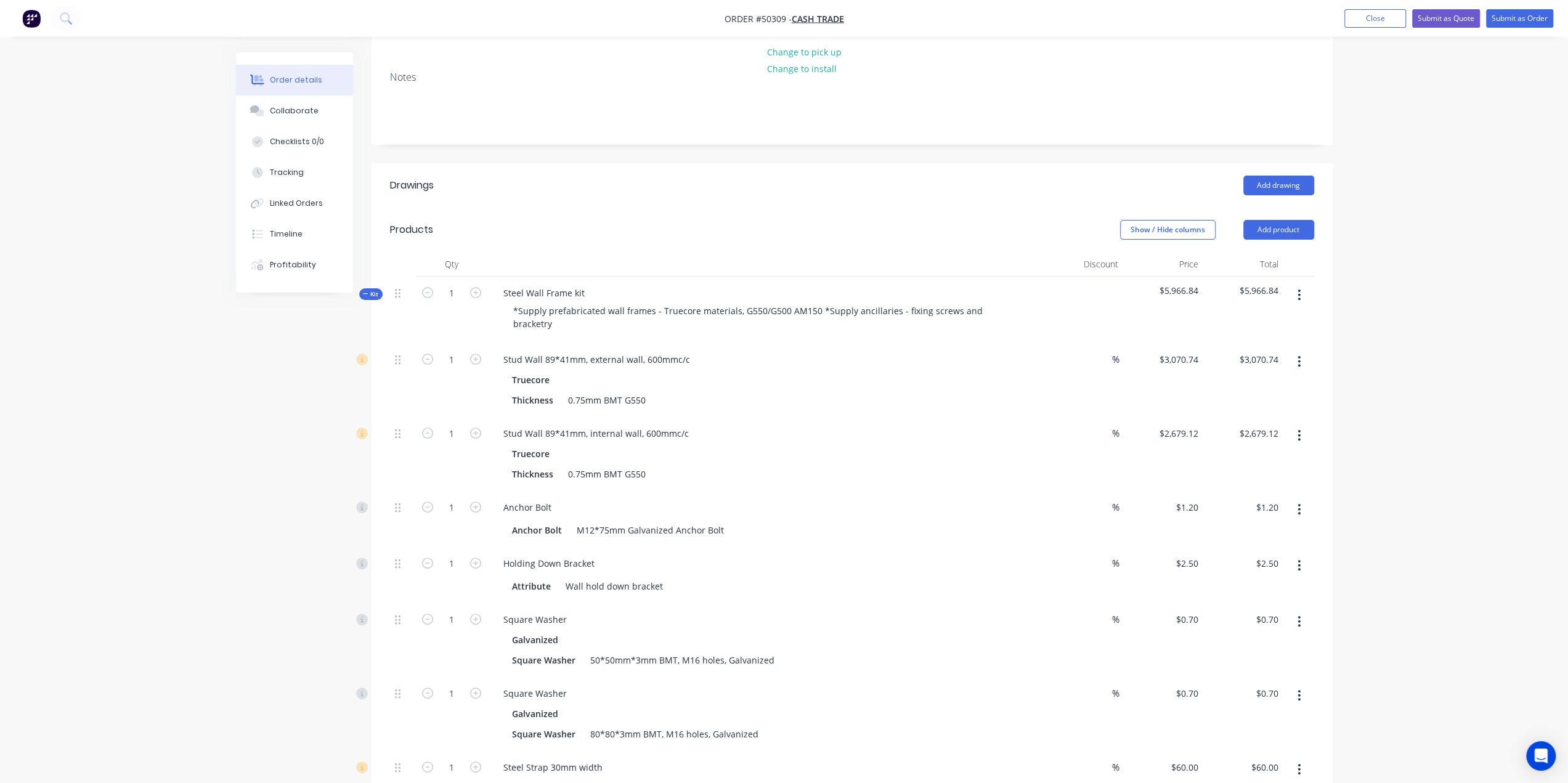
scroll to position [232, 0]
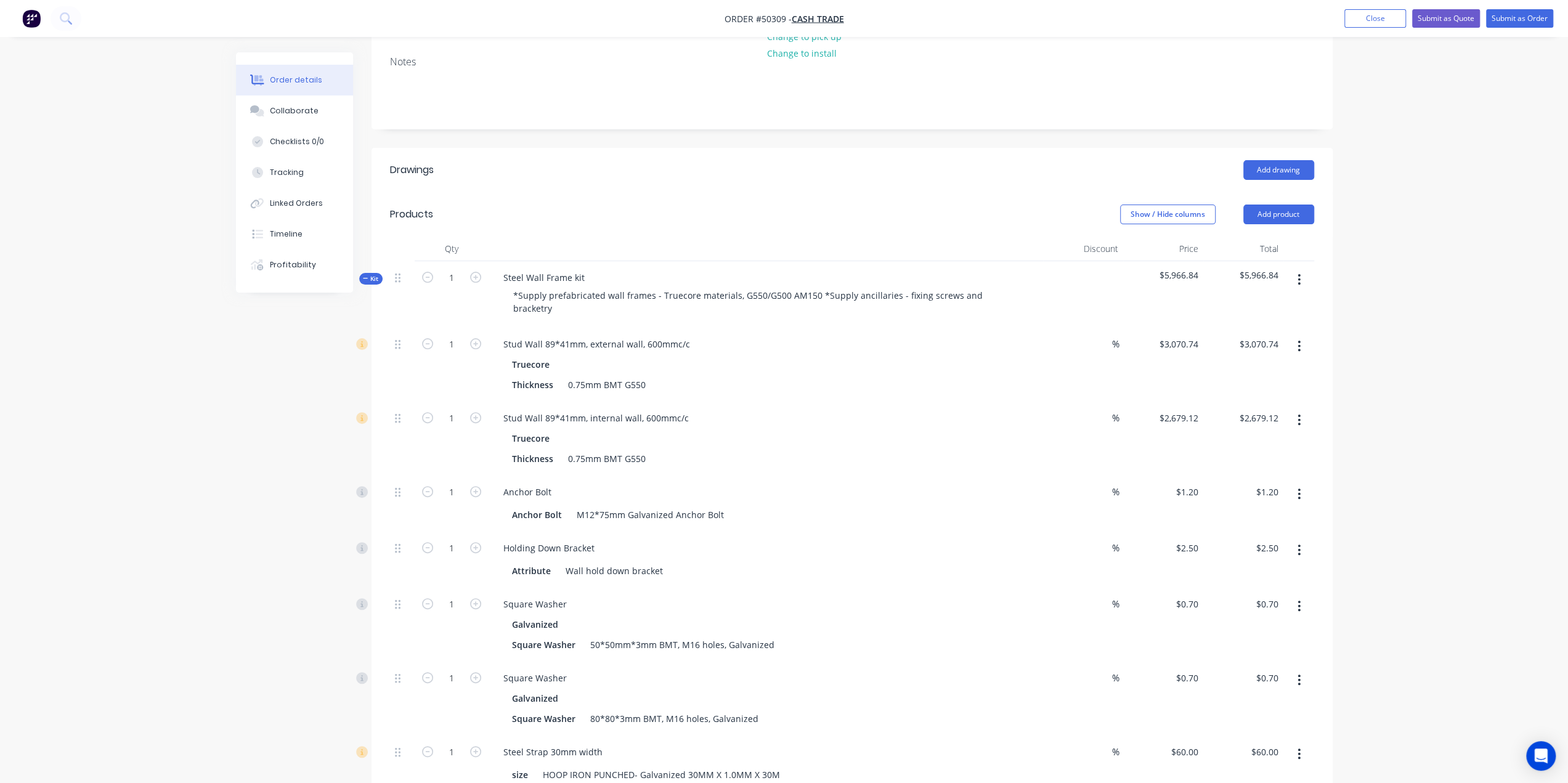
click at [939, 483] on div "Anchor Bolt" at bounding box center [766, 492] width 545 height 18
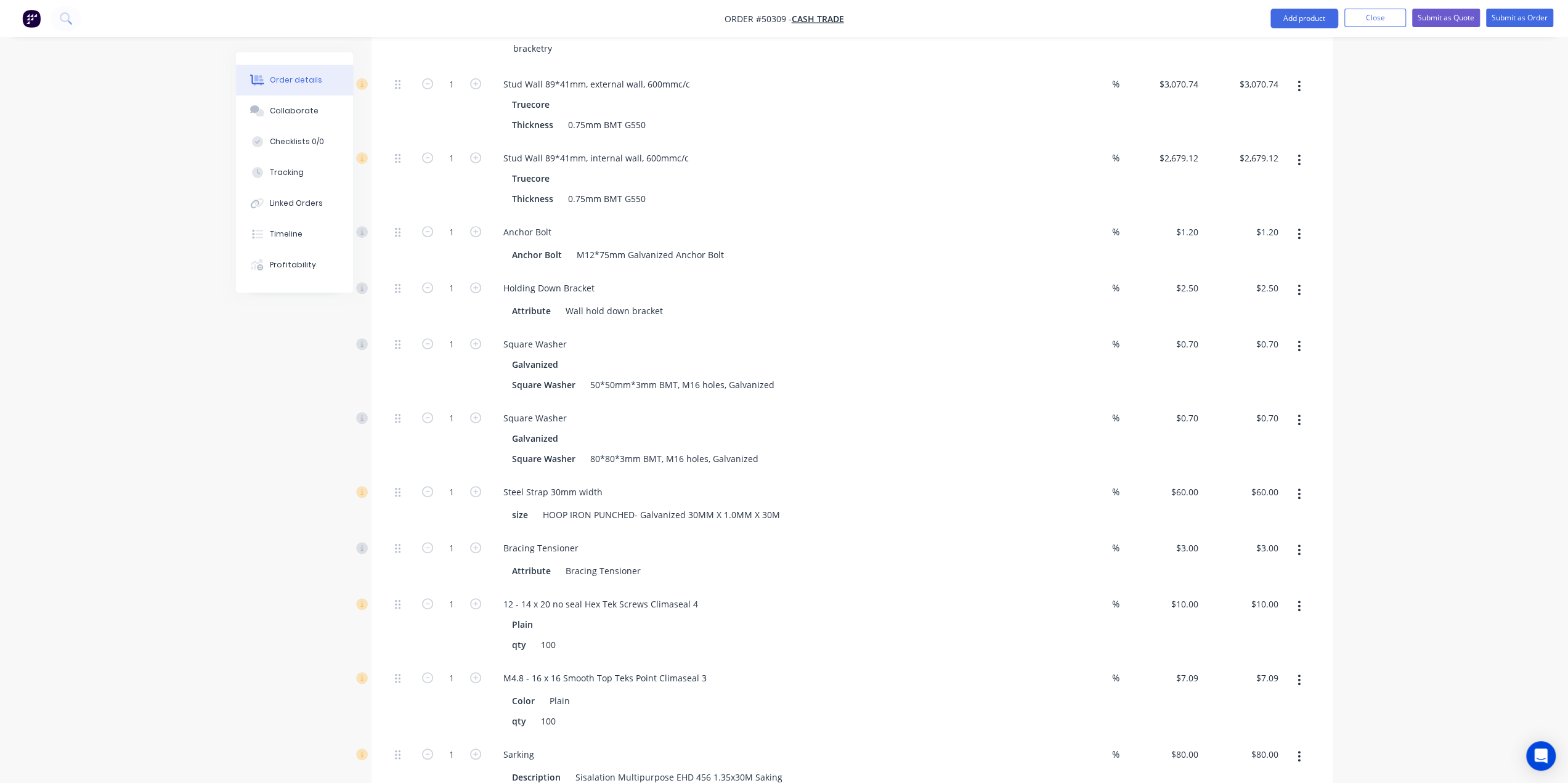
scroll to position [355, 0]
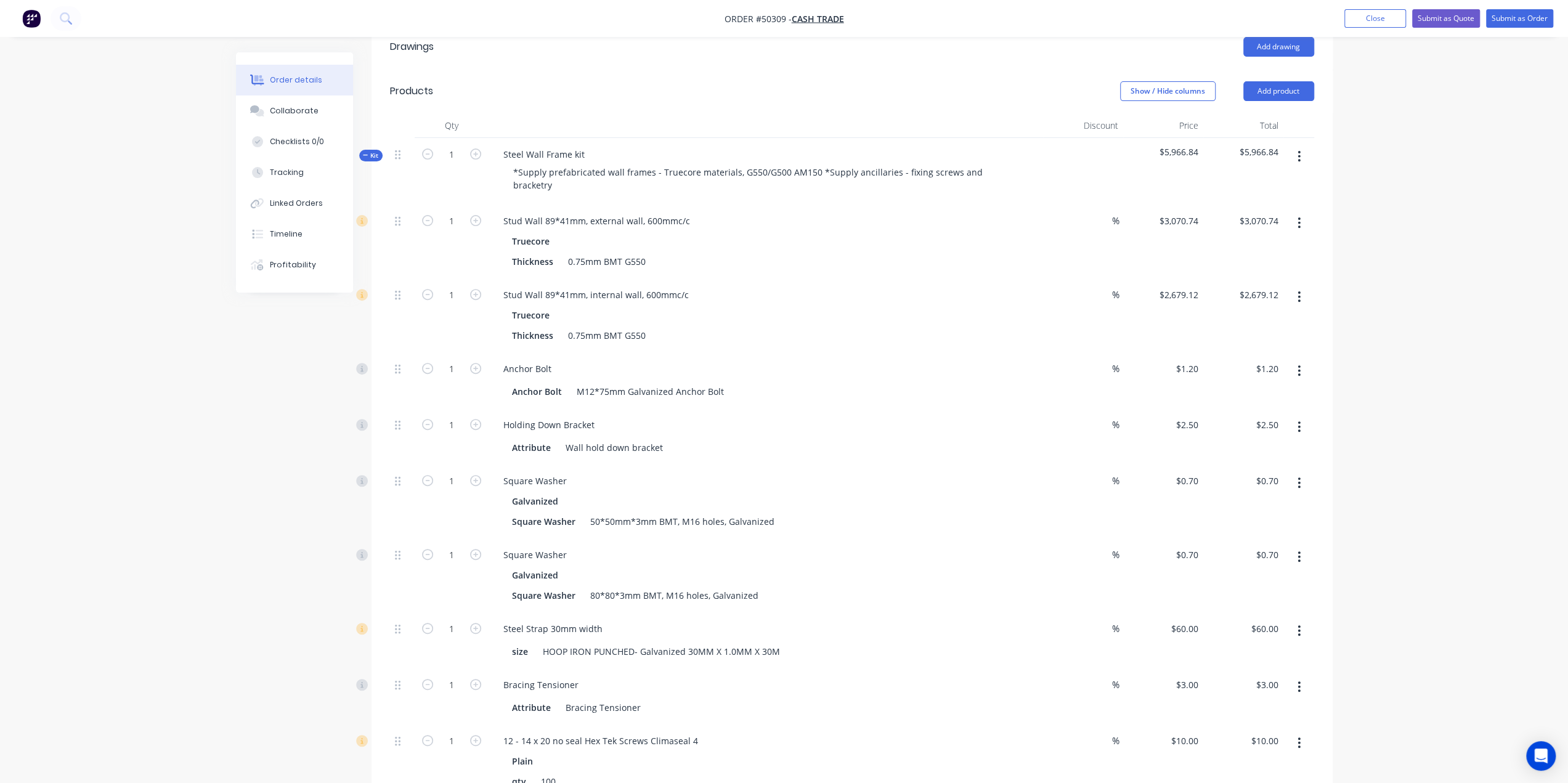
click at [1456, 629] on div "Order details Collaborate Checklists 0/0 Tracking Linked Orders Timeline Profit…" at bounding box center [784, 548] width 1568 height 1807
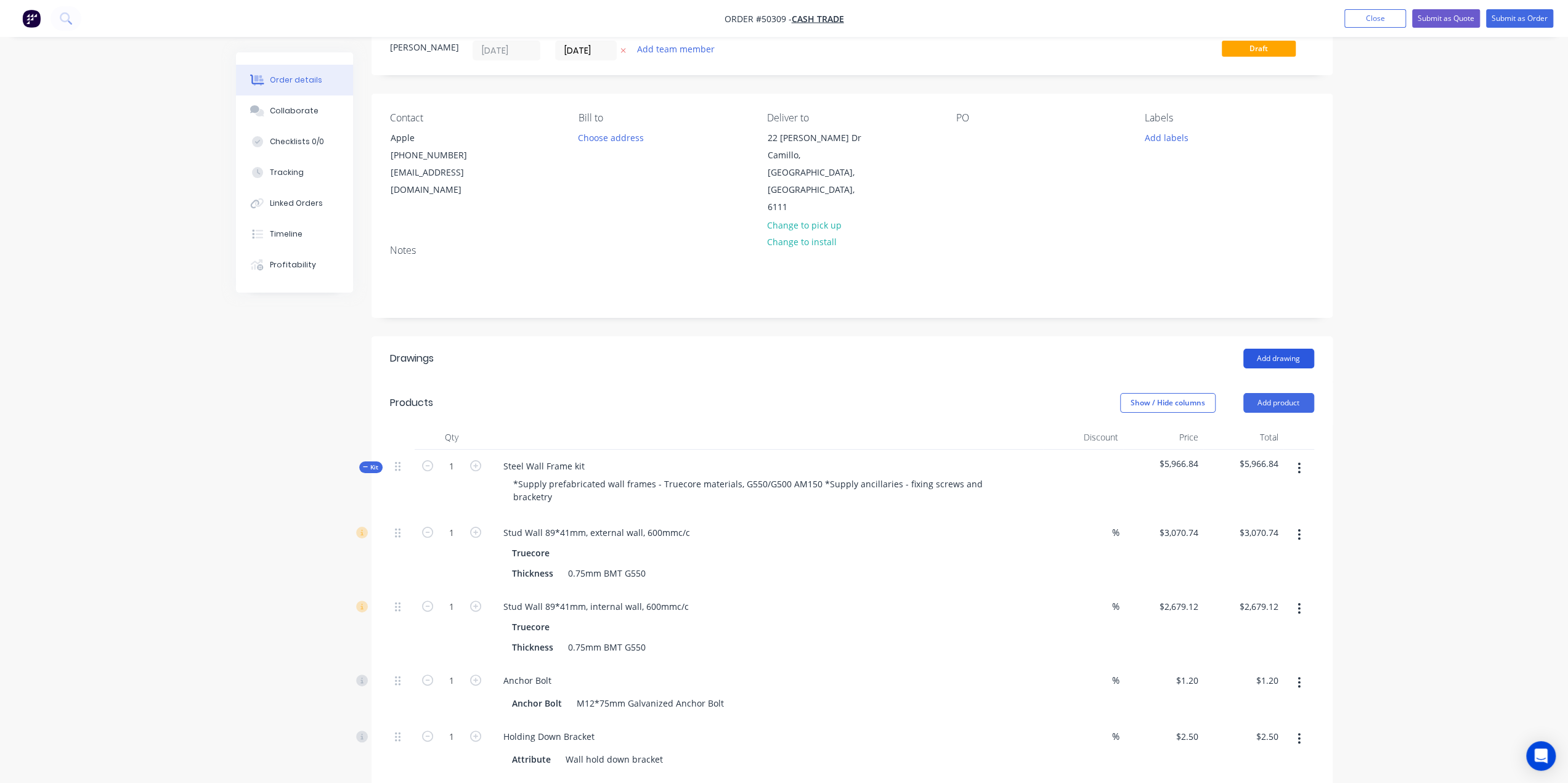
scroll to position [0, 0]
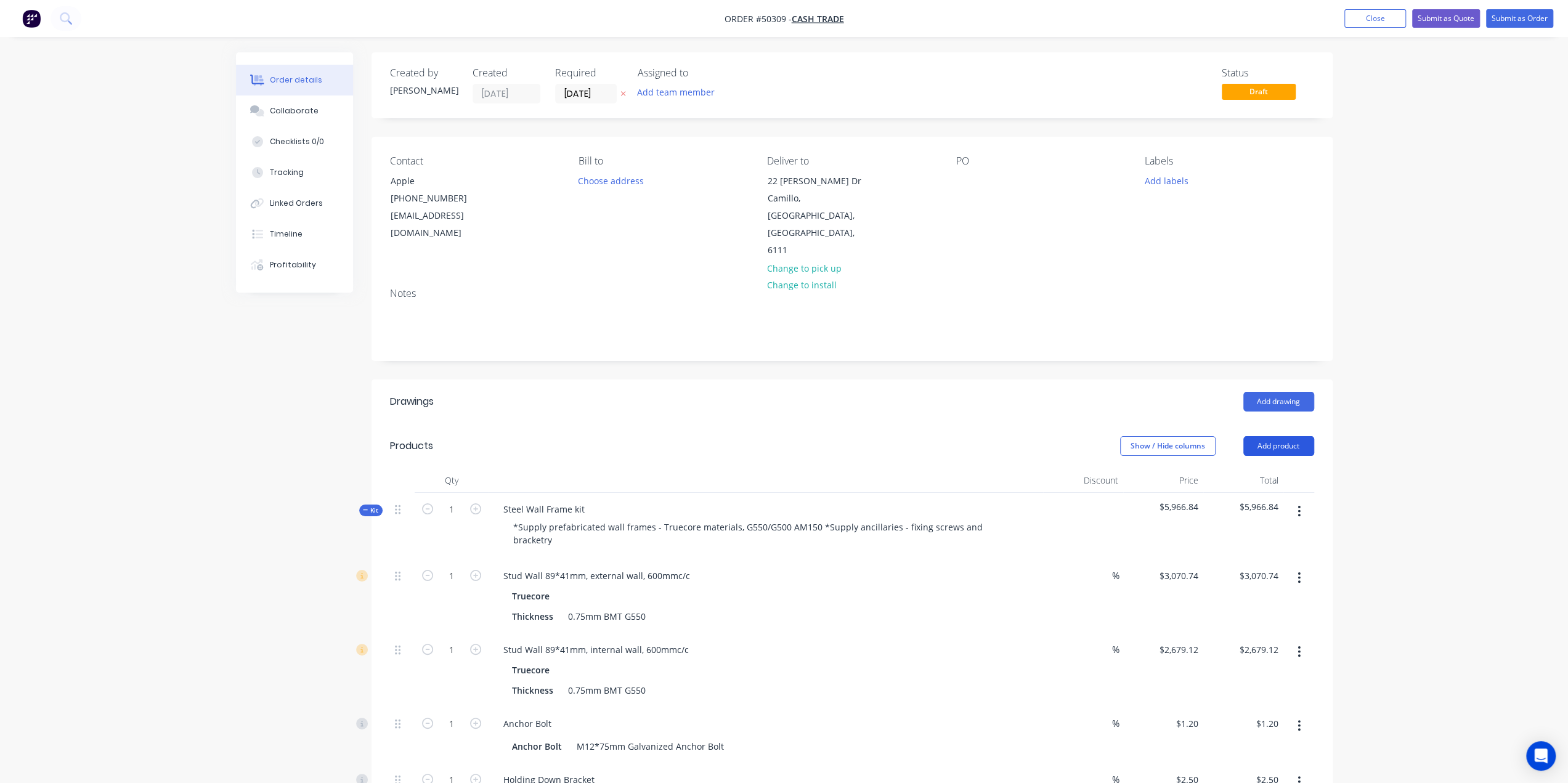
drag, startPoint x: 1260, startPoint y: 406, endPoint x: 1264, endPoint y: 424, distance: 18.4
click at [1261, 436] on button "Add product" at bounding box center [1279, 446] width 71 height 20
click at [1268, 462] on div "Product catalogue Basic product Product Kit Lineal metre product Square metre p…" at bounding box center [1255, 576] width 117 height 228
click at [1268, 468] on div "Product catalogue" at bounding box center [1256, 477] width 95 height 18
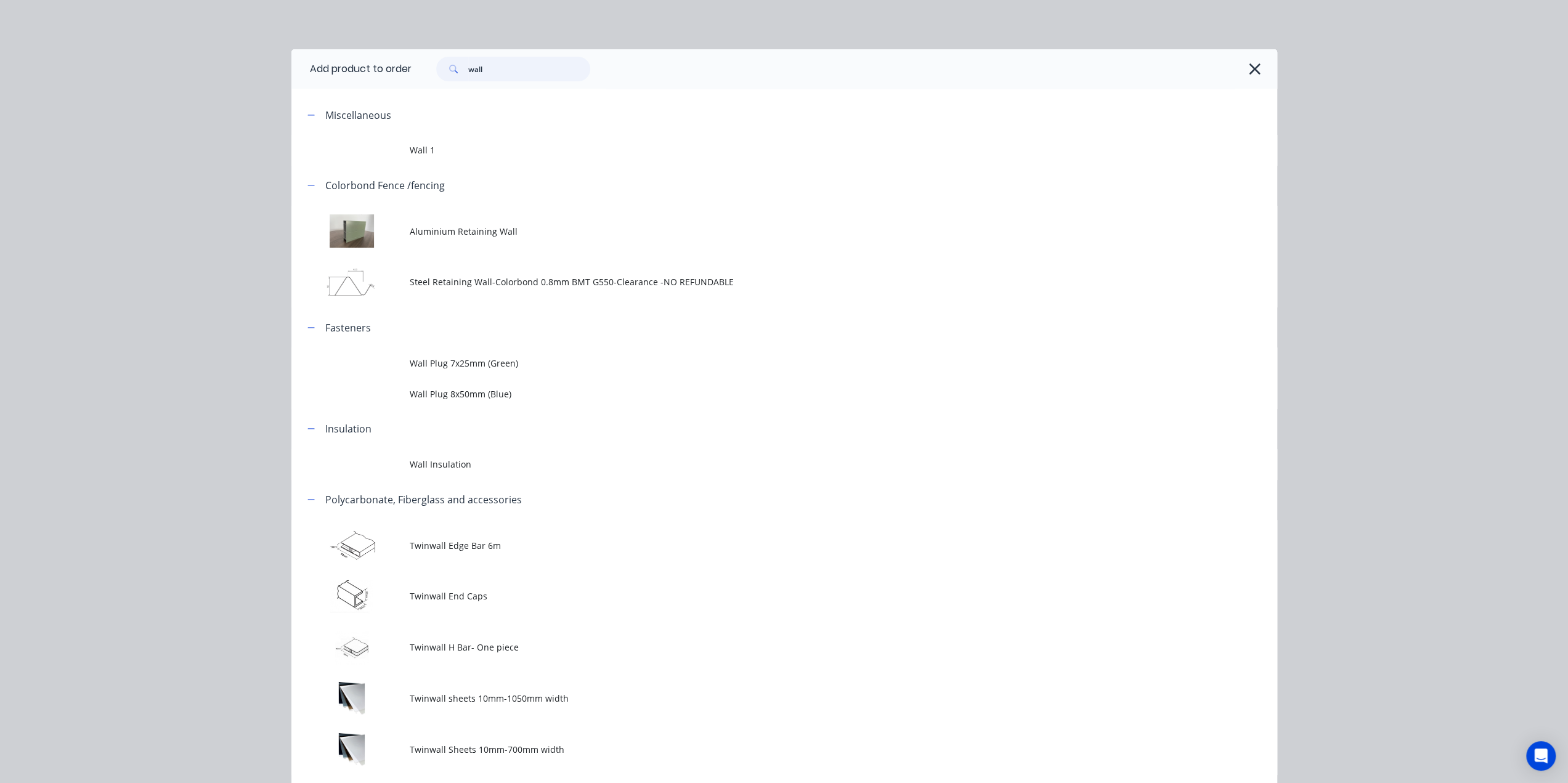
drag, startPoint x: 498, startPoint y: 76, endPoint x: 361, endPoint y: 83, distance: 137.2
click at [382, 83] on header "Add product to order wall" at bounding box center [784, 69] width 986 height 39
type input "k"
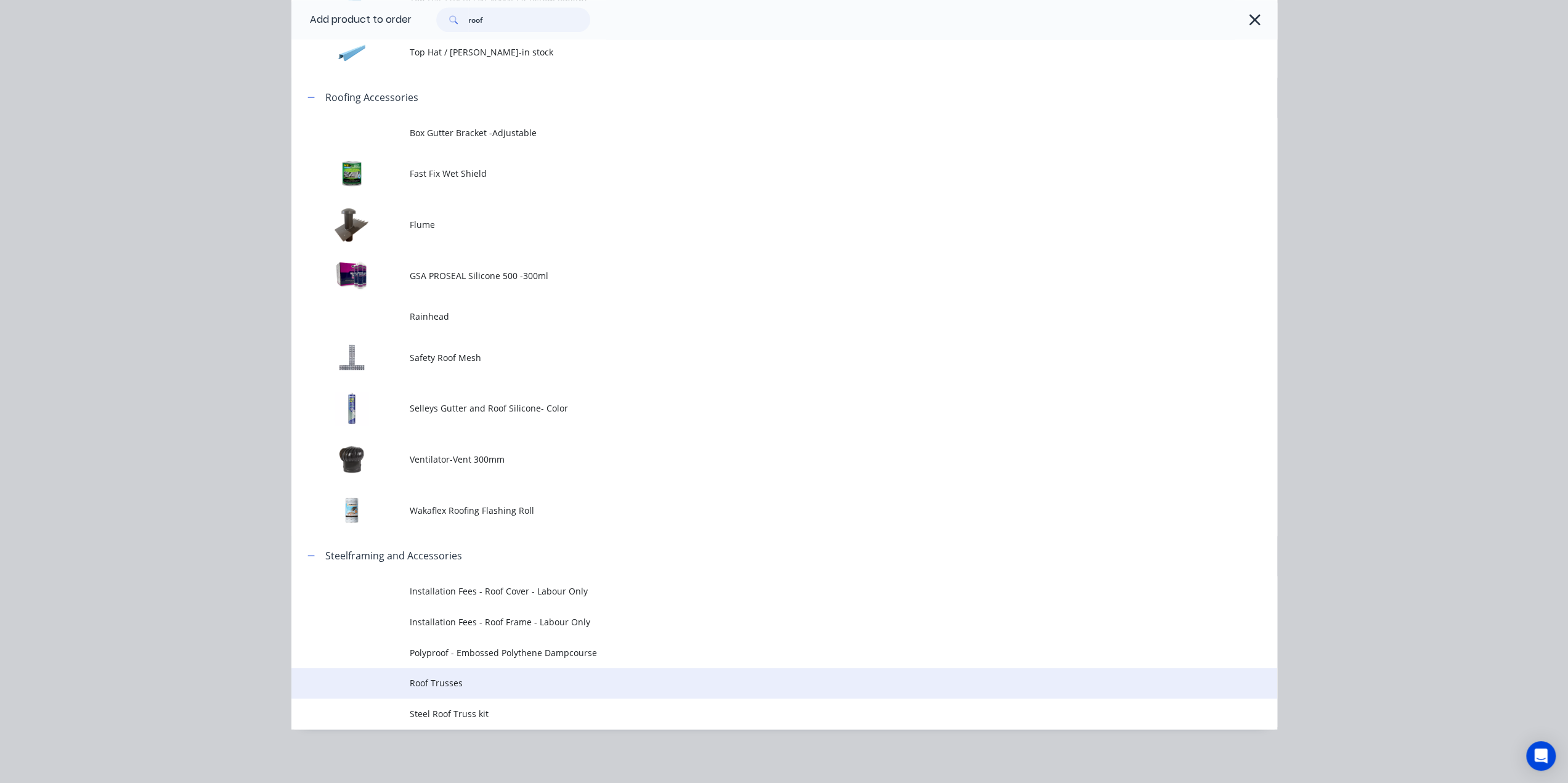
scroll to position [637, 0]
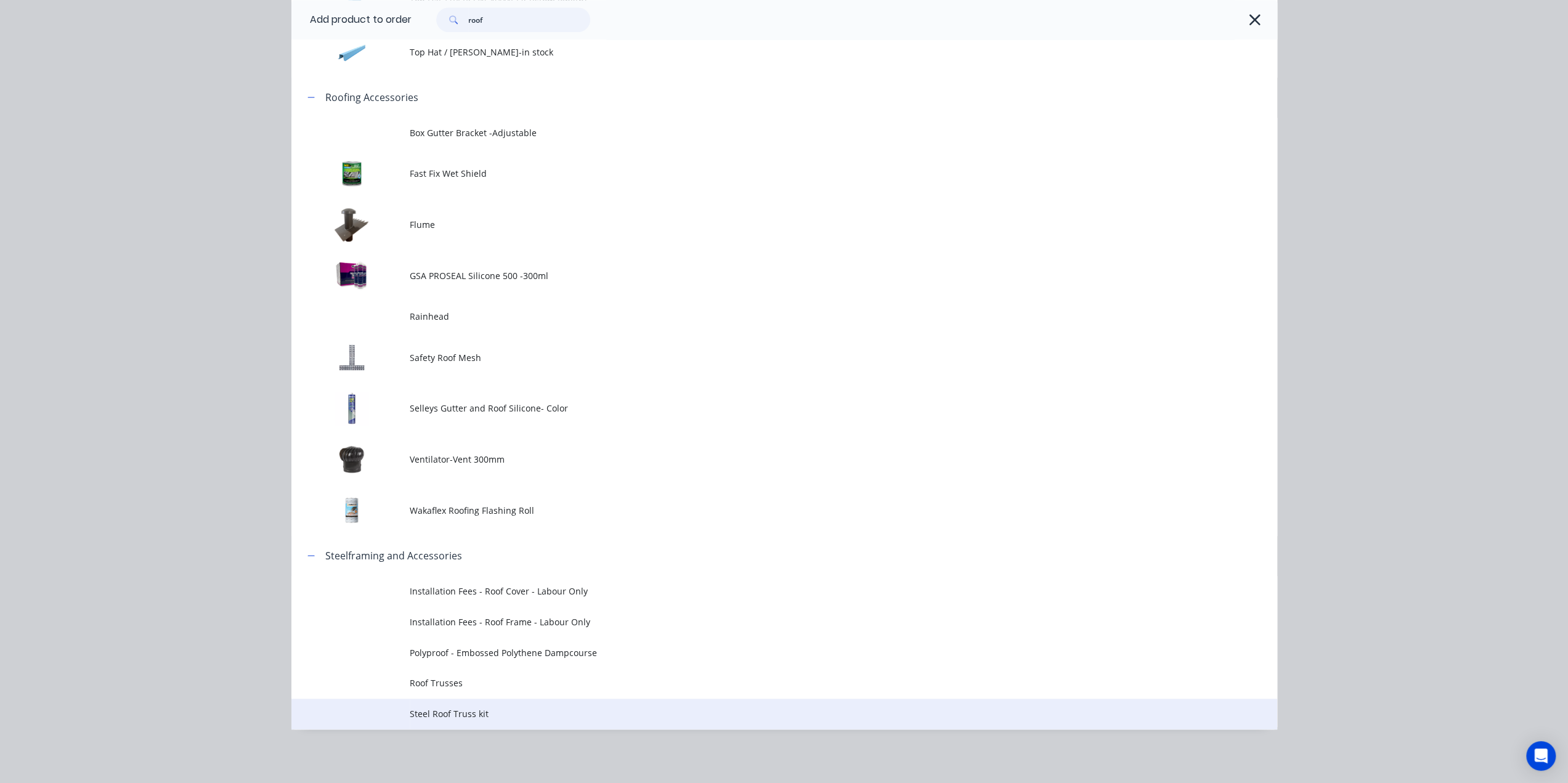
type input "roof"
click at [562, 709] on span "Steel Roof Truss kit" at bounding box center [757, 713] width 694 height 13
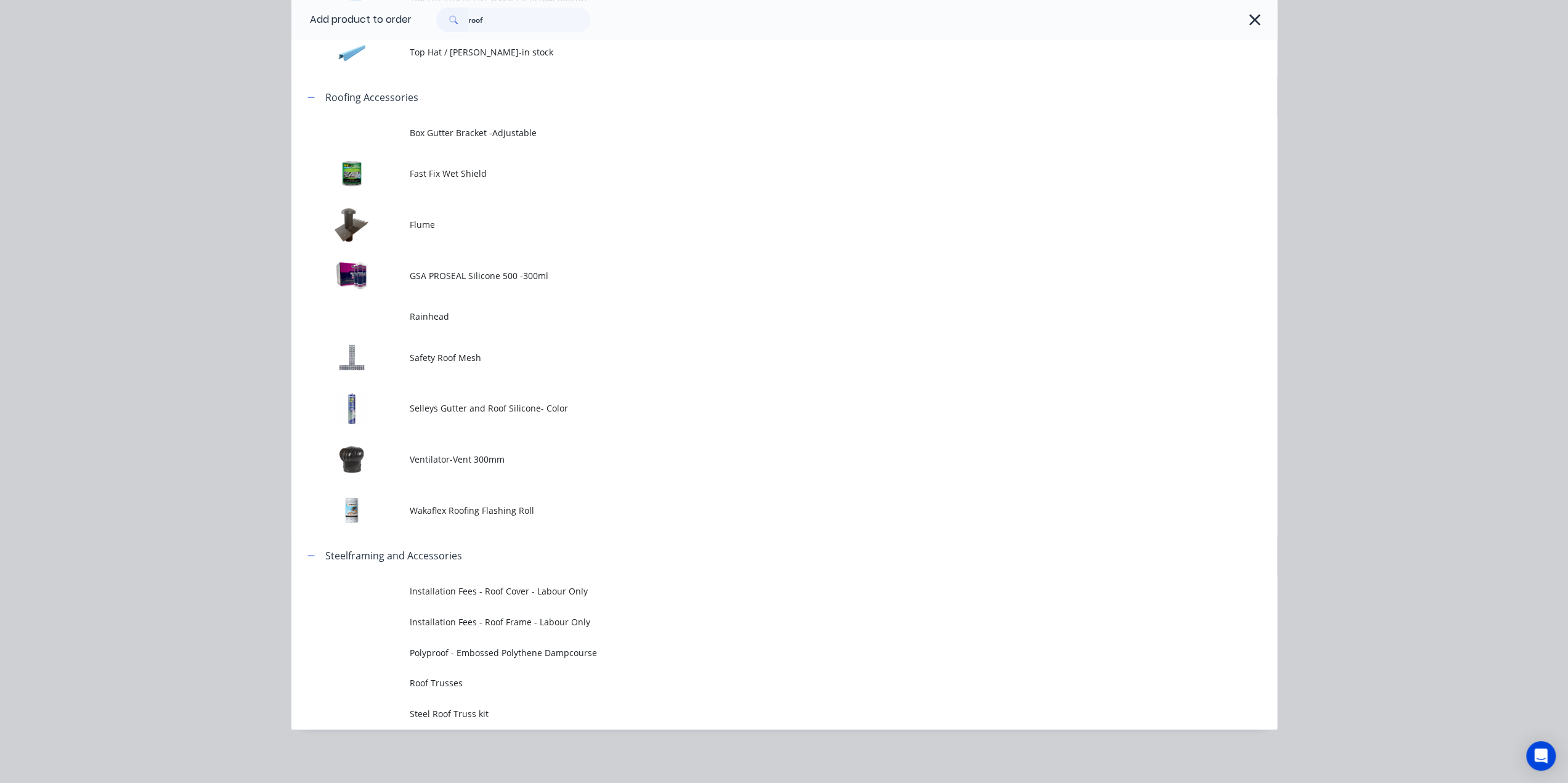
scroll to position [0, 0]
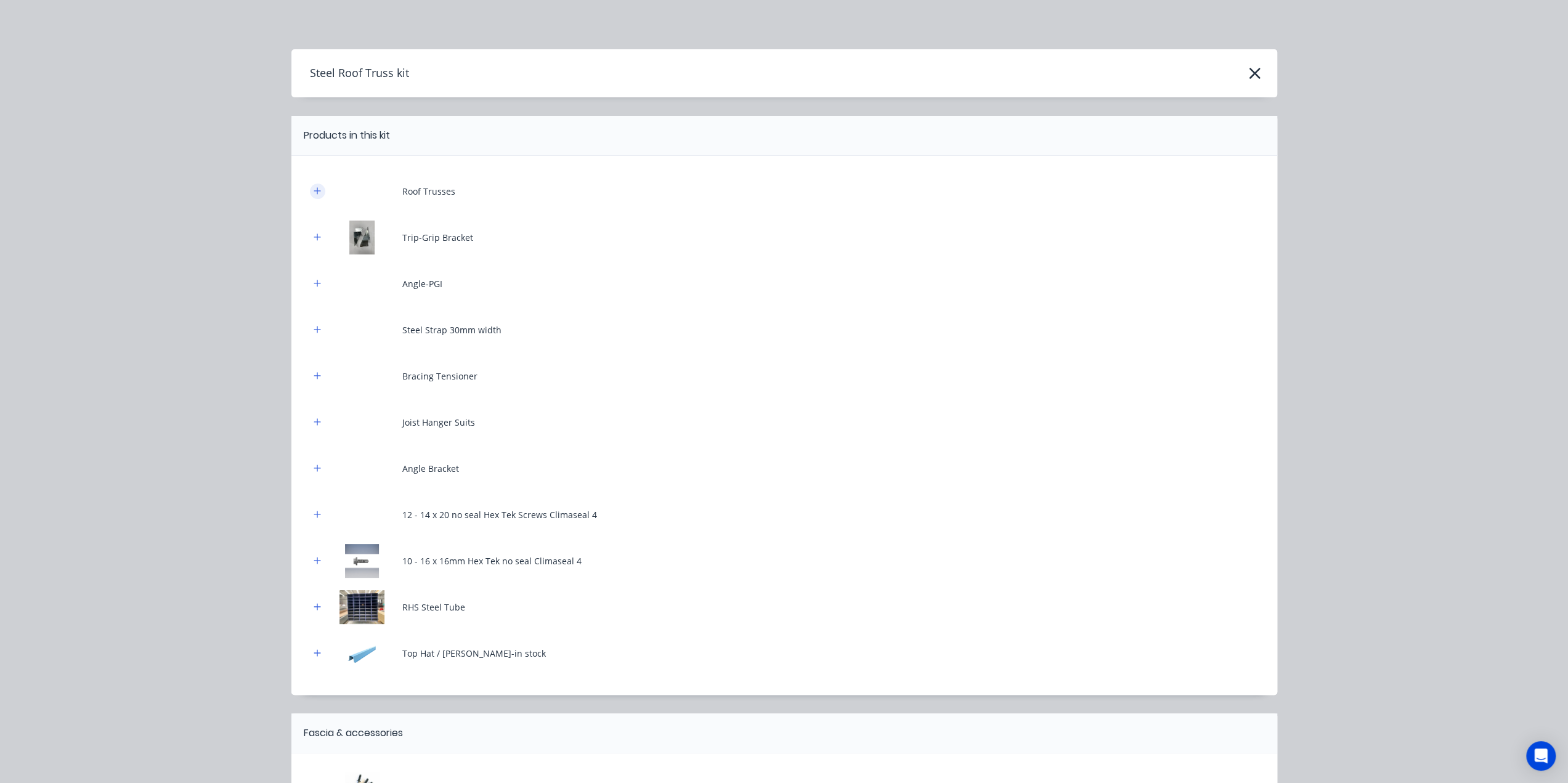
click at [310, 191] on button "button" at bounding box center [318, 191] width 16 height 16
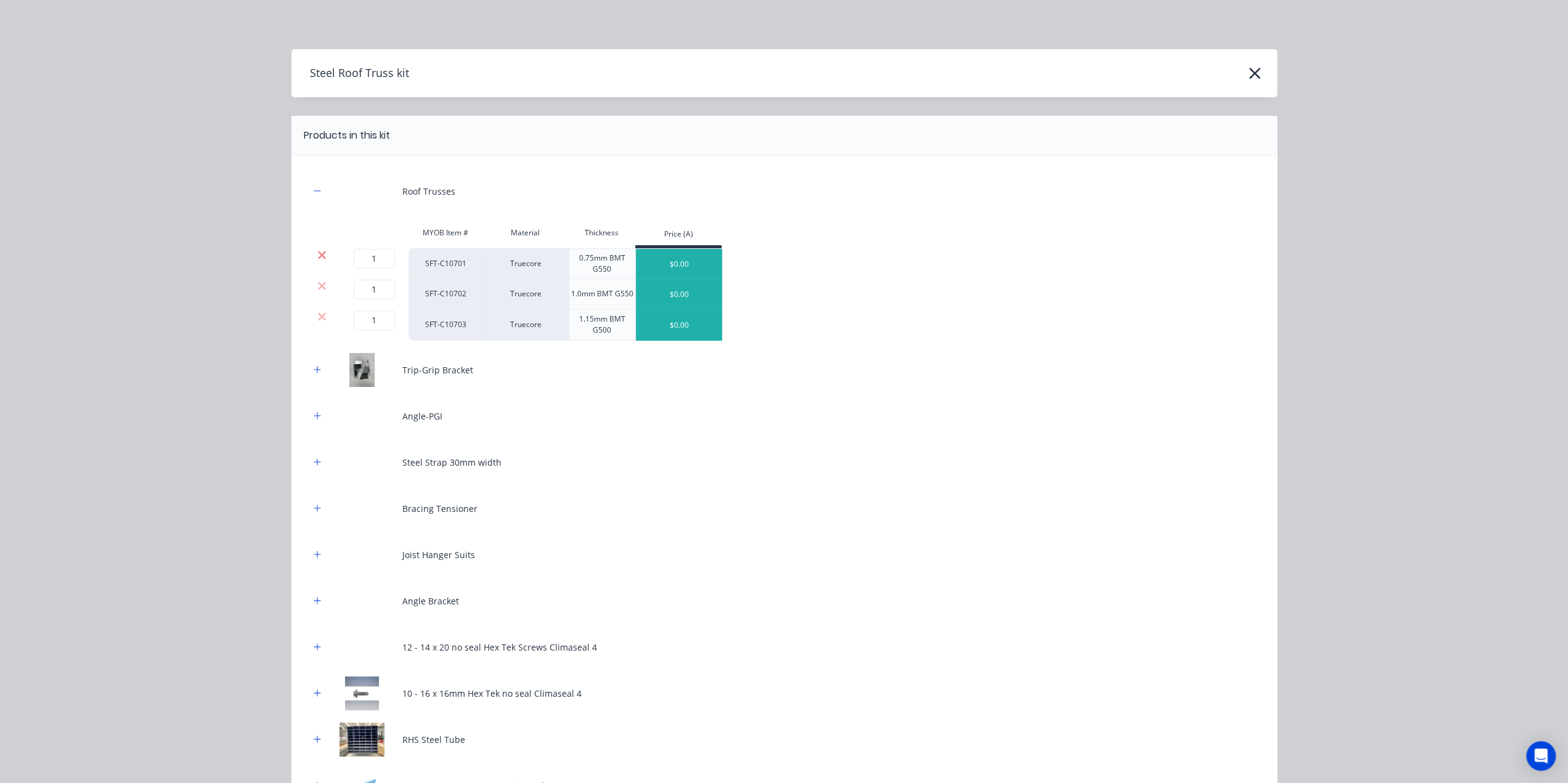
click at [318, 252] on icon at bounding box center [322, 254] width 8 height 8
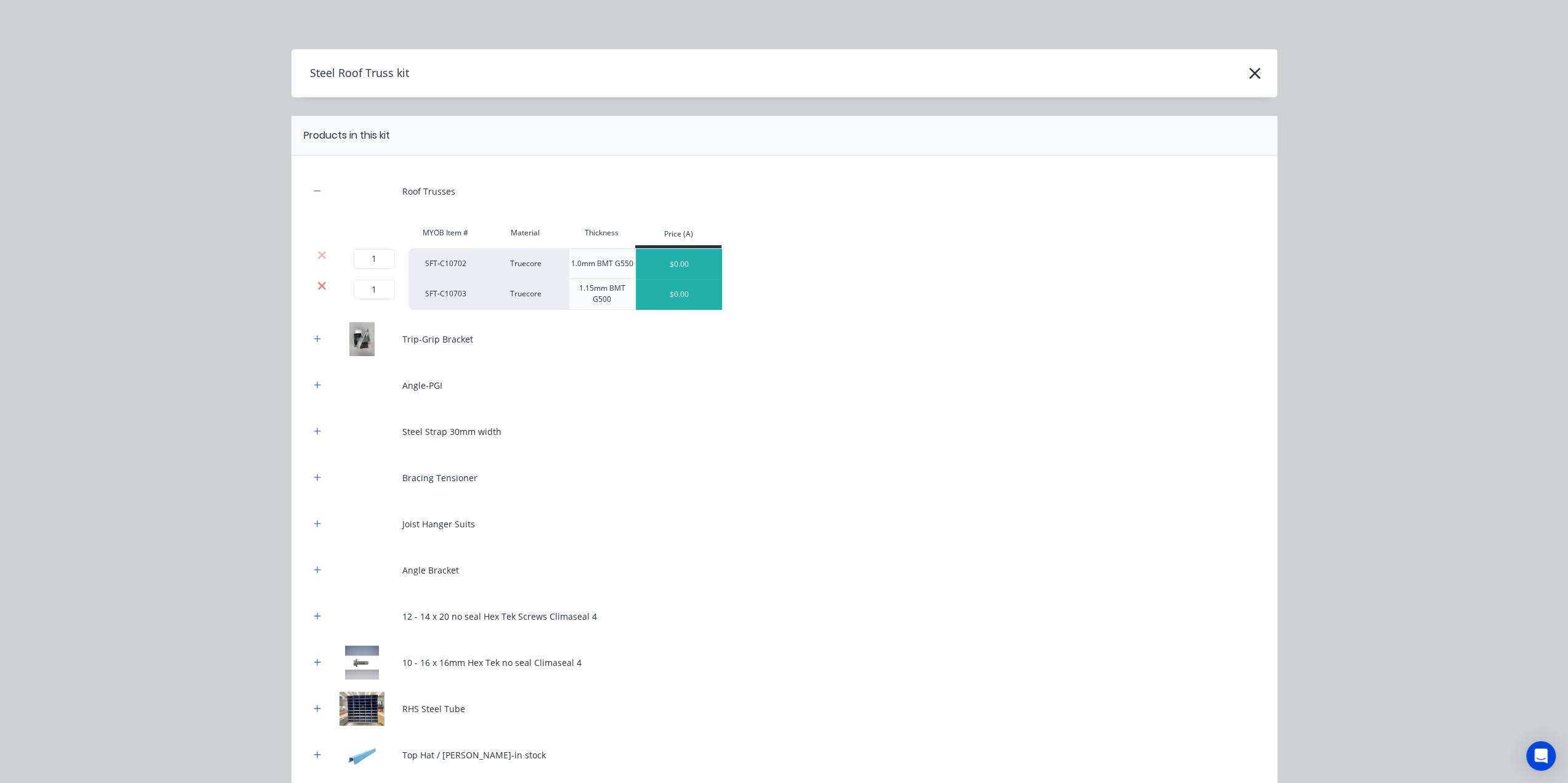
click at [321, 286] on icon at bounding box center [322, 286] width 9 height 12
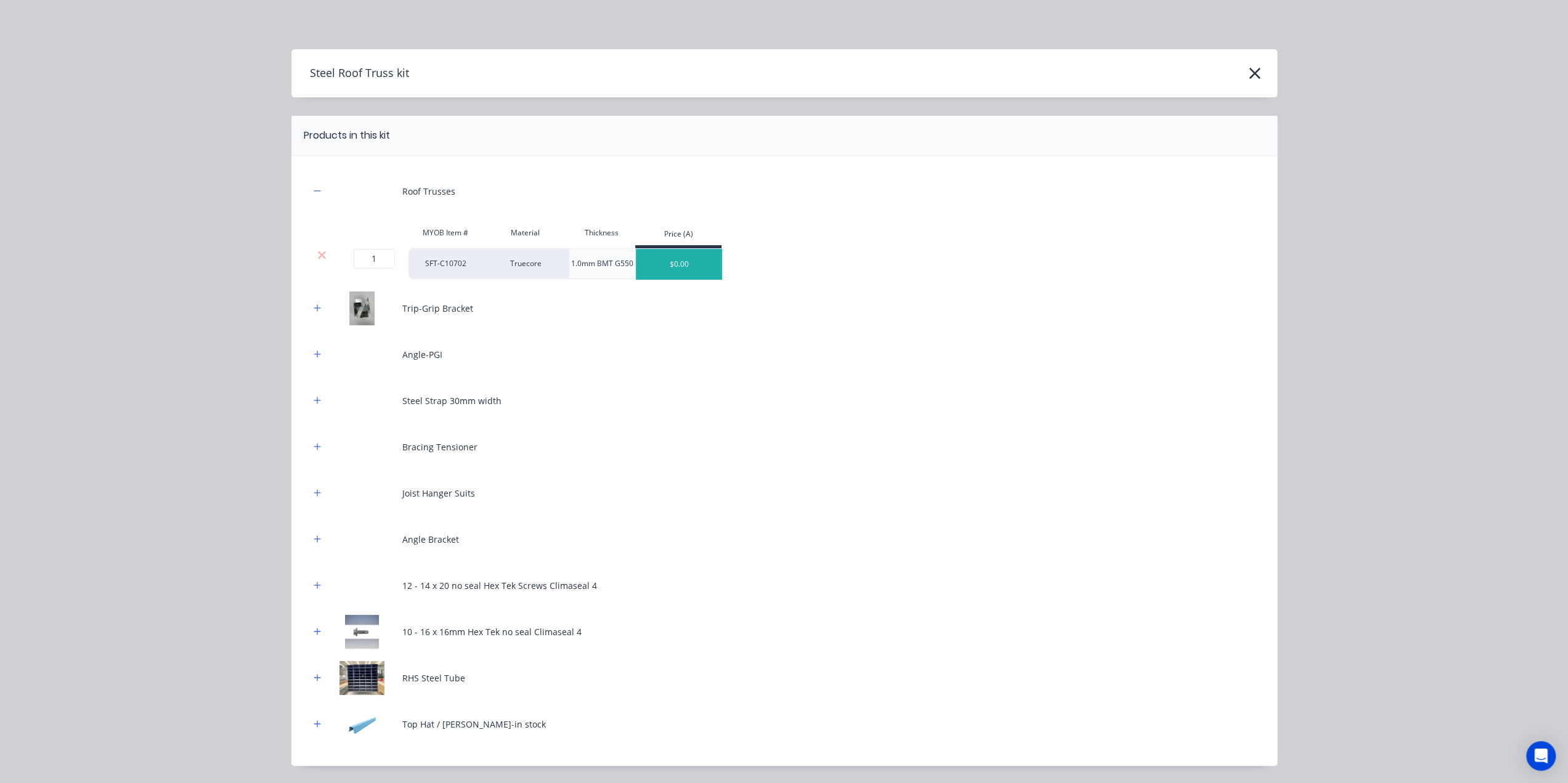
click at [595, 355] on div "Angle-PGI" at bounding box center [785, 354] width 949 height 34
click at [313, 310] on icon "button" at bounding box center [317, 308] width 7 height 9
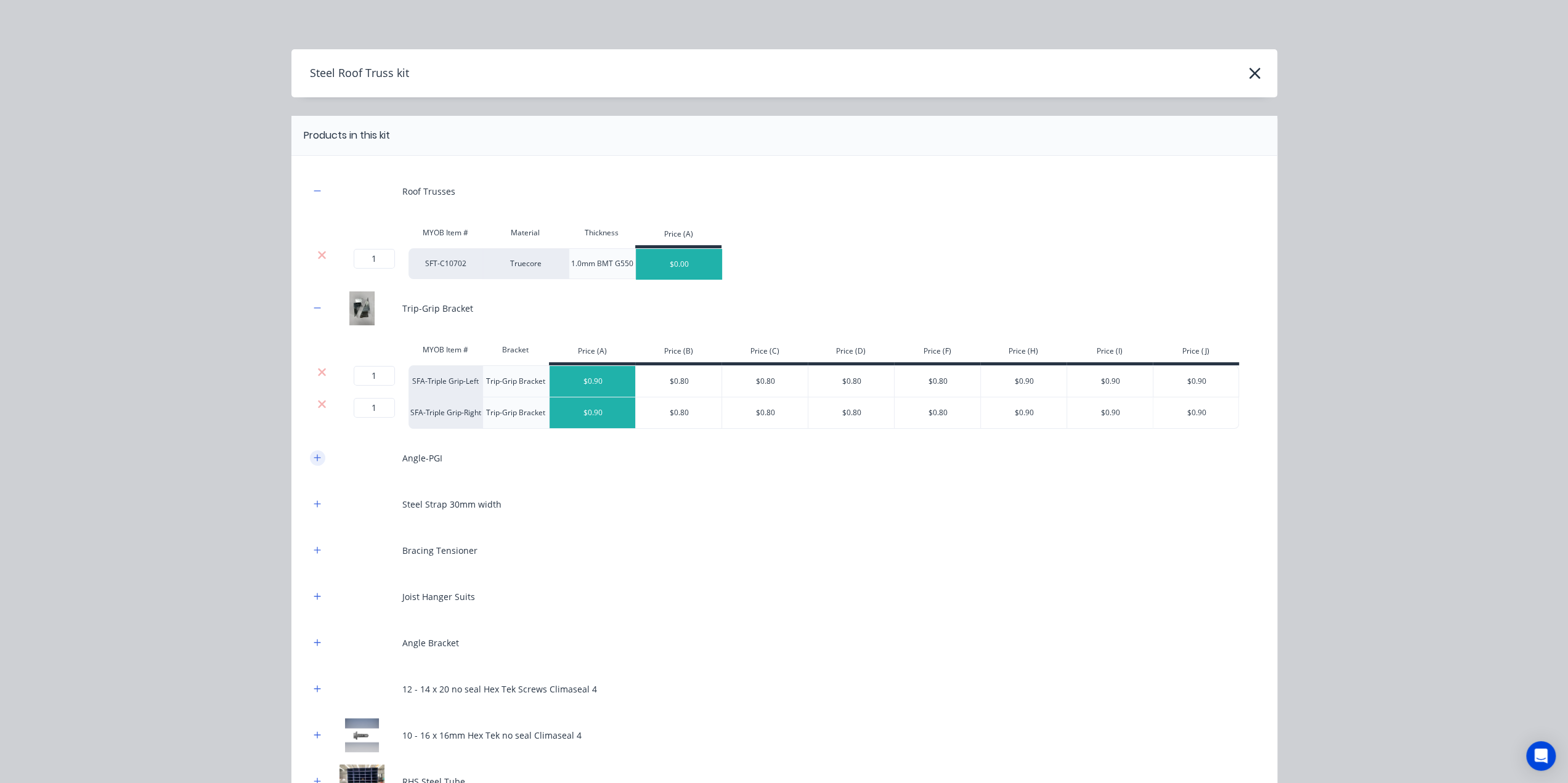
click at [315, 451] on button "button" at bounding box center [318, 457] width 16 height 16
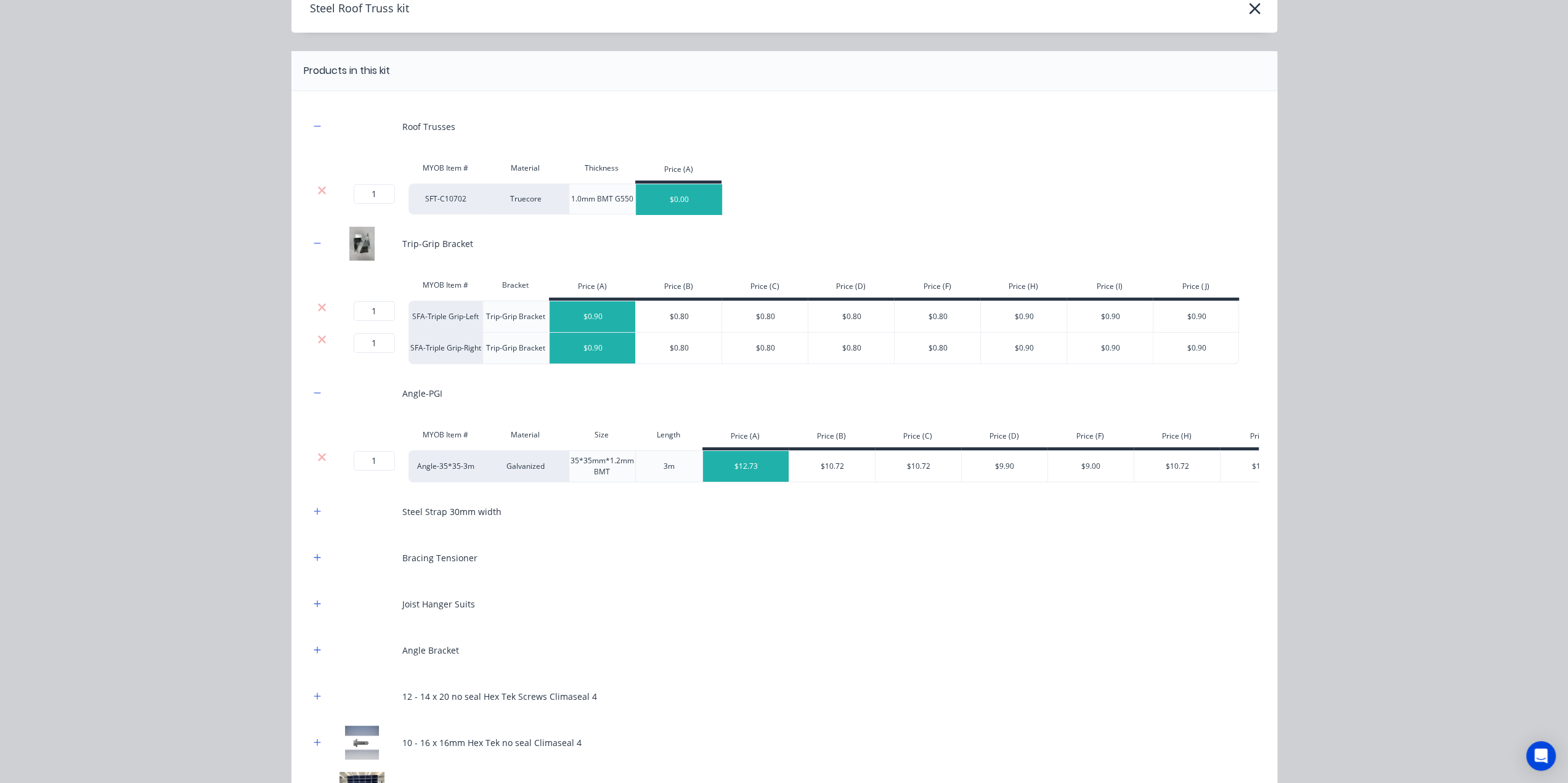
scroll to position [185, 0]
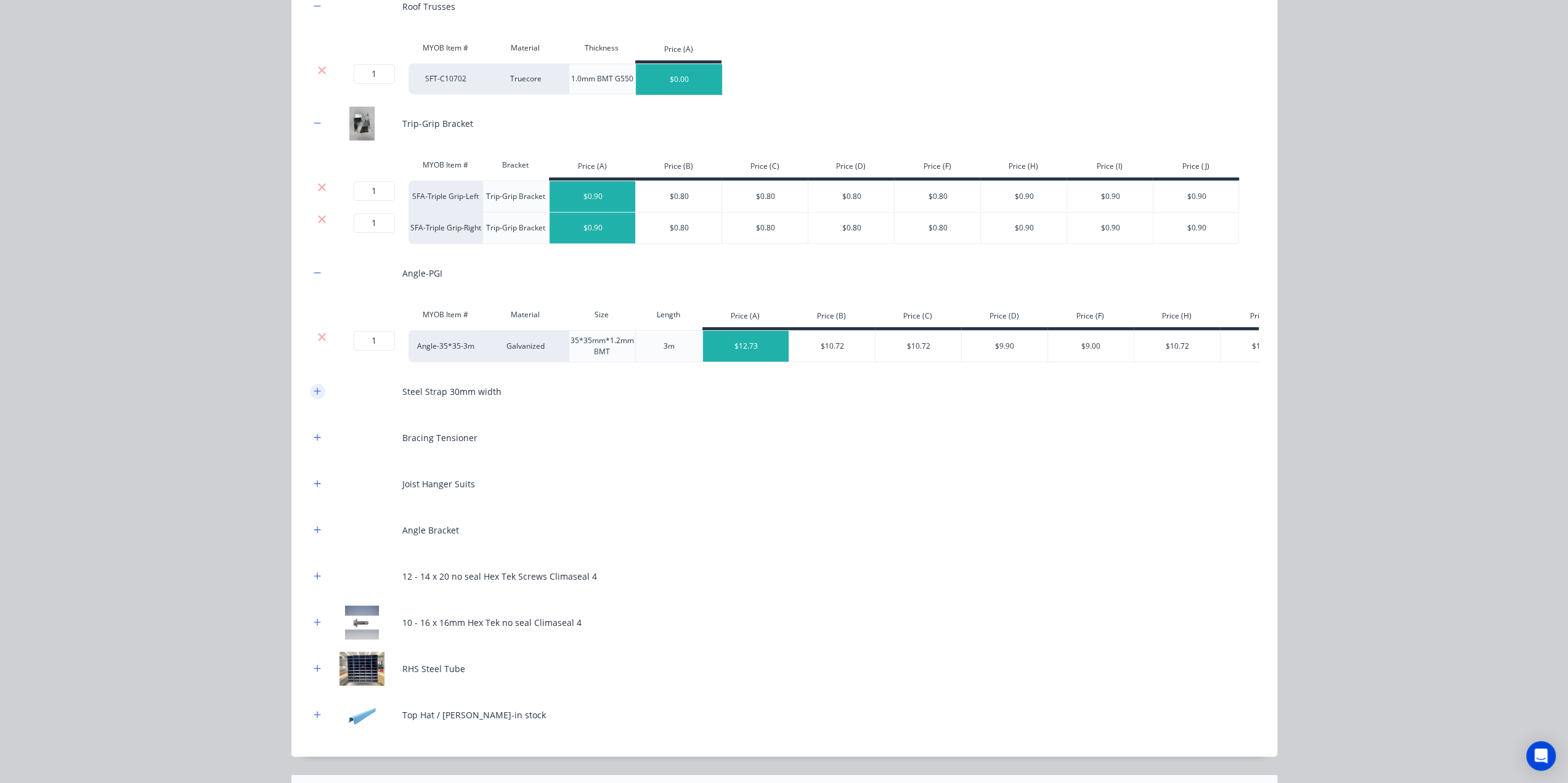
click at [317, 399] on button "button" at bounding box center [318, 391] width 16 height 16
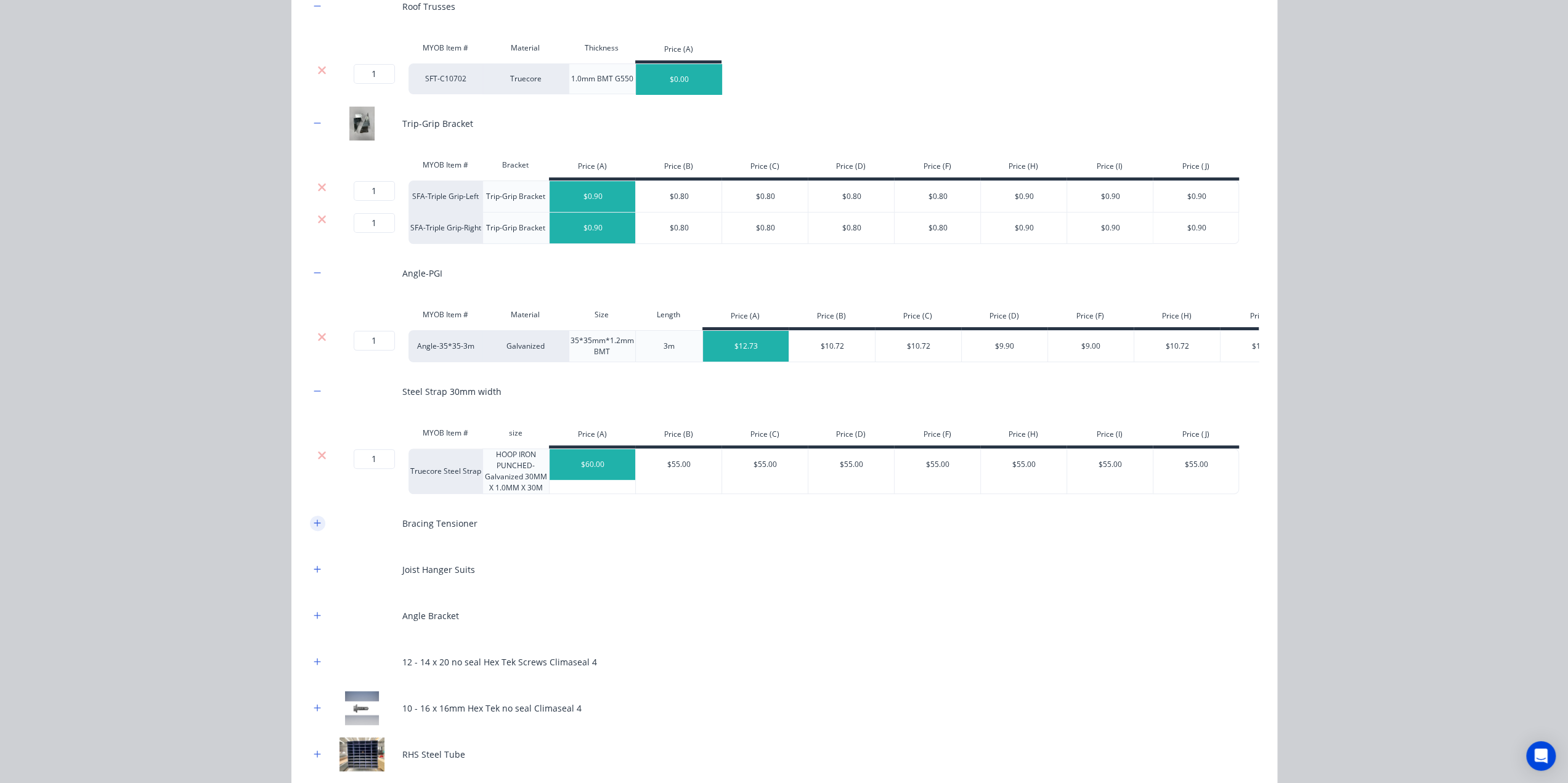
click at [313, 528] on icon "button" at bounding box center [317, 523] width 7 height 9
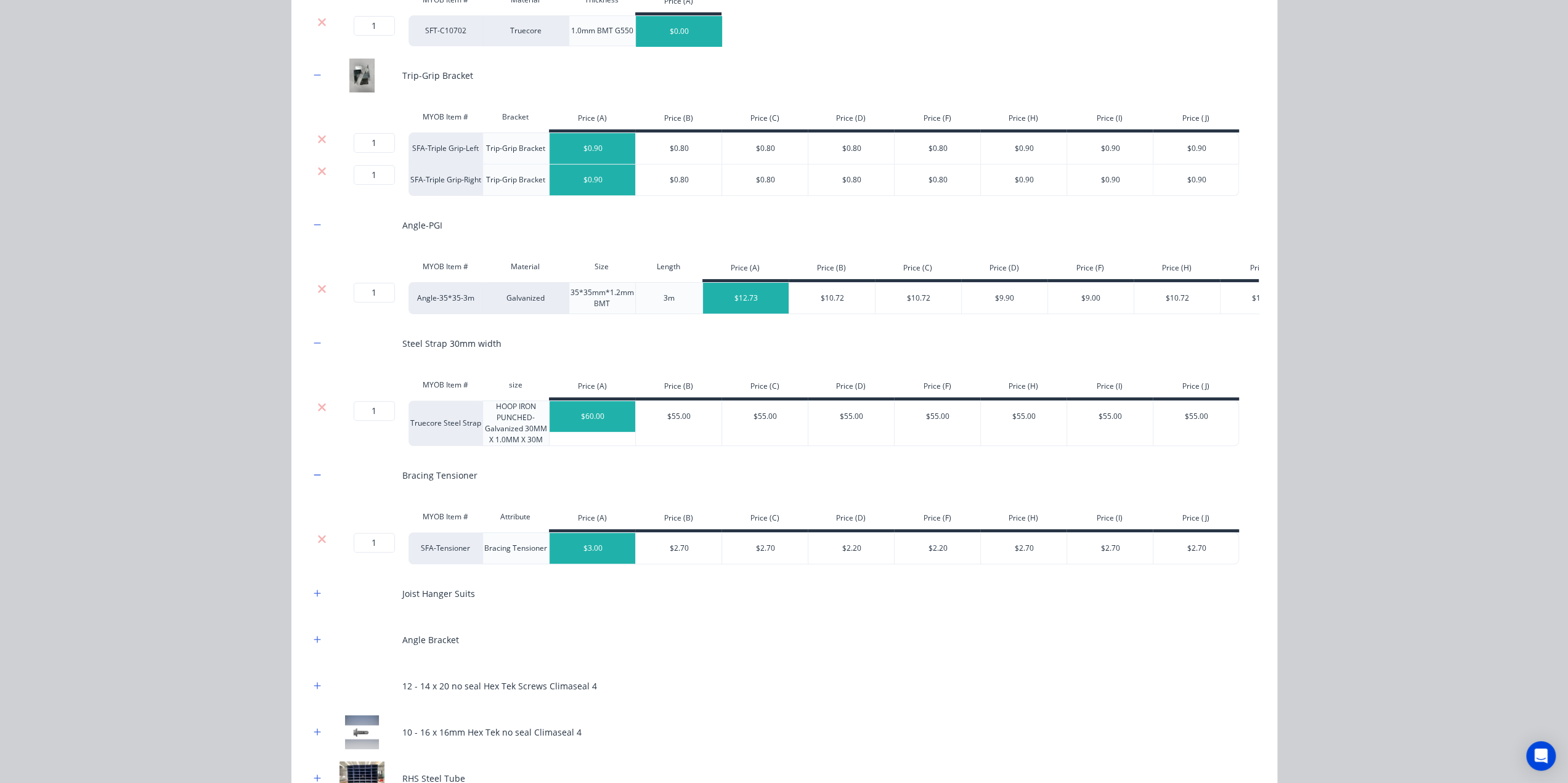
scroll to position [349, 0]
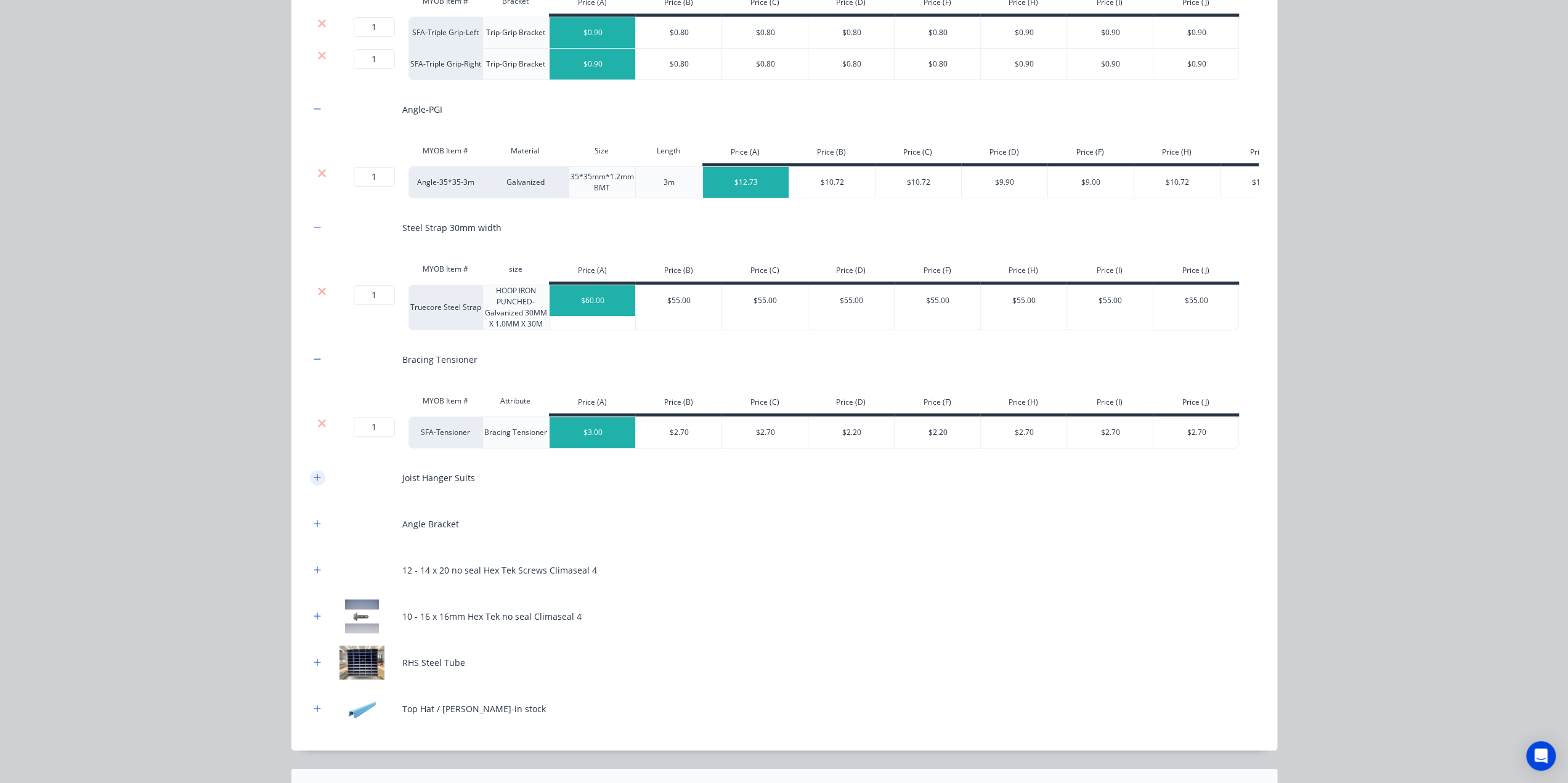
click at [315, 480] on icon "button" at bounding box center [317, 477] width 7 height 7
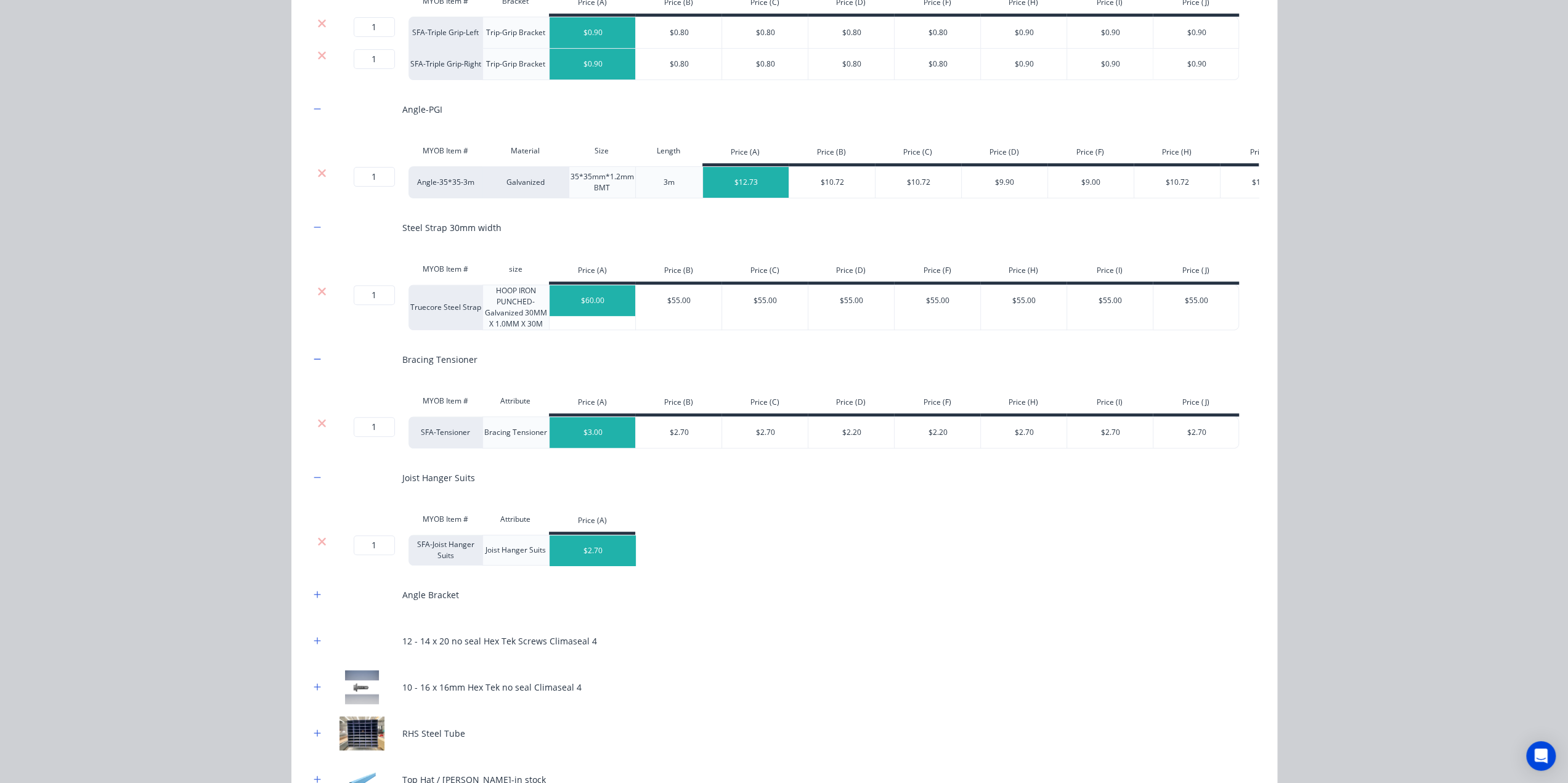
click at [321, 547] on icon at bounding box center [322, 541] width 9 height 12
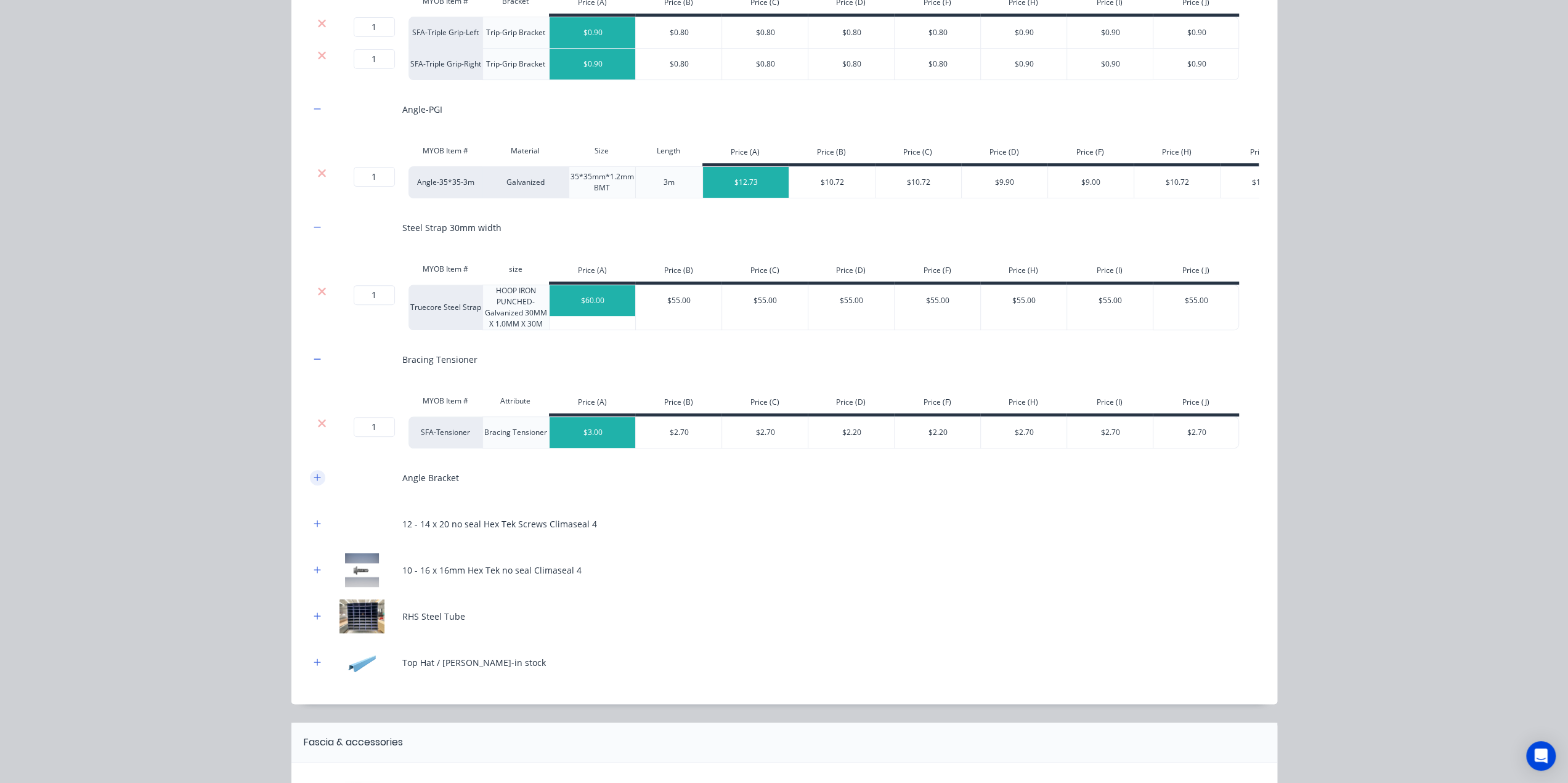
click at [313, 482] on icon "button" at bounding box center [317, 477] width 7 height 9
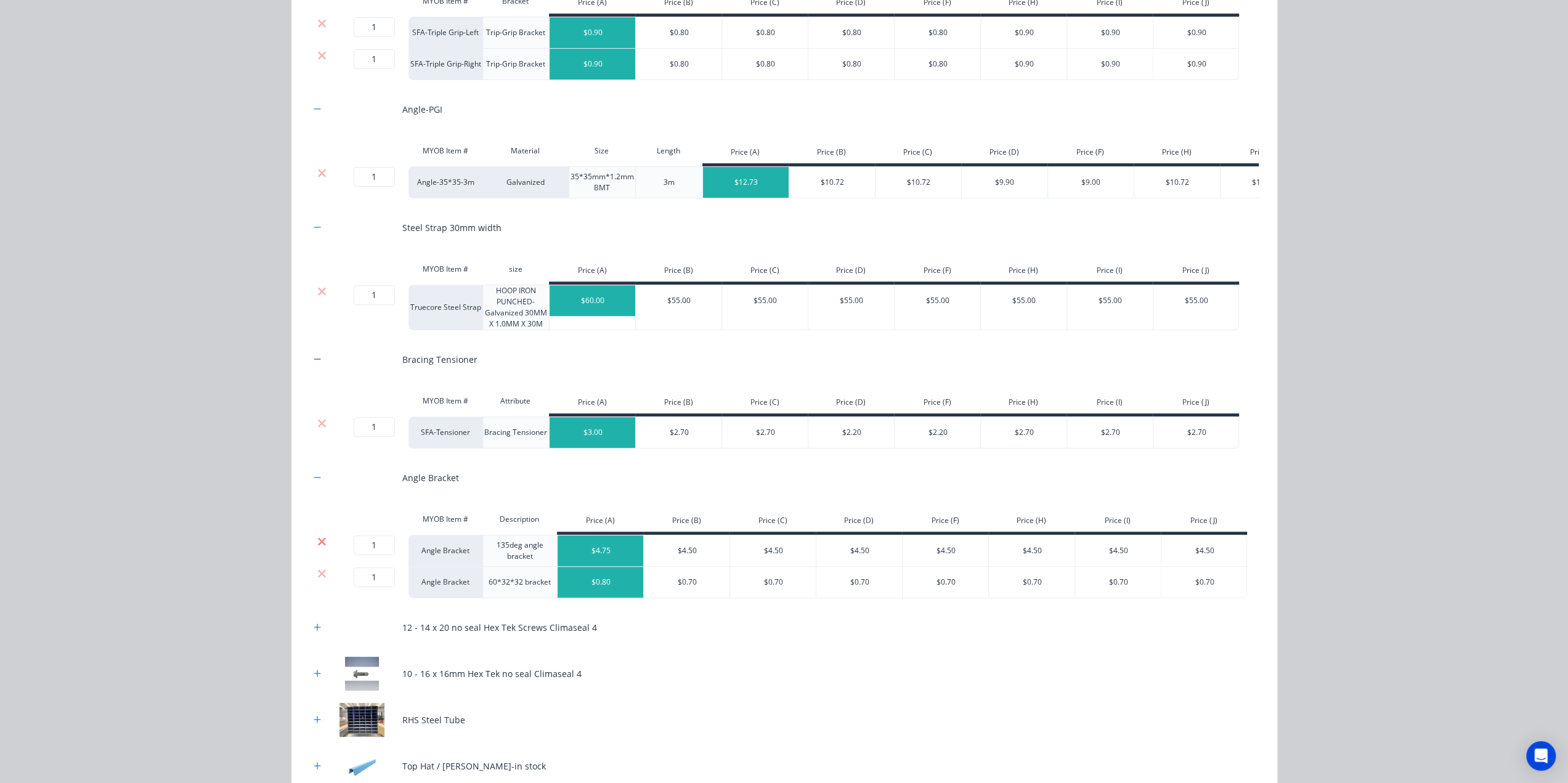
drag, startPoint x: 313, startPoint y: 540, endPoint x: 314, endPoint y: 548, distance: 8.1
click at [313, 535] on div "MYOB Item # Description Price (A) Price (B) Price (C) Price (D) Price (F) Price…" at bounding box center [779, 521] width 938 height 28
click at [318, 547] on icon at bounding box center [322, 541] width 9 height 12
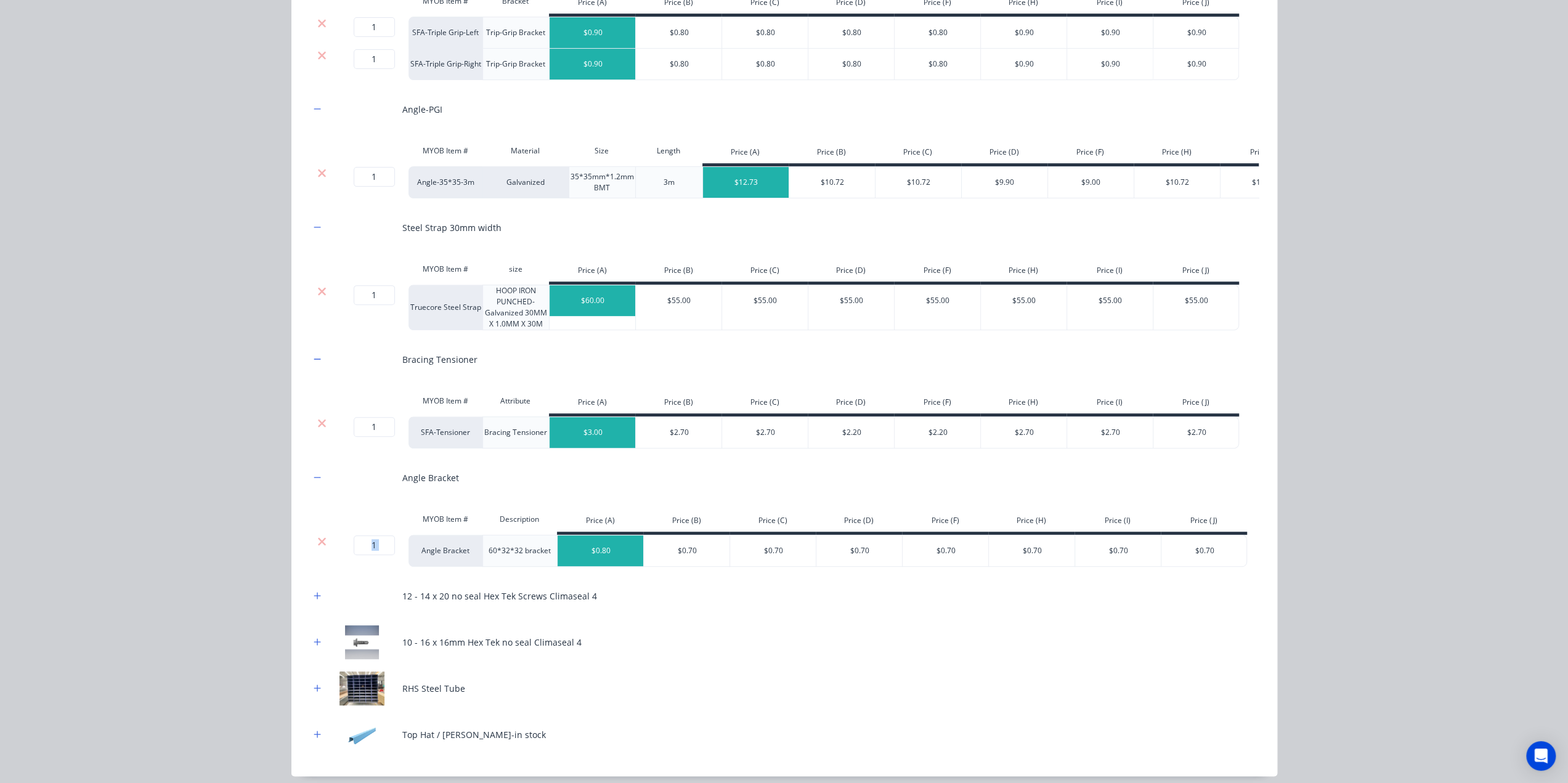
click at [318, 547] on icon at bounding box center [322, 541] width 9 height 12
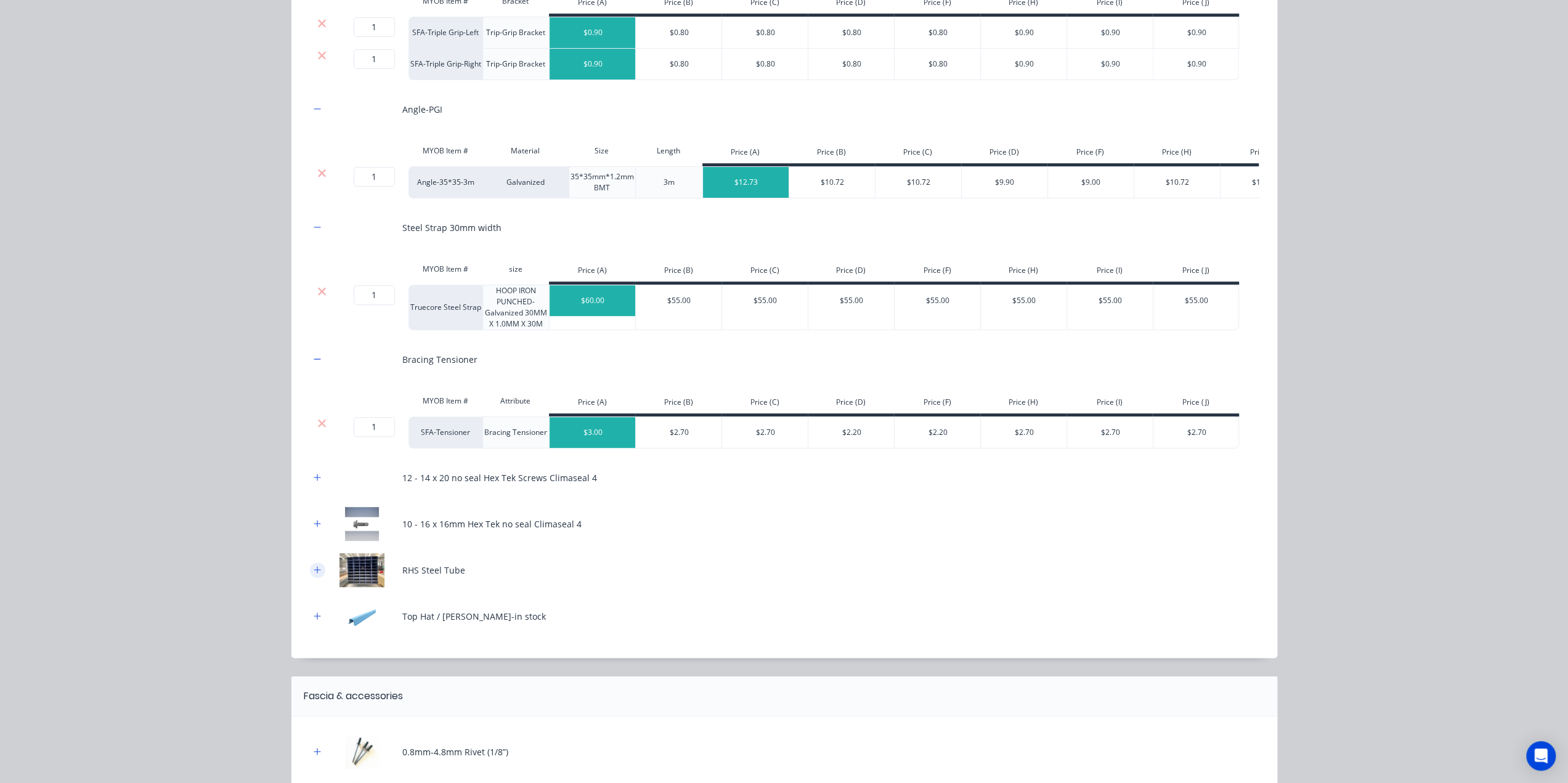
click at [315, 573] on icon "button" at bounding box center [317, 569] width 7 height 9
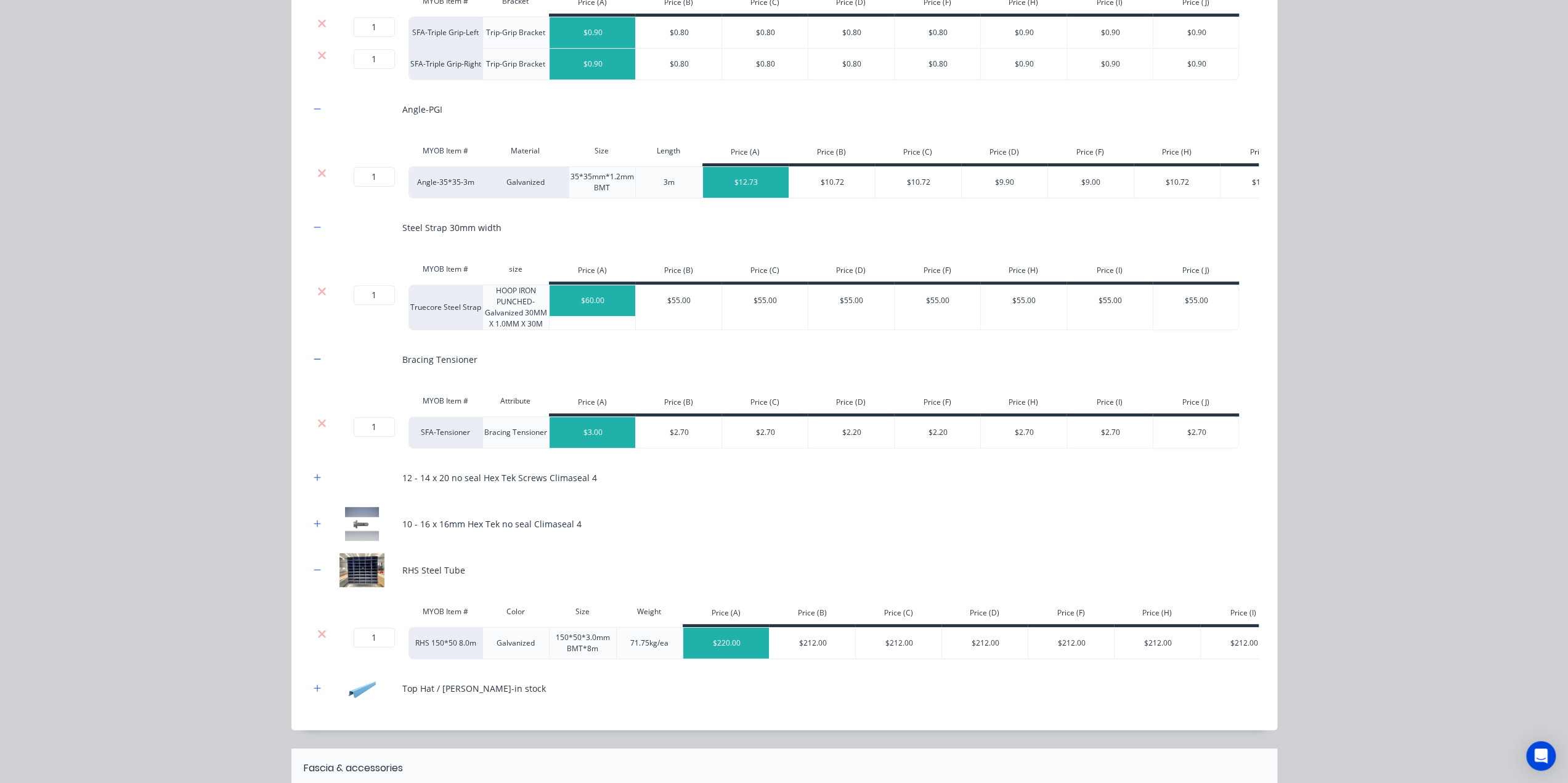
click at [323, 628] on div "MYOB Item # Color Size Weight Price (A) Price (B) Price (C) Price (D) Price (F)…" at bounding box center [842, 614] width 1064 height 28
click at [321, 637] on icon at bounding box center [322, 633] width 9 height 12
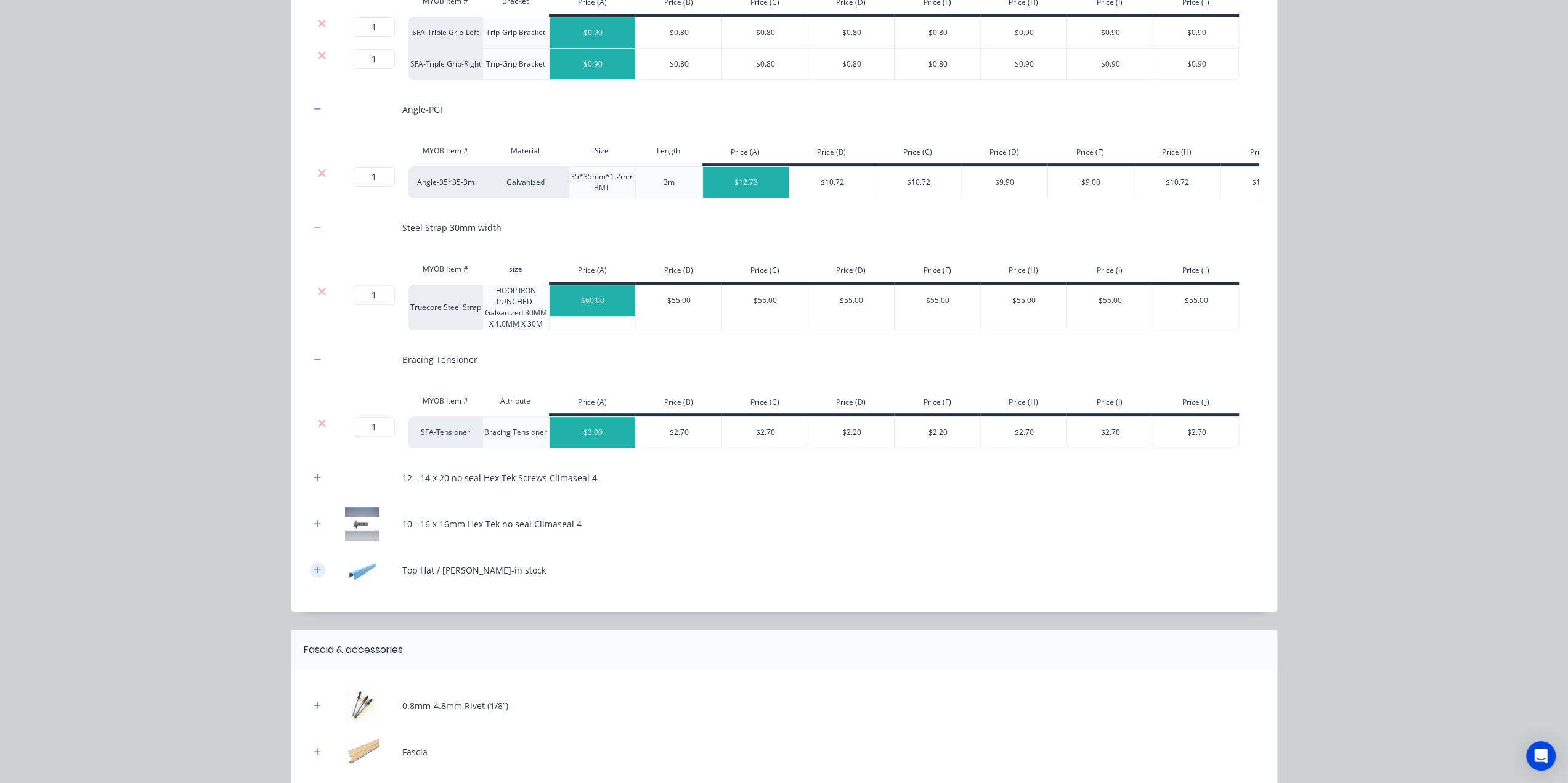
click at [313, 574] on icon "button" at bounding box center [317, 569] width 7 height 9
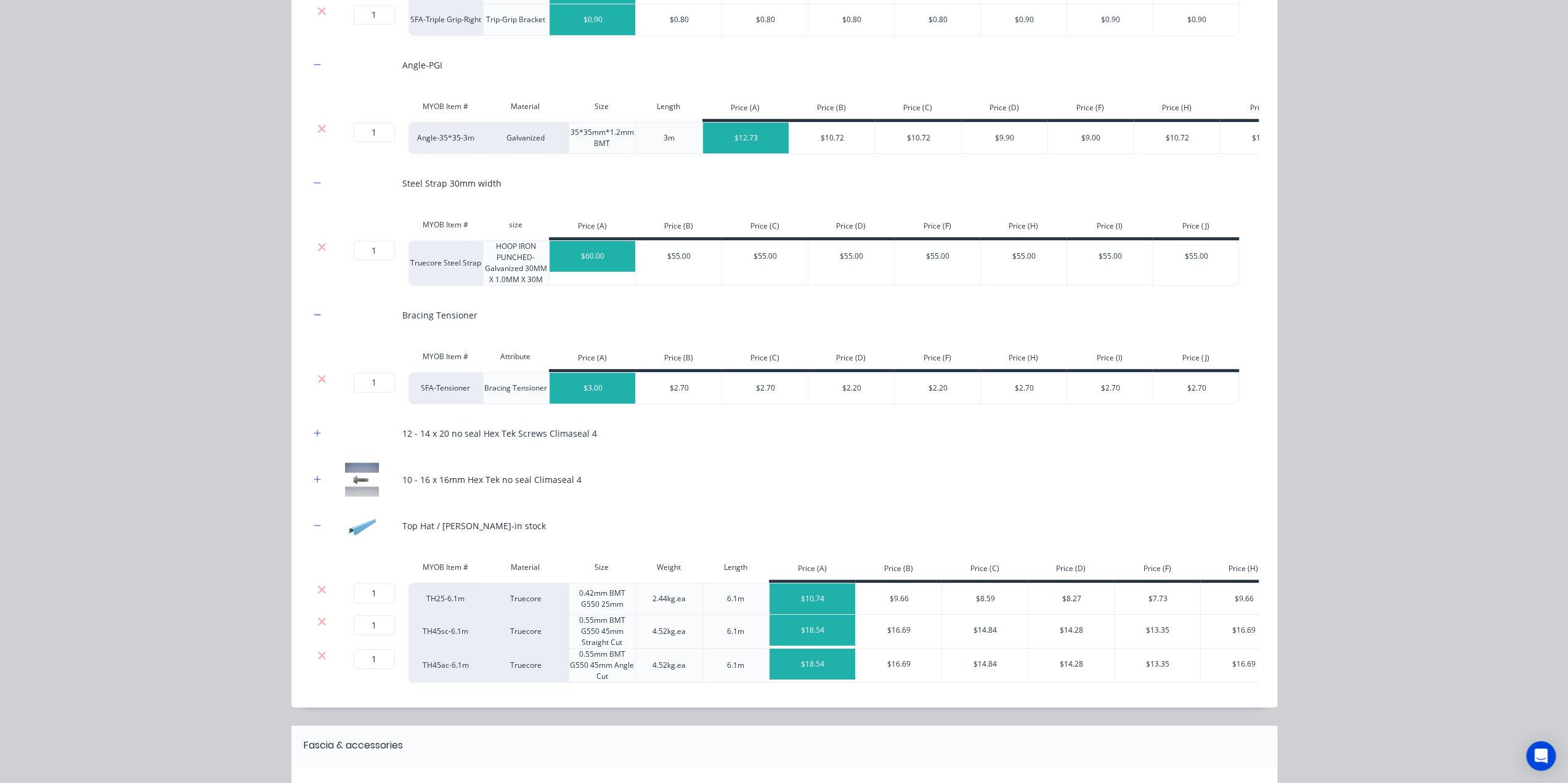
scroll to position [493, 0]
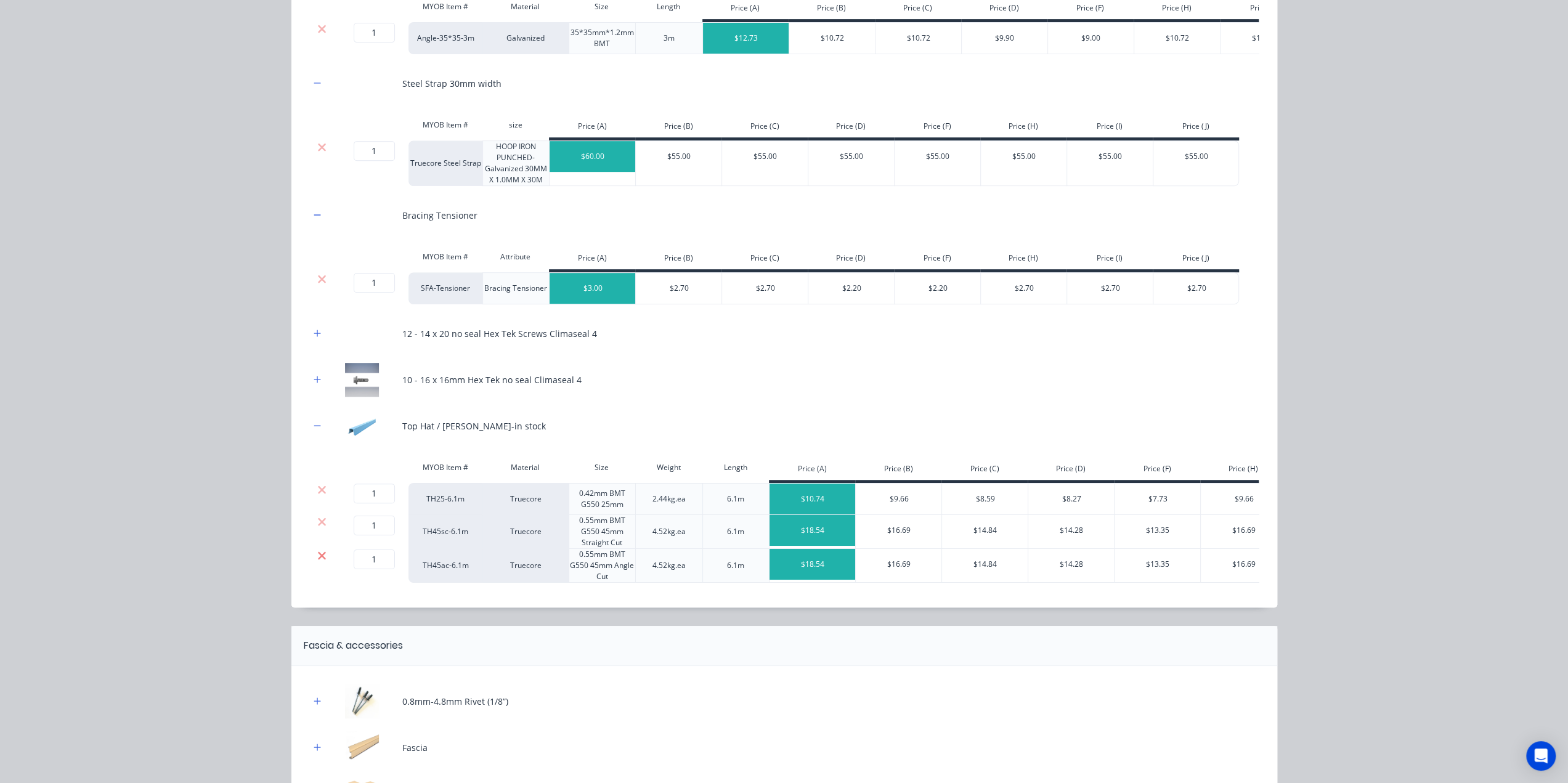
click at [321, 558] on icon at bounding box center [322, 556] width 9 height 12
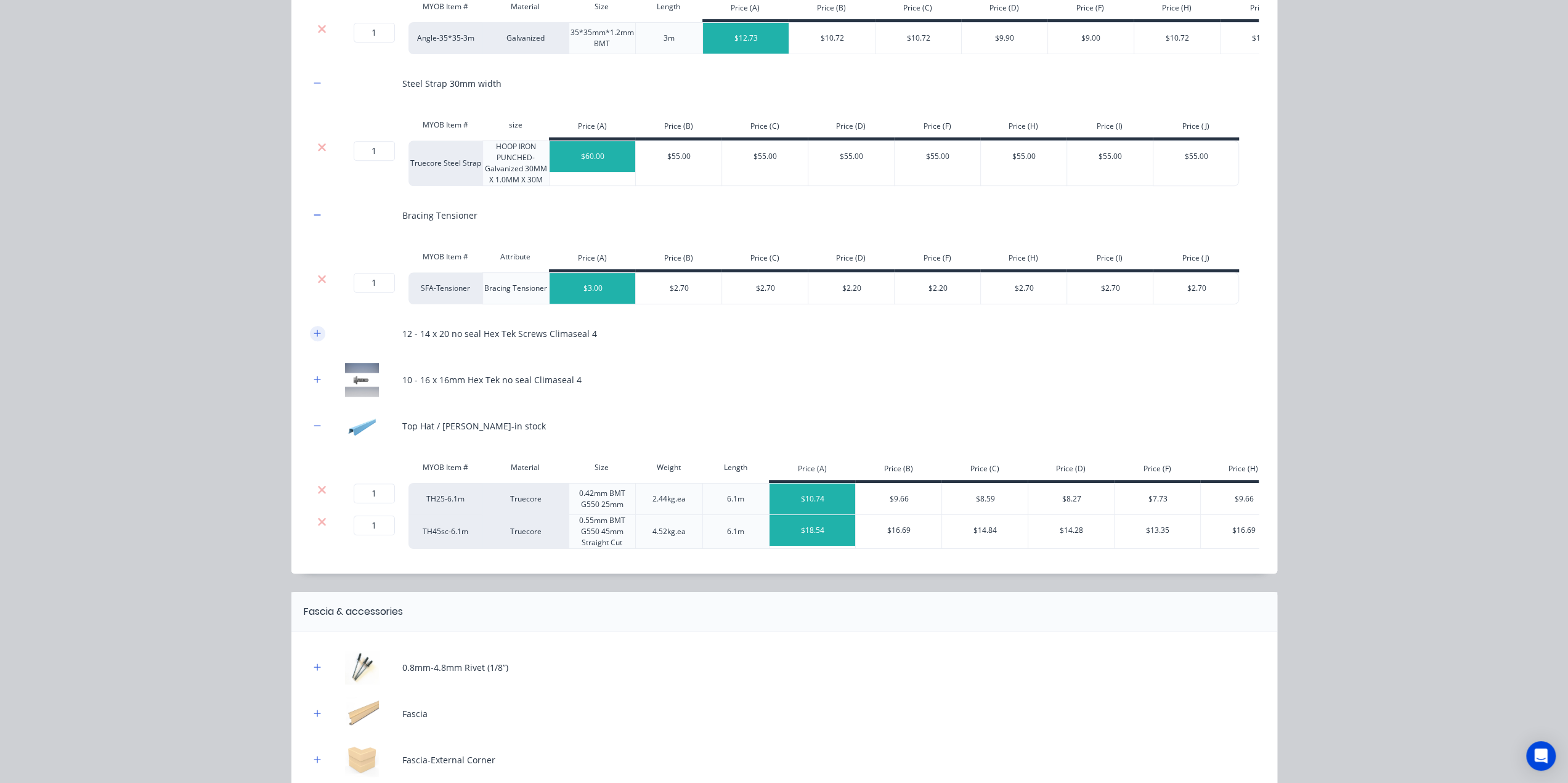
click at [313, 341] on button "button" at bounding box center [318, 333] width 16 height 16
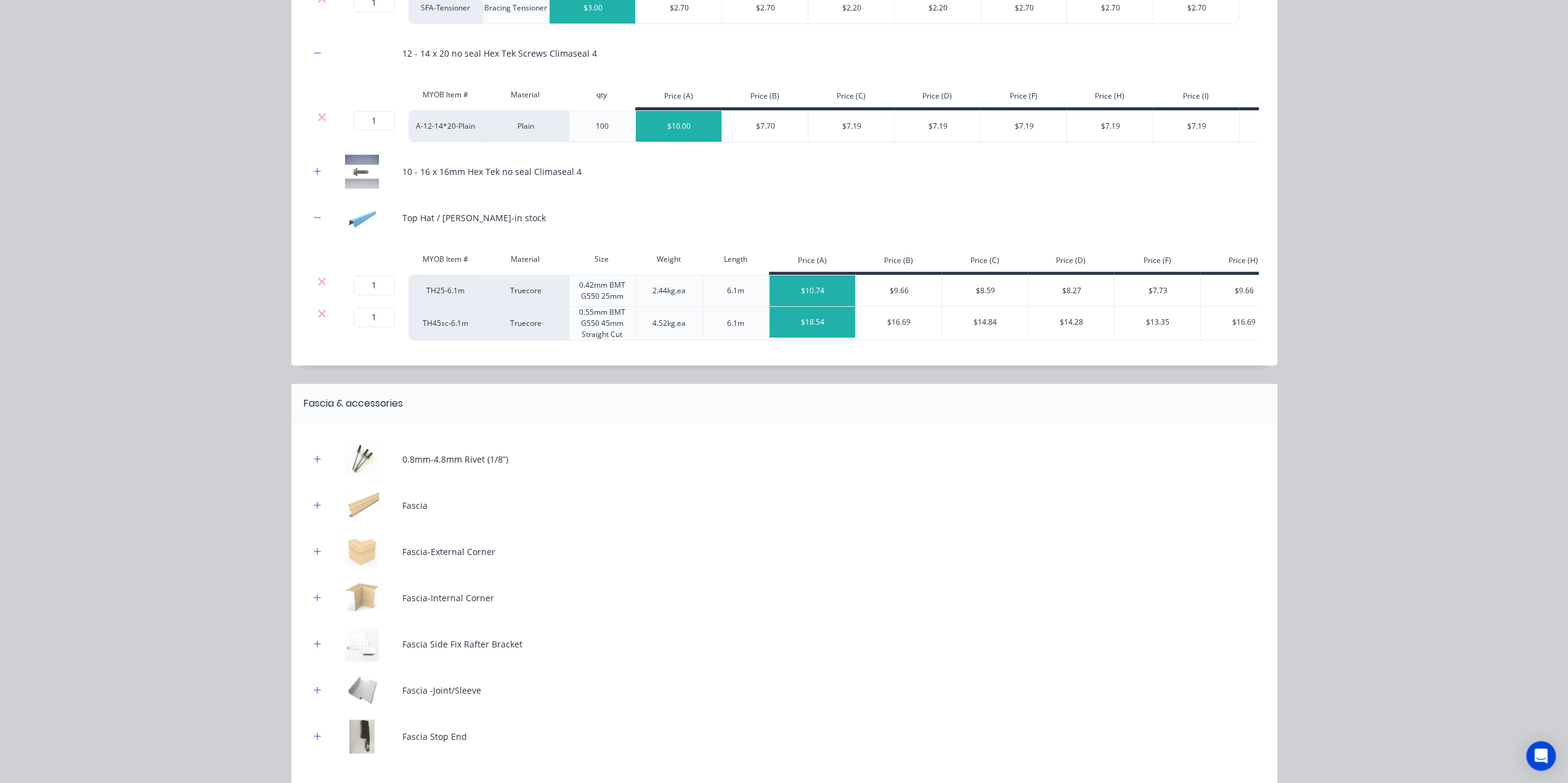
scroll to position [882, 0]
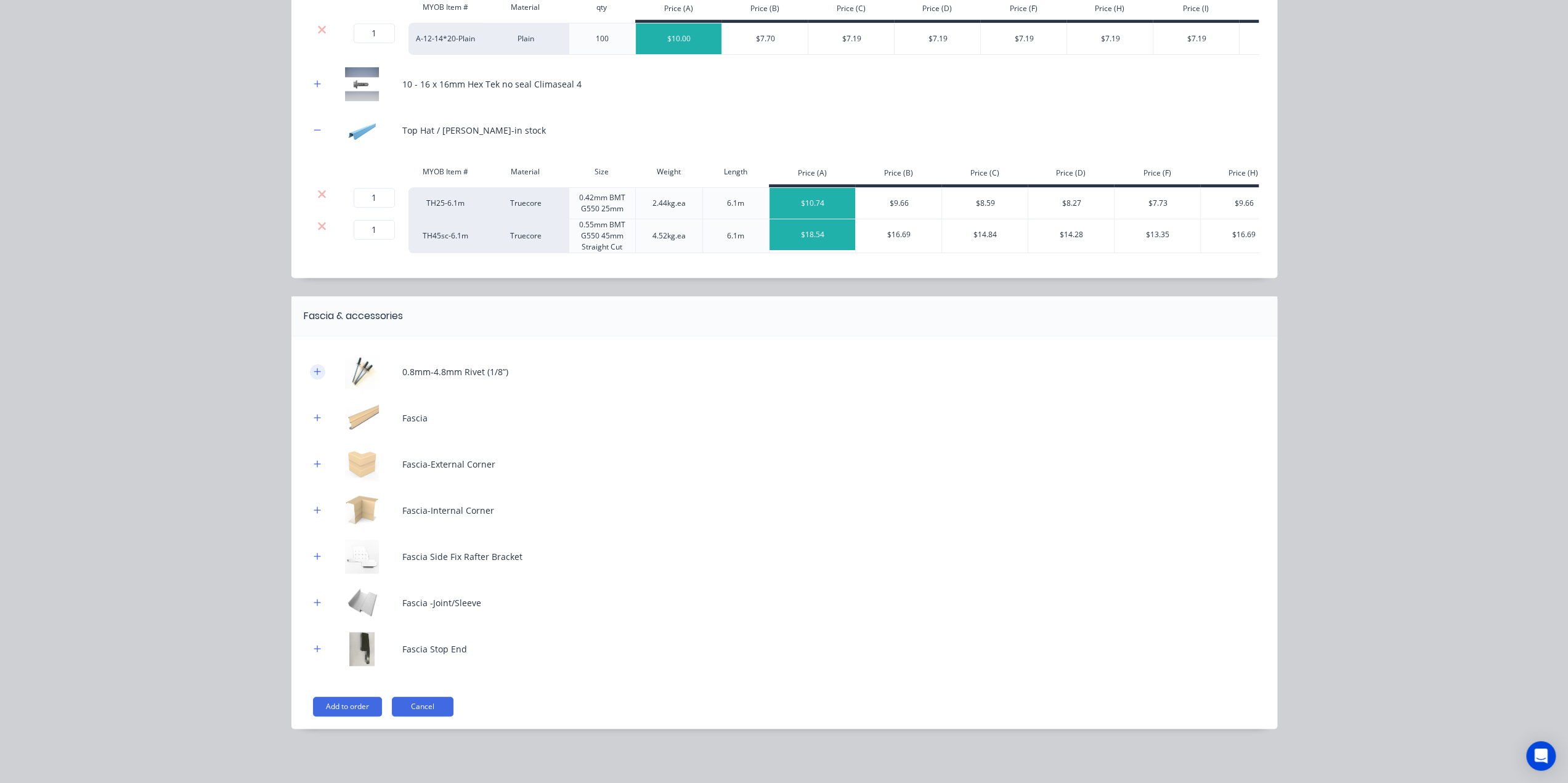
click at [313, 375] on icon "button" at bounding box center [317, 371] width 7 height 7
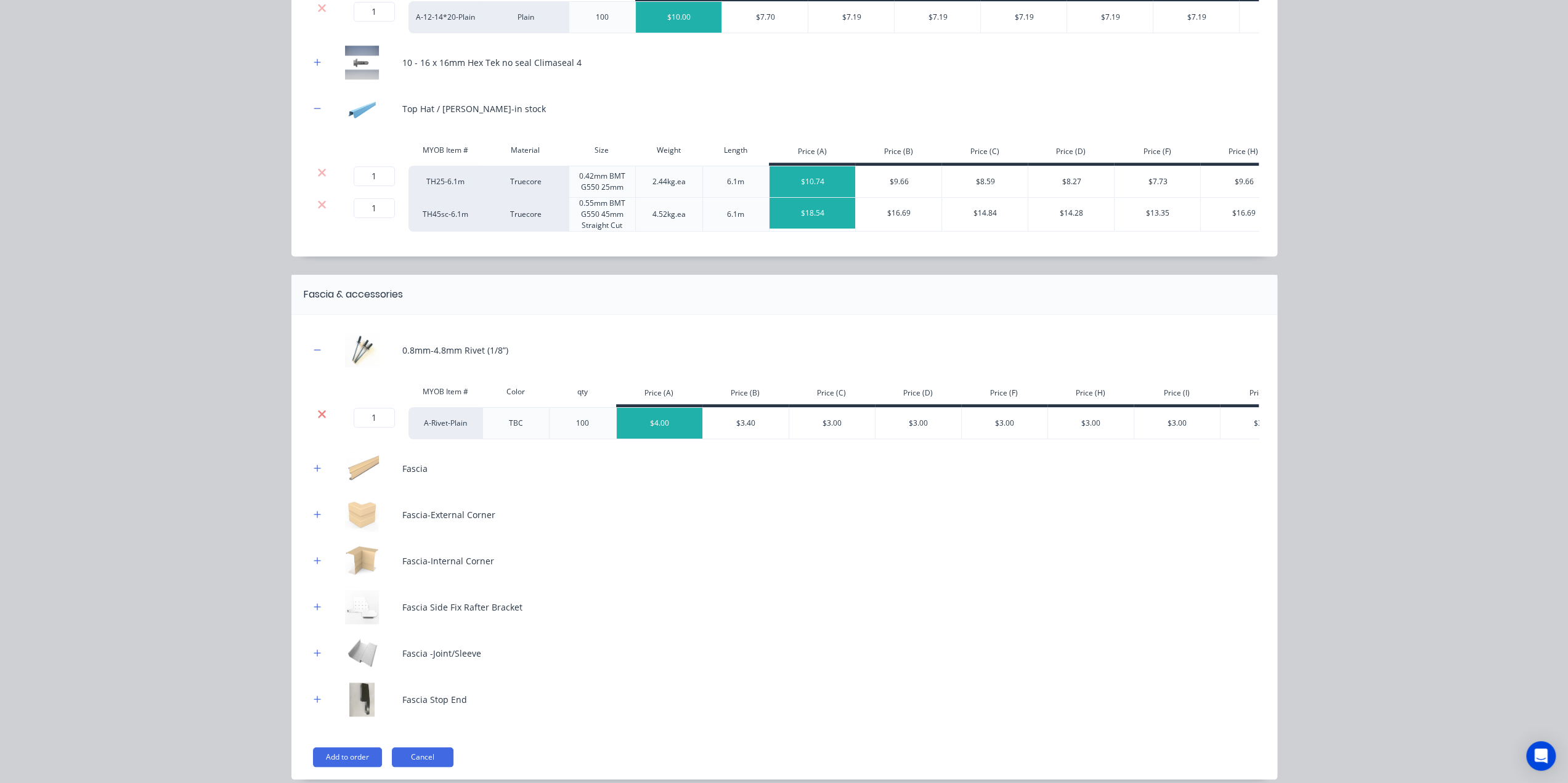
click at [321, 421] on icon at bounding box center [322, 413] width 9 height 12
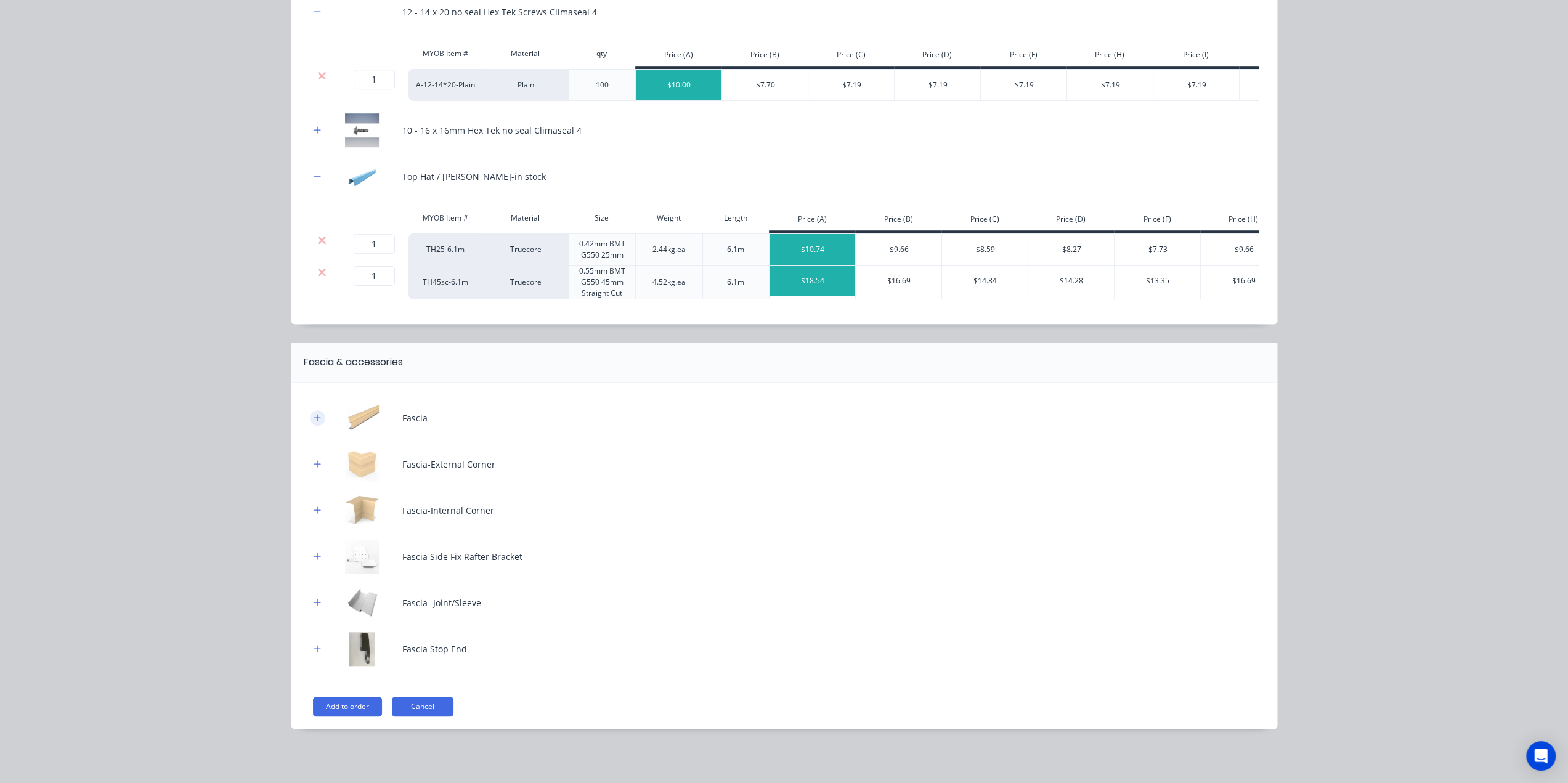
drag, startPoint x: 310, startPoint y: 413, endPoint x: 313, endPoint y: 423, distance: 10.4
click at [311, 414] on button "button" at bounding box center [318, 417] width 16 height 16
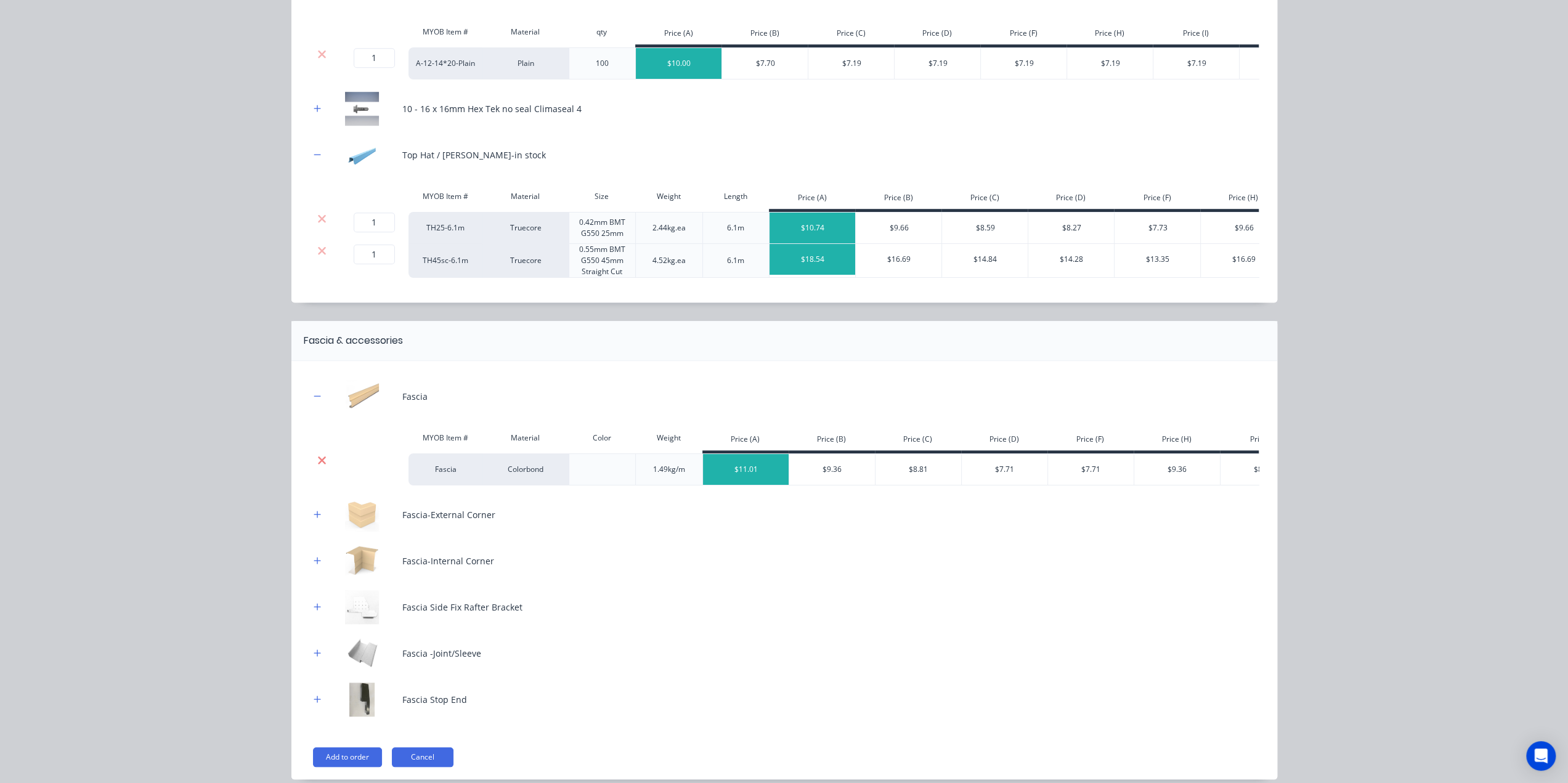
click at [318, 466] on icon at bounding box center [322, 460] width 9 height 12
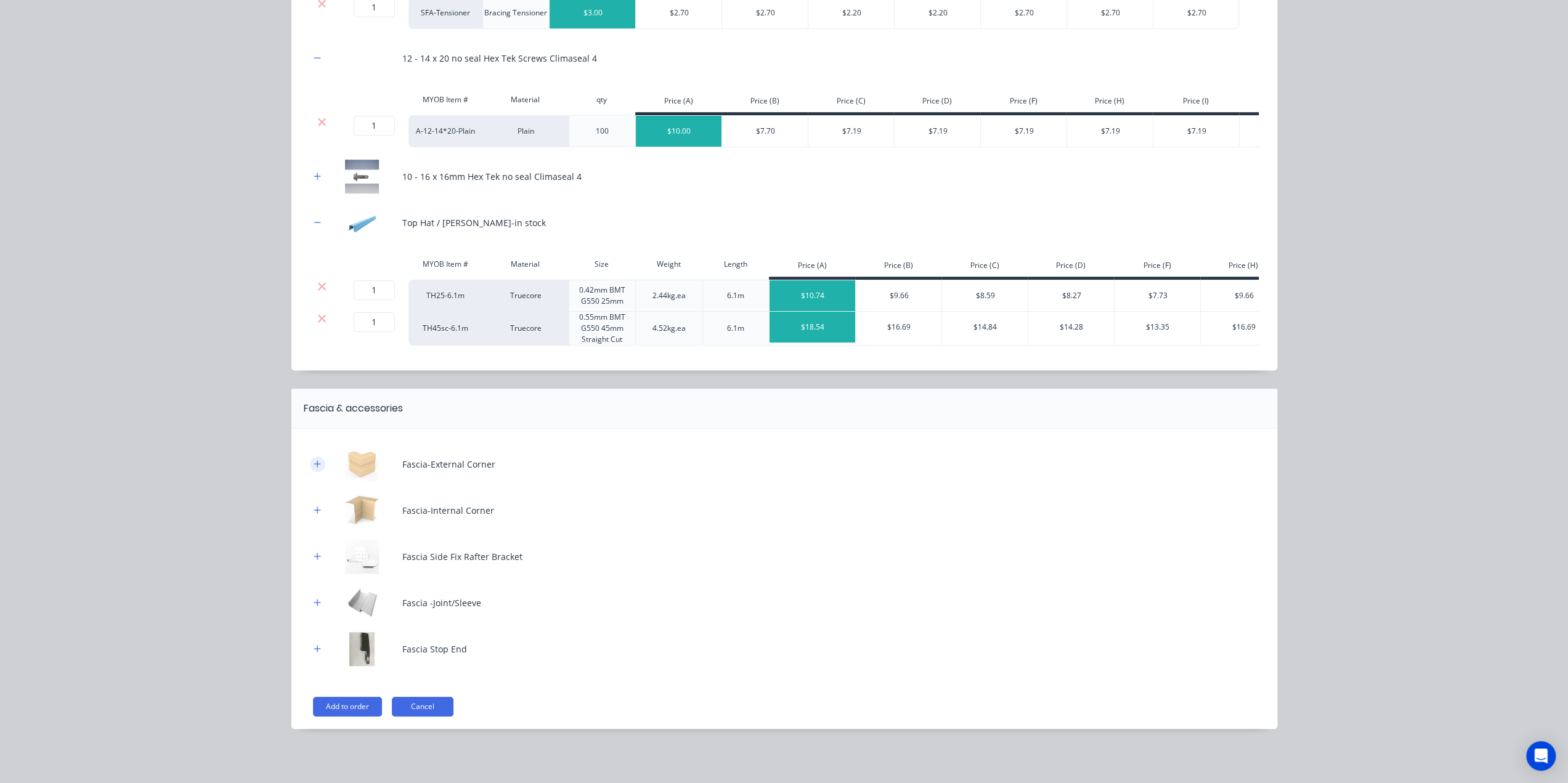
drag, startPoint x: 316, startPoint y: 464, endPoint x: 322, endPoint y: 479, distance: 16.2
click at [316, 464] on button "button" at bounding box center [318, 464] width 16 height 16
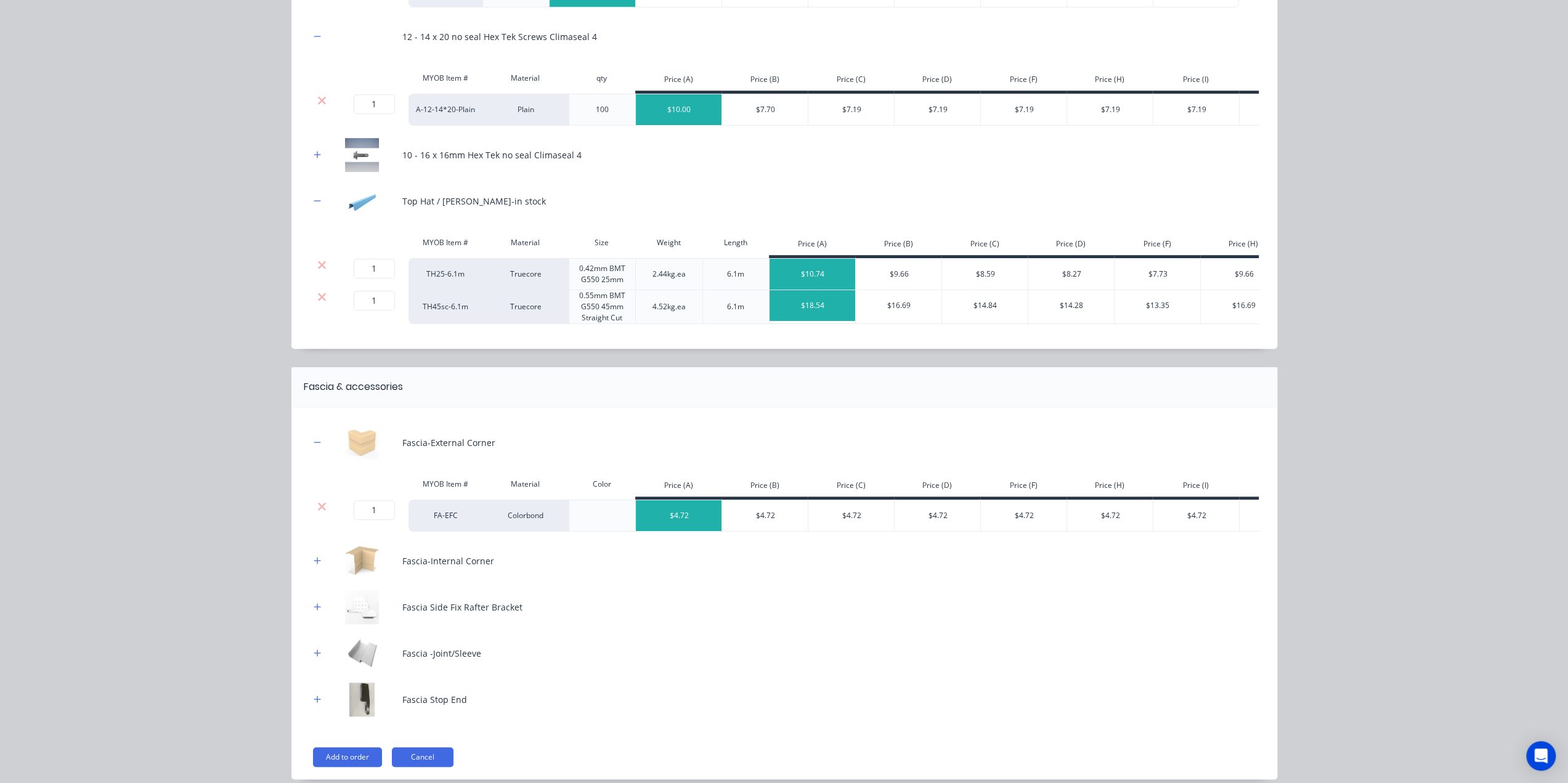
click at [323, 512] on div at bounding box center [322, 506] width 24 height 12
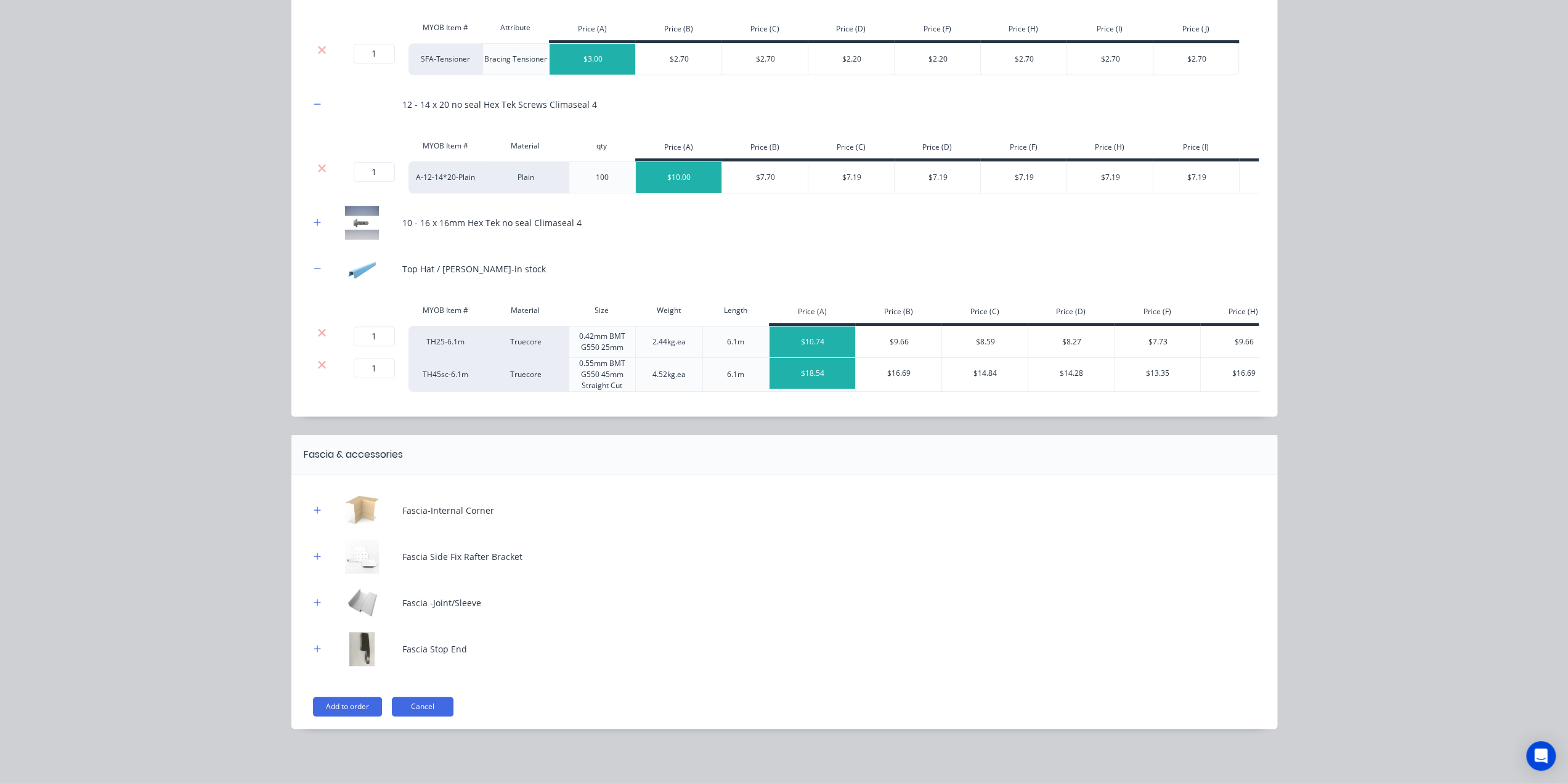
click at [317, 512] on button "button" at bounding box center [318, 510] width 16 height 16
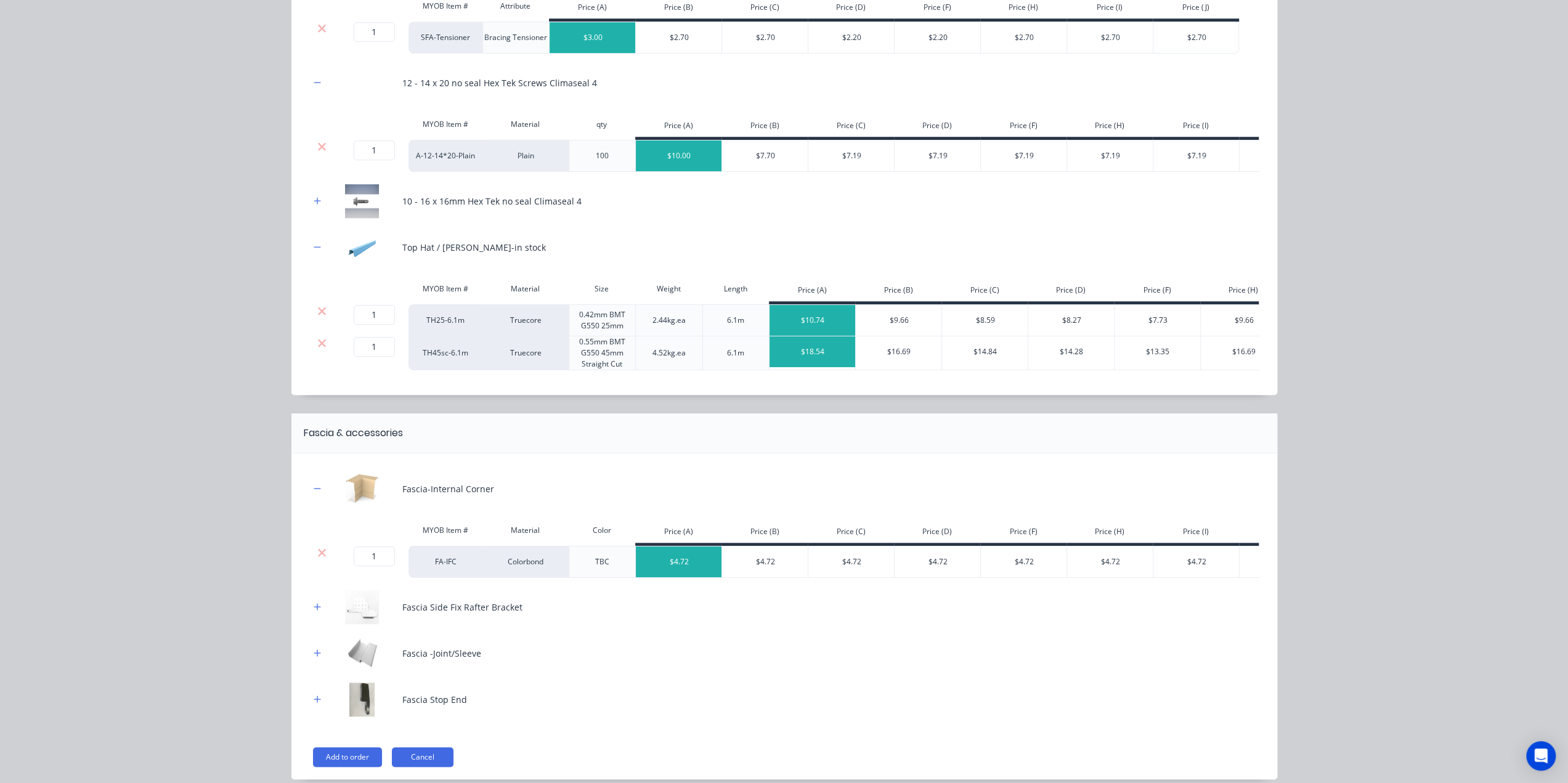
click at [318, 559] on icon at bounding box center [322, 552] width 9 height 12
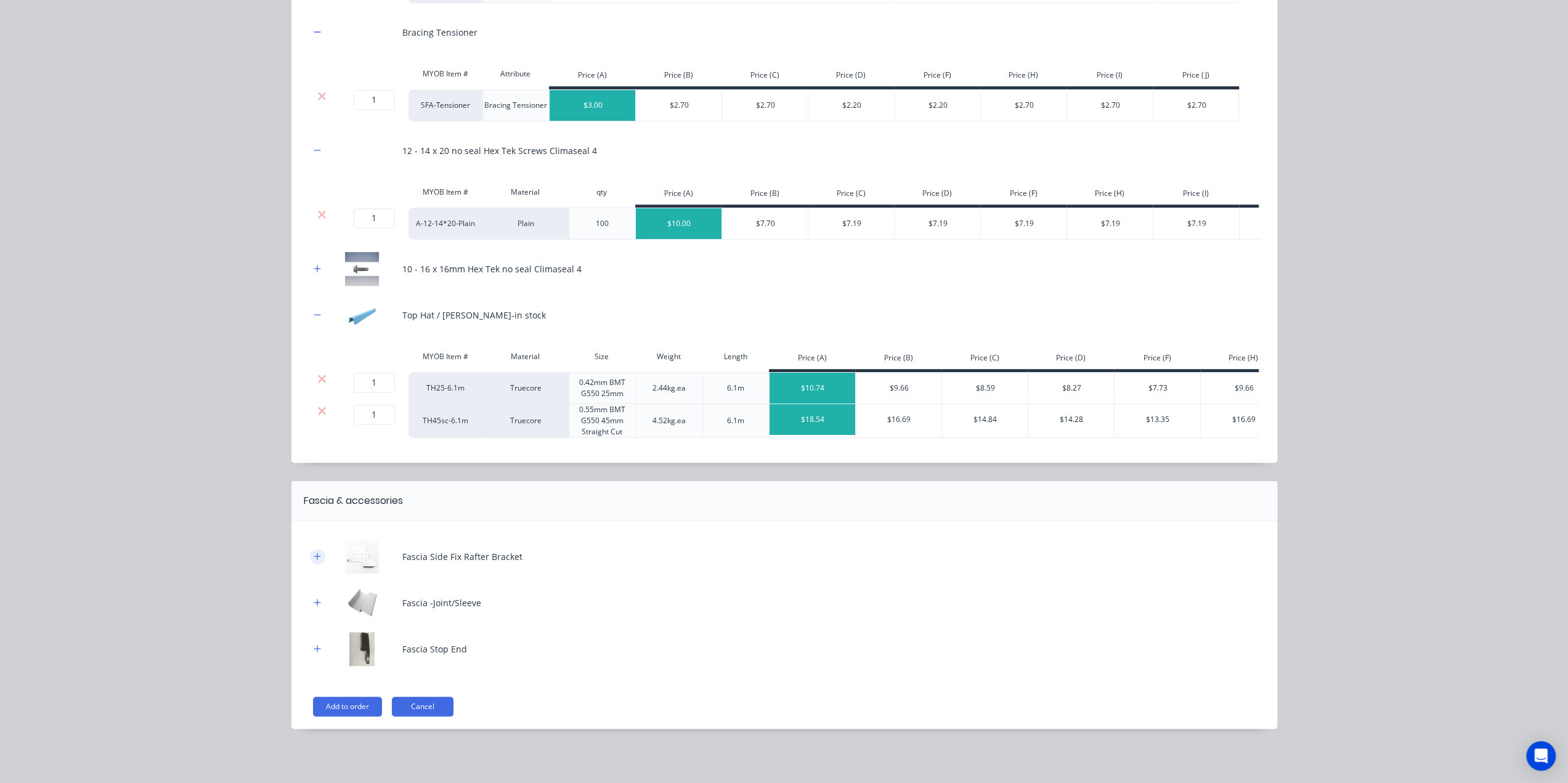
drag, startPoint x: 314, startPoint y: 554, endPoint x: 313, endPoint y: 563, distance: 9.1
click at [315, 556] on icon "button" at bounding box center [317, 556] width 7 height 9
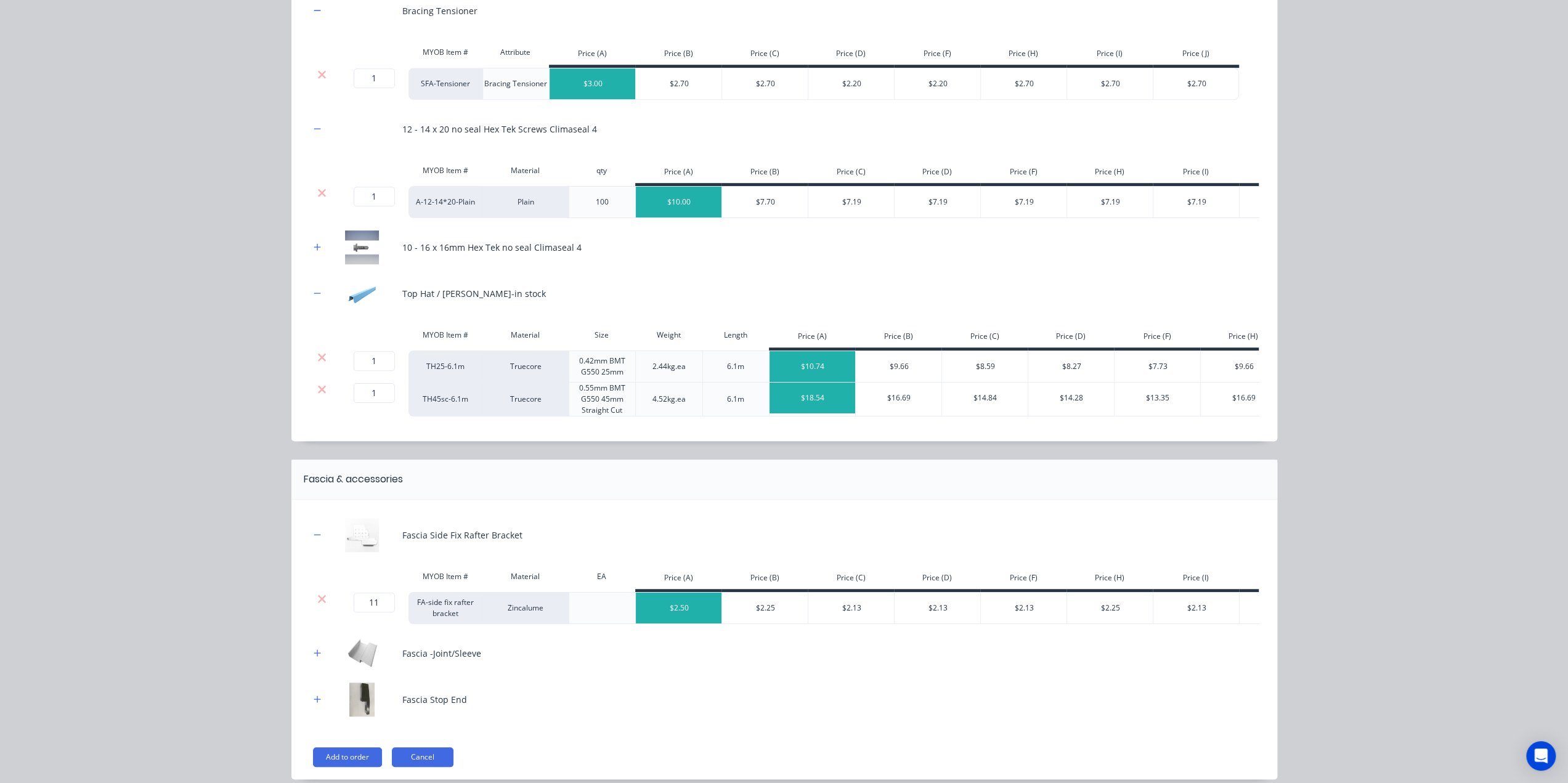
click at [319, 602] on icon at bounding box center [322, 599] width 8 height 8
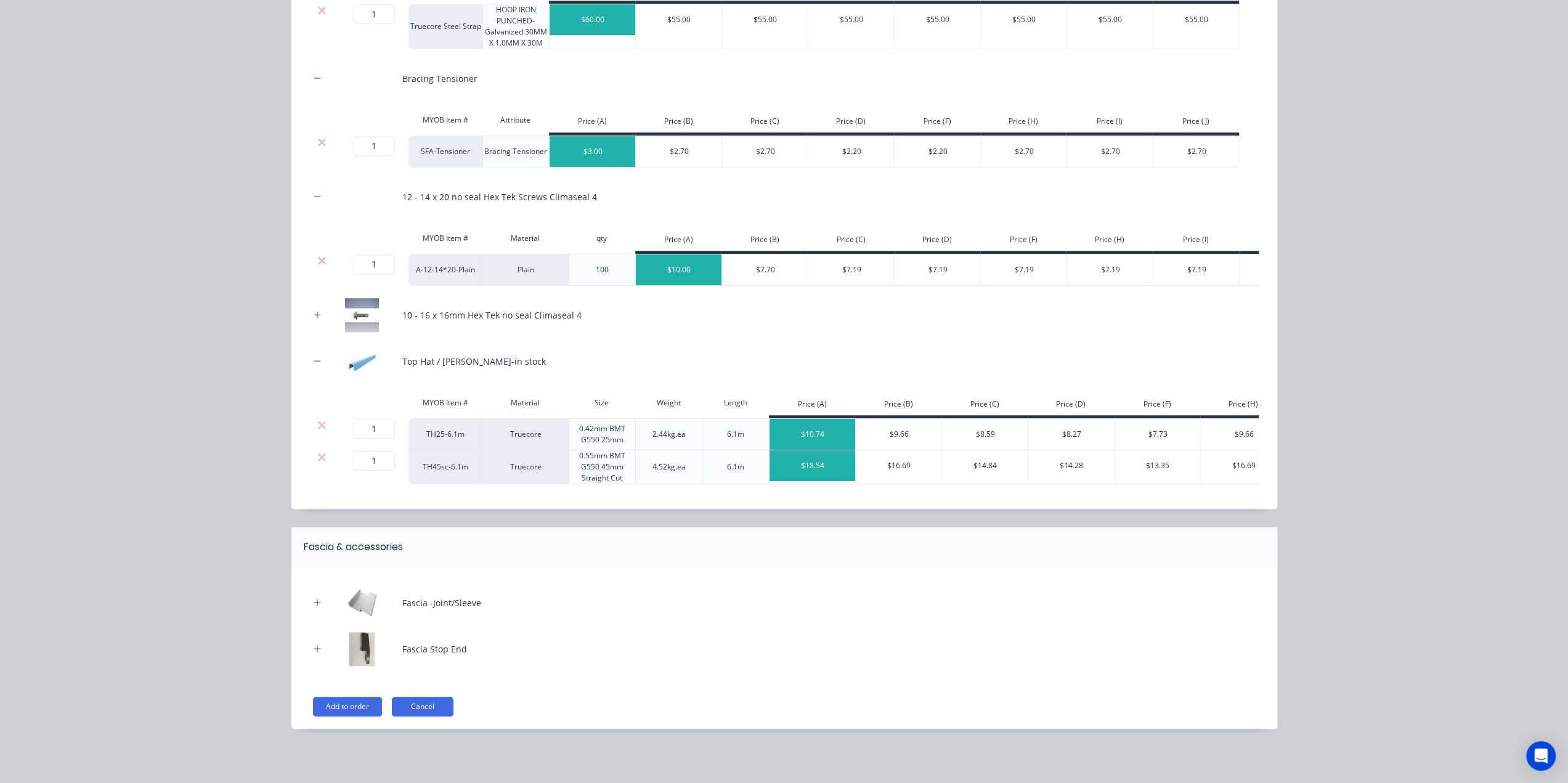
drag, startPoint x: 311, startPoint y: 597, endPoint x: 313, endPoint y: 627, distance: 30.1
click at [313, 600] on button "button" at bounding box center [318, 602] width 16 height 16
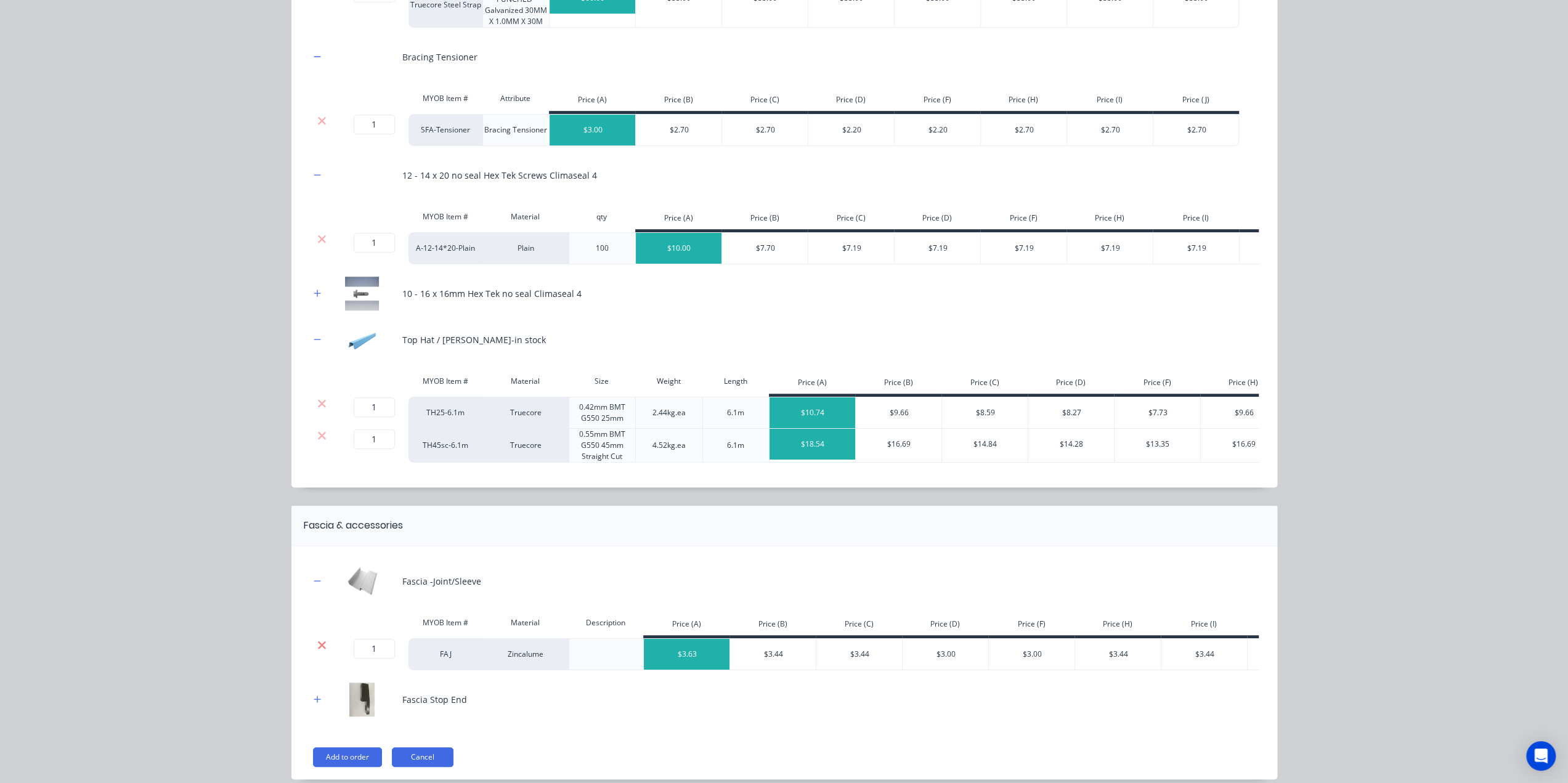
click at [318, 651] on icon at bounding box center [322, 645] width 9 height 12
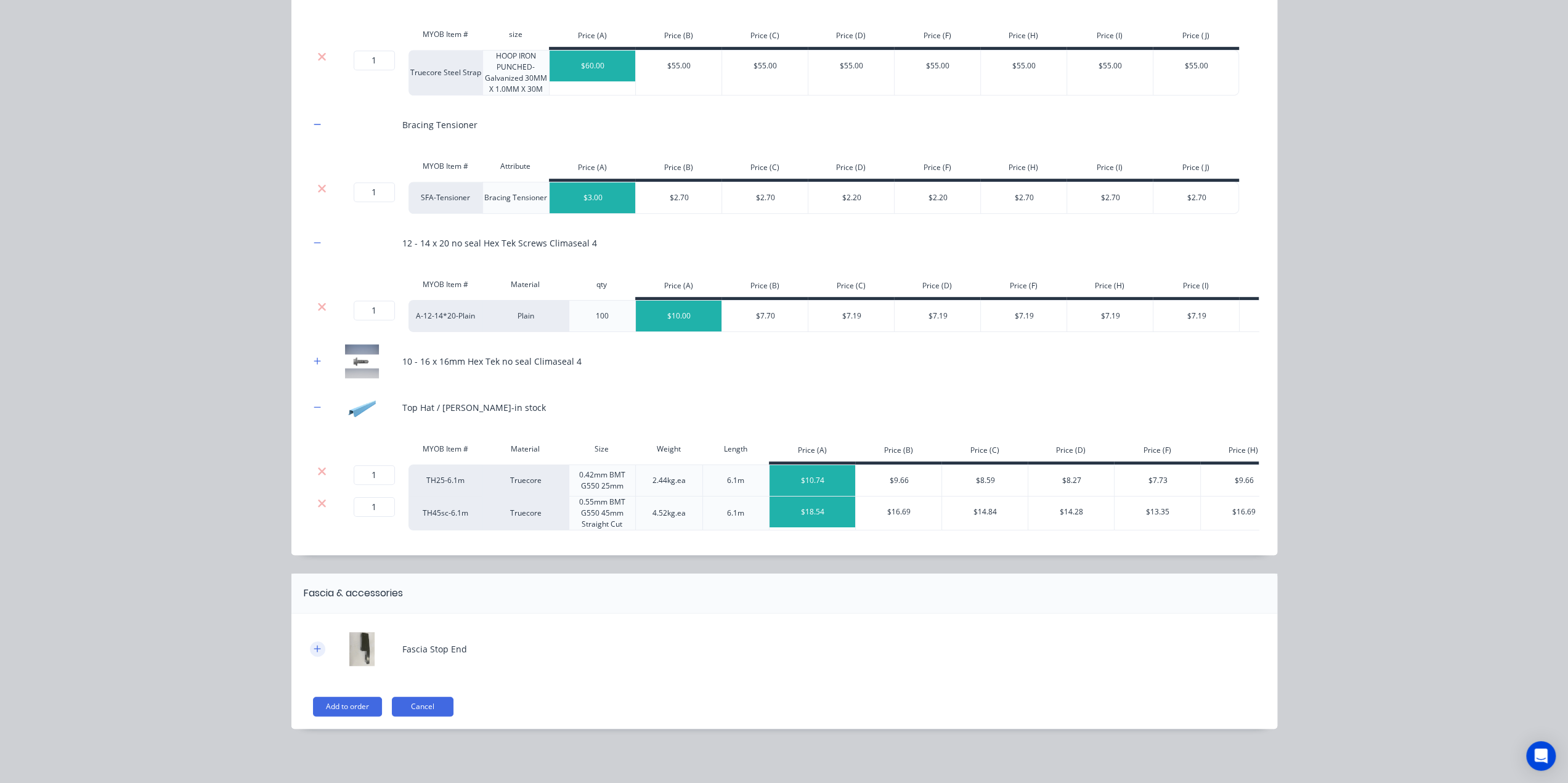
drag, startPoint x: 317, startPoint y: 643, endPoint x: 316, endPoint y: 654, distance: 11.0
click at [317, 644] on button "button" at bounding box center [318, 649] width 16 height 16
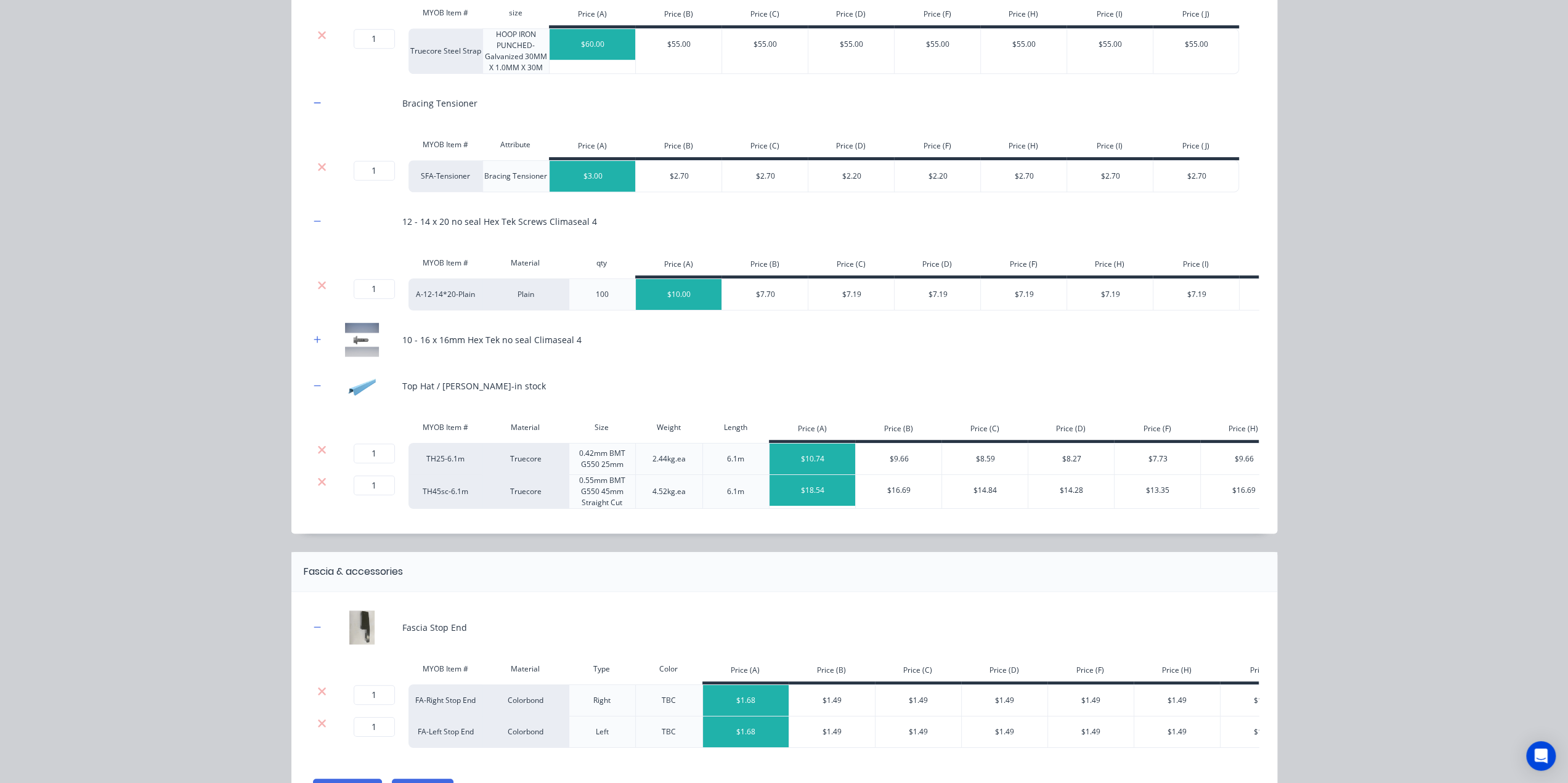
click at [322, 717] on div at bounding box center [322, 700] width 25 height 32
click at [322, 697] on icon at bounding box center [322, 691] width 9 height 12
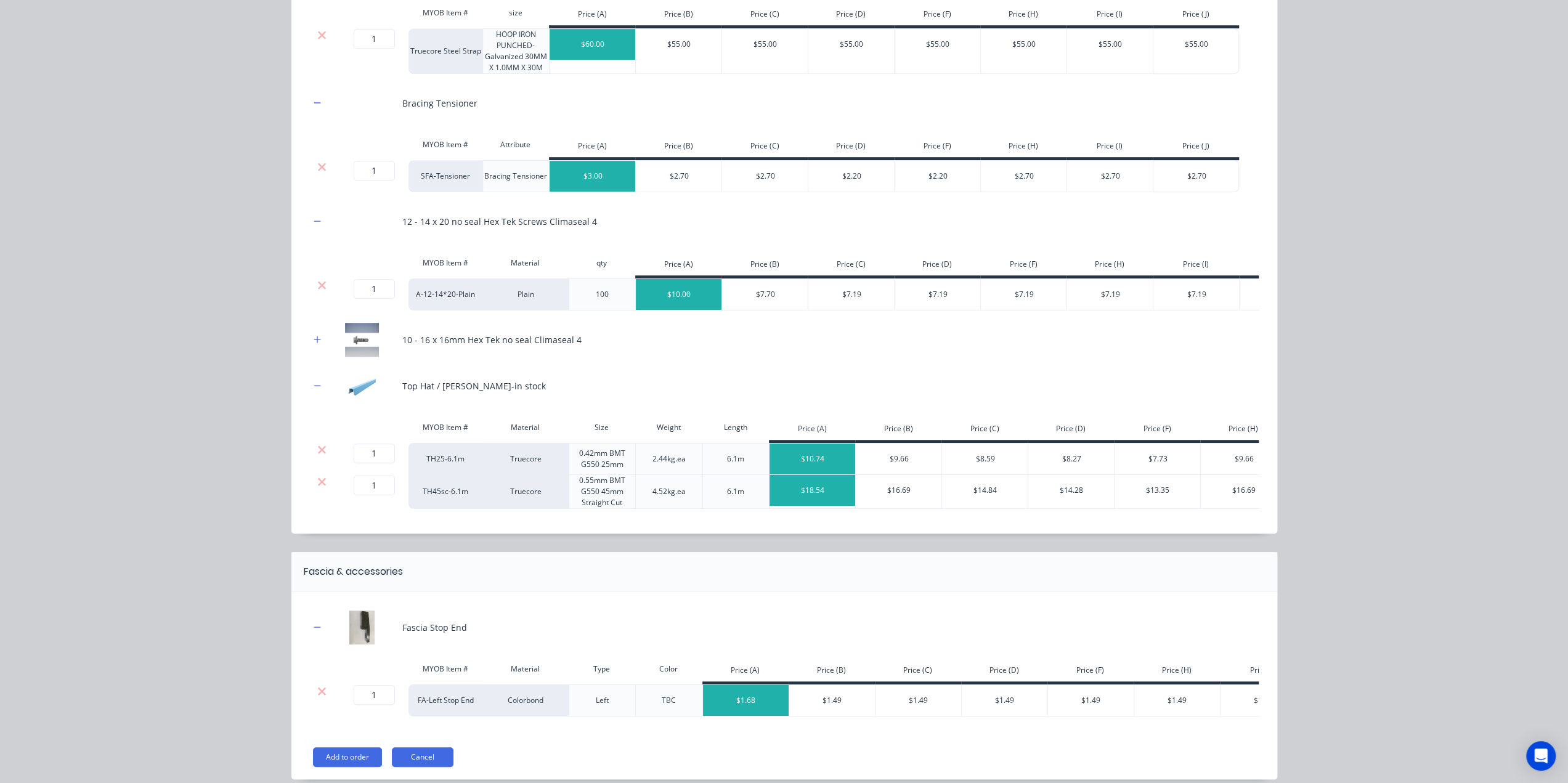
click at [322, 697] on icon at bounding box center [322, 691] width 9 height 12
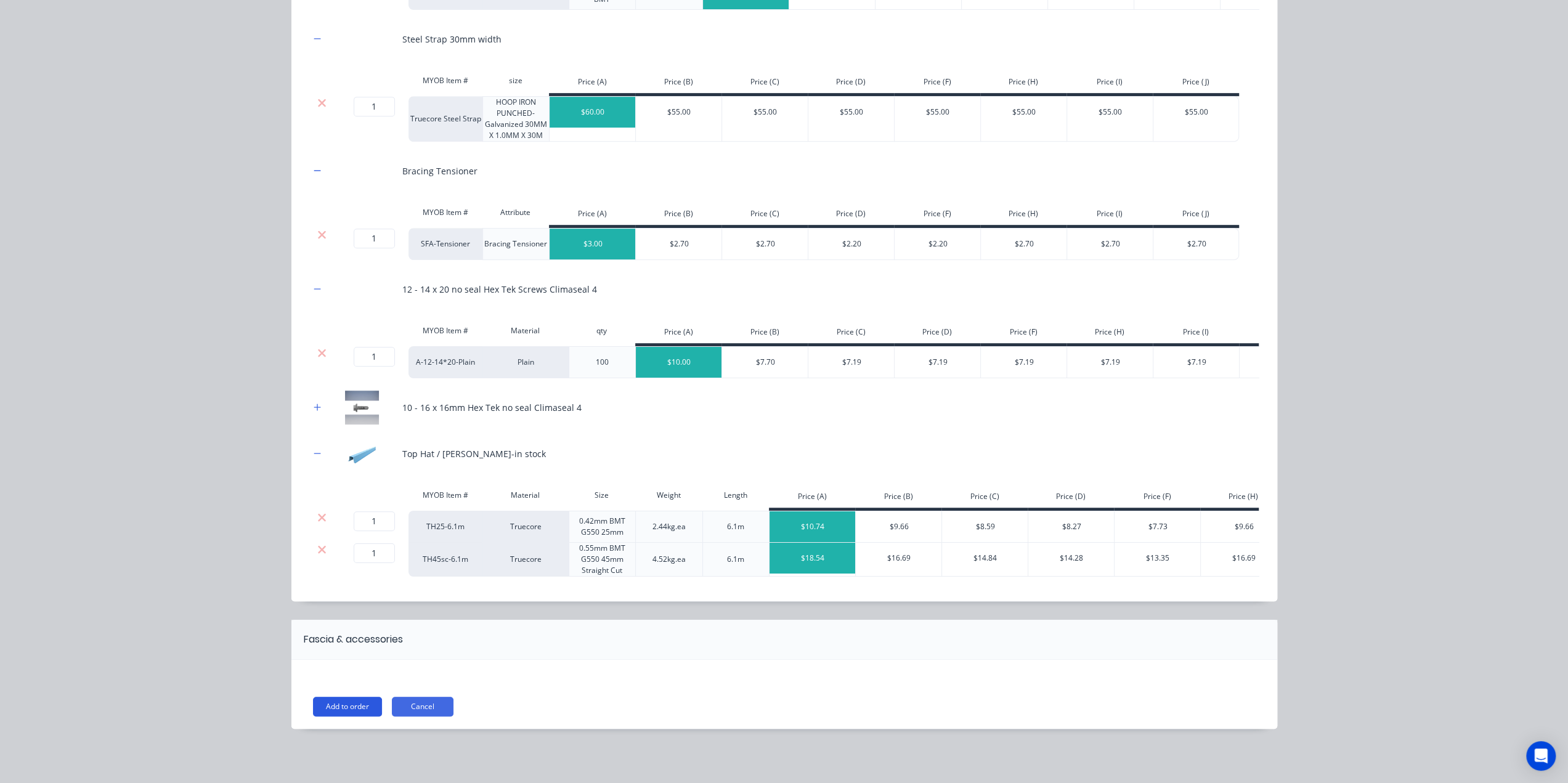
click at [337, 712] on button "Add to order" at bounding box center [348, 707] width 69 height 20
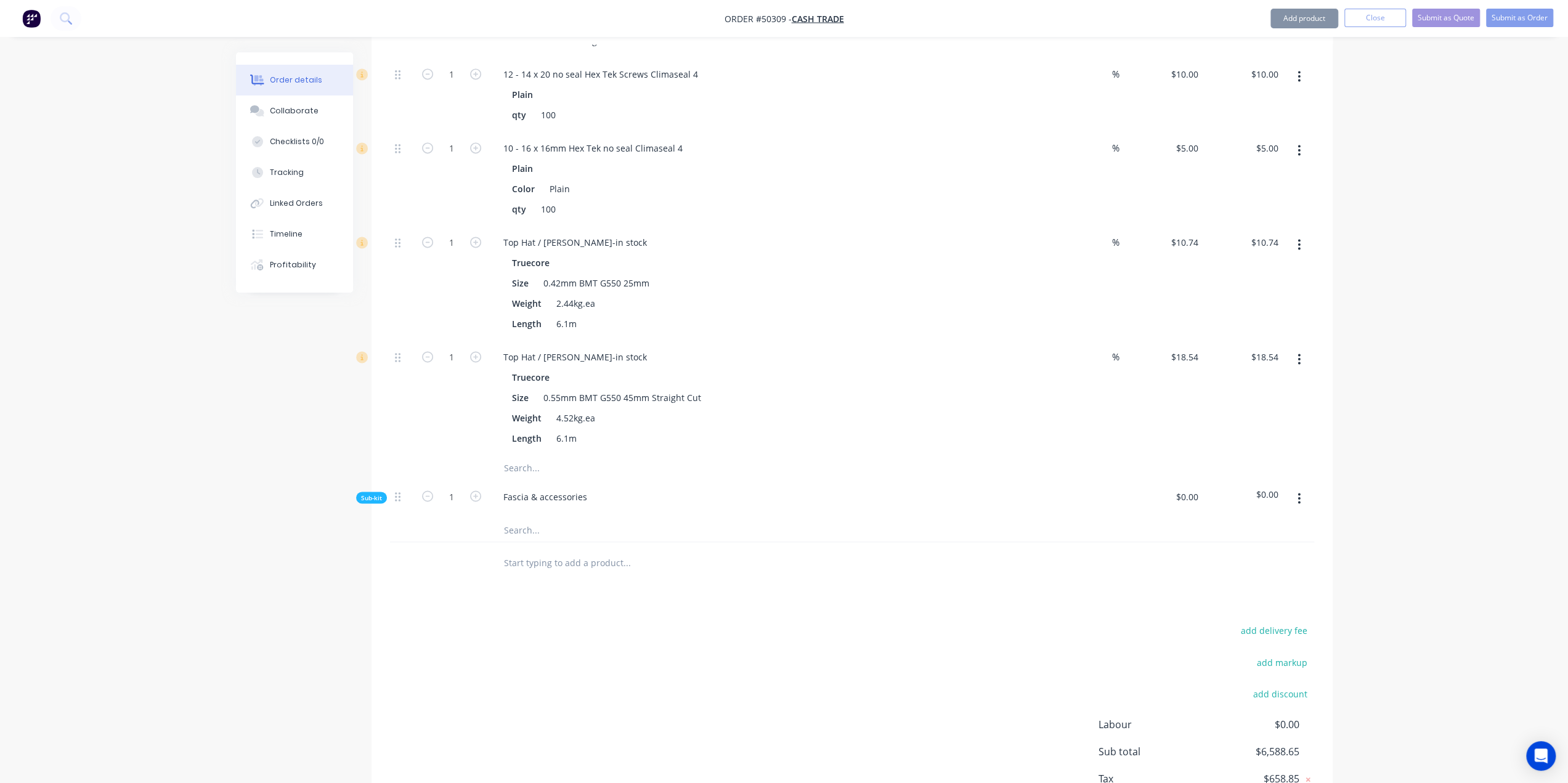
scroll to position [1911, 0]
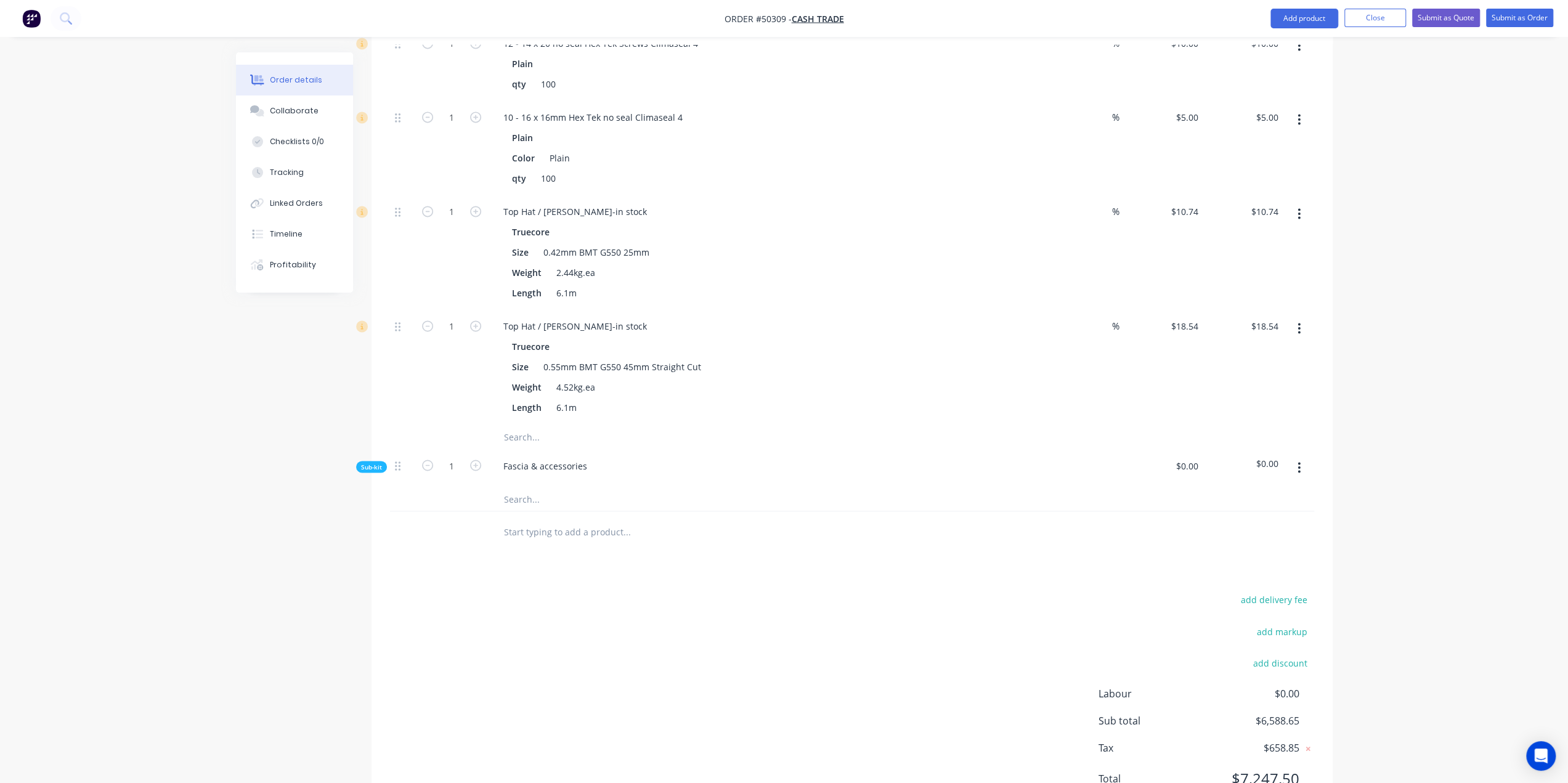
click at [1304, 457] on button "button" at bounding box center [1299, 467] width 29 height 22
click at [1267, 515] on div "Delete" at bounding box center [1256, 524] width 95 height 18
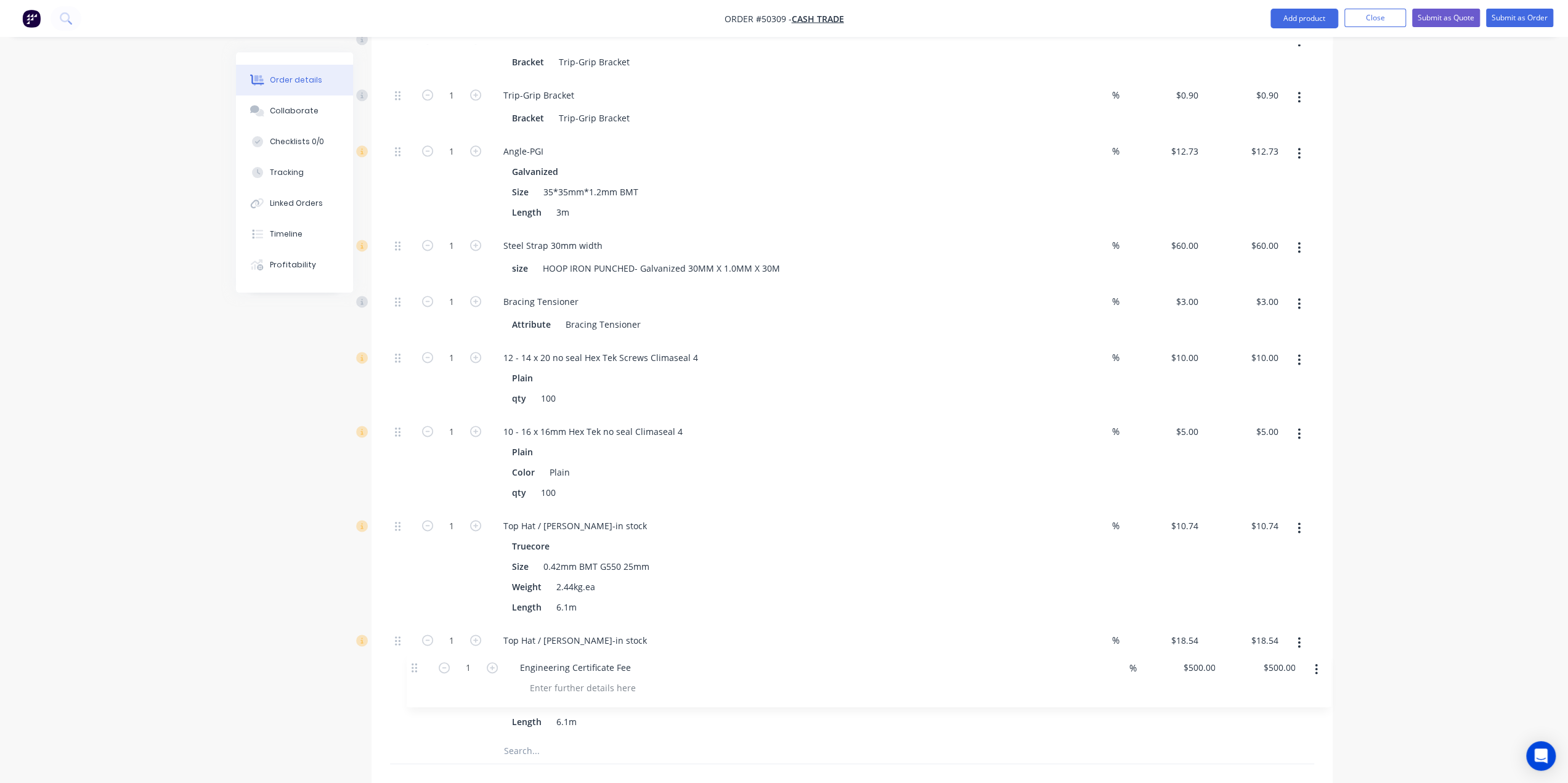
scroll to position [1849, 0]
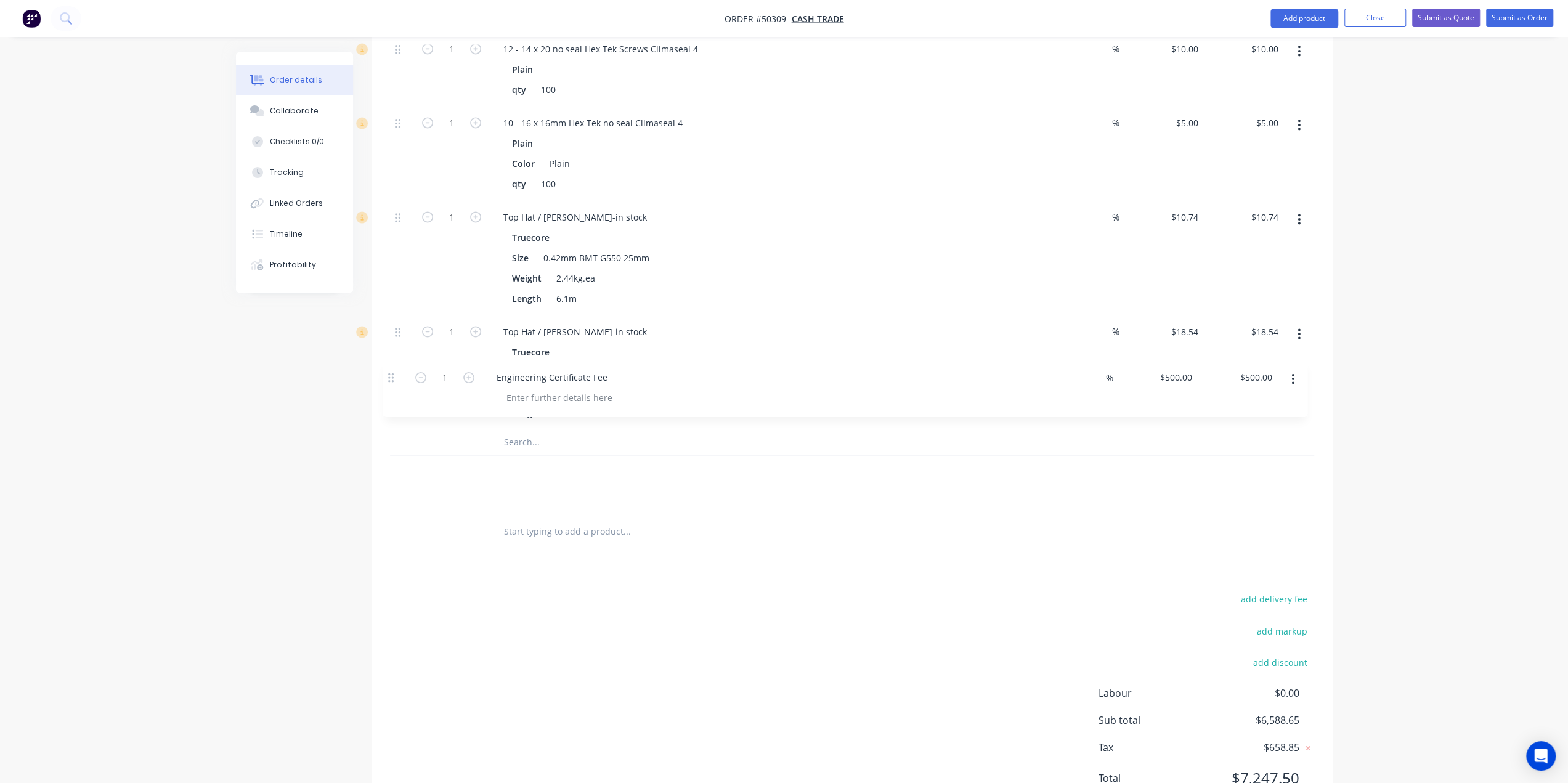
drag, startPoint x: 397, startPoint y: 398, endPoint x: 394, endPoint y: 381, distance: 17.3
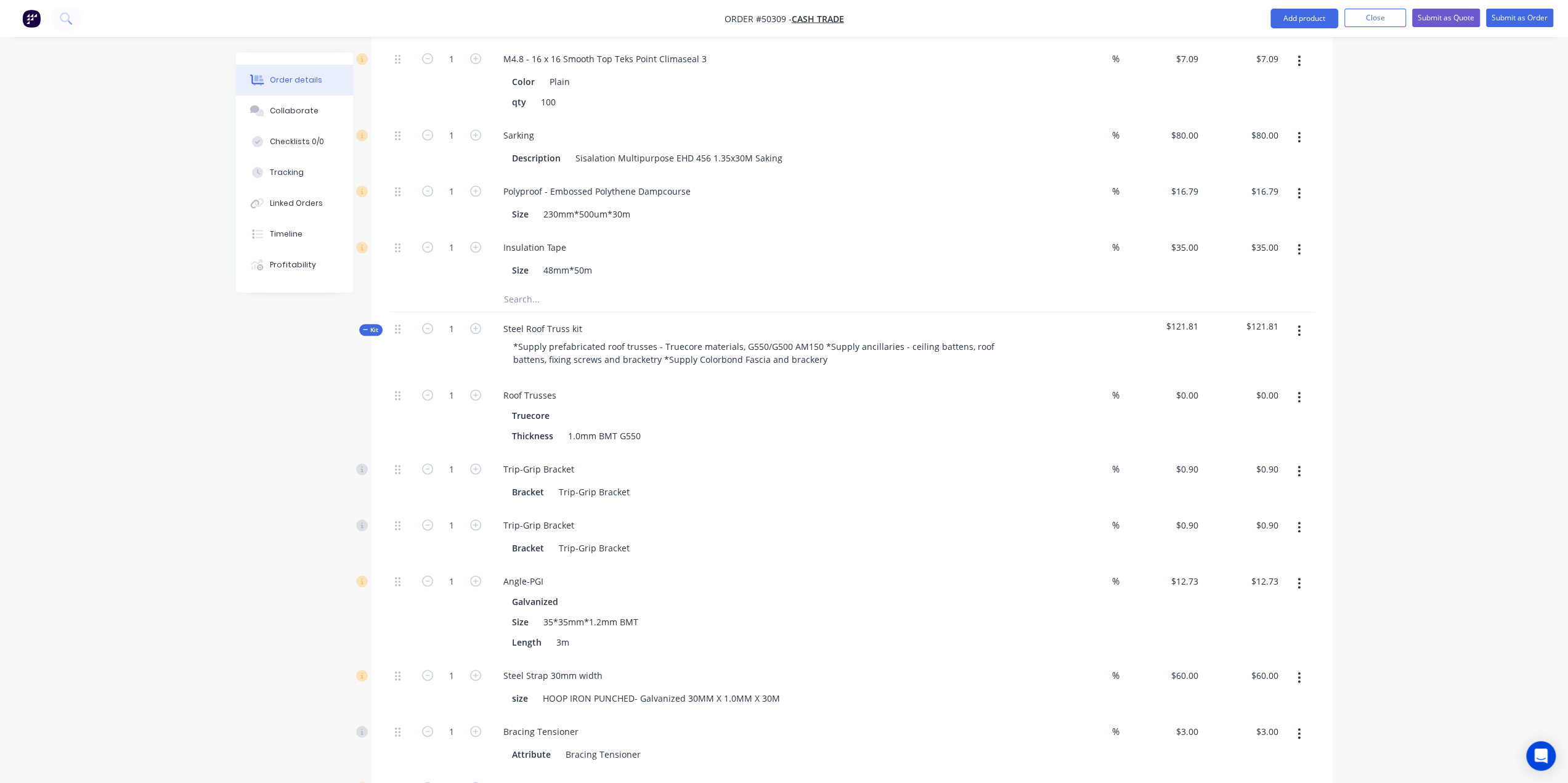
scroll to position [1110, 0]
click at [1276, 387] on input "0.00" at bounding box center [1269, 396] width 29 height 18
type input "4338.32"
type input "$4,338.32"
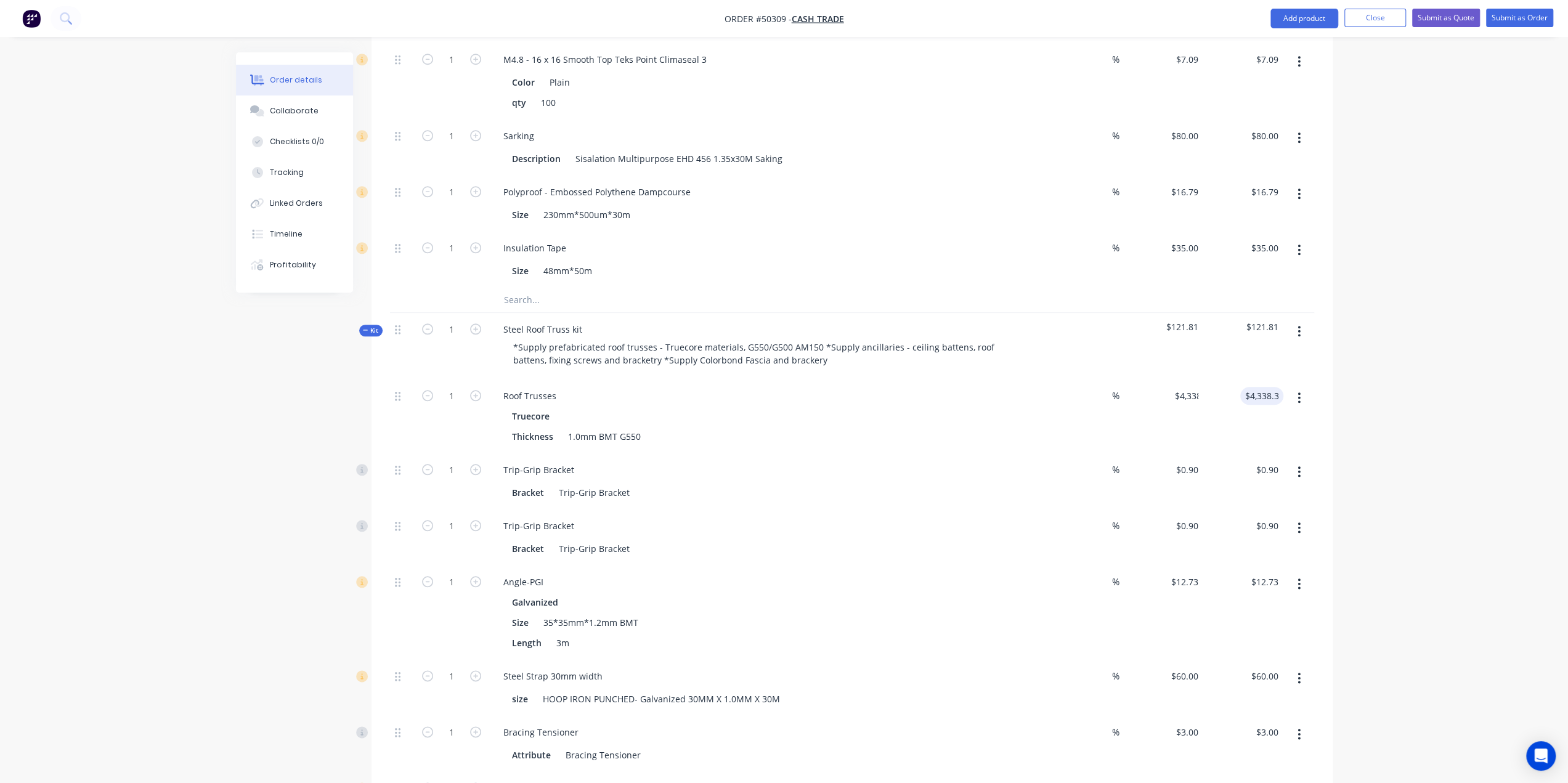
click at [1383, 348] on div "Order details Collaborate Checklists 0/0 Tracking Linked Orders Timeline Profit…" at bounding box center [784, 233] width 1568 height 2688
click at [553, 387] on div "Roof Trusses" at bounding box center [529, 396] width 73 height 18
click at [777, 453] on div "Trip-Grip Bracket Bracket Trip-Grip Bracket" at bounding box center [766, 481] width 555 height 56
drag, startPoint x: 646, startPoint y: 343, endPoint x: 781, endPoint y: 335, distance: 135.2
click at [778, 387] on div "Roof Trusses, raked ceiling, 800mmc/c" at bounding box center [766, 396] width 545 height 18
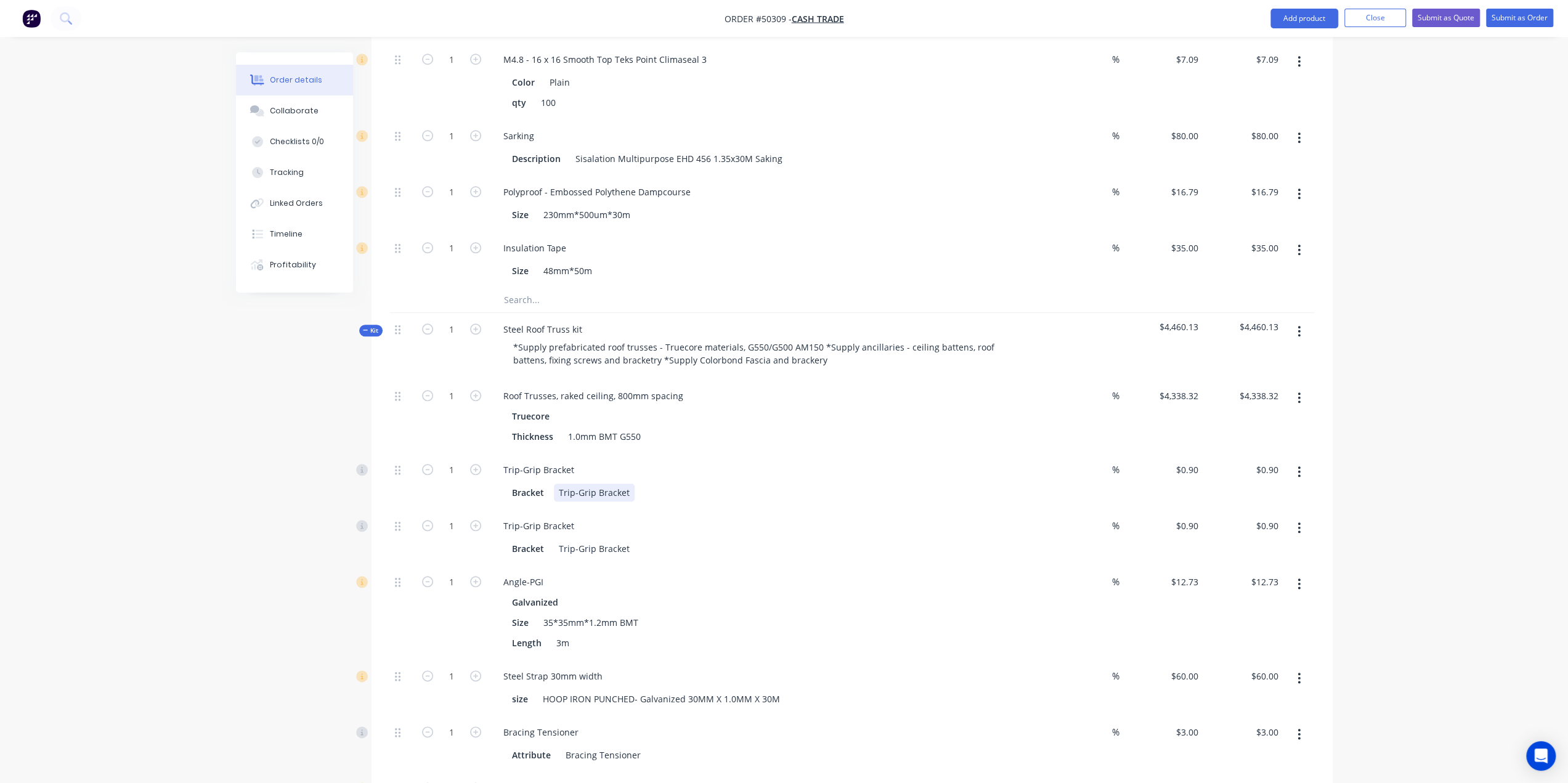
click at [804, 484] on div "Bracket Trip-Grip Bracket" at bounding box center [764, 493] width 512 height 18
drag, startPoint x: 894, startPoint y: 421, endPoint x: 799, endPoint y: 442, distance: 97.3
click at [893, 461] on div "Trip-Grip Bracket" at bounding box center [766, 470] width 545 height 18
click at [458, 461] on input "1" at bounding box center [451, 470] width 32 height 19
type input "28"
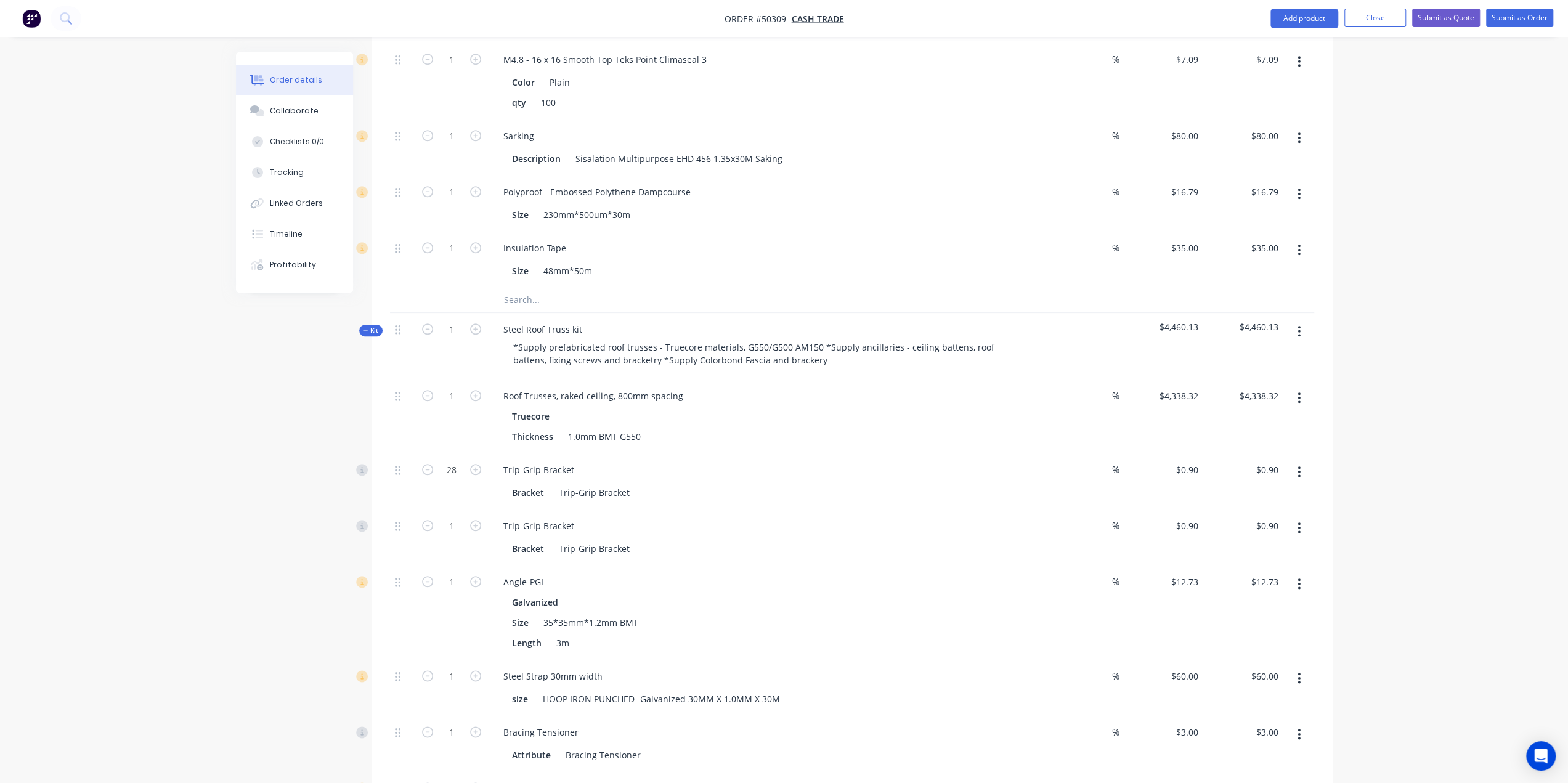
type input "$25.20"
click at [370, 520] on button at bounding box center [369, 526] width 26 height 11
click at [453, 517] on input "1" at bounding box center [451, 526] width 32 height 19
type input "28"
type input "$25.20"
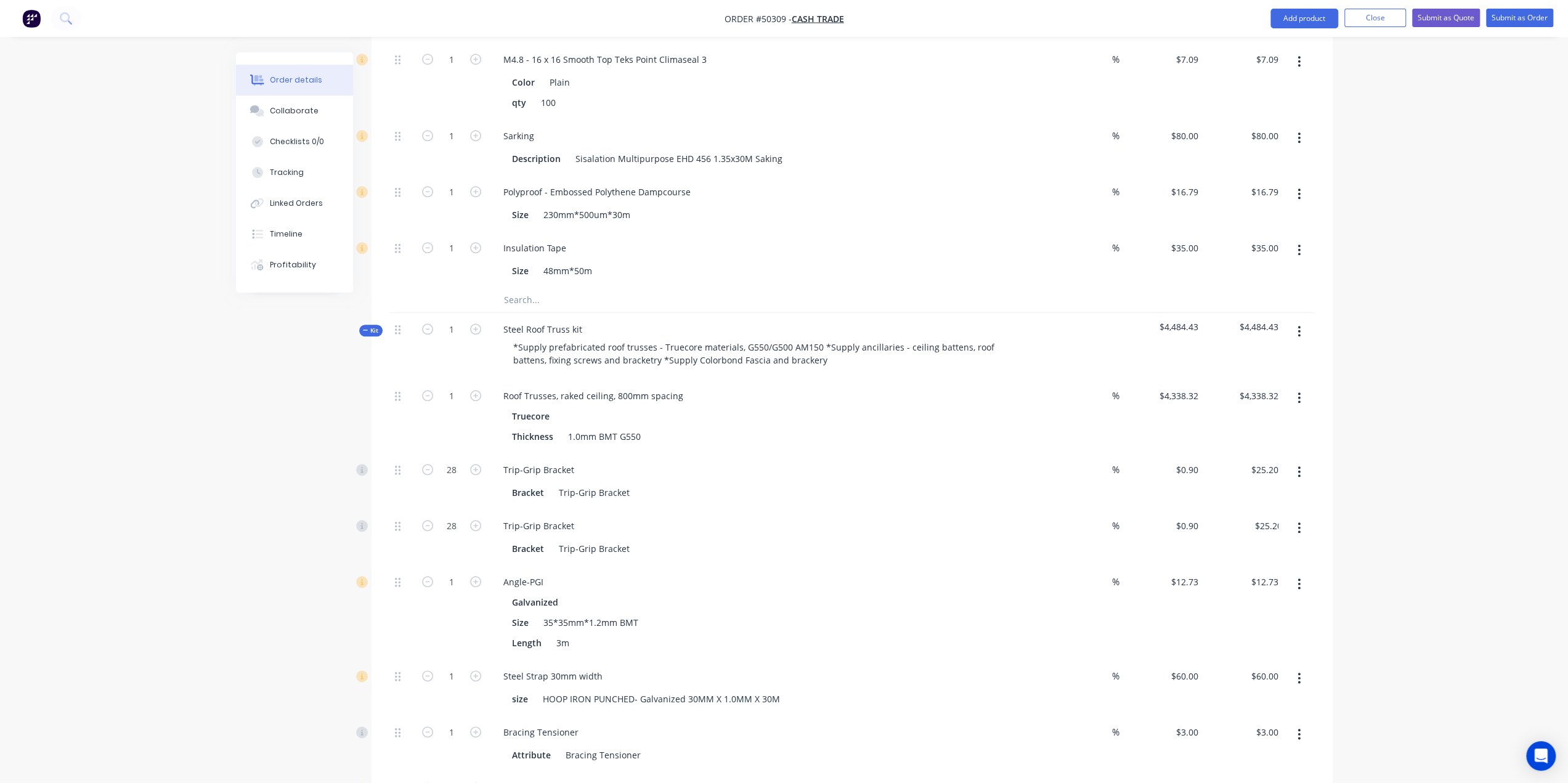
drag, startPoint x: 133, startPoint y: 498, endPoint x: 332, endPoint y: 506, distance: 199.2
click at [134, 498] on div "Order details Collaborate Checklists 0/0 Tracking Linked Orders Timeline Profit…" at bounding box center [784, 233] width 1568 height 2688
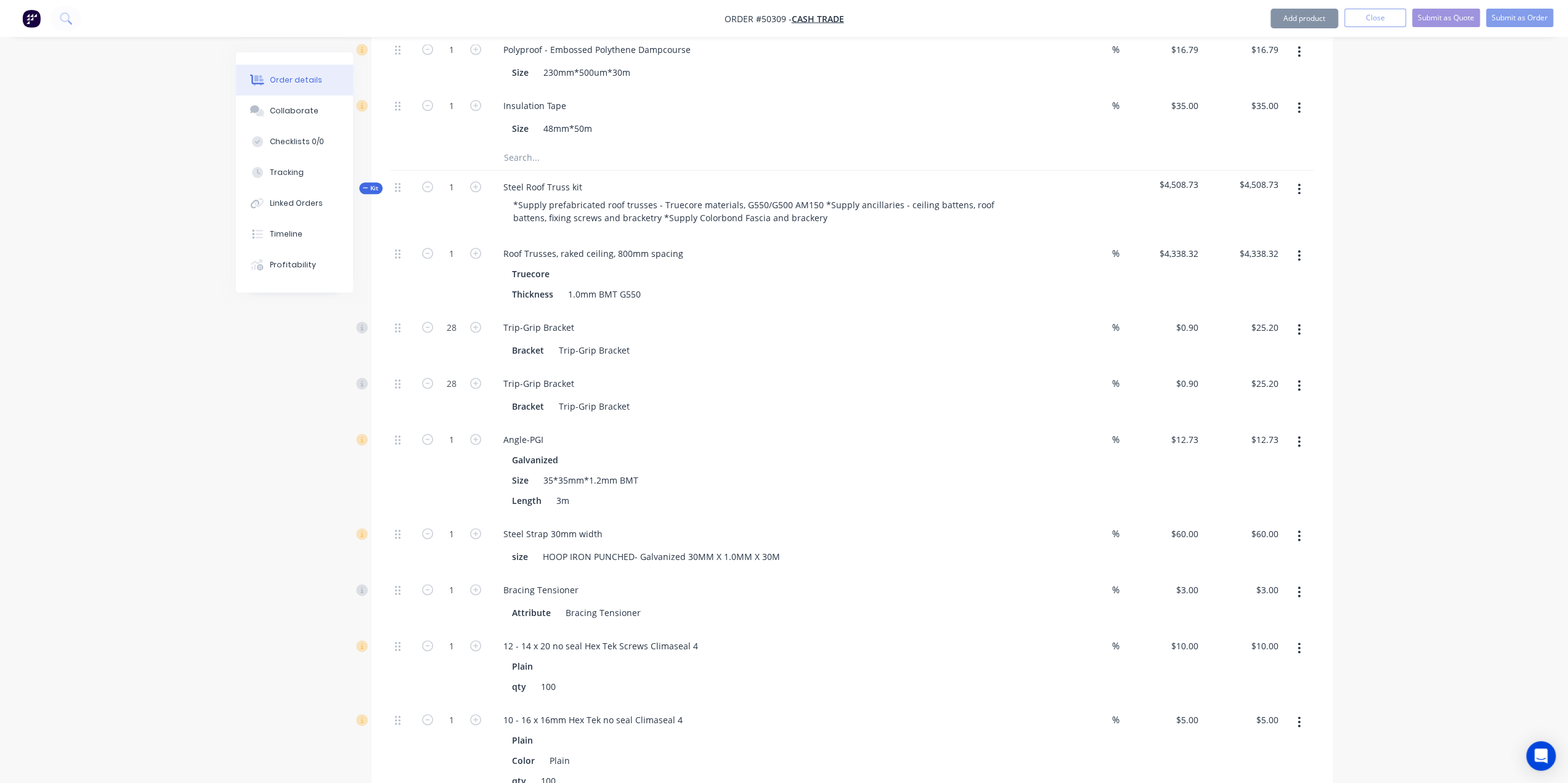
scroll to position [1254, 0]
click at [455, 429] on input "1" at bounding box center [451, 438] width 32 height 19
type input "8"
type input "$101.84"
drag, startPoint x: 186, startPoint y: 421, endPoint x: 372, endPoint y: 482, distance: 195.7
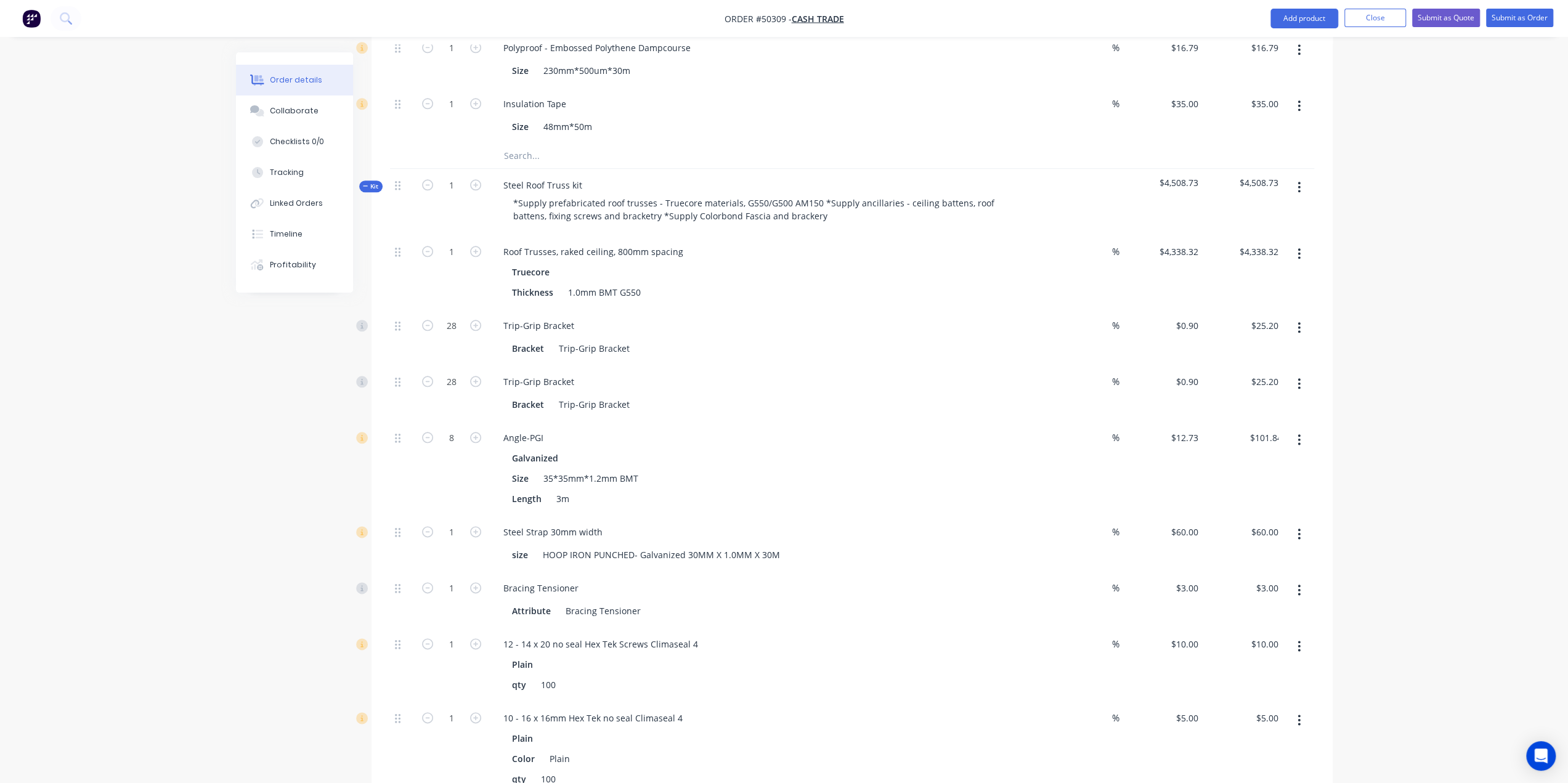
click at [186, 421] on div "Order details Collaborate Checklists 0/0 Tracking Linked Orders Timeline Profit…" at bounding box center [784, 89] width 1568 height 2688
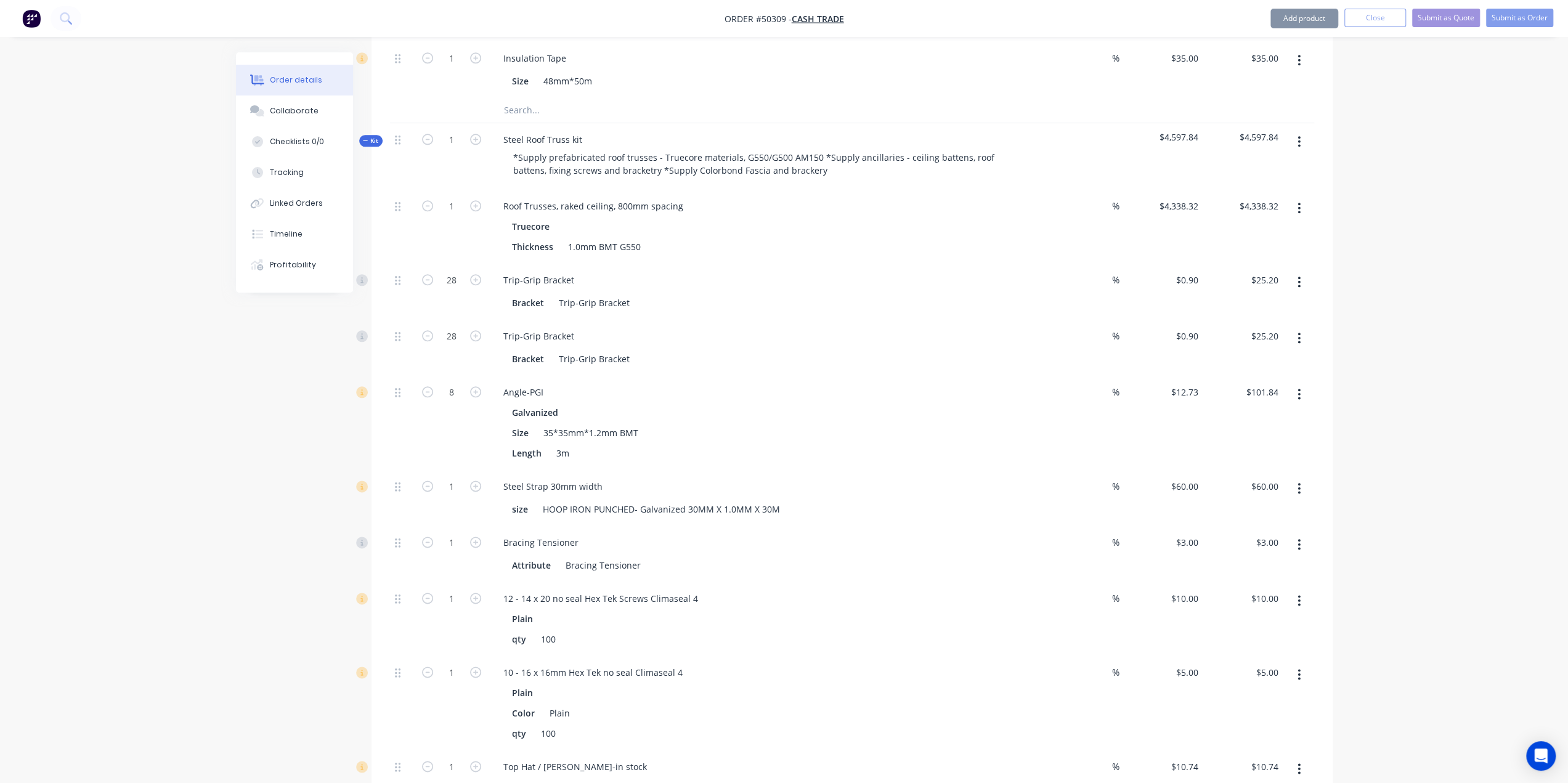
scroll to position [1418, 0]
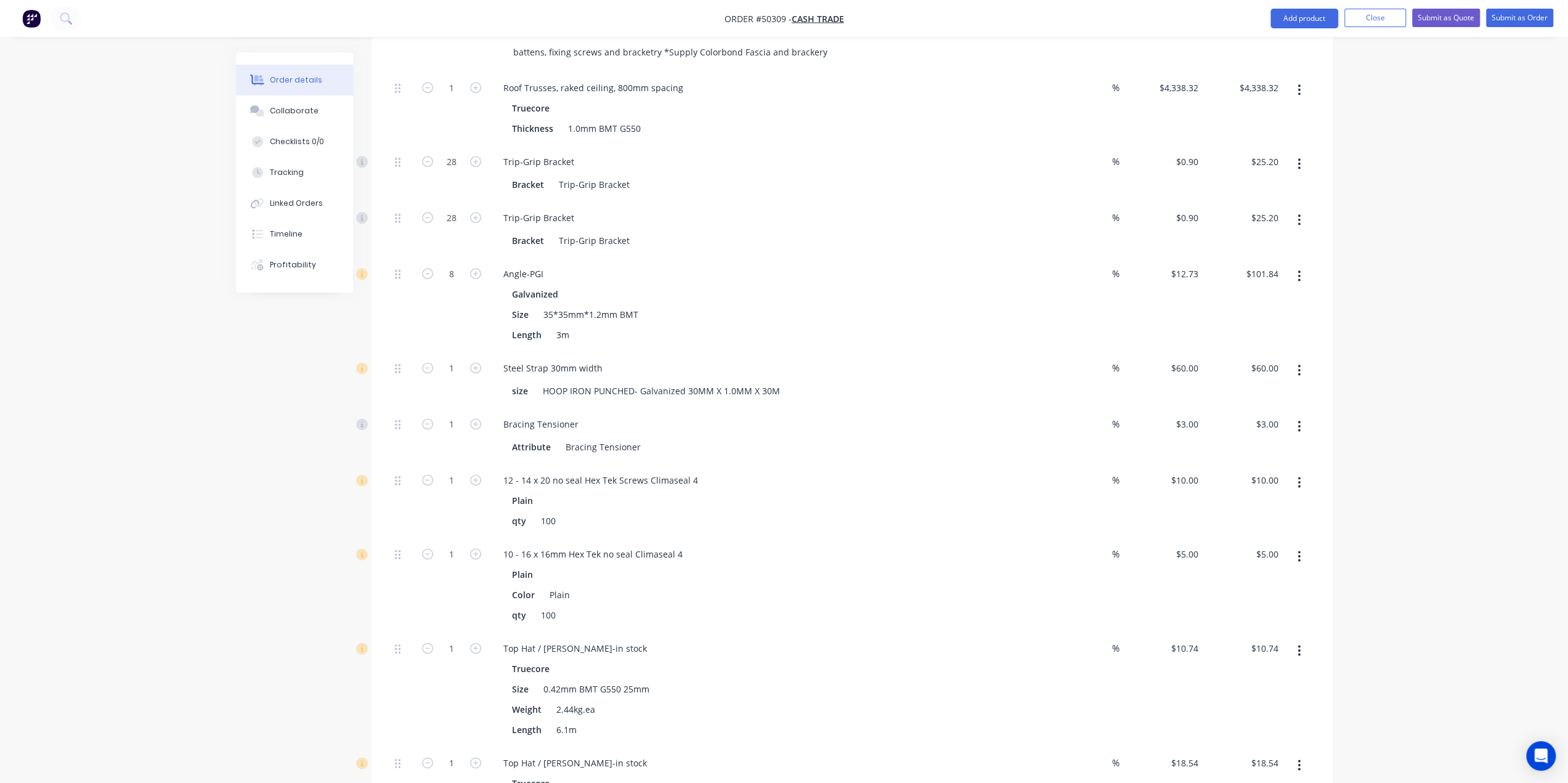
click at [466, 352] on div "1" at bounding box center [452, 380] width 74 height 56
click at [453, 416] on input "1" at bounding box center [451, 425] width 32 height 19
type input "4"
type input "$12.00"
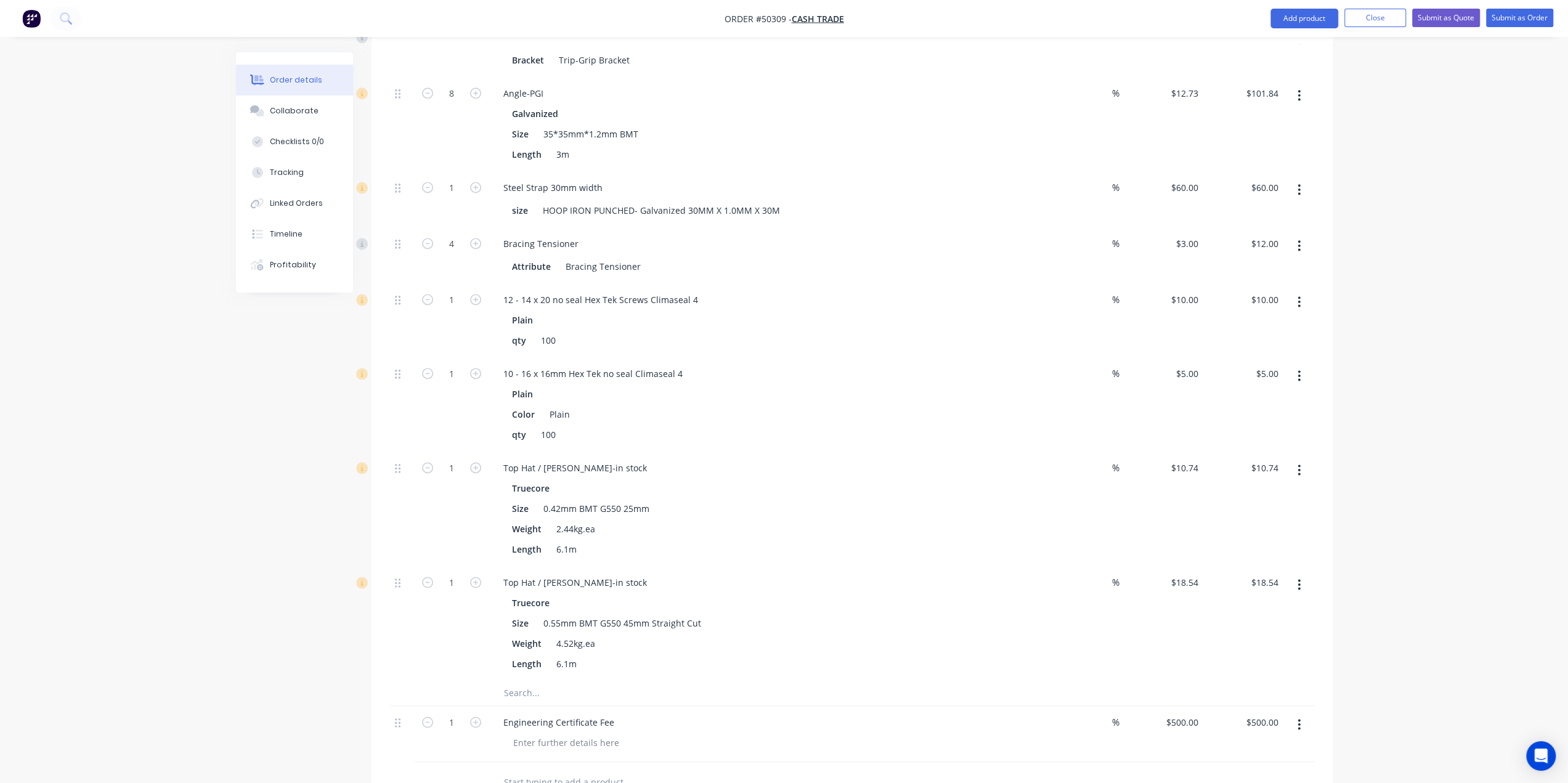
scroll to position [1706, 0]
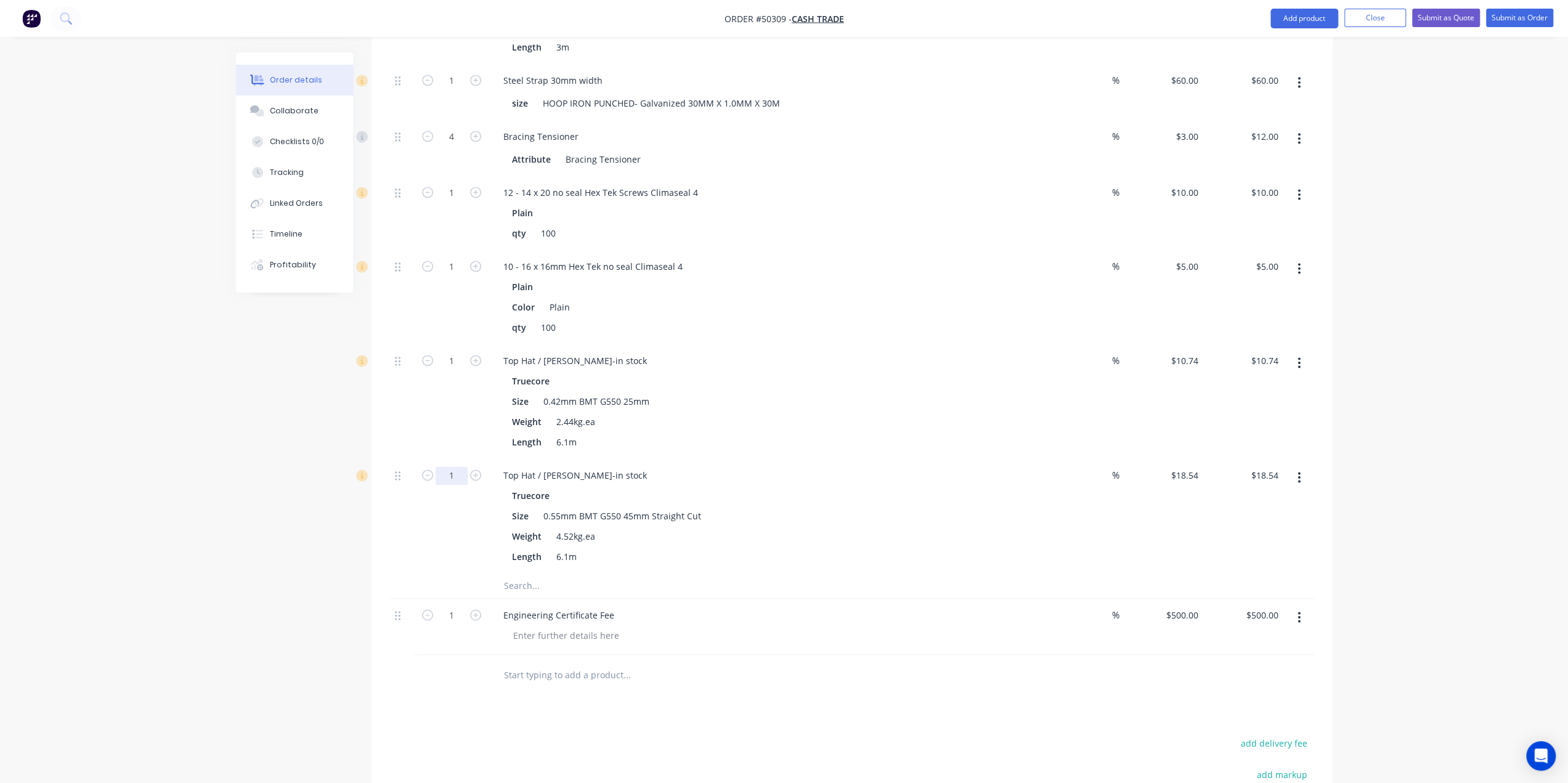
click at [447, 466] on input "1" at bounding box center [451, 475] width 32 height 19
type input "18"
type input "$333.72"
click at [426, 359] on div "1" at bounding box center [452, 402] width 74 height 115
click at [451, 352] on input "1" at bounding box center [451, 361] width 32 height 19
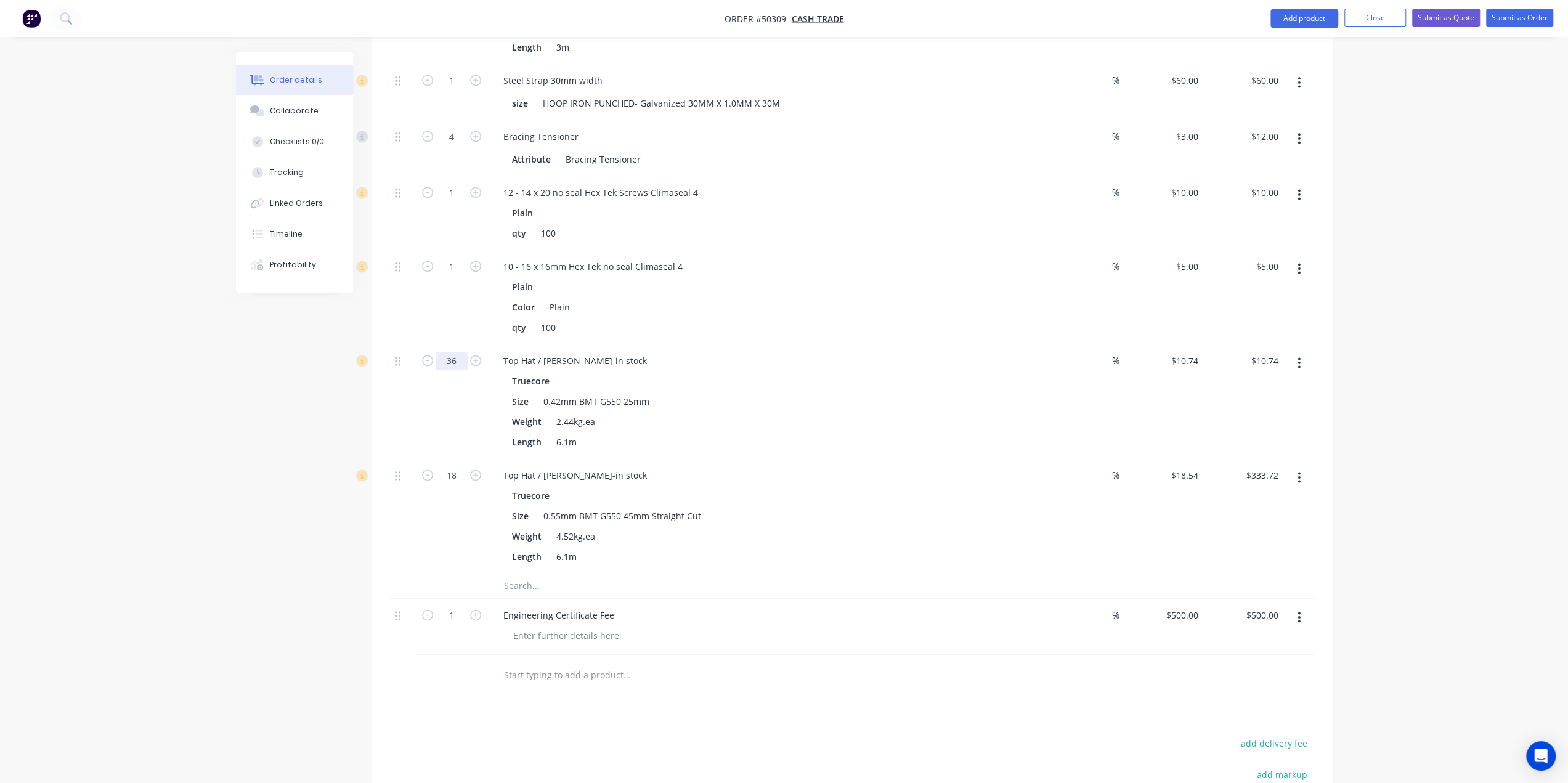
type input "36"
type input "$386.64"
click at [398, 459] on div at bounding box center [403, 516] width 25 height 115
drag, startPoint x: 396, startPoint y: 425, endPoint x: 321, endPoint y: 408, distance: 76.9
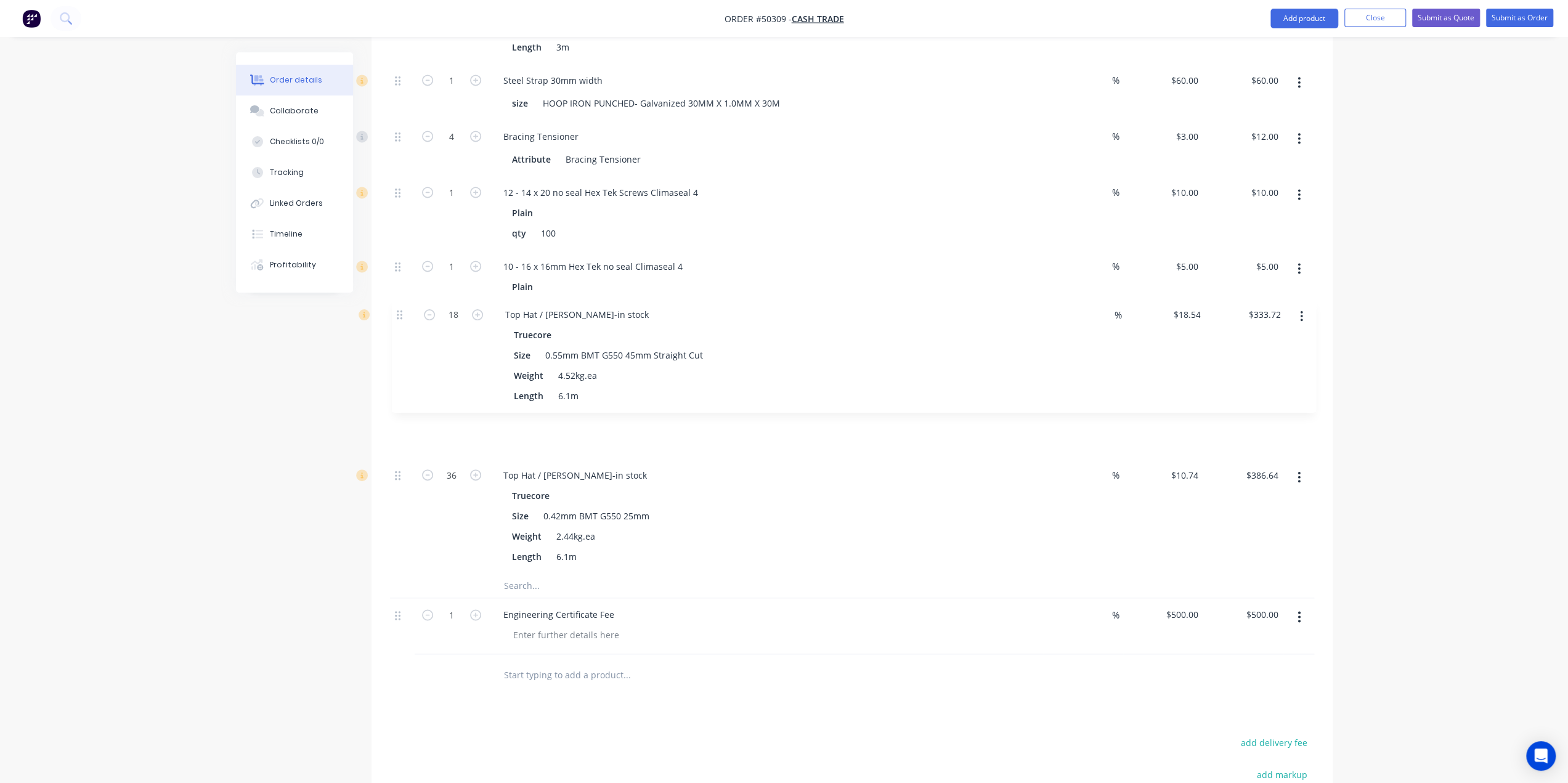
click at [394, 296] on div "1 Roof Trusses, raked ceiling, 800mm spacing Truecore Thickness 1.0mm BMT G550 …" at bounding box center [852, 178] width 924 height 790
drag, startPoint x: 259, startPoint y: 480, endPoint x: 313, endPoint y: 540, distance: 80.7
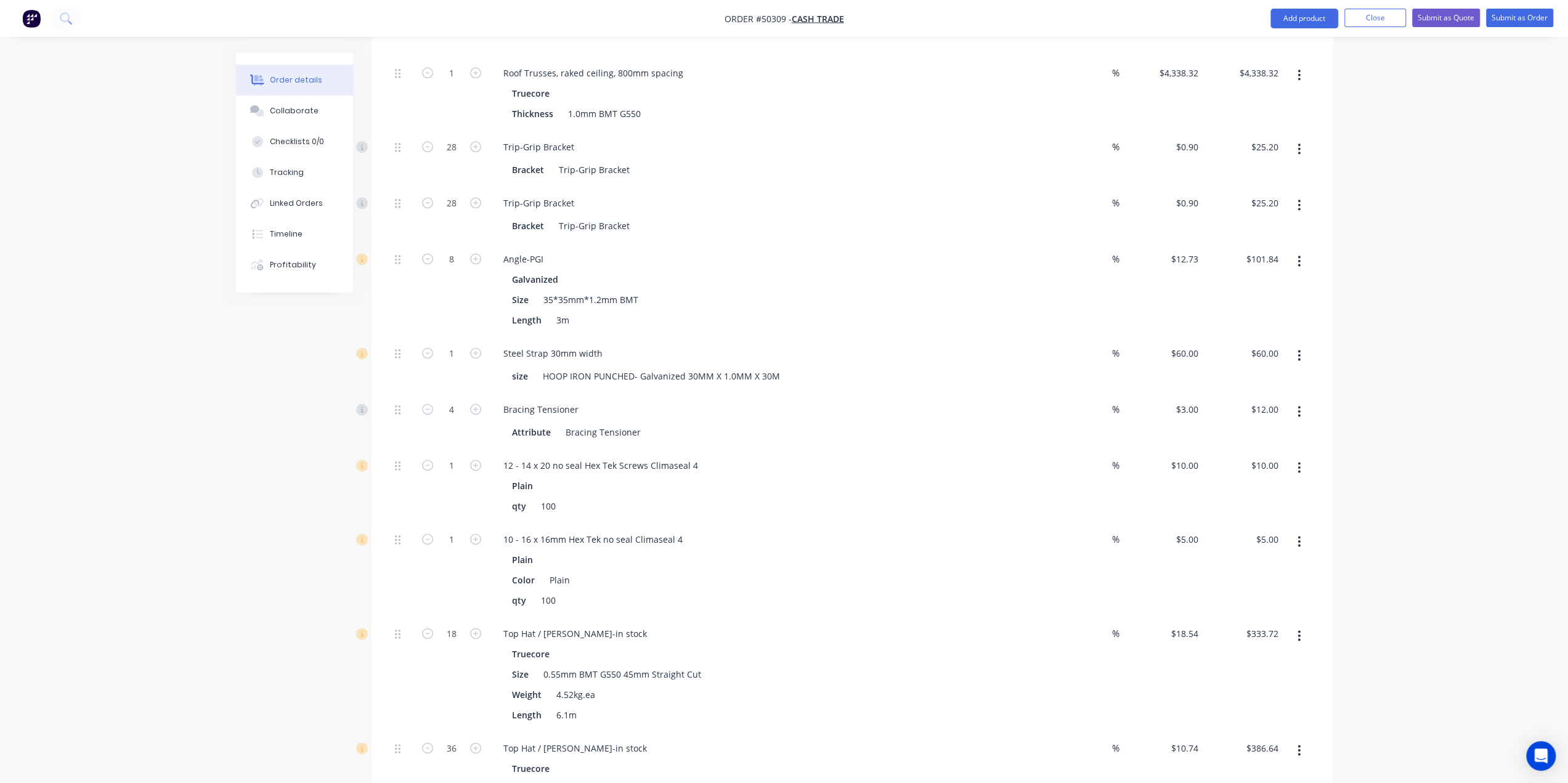
scroll to position [1501, 0]
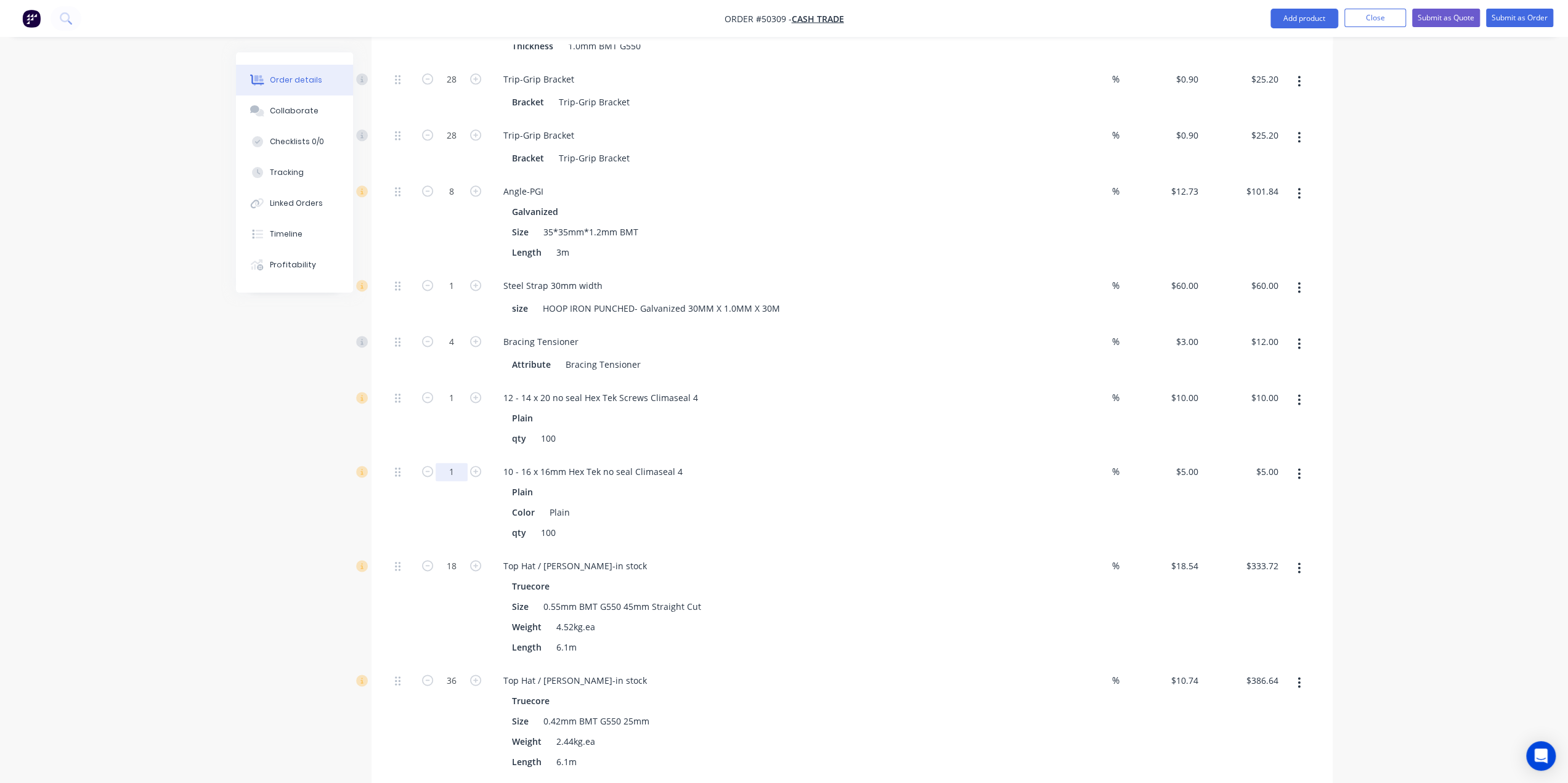
click at [452, 462] on input "1" at bounding box center [451, 471] width 32 height 19
type input "10"
type input "$50.00"
click at [449, 389] on input "1" at bounding box center [451, 398] width 32 height 19
type input "5"
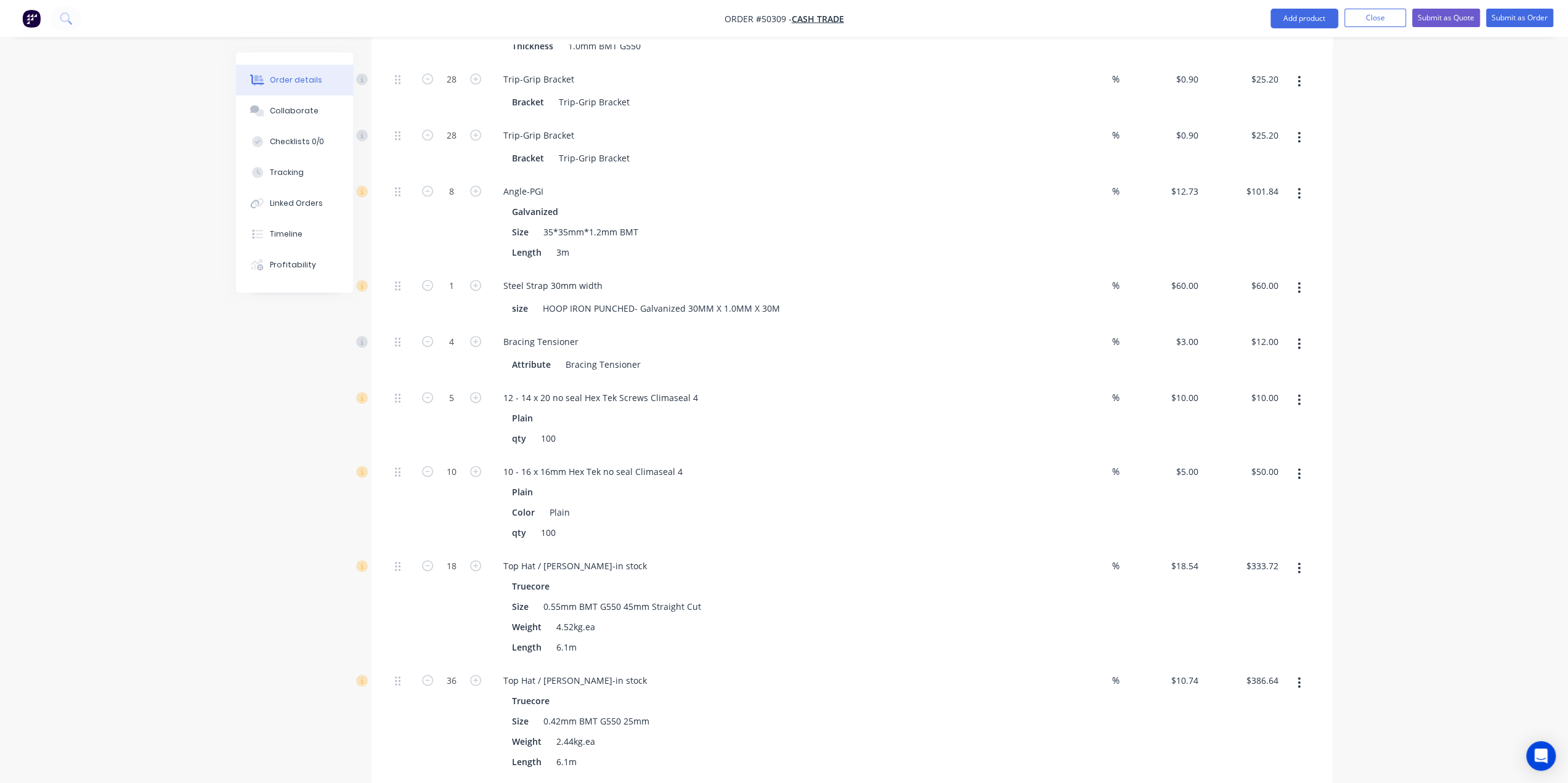
type input "$50.00"
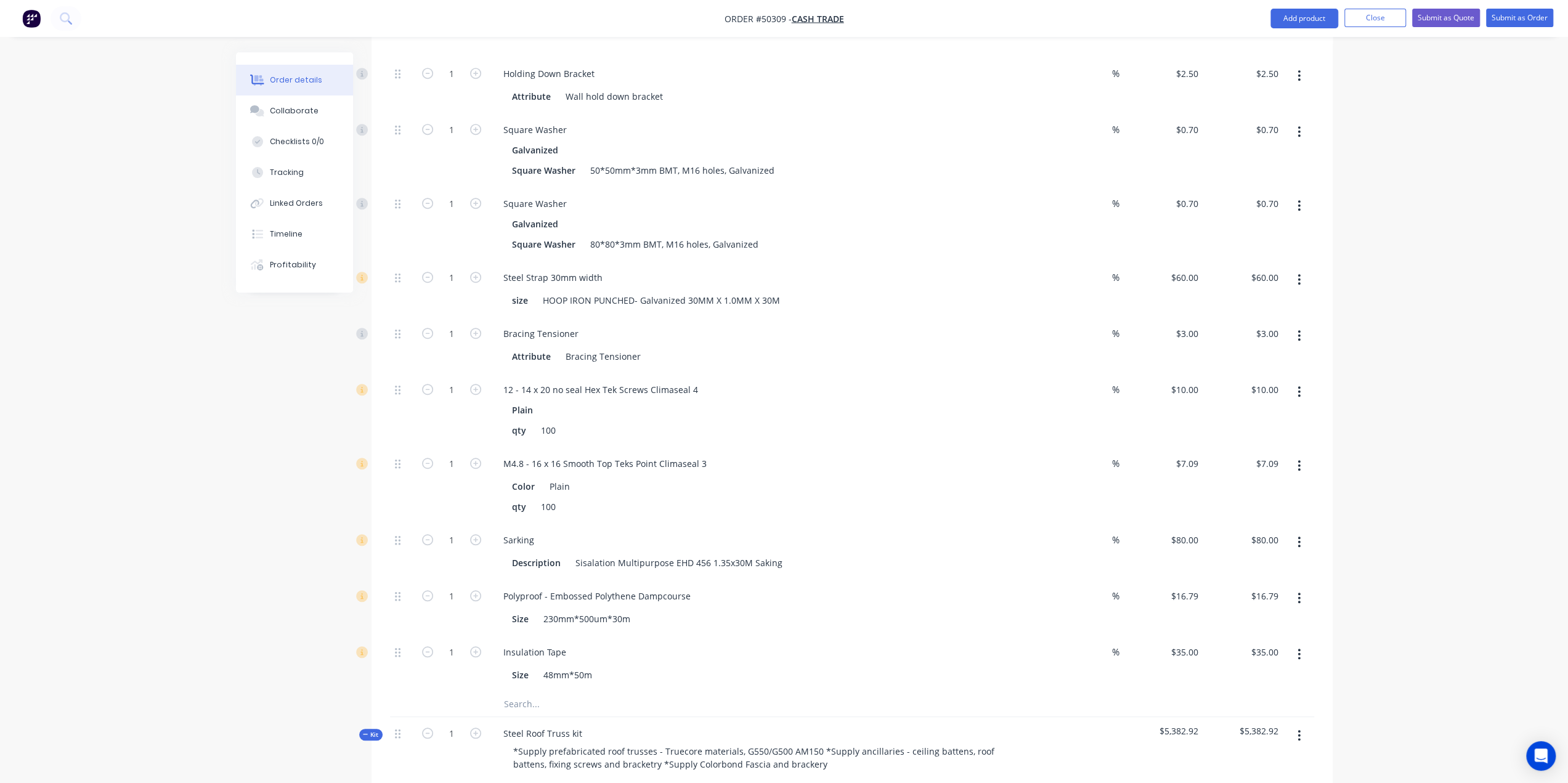
scroll to position [700, 0]
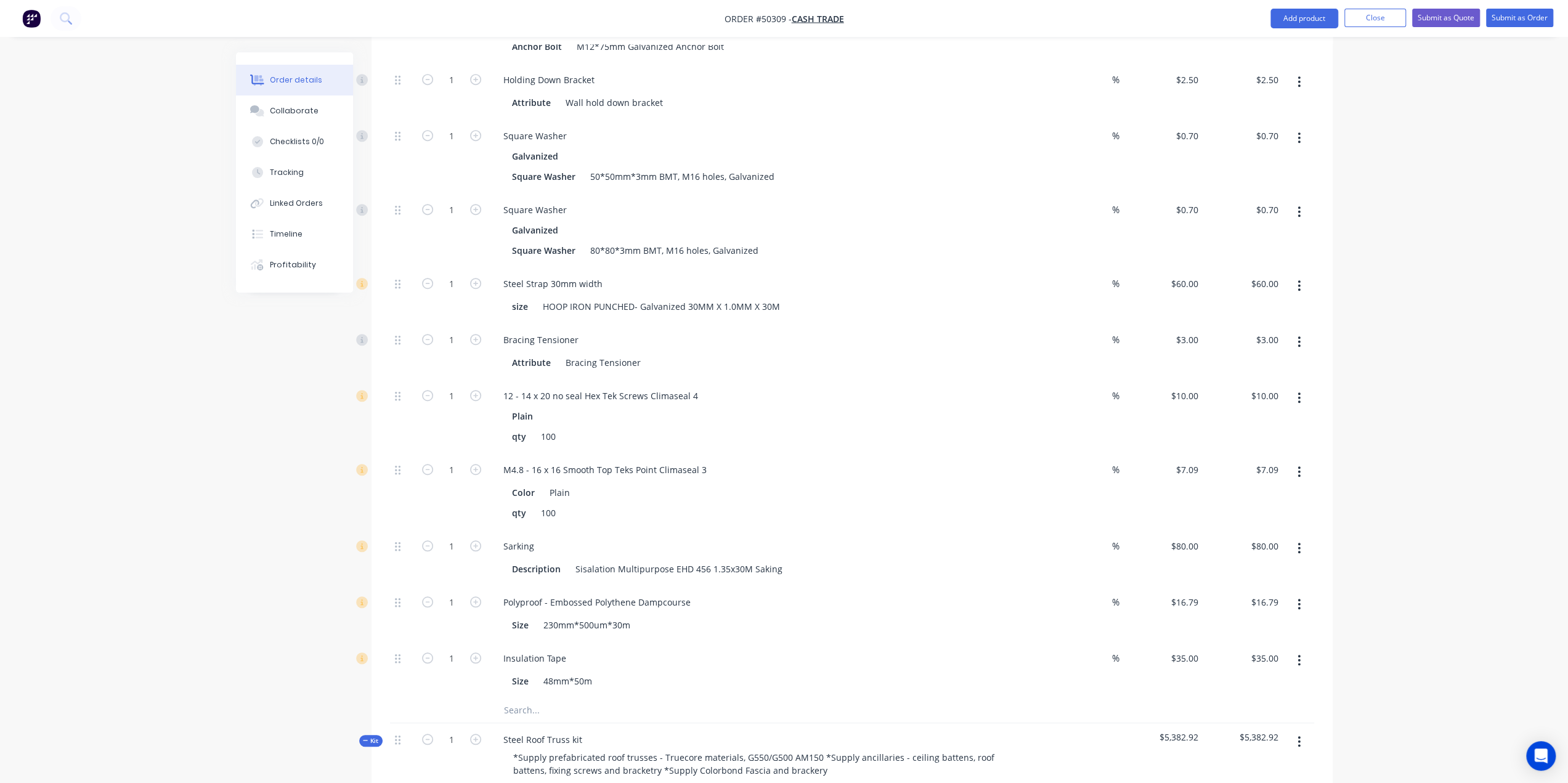
drag, startPoint x: 152, startPoint y: 394, endPoint x: 191, endPoint y: 371, distance: 45.3
click at [155, 390] on div "Order details Collaborate Checklists 0/0 Tracking Linked Orders Timeline Profit…" at bounding box center [784, 644] width 1568 height 2688
click at [453, 538] on input "1" at bounding box center [451, 547] width 32 height 19
type input "3"
type input "$240.00"
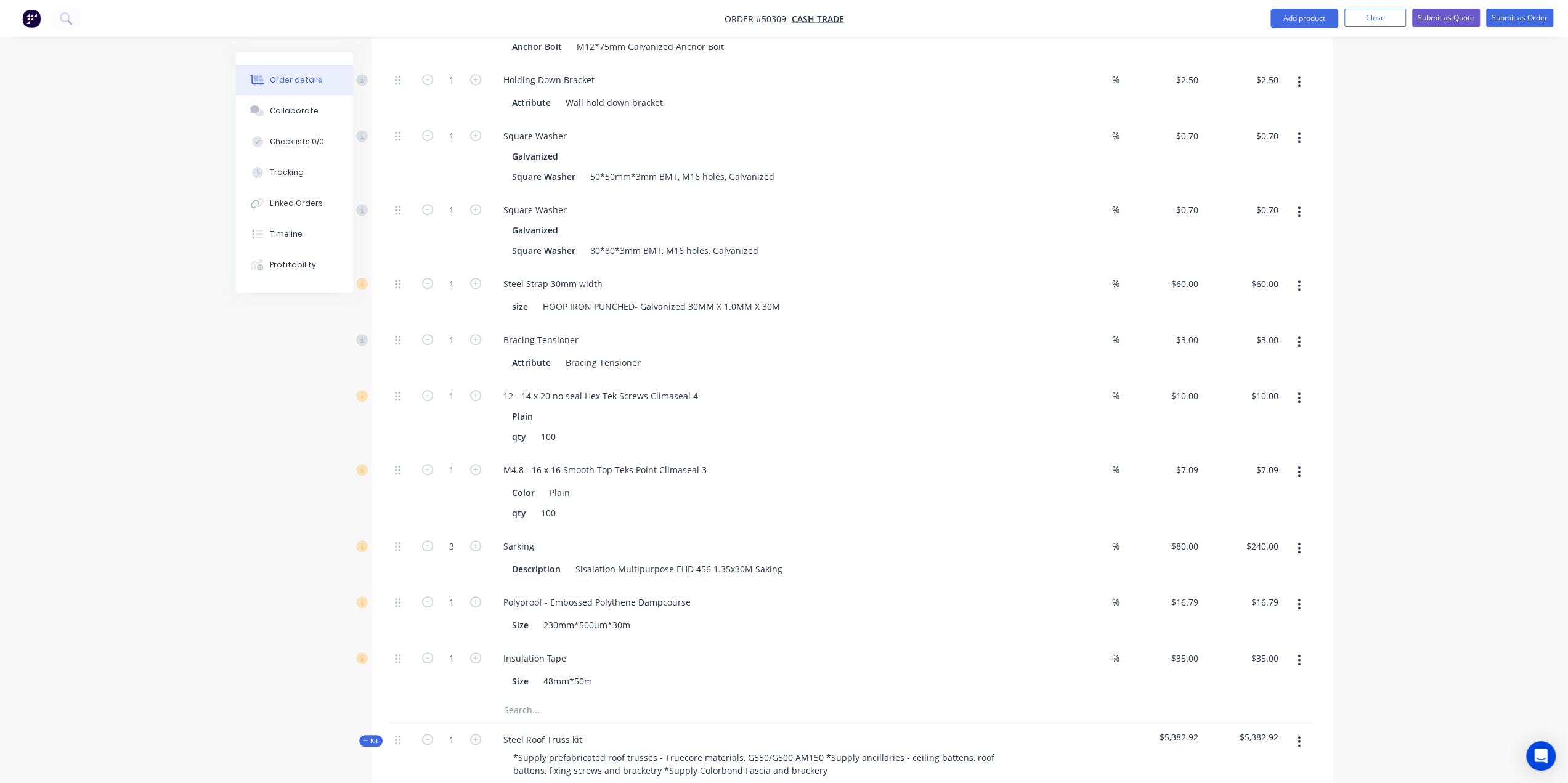
drag, startPoint x: 209, startPoint y: 517, endPoint x: 430, endPoint y: 598, distance: 235.4
click at [210, 517] on div "Order details Collaborate Checklists 0/0 Tracking Linked Orders Timeline Profit…" at bounding box center [784, 644] width 1568 height 2688
click at [462, 650] on input "1" at bounding box center [451, 659] width 32 height 19
type input "3"
type input "$105.00"
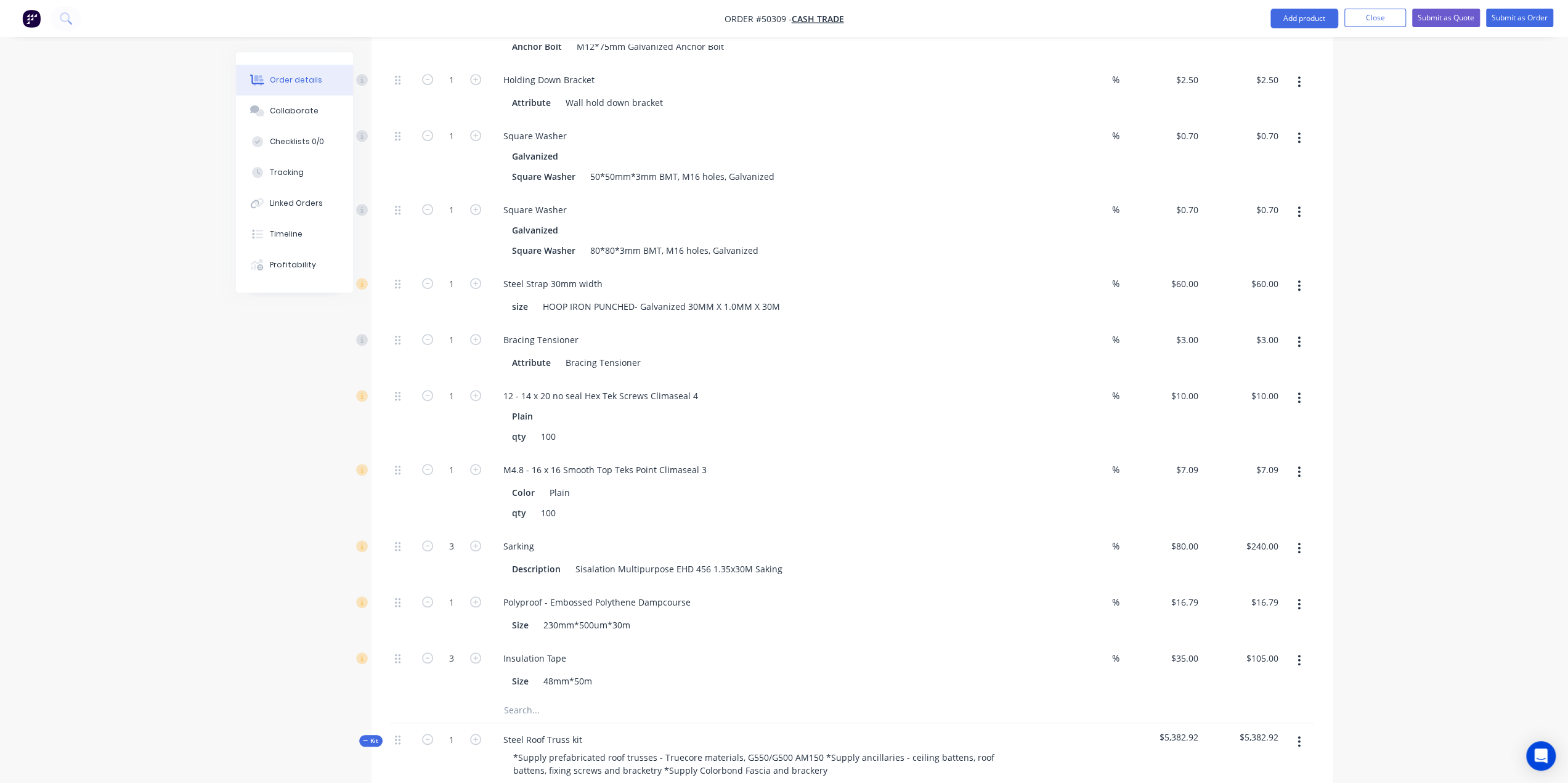
click at [142, 595] on div "Order details Collaborate Checklists 0/0 Tracking Linked Orders Timeline Profit…" at bounding box center [784, 644] width 1568 height 2688
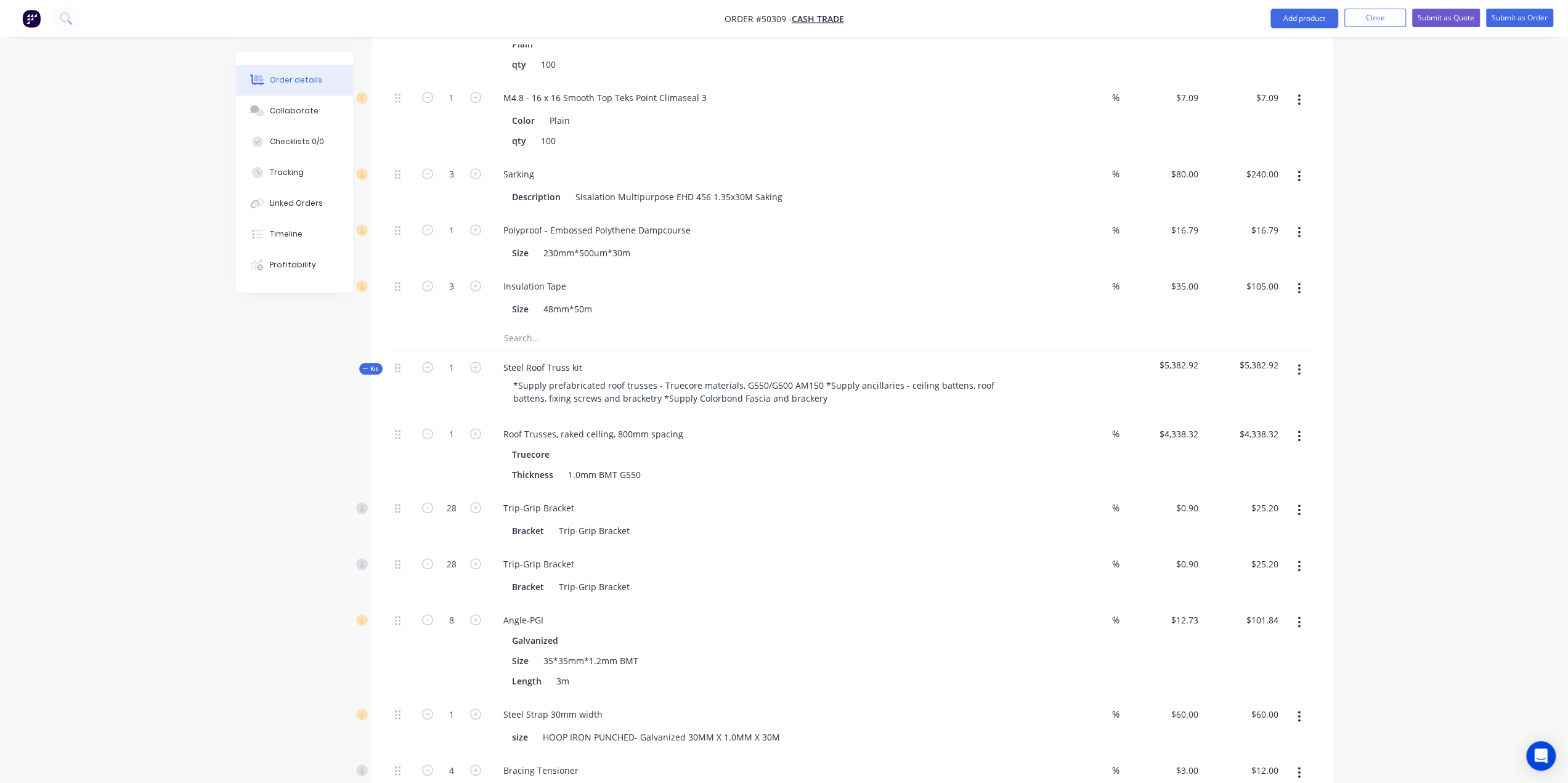
scroll to position [925, 0]
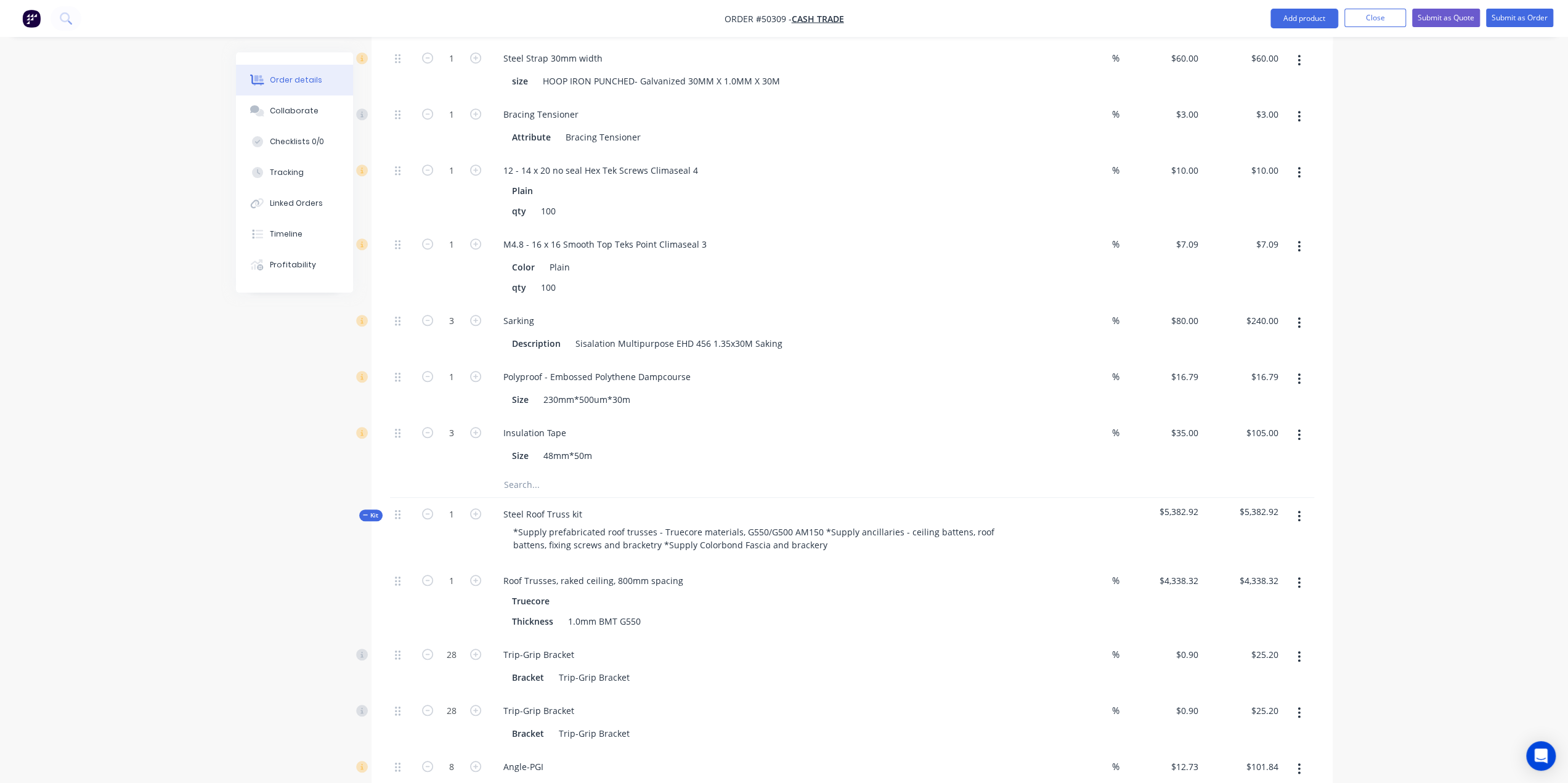
click at [452, 360] on div "1" at bounding box center [452, 388] width 74 height 56
drag, startPoint x: 453, startPoint y: 328, endPoint x: 391, endPoint y: 340, distance: 63.2
click at [453, 368] on input "1" at bounding box center [451, 377] width 32 height 19
type input "3"
type input "$50.37"
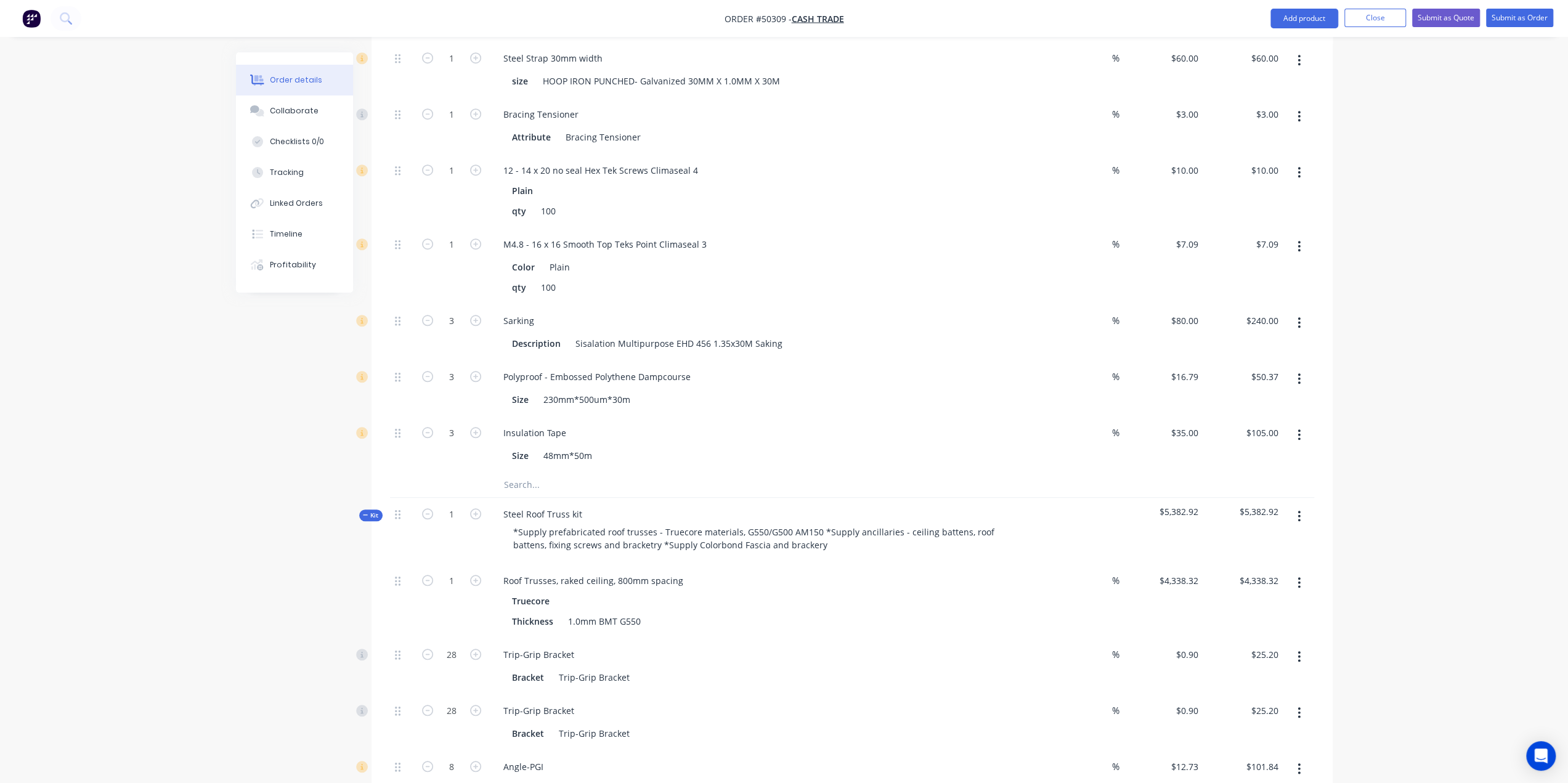
drag, startPoint x: 259, startPoint y: 373, endPoint x: 259, endPoint y: 383, distance: 10.0
click at [259, 378] on div "Created by Bob Created 13/10/25 Required 13/10/25 Assigned to Add team member S…" at bounding box center [784, 444] width 1097 height 2635
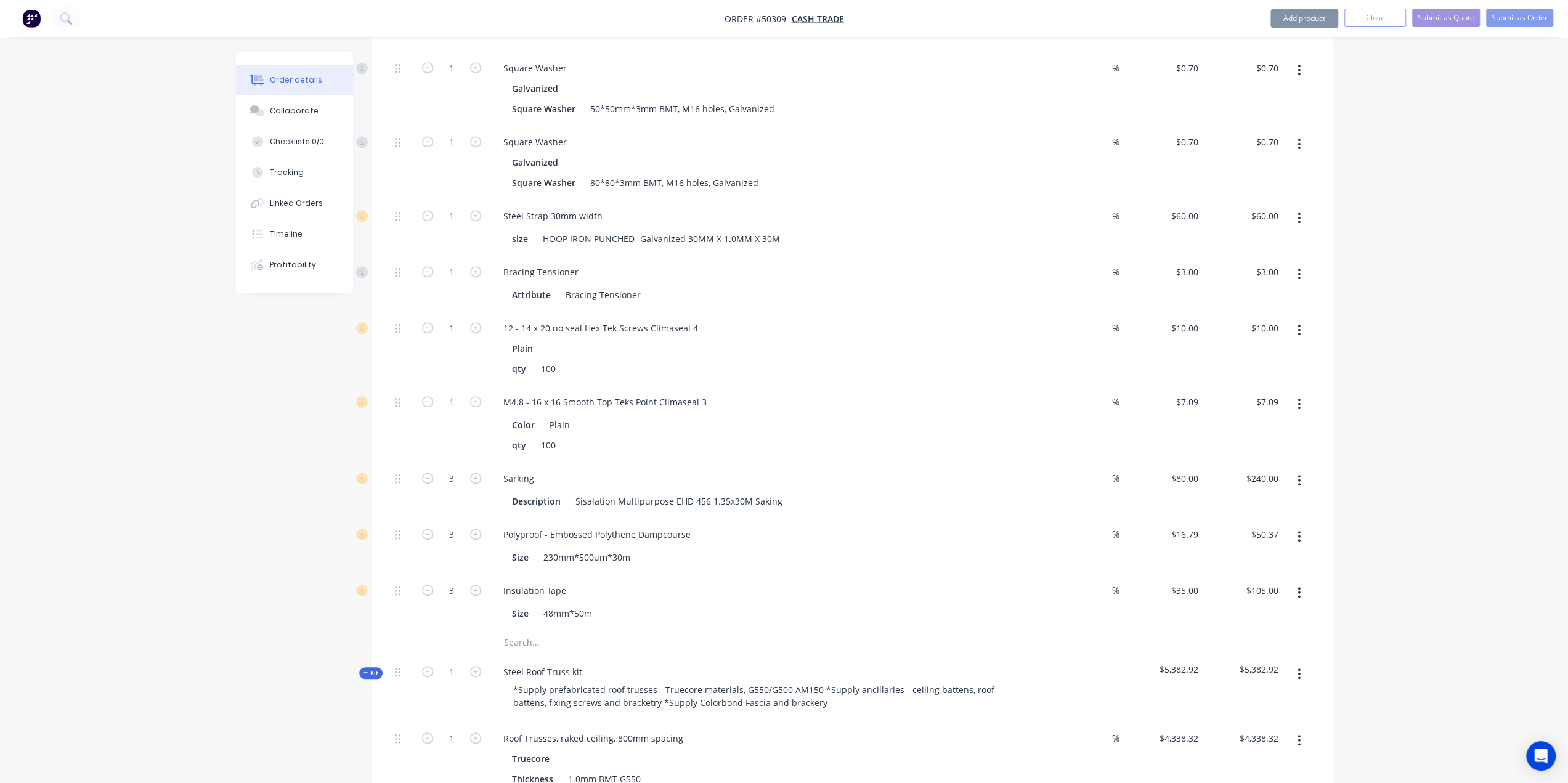
scroll to position [762, 0]
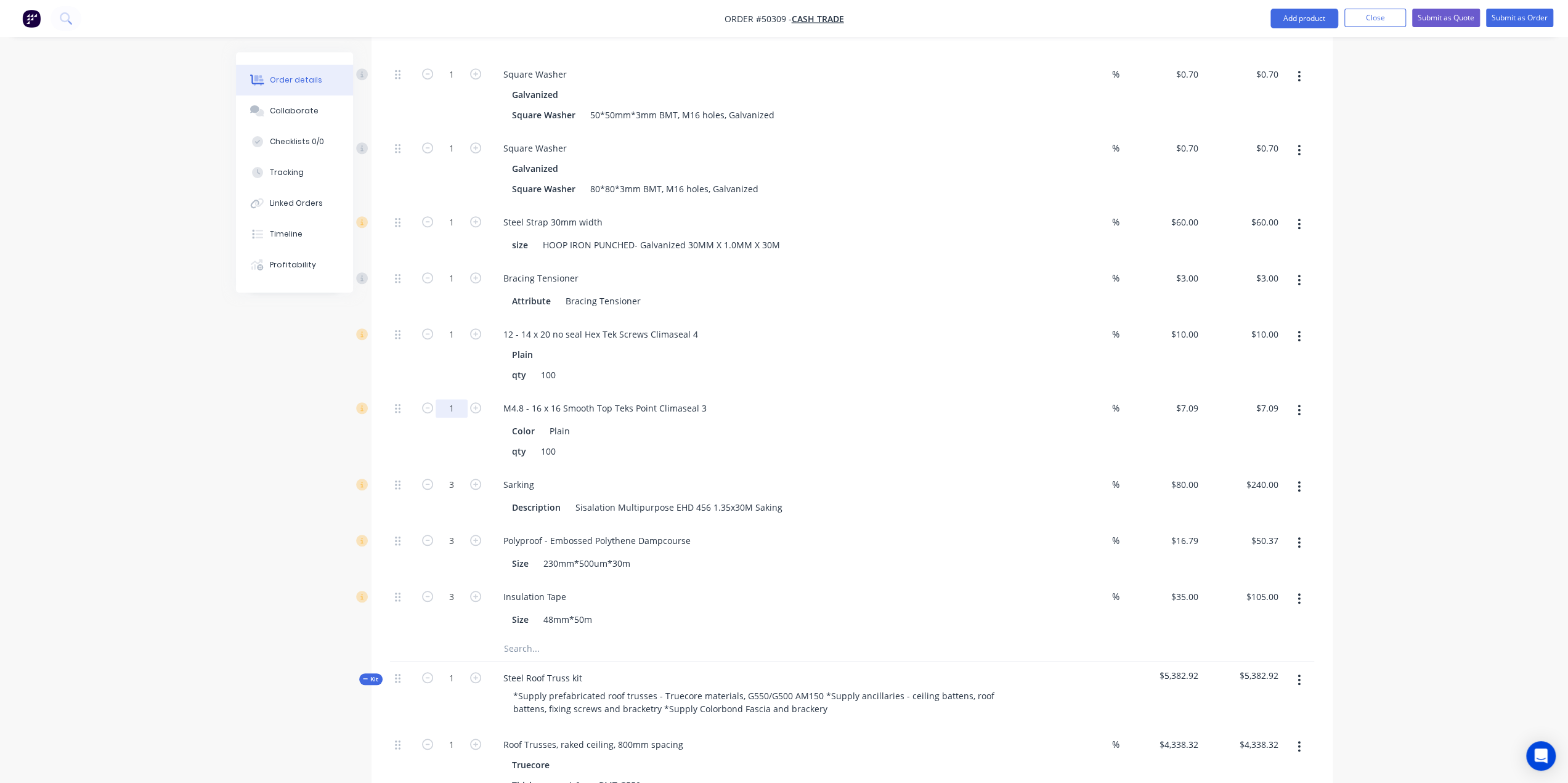
click at [451, 399] on input "1" at bounding box center [451, 408] width 32 height 19
type input "5"
type input "$35.45"
type input "5"
type input "$50.00"
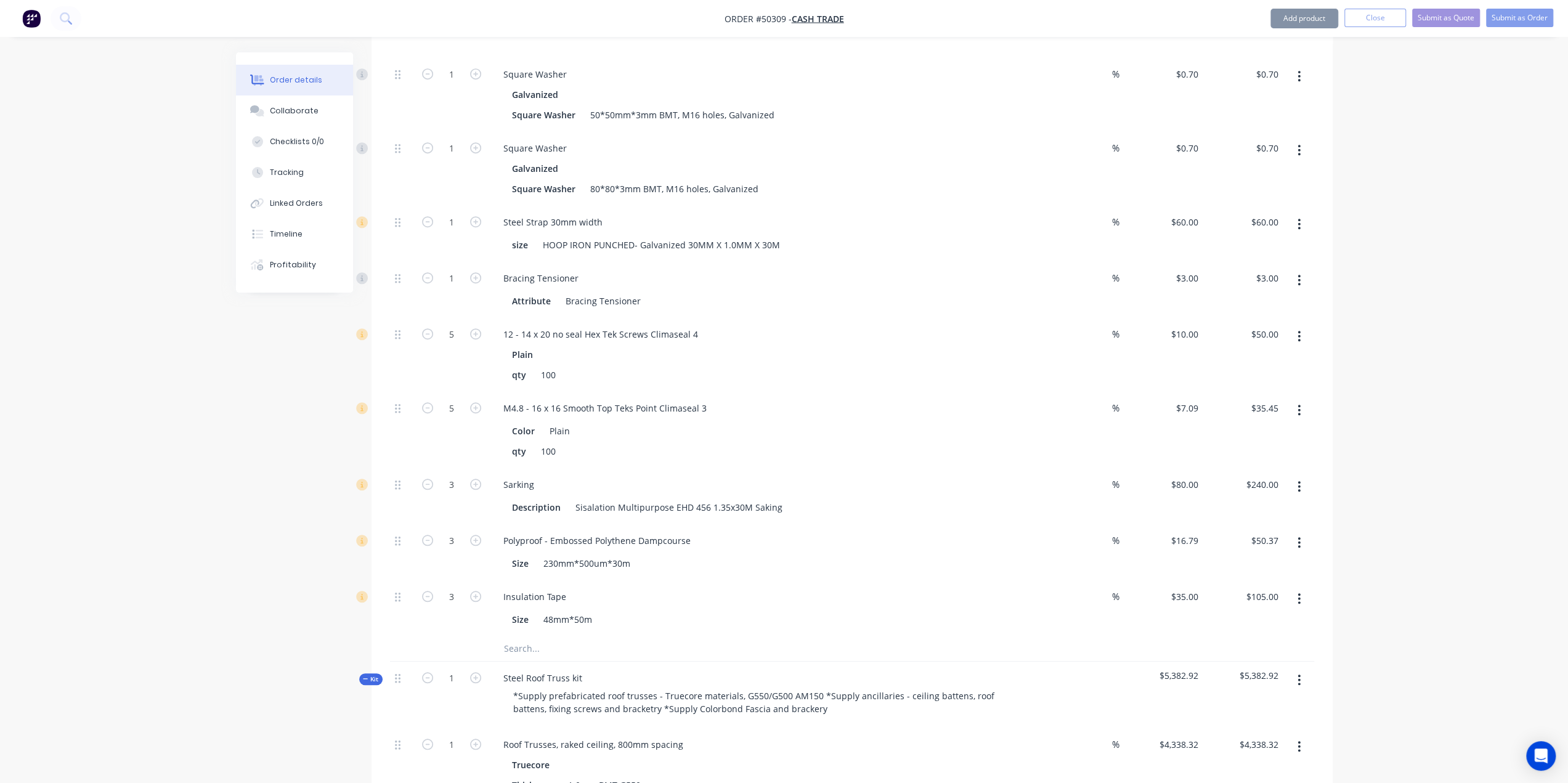
click at [236, 385] on div "Created by Bob Created 13/10/25 Required 13/10/25 Assigned to Add team member S…" at bounding box center [784, 608] width 1097 height 2635
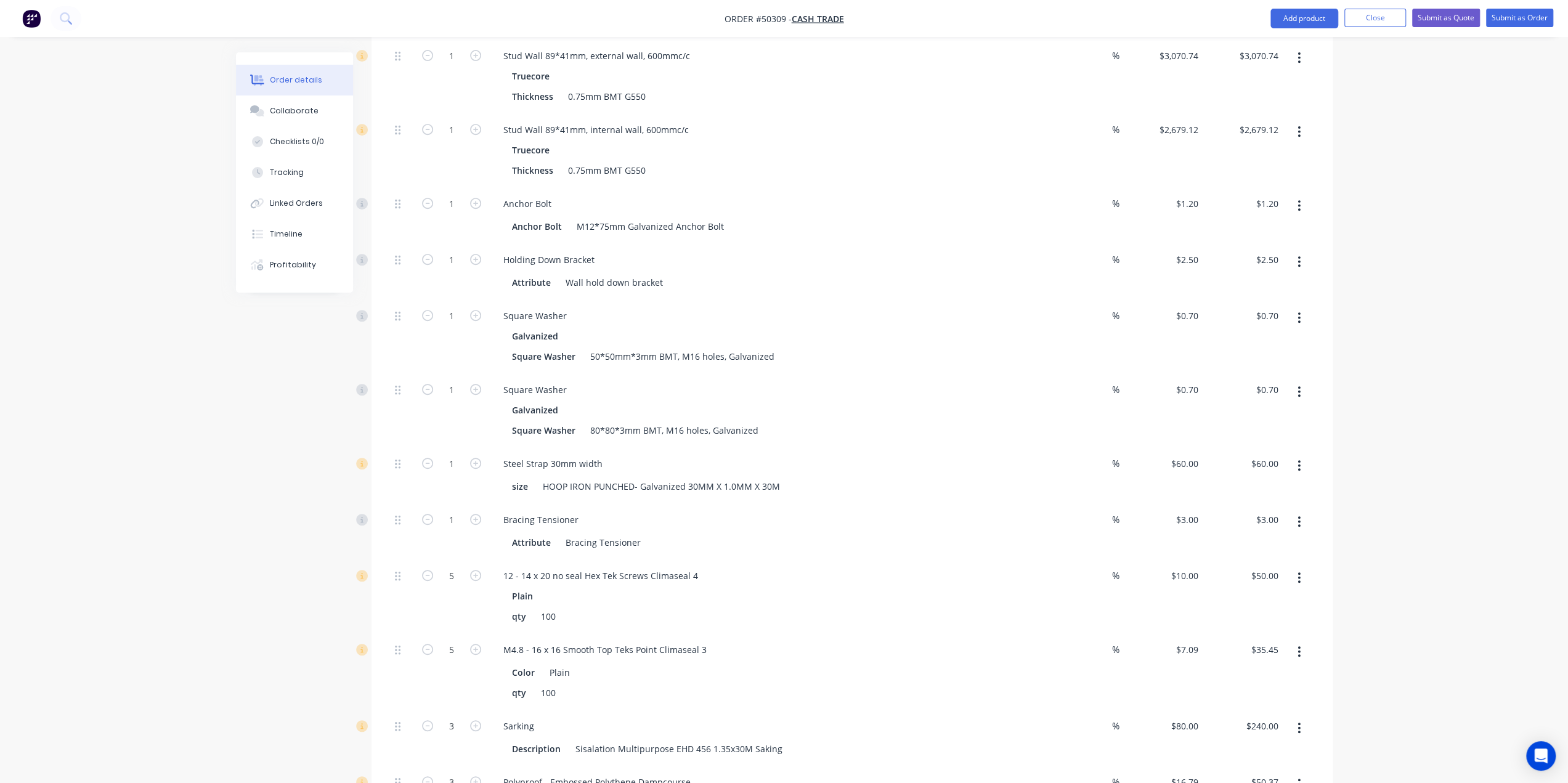
scroll to position [515, 0]
click at [451, 646] on input "5" at bounding box center [451, 655] width 32 height 19
type input "10"
type input "$70.90"
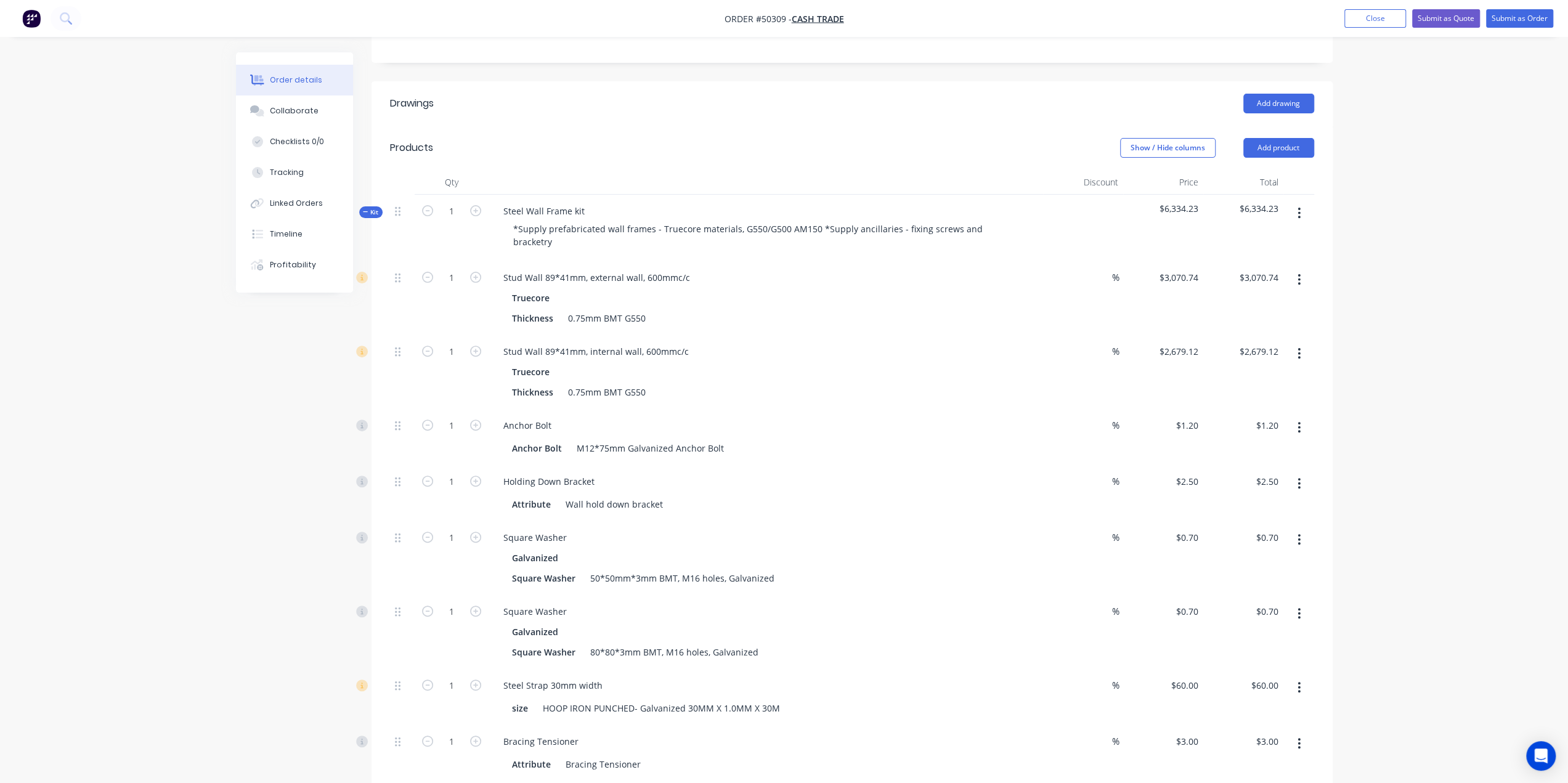
scroll to position [289, 0]
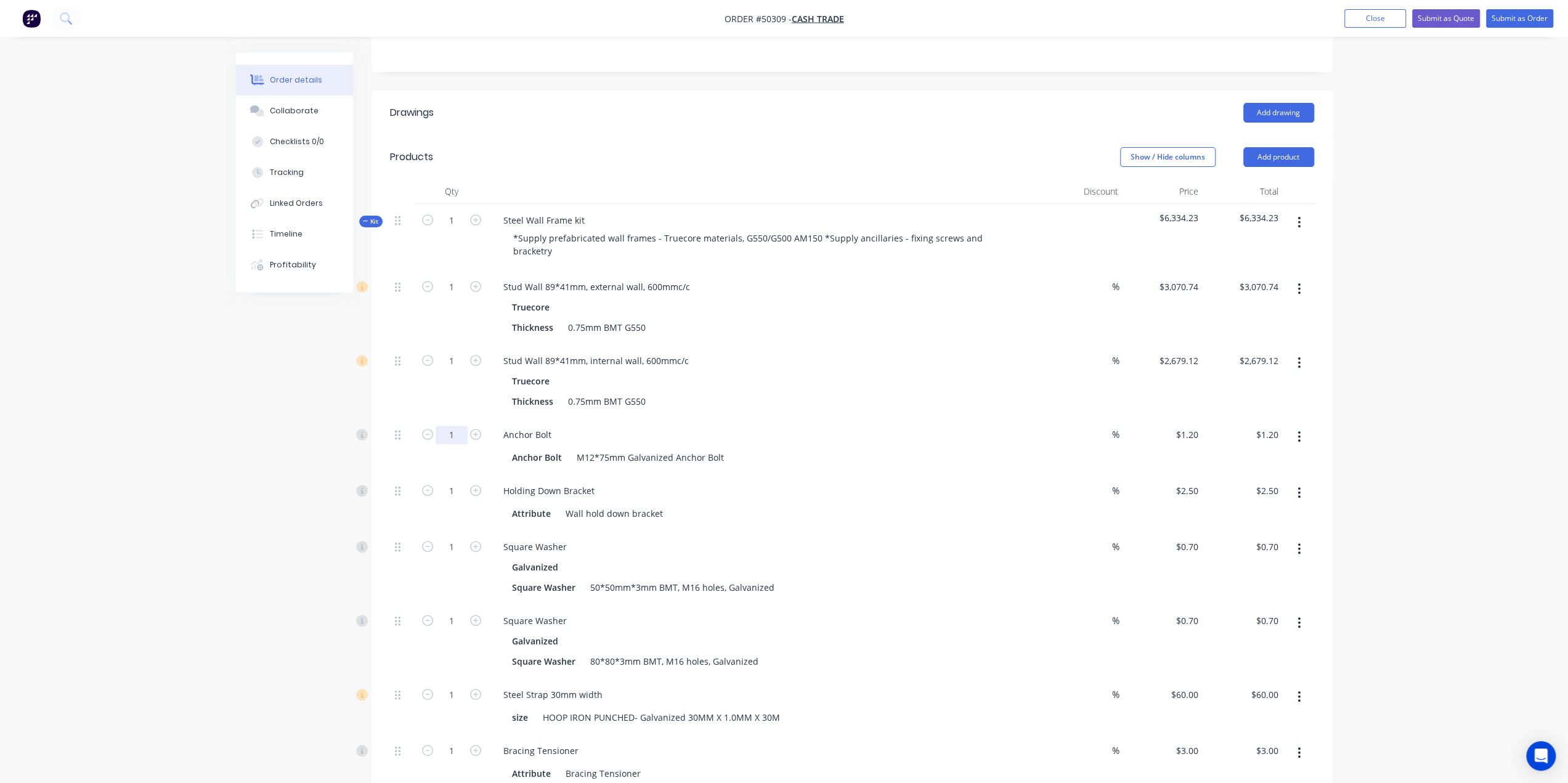
click at [457, 425] on input "1" at bounding box center [451, 434] width 32 height 19
type input "20"
type input "$24.00"
click at [465, 482] on input "1" at bounding box center [451, 491] width 32 height 19
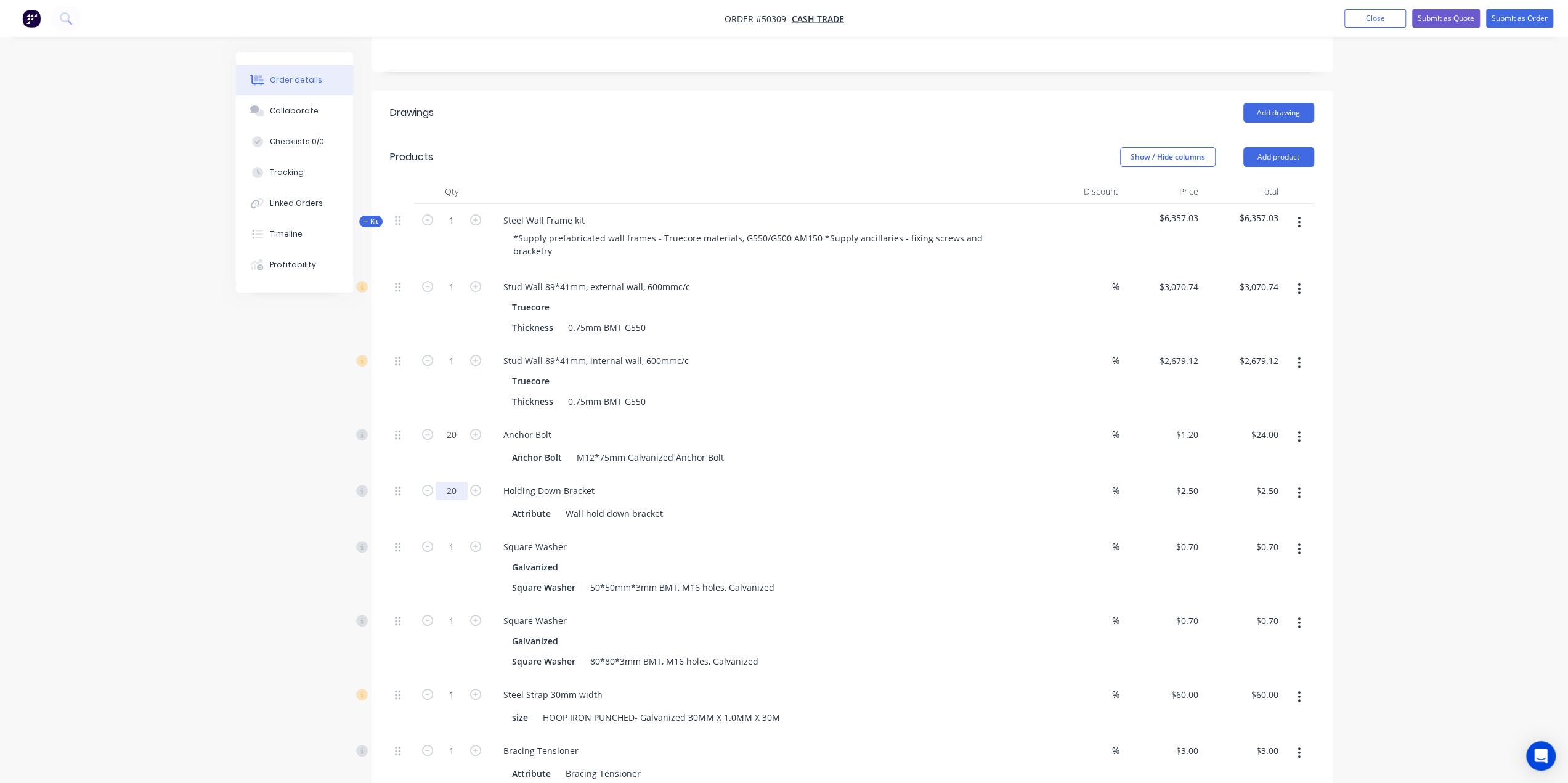
type input "20"
type input "$50.00"
drag, startPoint x: 247, startPoint y: 497, endPoint x: 331, endPoint y: 511, distance: 85.2
click at [453, 538] on input "1" at bounding box center [451, 547] width 32 height 19
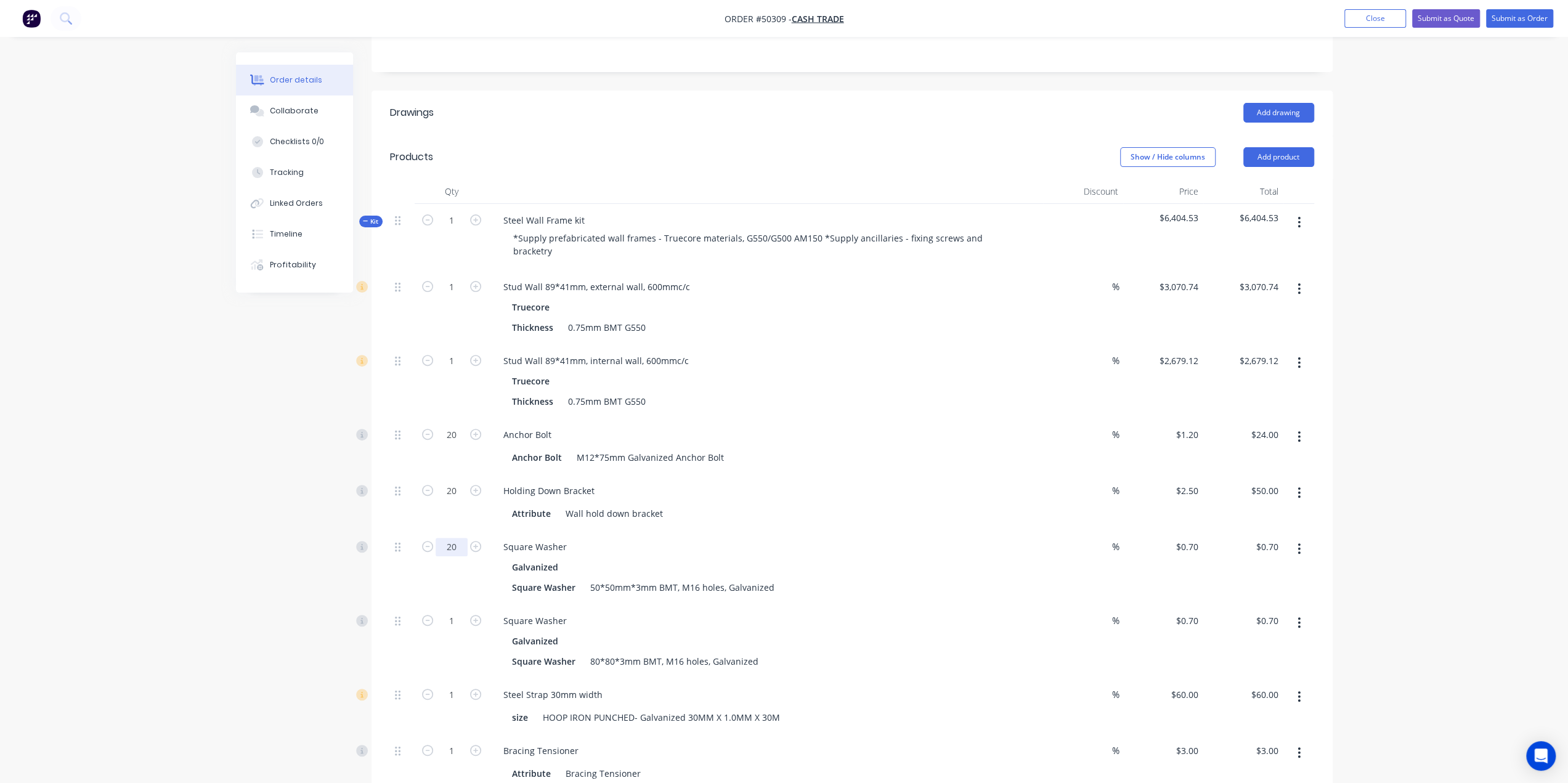
type input "20"
type input "$14.00"
drag, startPoint x: 216, startPoint y: 575, endPoint x: 231, endPoint y: 574, distance: 15.0
click at [455, 425] on input "20" at bounding box center [451, 434] width 32 height 19
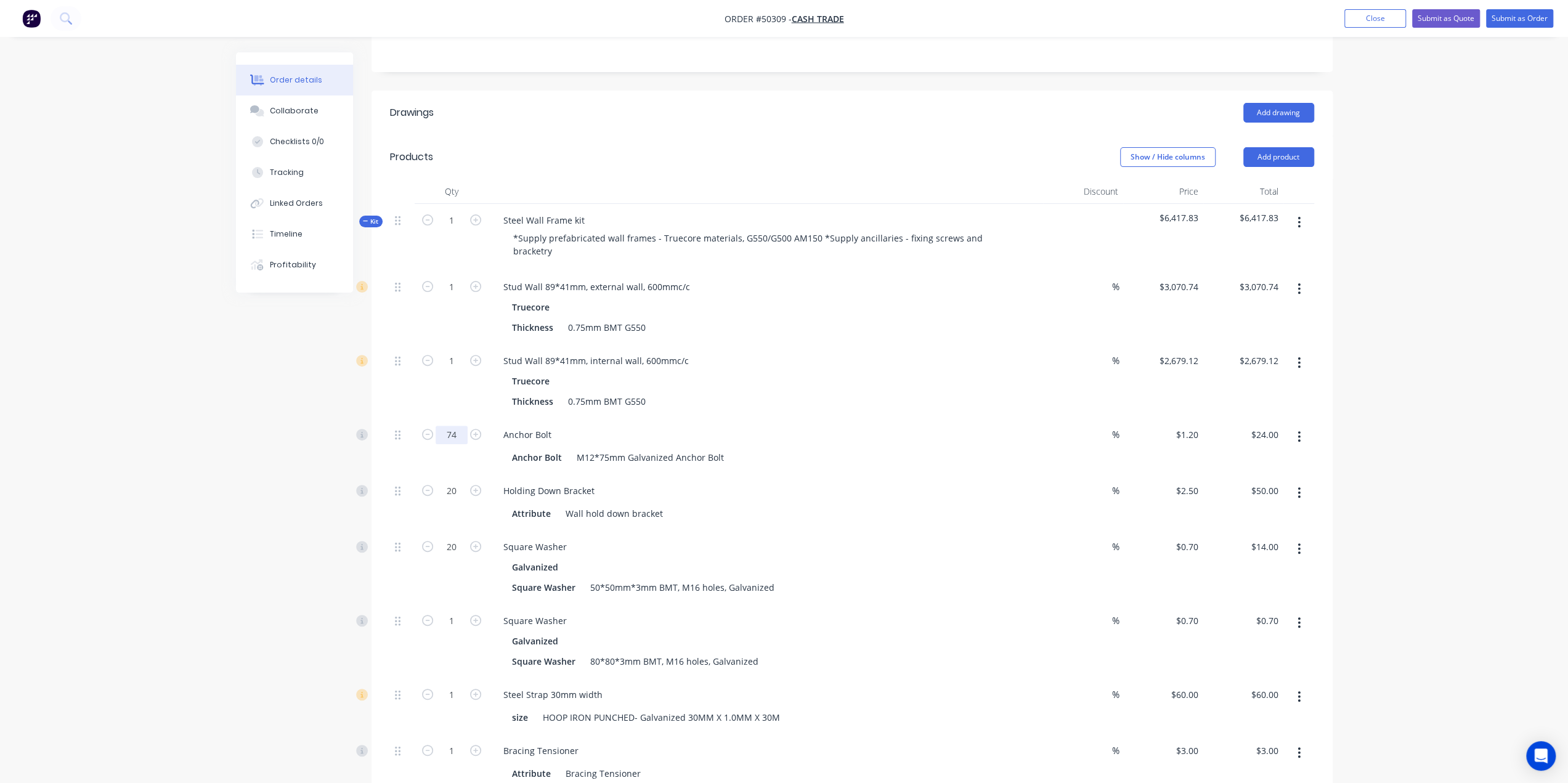
type input "74"
type input "$88.80"
drag, startPoint x: 182, startPoint y: 491, endPoint x: 497, endPoint y: 548, distance: 320.1
click at [456, 612] on input "1" at bounding box center [451, 621] width 32 height 19
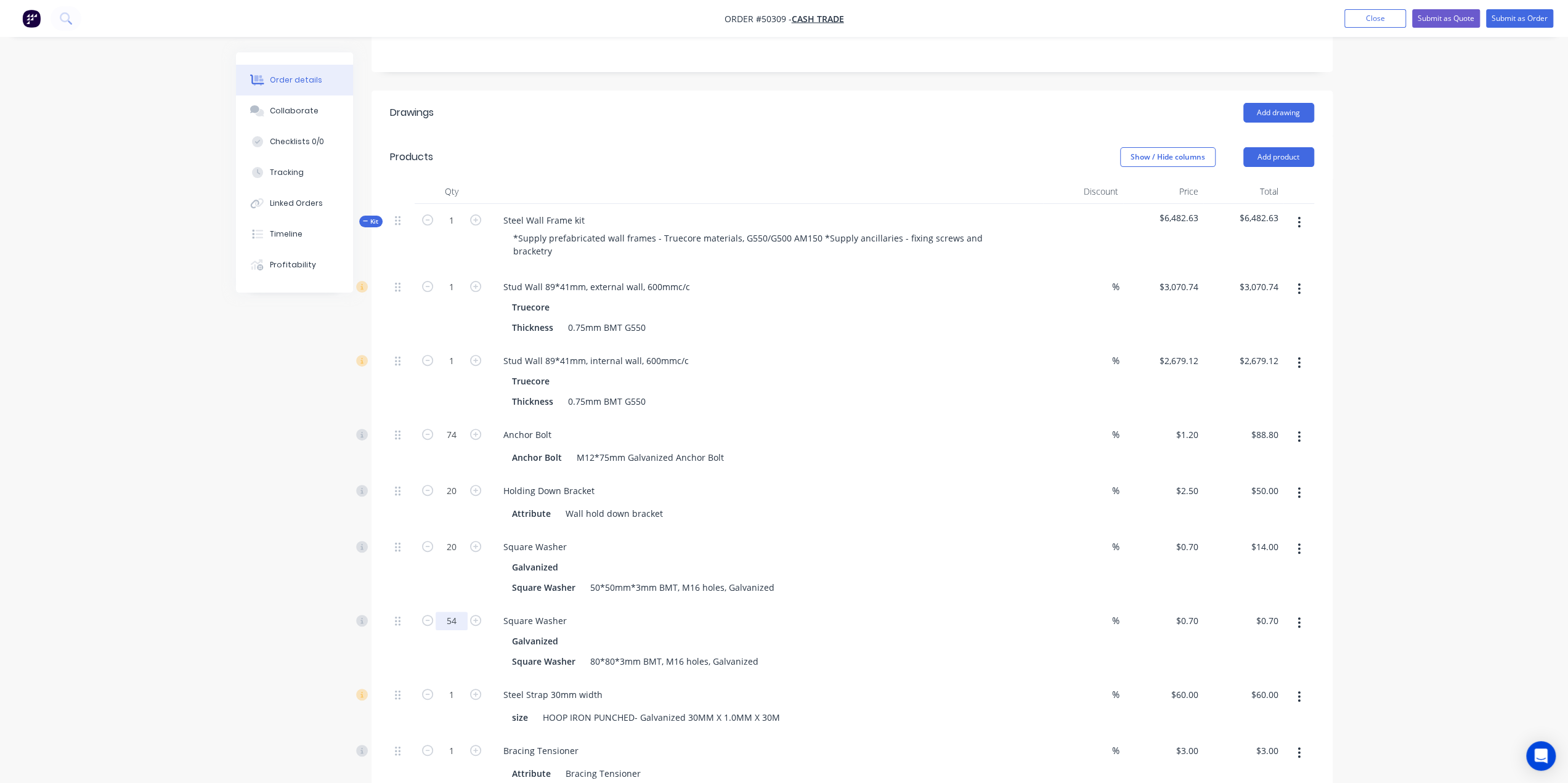
type input "54"
type input "$37.80"
drag, startPoint x: 226, startPoint y: 593, endPoint x: 252, endPoint y: 597, distance: 26.3
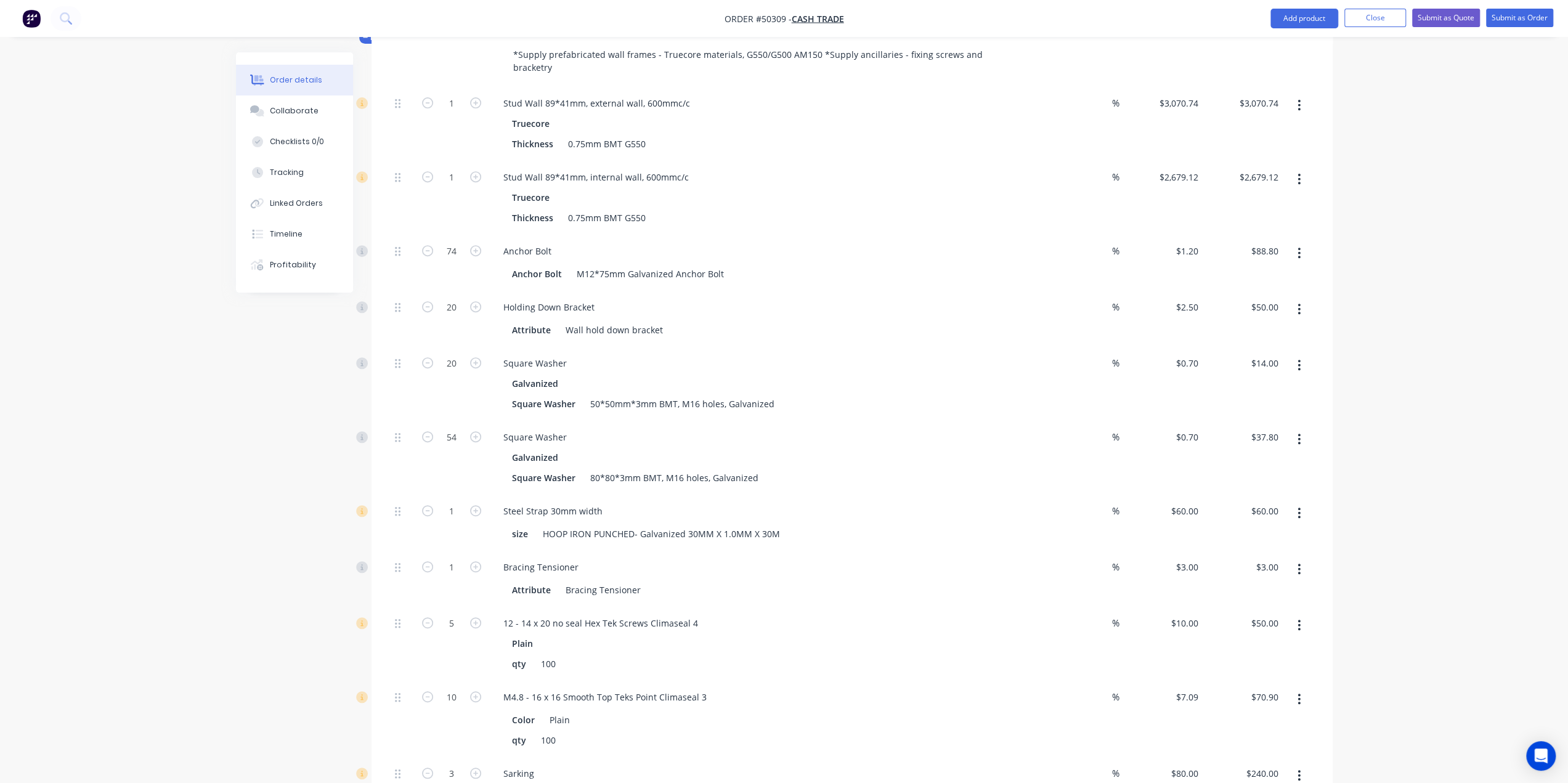
scroll to position [474, 0]
click at [455, 557] on input "1" at bounding box center [451, 566] width 32 height 19
type input "20"
type input "$60.00"
drag, startPoint x: 453, startPoint y: 458, endPoint x: 343, endPoint y: 470, distance: 110.7
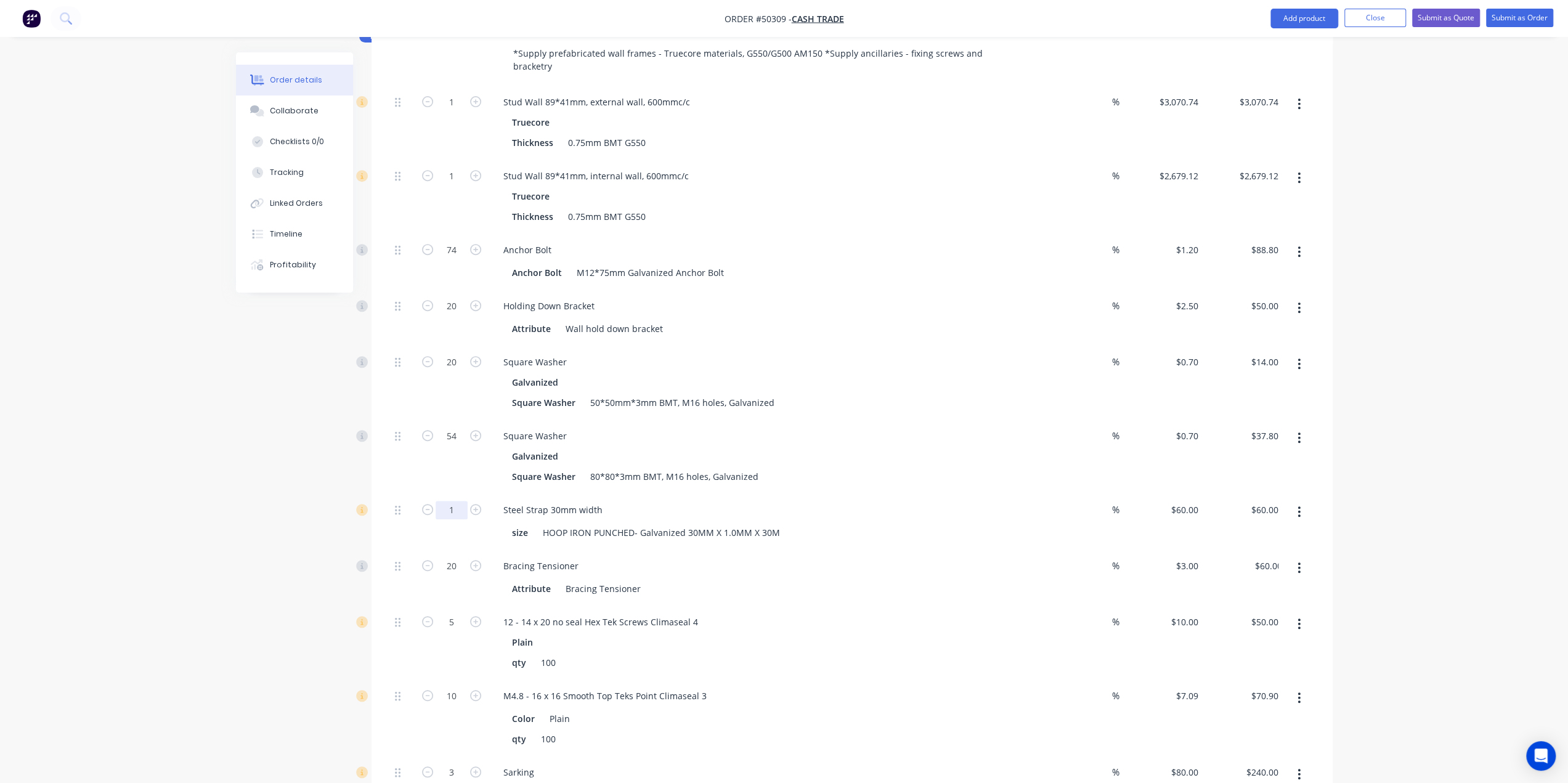
click at [453, 501] on input "1" at bounding box center [451, 510] width 32 height 19
type input "3"
type input "$180.00"
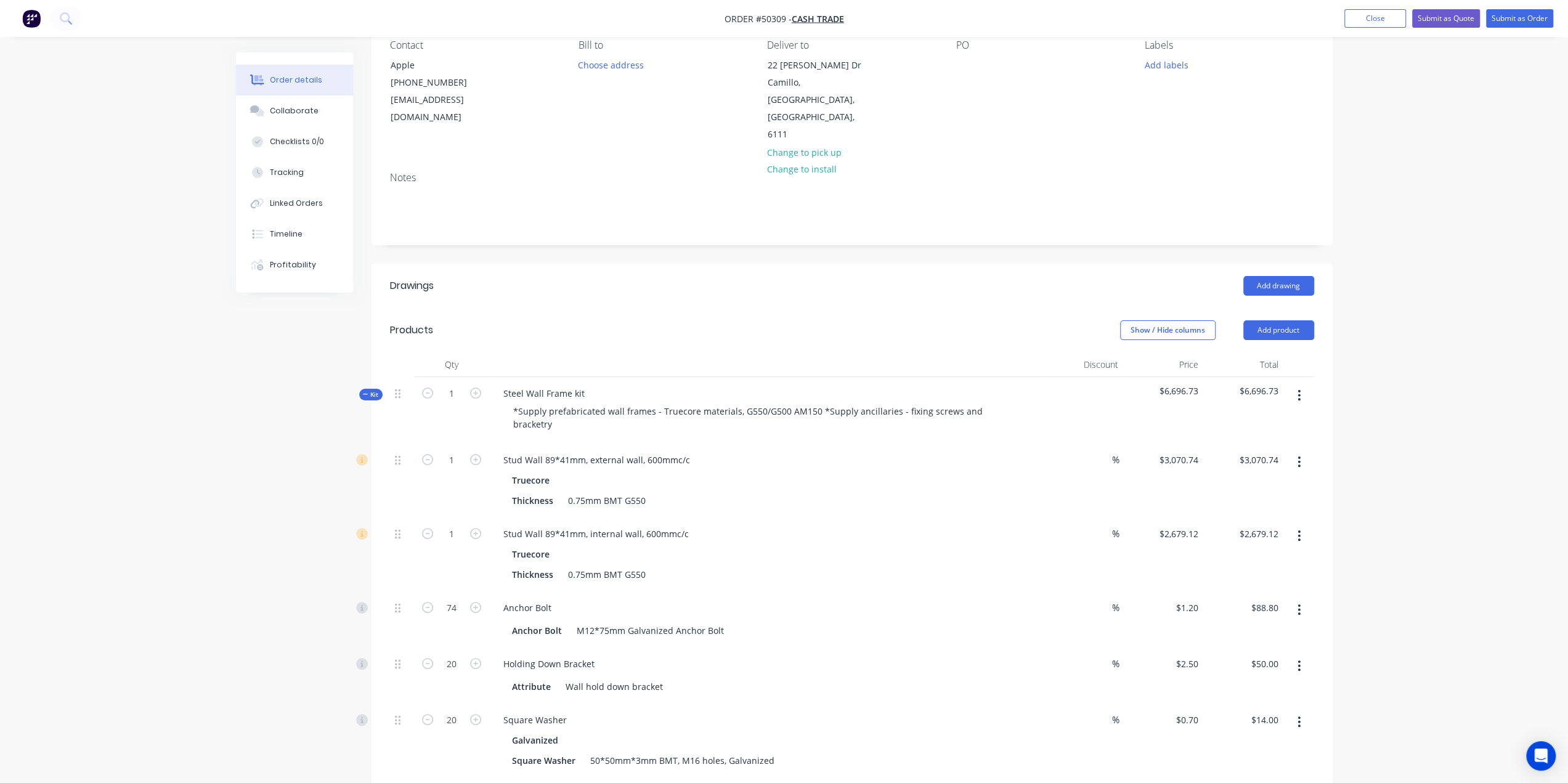
scroll to position [0, 0]
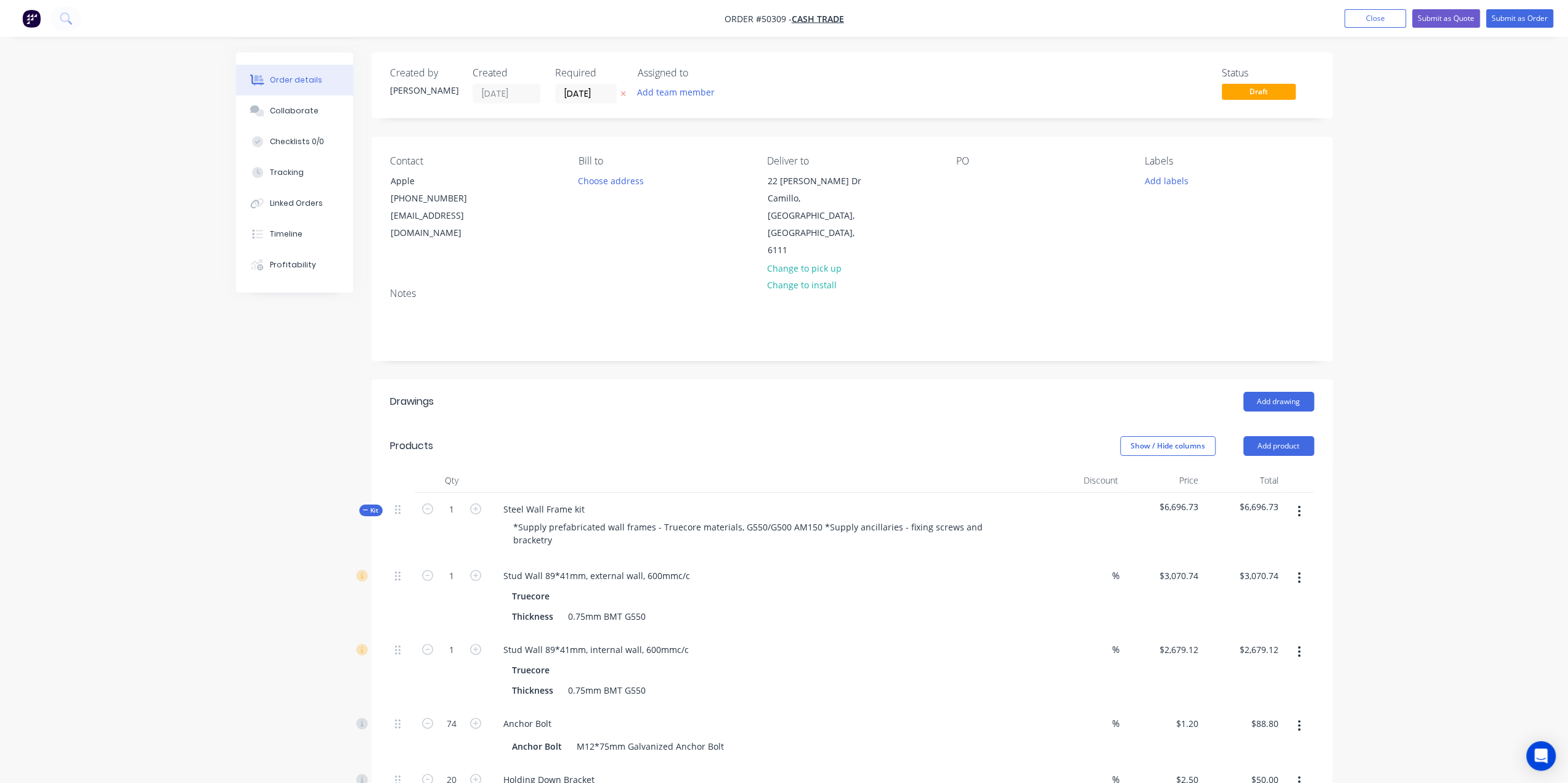
drag, startPoint x: 656, startPoint y: 340, endPoint x: 658, endPoint y: 356, distance: 16.1
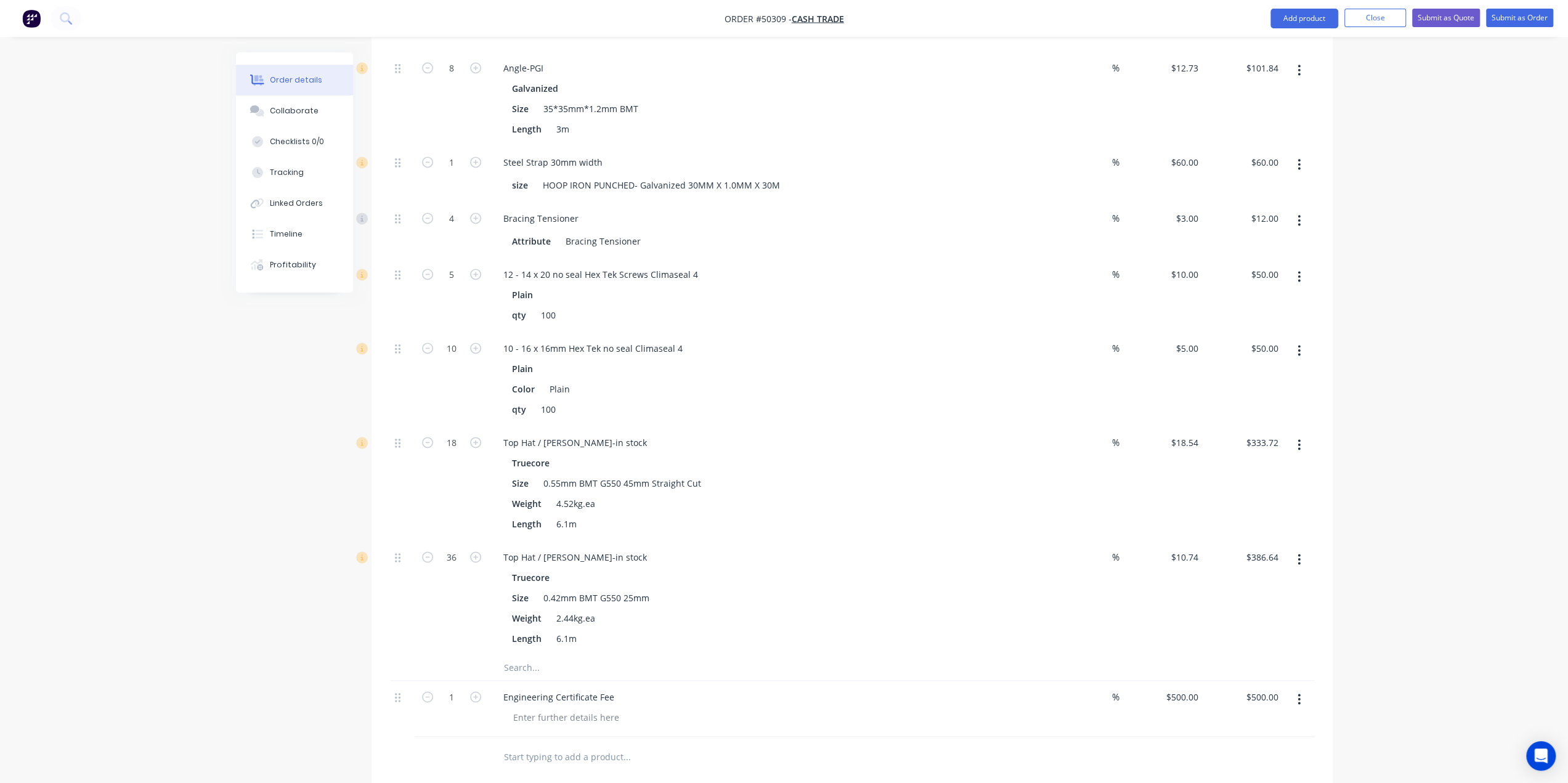
scroll to position [1766, 0]
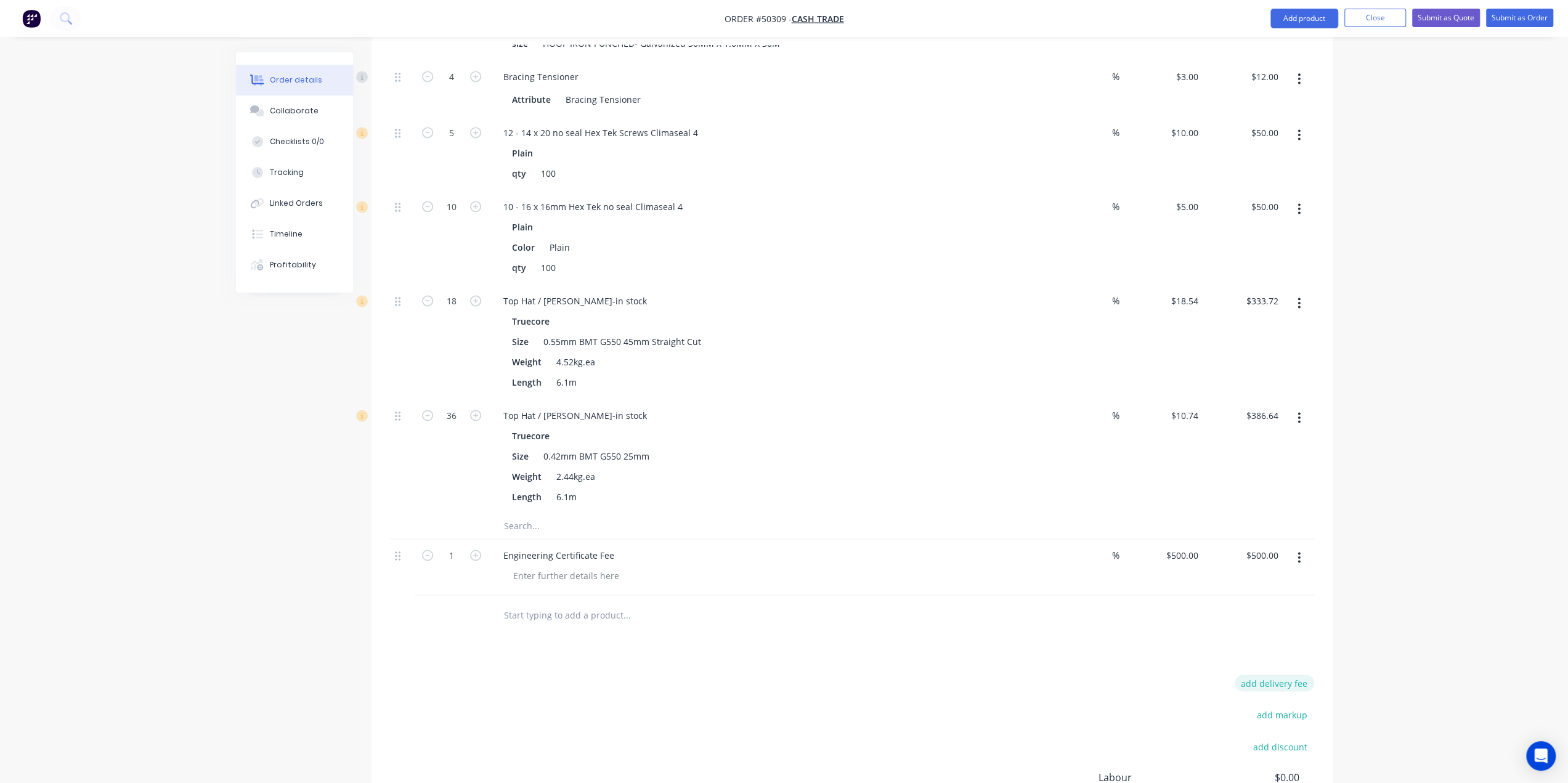
click at [1246, 675] on button "add delivery fee" at bounding box center [1274, 683] width 79 height 16
type input "580"
click input "submit" at bounding box center [0, 0] width 0 height 0
drag, startPoint x: 1435, startPoint y: 547, endPoint x: 1444, endPoint y: 552, distance: 10.3
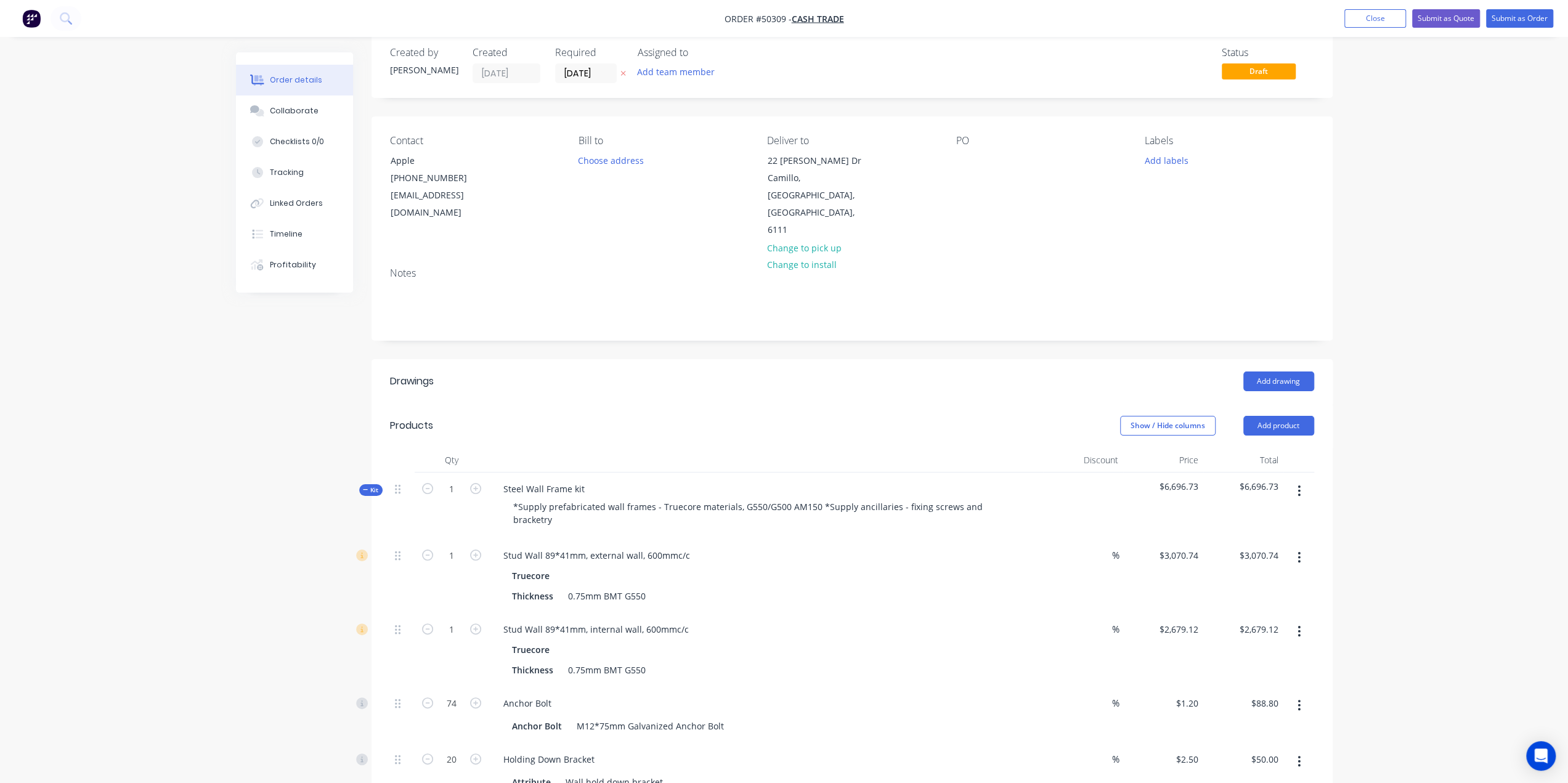
scroll to position [0, 0]
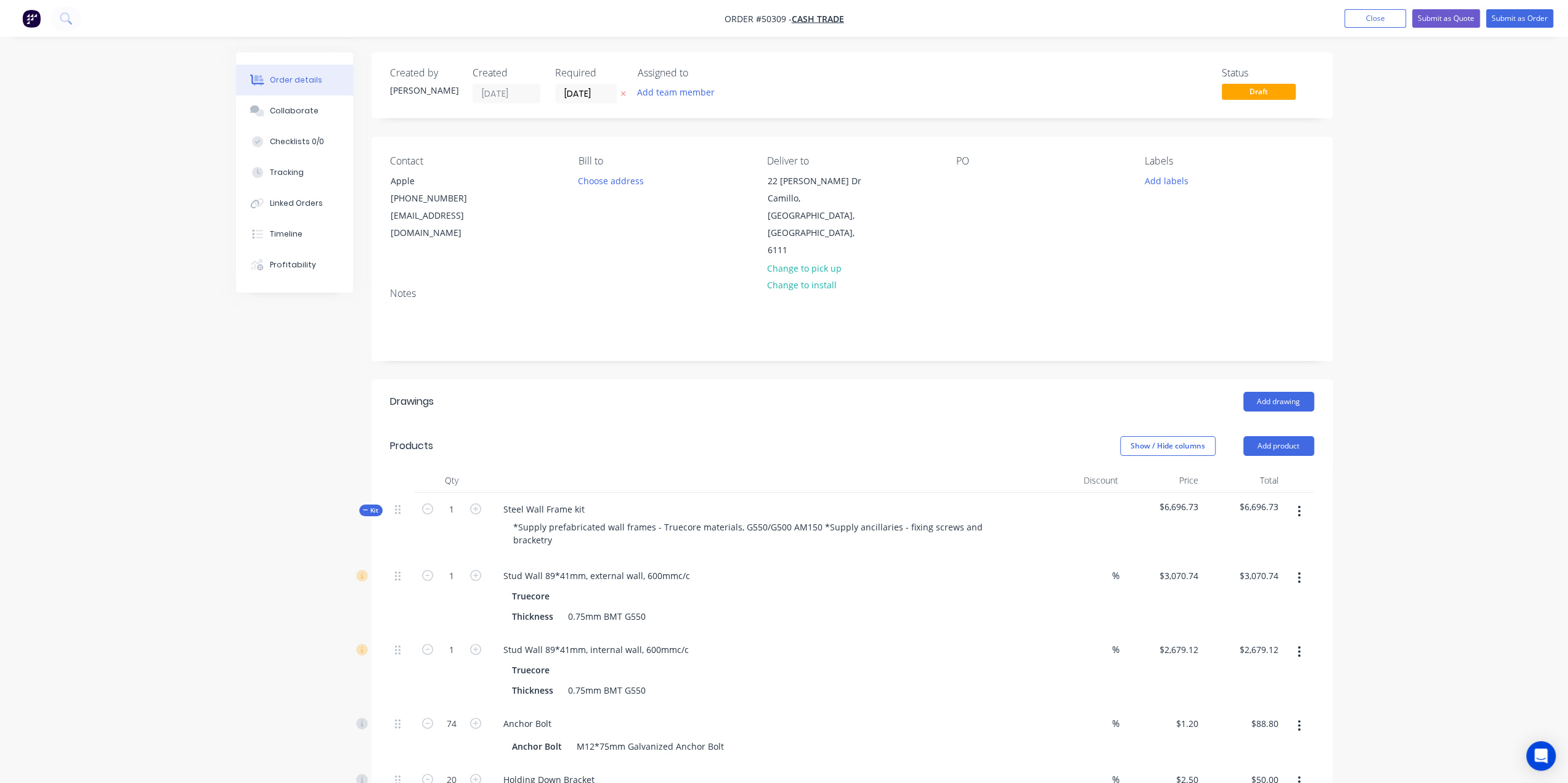
click at [1440, 21] on button "Submit as Quote" at bounding box center [1446, 18] width 68 height 19
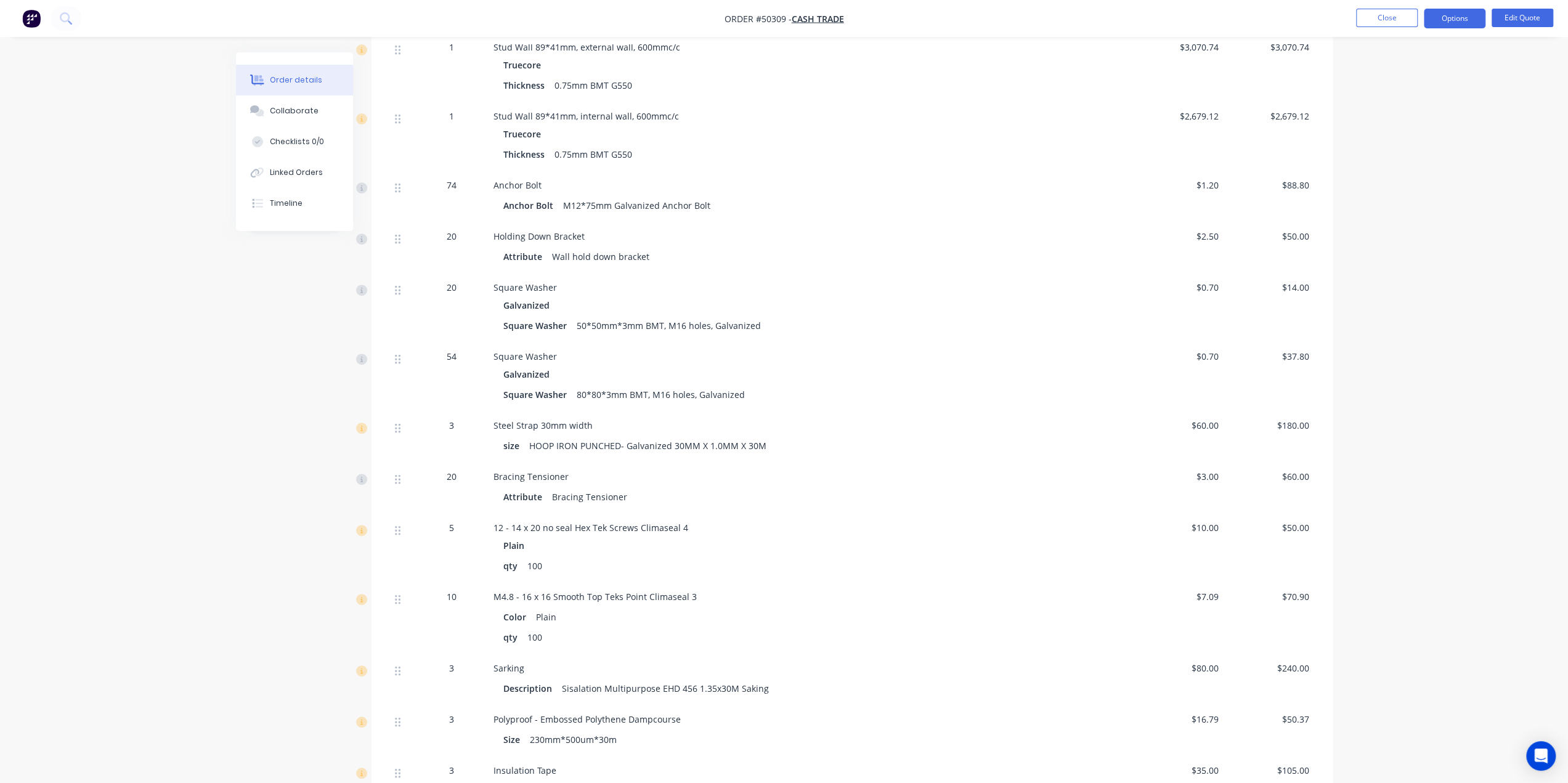
scroll to position [396, 0]
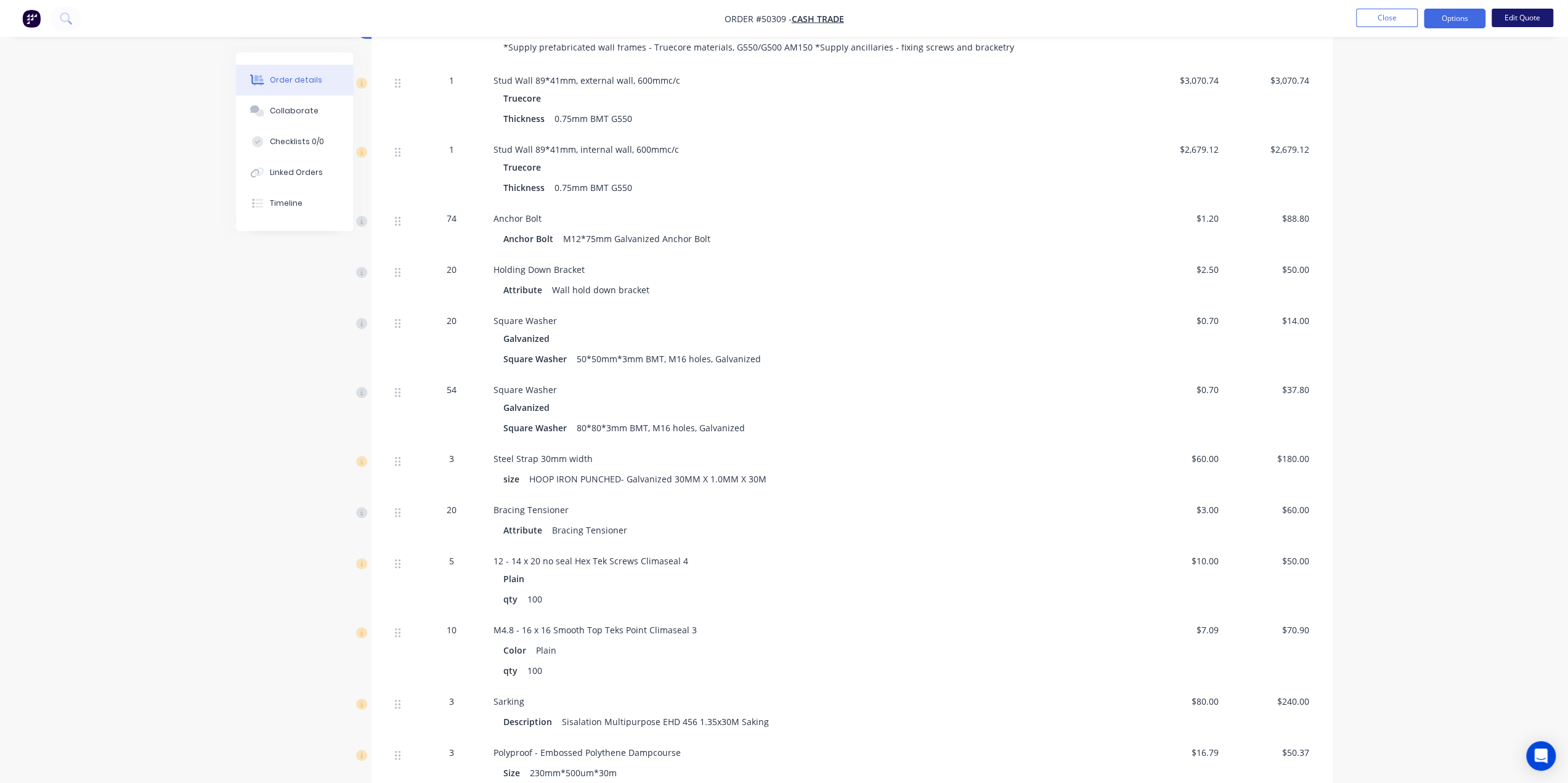
click at [1530, 14] on button "Edit Quote" at bounding box center [1522, 18] width 61 height 19
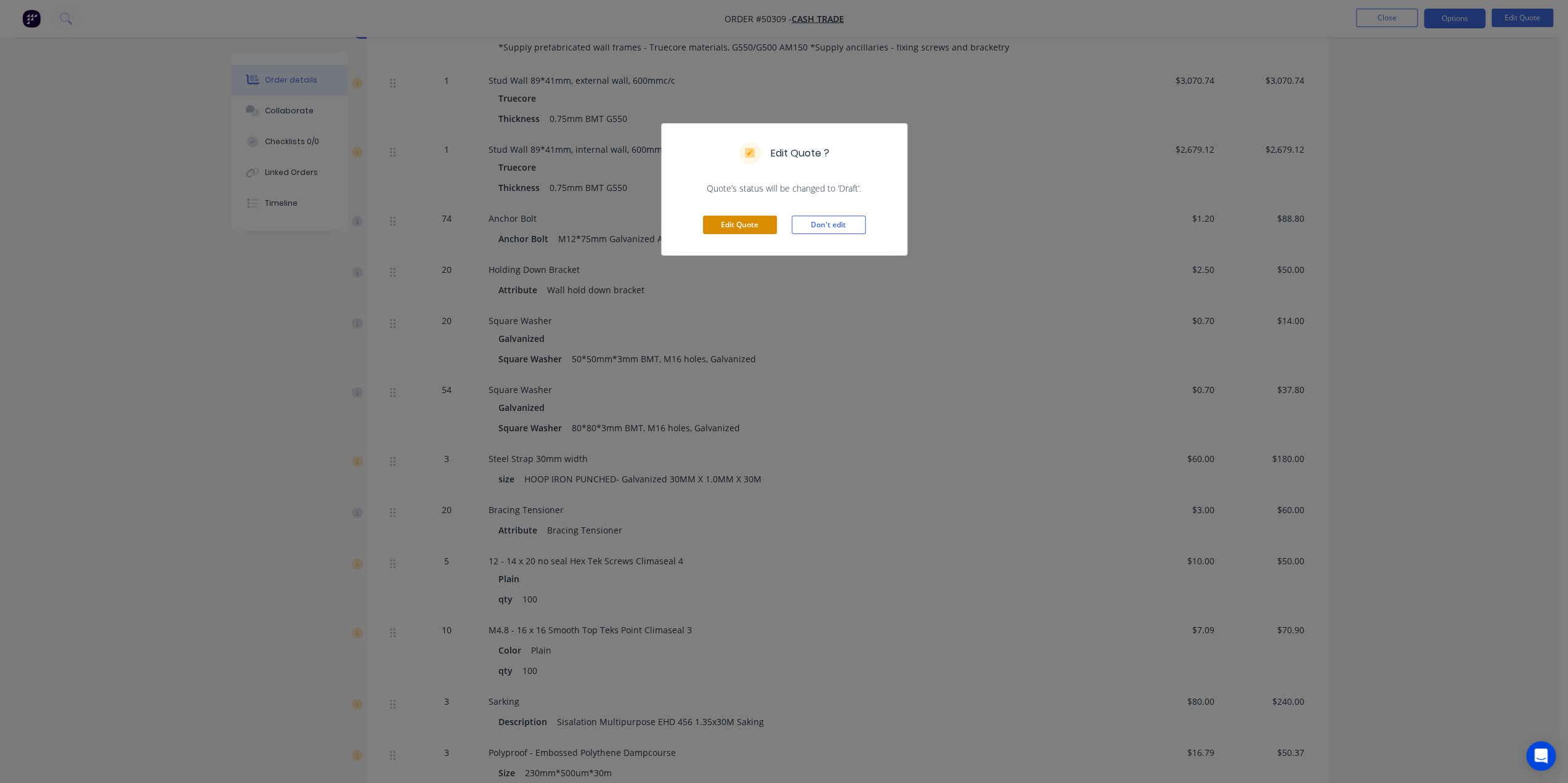
click at [743, 227] on button "Edit Quote" at bounding box center [740, 225] width 74 height 19
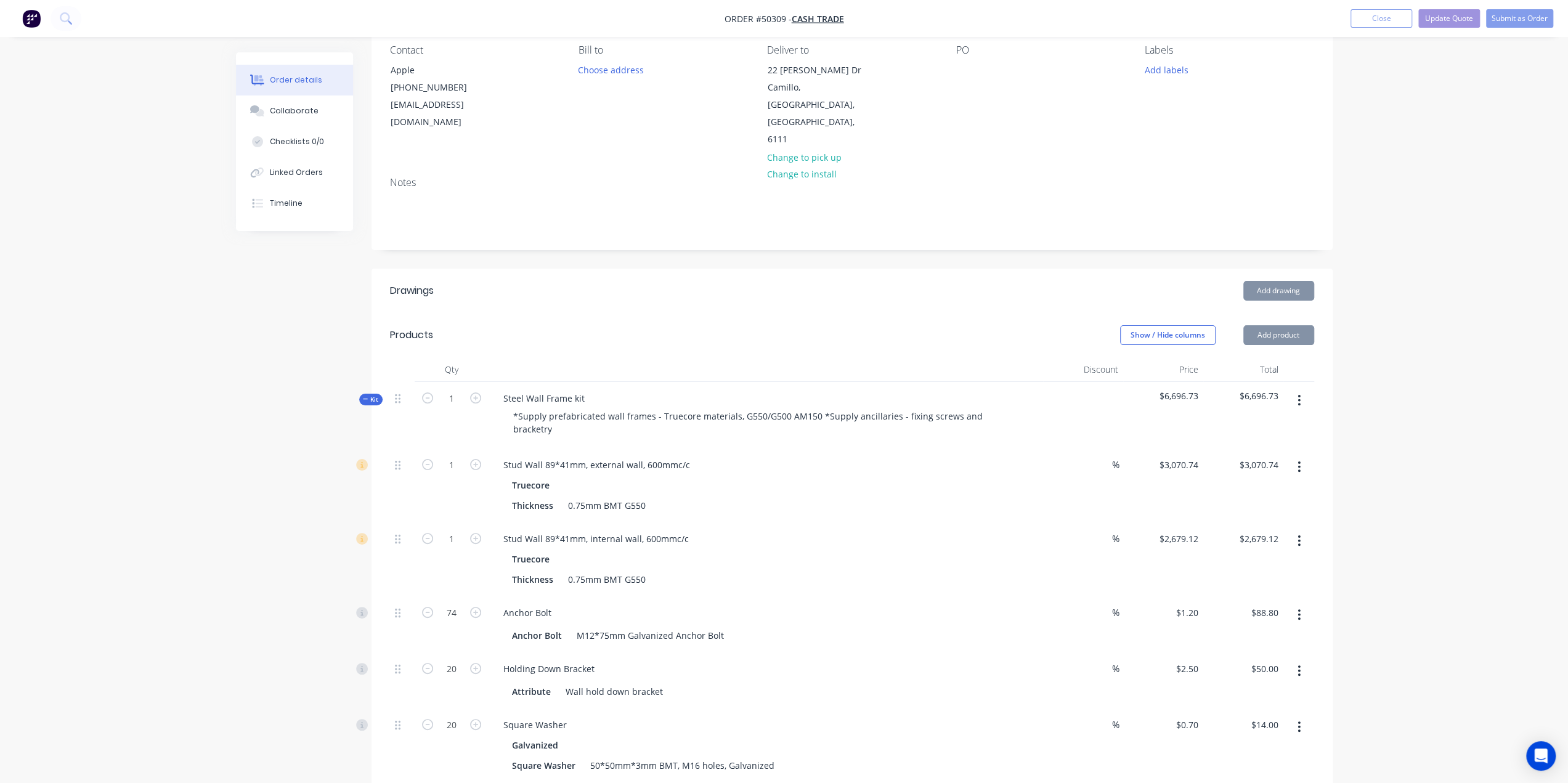
scroll to position [267, 0]
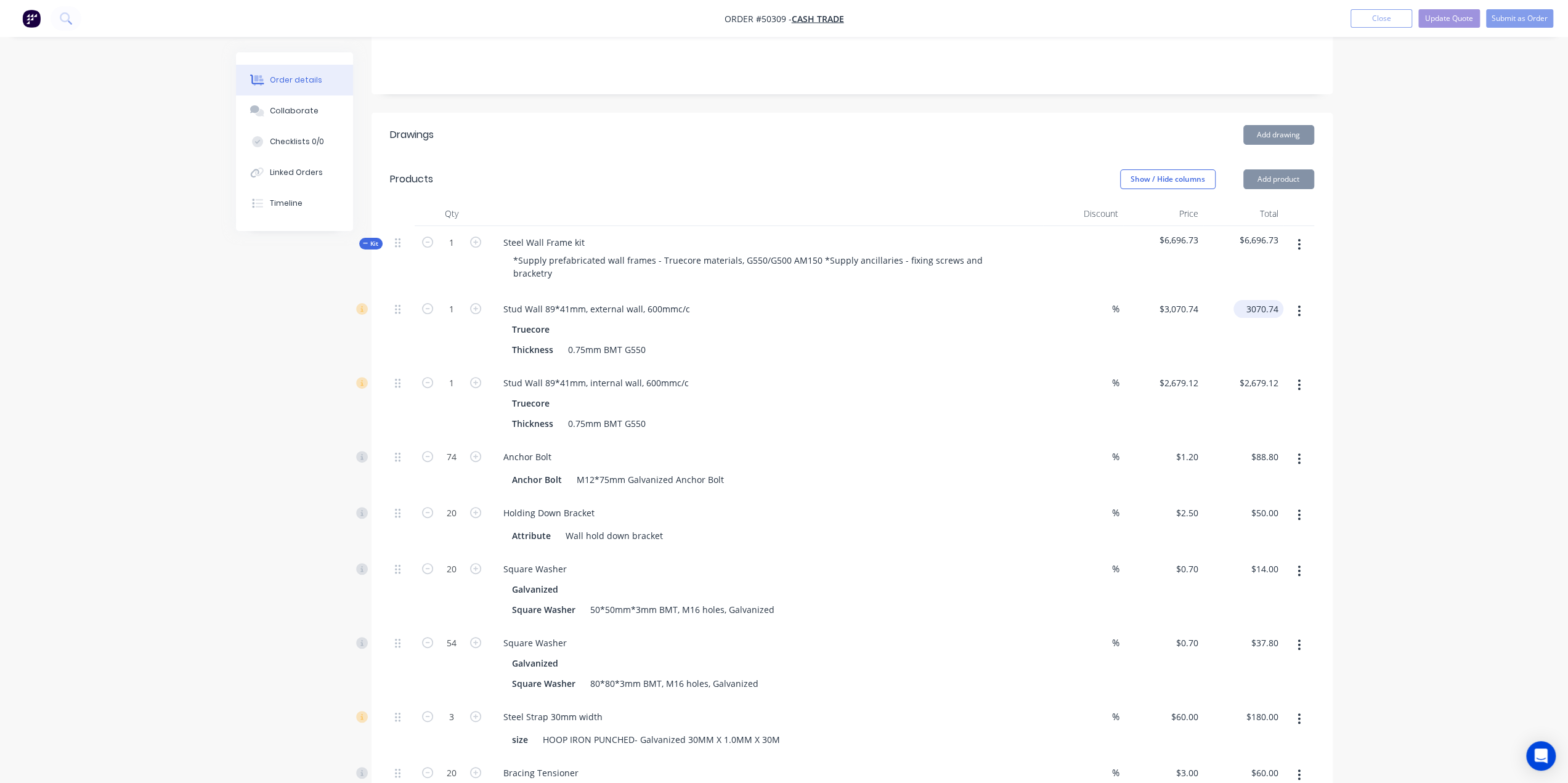
click at [1252, 300] on input "3070.74" at bounding box center [1260, 309] width 45 height 18
type input "3170.74"
type input "$3,170.74"
click at [1255, 374] on input "2679.12" at bounding box center [1260, 383] width 45 height 18
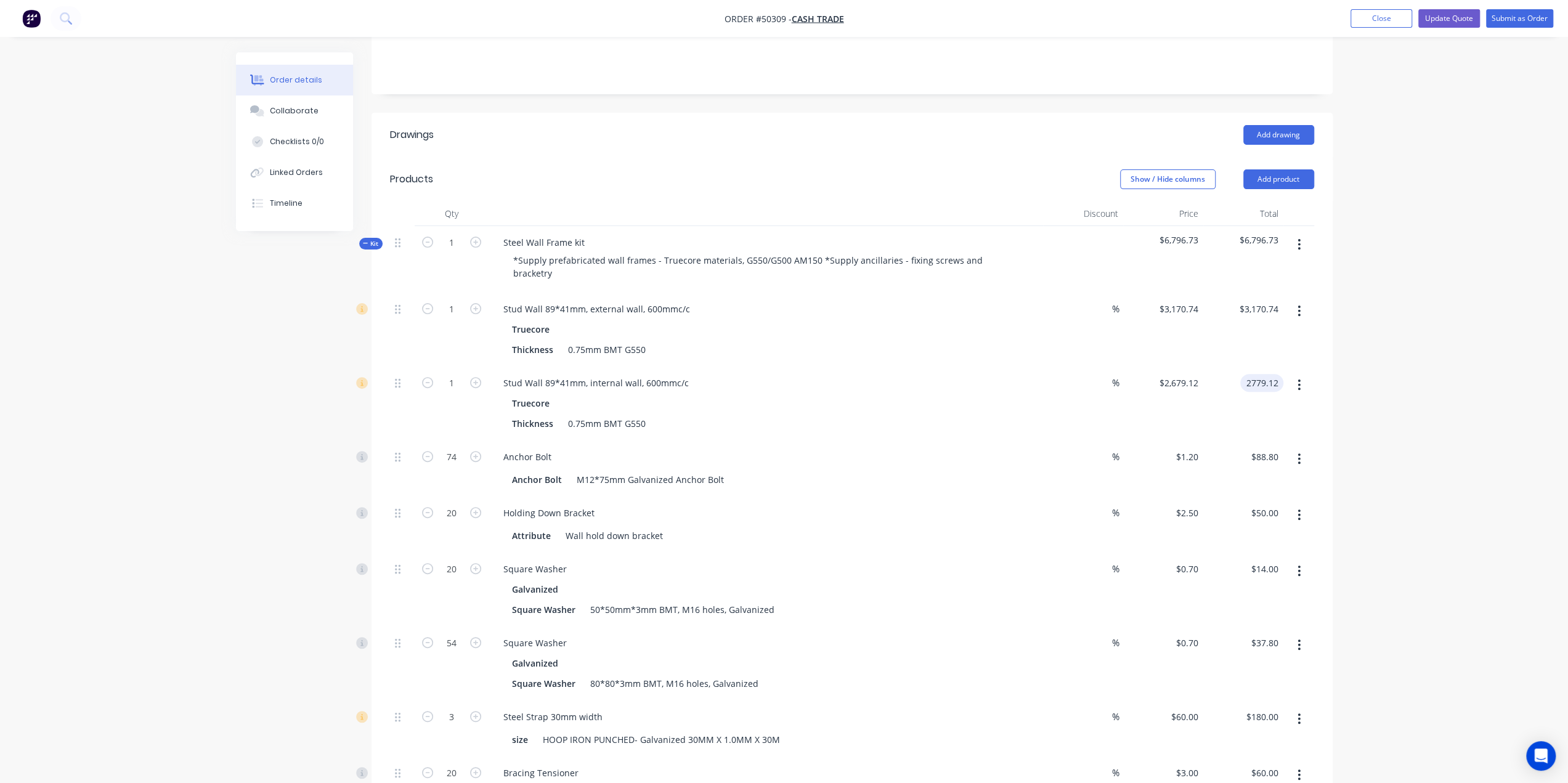
type input "2779.12"
type input "$2,779.12"
click at [1259, 300] on input "3170.74" at bounding box center [1260, 309] width 45 height 18
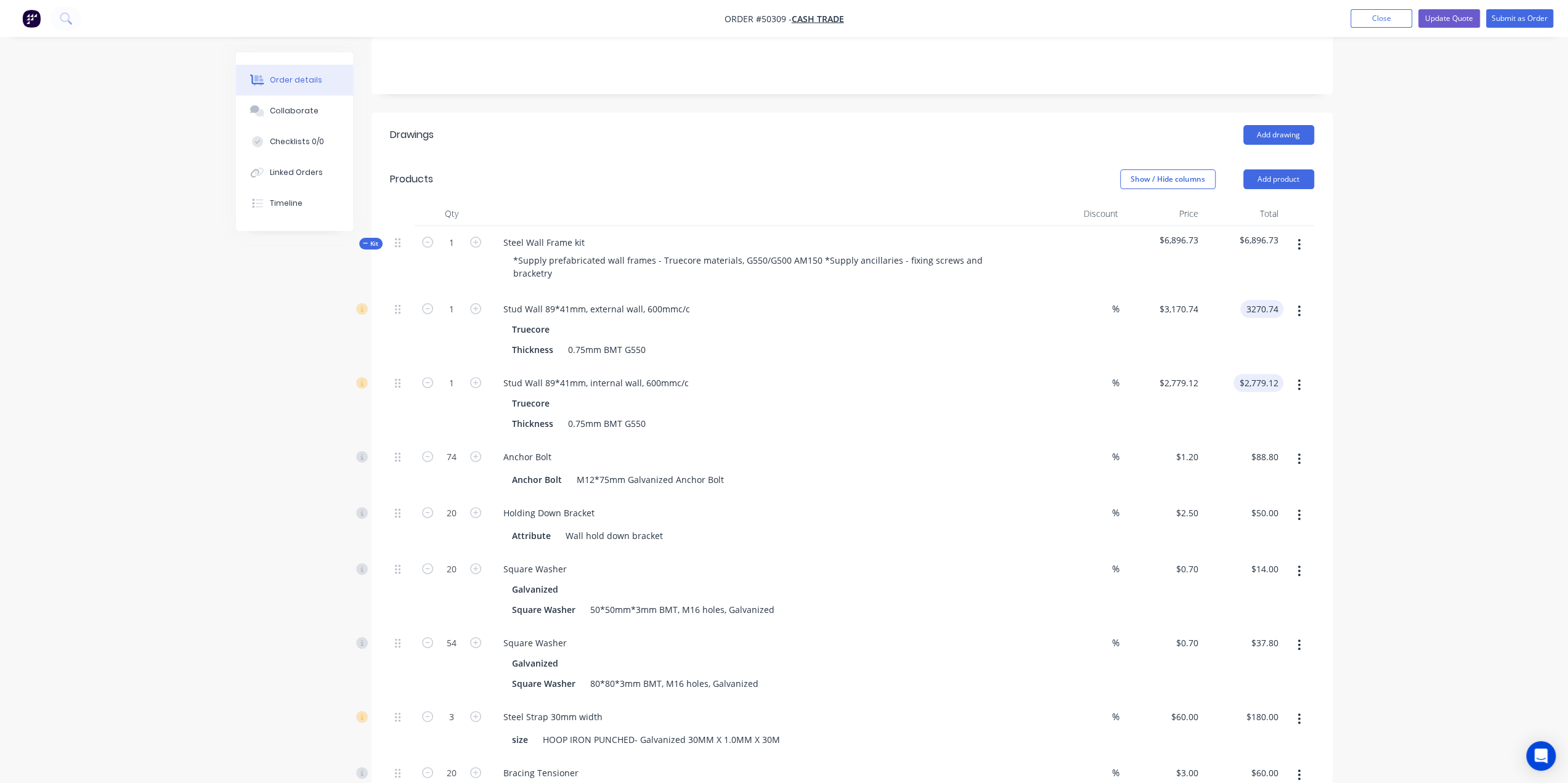
type input "3270.74"
type input "$3,270.74"
click at [1252, 374] on input "2779.12" at bounding box center [1260, 383] width 45 height 18
type input "2879.12"
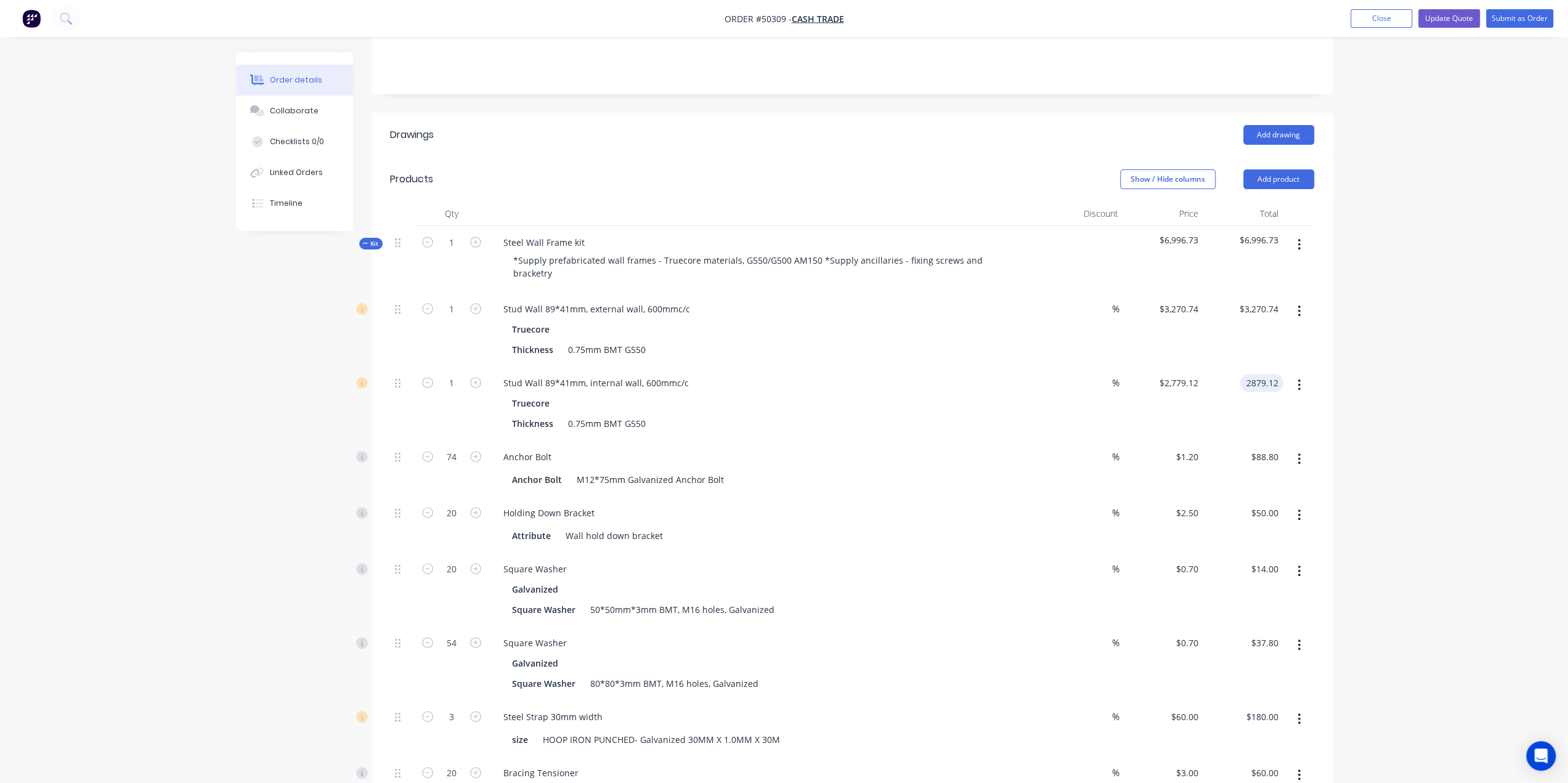
type input "$2,879.12"
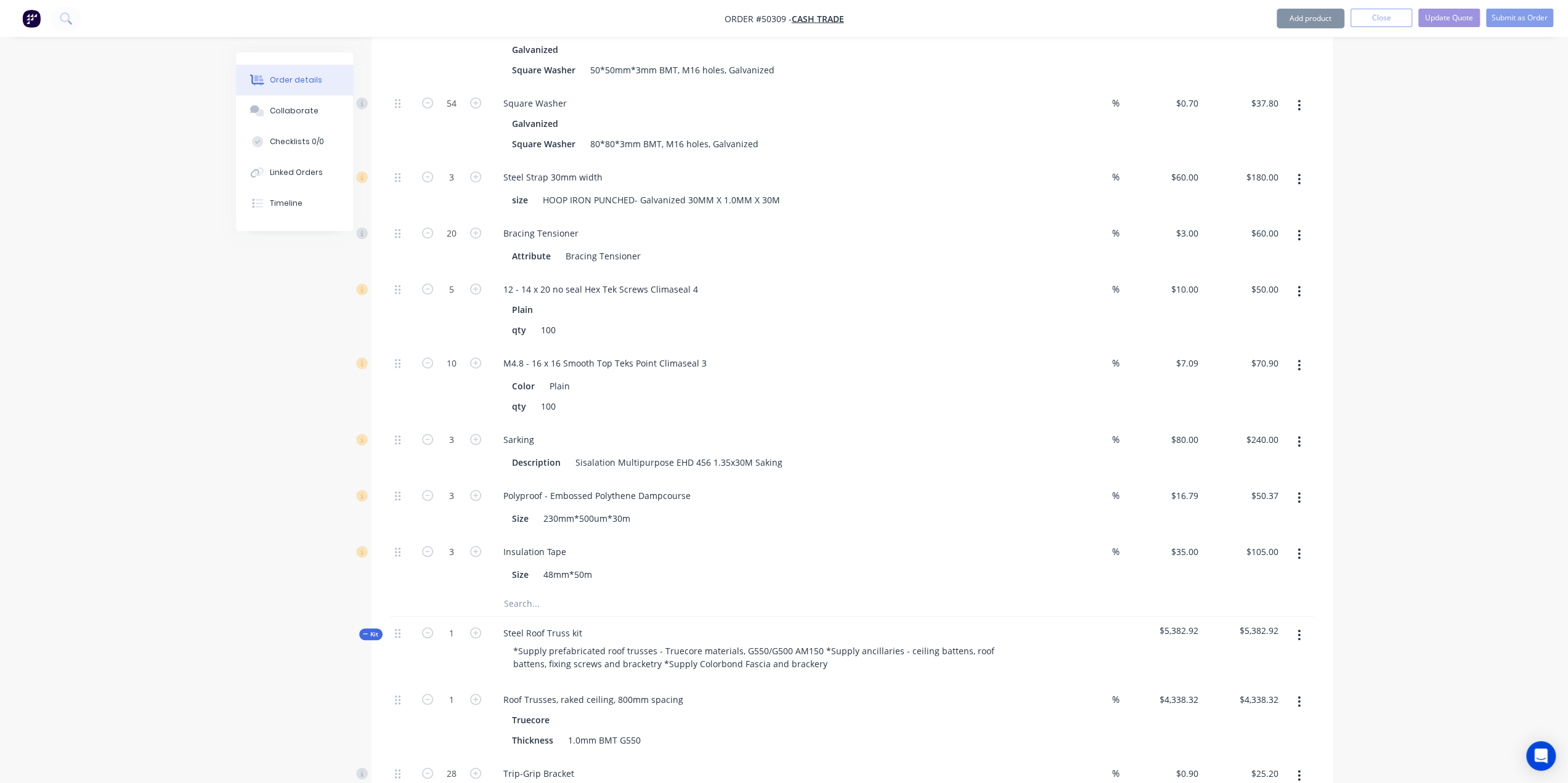
scroll to position [924, 0]
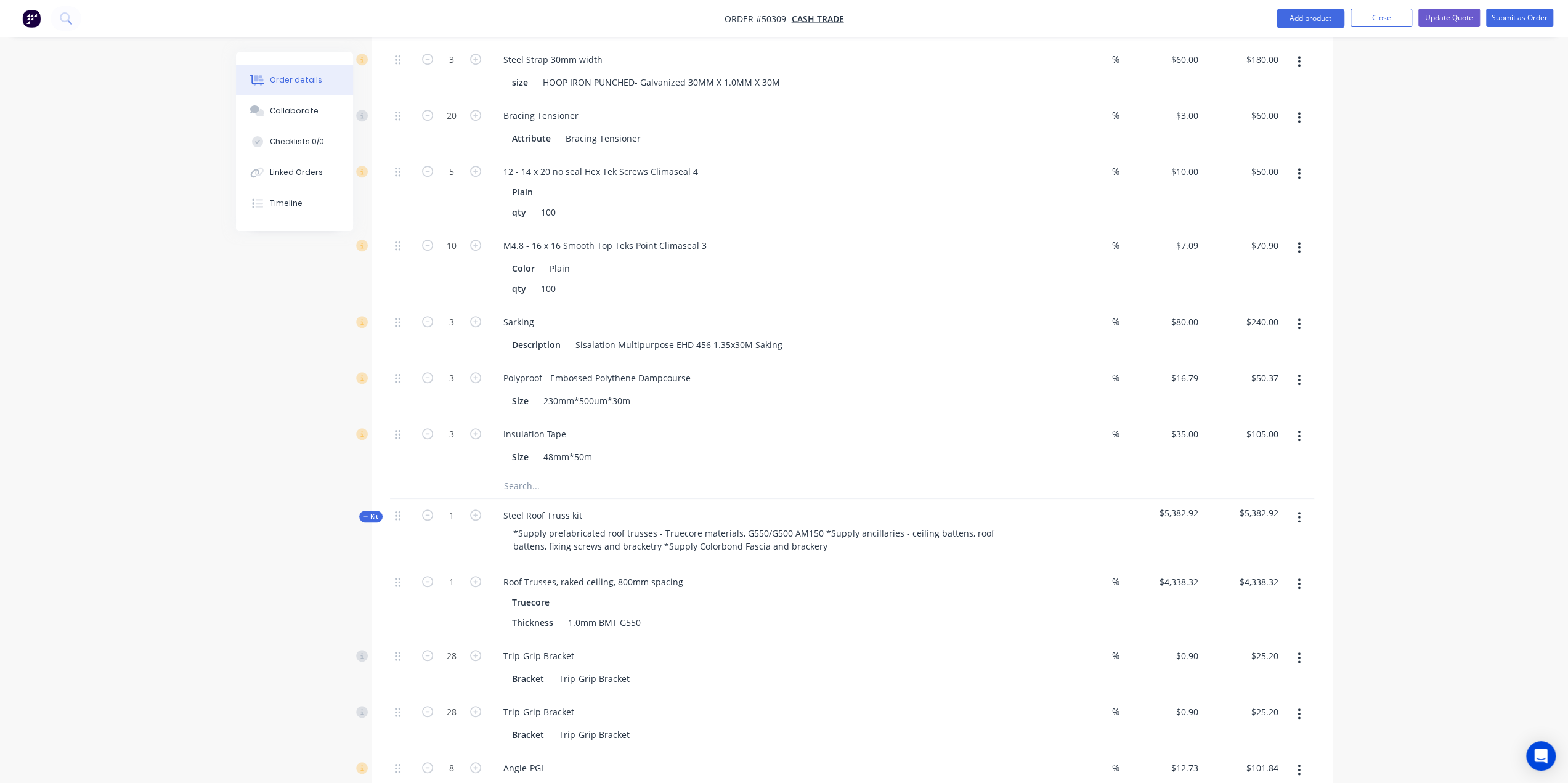
click at [1453, 425] on div "Order details Collaborate Checklists 0/0 Linked Orders Timeline Order details C…" at bounding box center [784, 417] width 1568 height 2682
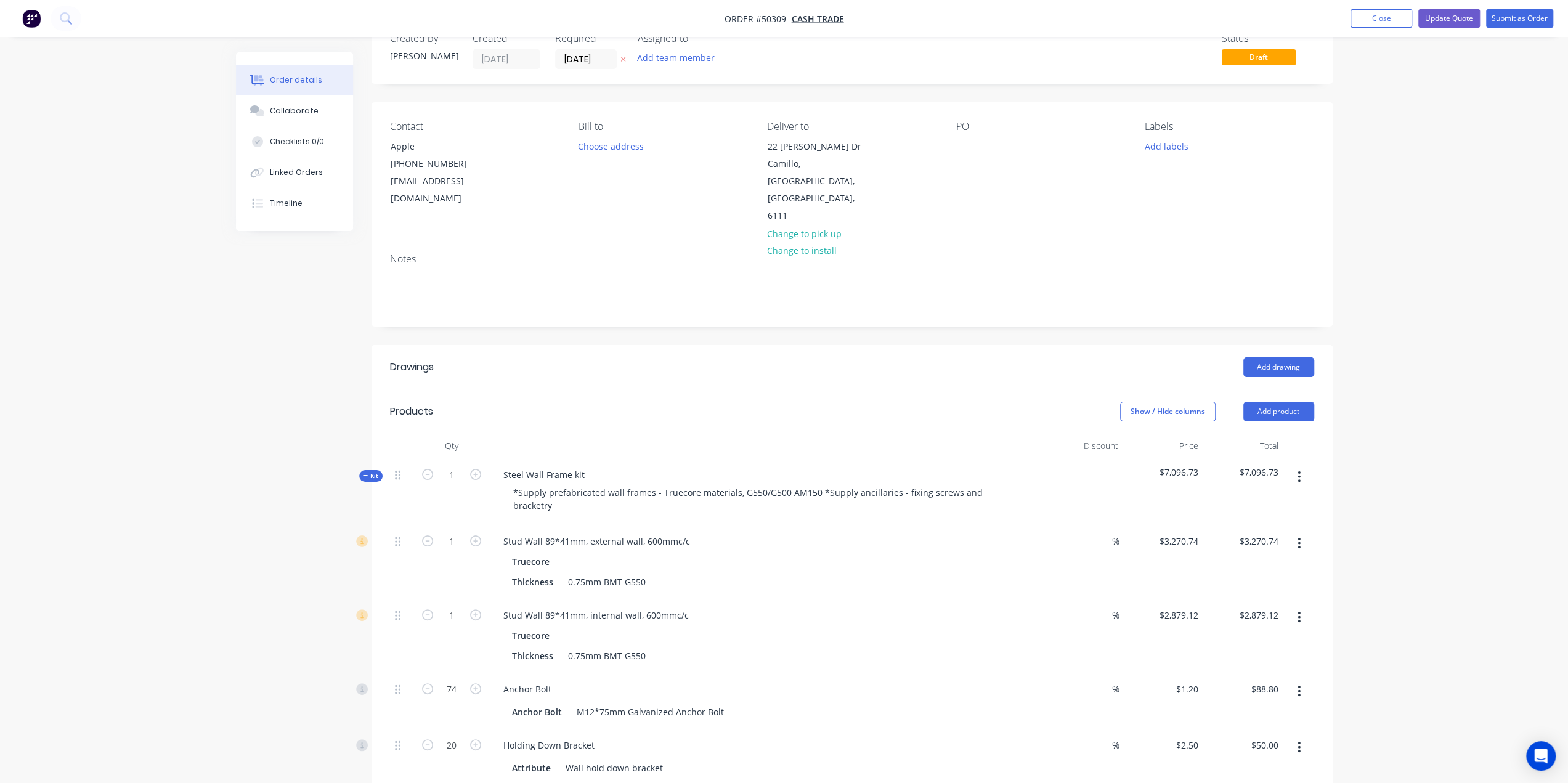
scroll to position [0, 0]
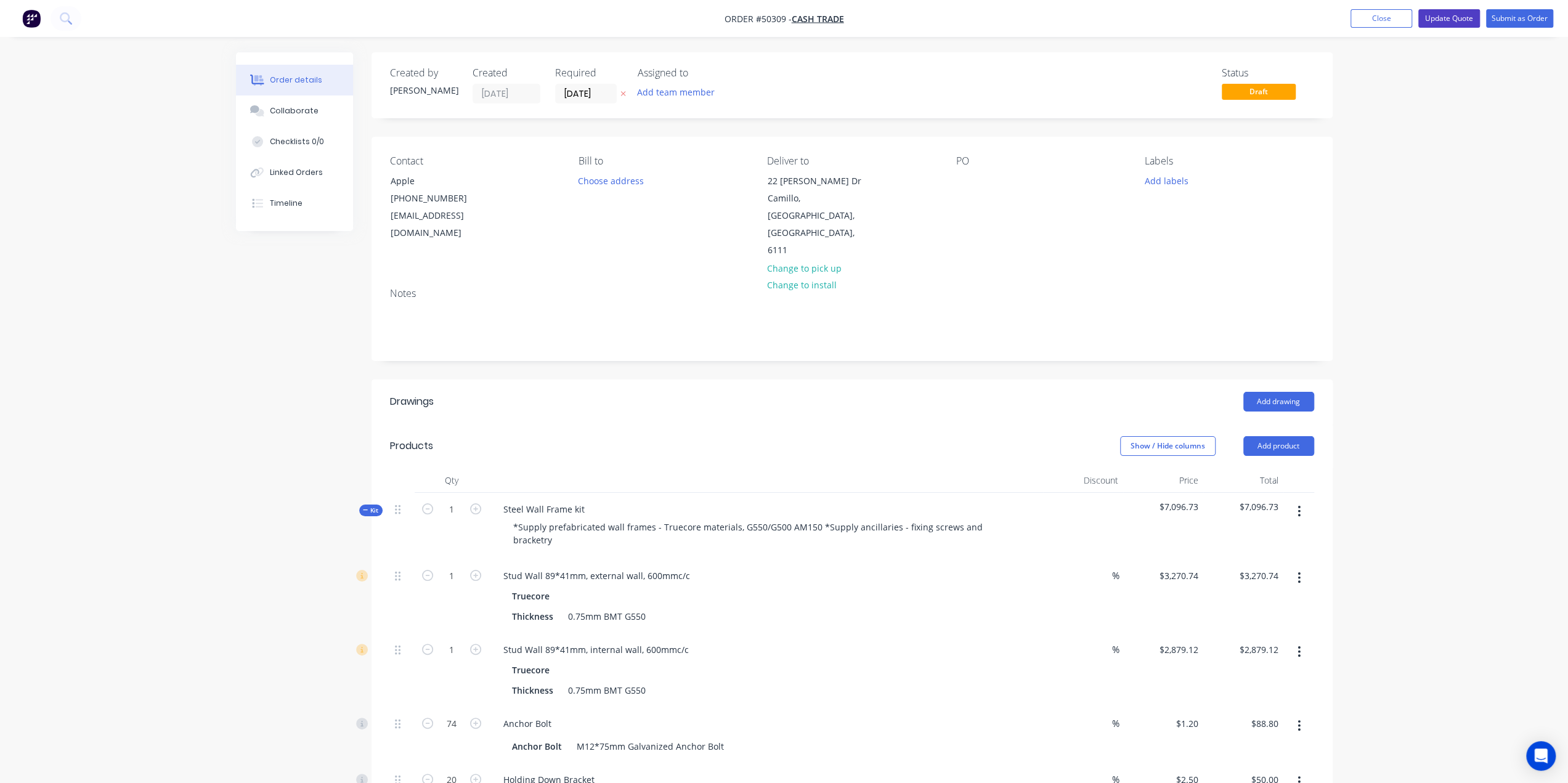
click at [1446, 19] on button "Update Quote" at bounding box center [1449, 18] width 61 height 19
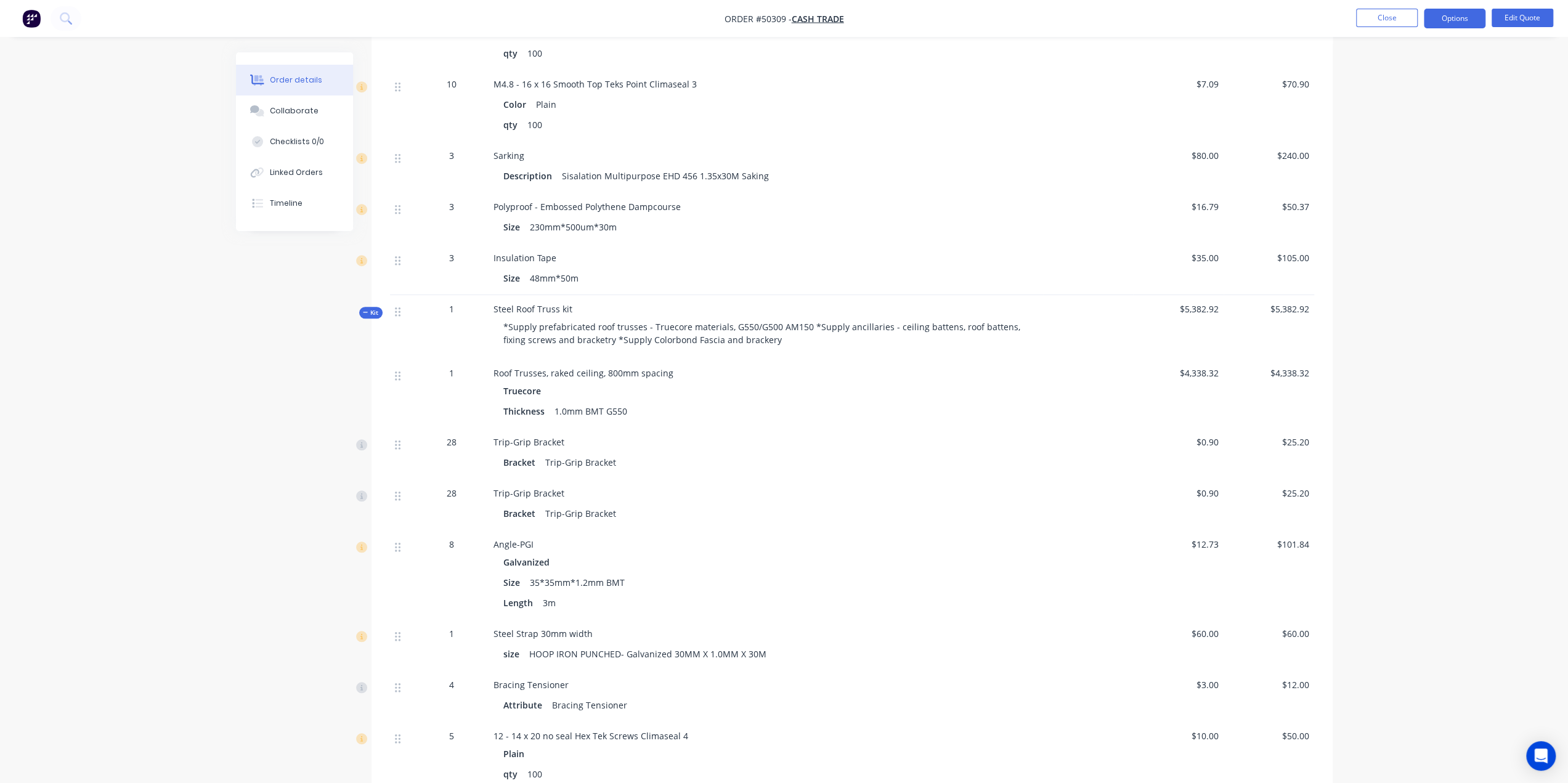
scroll to position [869, 0]
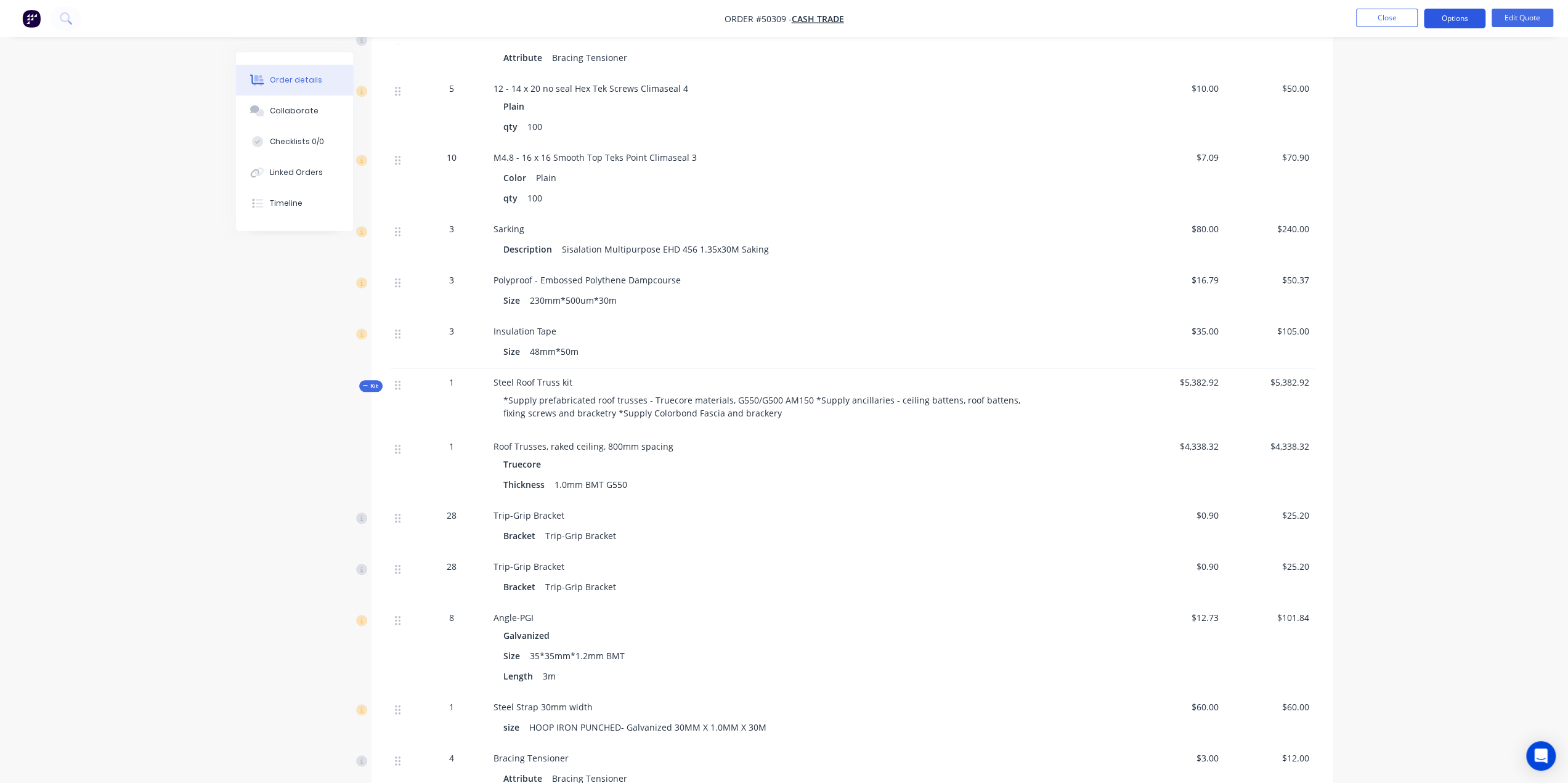
click at [1440, 20] on button "Options" at bounding box center [1454, 19] width 61 height 20
click at [1372, 67] on div "Quote" at bounding box center [1417, 75] width 114 height 18
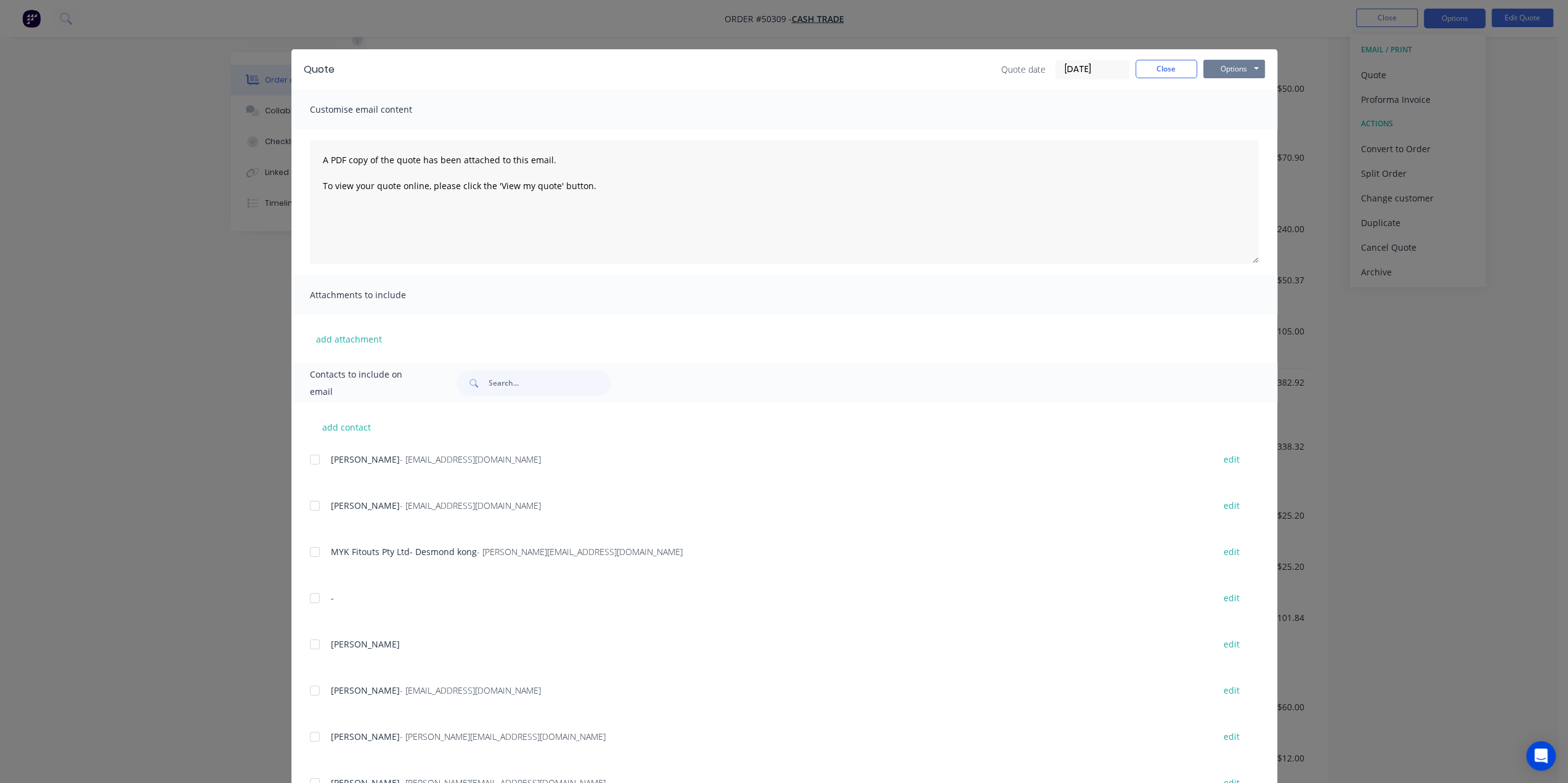
click at [1224, 66] on button "Options" at bounding box center [1234, 69] width 61 height 19
click at [1214, 113] on button "Print" at bounding box center [1243, 110] width 79 height 20
drag, startPoint x: 1426, startPoint y: 125, endPoint x: 1423, endPoint y: 116, distance: 9.5
click at [1426, 125] on div "Quote Quote date 13/10/25 Close Options Preview Print Email Customise email con…" at bounding box center [784, 391] width 1568 height 783
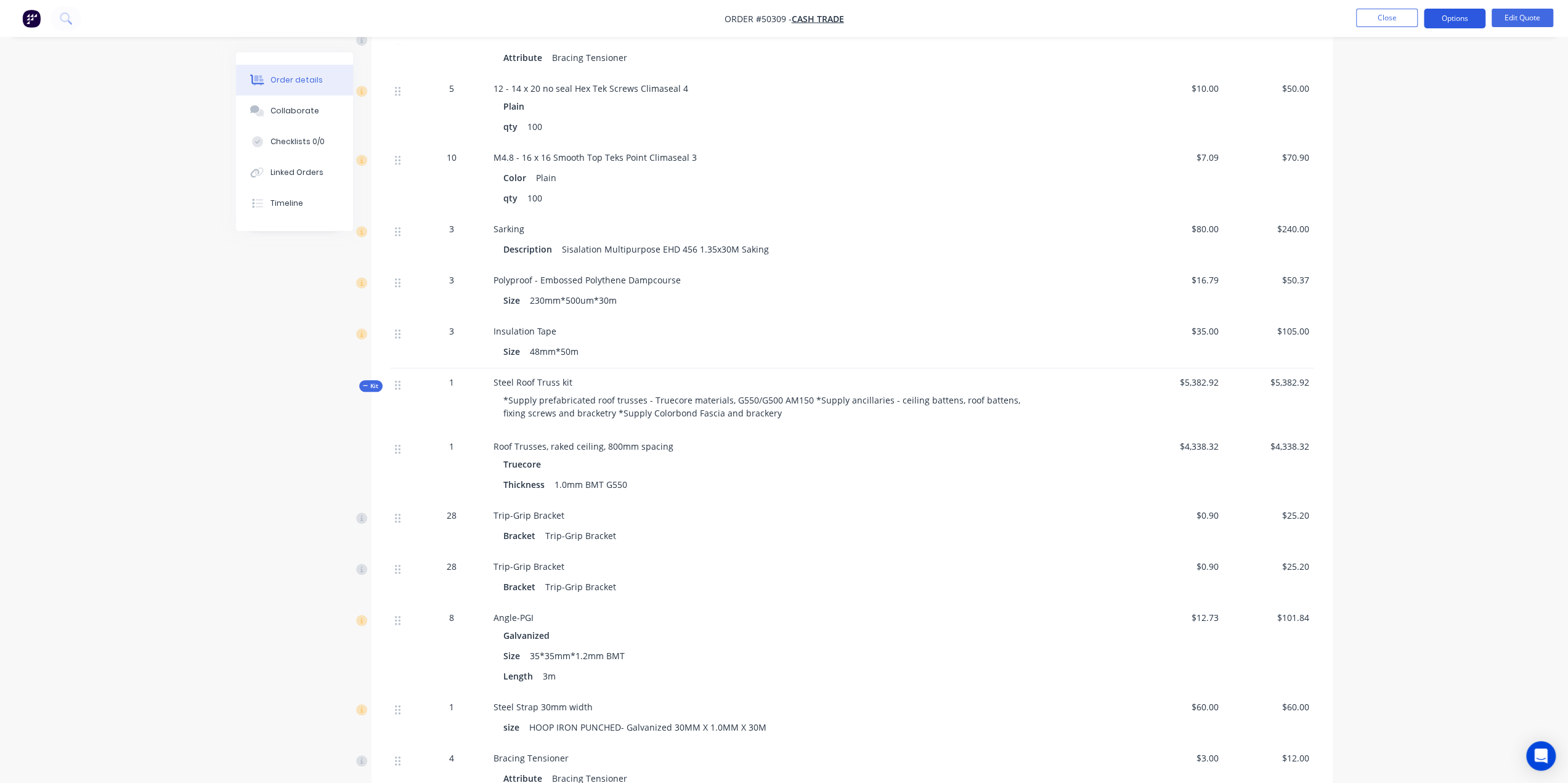
click at [1452, 21] on button "Options" at bounding box center [1454, 19] width 61 height 20
click at [1396, 149] on div "Convert to Order" at bounding box center [1417, 149] width 114 height 18
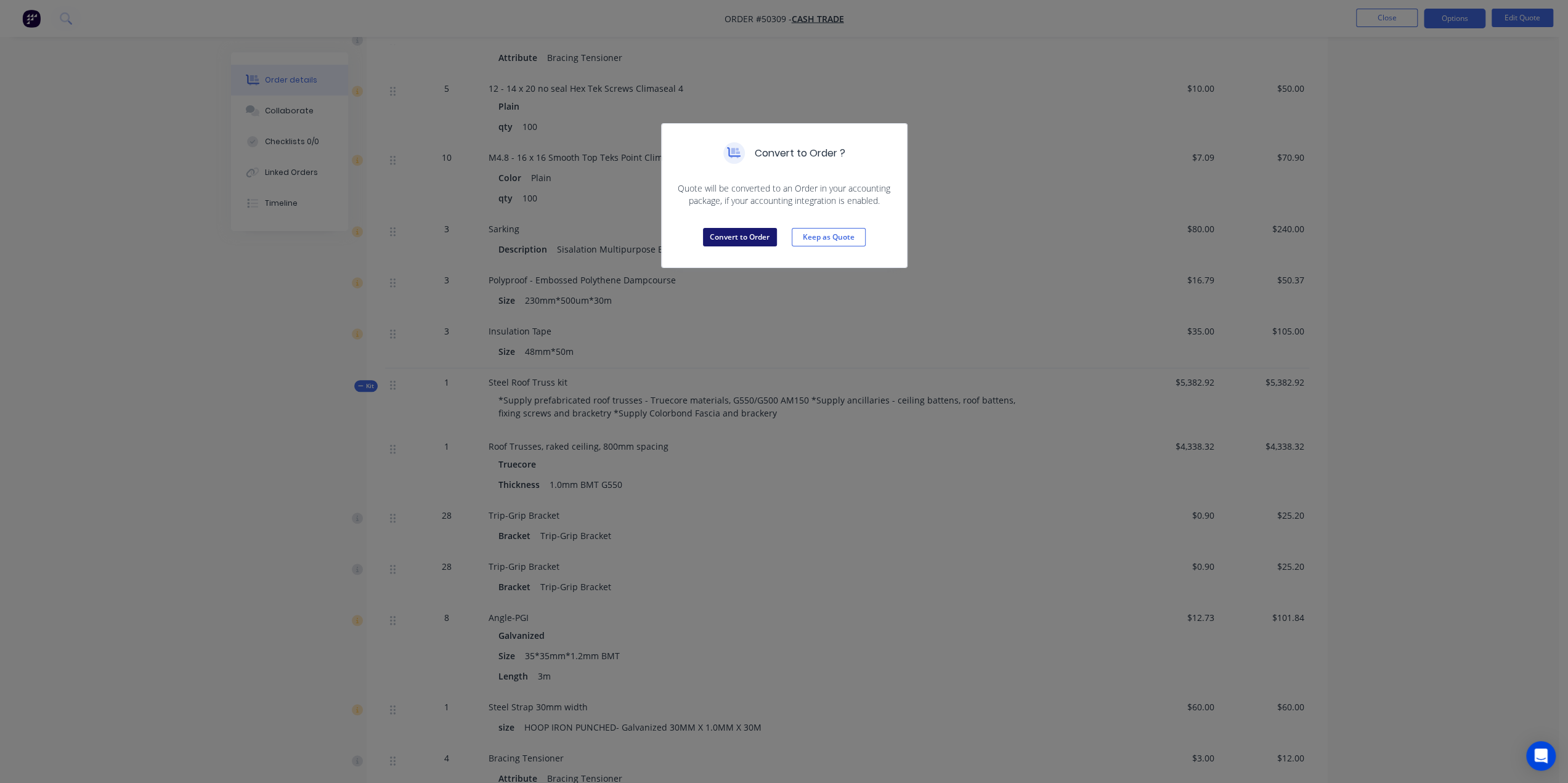
click at [752, 231] on button "Convert to Order" at bounding box center [740, 237] width 74 height 19
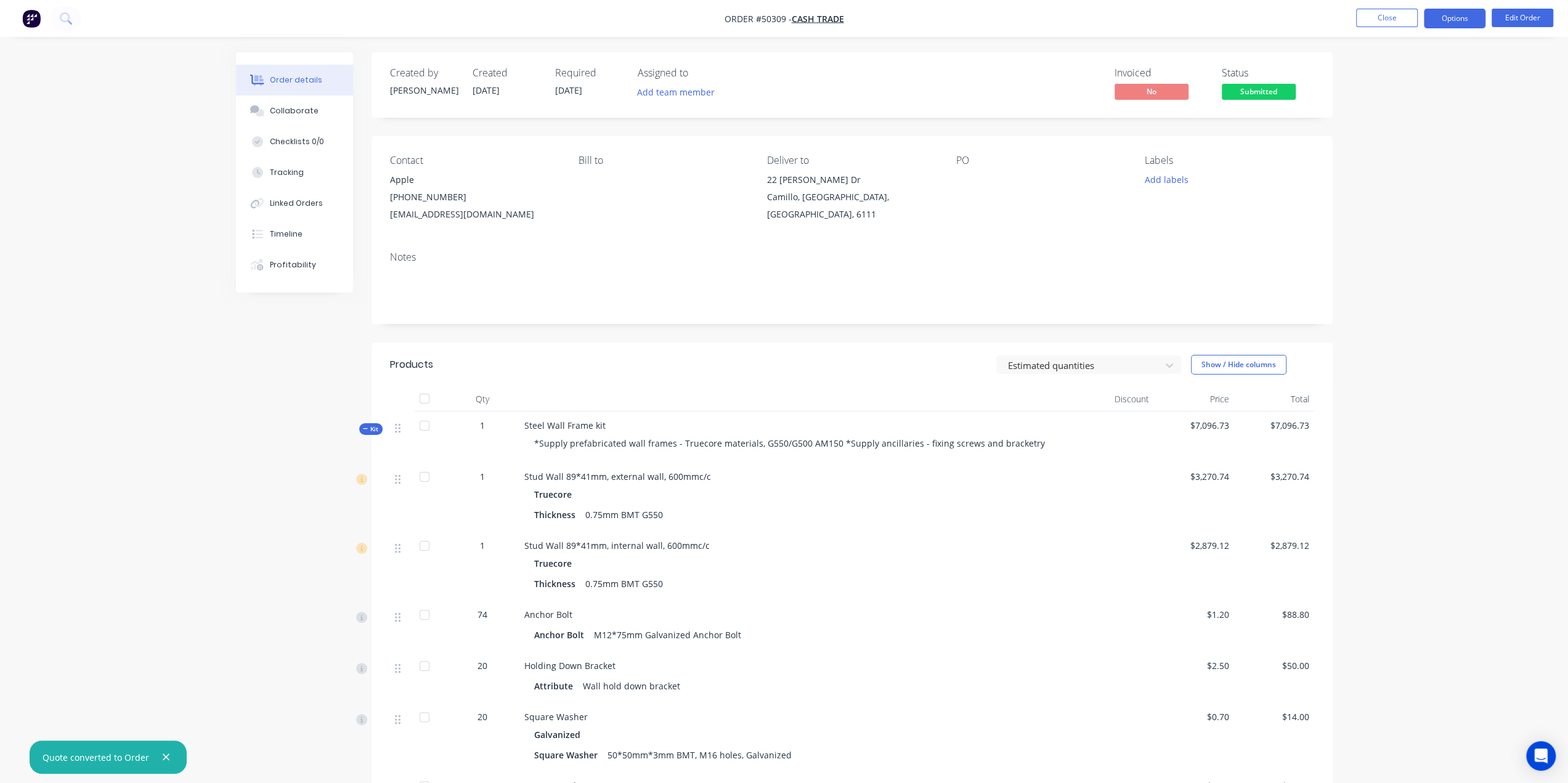
click at [1458, 16] on button "Options" at bounding box center [1454, 19] width 61 height 20
drag, startPoint x: 1404, startPoint y: 177, endPoint x: 1396, endPoint y: 177, distance: 8.0
click at [1404, 177] on div "Delivery Docket" at bounding box center [1417, 173] width 114 height 18
click at [1383, 157] on button "Custom" at bounding box center [1418, 148] width 136 height 25
click at [1398, 124] on div "Without pricing" at bounding box center [1417, 124] width 114 height 18
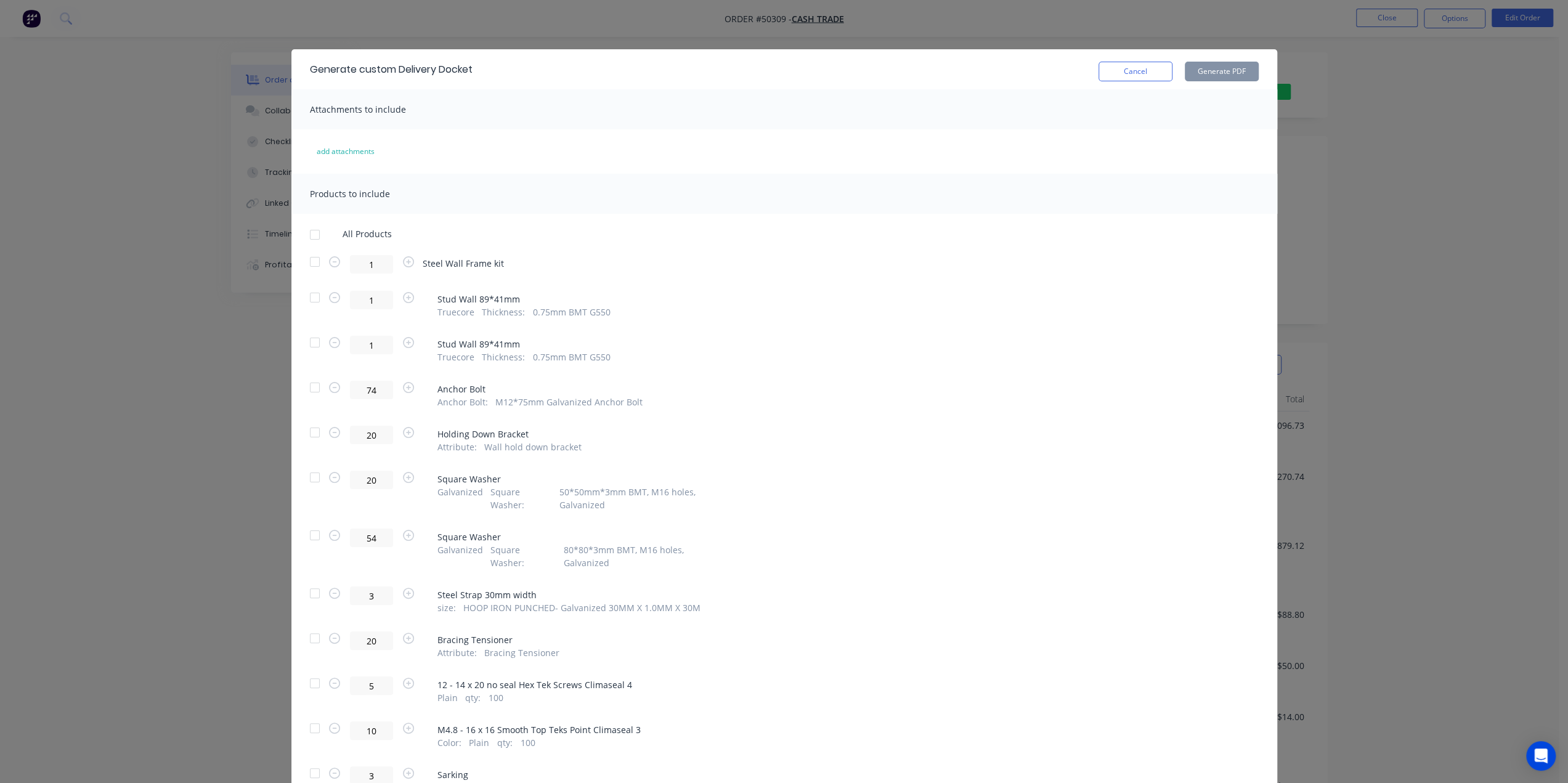
drag, startPoint x: 1422, startPoint y: 70, endPoint x: 1284, endPoint y: 66, distance: 138.1
click at [1425, 66] on div "Generate custom Delivery Docket Cancel Generate PDF Attachments to include add …" at bounding box center [784, 391] width 1568 height 783
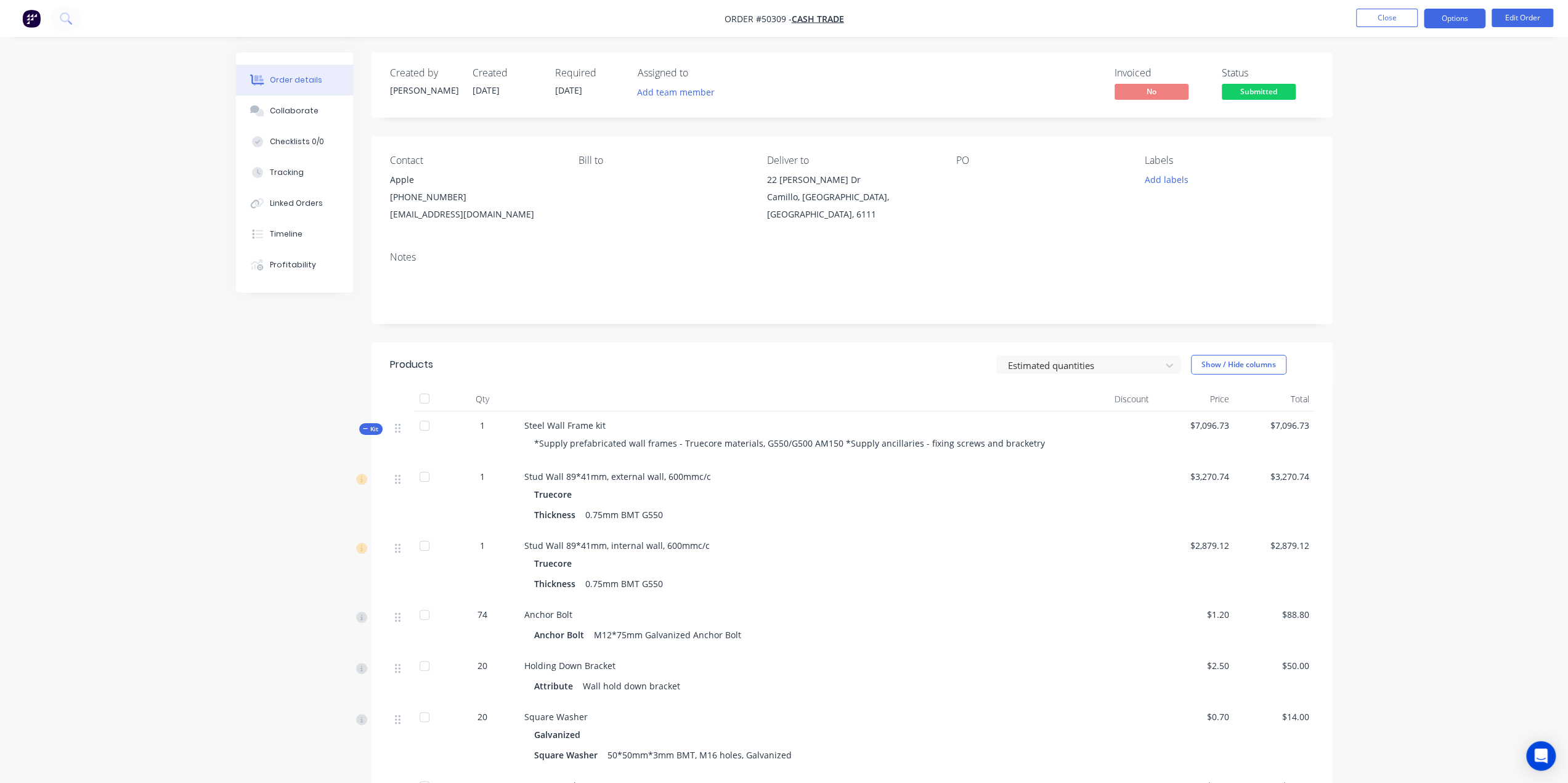
drag, startPoint x: 1474, startPoint y: 11, endPoint x: 1462, endPoint y: 20, distance: 15.0
click at [1470, 13] on button "Options" at bounding box center [1454, 19] width 61 height 20
click at [1416, 162] on div "EMAIL / PRINT Invoice Partial Invoice Order Confirmation Work Order Delivery Do…" at bounding box center [1418, 188] width 136 height 308
click at [1412, 169] on div "Delivery Docket" at bounding box center [1417, 173] width 114 height 18
click at [1433, 123] on div "Without pricing" at bounding box center [1417, 124] width 114 height 18
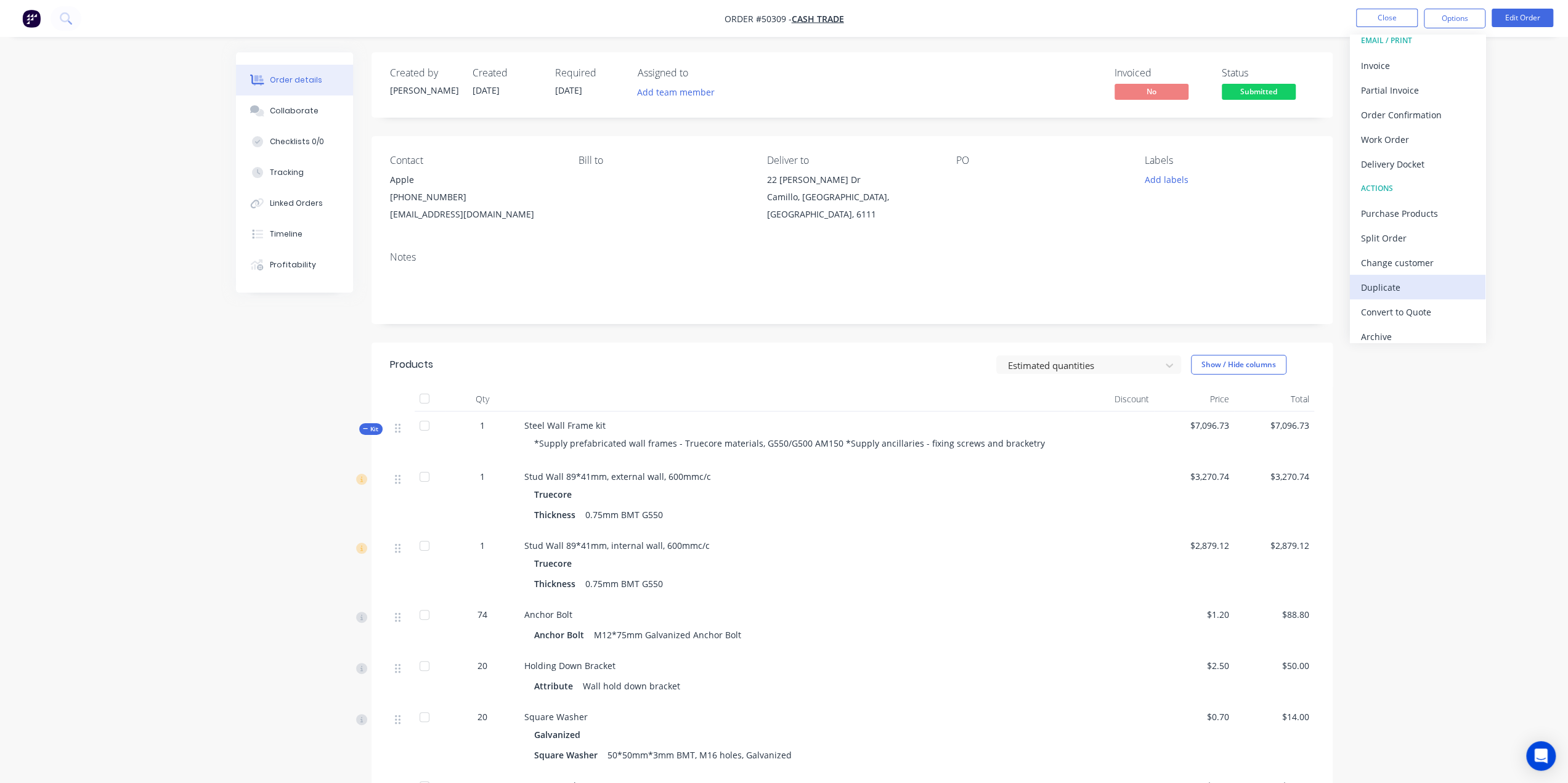
scroll to position [19, 0]
click at [1423, 298] on div "Convert to Quote" at bounding box center [1417, 303] width 114 height 18
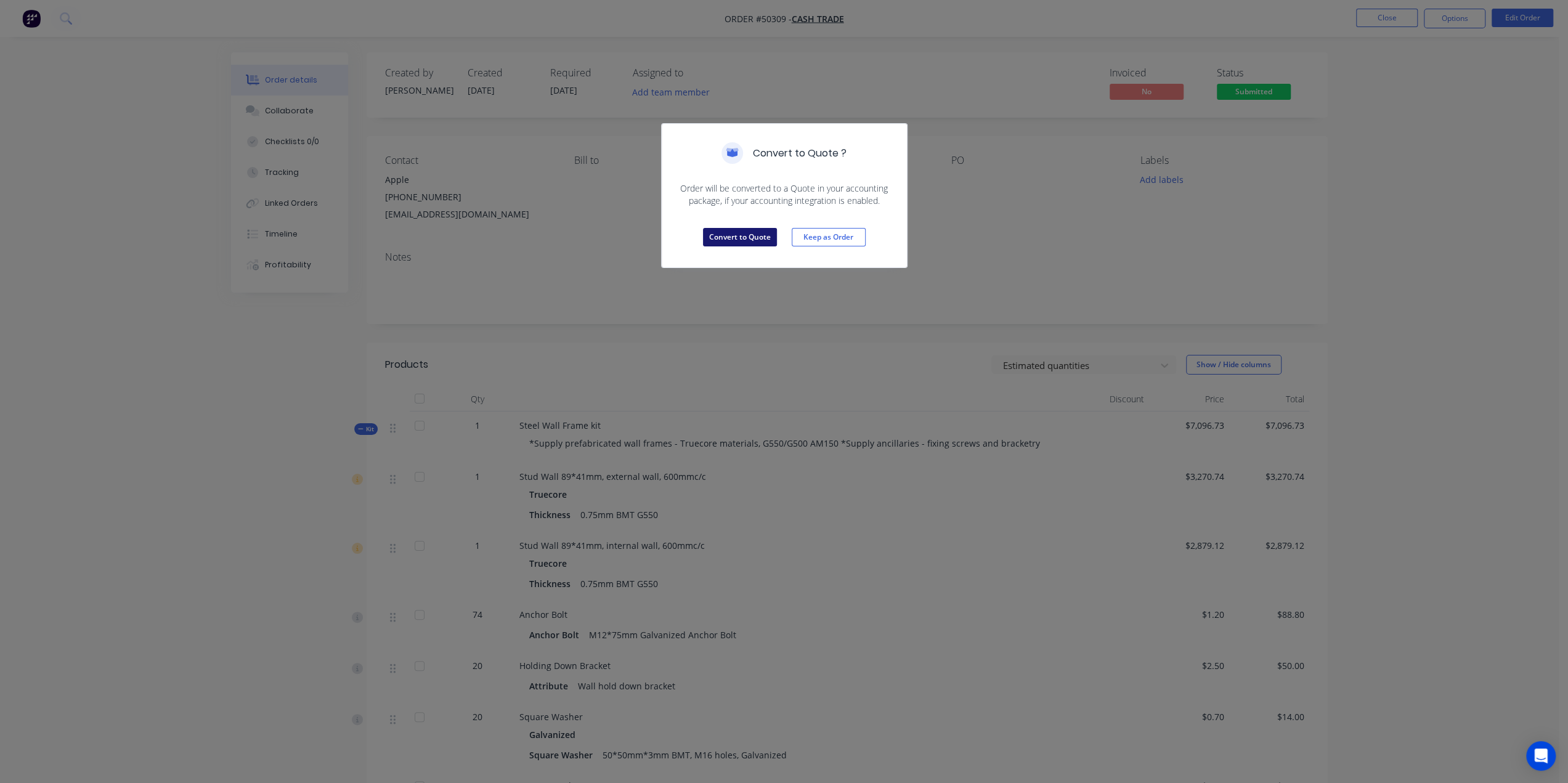
click at [731, 228] on button "Convert to Quote" at bounding box center [740, 237] width 74 height 19
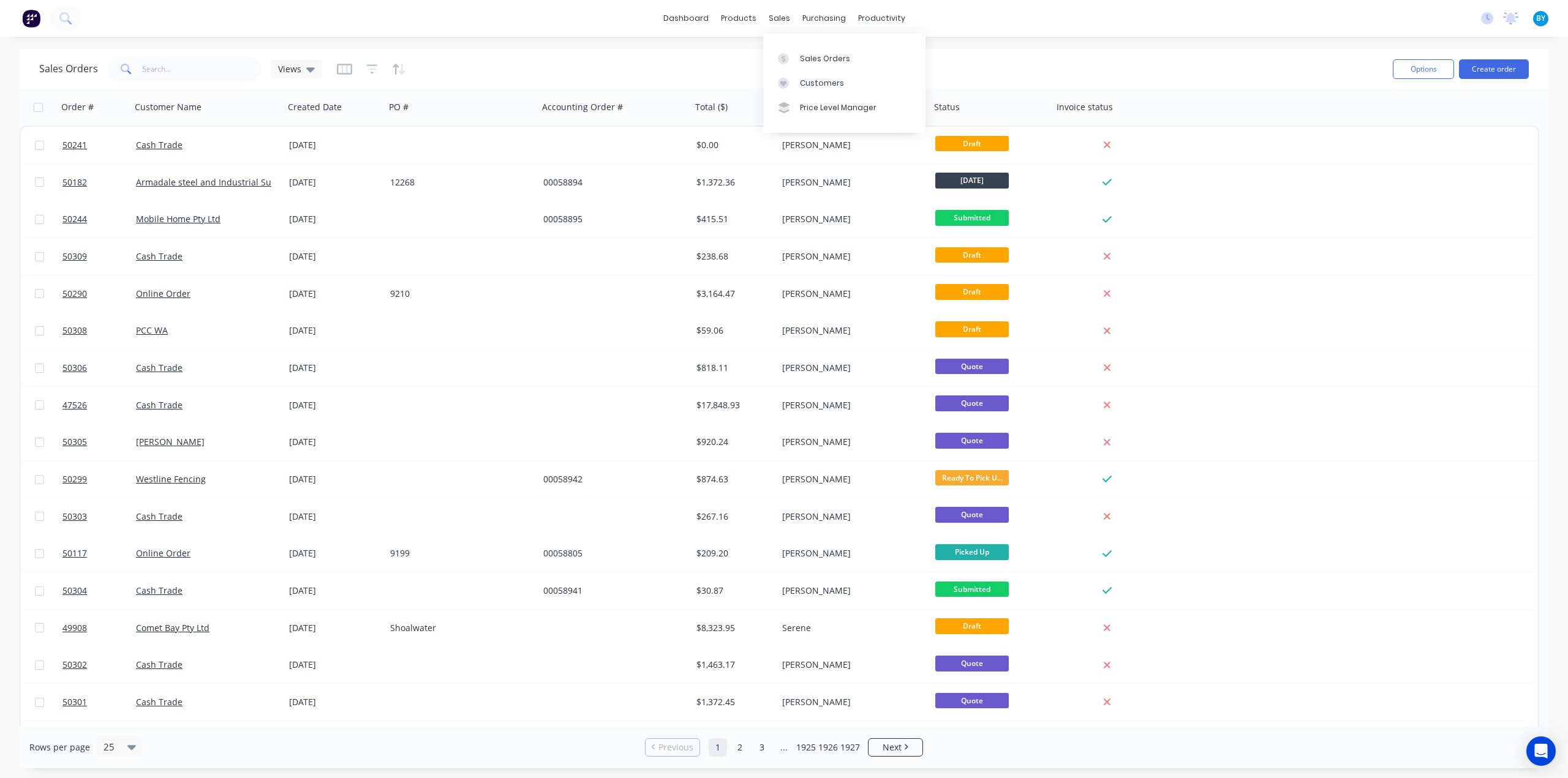
click at [743, 50] on div "Sales Orders Views Options Create order" at bounding box center [783, 68] width 1528 height 40
click at [155, 67] on input "text" at bounding box center [202, 69] width 120 height 24
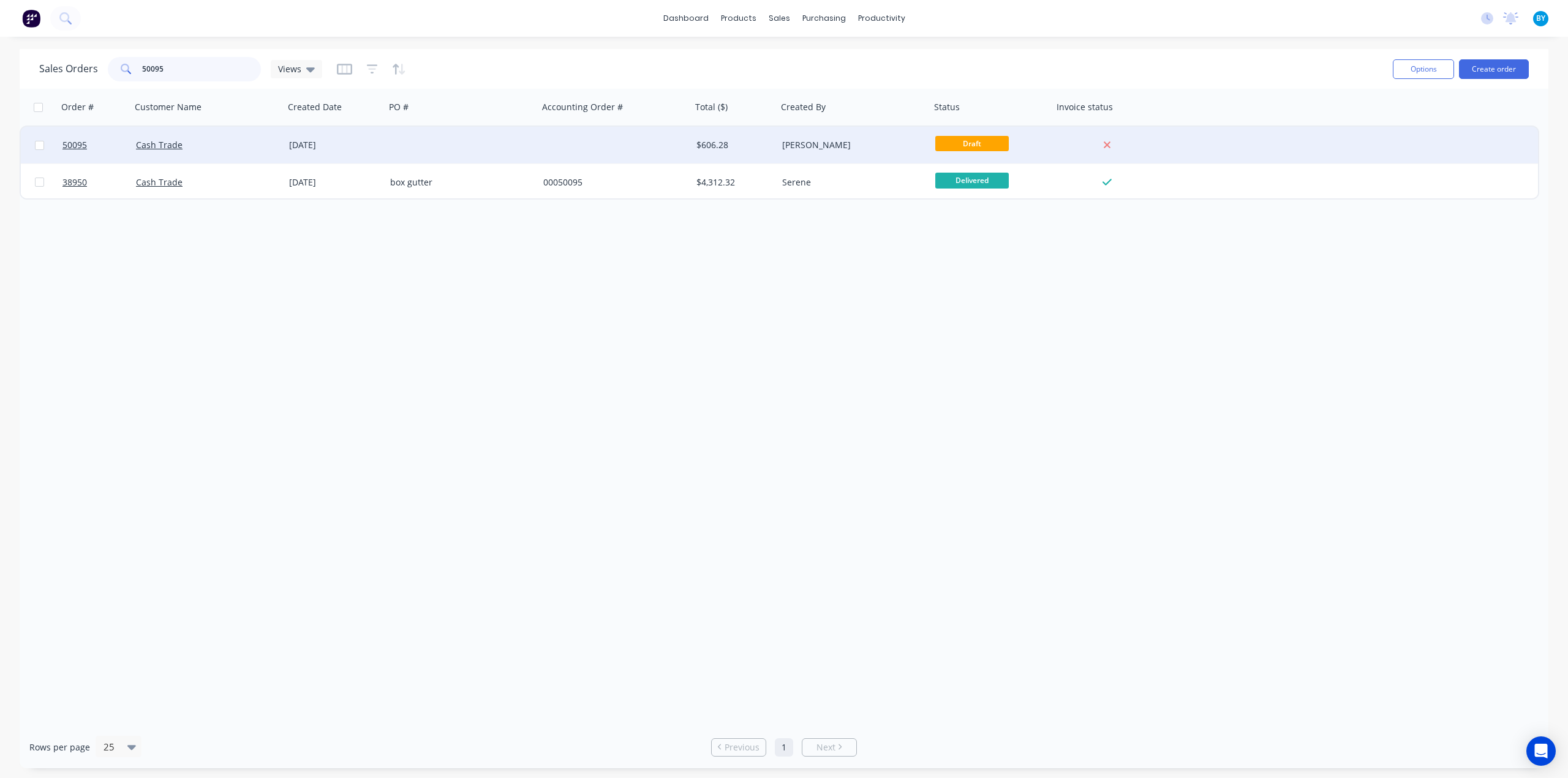
type input "50095"
click at [233, 144] on div "Cash Trade" at bounding box center [203, 145] width 136 height 12
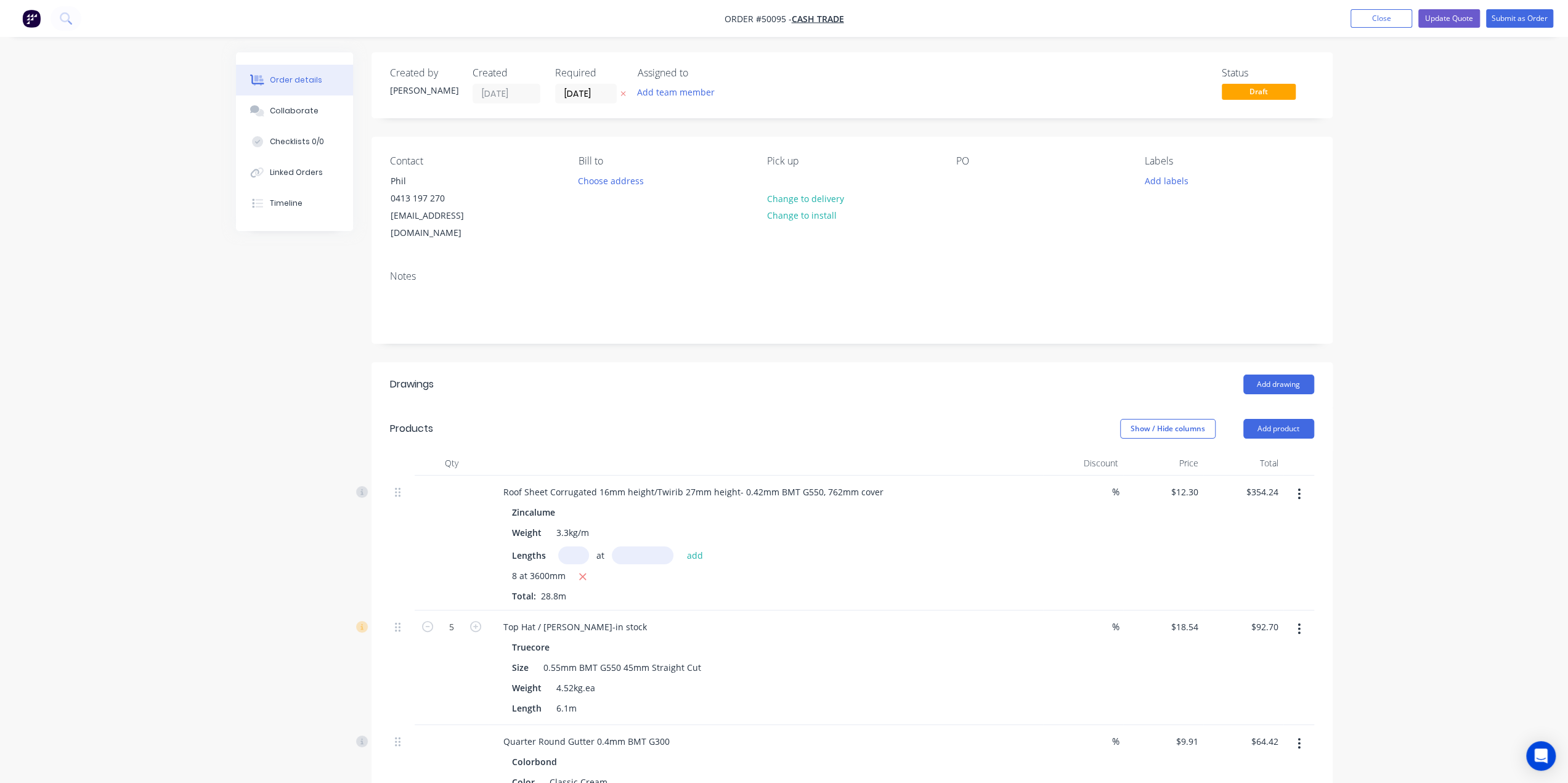
click at [799, 317] on div "Notes" at bounding box center [852, 302] width 962 height 83
click at [815, 271] on div "Notes" at bounding box center [852, 277] width 924 height 11
click at [952, 419] on div "Show / Hide columns Add product" at bounding box center [949, 429] width 728 height 20
click at [1507, 21] on button "Submit as Order" at bounding box center [1520, 18] width 67 height 19
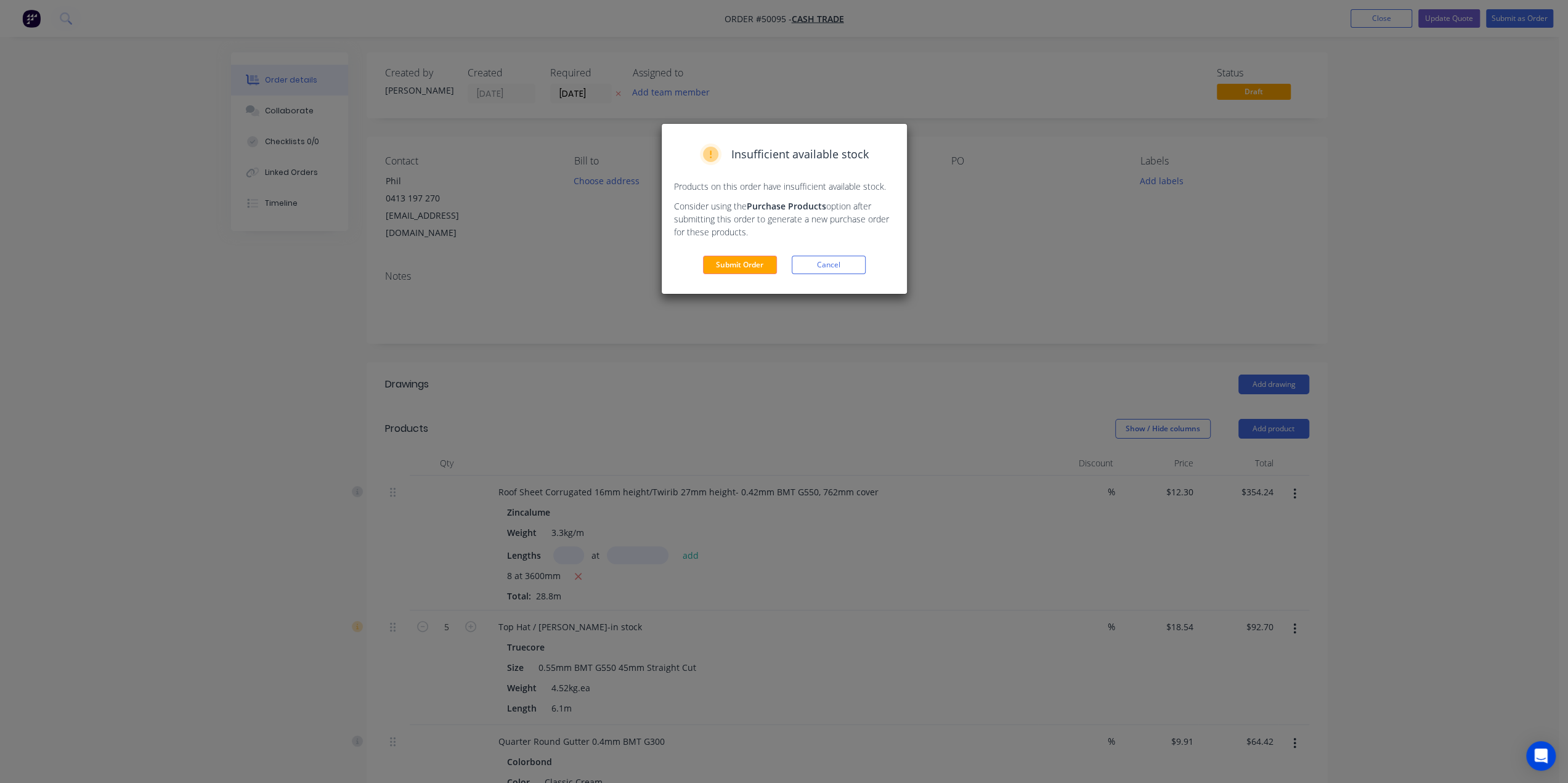
drag, startPoint x: 723, startPoint y: 262, endPoint x: 908, endPoint y: 281, distance: 186.0
click at [723, 262] on button "Submit Order" at bounding box center [740, 264] width 74 height 19
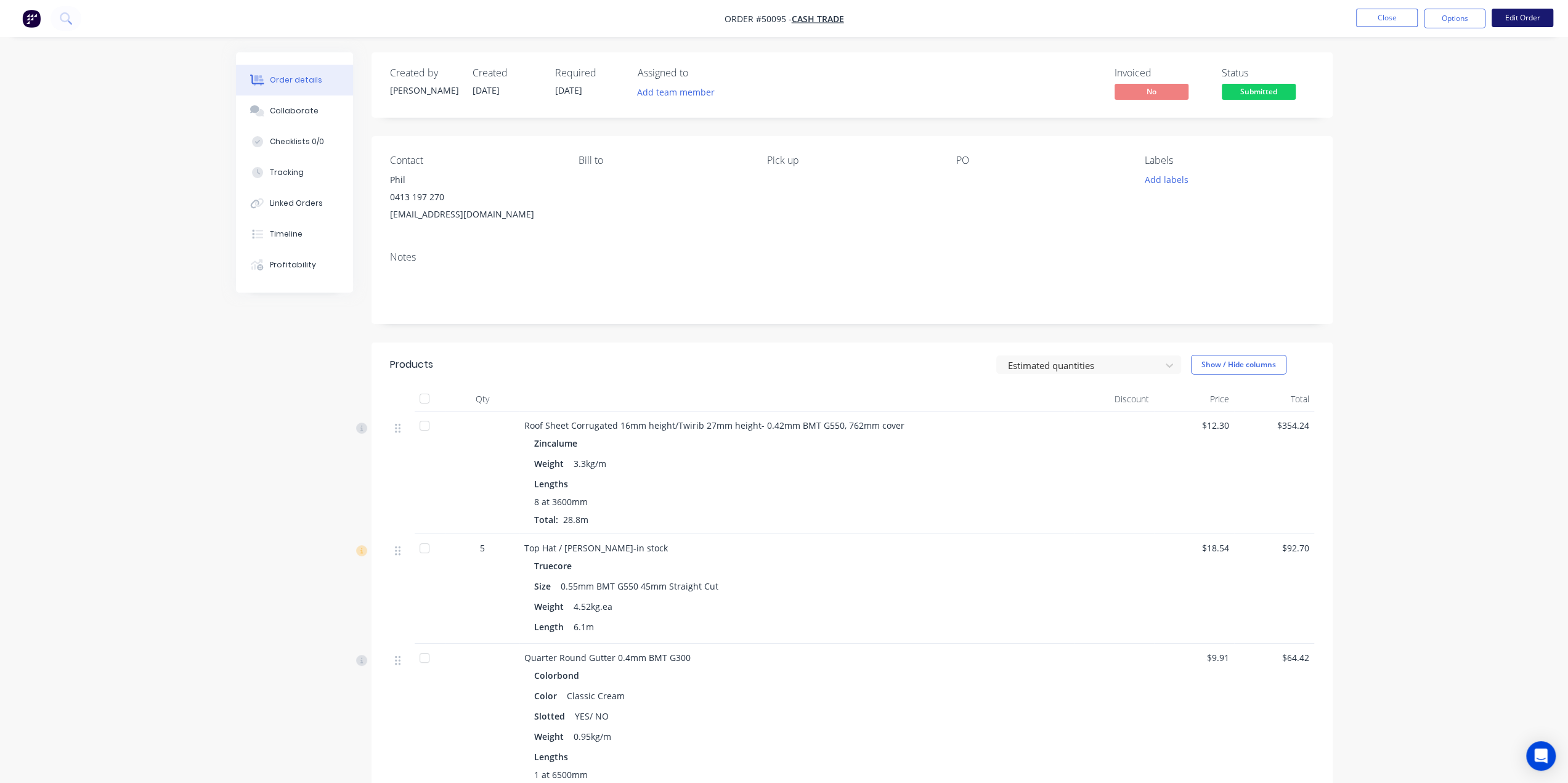
click at [1525, 19] on button "Edit Order" at bounding box center [1522, 18] width 61 height 19
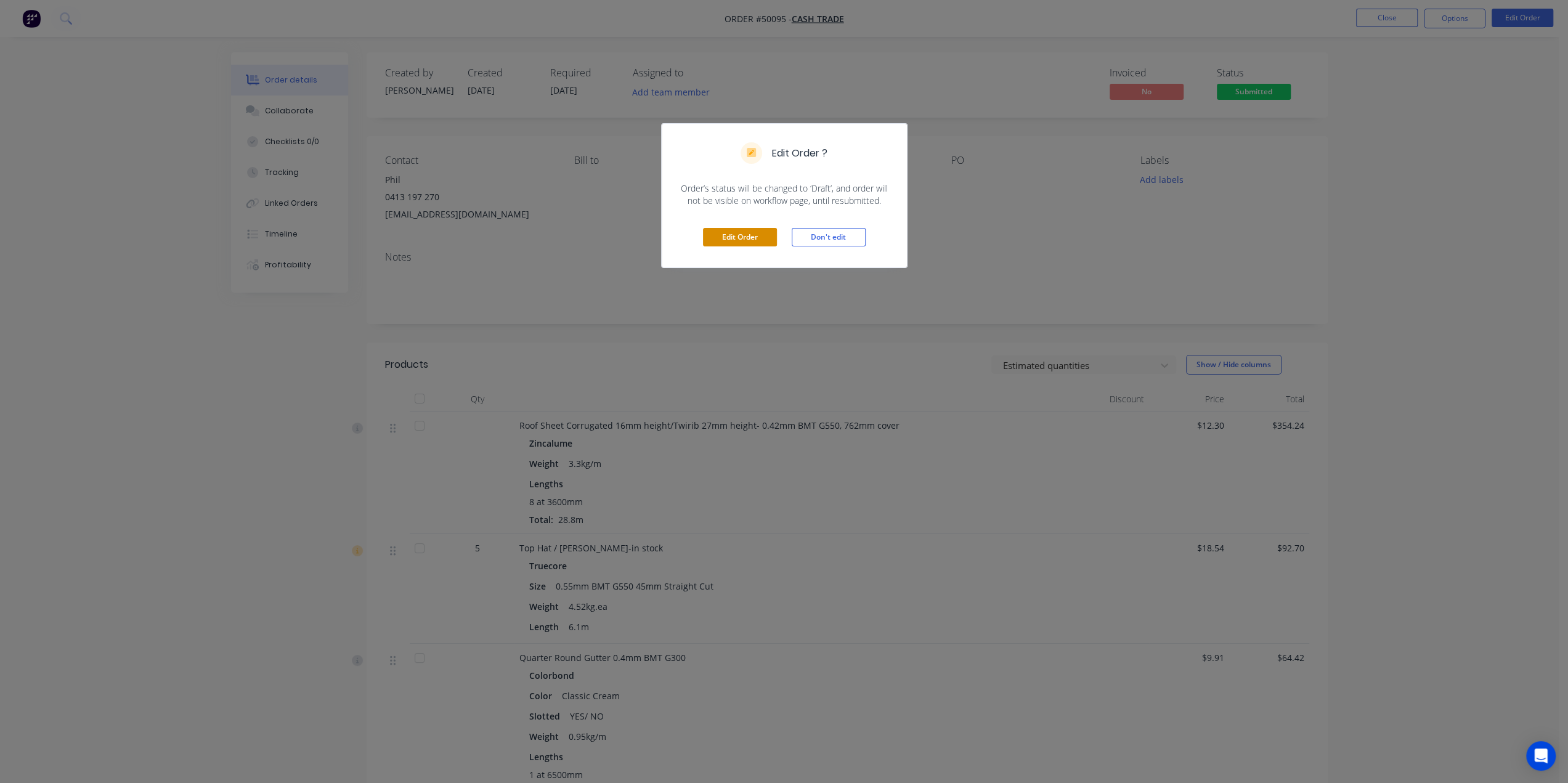
click at [745, 235] on button "Edit Order" at bounding box center [740, 237] width 74 height 19
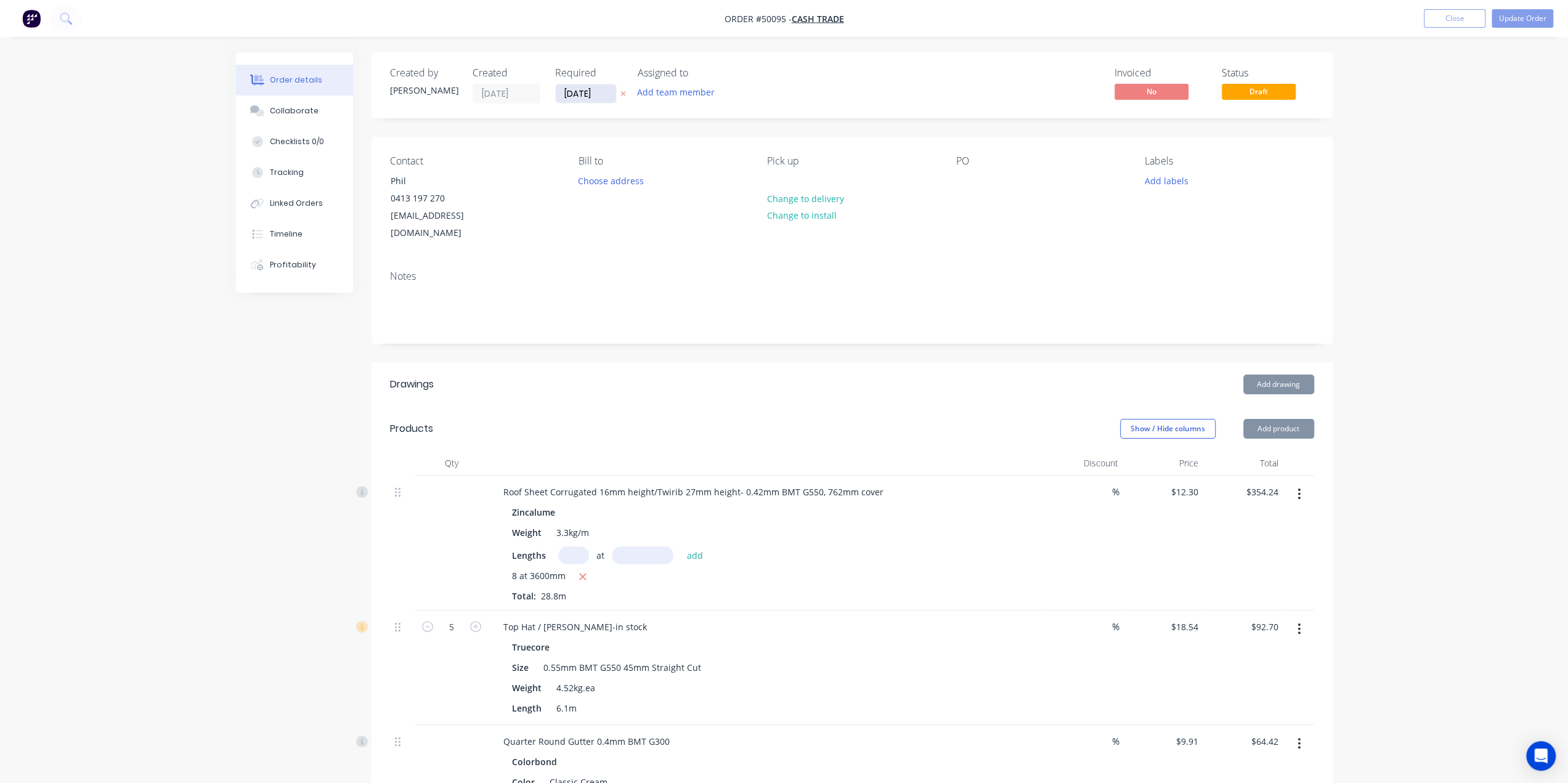
click at [588, 90] on input "16/10/25" at bounding box center [586, 93] width 61 height 19
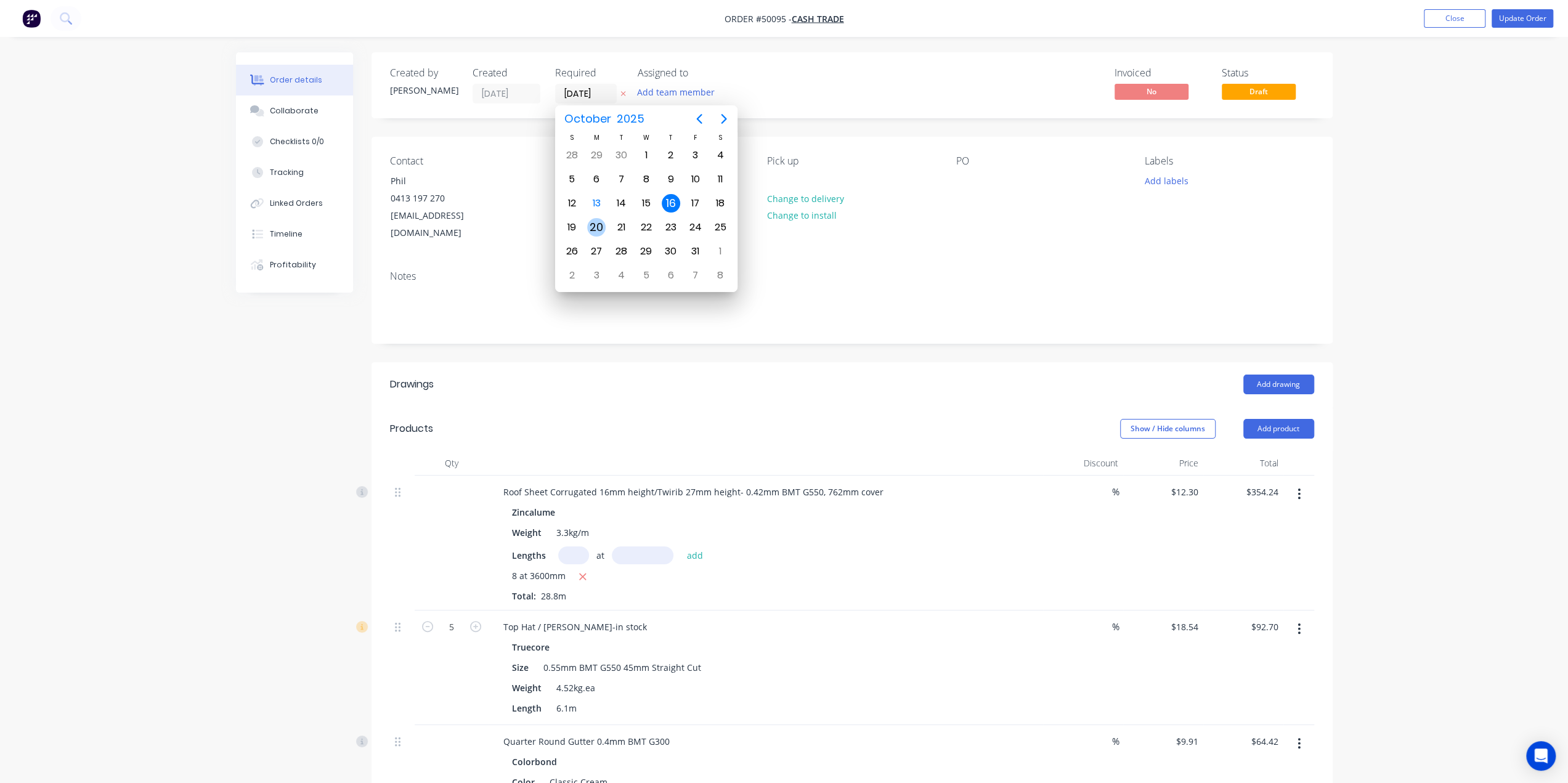
click at [593, 226] on div "20" at bounding box center [597, 227] width 19 height 19
type input "20/10/25"
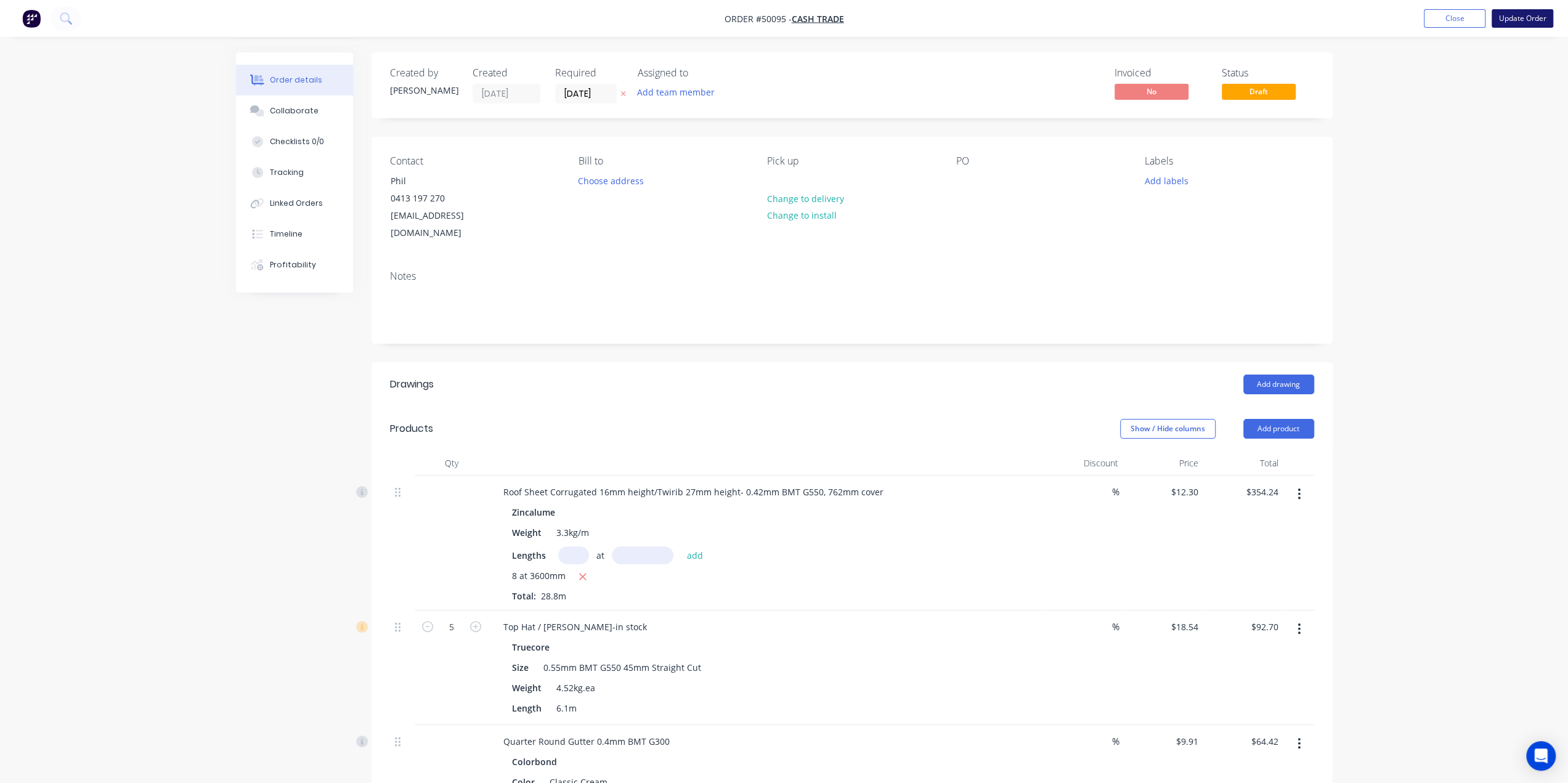
click at [1512, 14] on button "Update Order" at bounding box center [1522, 18] width 61 height 19
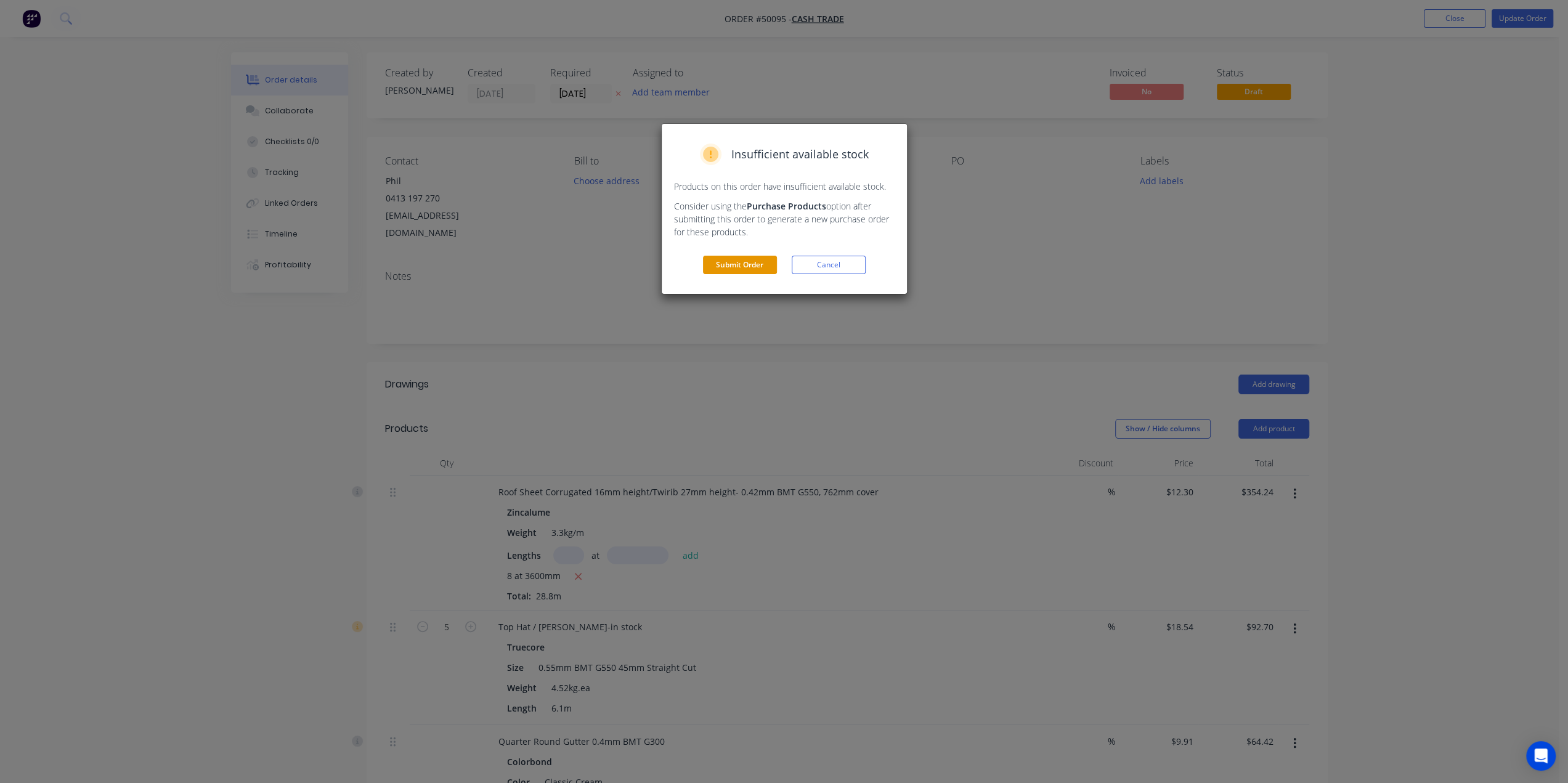
click at [728, 263] on button "Submit Order" at bounding box center [740, 264] width 74 height 19
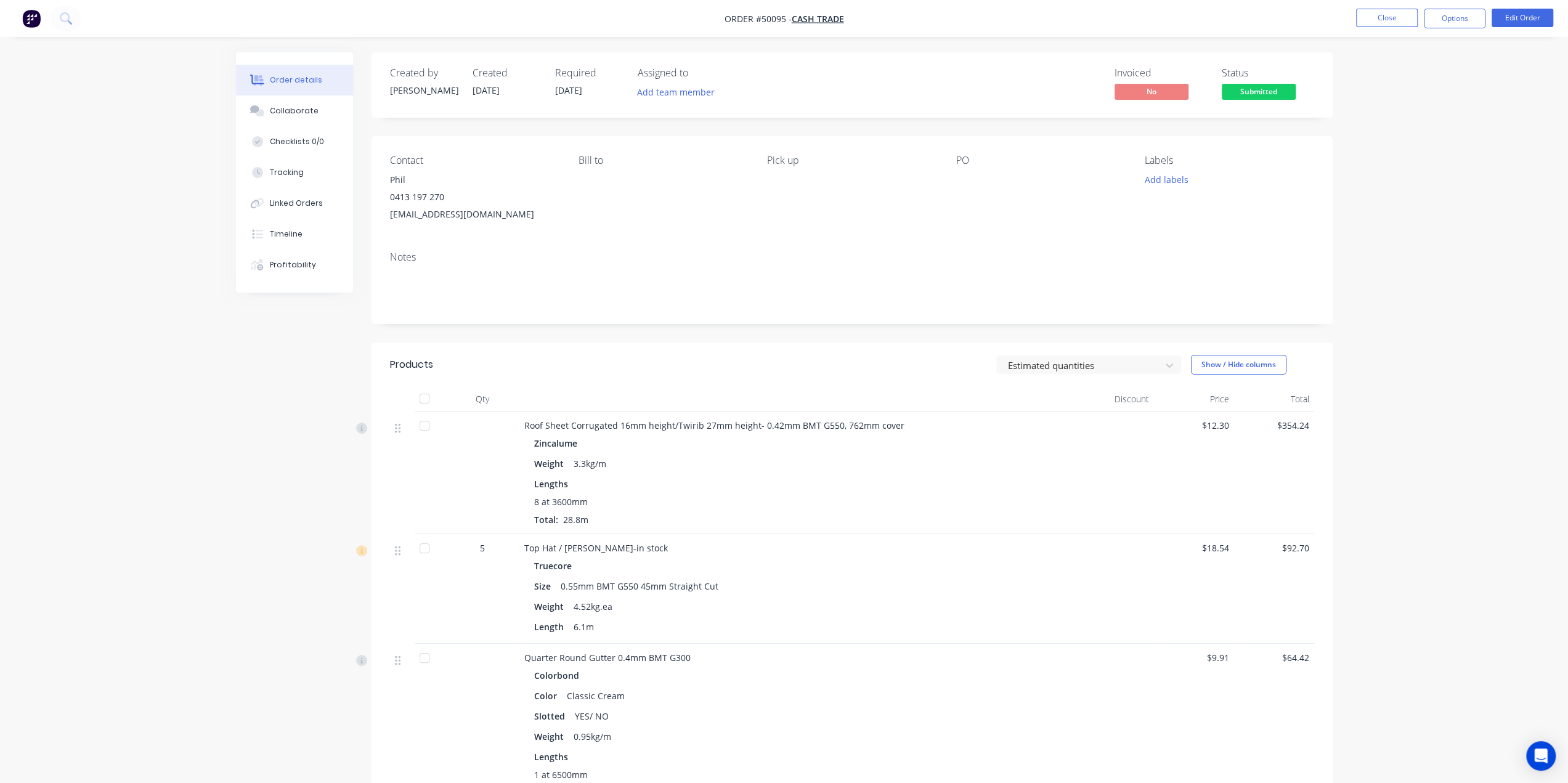
click at [726, 228] on div "Contact Phil 0413 197 270 darleneandphil@hotmail.com Bill to Pick up PO Labels …" at bounding box center [852, 188] width 962 height 106
click at [1440, 9] on button "Options" at bounding box center [1454, 19] width 61 height 20
click at [1406, 171] on div "Delivery Docket" at bounding box center [1417, 173] width 114 height 18
click at [1415, 124] on div "Without pricing" at bounding box center [1417, 124] width 114 height 18
click at [1405, 155] on div "Work Order" at bounding box center [1417, 149] width 114 height 18
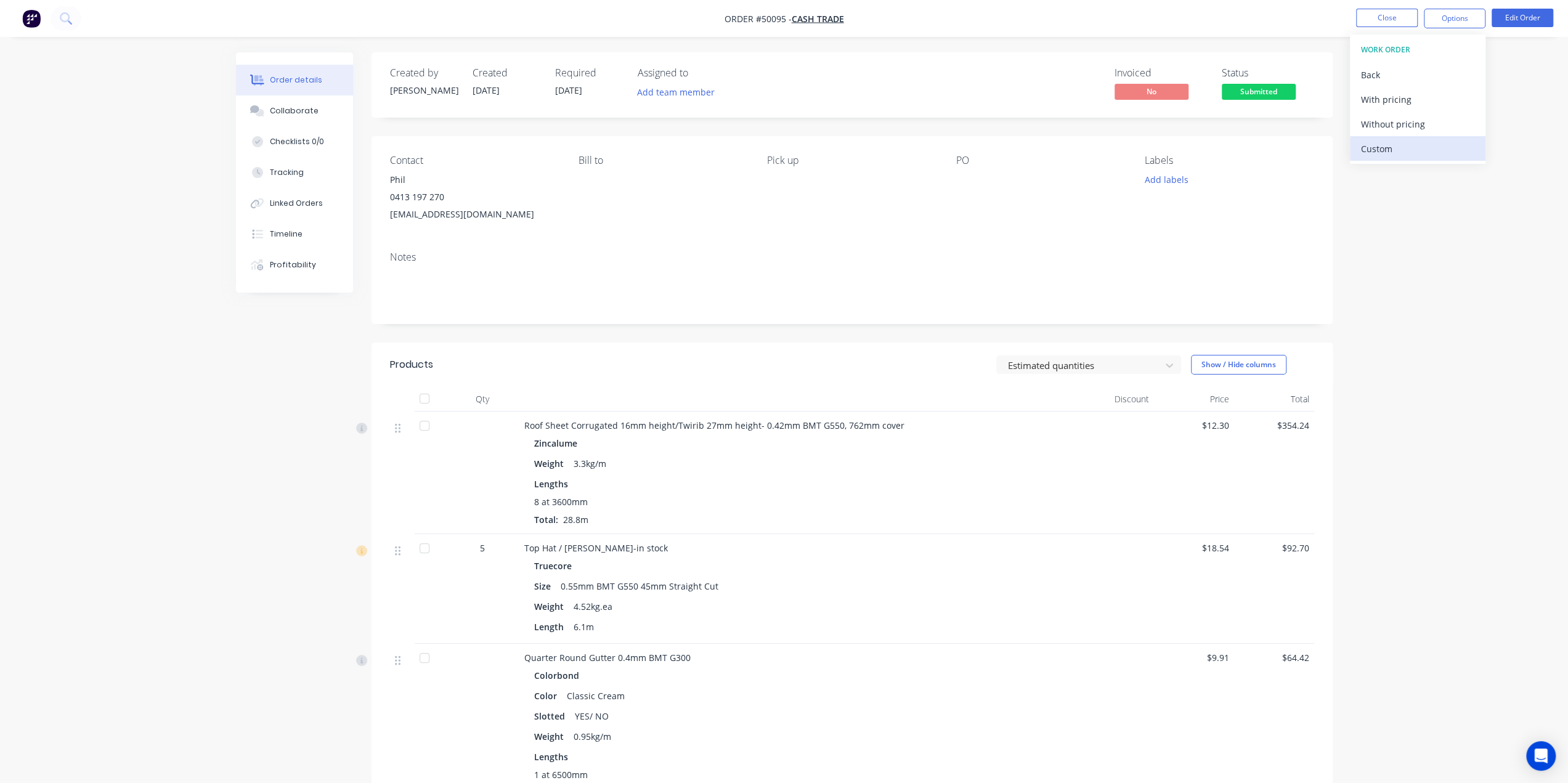
click at [1383, 146] on div "Custom" at bounding box center [1417, 149] width 114 height 18
click at [1393, 121] on div "Without pricing" at bounding box center [1417, 124] width 114 height 18
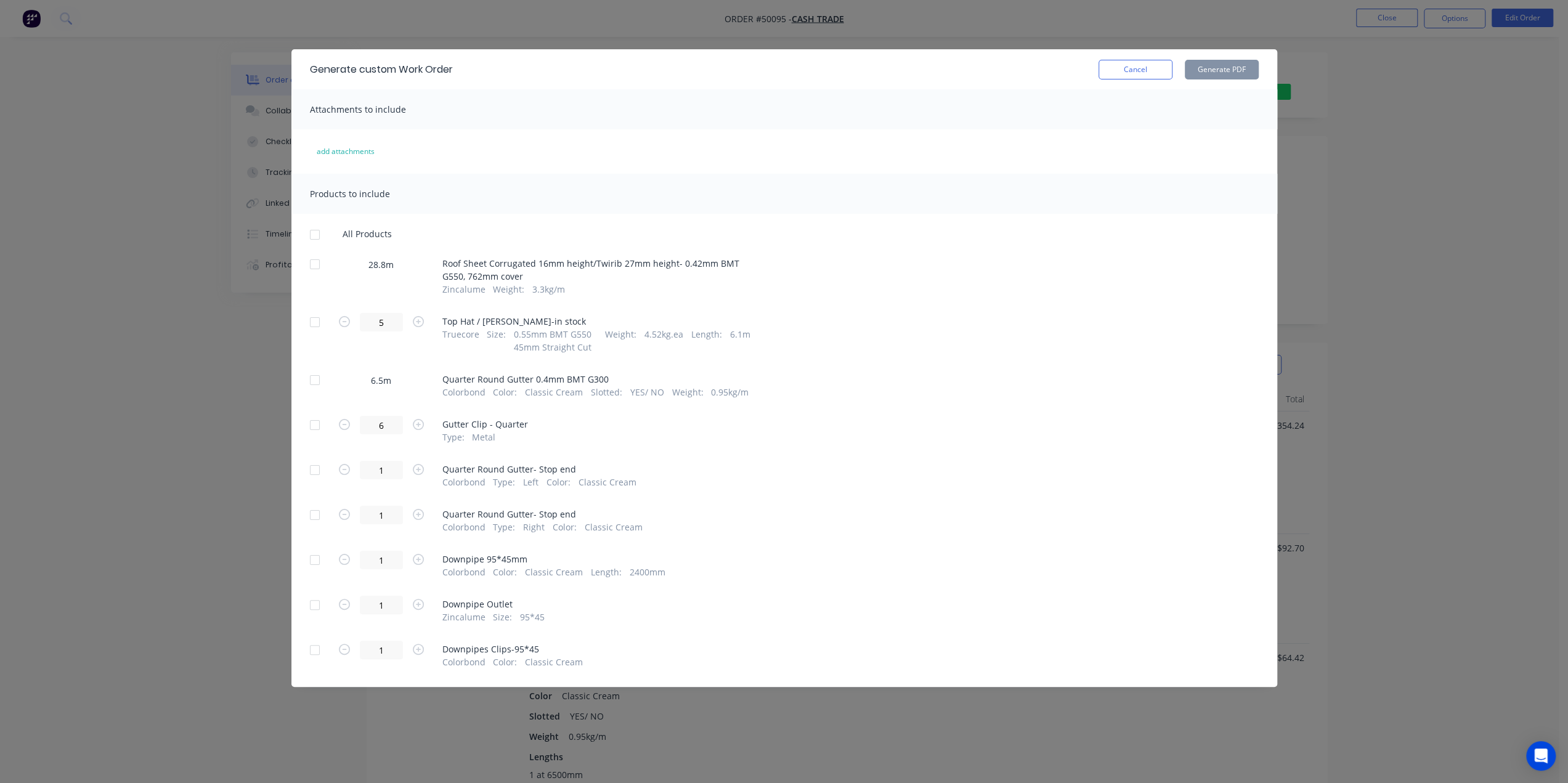
click at [315, 265] on div at bounding box center [315, 264] width 25 height 25
click at [1207, 73] on button "Generate PDF" at bounding box center [1222, 70] width 74 height 20
click at [311, 385] on div at bounding box center [315, 380] width 25 height 25
click at [1231, 60] on button "Generate PDF" at bounding box center [1222, 70] width 74 height 20
click at [1440, 221] on div "Generate custom Work Order Cancel Generate PDF Attachments to include add attac…" at bounding box center [784, 391] width 1568 height 783
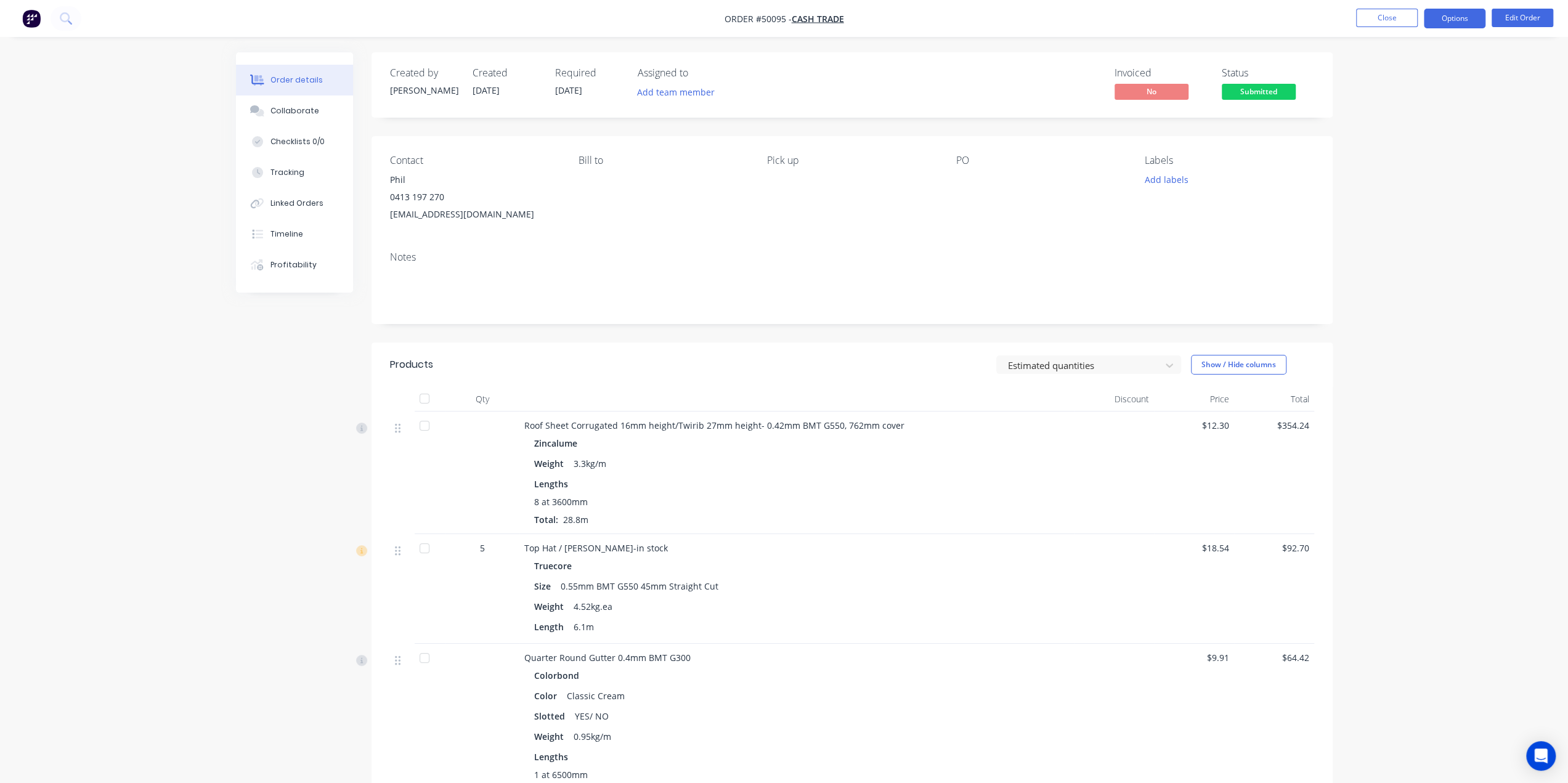
click at [1441, 19] on button "Options" at bounding box center [1454, 19] width 61 height 20
click at [1433, 70] on div "Invoice" at bounding box center [1417, 75] width 114 height 18
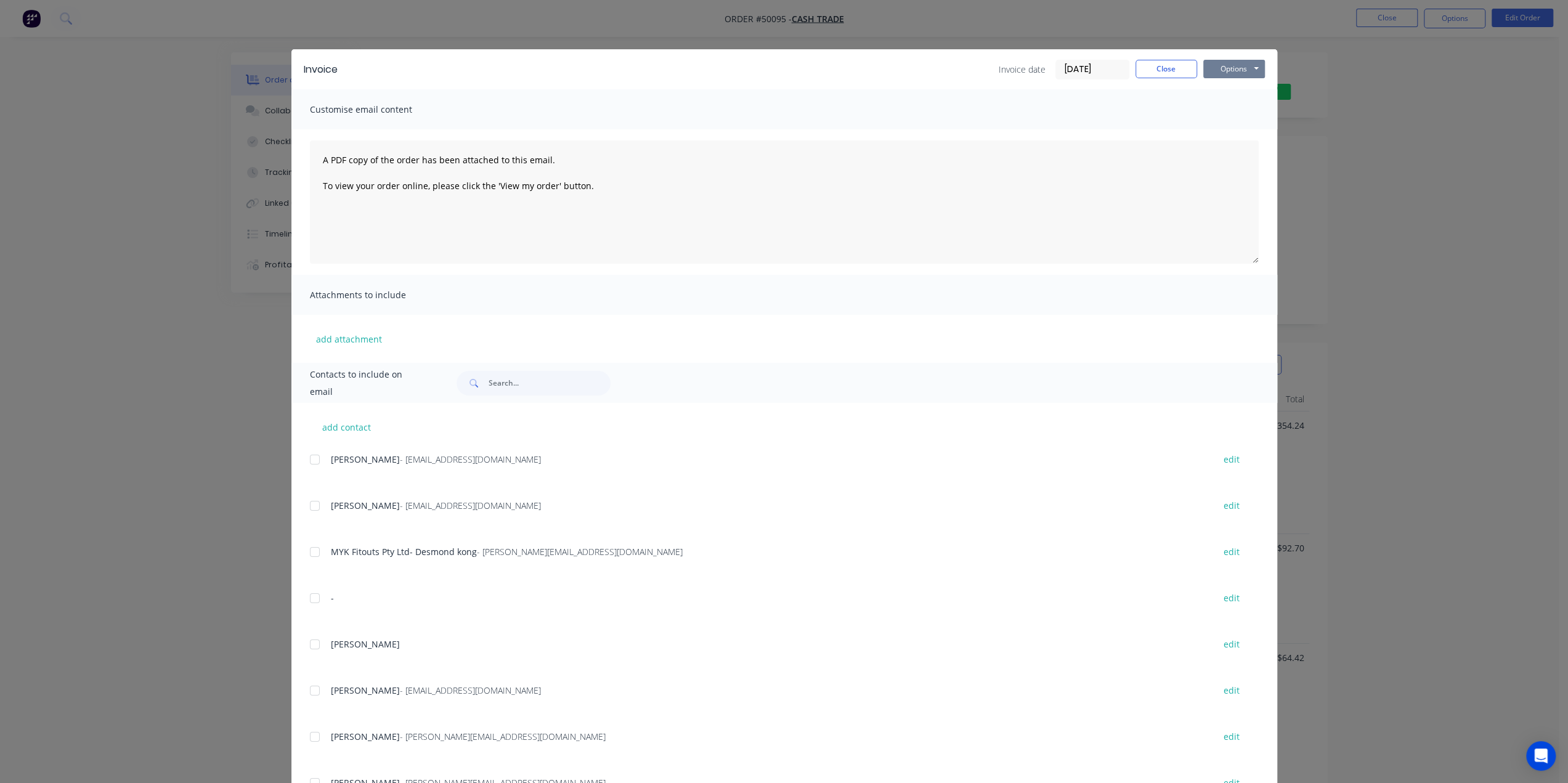
click at [1225, 69] on button "Options" at bounding box center [1234, 69] width 61 height 19
click at [1231, 109] on button "Print" at bounding box center [1243, 110] width 79 height 20
click at [1399, 286] on div "Invoice Invoice date 13/10/25 Close Options Preview Print Email Customise email…" at bounding box center [784, 391] width 1568 height 783
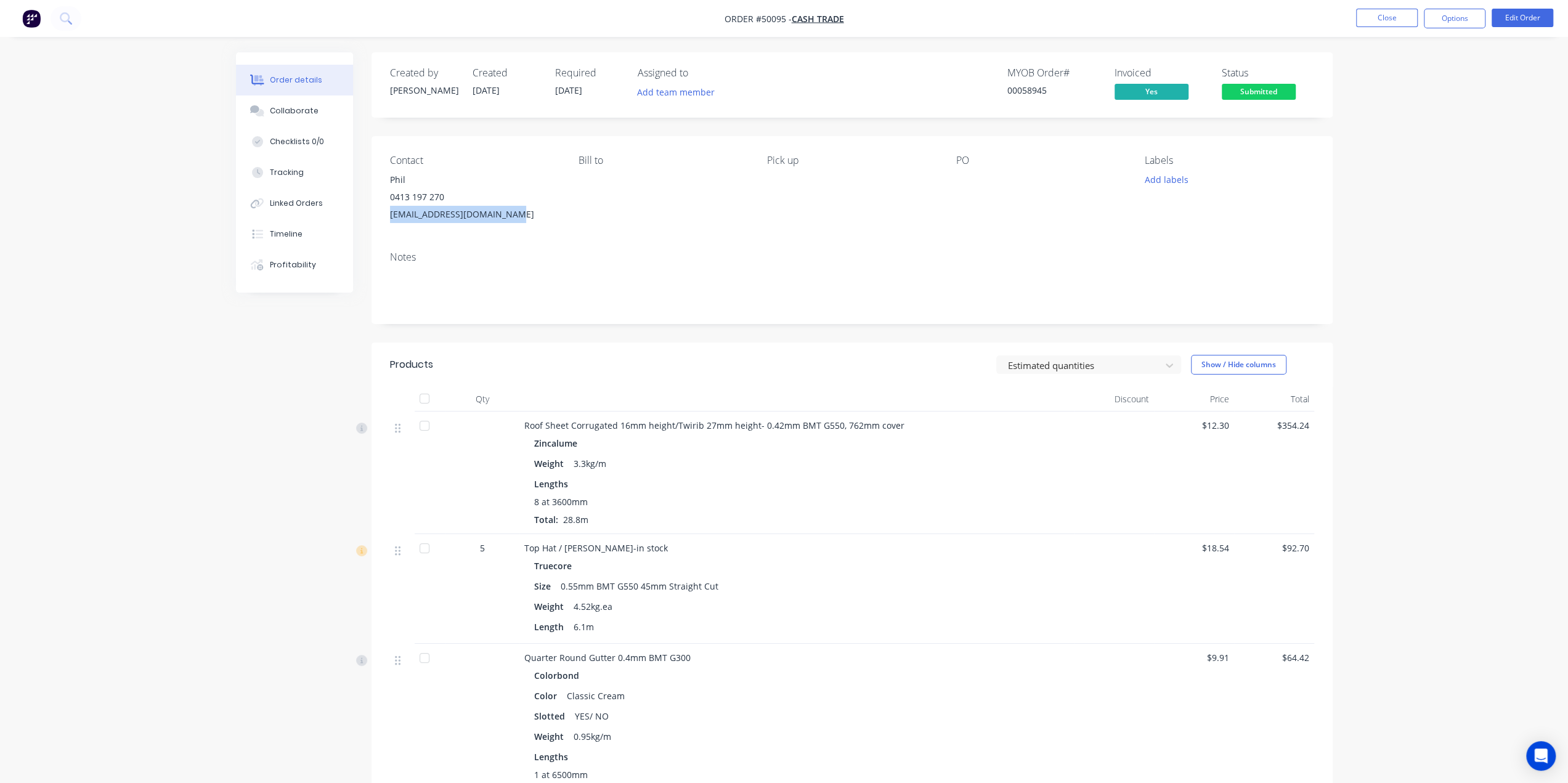
drag, startPoint x: 386, startPoint y: 215, endPoint x: 529, endPoint y: 224, distance: 143.3
click at [534, 218] on div "Contact Phil 0413 197 270 darleneandphil@hotmail.com Bill to Pick up PO Labels …" at bounding box center [852, 188] width 962 height 106
copy div "darleneandphil@hotmail.com"
click at [364, 218] on div "Order details Collaborate Checklists 0/0 Tracking Linked Orders Timeline Profit…" at bounding box center [304, 173] width 136 height 241
click at [385, 196] on div "Contact Phil 0413 197 270 darleneandphil@hotmail.com Bill to Pick up PO Labels …" at bounding box center [852, 188] width 962 height 106
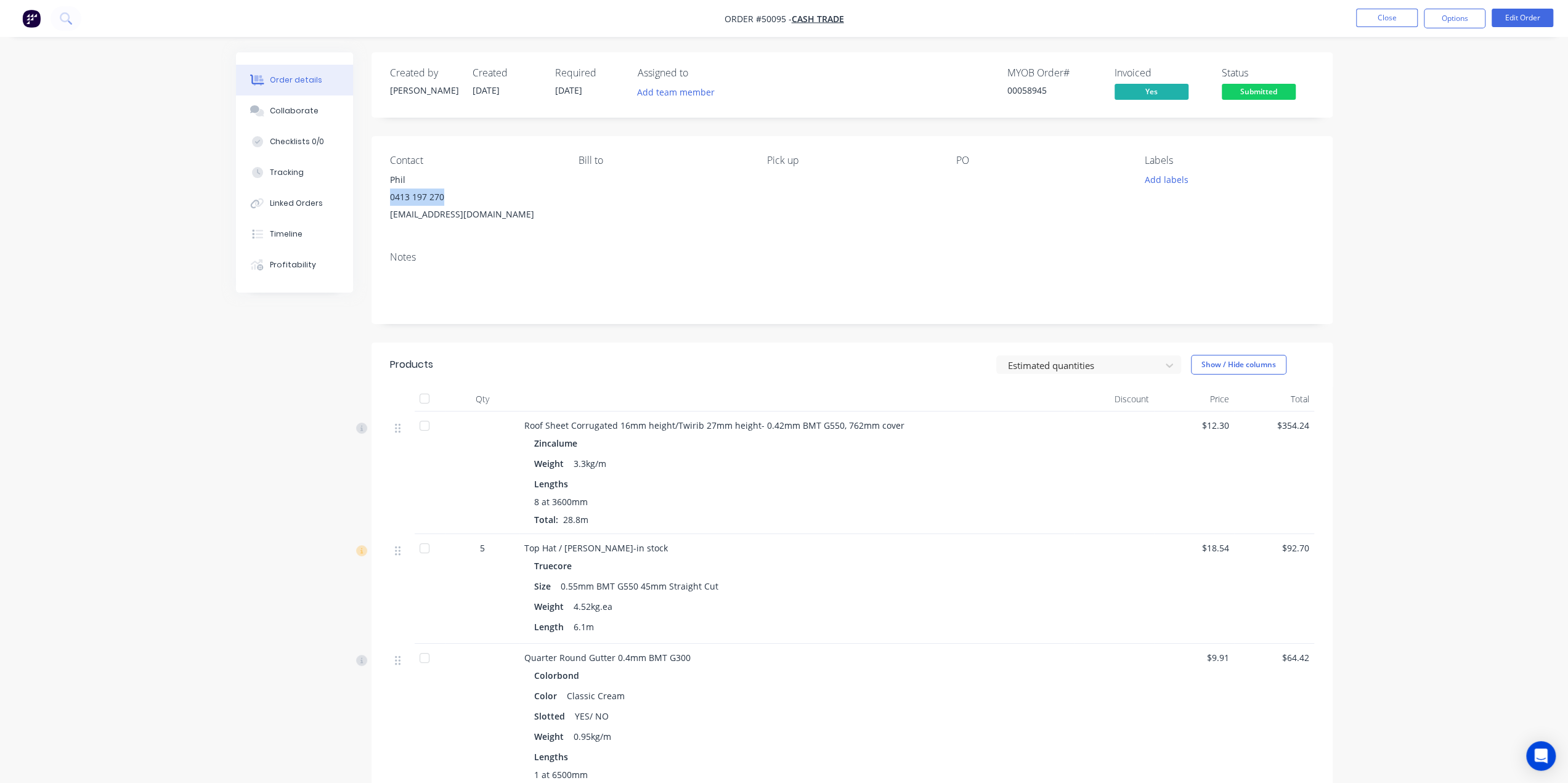
drag, startPoint x: 388, startPoint y: 199, endPoint x: 463, endPoint y: 198, distance: 75.0
click at [463, 198] on div "Contact Phil 0413 197 270 darleneandphil@hotmail.com Bill to Pick up PO Labels …" at bounding box center [852, 188] width 962 height 106
copy div "0413 197 270"
click at [1440, 203] on div "Order details Collaborate Checklists 0/0 Tracking Linked Orders Timeline Profit…" at bounding box center [784, 728] width 1568 height 1456
click at [1443, 292] on div "Order details Collaborate Checklists 0/0 Tracking Linked Orders Timeline Profit…" at bounding box center [784, 728] width 1568 height 1456
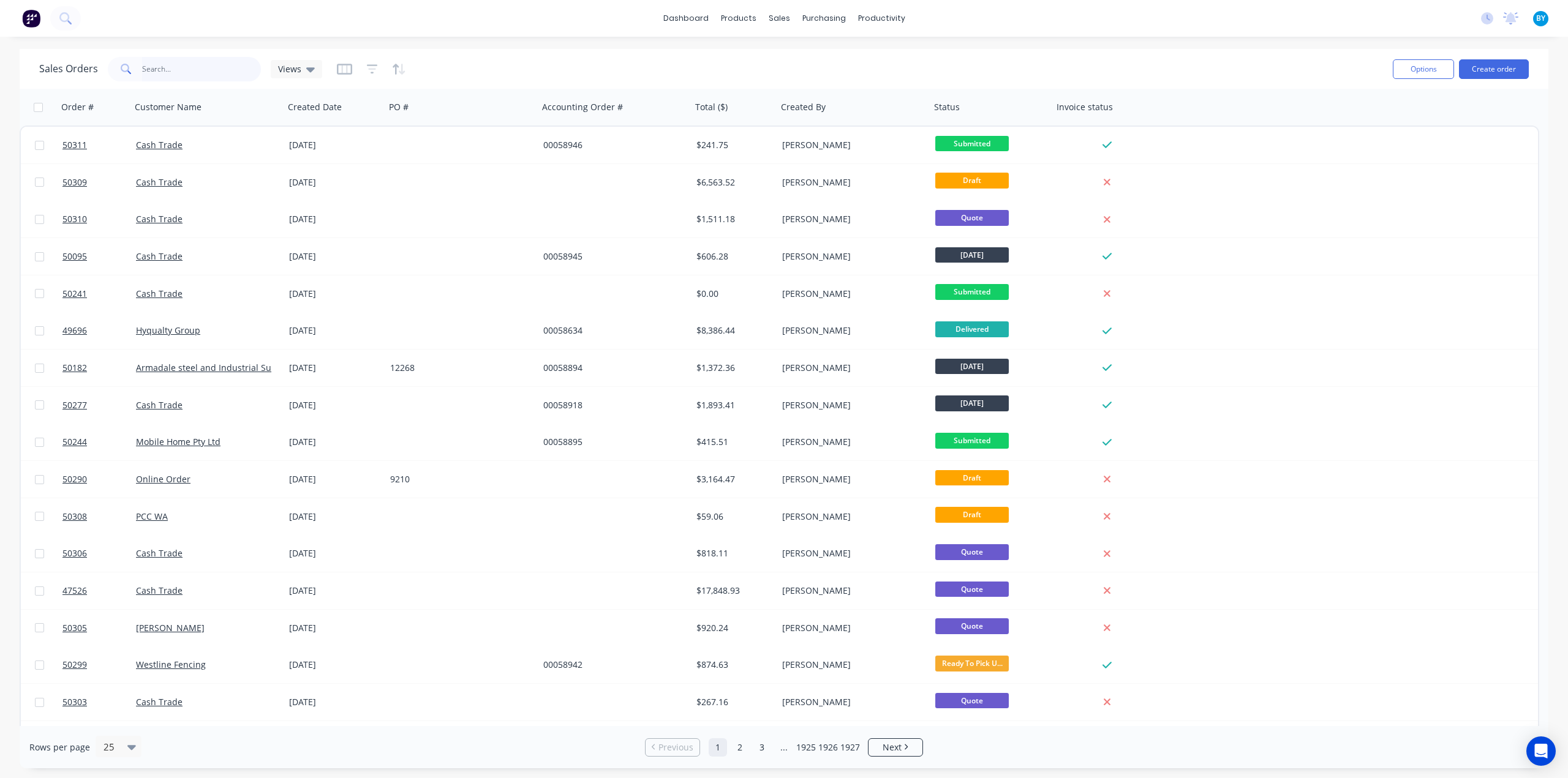
click at [175, 69] on input "text" at bounding box center [202, 69] width 120 height 24
type input "45767"
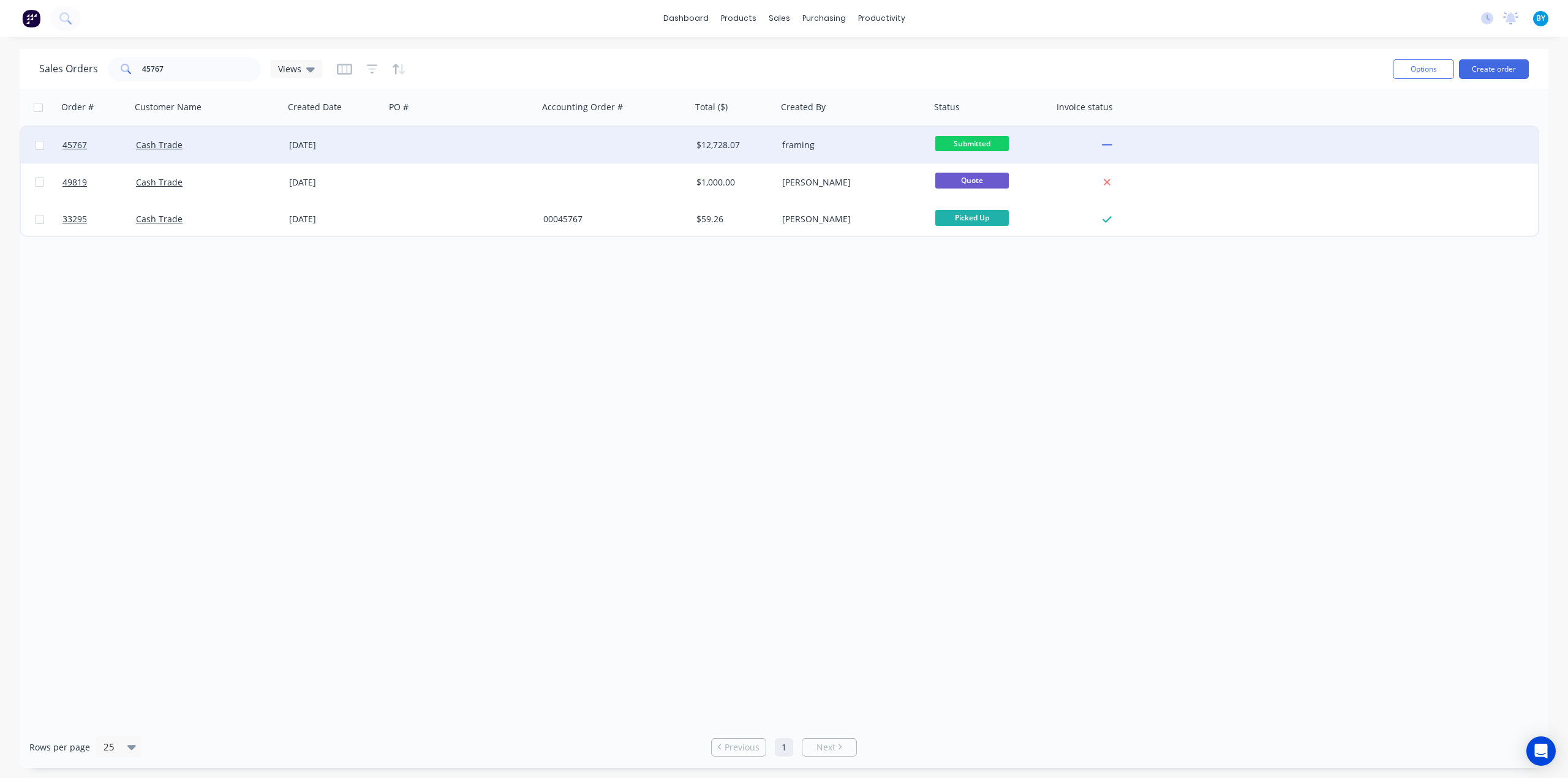
click at [468, 142] on div at bounding box center [462, 145] width 153 height 37
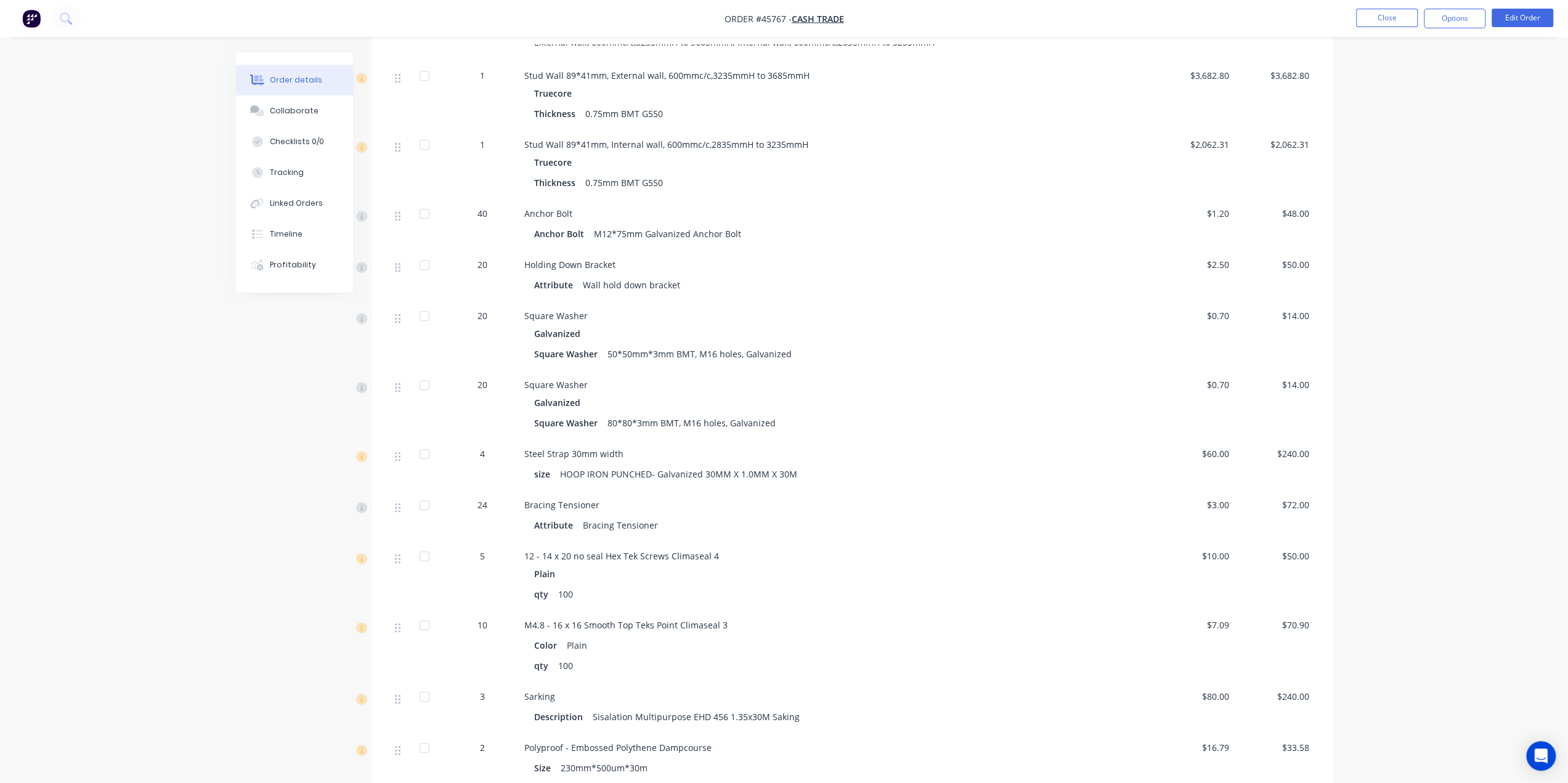
click at [1440, 543] on div "Order details Collaborate Checklists 0/0 Tracking Linked Orders Timeline Profit…" at bounding box center [784, 791] width 1568 height 2446
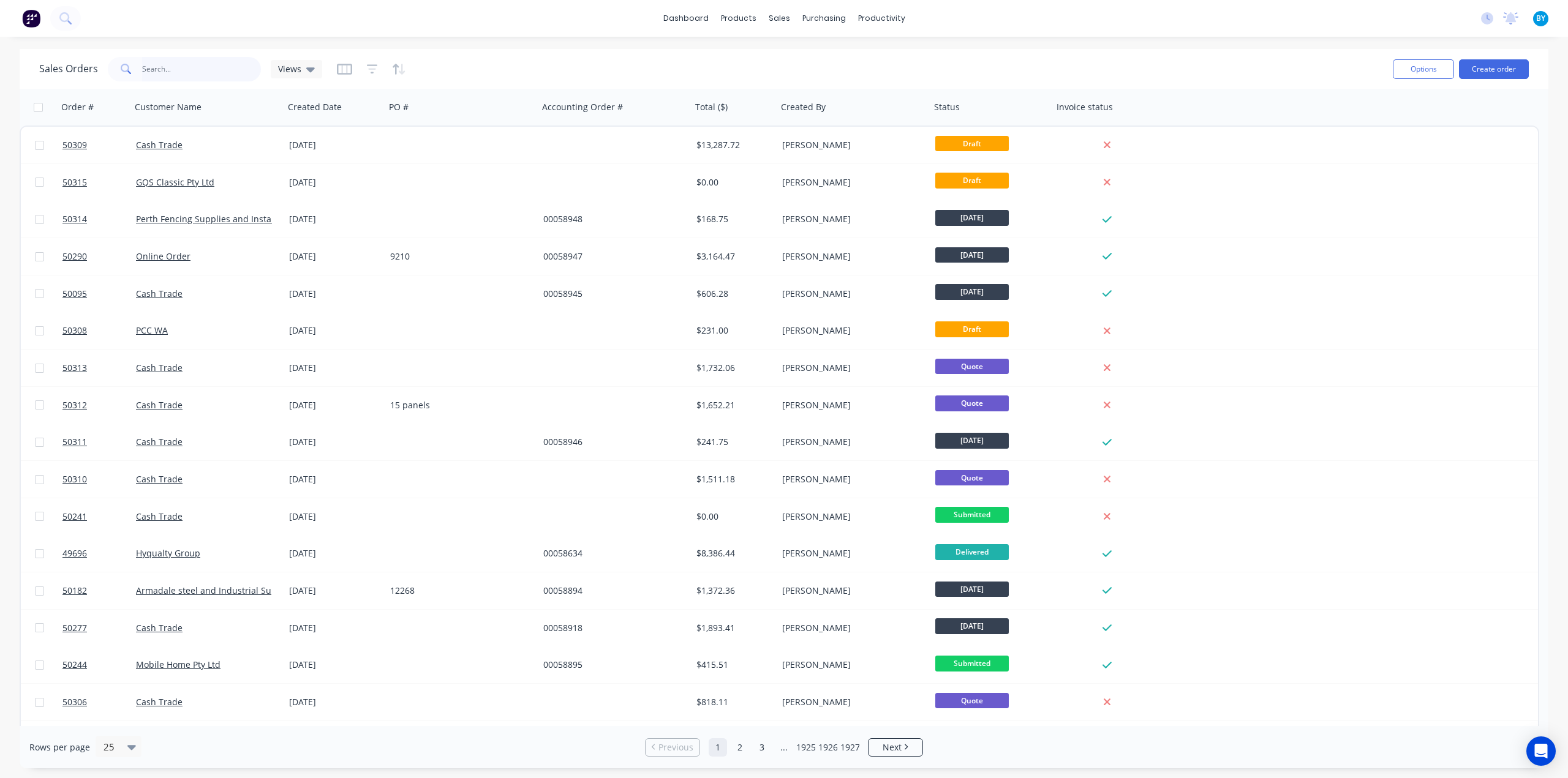
click at [201, 63] on input "text" at bounding box center [202, 69] width 120 height 24
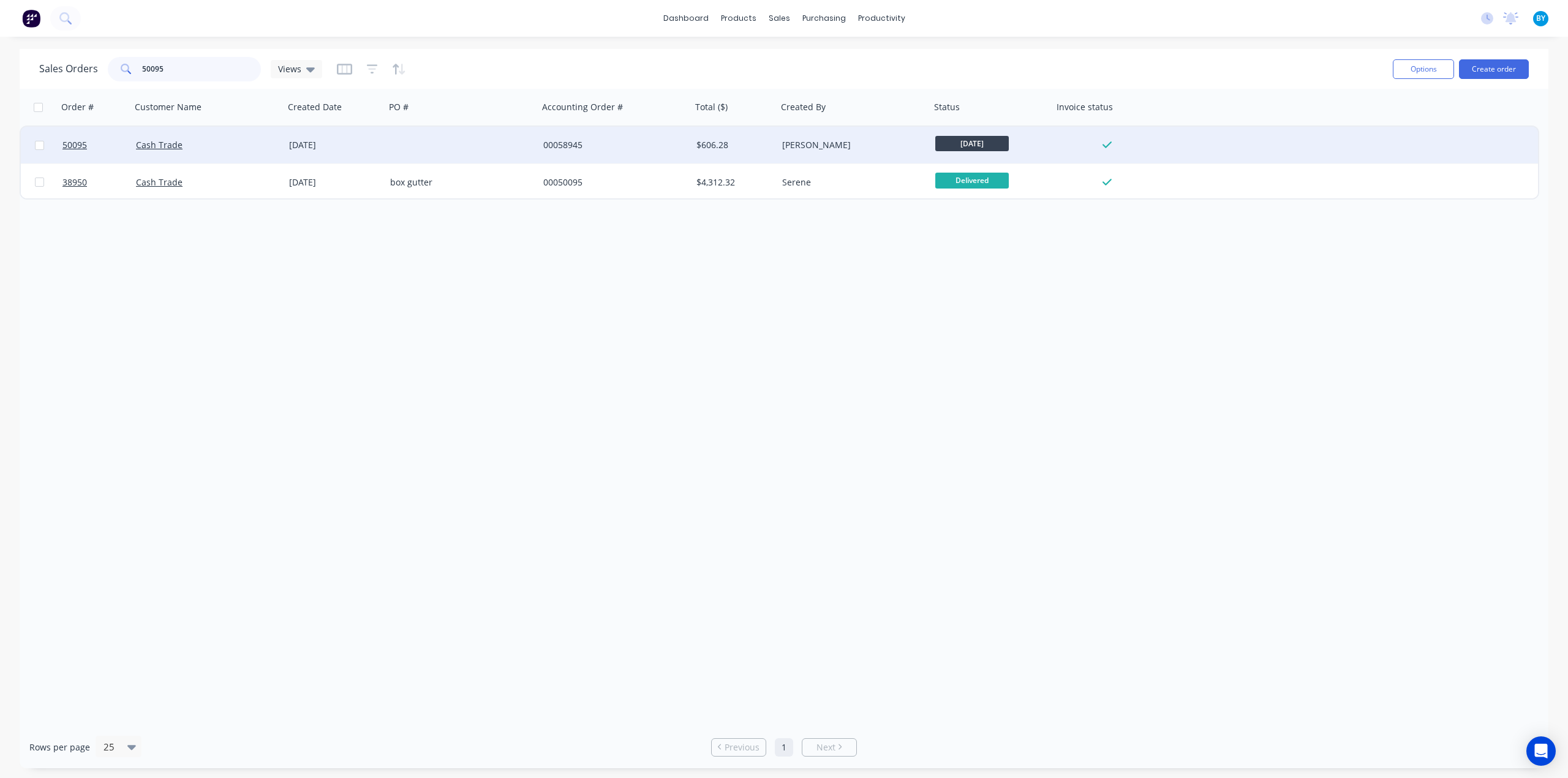
type input "50095"
click at [227, 152] on div "Cash Trade" at bounding box center [207, 145] width 153 height 37
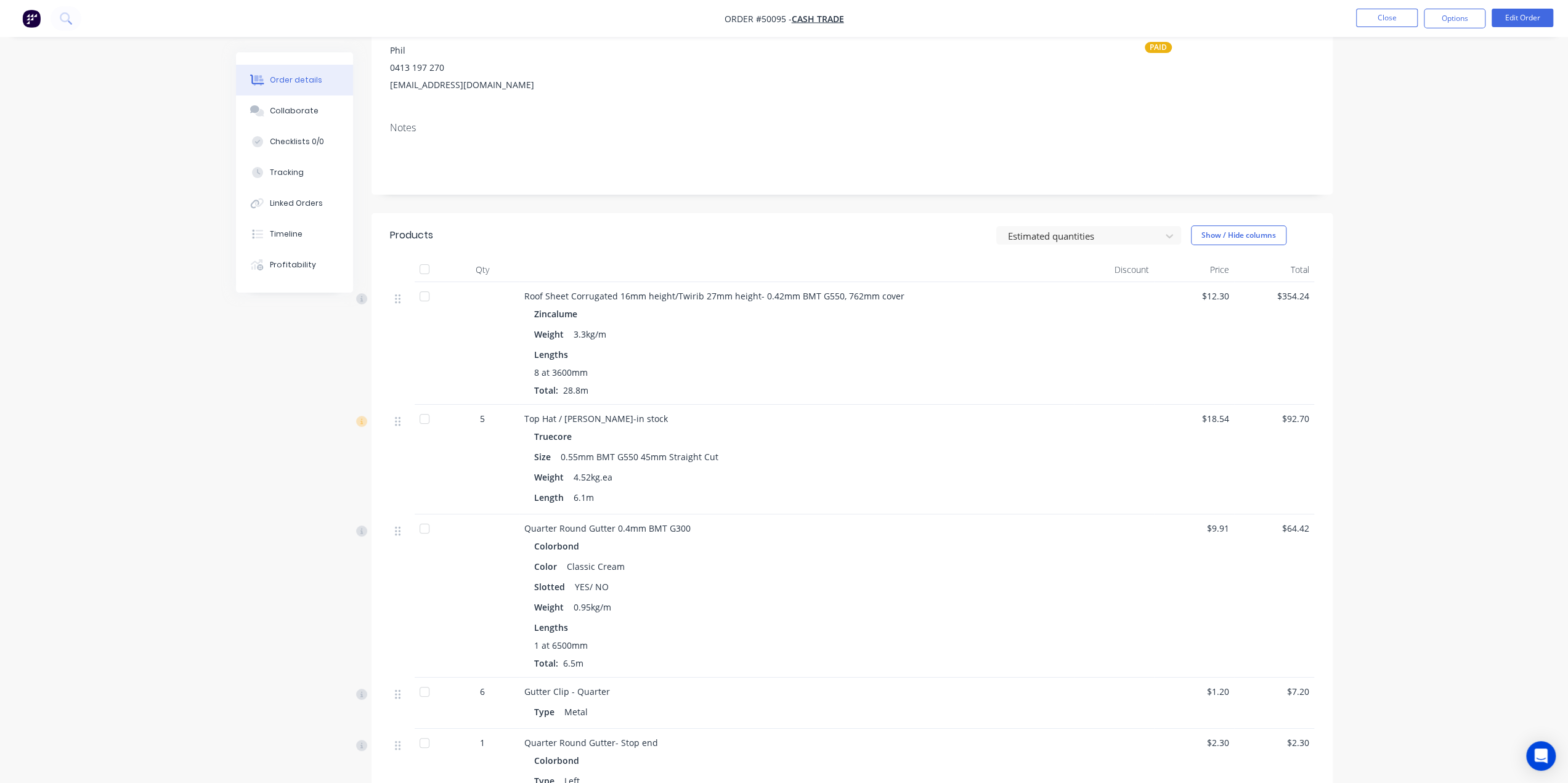
scroll to position [287, 0]
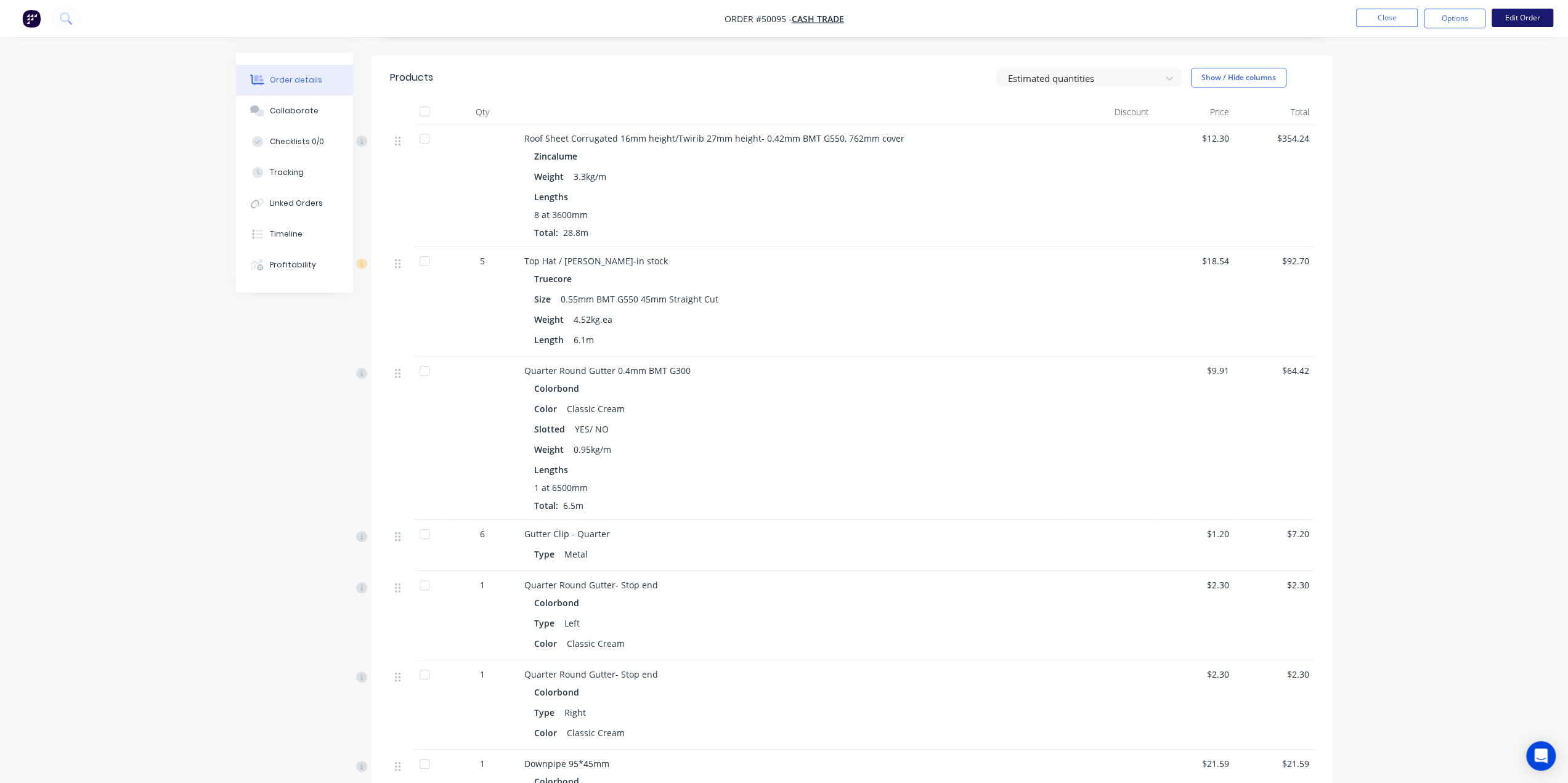
click at [1513, 17] on button "Edit Order" at bounding box center [1522, 18] width 61 height 19
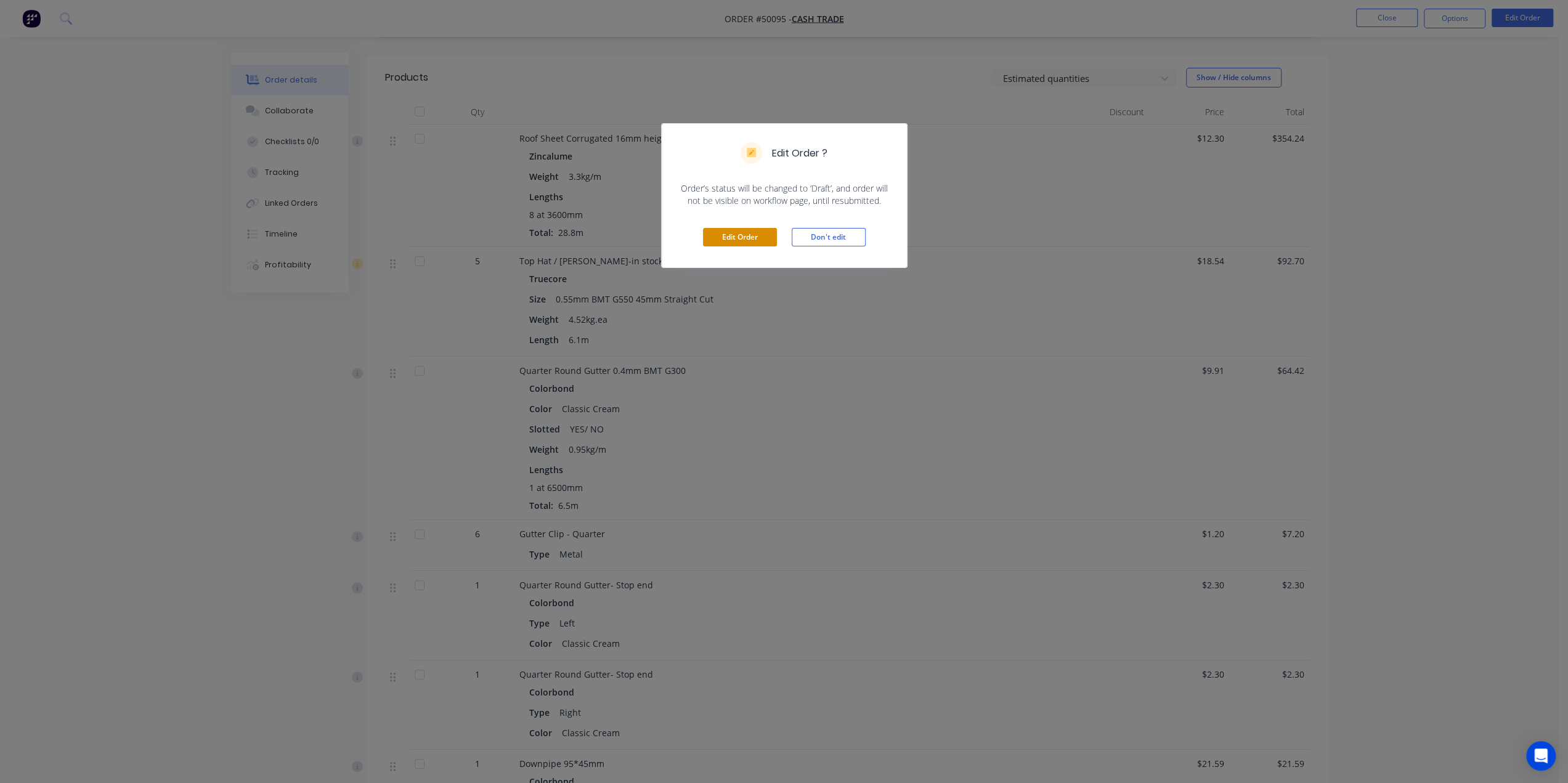
click at [719, 236] on button "Edit Order" at bounding box center [740, 237] width 74 height 19
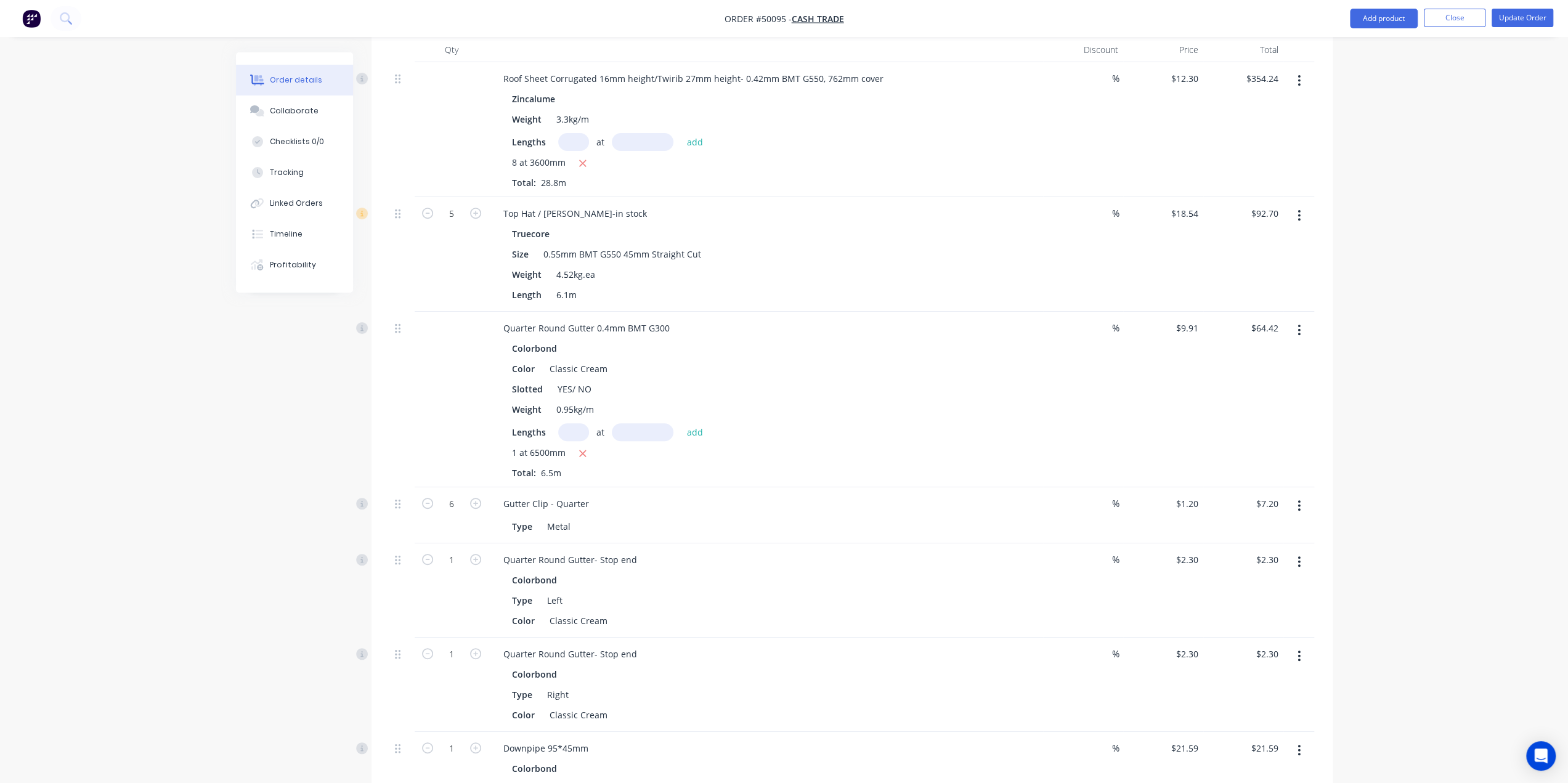
scroll to position [493, 0]
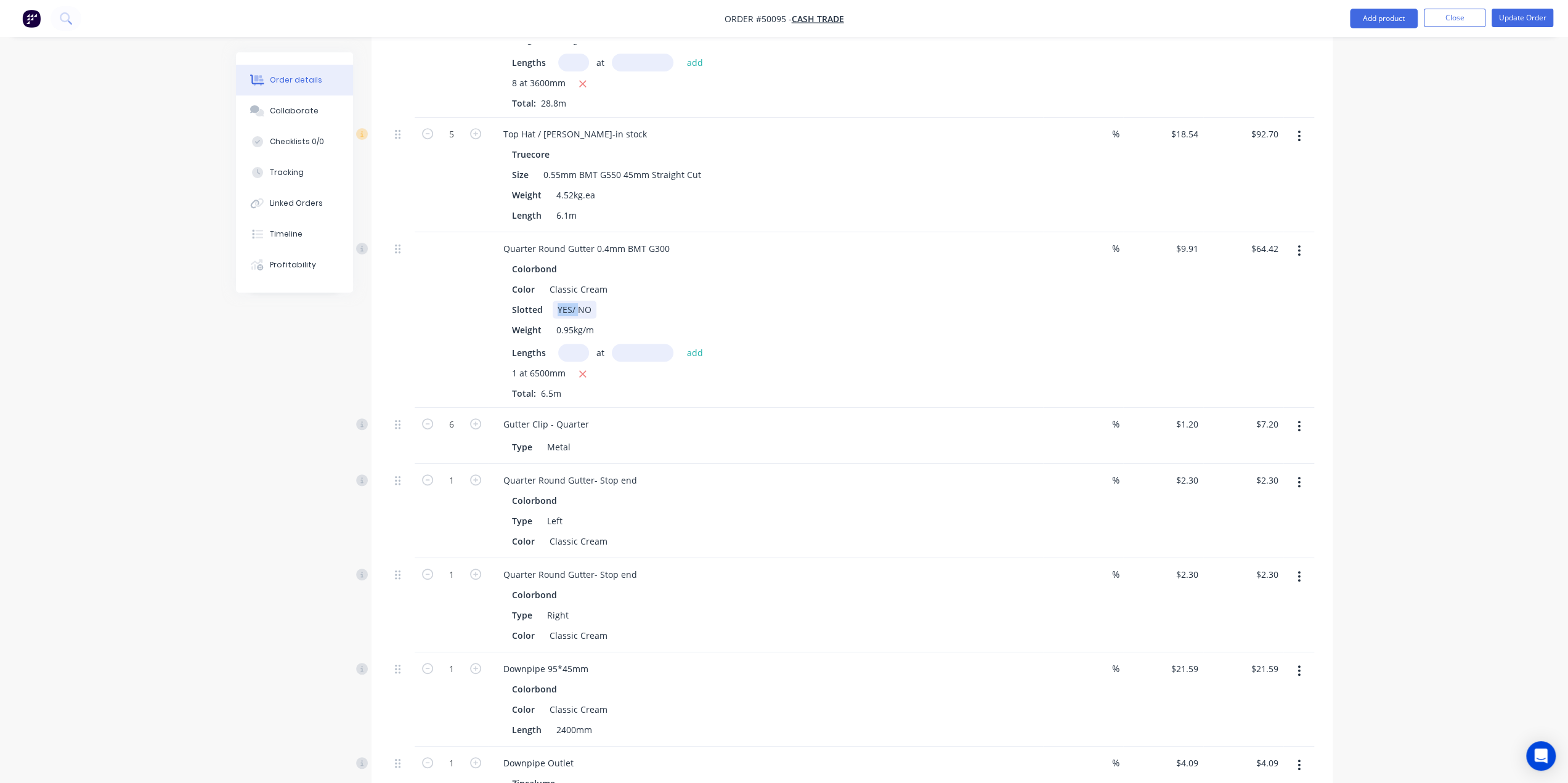
drag, startPoint x: 568, startPoint y: 289, endPoint x: 431, endPoint y: 268, distance: 138.6
click at [428, 273] on div "Quarter Round Gutter 0.4mm BMT G300 Colorbond Color Classic Cream Slotted YES/ …" at bounding box center [852, 320] width 924 height 176
click at [939, 435] on div "Type Metal" at bounding box center [766, 445] width 545 height 20
click at [908, 367] on div "1 at 6500mm Total: 6.5m" at bounding box center [766, 383] width 507 height 34
click at [938, 367] on div "1 at 6500mm" at bounding box center [766, 374] width 507 height 16
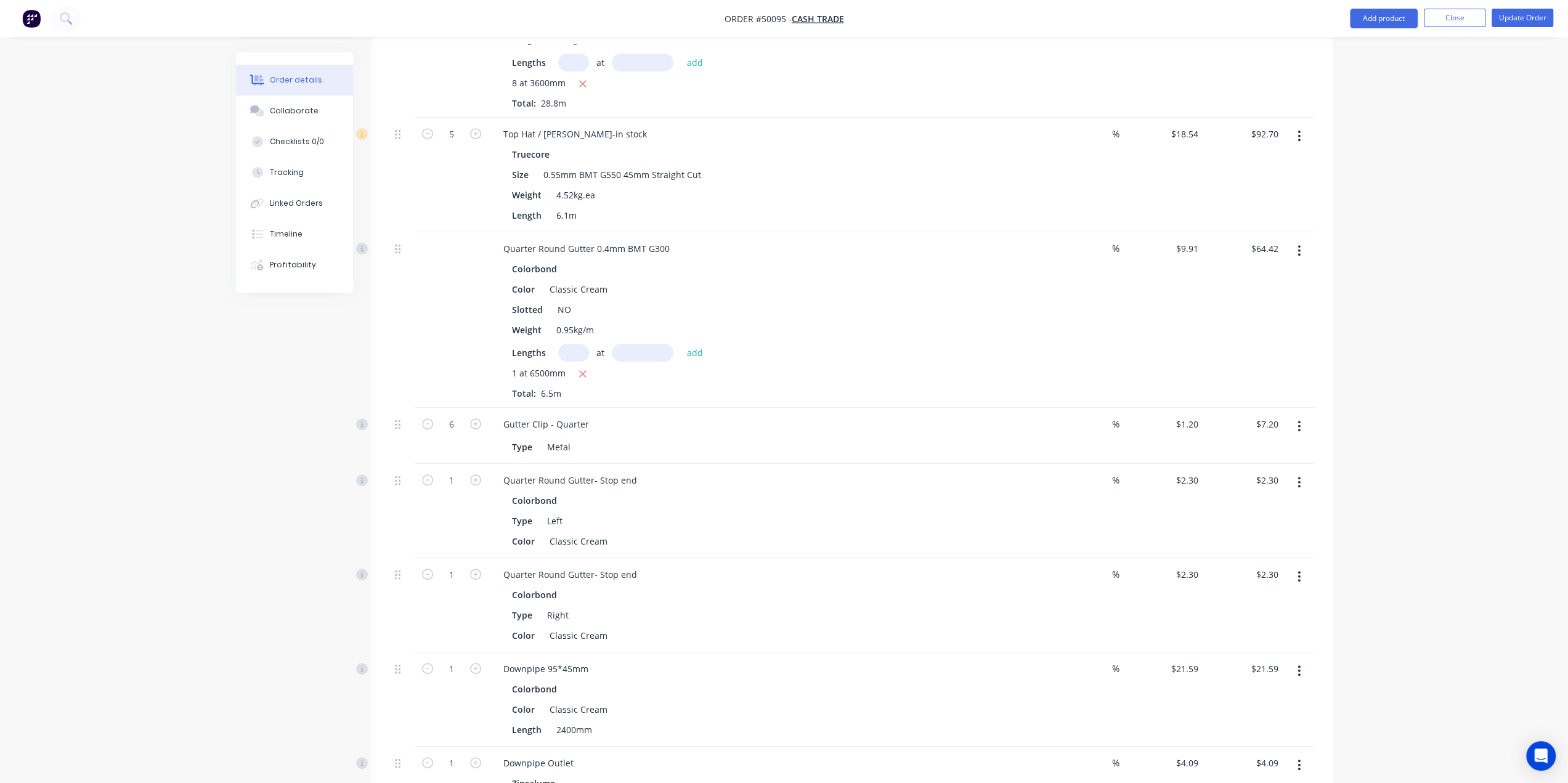
click at [954, 367] on div "1 at 6500mm Total: 6.5m" at bounding box center [766, 383] width 507 height 34
click at [1533, 22] on button "Update Order" at bounding box center [1522, 18] width 61 height 19
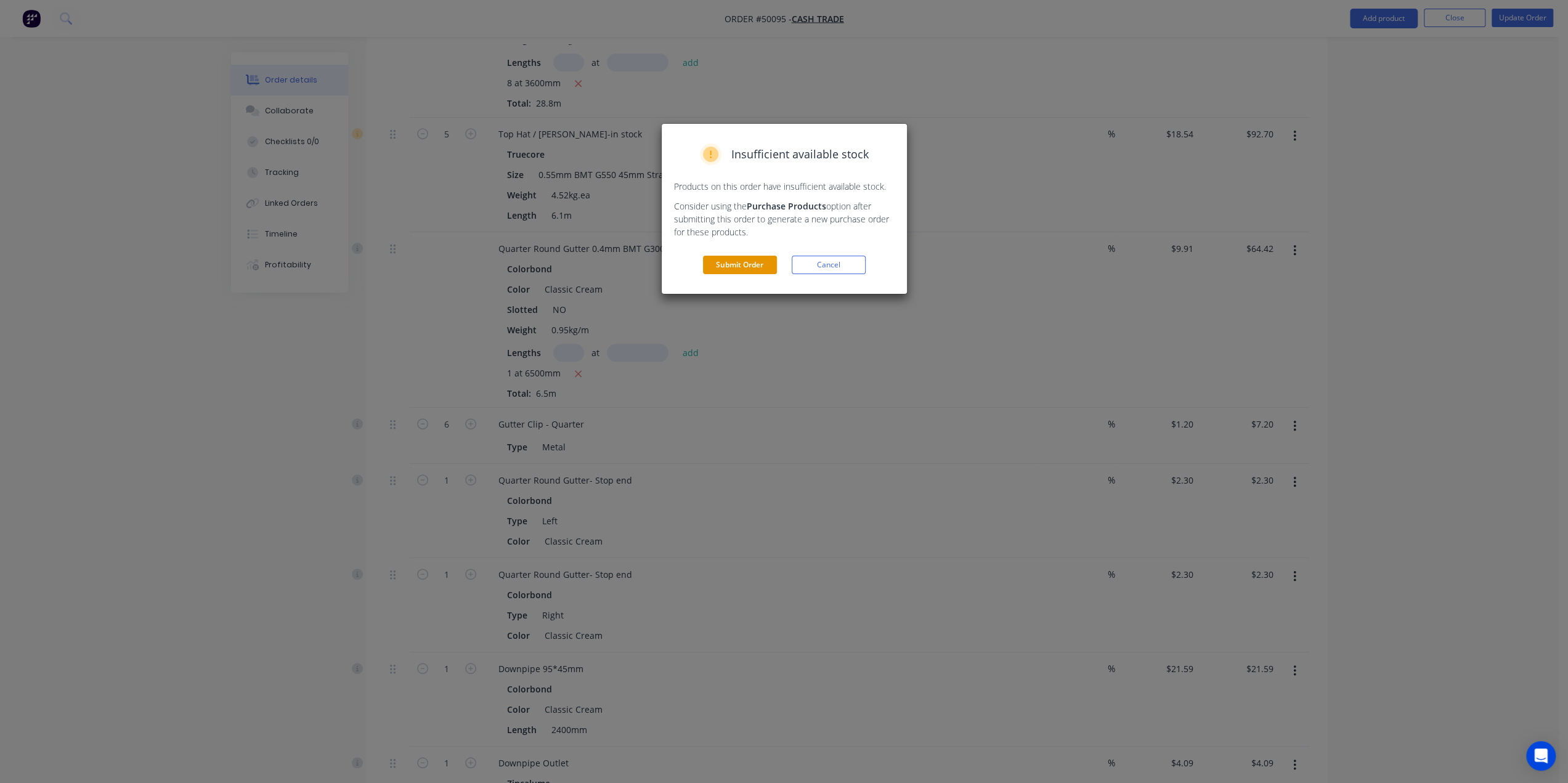
click at [742, 261] on button "Submit Order" at bounding box center [740, 264] width 74 height 19
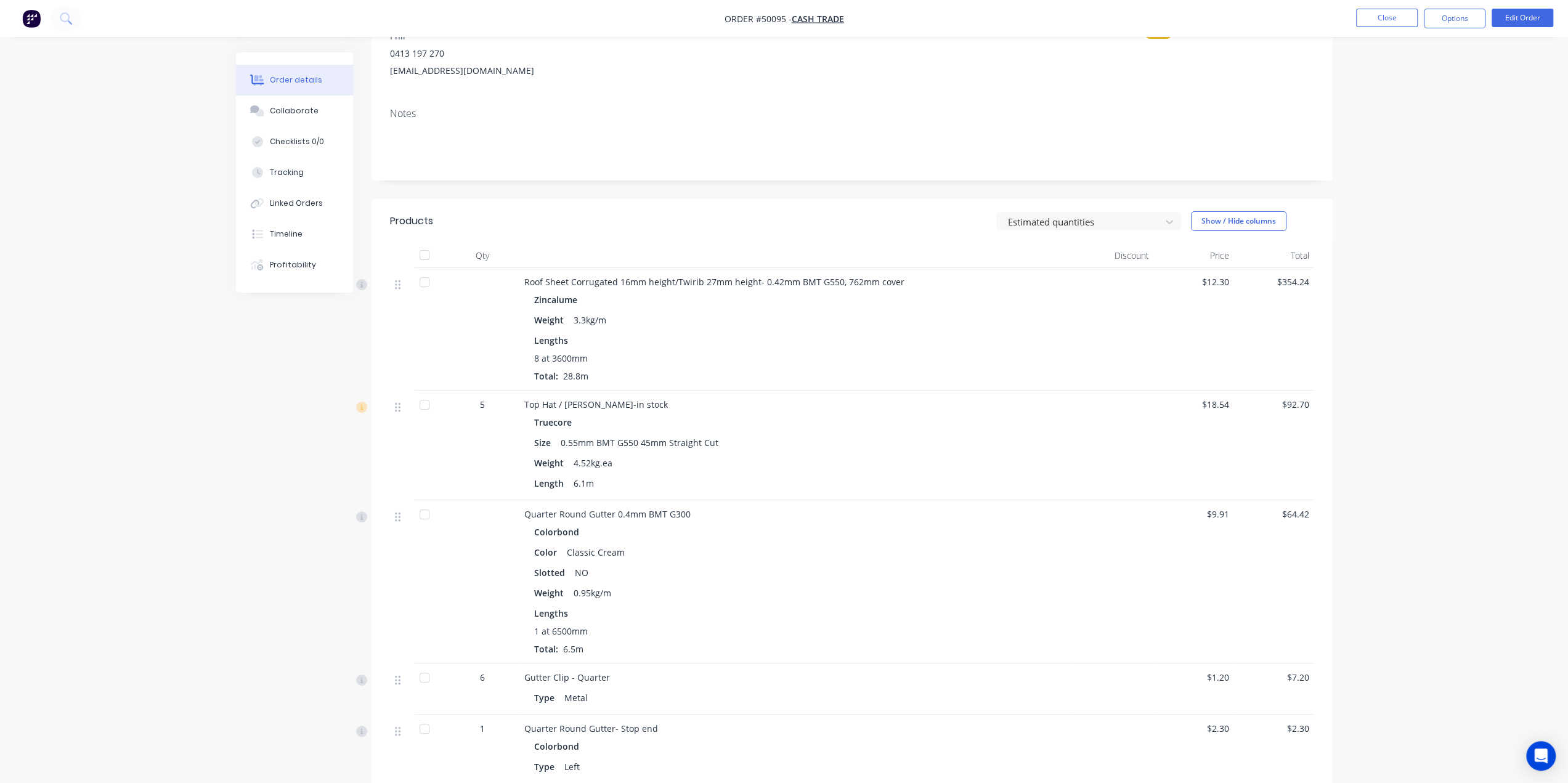
scroll to position [124, 0]
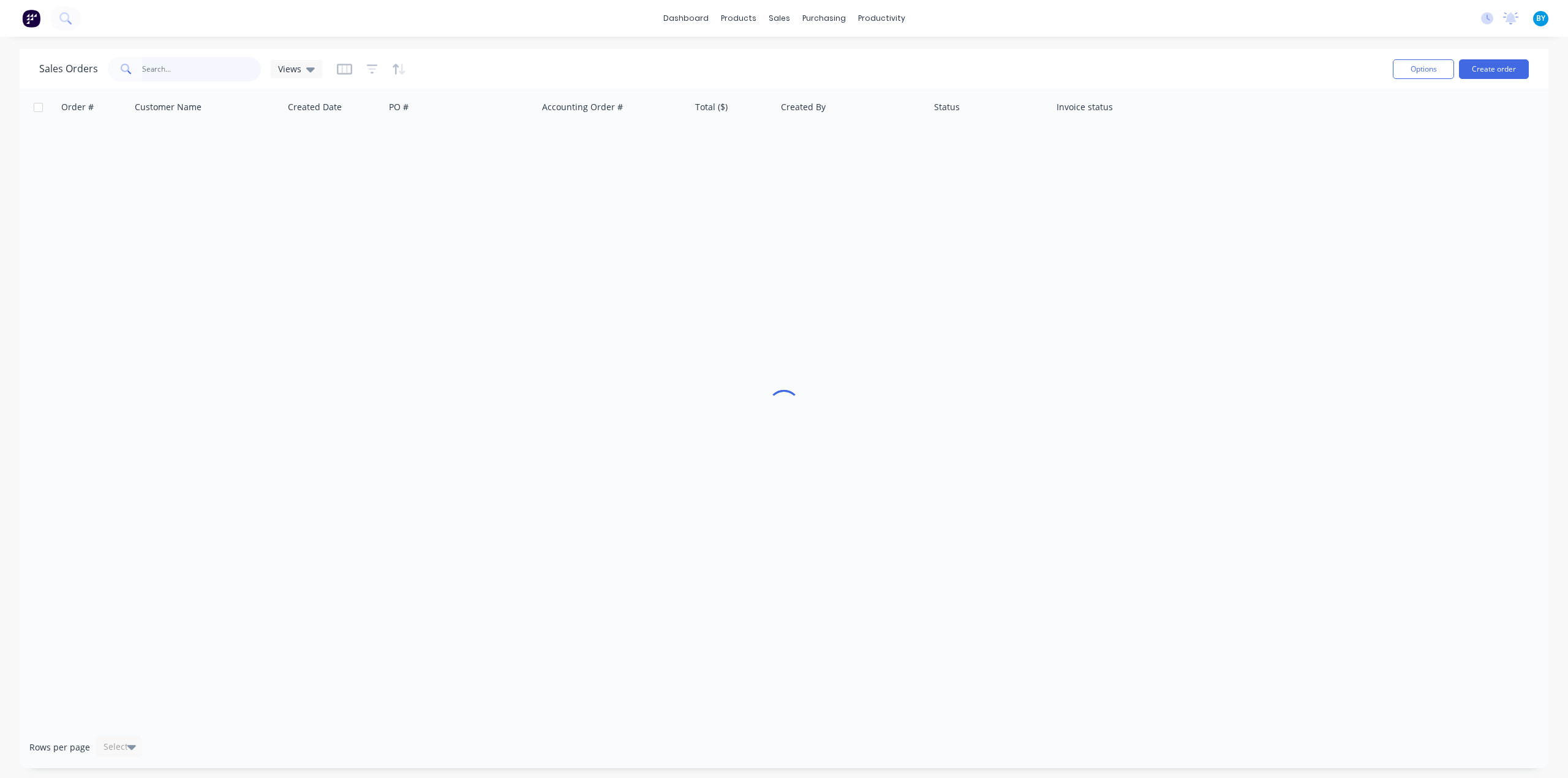
click at [187, 73] on input "text" at bounding box center [202, 69] width 120 height 24
type input "kumo"
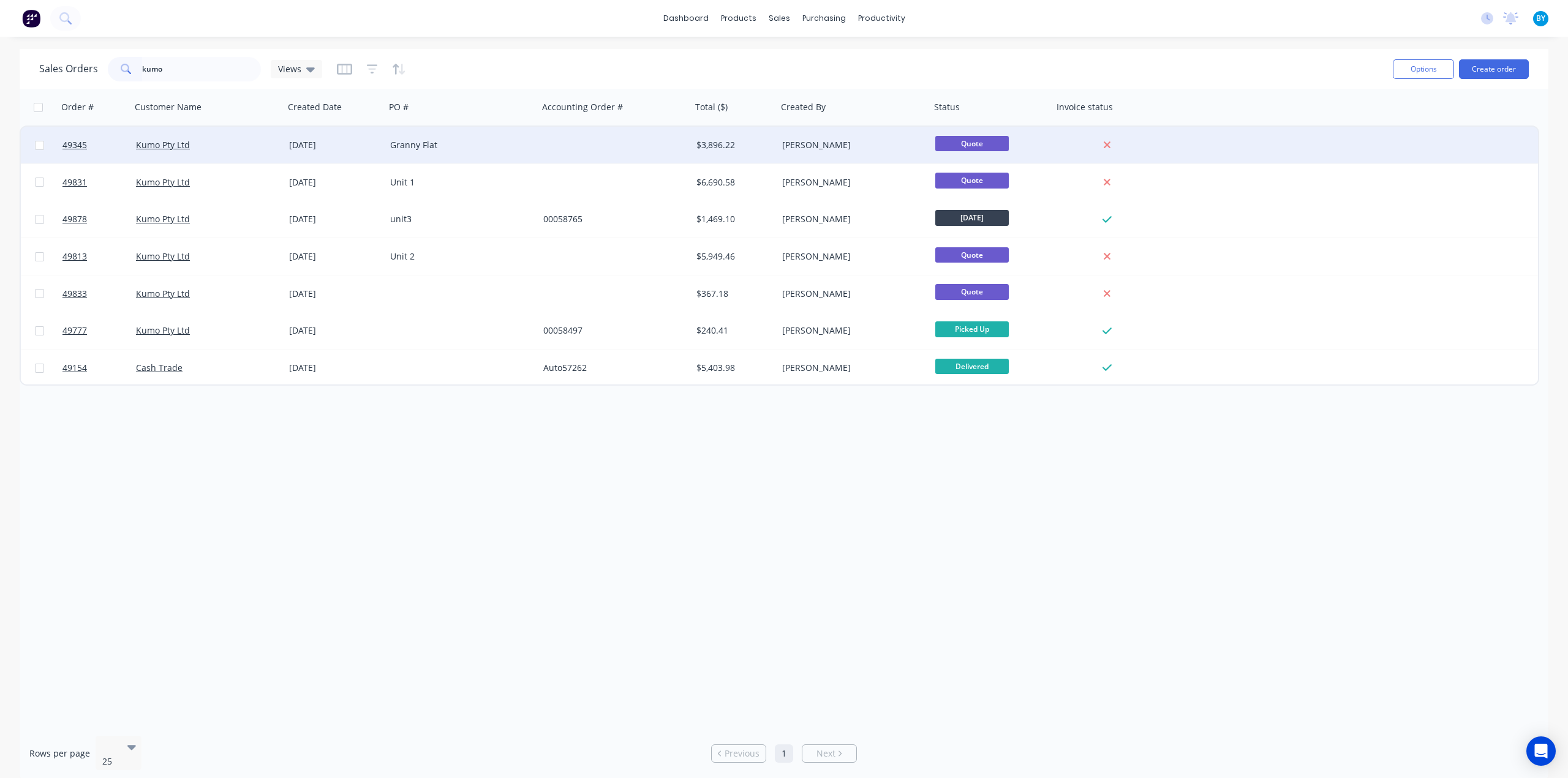
click at [492, 155] on div "Granny Flat" at bounding box center [462, 145] width 153 height 37
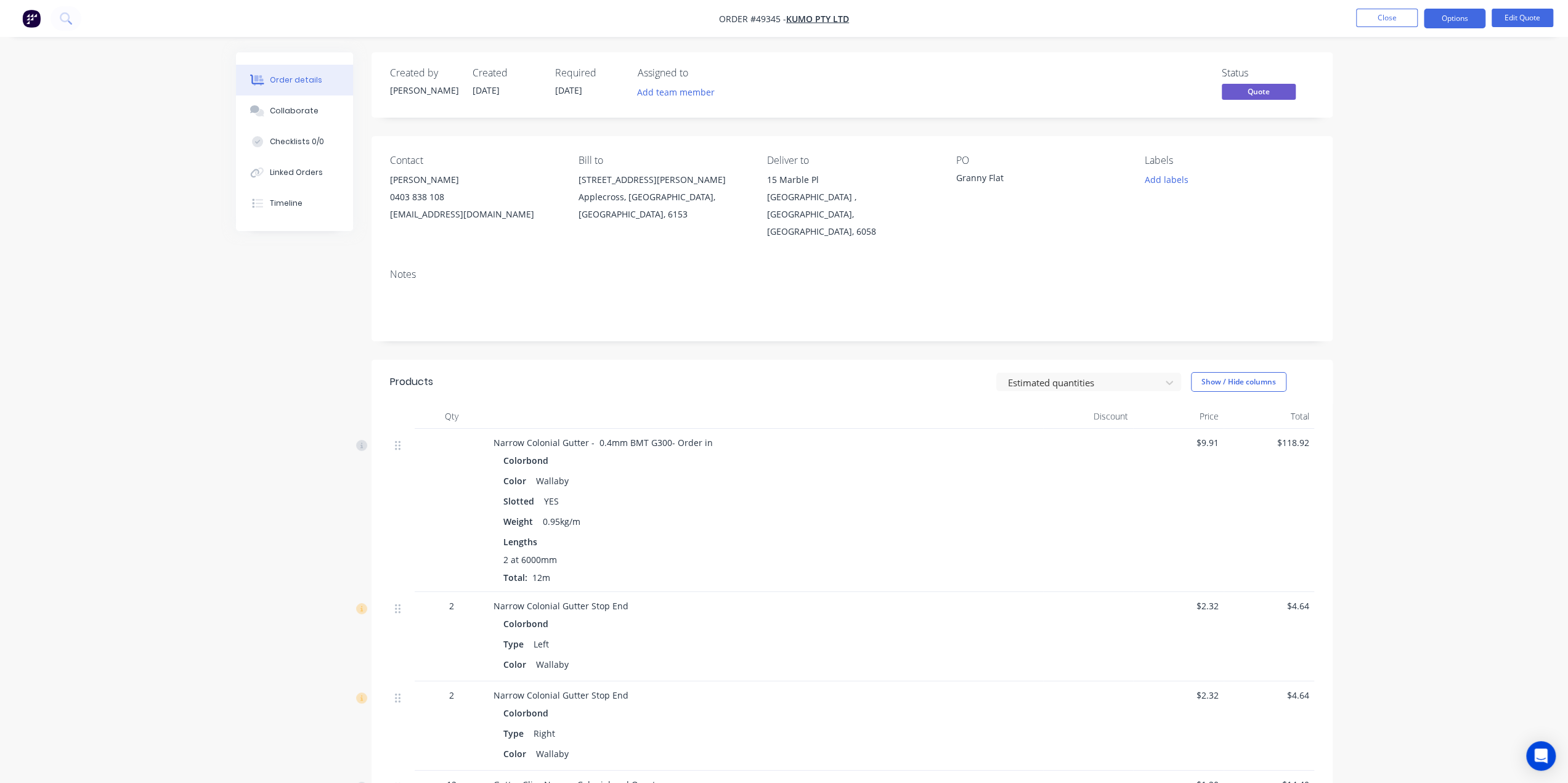
click at [590, 259] on div "Notes" at bounding box center [852, 299] width 962 height 83
click at [561, 268] on div "Notes" at bounding box center [852, 274] width 924 height 11
click at [1451, 530] on div "Order details Collaborate Checklists 0/0 Linked Orders Timeline Order details C…" at bounding box center [784, 679] width 1568 height 1358
click at [1427, 608] on div "Order details Collaborate Checklists 0/0 Linked Orders Timeline Order details C…" at bounding box center [784, 679] width 1568 height 1358
